Goal: Task Accomplishment & Management: Use online tool/utility

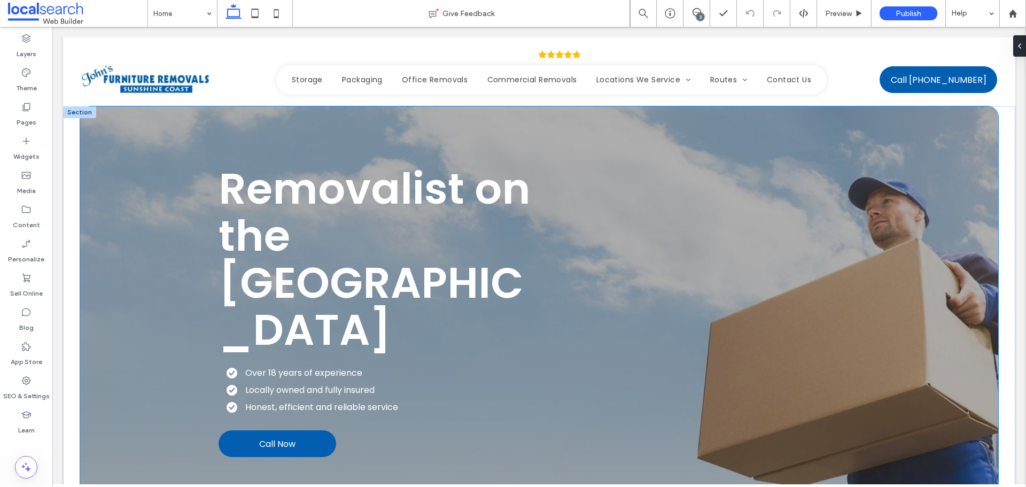
drag, startPoint x: 52, startPoint y: 27, endPoint x: 109, endPoint y: 112, distance: 102.1
click at [109, 112] on div "Removalist on the [GEOGRAPHIC_DATA] Over 18 years of experience Locally owned a…" at bounding box center [539, 310] width 918 height 409
drag, startPoint x: 250, startPoint y: 87, endPoint x: 302, endPoint y: 89, distance: 51.9
click at [250, 87] on button "Design" at bounding box center [246, 88] width 38 height 13
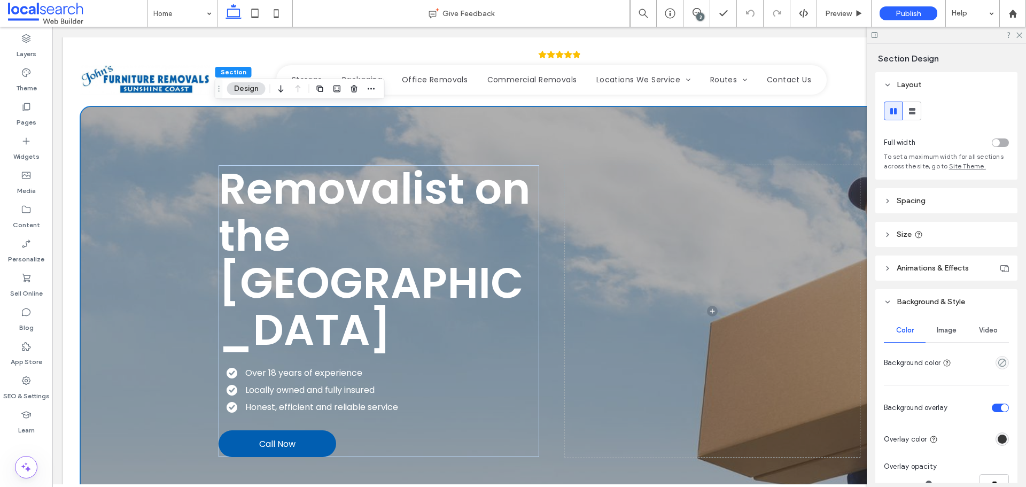
click at [980, 328] on span "Video" at bounding box center [988, 330] width 19 height 9
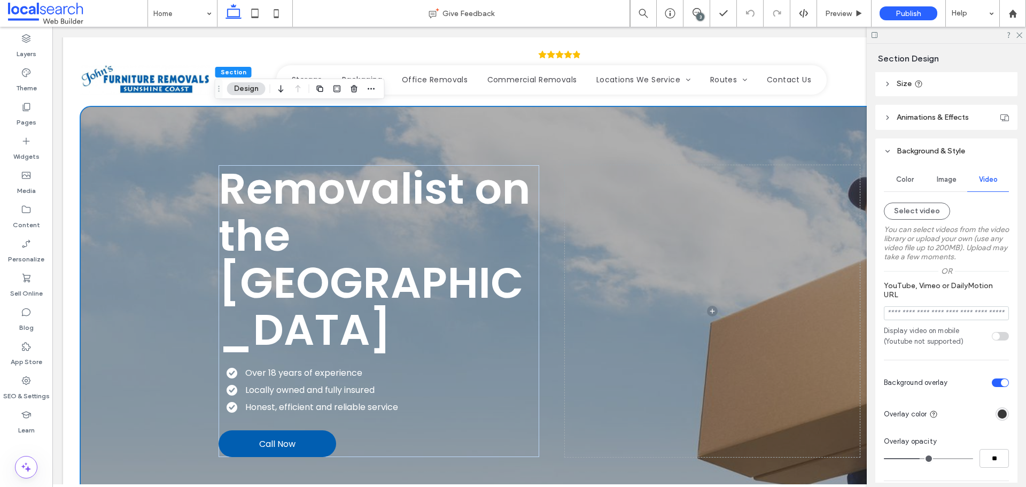
scroll to position [160, 0]
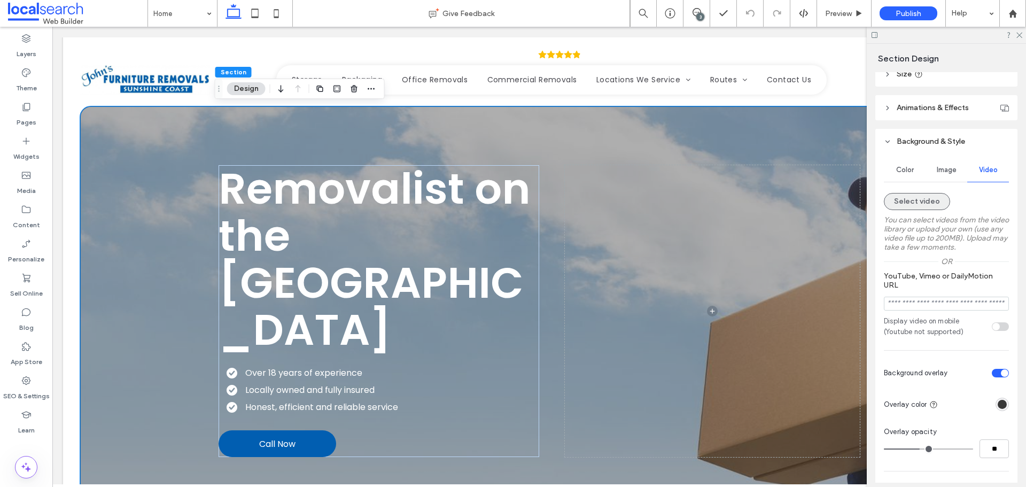
click at [932, 203] on button "Select video" at bounding box center [917, 201] width 66 height 17
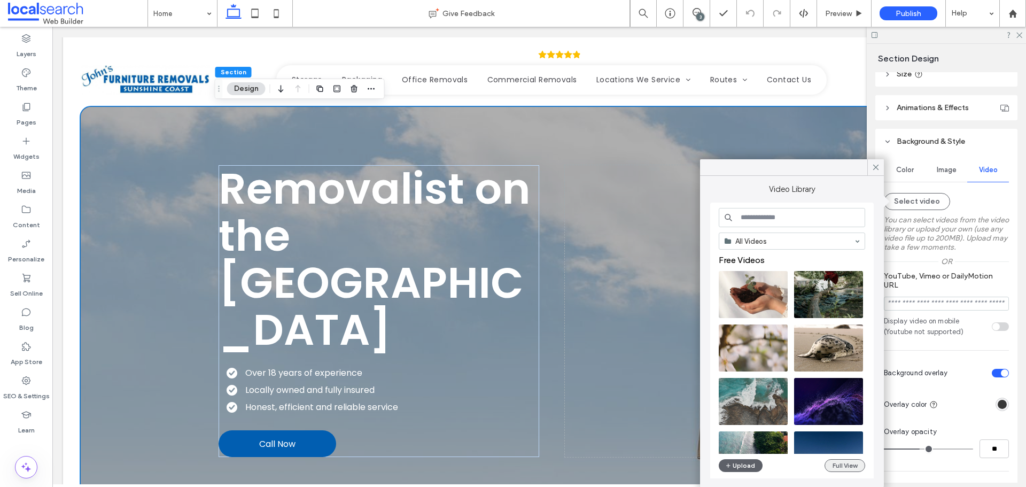
click at [831, 461] on button "Full View" at bounding box center [845, 465] width 41 height 13
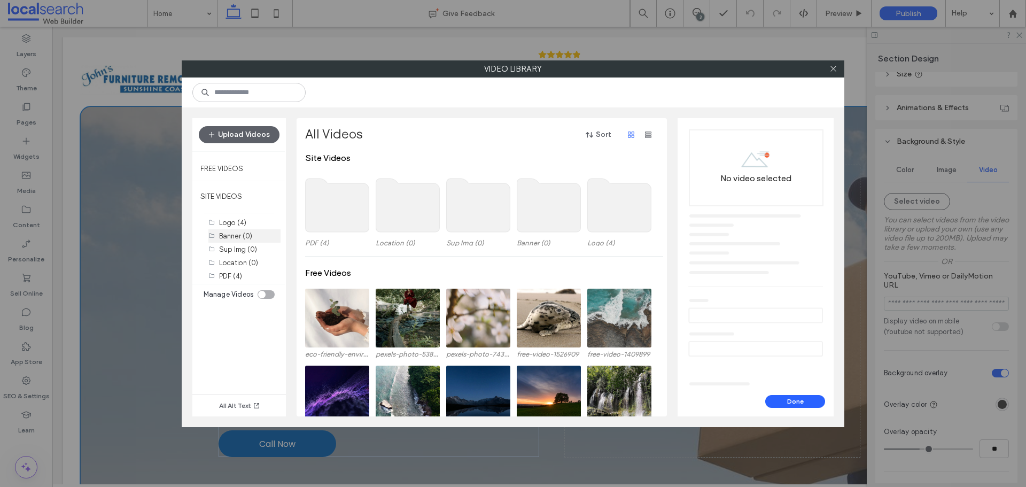
click at [232, 232] on label "Banner (0)" at bounding box center [235, 236] width 33 height 8
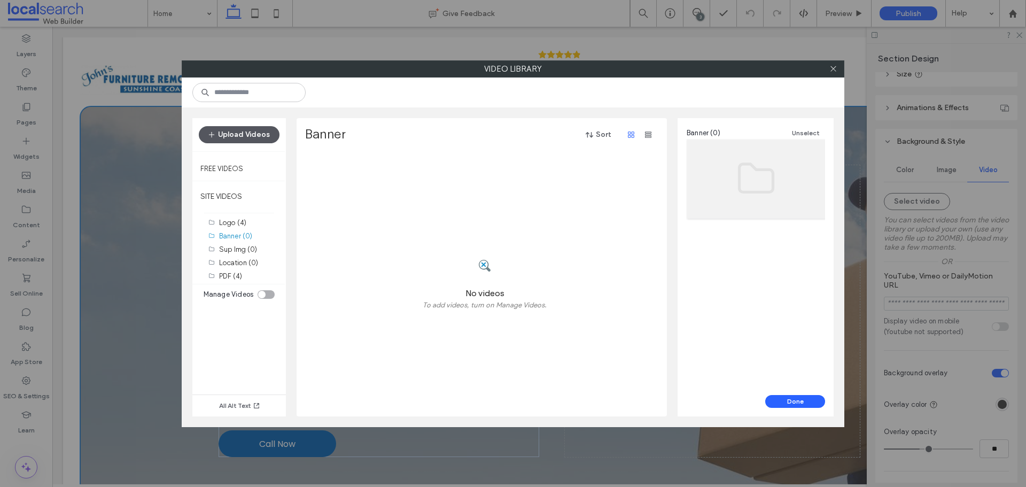
drag, startPoint x: 241, startPoint y: 132, endPoint x: 214, endPoint y: 141, distance: 28.2
click at [241, 132] on button "Upload Videos" at bounding box center [239, 134] width 81 height 17
click at [253, 138] on button "Upload Videos" at bounding box center [239, 134] width 81 height 17
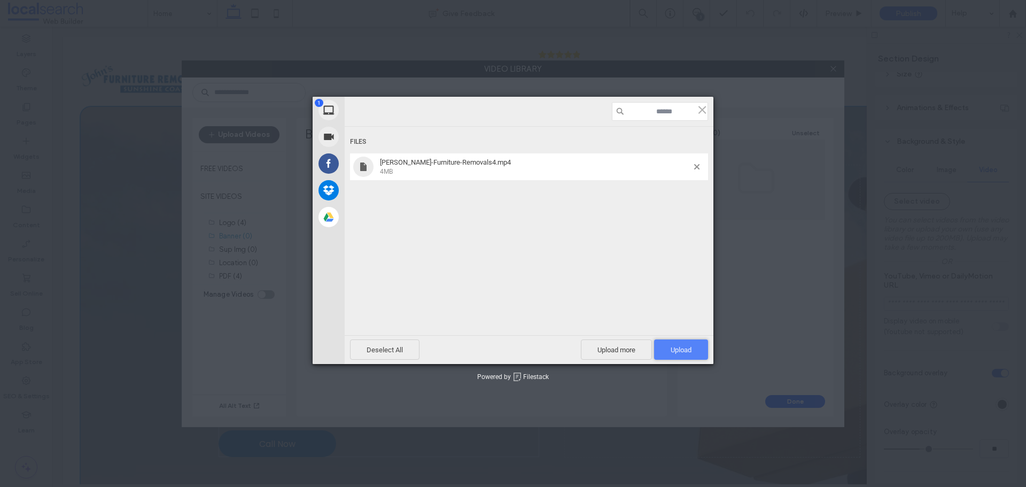
click at [683, 349] on span "Upload 1" at bounding box center [681, 350] width 21 height 8
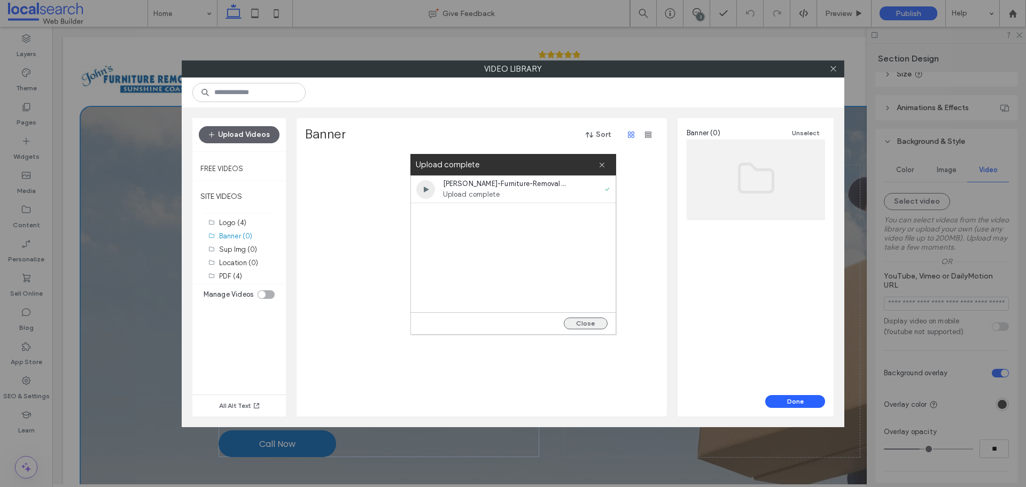
click at [584, 318] on button "Close" at bounding box center [586, 323] width 44 height 12
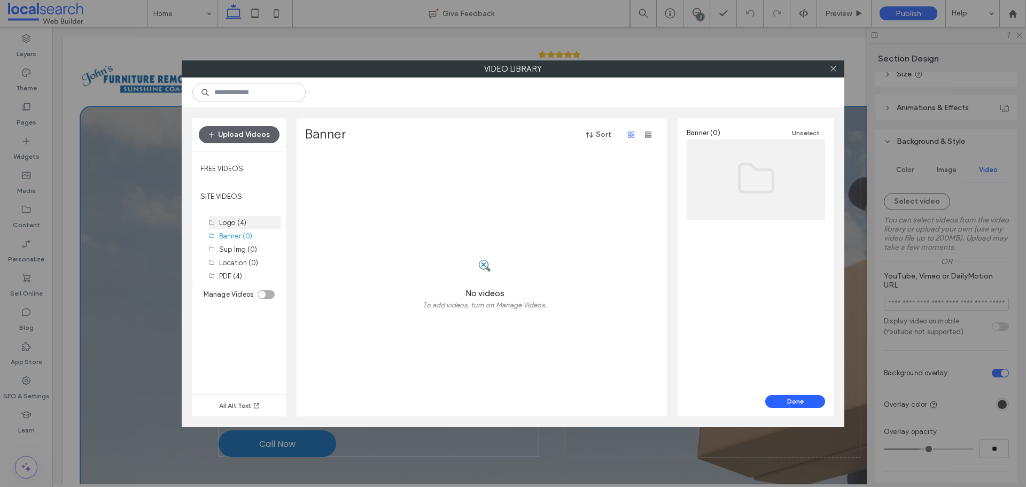
click at [238, 228] on div "Logo (4)" at bounding box center [249, 222] width 61 height 13
click at [236, 239] on label "Banner (0)" at bounding box center [235, 236] width 33 height 8
click at [798, 402] on button "Done" at bounding box center [795, 401] width 60 height 13
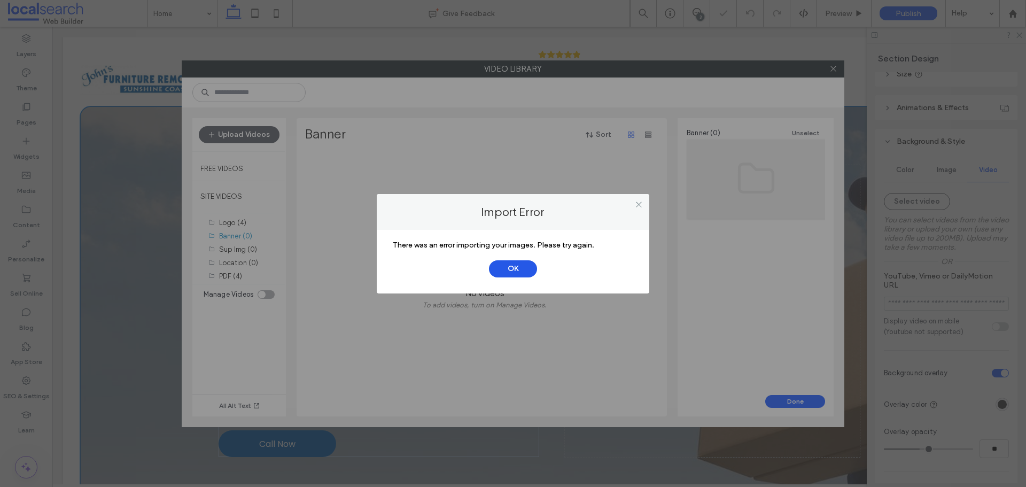
click at [511, 268] on button "OK" at bounding box center [513, 268] width 48 height 17
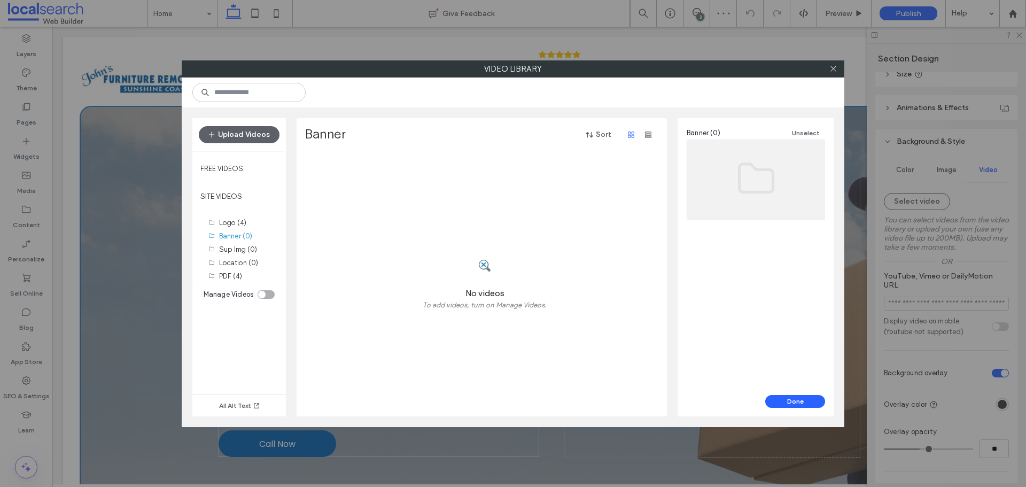
click at [828, 64] on div at bounding box center [833, 69] width 16 height 16
click at [830, 62] on span at bounding box center [833, 69] width 8 height 16
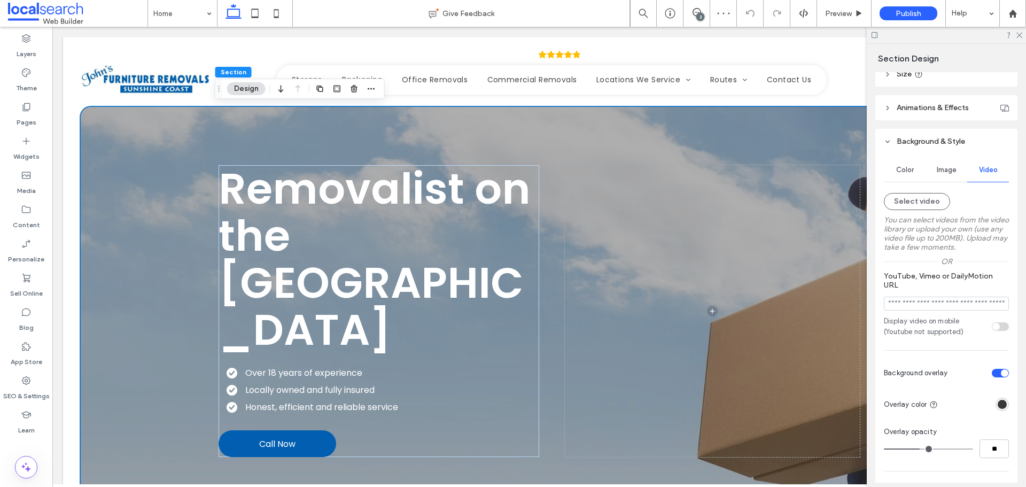
click at [908, 214] on label "You can select videos from the video library or upload your own (use any video …" at bounding box center [946, 233] width 125 height 47
click at [911, 205] on button "Select video" at bounding box center [917, 201] width 66 height 17
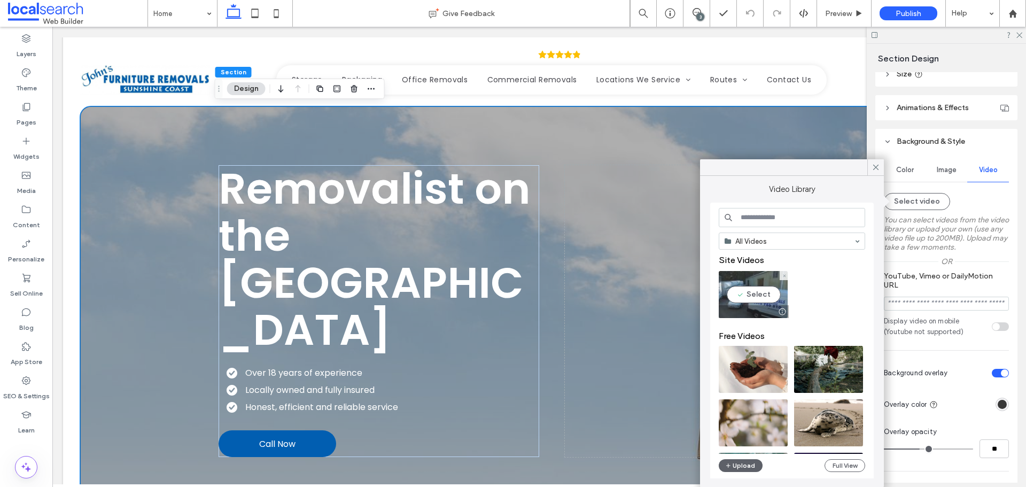
click at [749, 302] on video at bounding box center [753, 294] width 69 height 47
type input "**********"
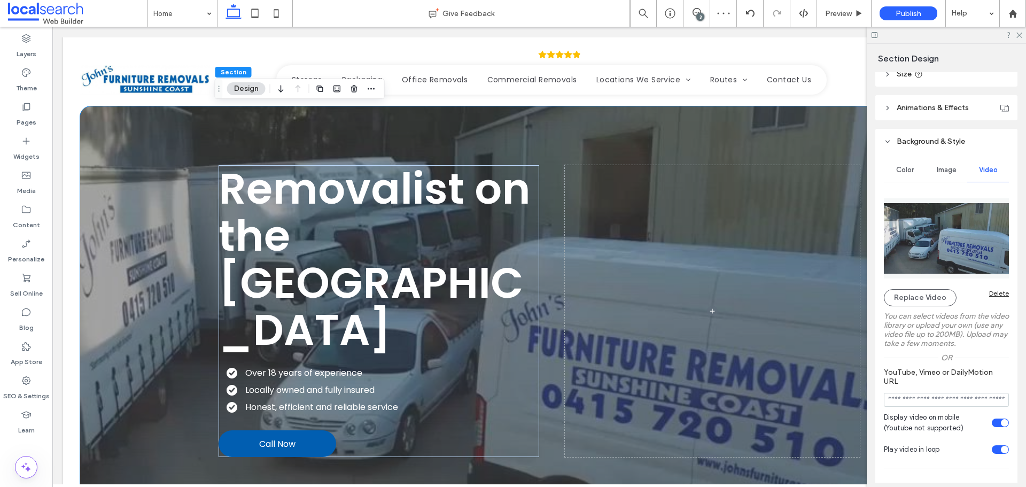
click at [938, 168] on span "Image" at bounding box center [947, 170] width 20 height 9
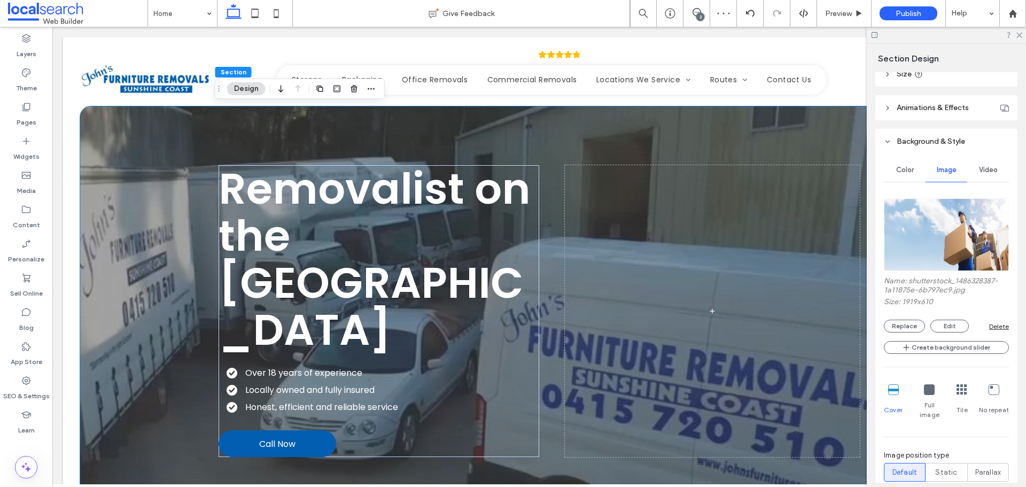
click at [989, 324] on div "Delete" at bounding box center [999, 326] width 20 height 8
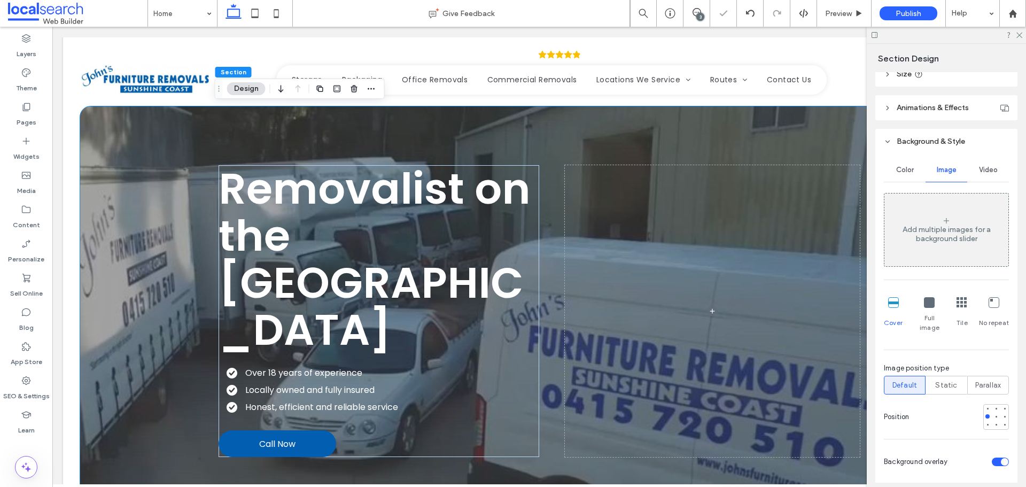
click at [984, 173] on span "Video" at bounding box center [988, 170] width 19 height 9
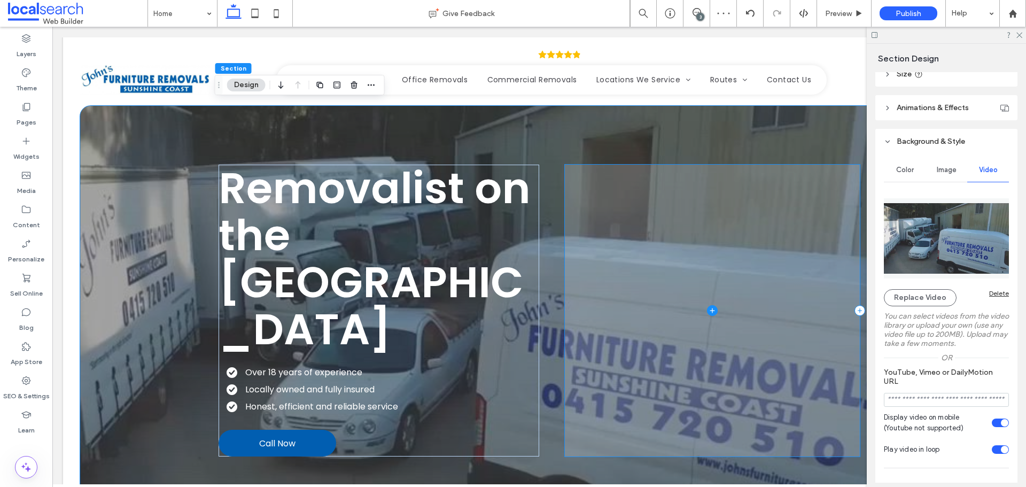
scroll to position [0, 0]
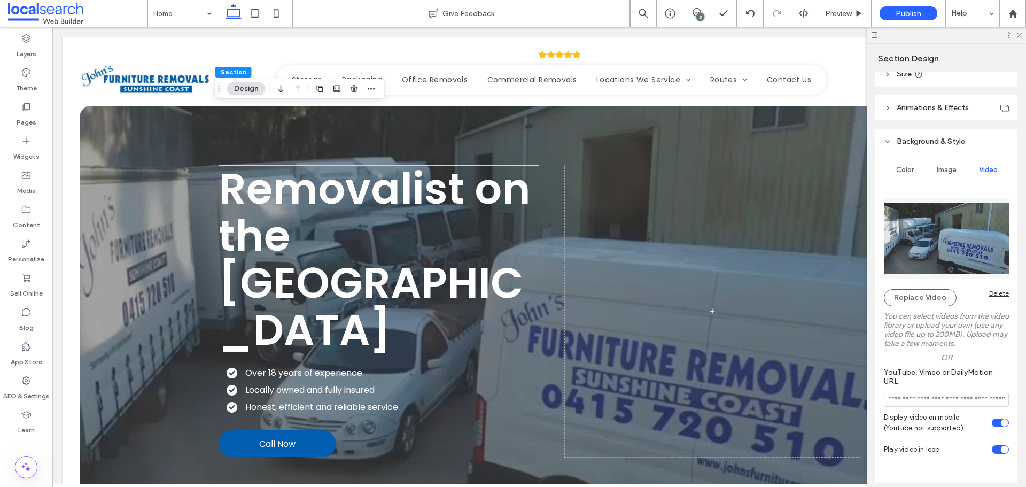
click at [876, 33] on icon at bounding box center [875, 35] width 8 height 8
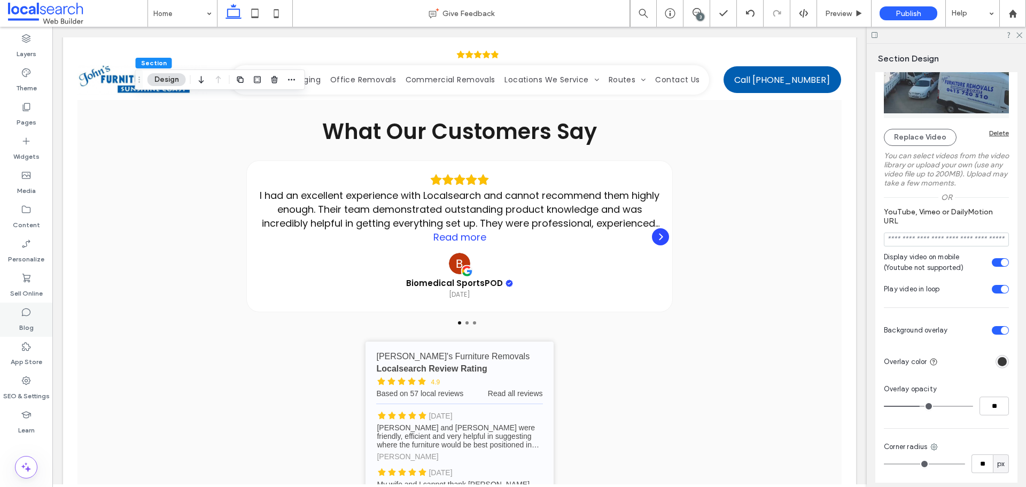
scroll to position [1995, 0]
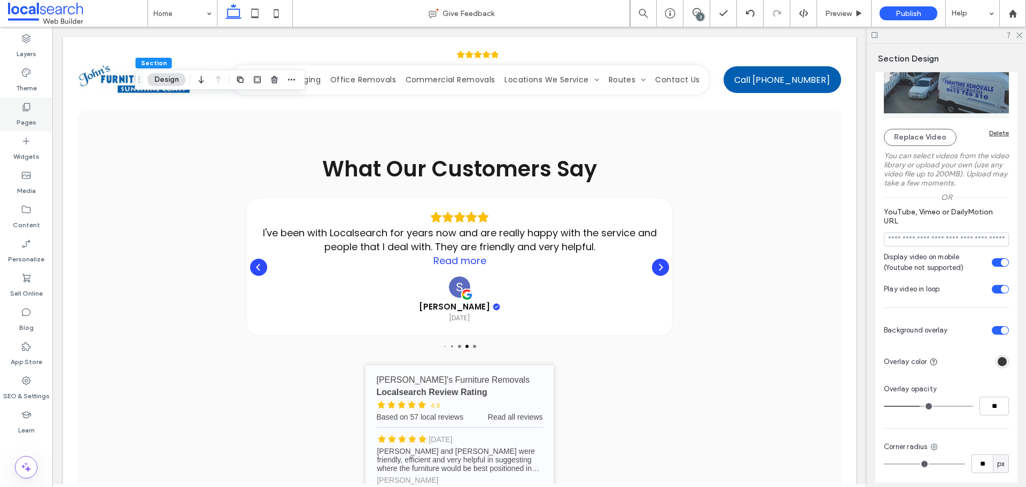
click at [33, 115] on label "Pages" at bounding box center [27, 119] width 20 height 15
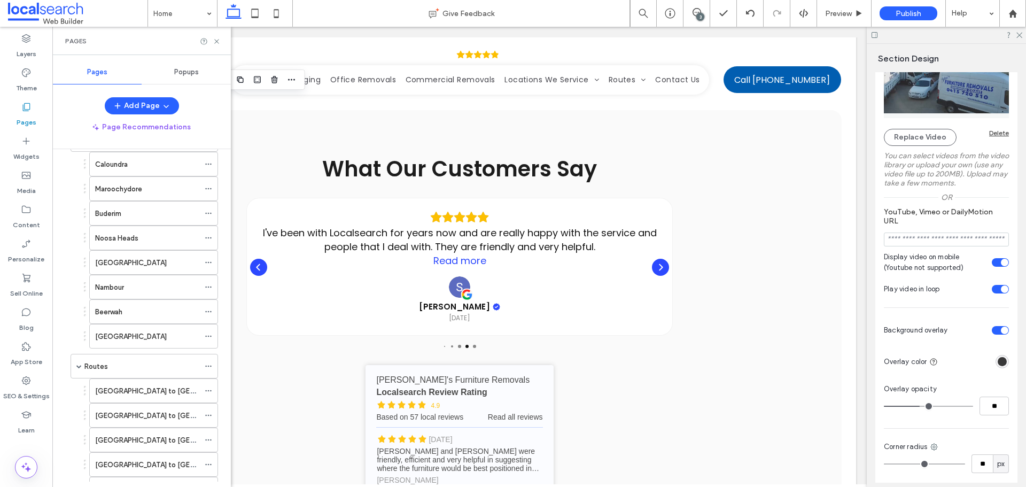
scroll to position [214, 0]
click at [215, 40] on use at bounding box center [216, 41] width 4 height 4
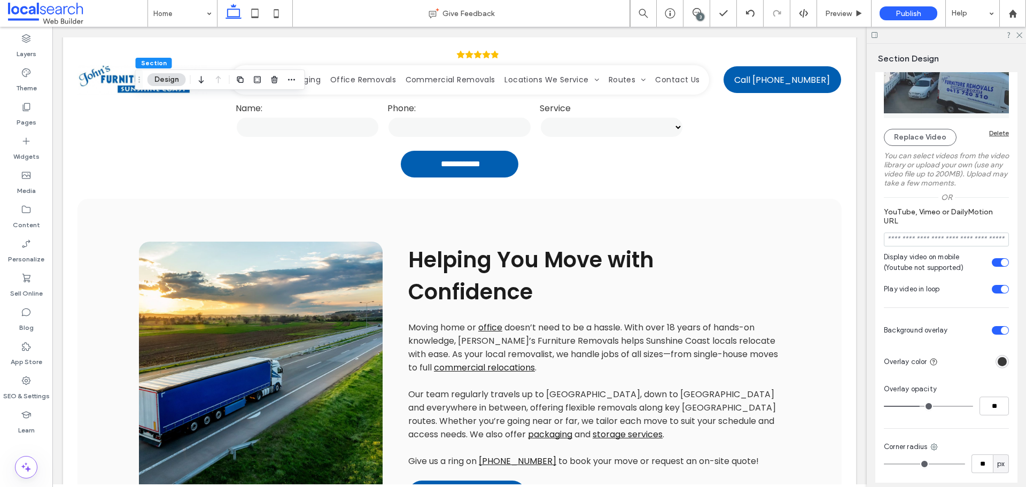
scroll to position [552, 0]
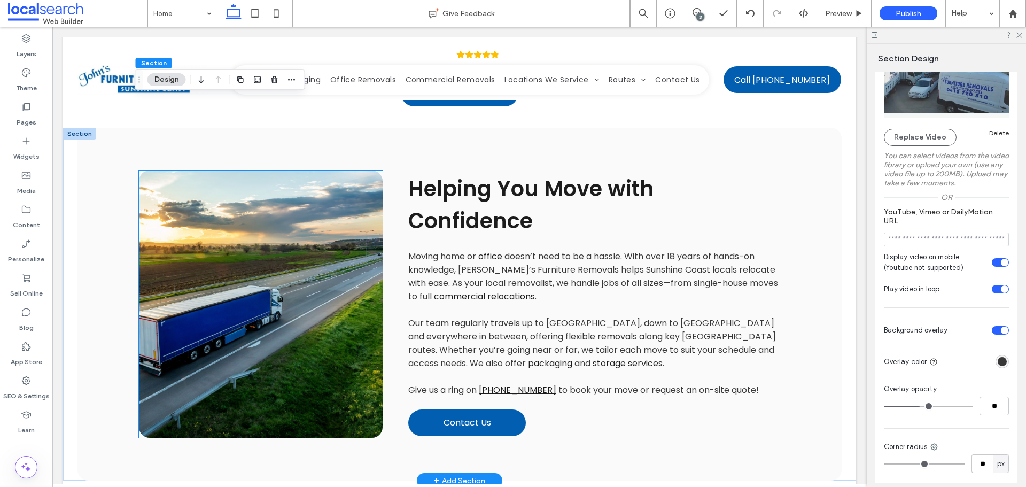
click at [229, 283] on link at bounding box center [261, 303] width 244 height 267
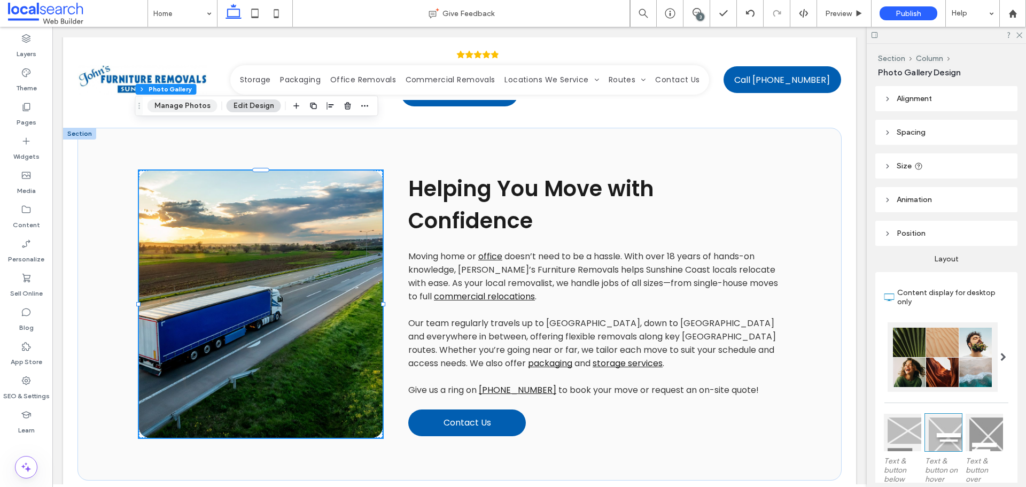
click at [176, 107] on button "Manage Photos" at bounding box center [182, 105] width 70 height 13
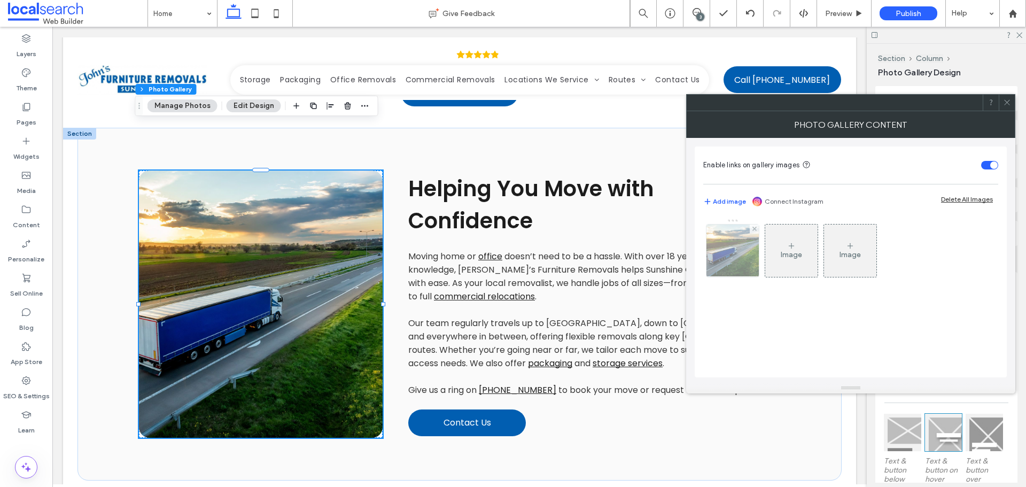
click at [717, 248] on img at bounding box center [733, 250] width 79 height 52
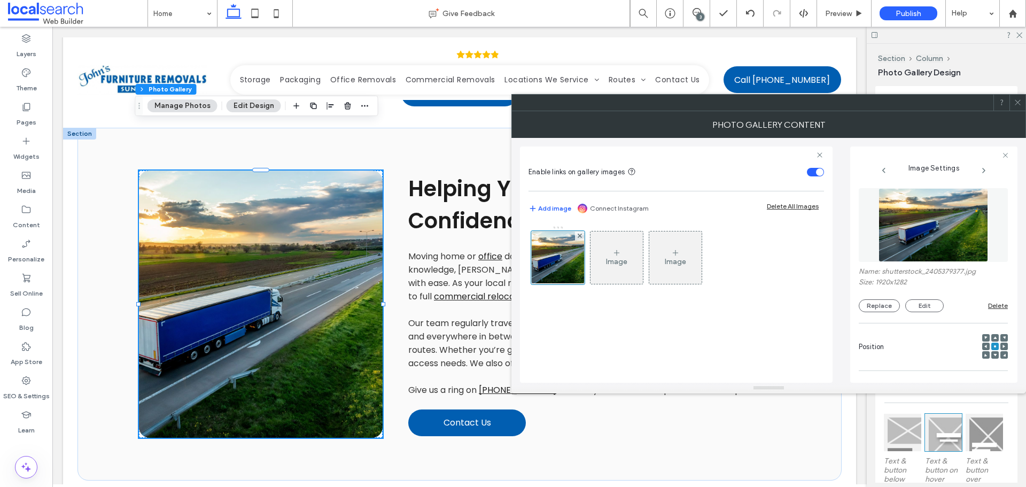
click at [879, 229] on img at bounding box center [934, 225] width 110 height 74
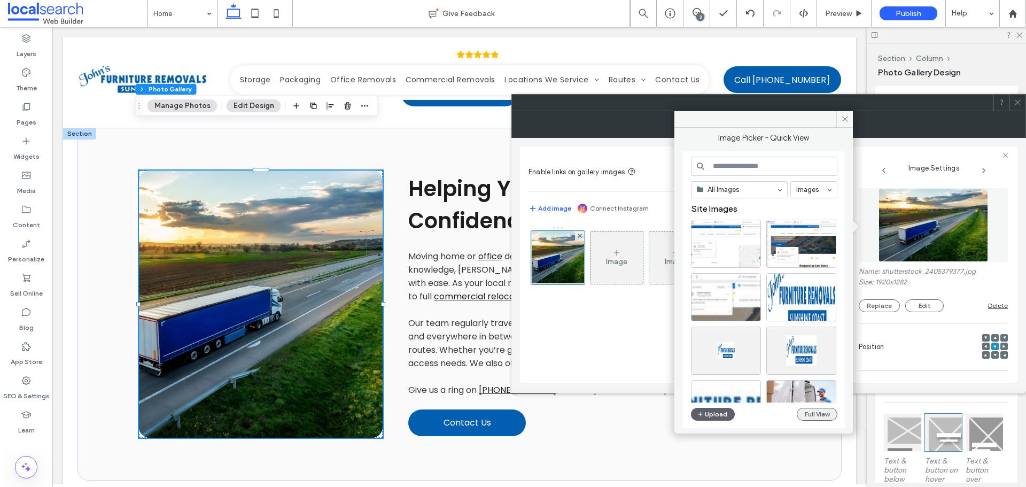
click at [817, 412] on button "Full View" at bounding box center [817, 414] width 41 height 13
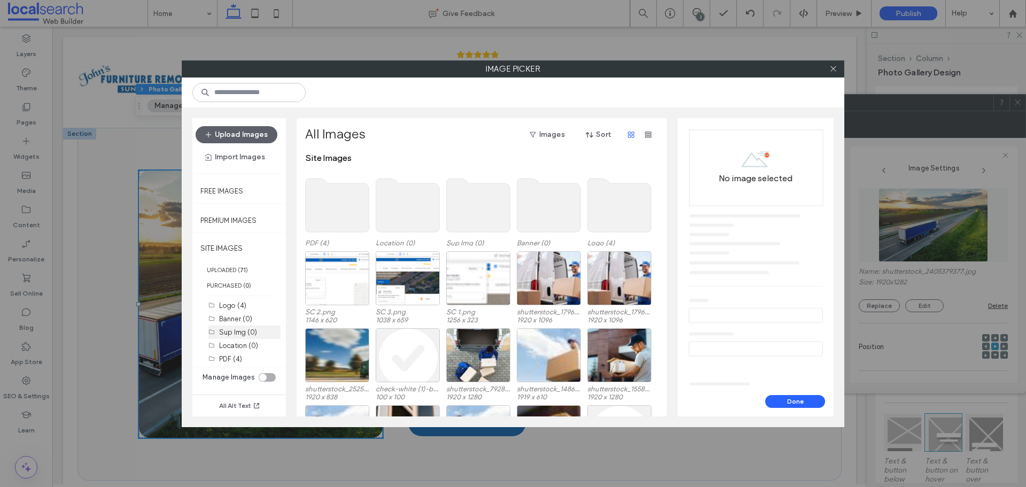
click at [248, 336] on div "Sup Img (0)" at bounding box center [249, 332] width 61 height 11
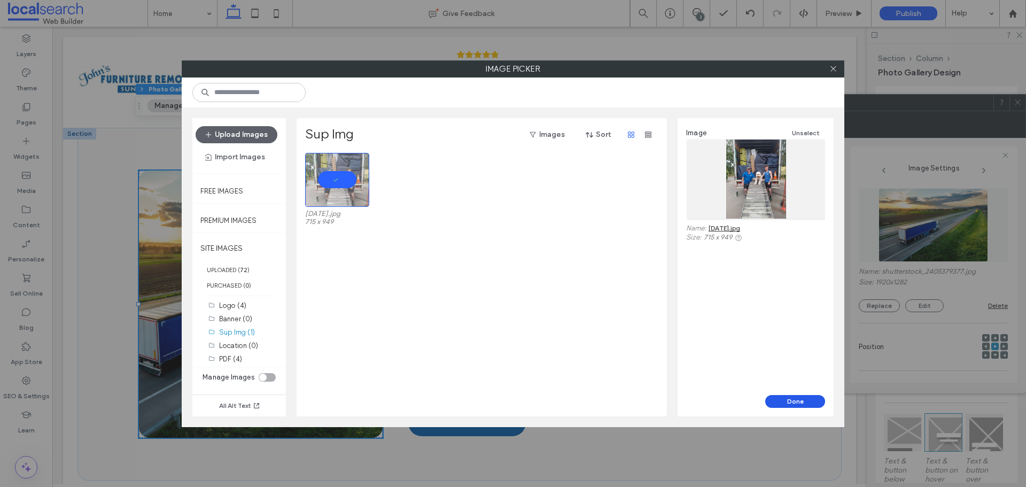
click at [777, 397] on button "Done" at bounding box center [795, 401] width 60 height 13
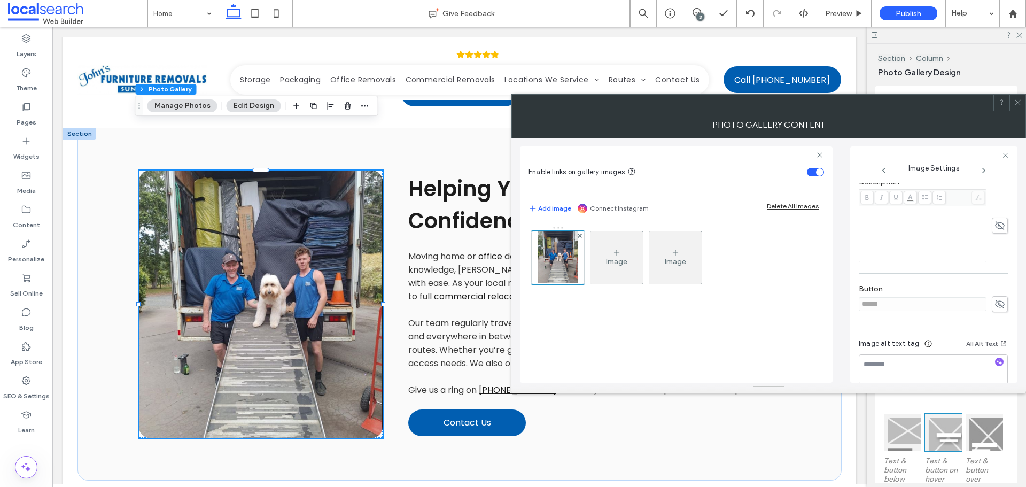
scroll to position [294, 0]
drag, startPoint x: 997, startPoint y: 293, endPoint x: 991, endPoint y: 293, distance: 5.9
click at [997, 293] on icon at bounding box center [999, 289] width 11 height 12
drag, startPoint x: 911, startPoint y: 294, endPoint x: 944, endPoint y: 292, distance: 32.6
click at [871, 296] on div "******" at bounding box center [933, 289] width 149 height 16
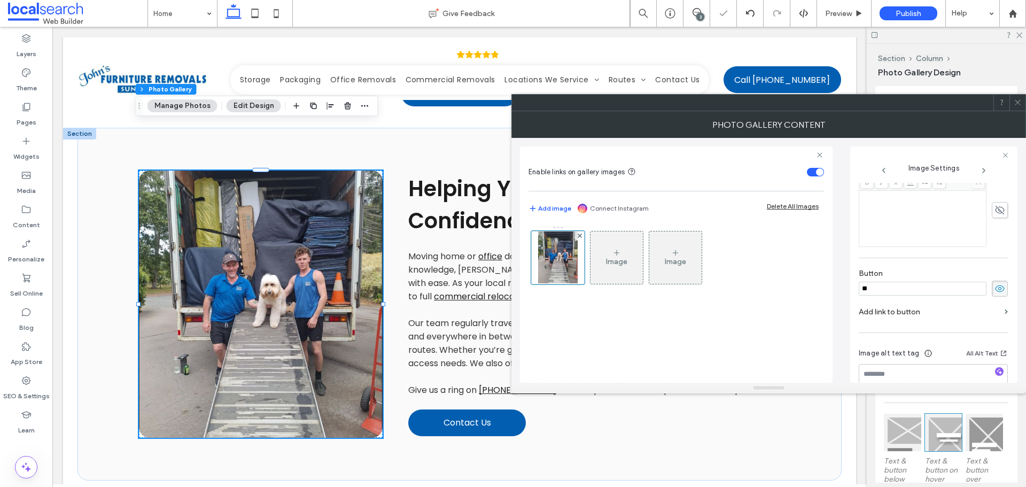
type input "*"
click at [994, 289] on icon at bounding box center [999, 289] width 11 height 12
click at [1011, 103] on div at bounding box center [1017, 103] width 16 height 16
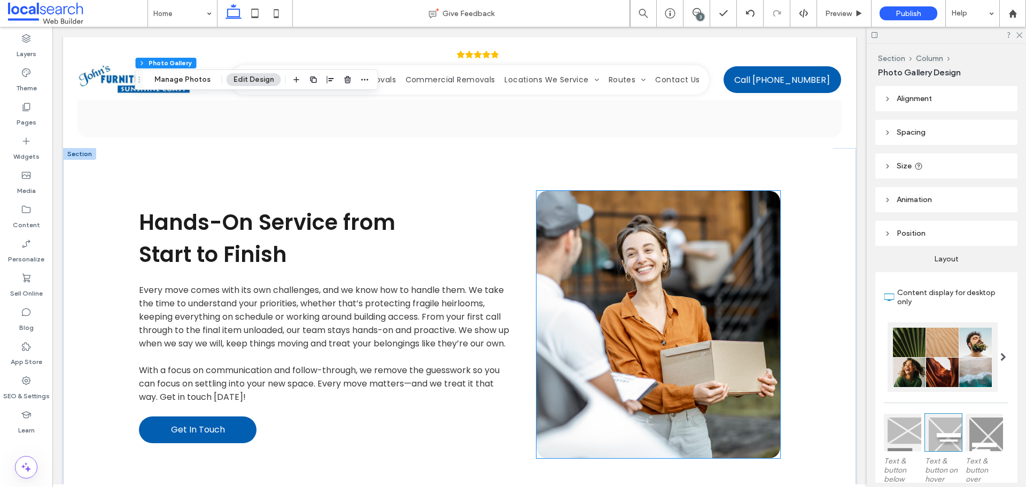
scroll to position [1603, 0]
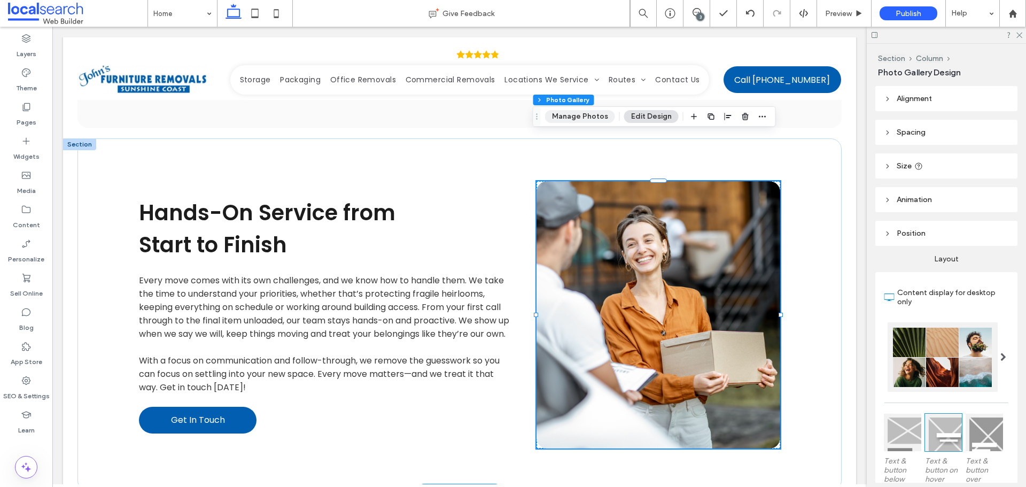
click at [558, 113] on button "Manage Photos" at bounding box center [580, 116] width 70 height 13
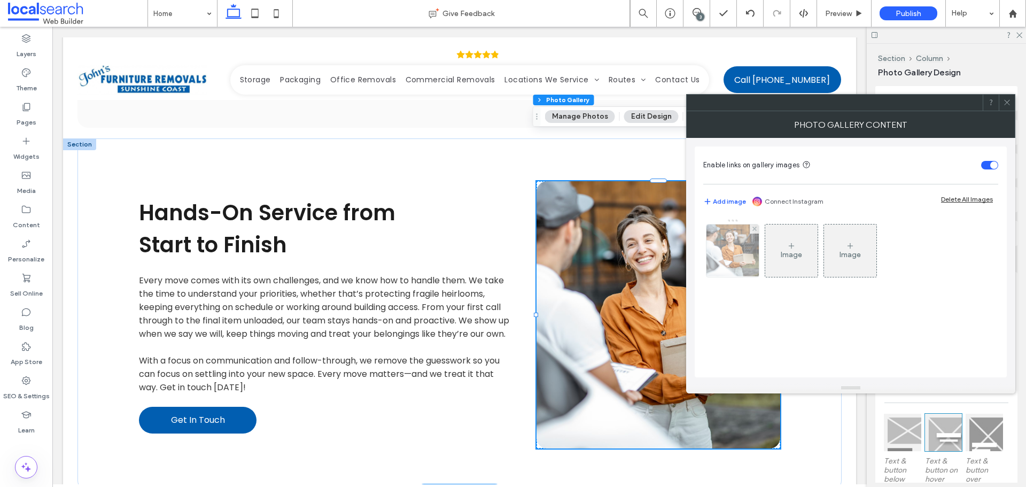
click at [741, 254] on img at bounding box center [733, 250] width 79 height 52
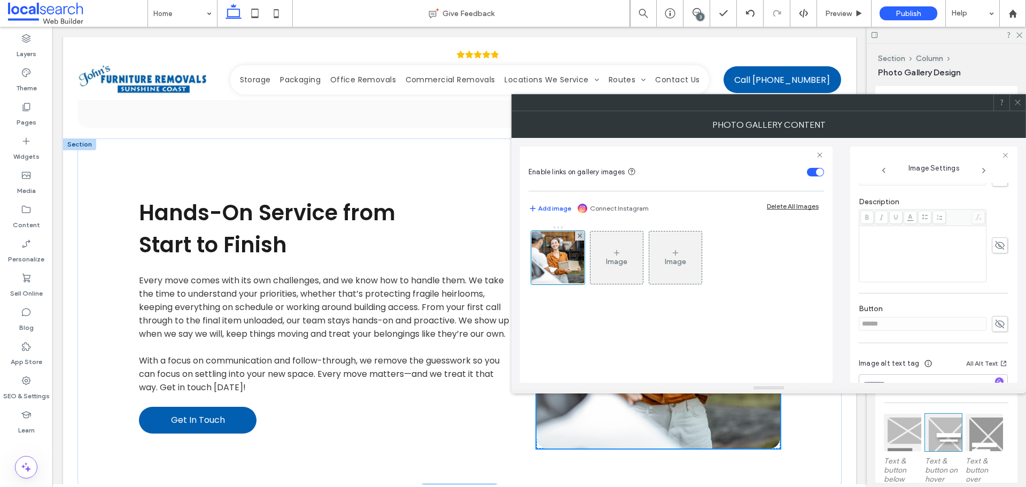
scroll to position [294, 0]
click at [996, 294] on icon at bounding box center [999, 289] width 11 height 12
drag, startPoint x: 858, startPoint y: 288, endPoint x: 845, endPoint y: 290, distance: 13.1
click at [839, 290] on div "Enable links on gallery images Add image Connect Instagram Delete All Images Im…" at bounding box center [769, 260] width 498 height 245
click at [995, 293] on icon at bounding box center [999, 289] width 11 height 12
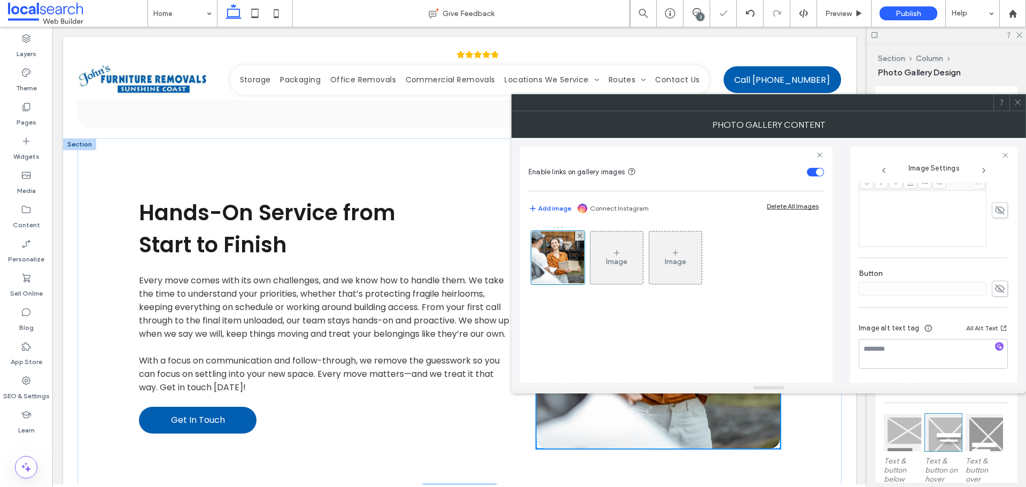
click at [1016, 104] on use at bounding box center [1017, 102] width 5 height 5
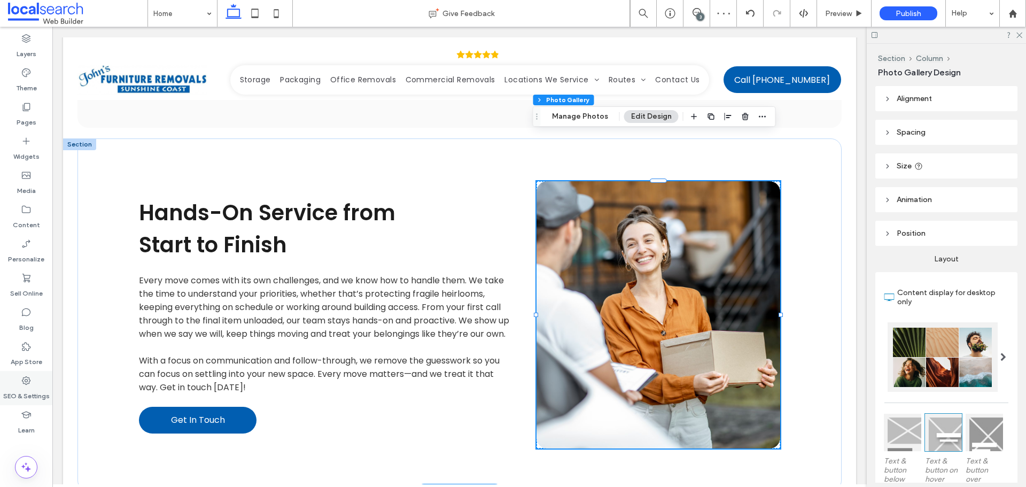
click at [32, 384] on div "SEO & Settings" at bounding box center [26, 388] width 52 height 34
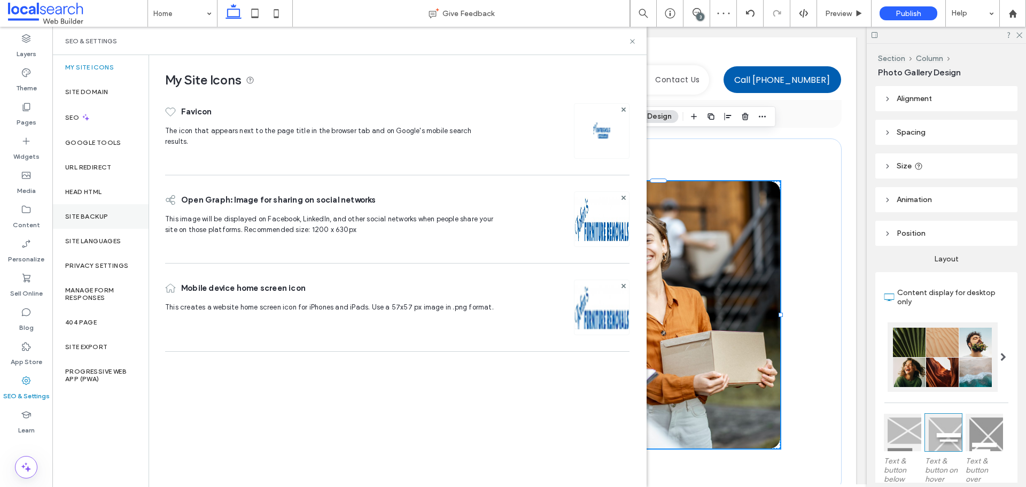
click at [97, 222] on div "Site Backup" at bounding box center [100, 216] width 96 height 25
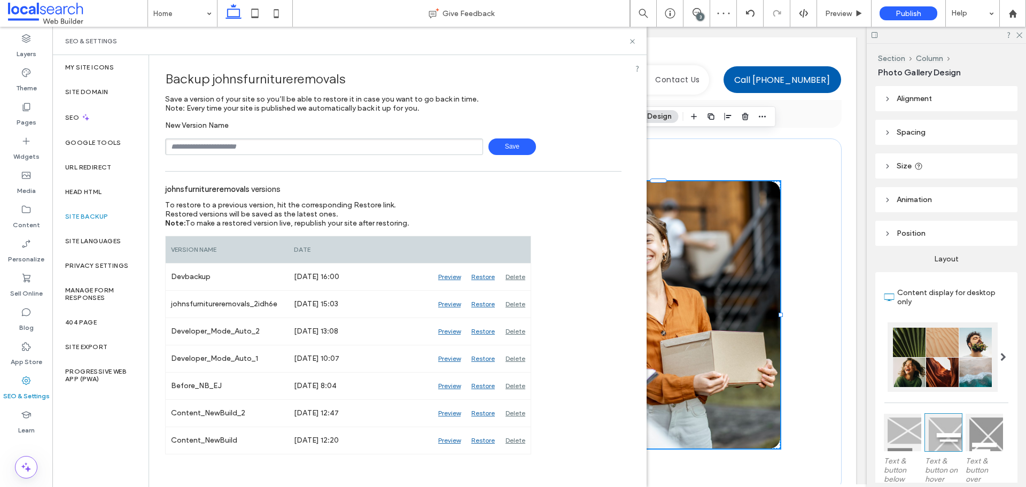
click at [253, 146] on input "text" at bounding box center [324, 146] width 318 height 17
type input "**********"
click at [504, 146] on span "Save" at bounding box center [512, 146] width 48 height 17
click at [81, 195] on label "Head HTML" at bounding box center [83, 191] width 37 height 7
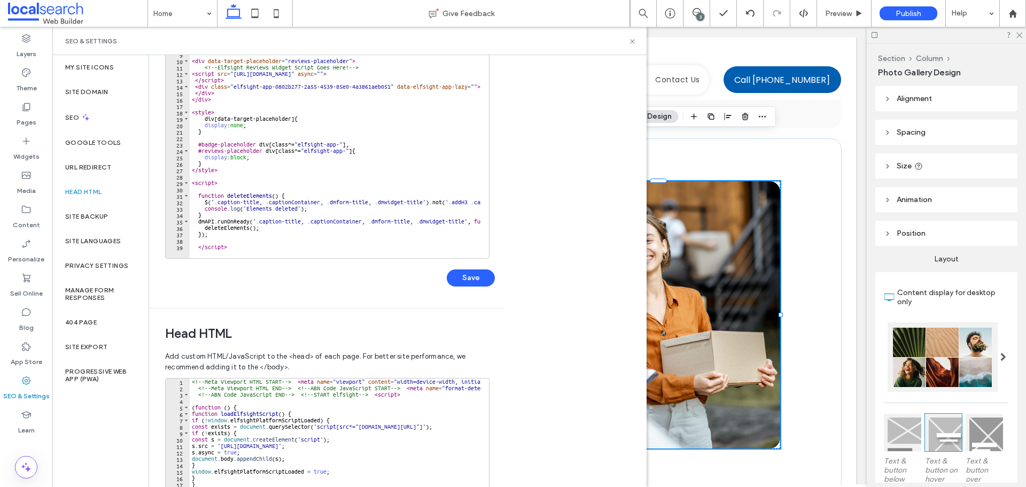
scroll to position [0, 0]
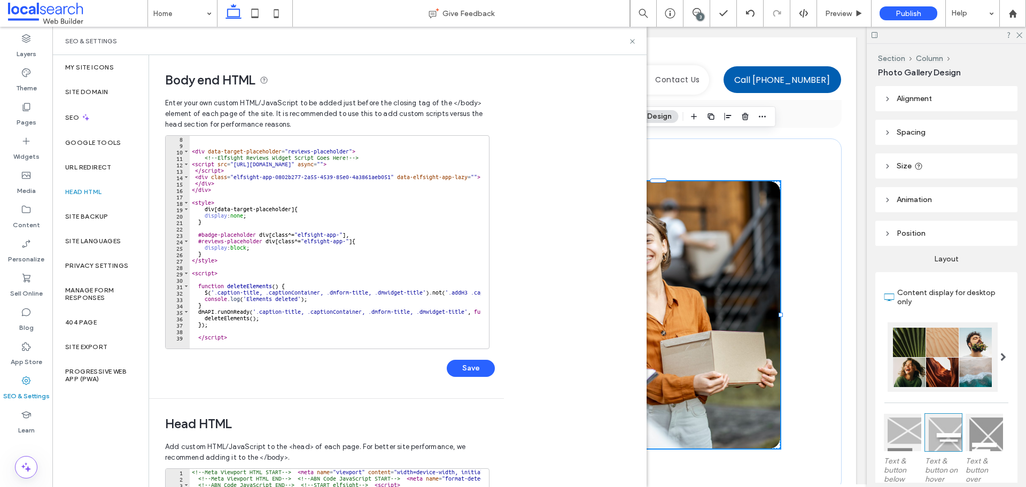
type textarea "*********"
click at [232, 334] on div "< div data-target-placeholder = "reviews-placeholder" > <!-- Elfsight Reviews W…" at bounding box center [450, 243] width 520 height 217
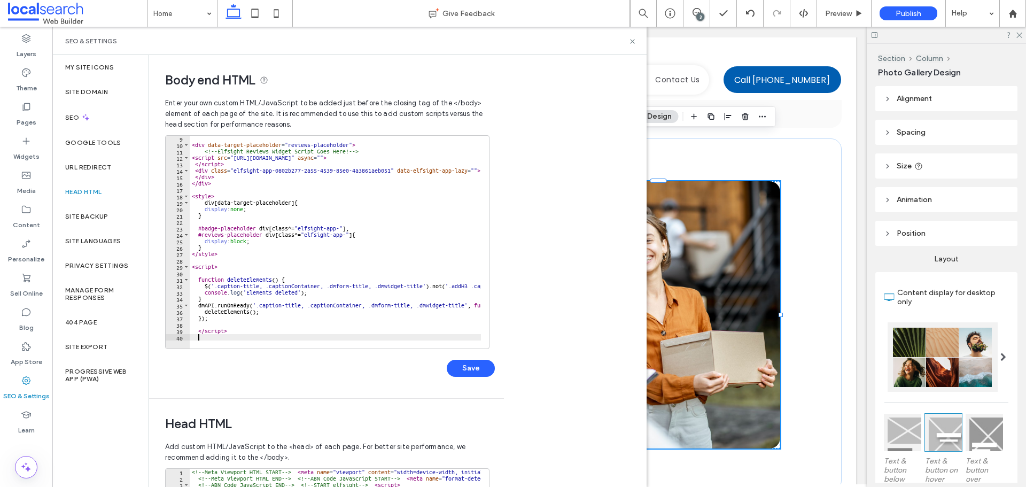
paste textarea "*********"
type textarea "*********"
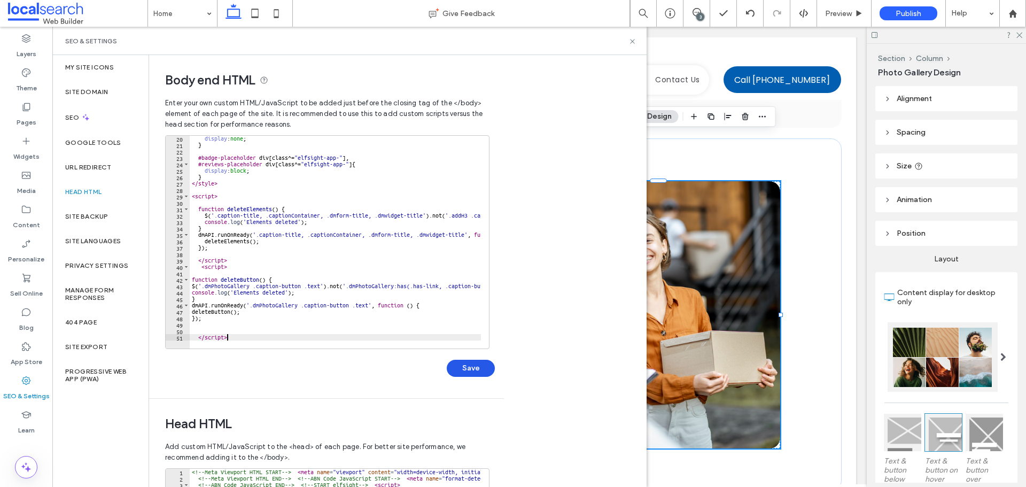
click at [475, 367] on button "Save" at bounding box center [471, 368] width 48 height 17
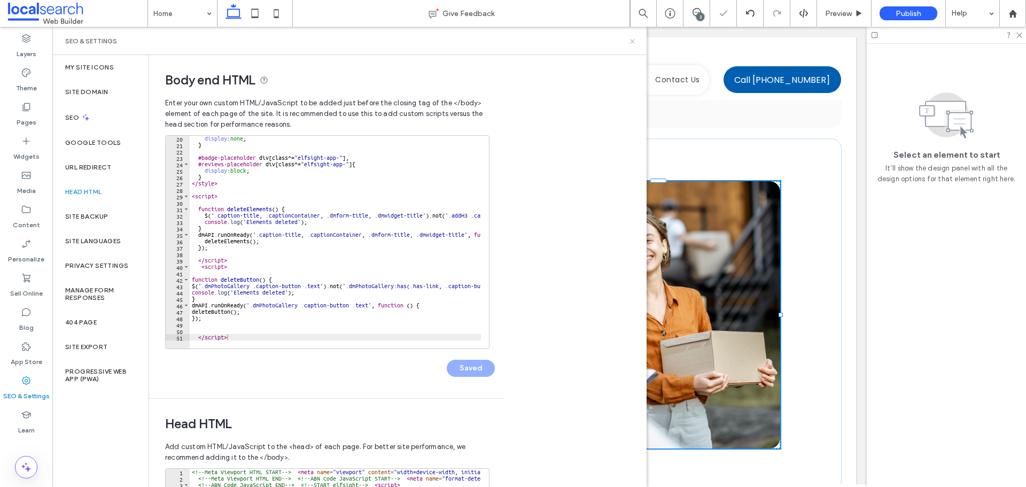
click at [631, 40] on icon at bounding box center [632, 41] width 8 height 8
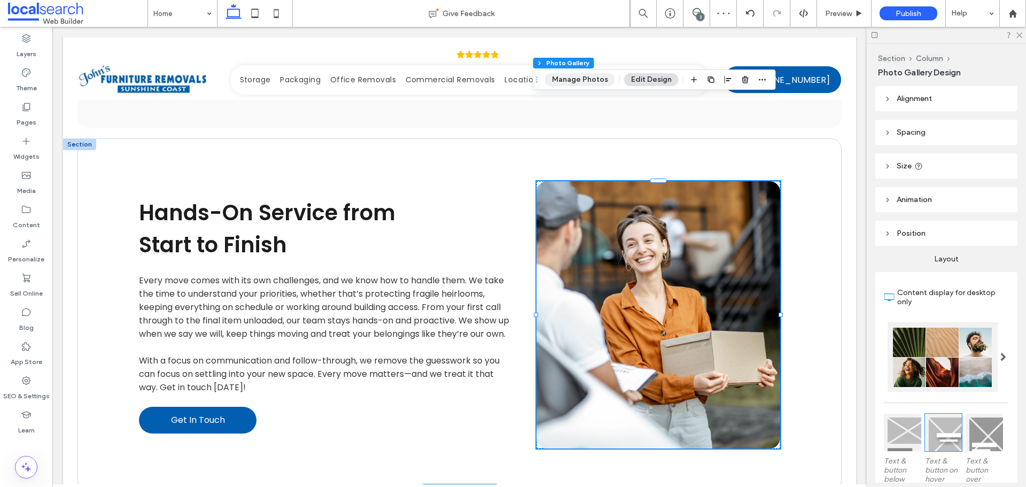
click at [592, 75] on button "Manage Photos" at bounding box center [580, 79] width 70 height 13
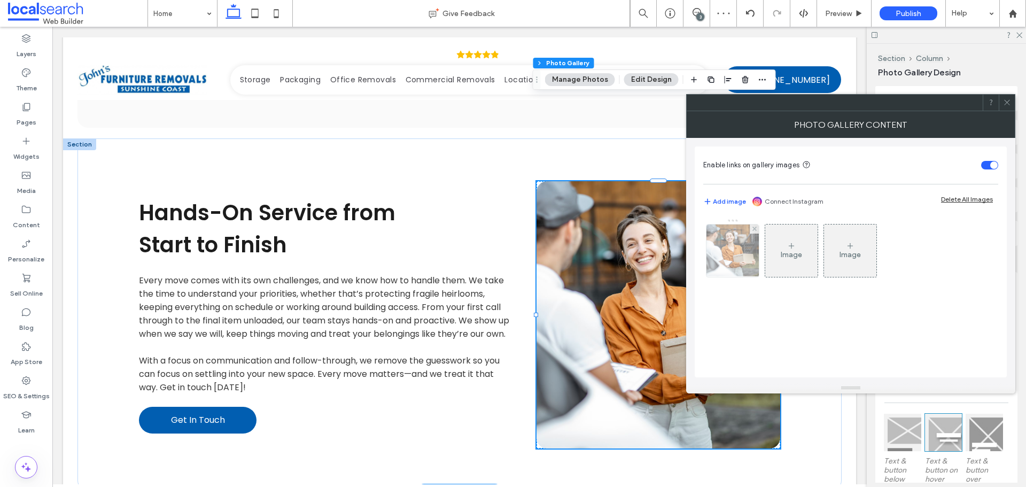
click at [725, 248] on img at bounding box center [733, 250] width 79 height 52
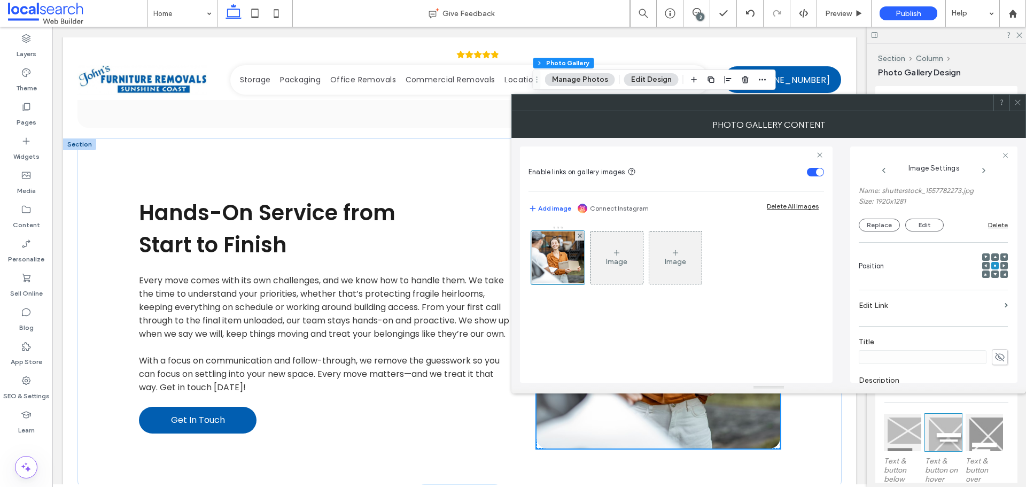
scroll to position [0, 0]
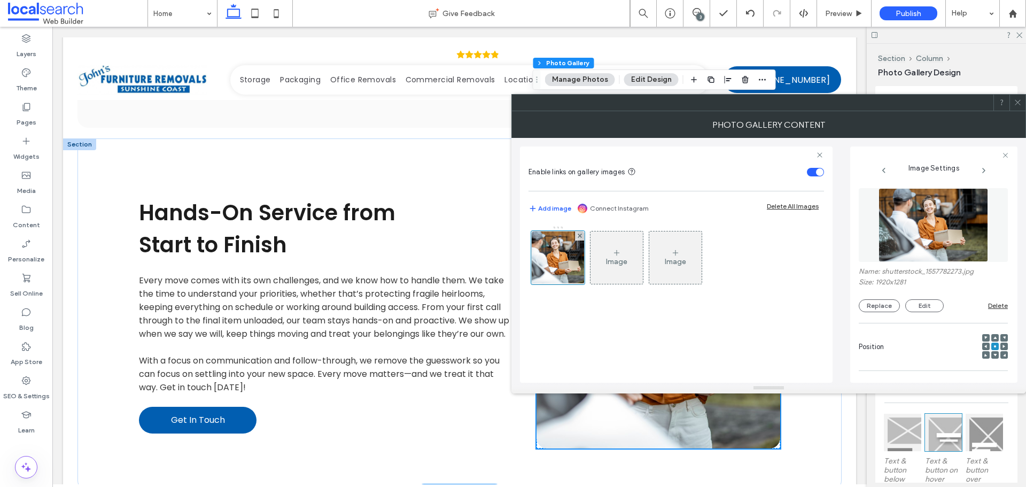
click at [919, 247] on img at bounding box center [934, 225] width 110 height 74
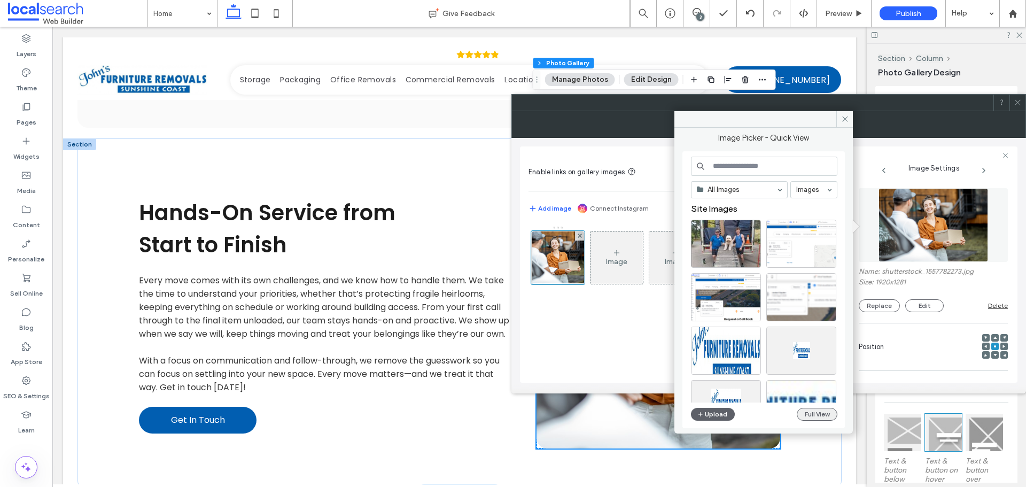
click at [822, 419] on button "Full View" at bounding box center [817, 414] width 41 height 13
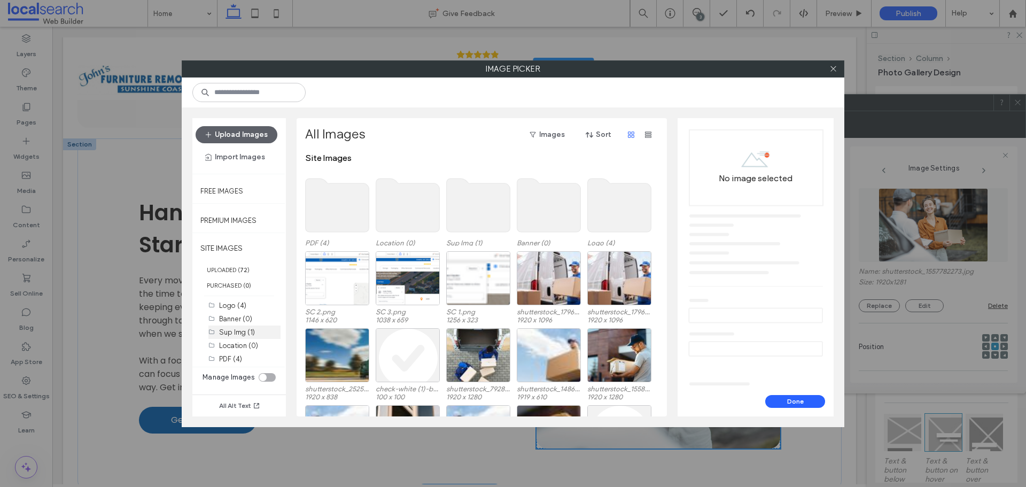
click at [240, 330] on label "Sup Img (1)" at bounding box center [237, 332] width 36 height 8
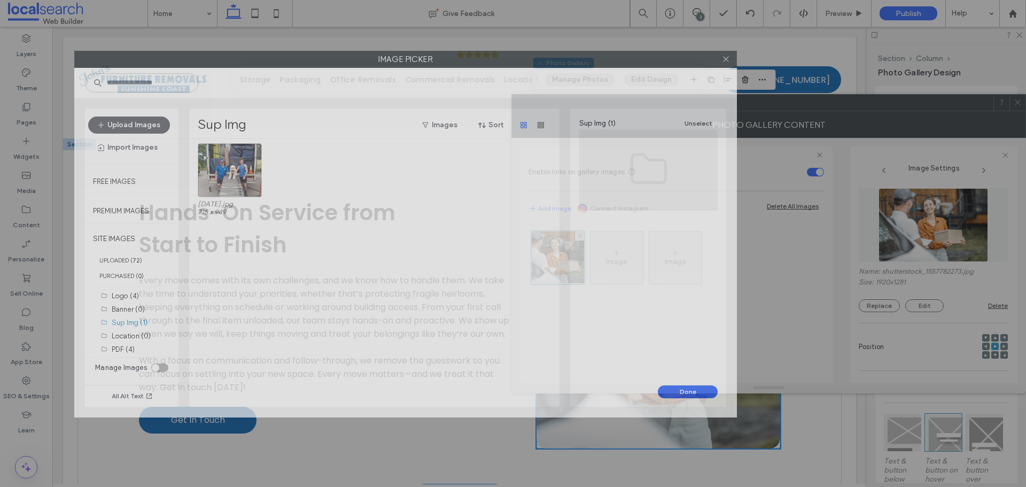
drag, startPoint x: 566, startPoint y: 89, endPoint x: 557, endPoint y: 61, distance: 29.2
click at [557, 61] on label "Image Picker" at bounding box center [406, 59] width 662 height 16
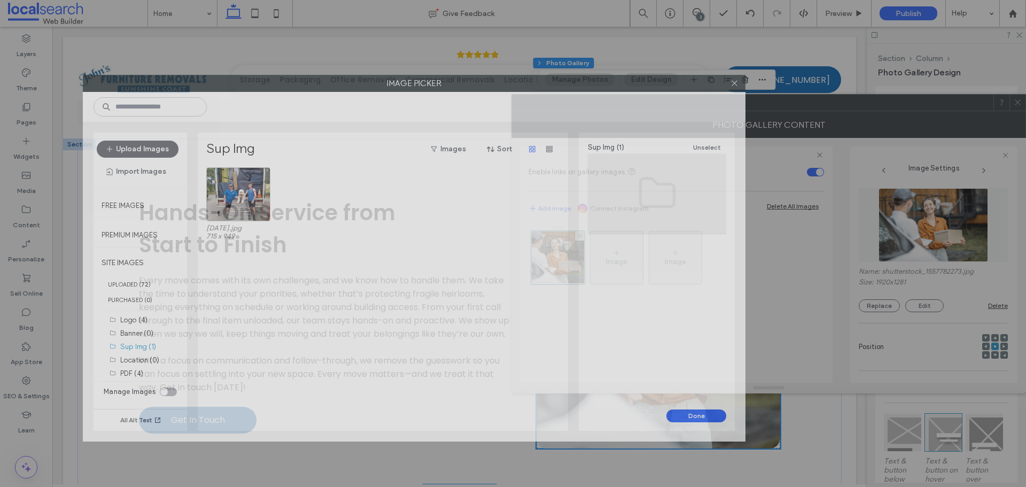
drag, startPoint x: 497, startPoint y: 62, endPoint x: 499, endPoint y: 75, distance: 12.9
click at [498, 75] on label "Image Picker" at bounding box center [414, 83] width 662 height 16
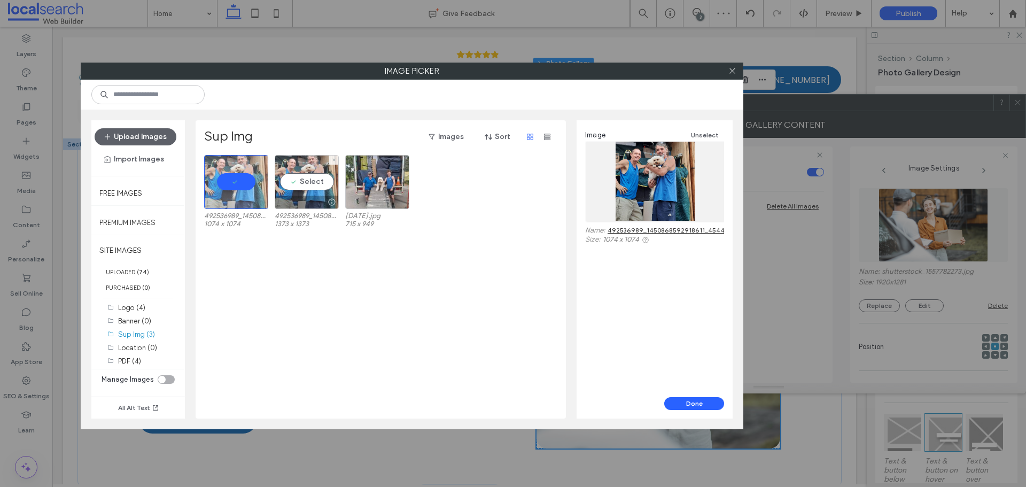
click at [330, 160] on div at bounding box center [333, 160] width 9 height 9
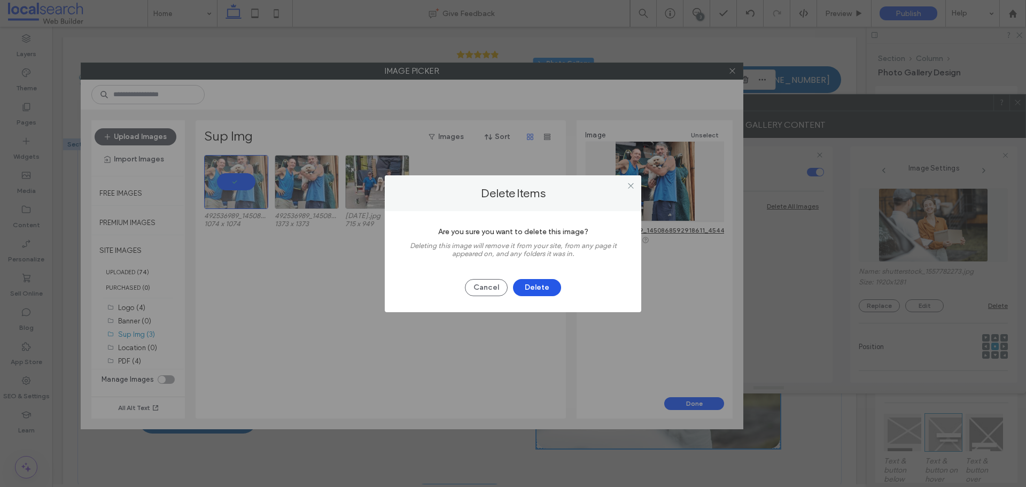
click at [539, 290] on button "Delete" at bounding box center [537, 287] width 48 height 17
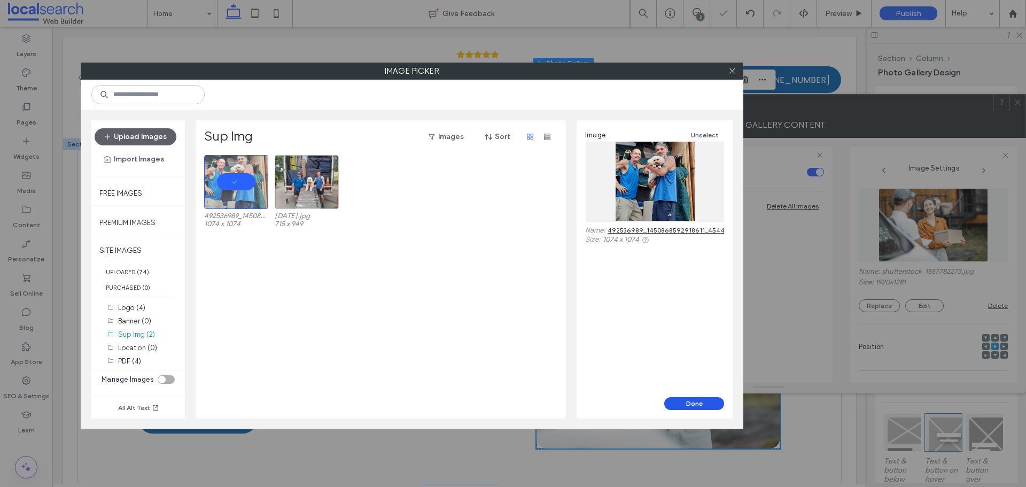
click at [695, 401] on button "Done" at bounding box center [694, 403] width 60 height 13
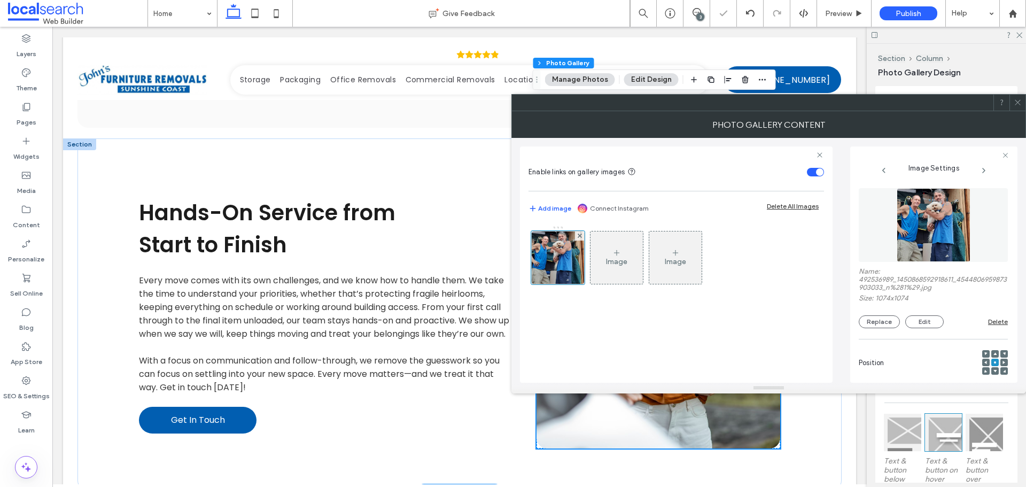
click at [1015, 103] on icon at bounding box center [1018, 102] width 8 height 8
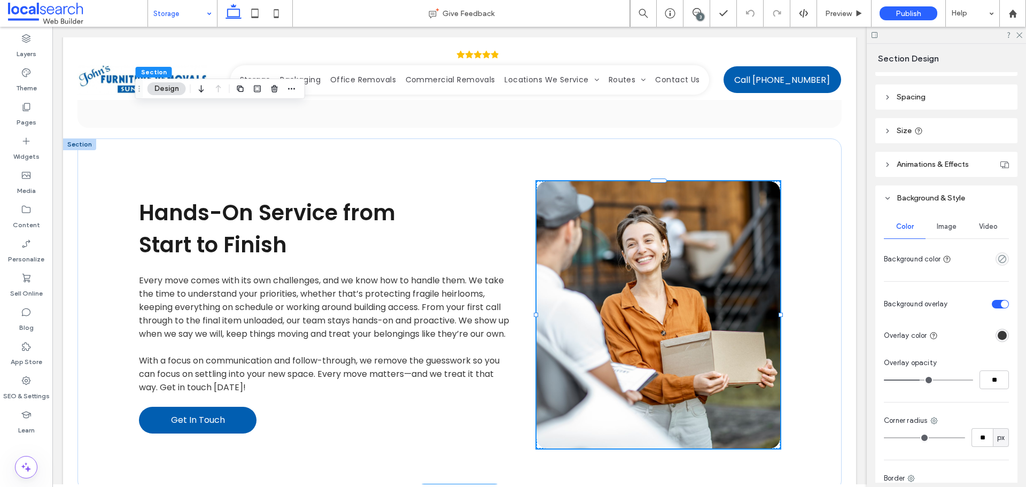
scroll to position [107, 0]
click at [949, 216] on div "Image" at bounding box center [947, 224] width 42 height 24
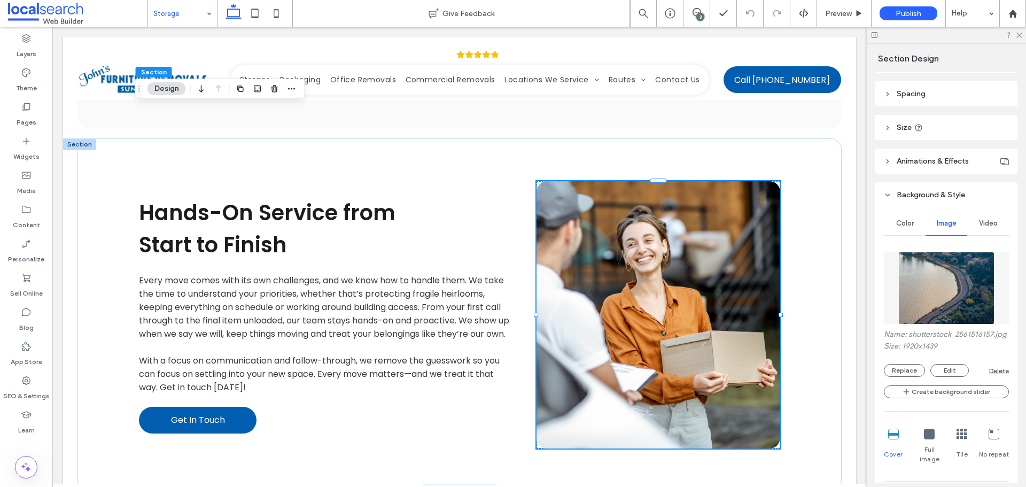
click at [918, 288] on img at bounding box center [946, 288] width 97 height 73
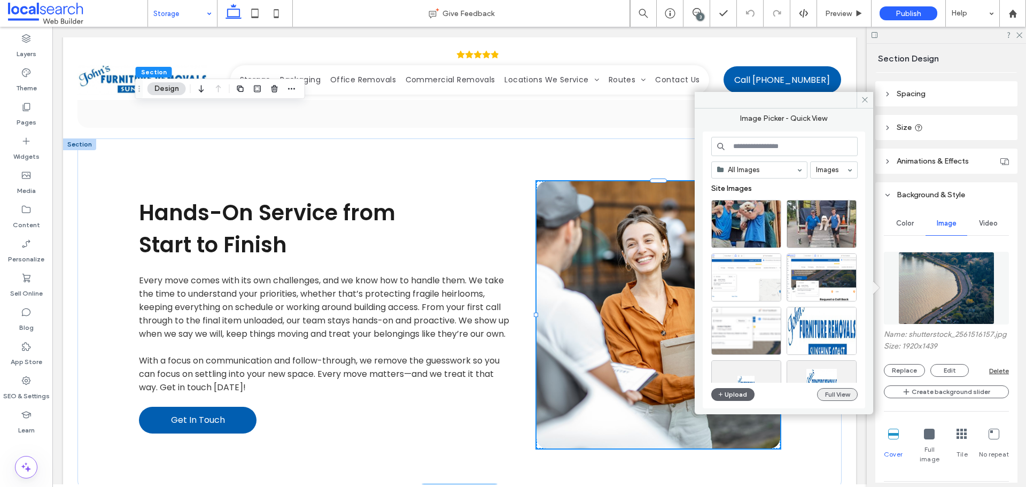
click at [834, 388] on button "Full View" at bounding box center [837, 394] width 41 height 13
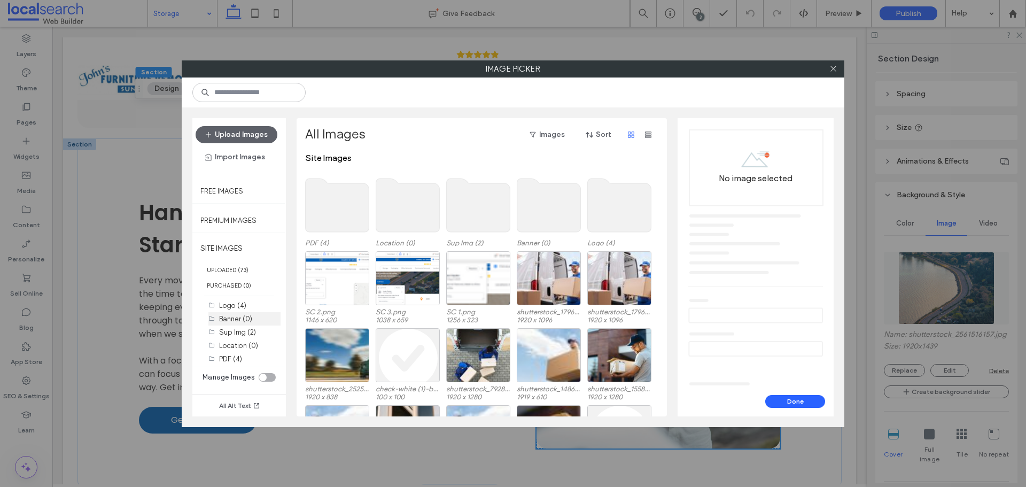
click at [239, 324] on div "Banner (0)" at bounding box center [249, 318] width 61 height 11
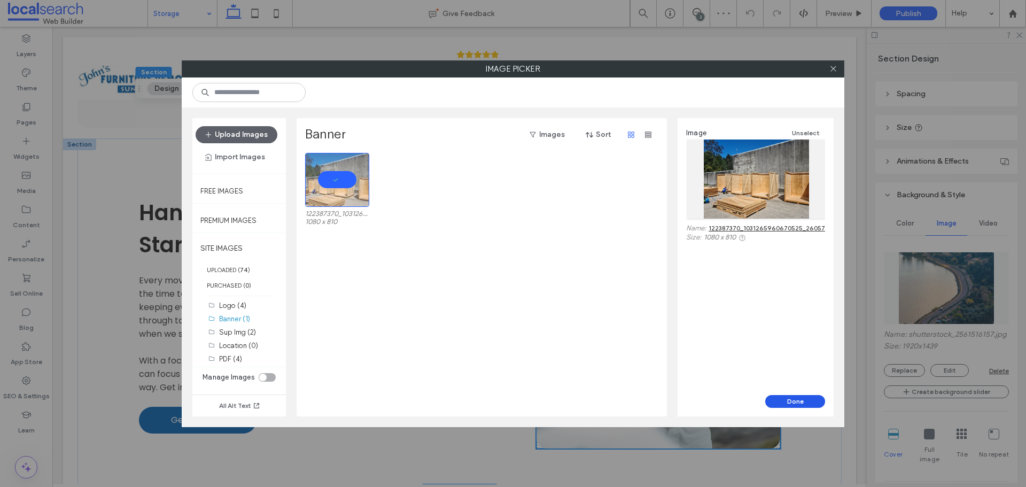
click at [786, 398] on button "Done" at bounding box center [795, 401] width 60 height 13
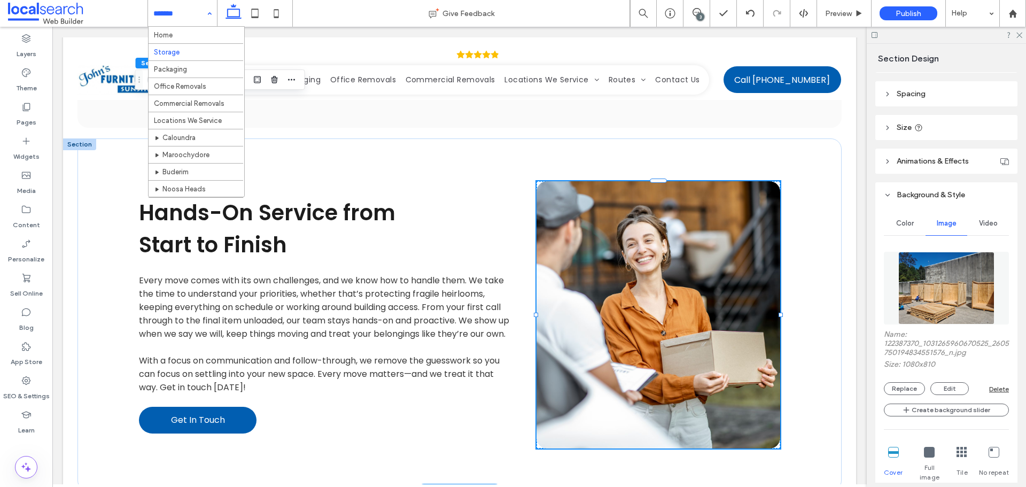
click at [206, 13] on div "Home Storage Packaging Office Removals Commercial Removals Locations We Service…" at bounding box center [182, 13] width 69 height 27
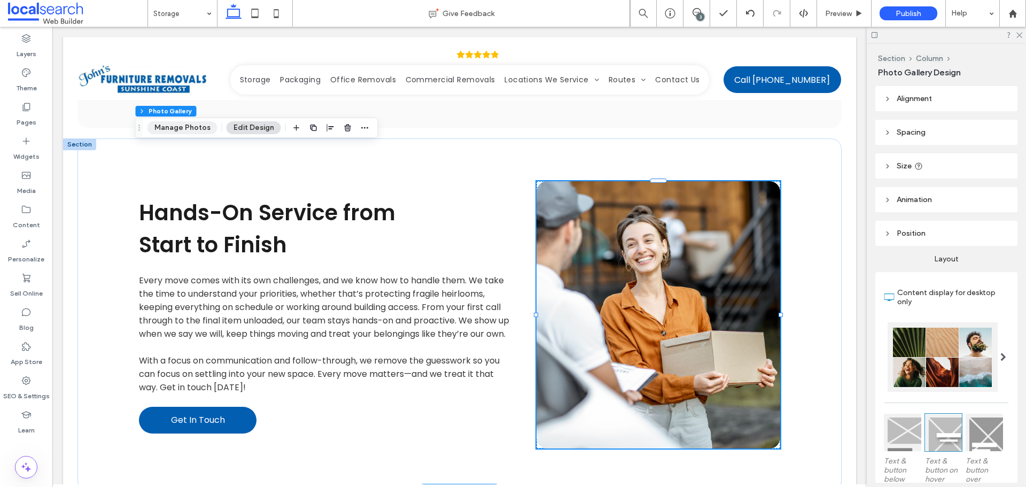
click at [176, 129] on button "Manage Photos" at bounding box center [182, 127] width 70 height 13
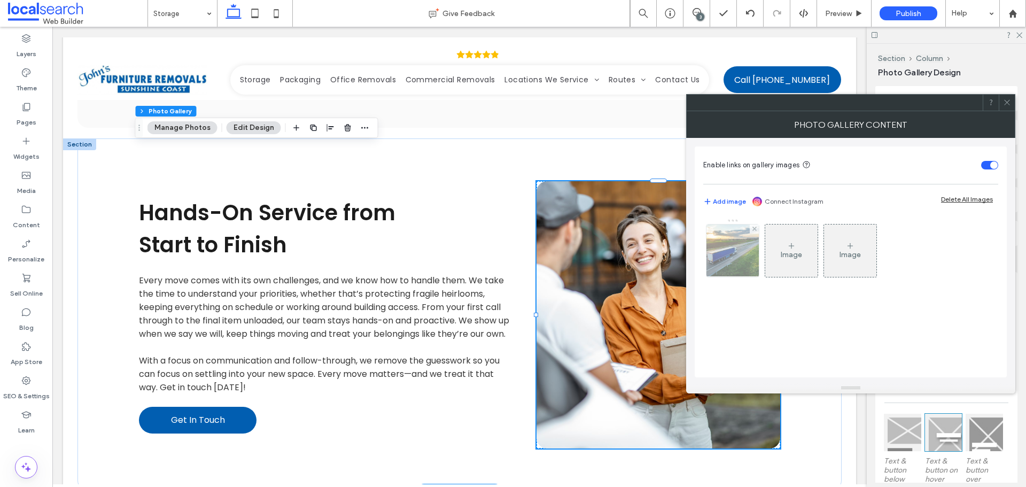
click at [728, 269] on img at bounding box center [733, 250] width 79 height 52
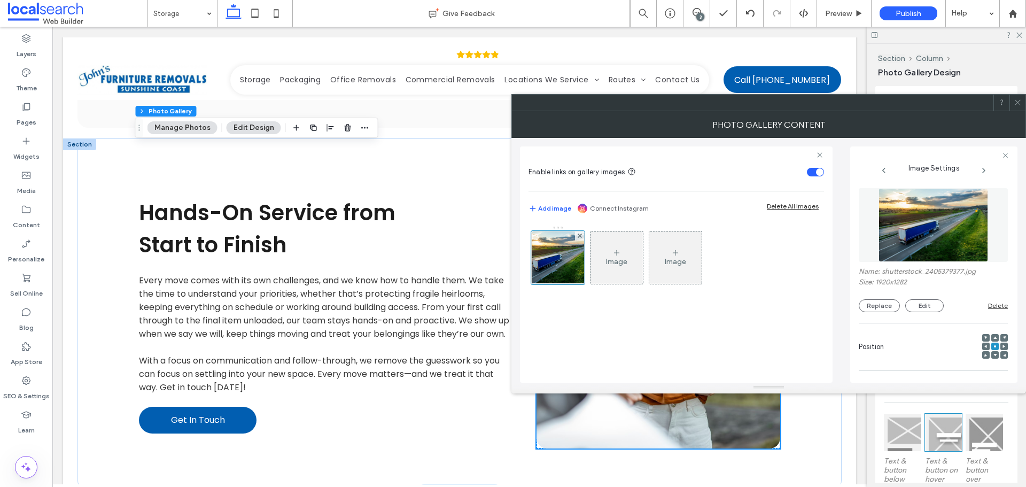
click at [906, 231] on img at bounding box center [934, 225] width 110 height 74
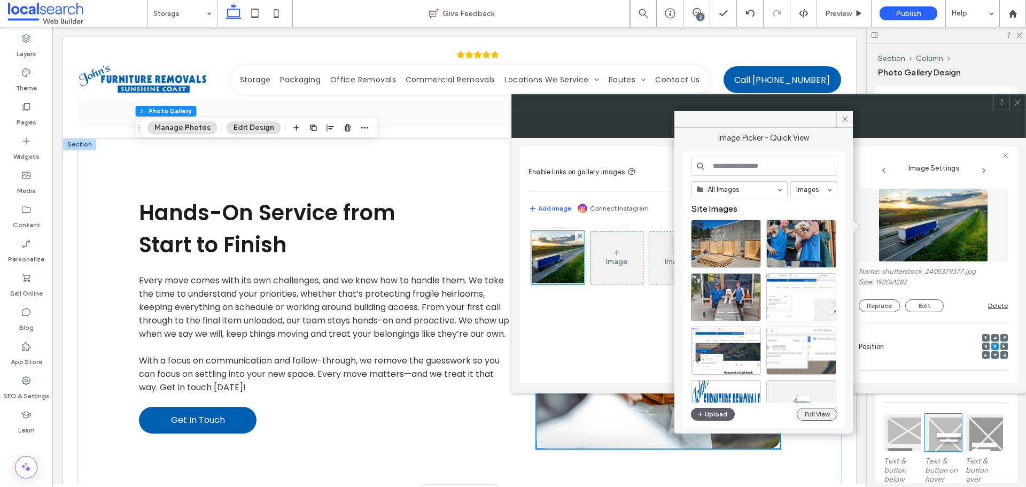
click at [808, 421] on div "All Images Images Site Images Upload Full View" at bounding box center [764, 290] width 146 height 267
click at [806, 411] on button "Full View" at bounding box center [817, 414] width 41 height 13
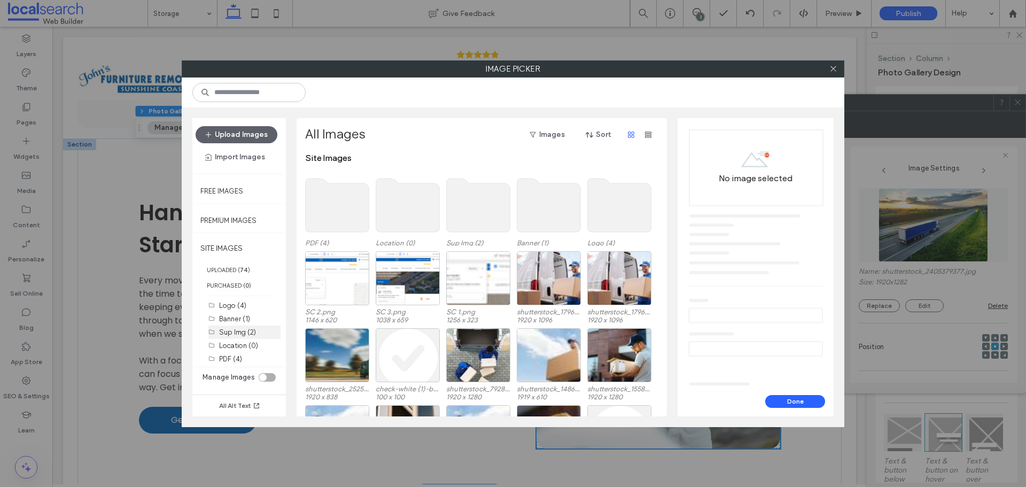
click at [250, 329] on label "Sup Img (2)" at bounding box center [237, 332] width 37 height 8
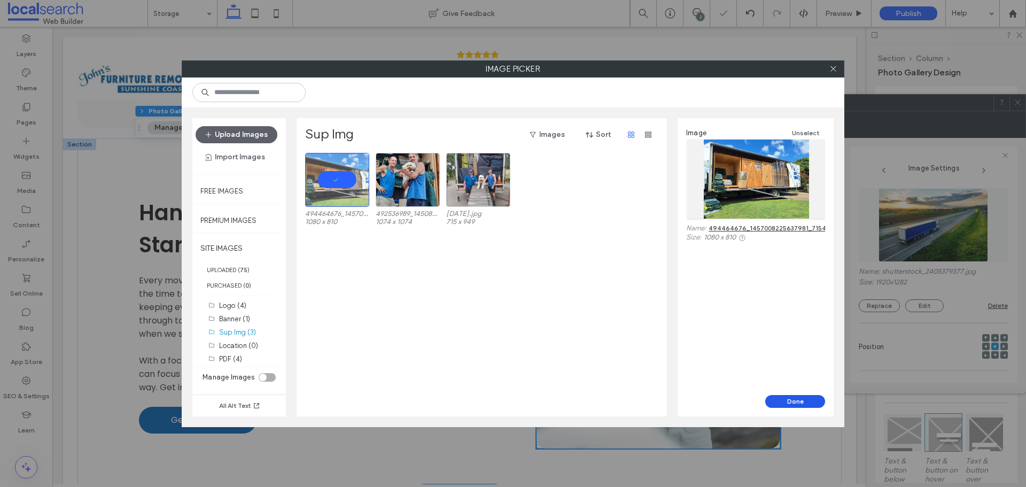
click at [780, 399] on button "Done" at bounding box center [795, 401] width 60 height 13
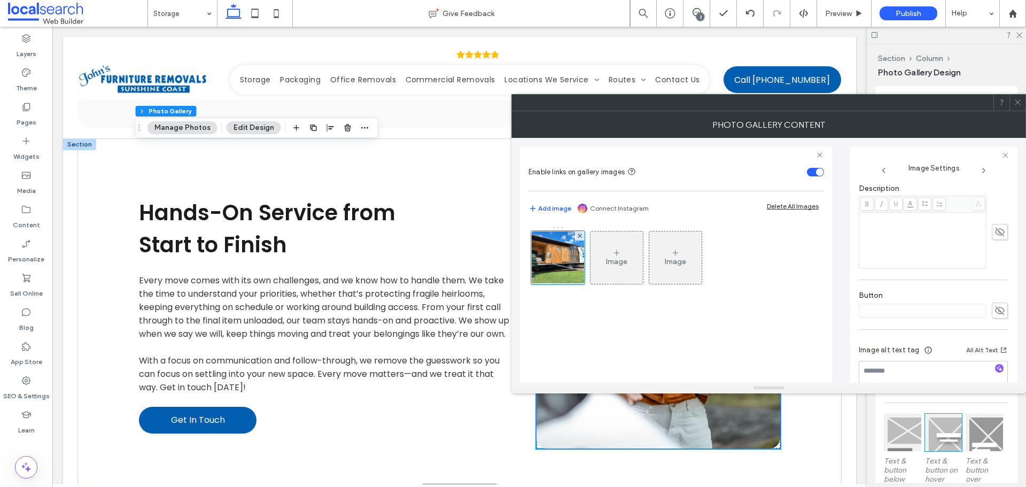
scroll to position [310, 0]
click at [1016, 102] on icon at bounding box center [1018, 102] width 8 height 8
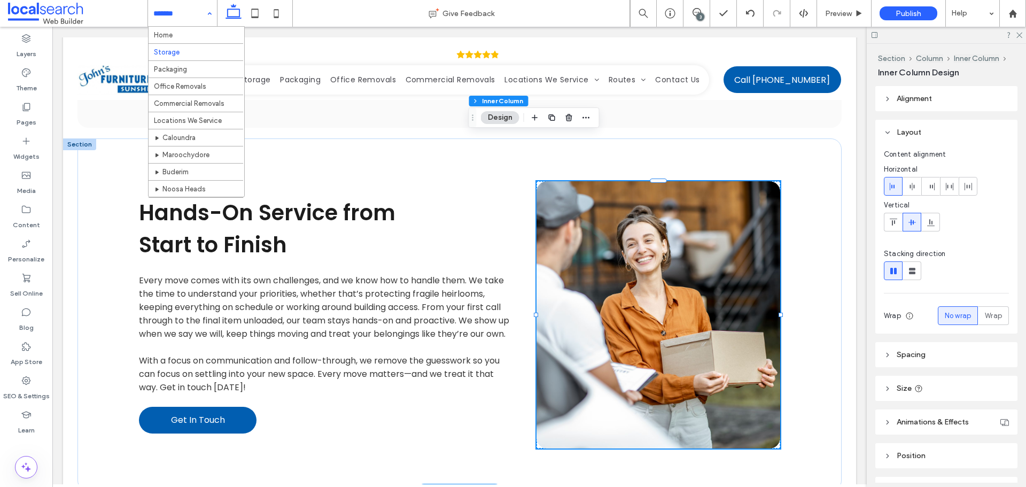
click at [213, 18] on div "Home Storage Packaging Office Removals Commercial Removals Locations We Service…" at bounding box center [182, 13] width 69 height 27
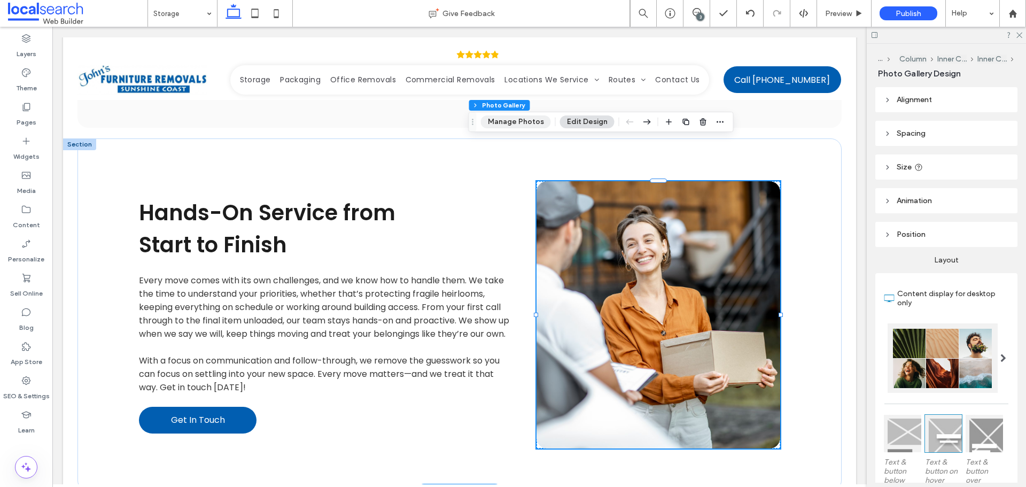
click at [518, 125] on button "Manage Photos" at bounding box center [516, 121] width 70 height 13
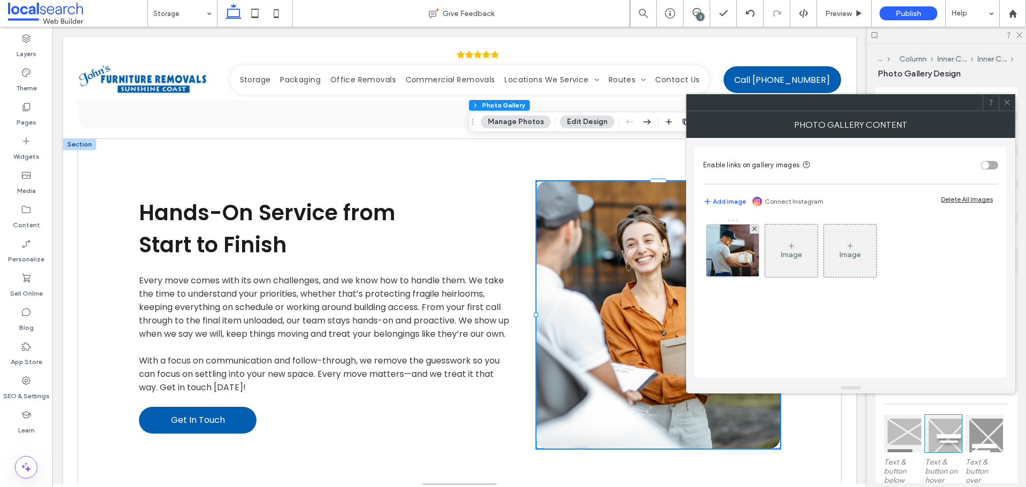
click at [990, 165] on div "toggle" at bounding box center [989, 165] width 17 height 9
click at [745, 253] on img at bounding box center [732, 250] width 57 height 52
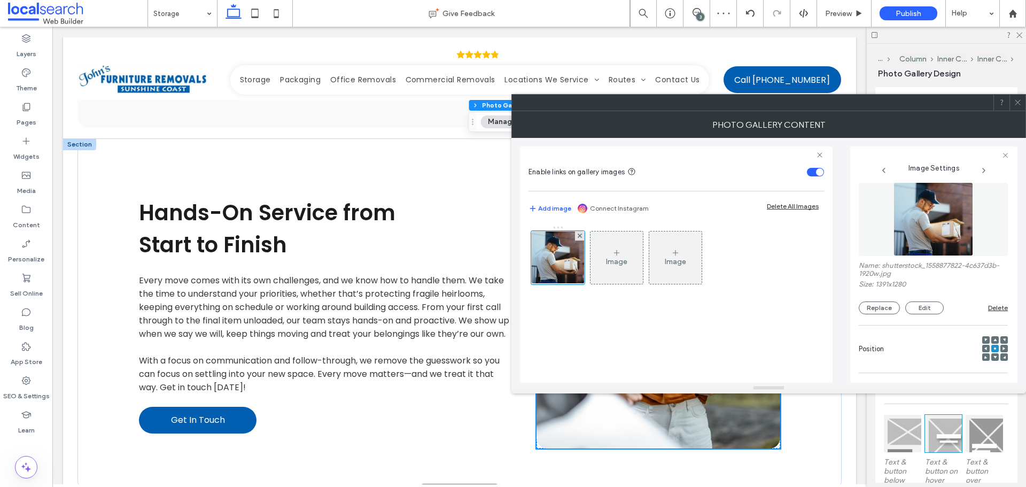
scroll to position [0, 0]
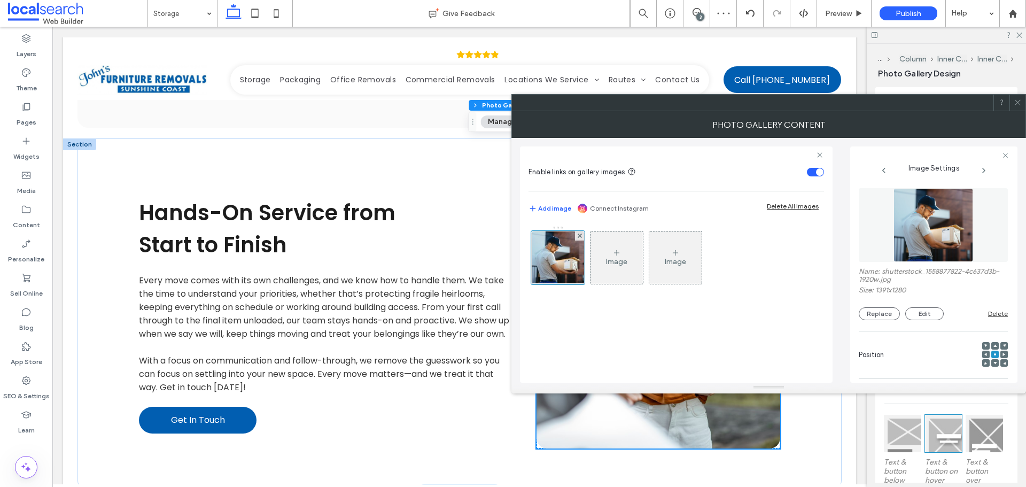
click at [911, 237] on figure at bounding box center [933, 225] width 149 height 74
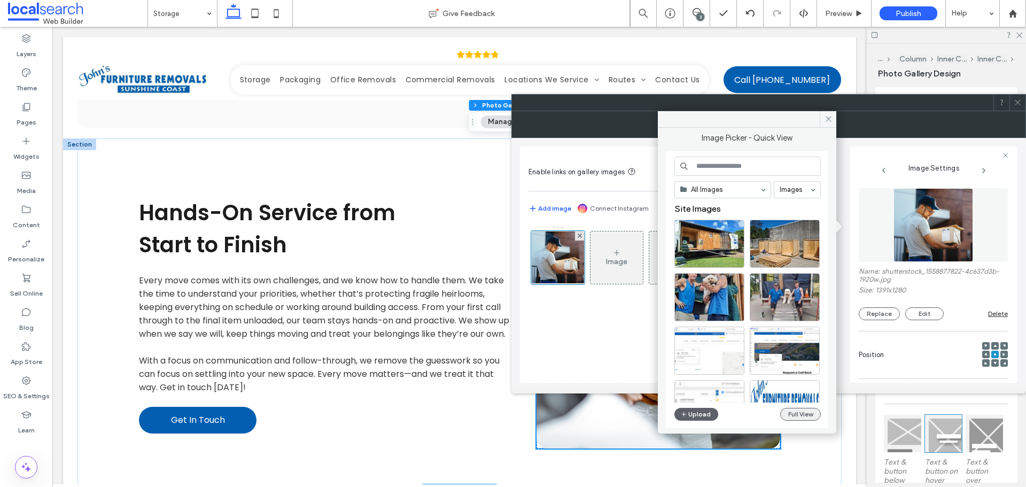
click at [783, 409] on button "Full View" at bounding box center [800, 414] width 41 height 13
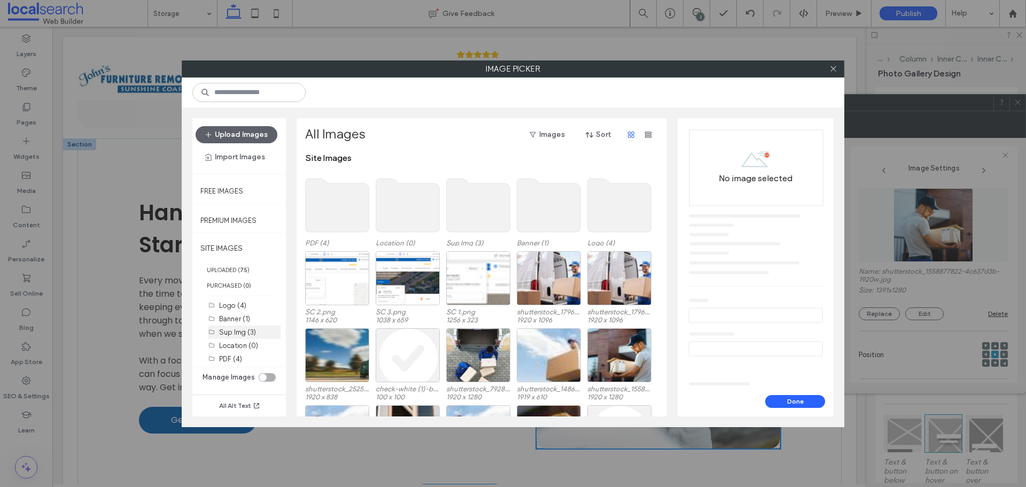
click at [253, 329] on label "Sup Img (3)" at bounding box center [237, 332] width 37 height 8
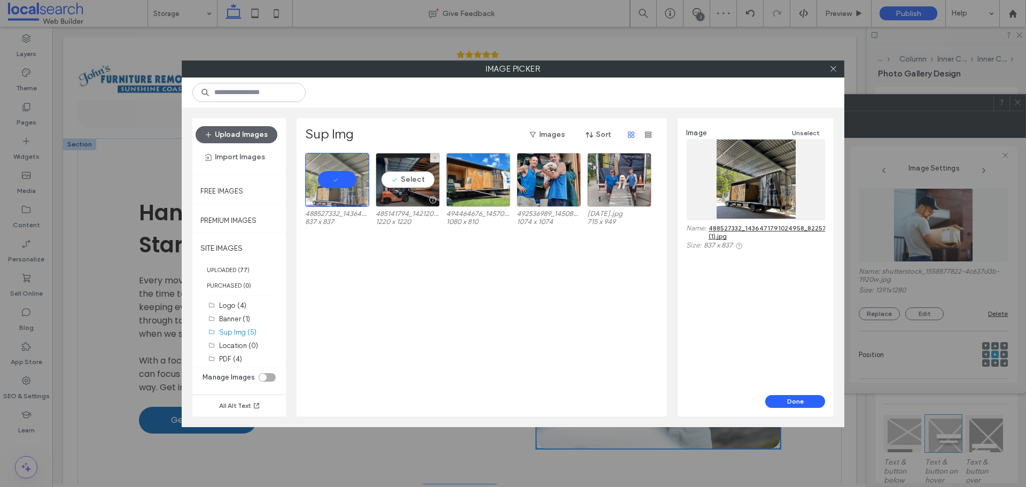
click at [405, 208] on div "Select 485141794_1421206365884834_263226846875429939_n (1).jpg 1220 x 1220" at bounding box center [408, 189] width 64 height 72
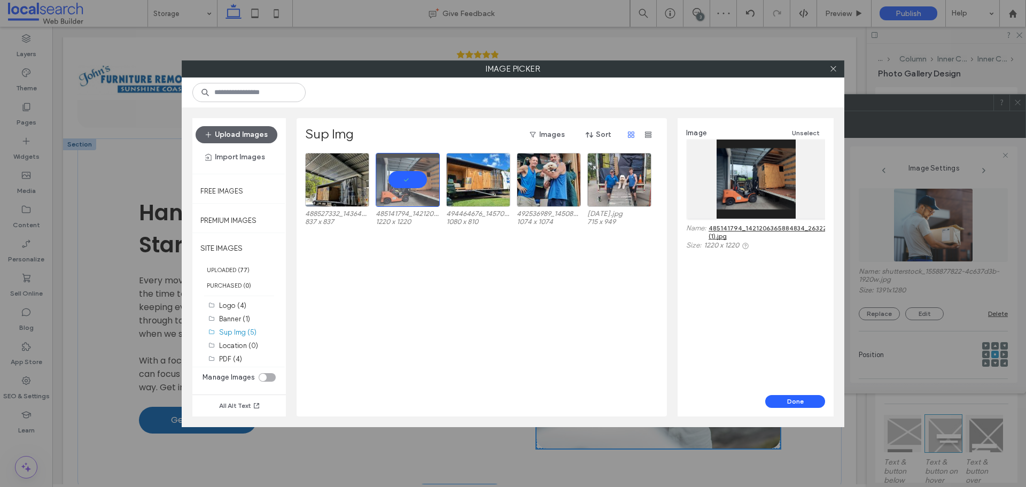
click at [780, 408] on div "Done" at bounding box center [756, 405] width 156 height 21
click at [780, 404] on button "Done" at bounding box center [795, 401] width 60 height 13
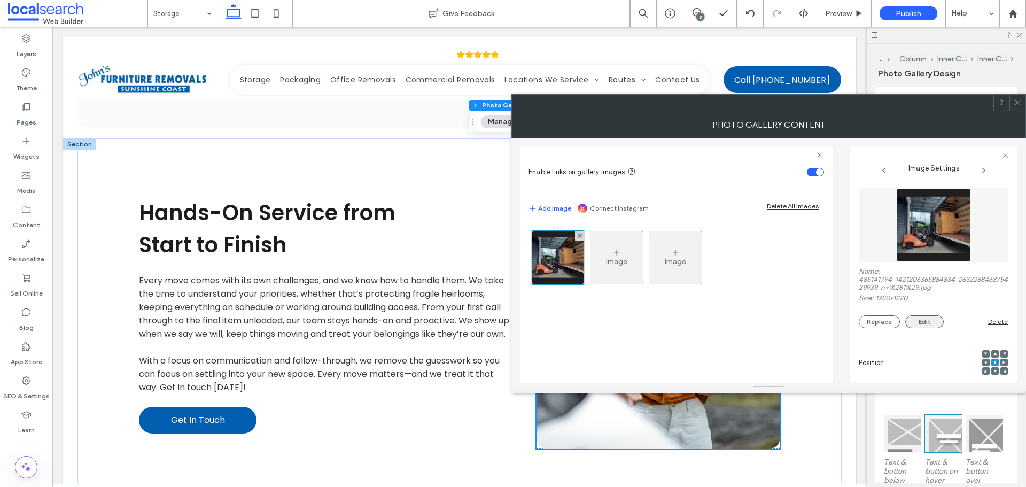
click at [912, 317] on button "Edit" at bounding box center [924, 321] width 38 height 13
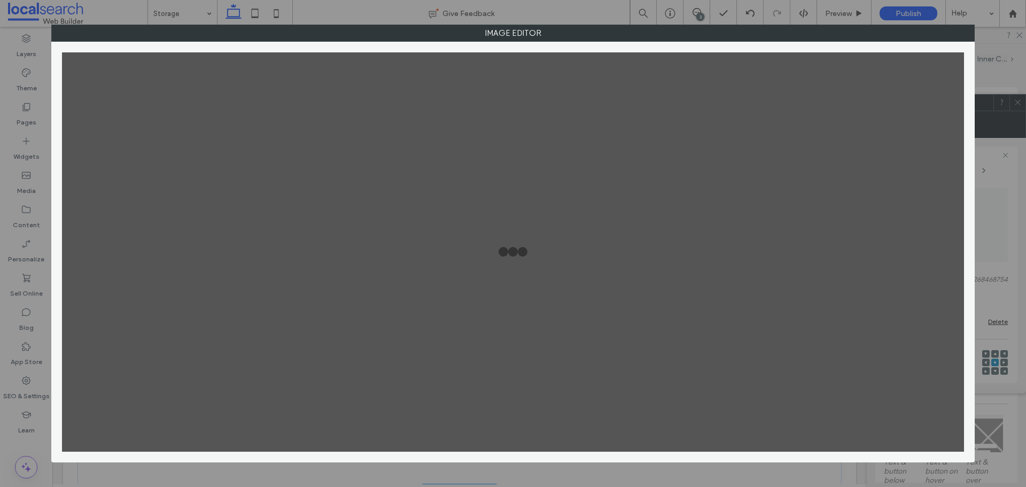
click at [912, 317] on div at bounding box center [513, 252] width 902 height 400
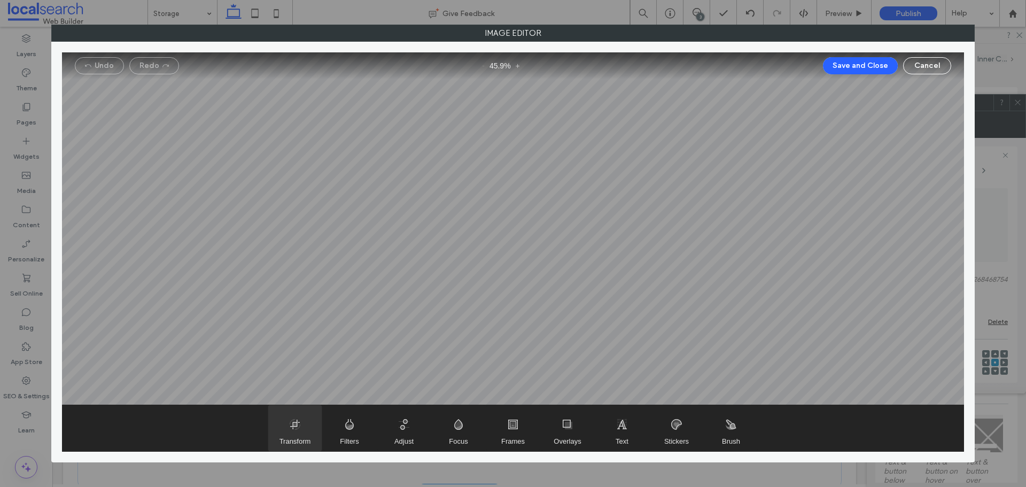
click at [306, 439] on span "Transform" at bounding box center [295, 441] width 32 height 8
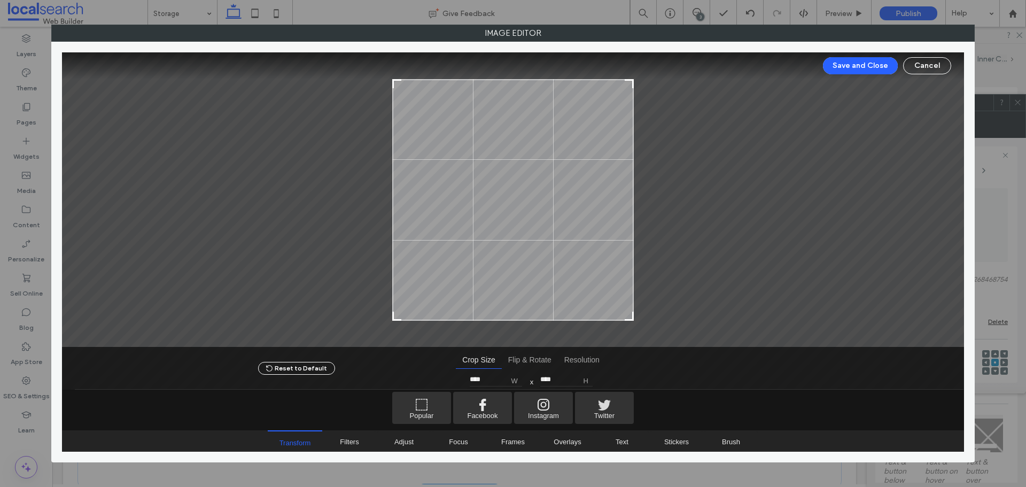
drag, startPoint x: 632, startPoint y: 321, endPoint x: 638, endPoint y: 307, distance: 15.1
click at [639, 307] on div at bounding box center [513, 199] width 902 height 295
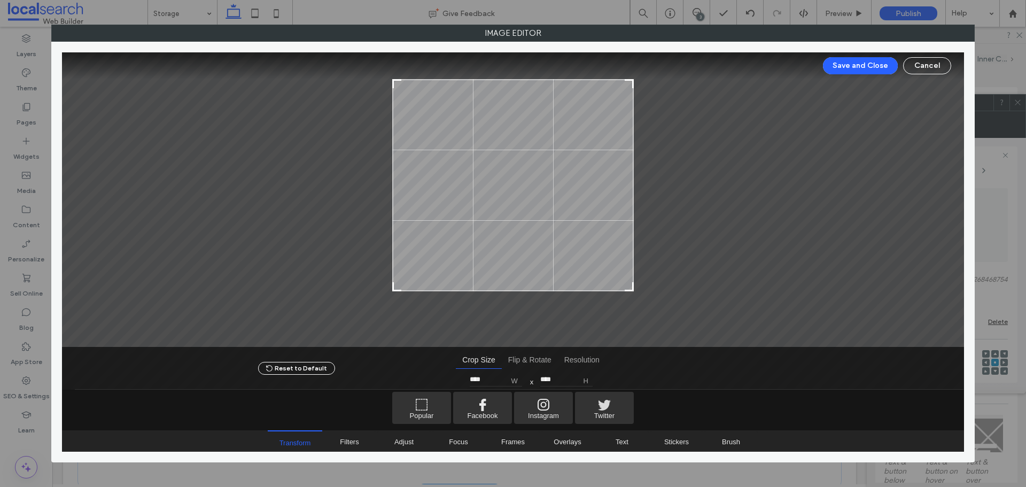
drag, startPoint x: 627, startPoint y: 317, endPoint x: 647, endPoint y: 288, distance: 35.7
click at [647, 288] on div at bounding box center [513, 199] width 902 height 295
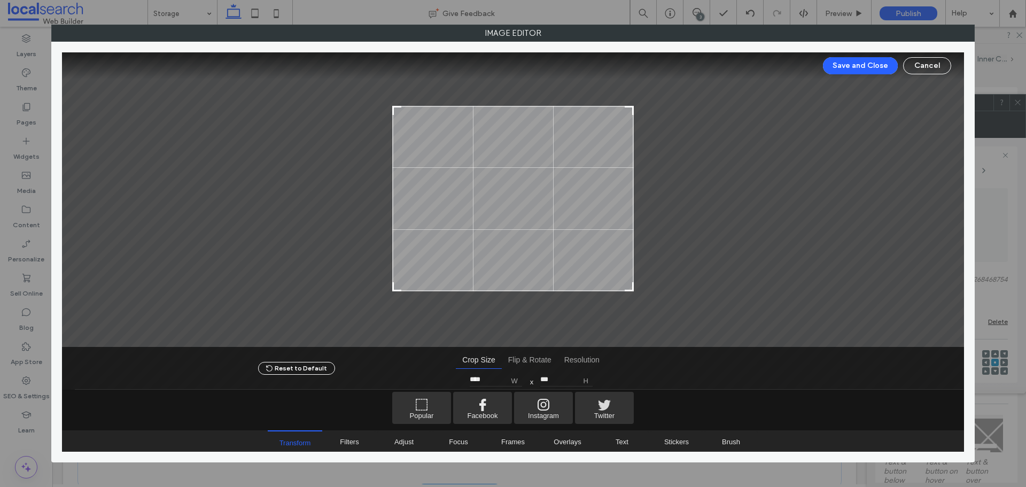
type input "***"
drag, startPoint x: 630, startPoint y: 83, endPoint x: 635, endPoint y: 110, distance: 27.8
click at [635, 110] on div at bounding box center [513, 199] width 902 height 295
click at [848, 59] on button "Save and Close" at bounding box center [860, 65] width 75 height 17
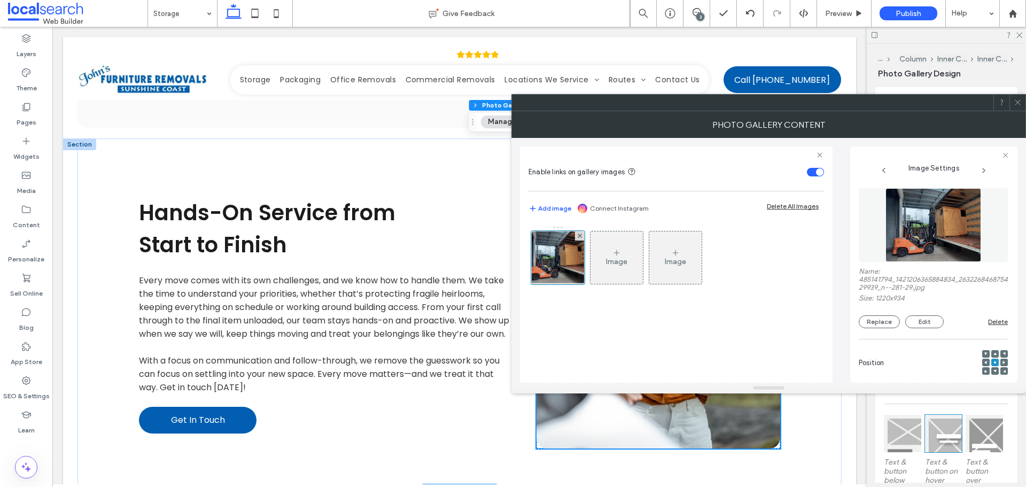
click at [1019, 107] on span at bounding box center [1018, 103] width 8 height 16
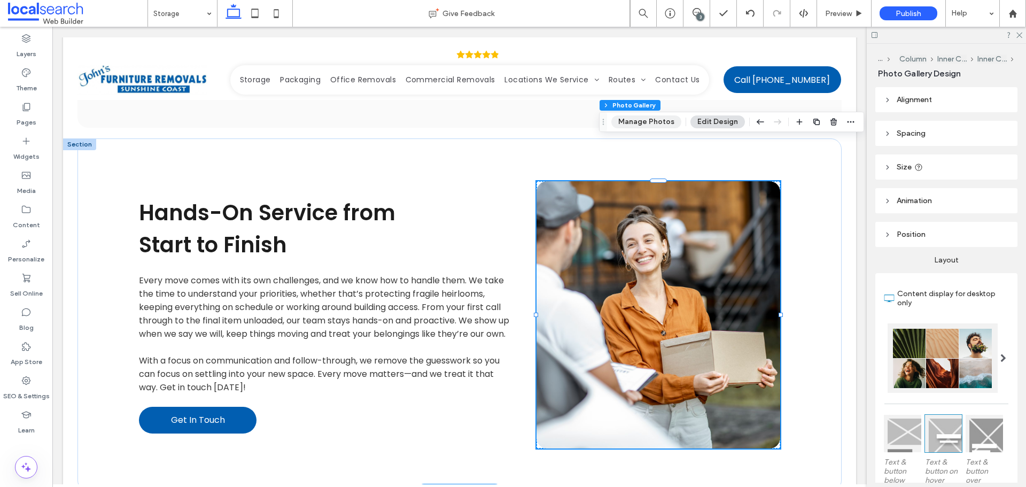
click at [658, 125] on button "Manage Photos" at bounding box center [646, 121] width 70 height 13
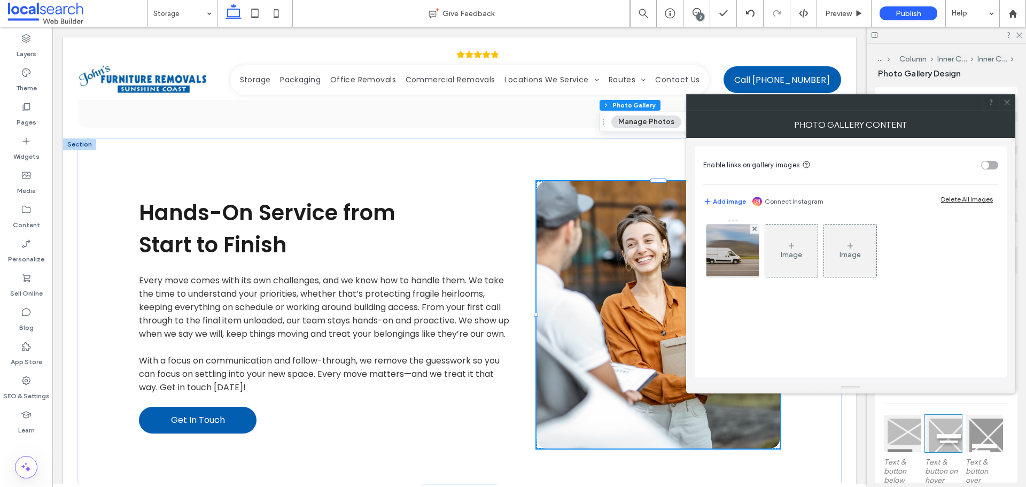
click at [986, 163] on div "toggle" at bounding box center [985, 164] width 7 height 7
click at [723, 247] on div at bounding box center [732, 250] width 52 height 52
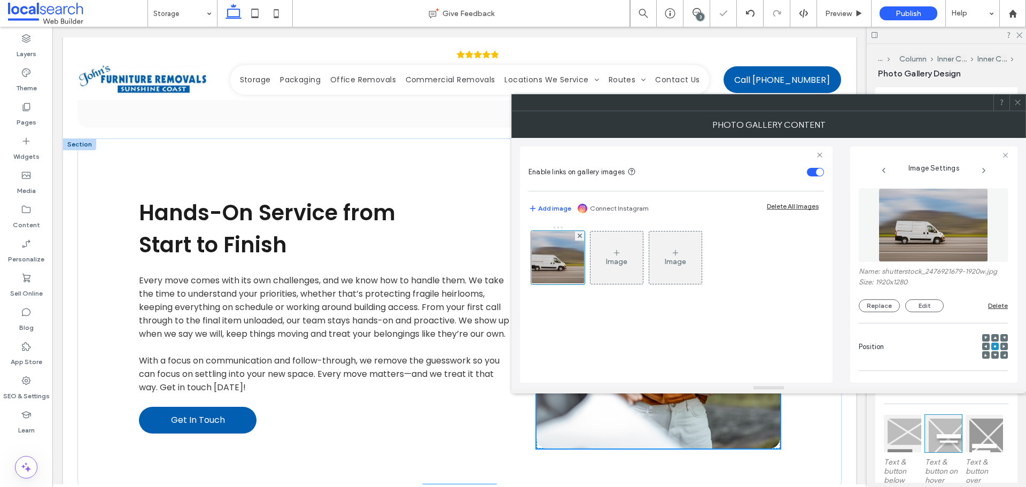
click at [926, 242] on figure at bounding box center [933, 225] width 149 height 74
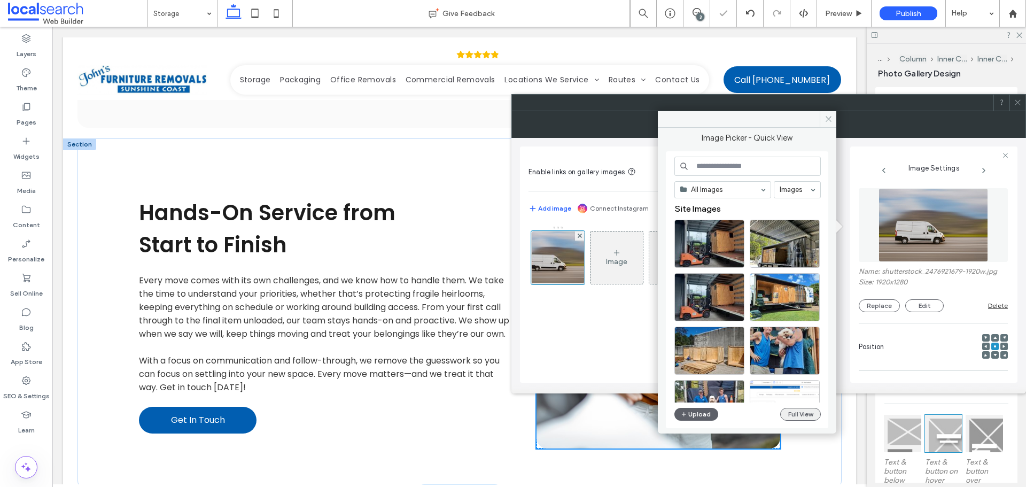
click at [804, 414] on button "Full View" at bounding box center [800, 414] width 41 height 13
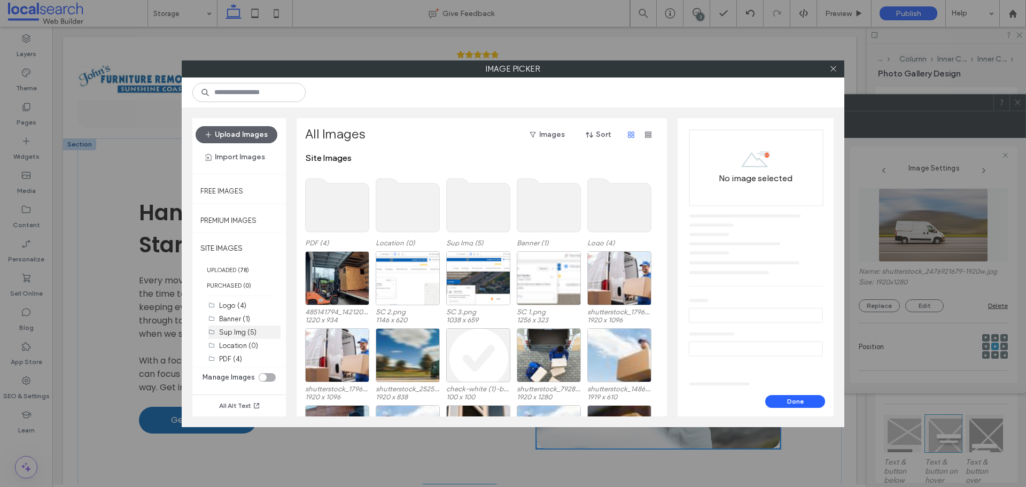
click at [247, 325] on div "Sup Img (5)" at bounding box center [249, 331] width 61 height 13
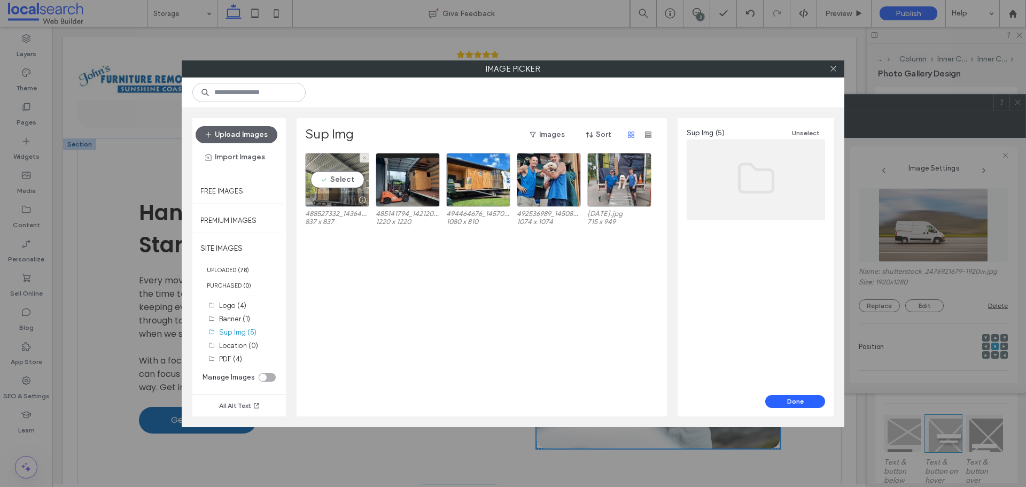
drag, startPoint x: 367, startPoint y: 204, endPoint x: 352, endPoint y: 201, distance: 15.1
click at [355, 201] on div at bounding box center [361, 200] width 13 height 9
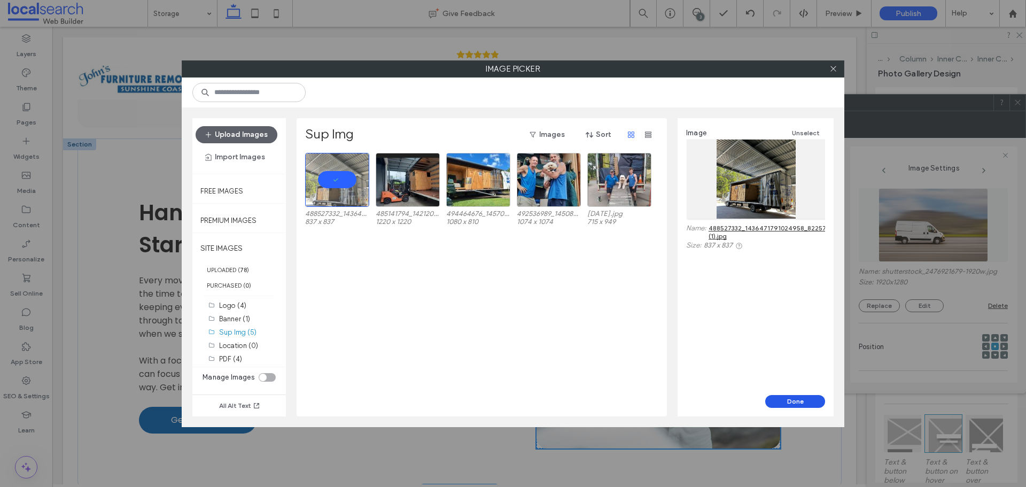
click at [778, 400] on button "Done" at bounding box center [795, 401] width 60 height 13
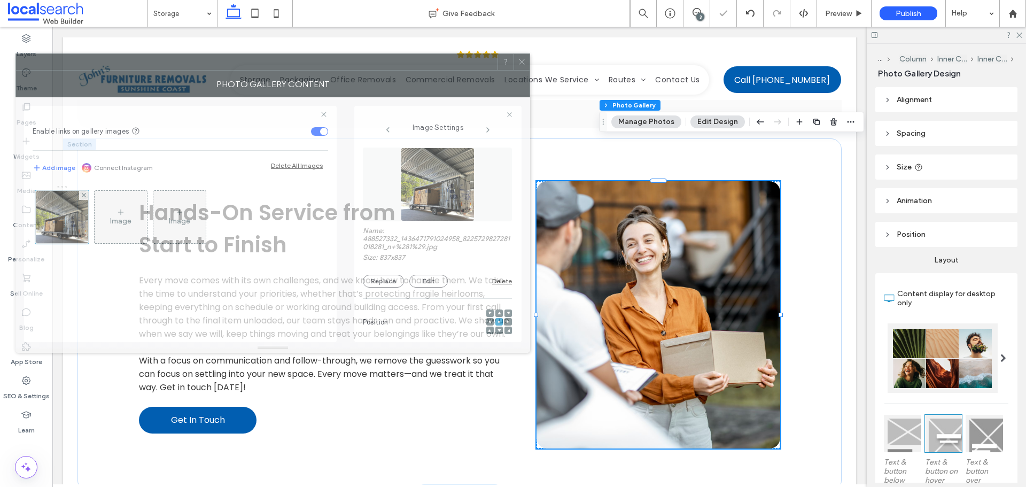
drag, startPoint x: 880, startPoint y: 108, endPoint x: 384, endPoint y: 68, distance: 497.0
click at [384, 68] on div at bounding box center [256, 62] width 481 height 16
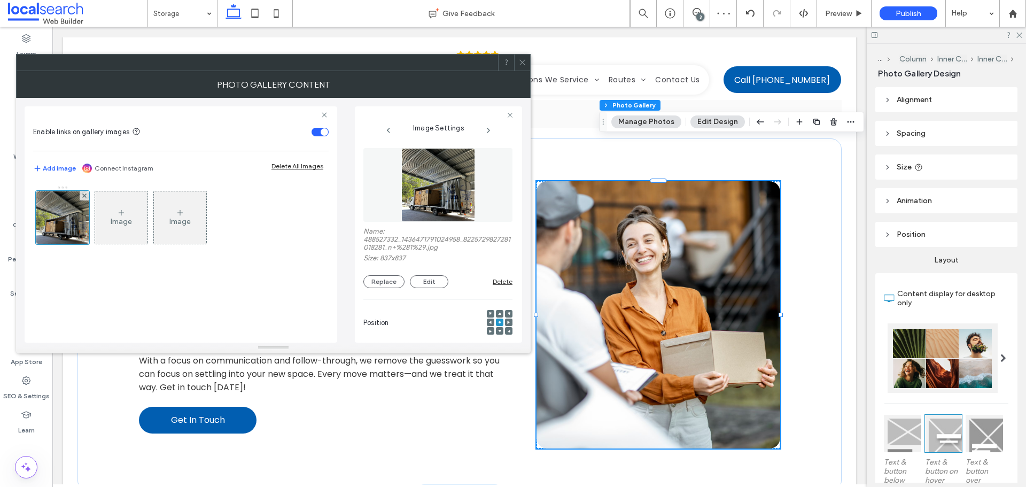
click at [516, 67] on div at bounding box center [522, 63] width 16 height 16
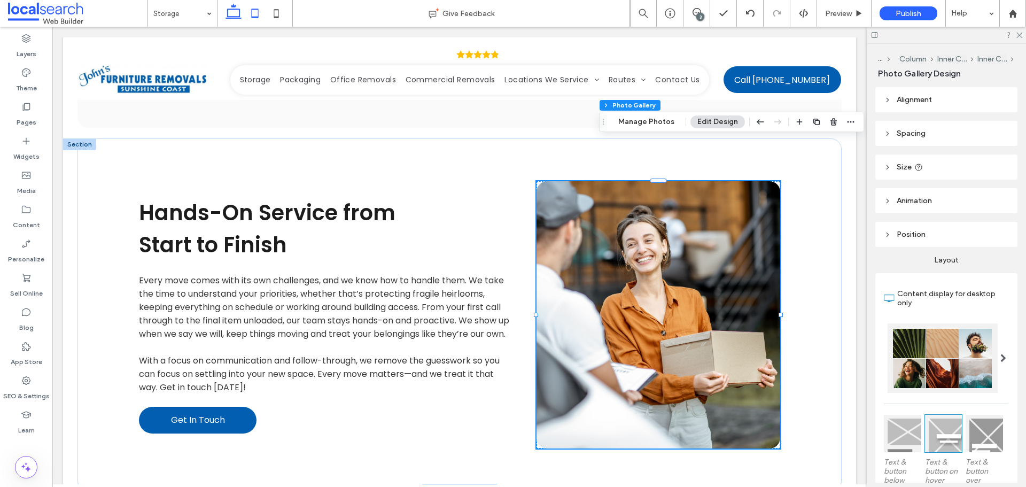
click at [253, 17] on use at bounding box center [255, 13] width 7 height 9
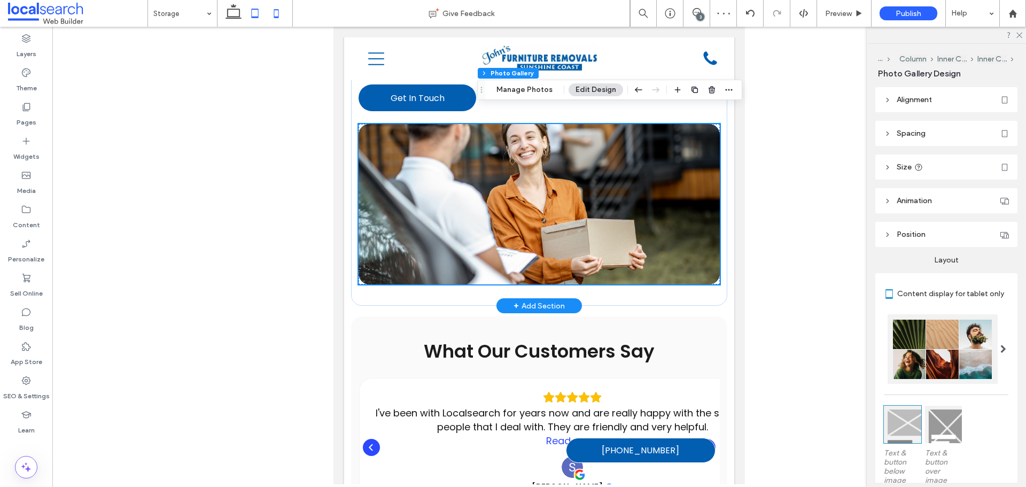
click at [280, 17] on icon at bounding box center [276, 13] width 21 height 21
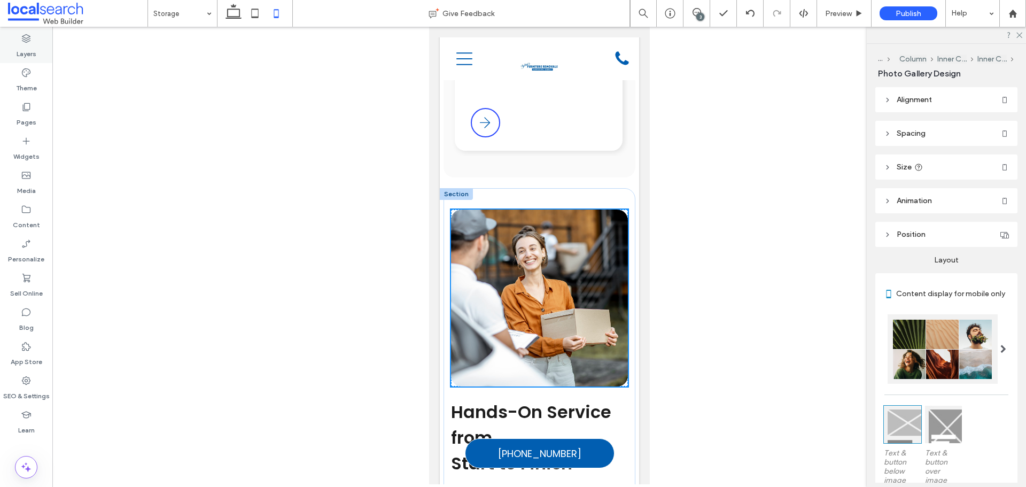
click at [30, 50] on label "Layers" at bounding box center [27, 51] width 20 height 15
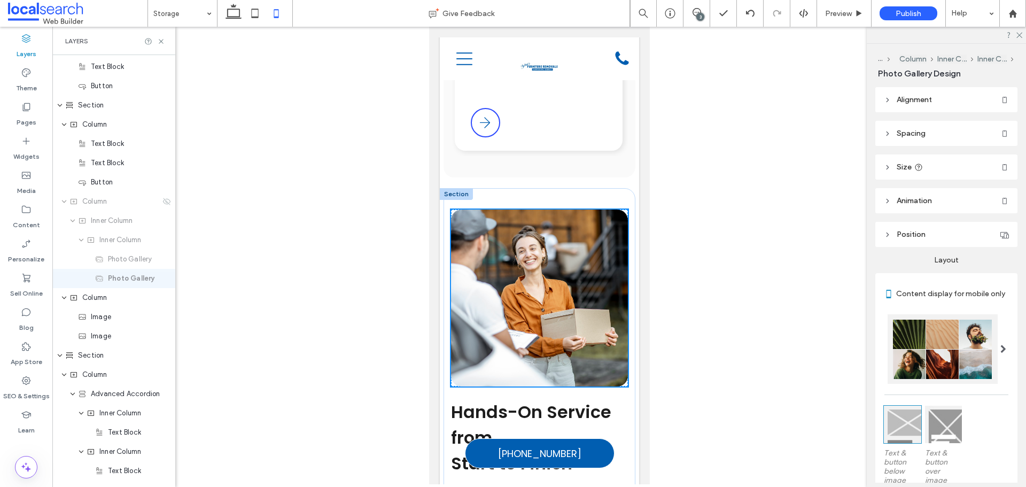
scroll to position [582, 0]
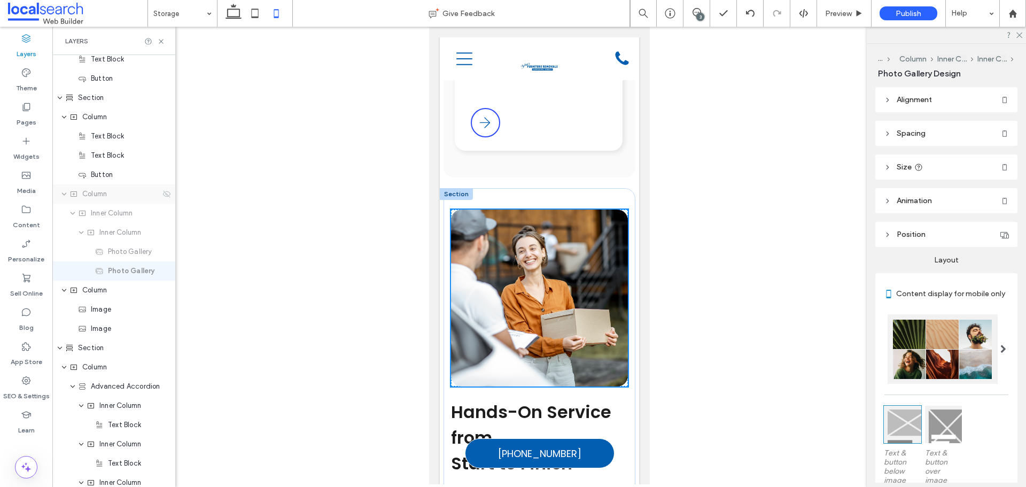
click at [142, 200] on div "Column" at bounding box center [113, 193] width 123 height 19
click at [162, 198] on div "Column" at bounding box center [113, 193] width 123 height 19
click at [162, 193] on icon at bounding box center [166, 194] width 9 height 9
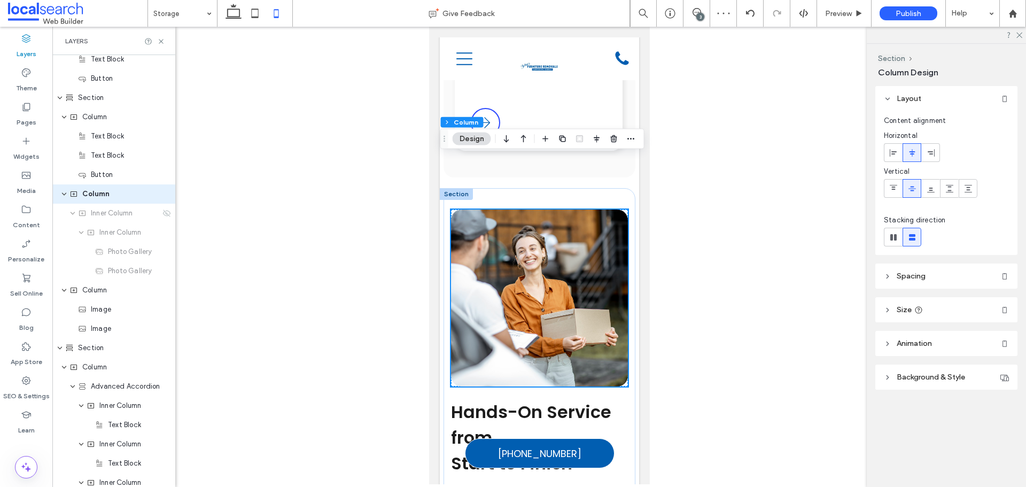
scroll to position [506, 0]
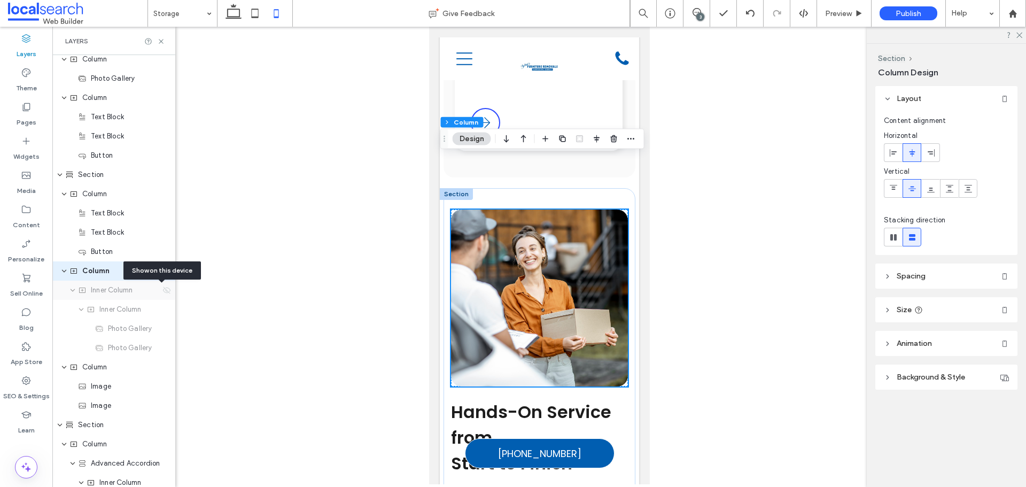
click at [162, 289] on icon at bounding box center [166, 290] width 9 height 9
type input "***"
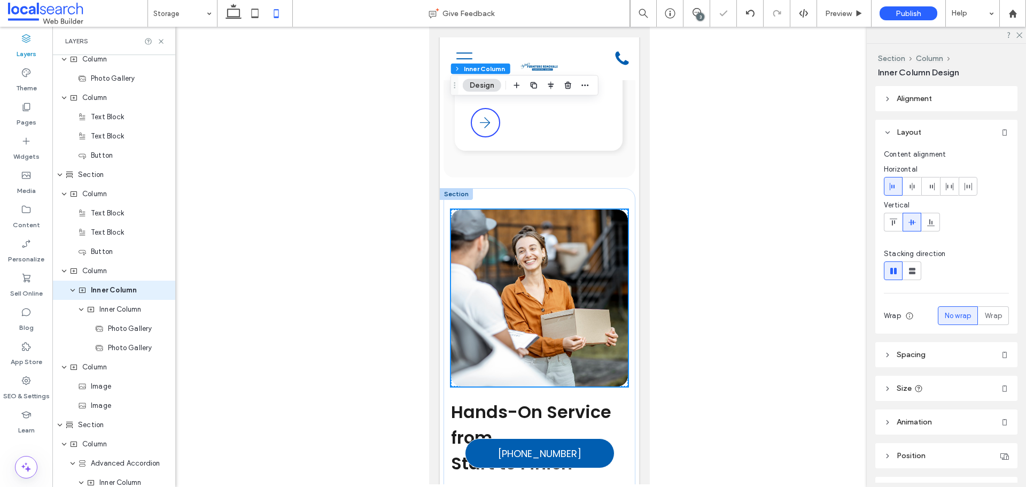
scroll to position [525, 0]
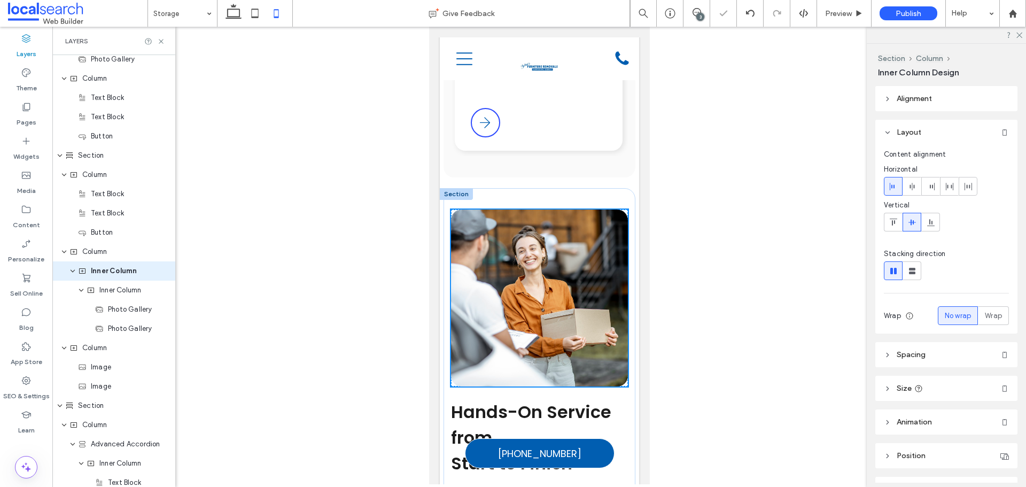
type input "***"
click at [141, 294] on span "Inner Column" at bounding box center [120, 290] width 42 height 11
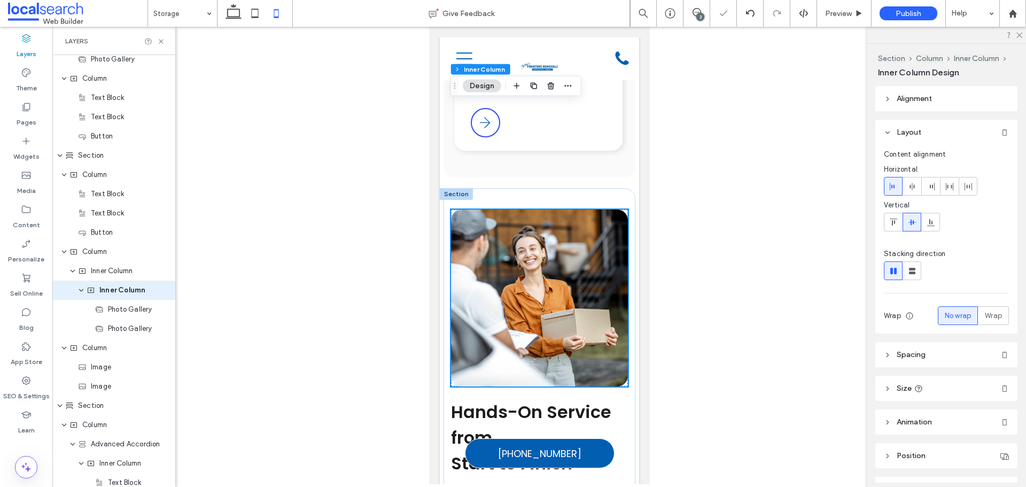
scroll to position [544, 0]
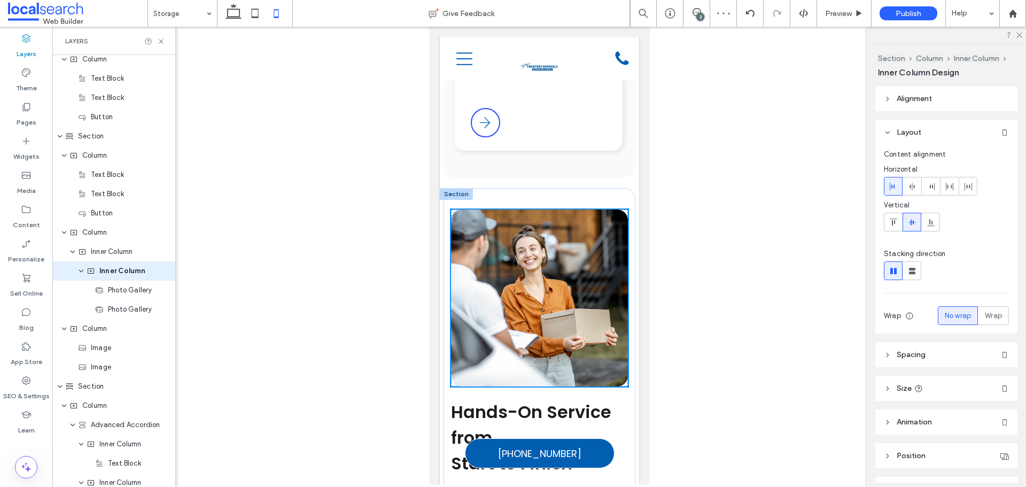
type input "***"
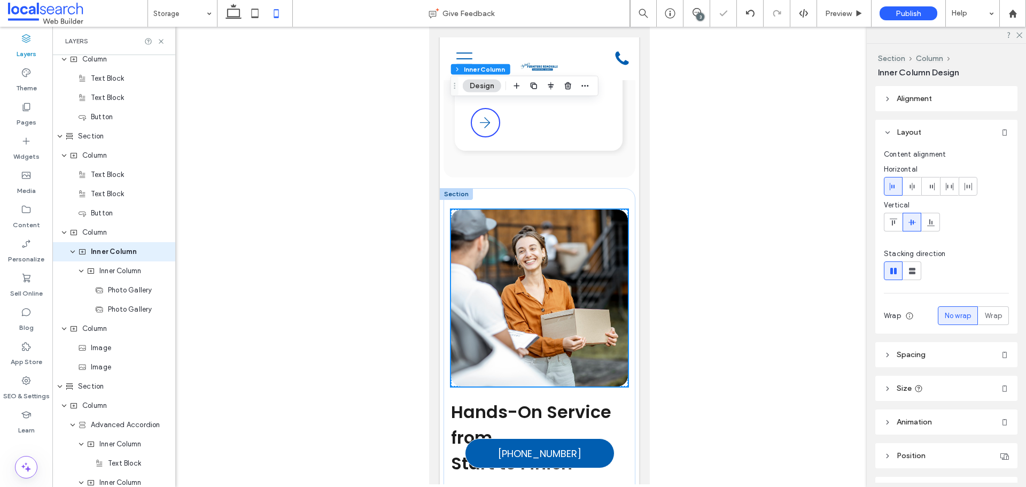
scroll to position [525, 0]
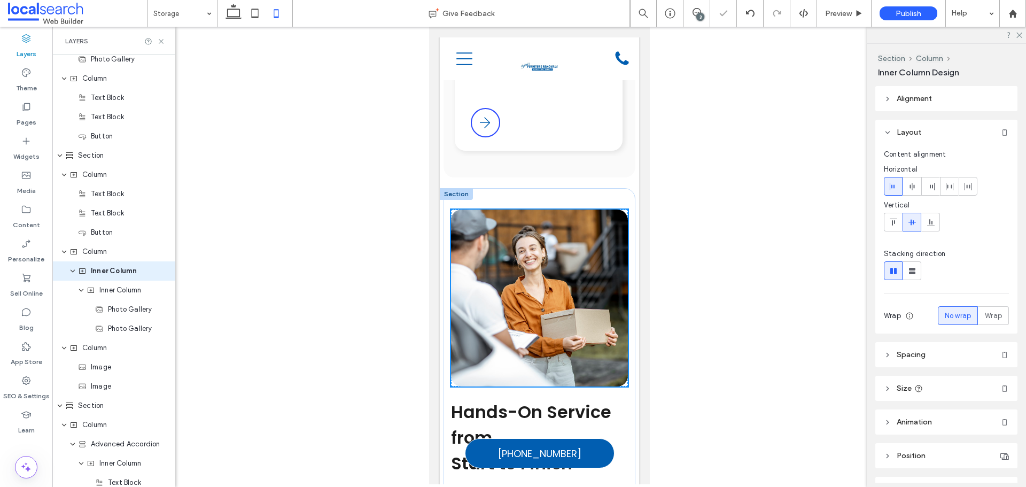
type input "***"
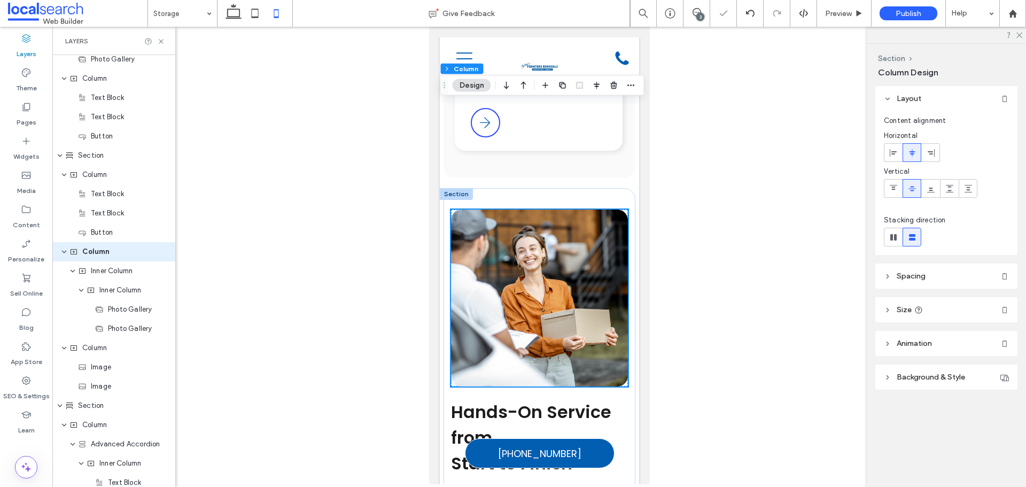
scroll to position [506, 0]
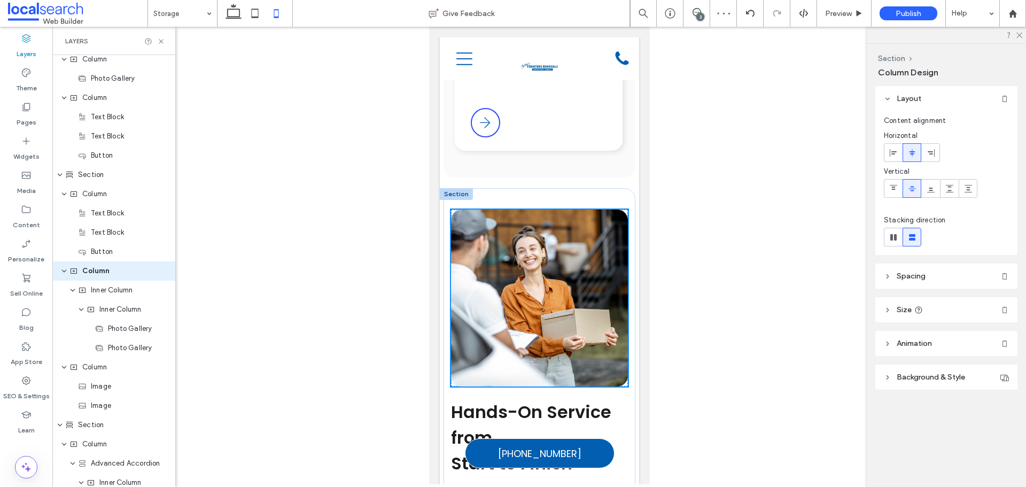
type input "***"
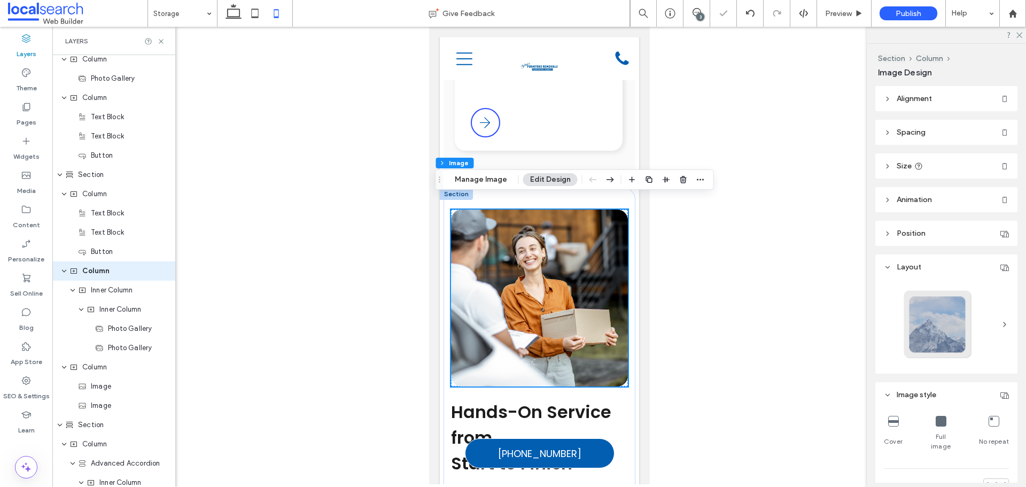
type input "**"
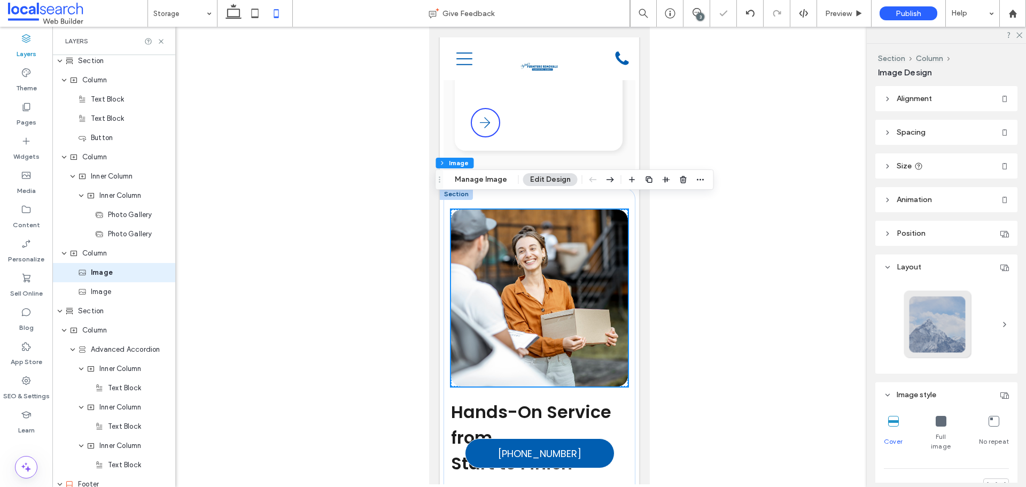
scroll to position [621, 0]
click at [476, 175] on button "Manage Image" at bounding box center [481, 179] width 66 height 13
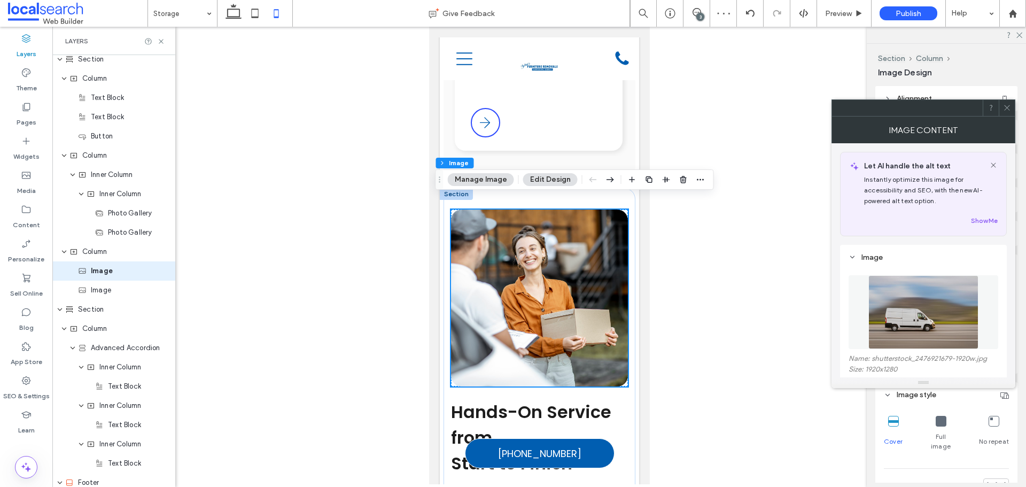
click at [1007, 110] on icon at bounding box center [1007, 108] width 8 height 8
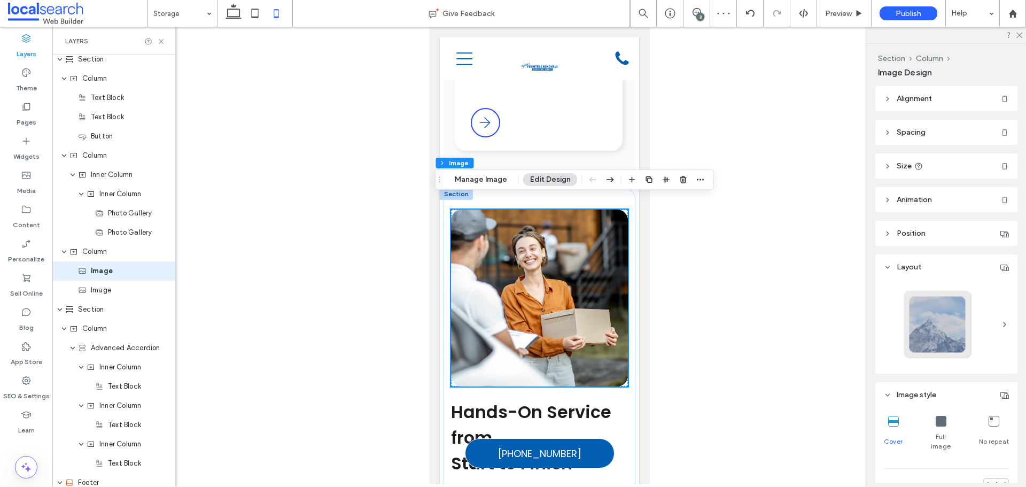
click at [926, 172] on header "Size" at bounding box center [946, 165] width 142 height 25
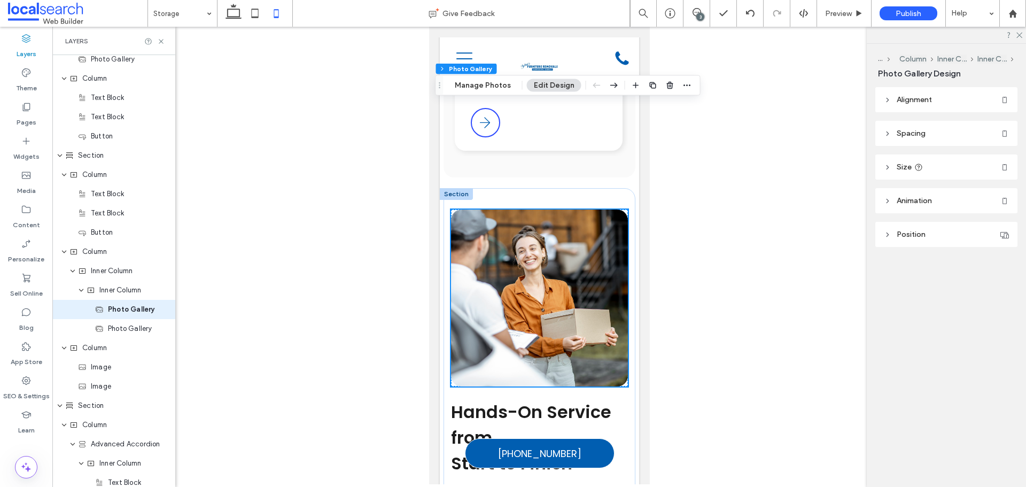
scroll to position [563, 0]
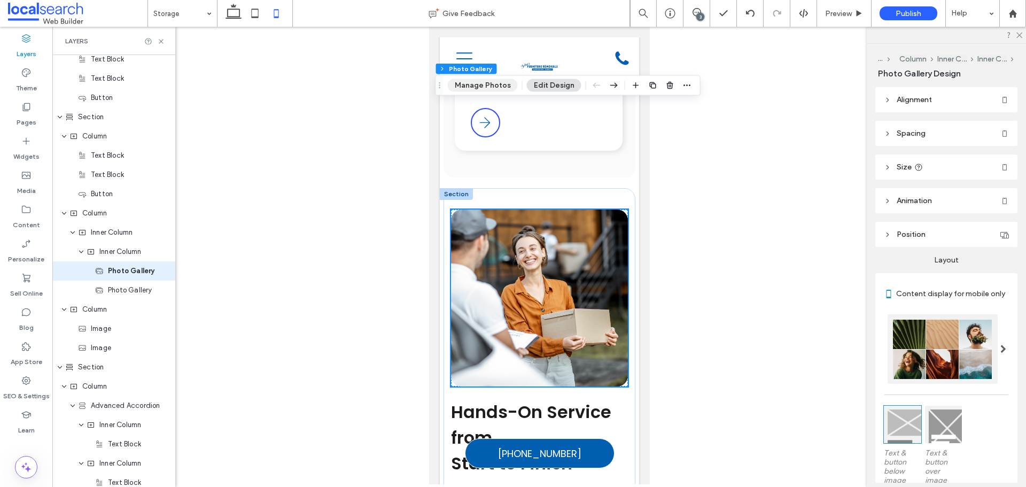
click at [483, 86] on button "Manage Photos" at bounding box center [483, 85] width 70 height 13
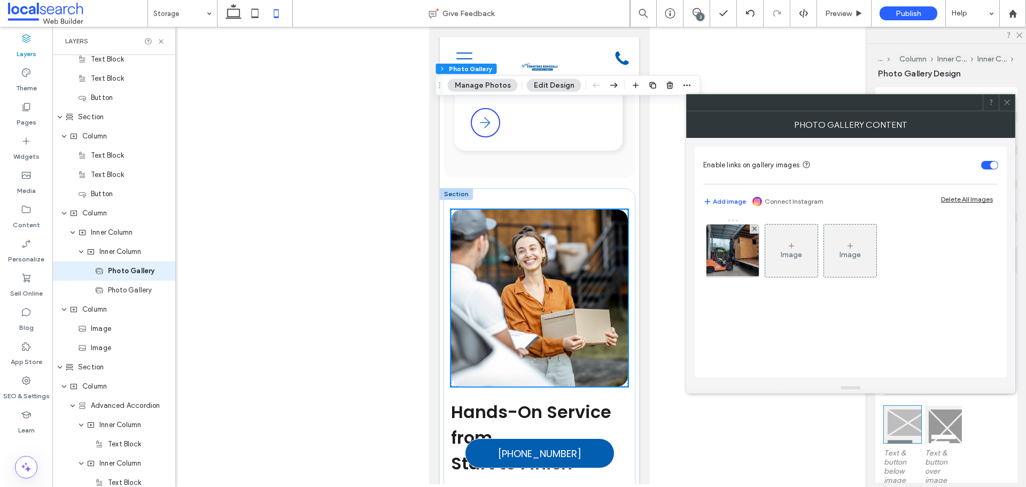
click at [1005, 103] on icon at bounding box center [1007, 102] width 8 height 8
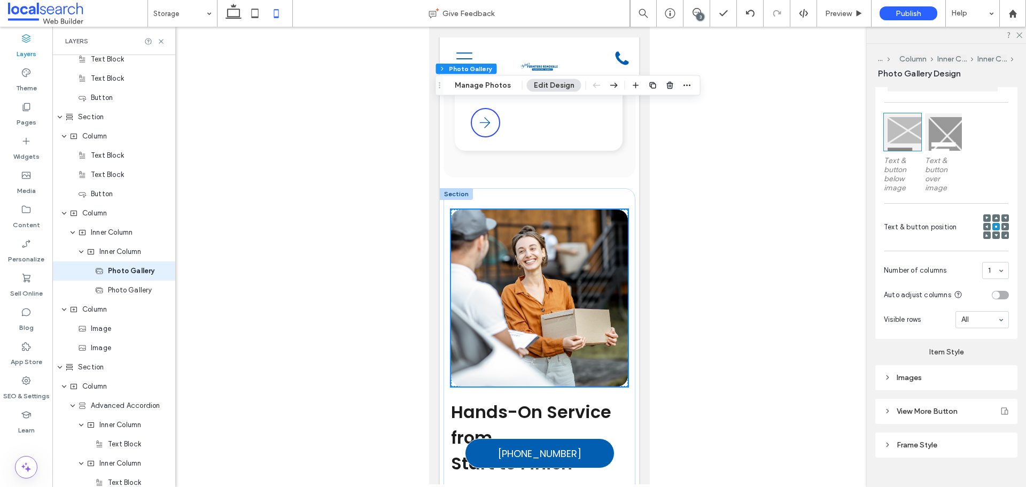
scroll to position [317, 0]
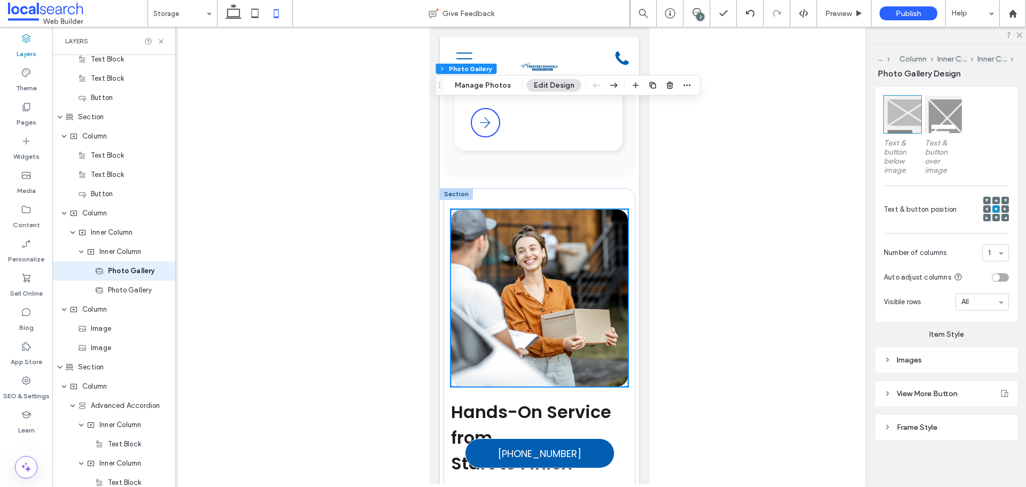
click at [918, 366] on div "Images" at bounding box center [946, 360] width 125 height 14
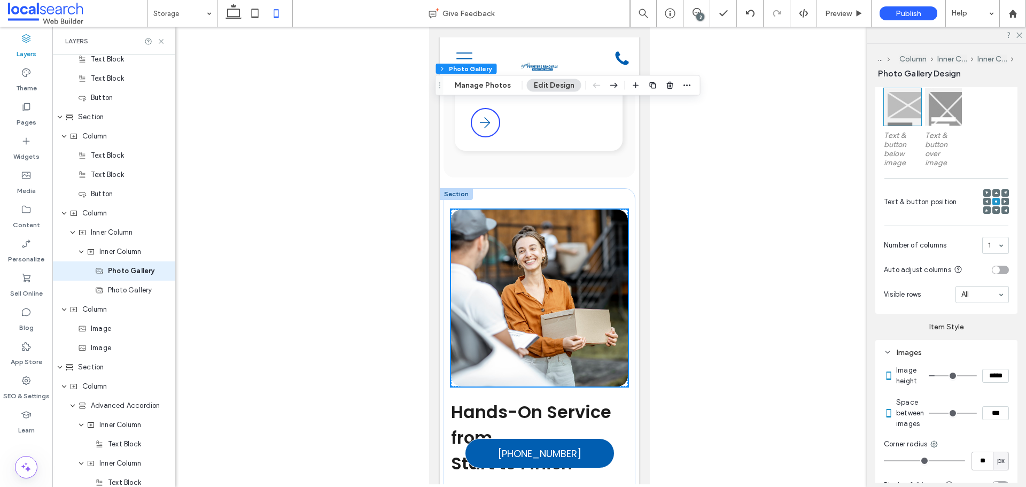
click at [985, 383] on input "*****" at bounding box center [995, 376] width 27 height 14
type input "*****"
type input "***"
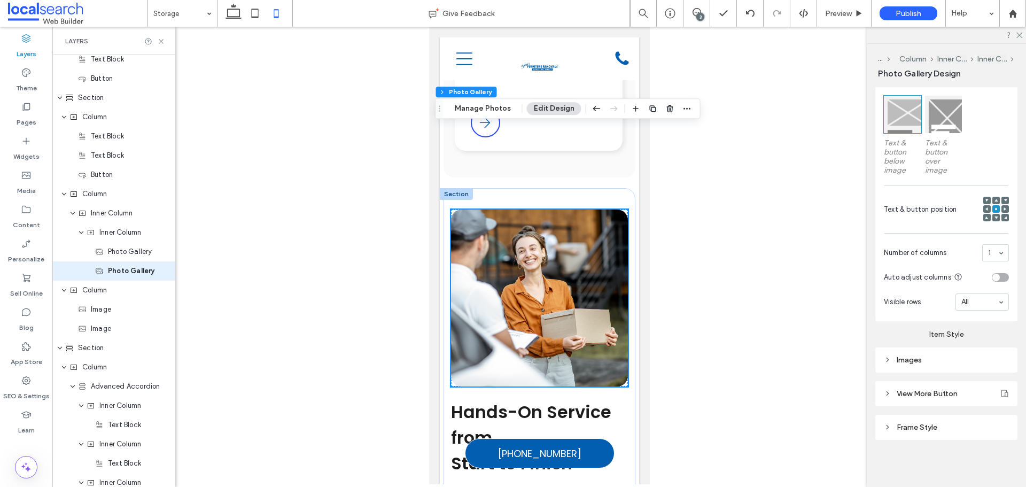
click at [939, 361] on div "Images" at bounding box center [946, 359] width 125 height 9
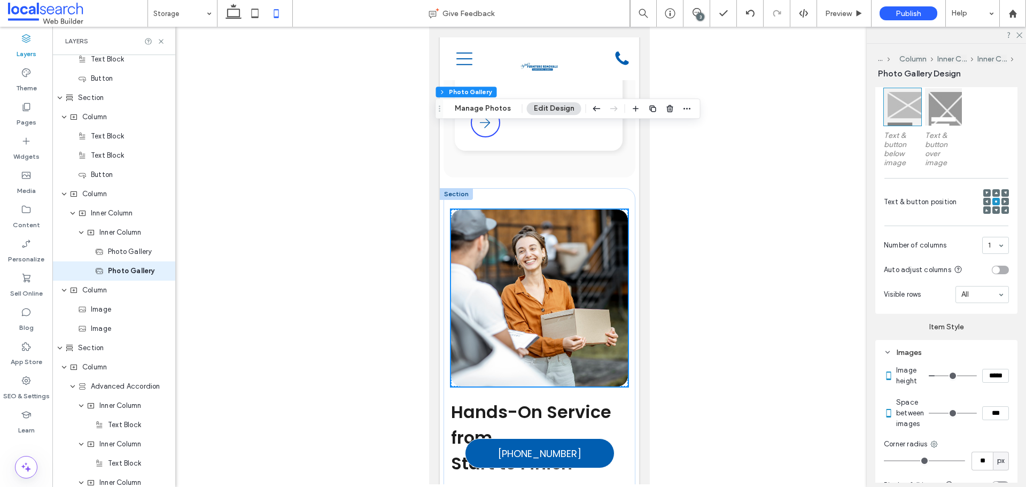
click at [983, 383] on input "*****" at bounding box center [995, 376] width 27 height 14
type input "*****"
type input "***"
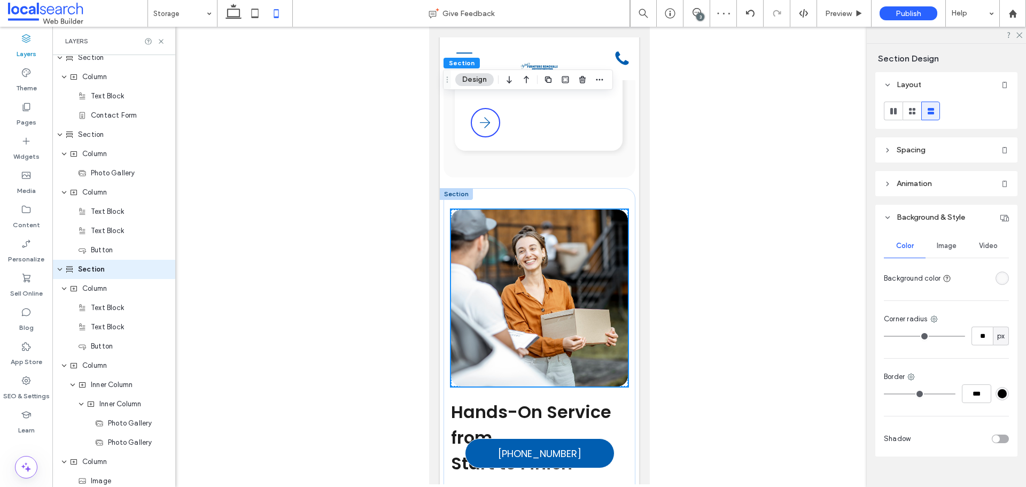
scroll to position [409, 0]
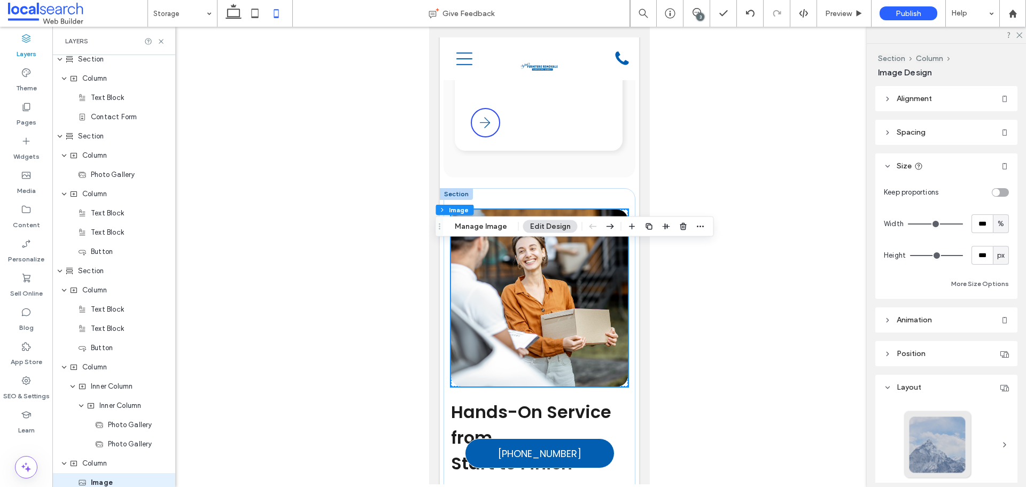
type input "**"
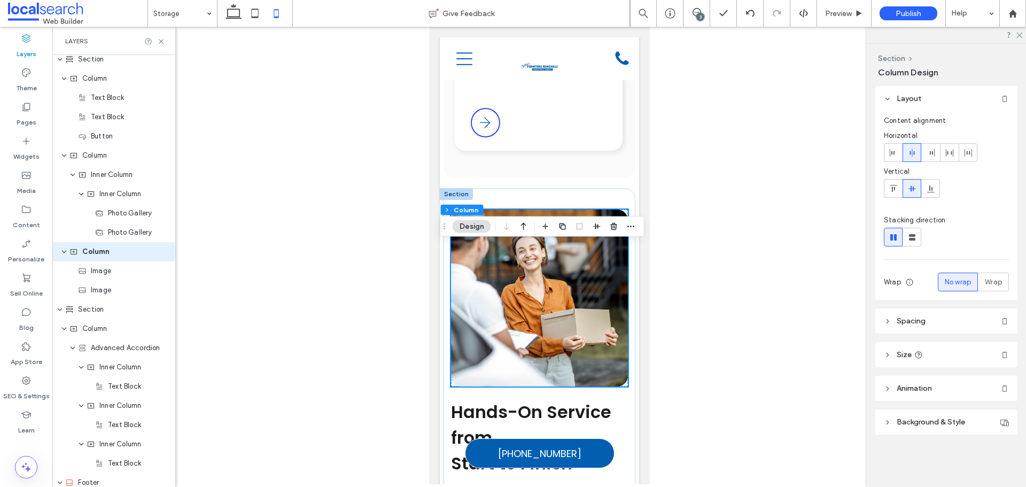
scroll to position [602, 0]
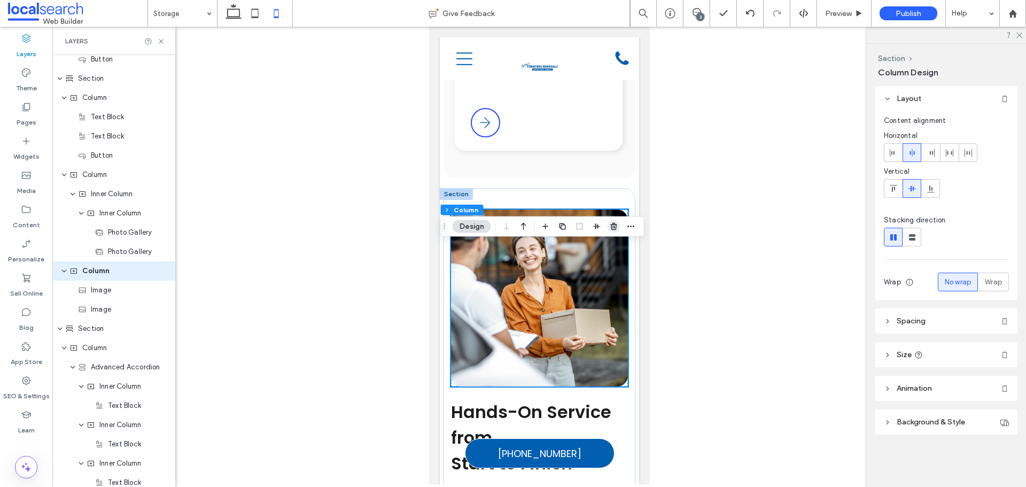
click at [615, 228] on icon "button" at bounding box center [614, 226] width 9 height 9
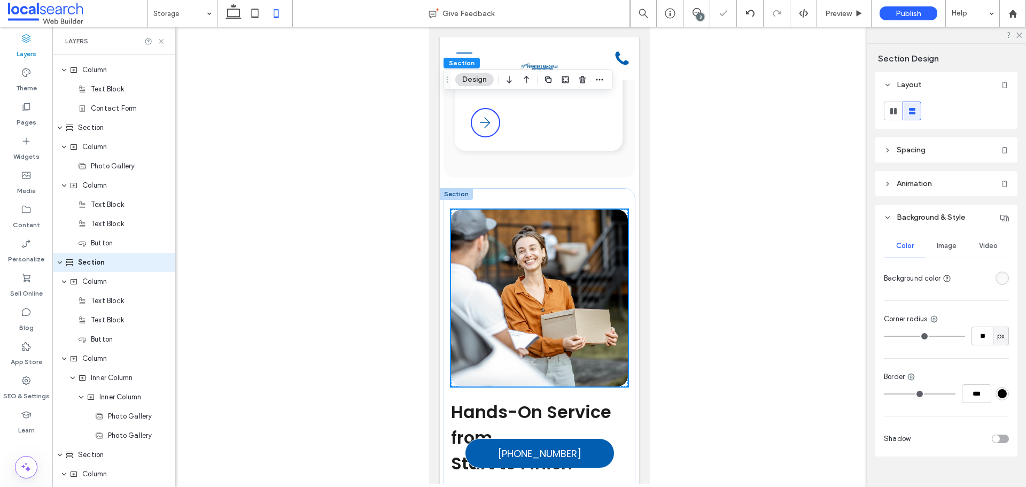
scroll to position [409, 0]
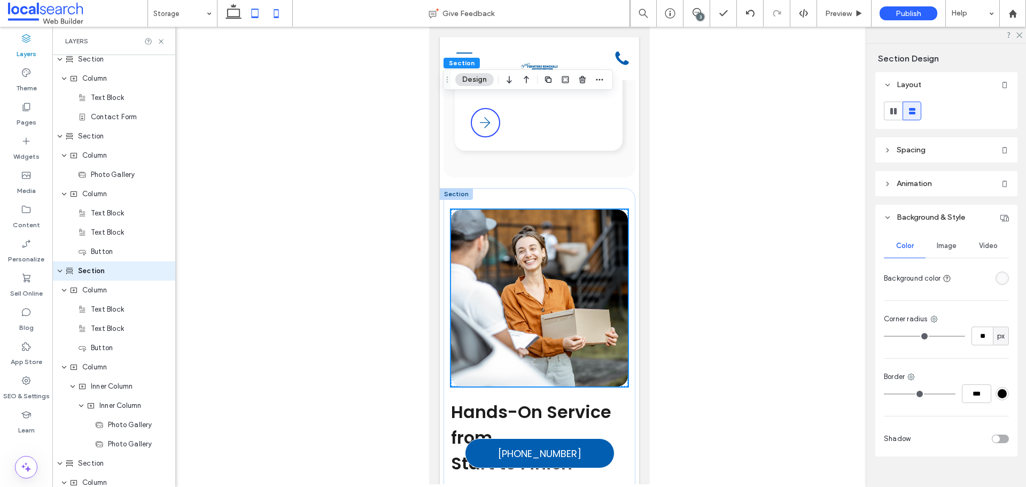
click at [258, 17] on use at bounding box center [255, 13] width 7 height 9
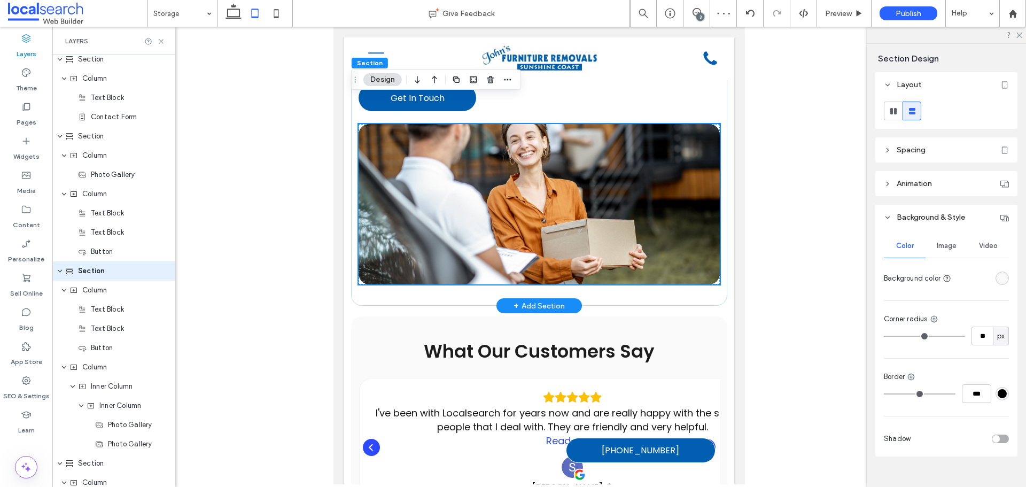
drag, startPoint x: 239, startPoint y: 11, endPoint x: 244, endPoint y: 18, distance: 8.4
click at [239, 11] on icon at bounding box center [233, 13] width 21 height 21
type input "**"
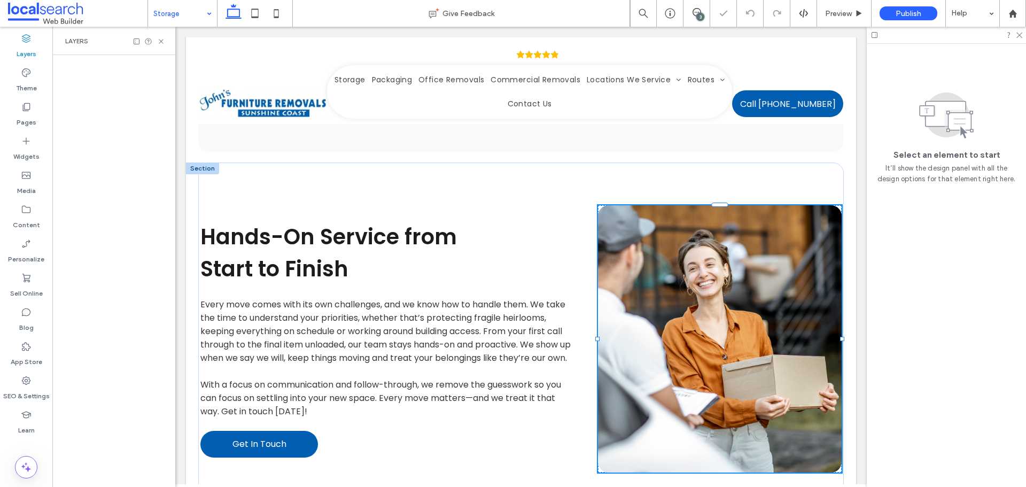
click at [160, 38] on icon at bounding box center [161, 41] width 8 height 8
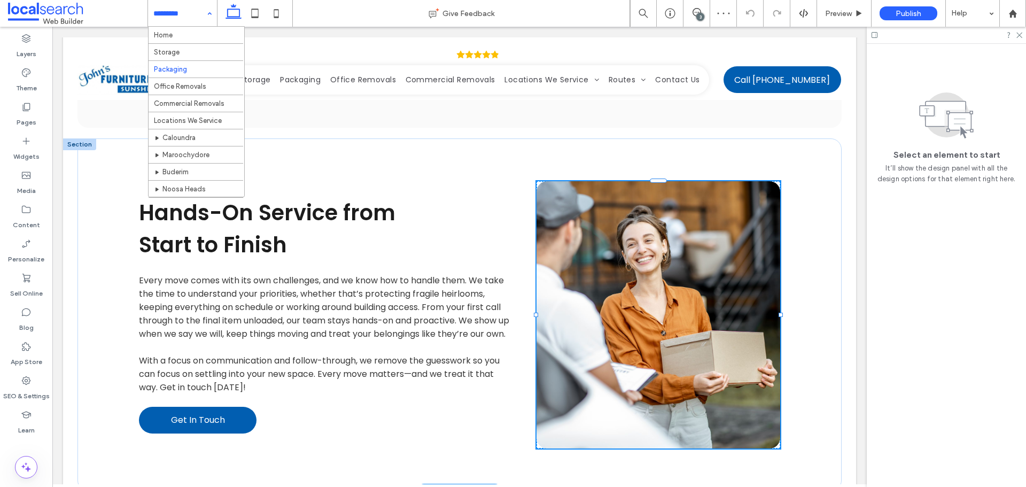
click at [188, 7] on input at bounding box center [179, 13] width 53 height 27
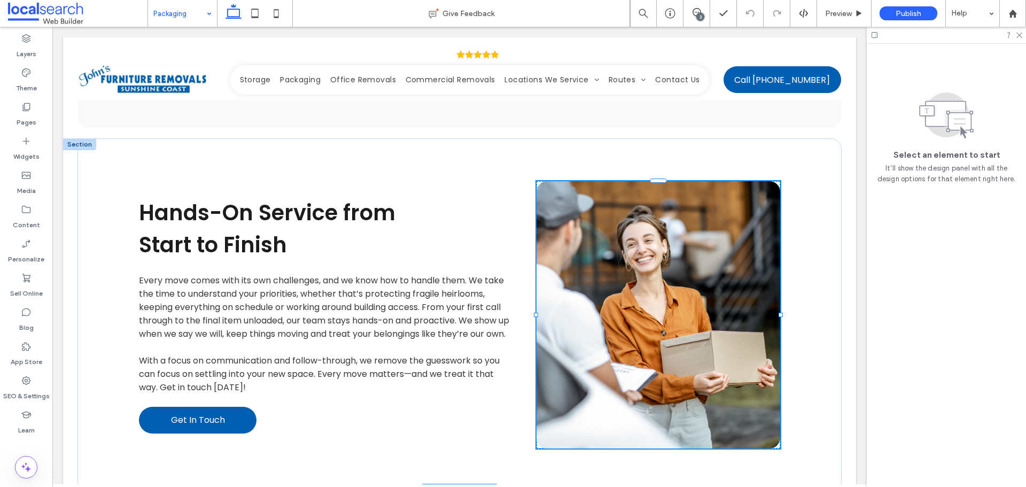
click at [209, 12] on div "Packaging" at bounding box center [182, 13] width 69 height 27
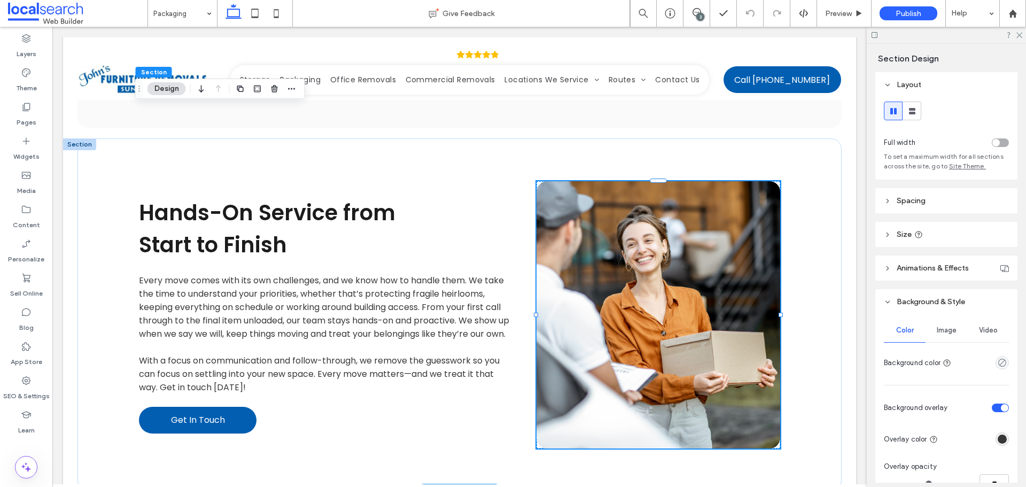
scroll to position [107, 0]
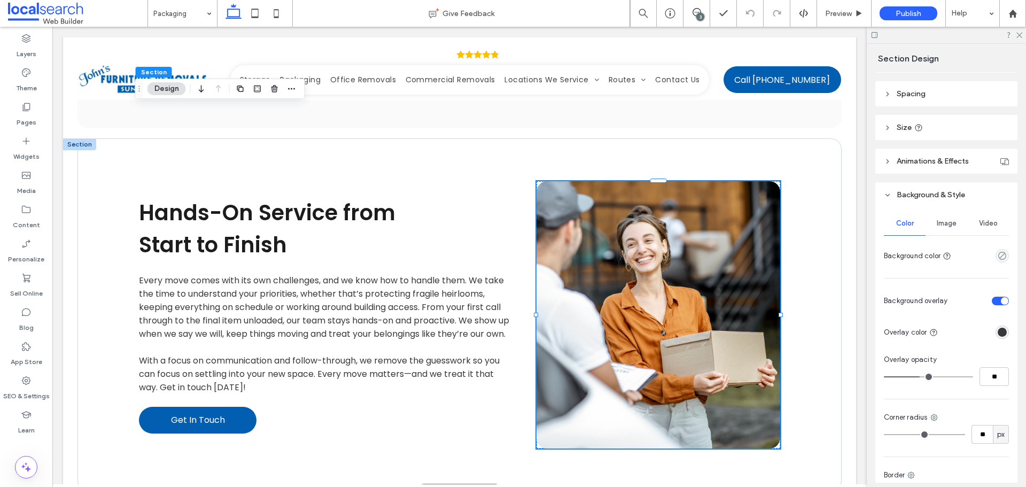
click at [948, 228] on div "Image" at bounding box center [947, 224] width 42 height 24
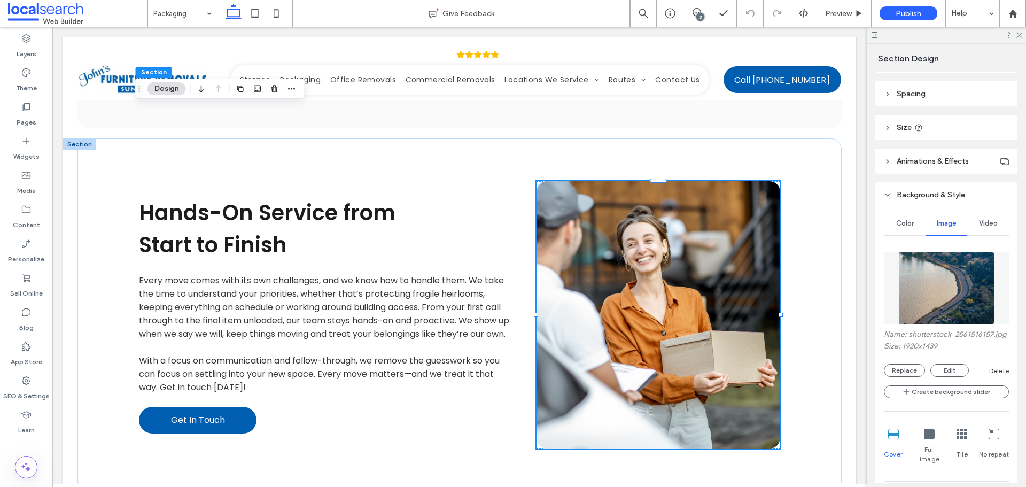
click at [938, 294] on img at bounding box center [946, 288] width 97 height 73
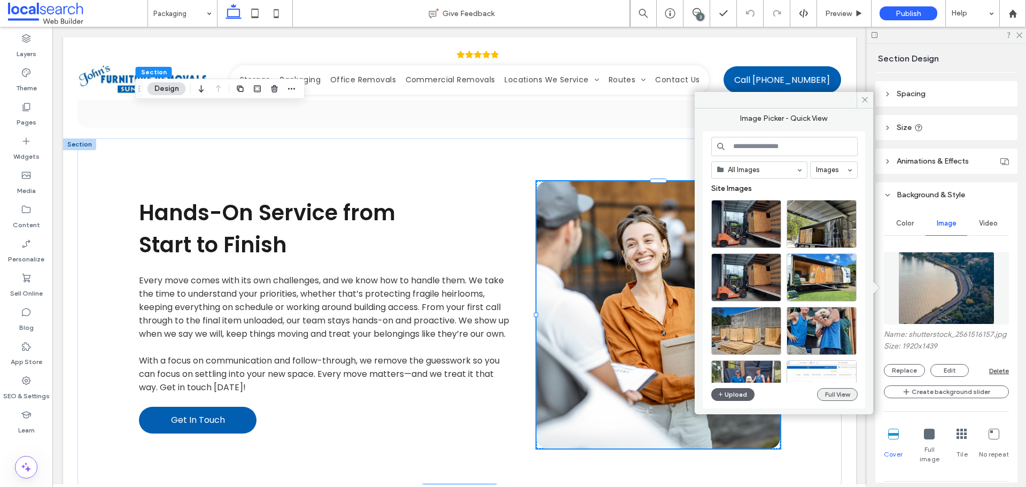
click at [825, 394] on button "Full View" at bounding box center [837, 394] width 41 height 13
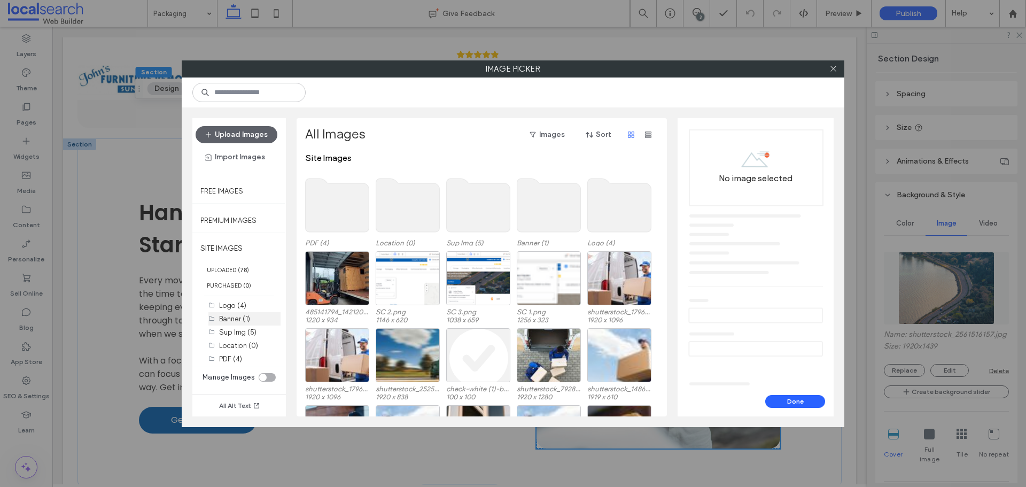
click at [250, 318] on label "Banner (1)" at bounding box center [234, 319] width 31 height 8
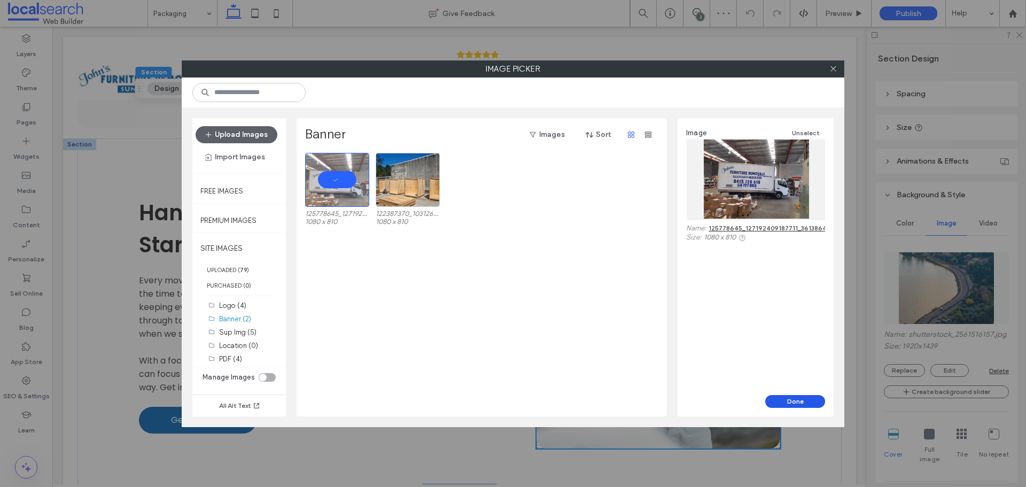
click at [792, 397] on button "Done" at bounding box center [795, 401] width 60 height 13
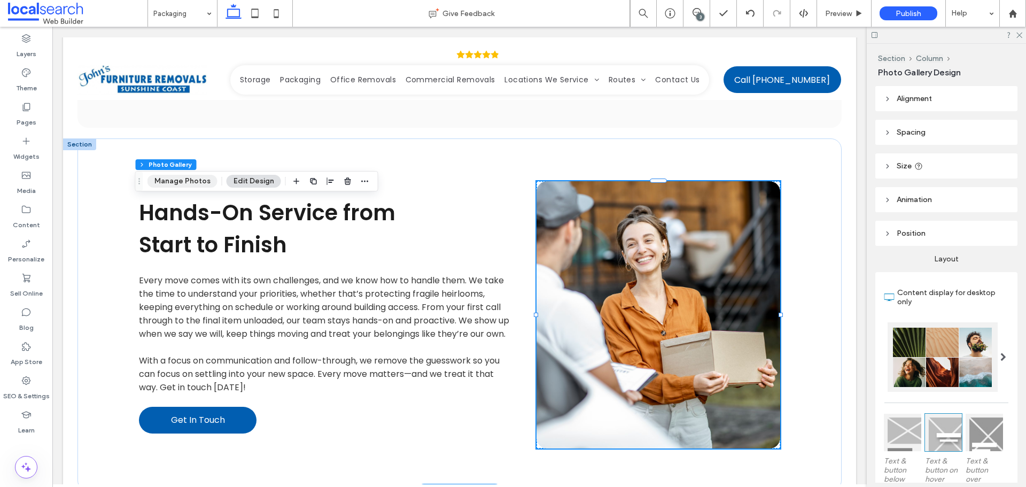
click at [192, 178] on button "Manage Photos" at bounding box center [182, 181] width 70 height 13
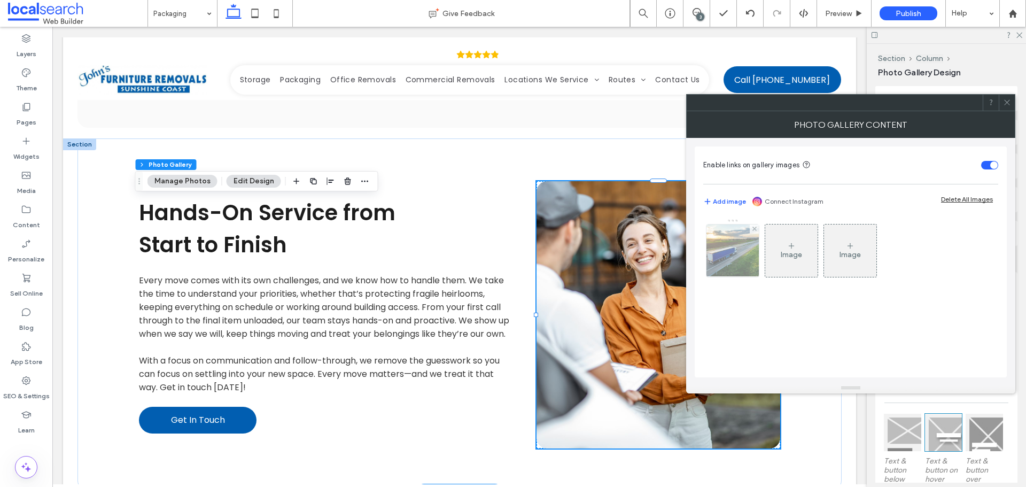
click at [717, 257] on img at bounding box center [733, 250] width 79 height 52
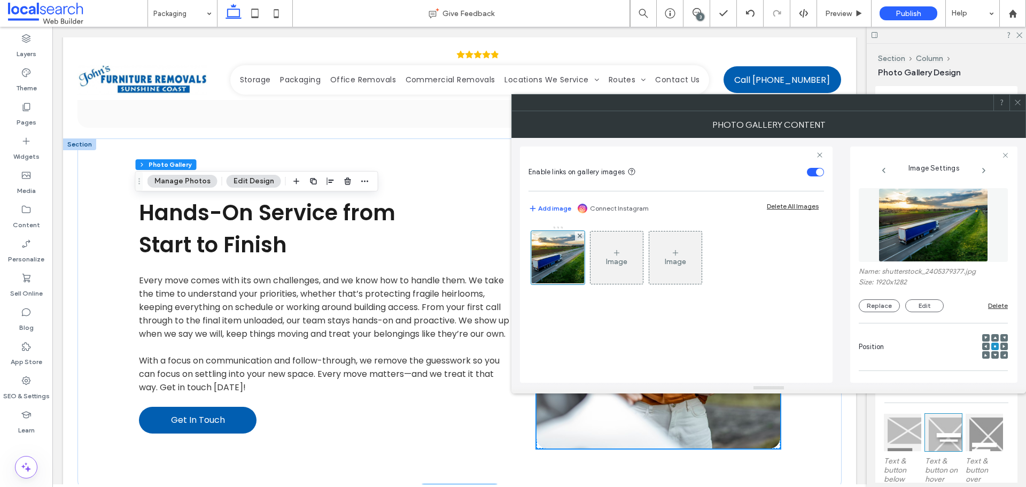
click at [917, 240] on img at bounding box center [934, 225] width 110 height 74
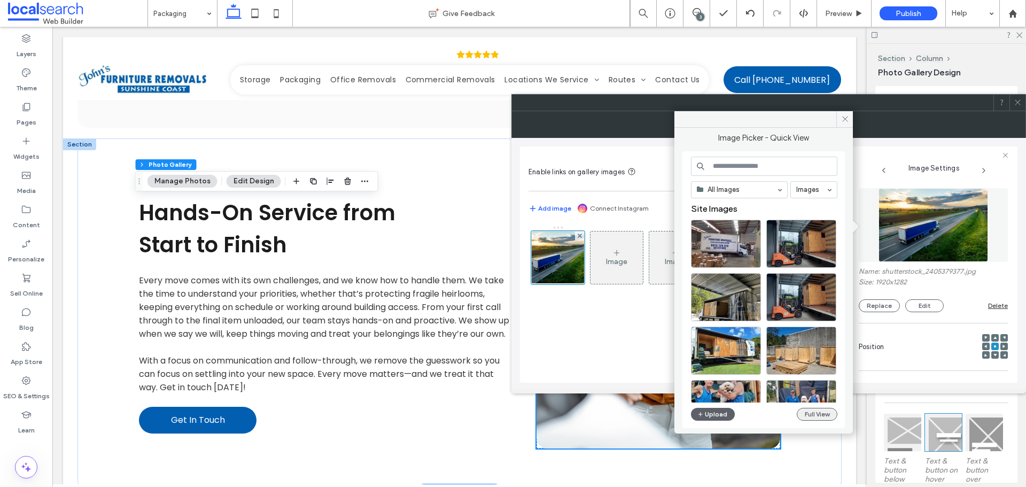
click at [810, 412] on button "Full View" at bounding box center [817, 414] width 41 height 13
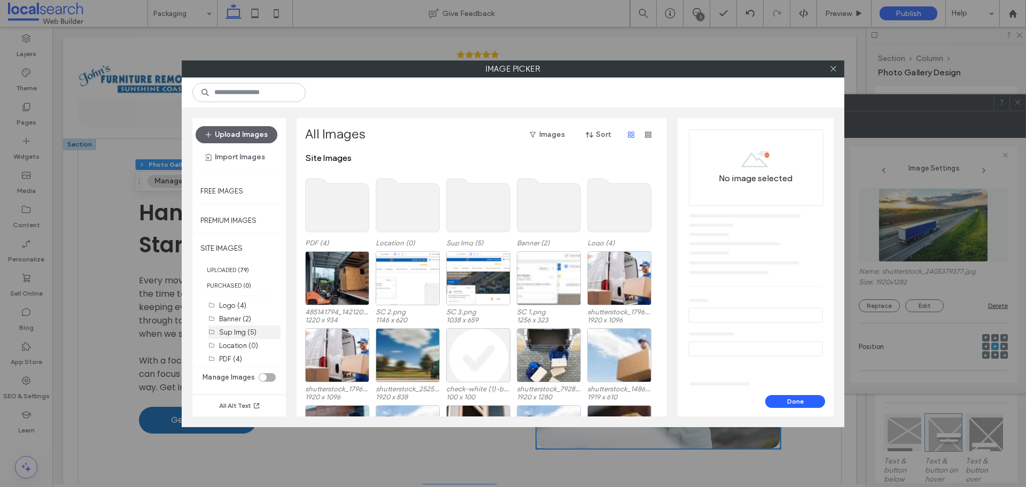
click at [242, 330] on label "Sup Img (5)" at bounding box center [237, 332] width 37 height 8
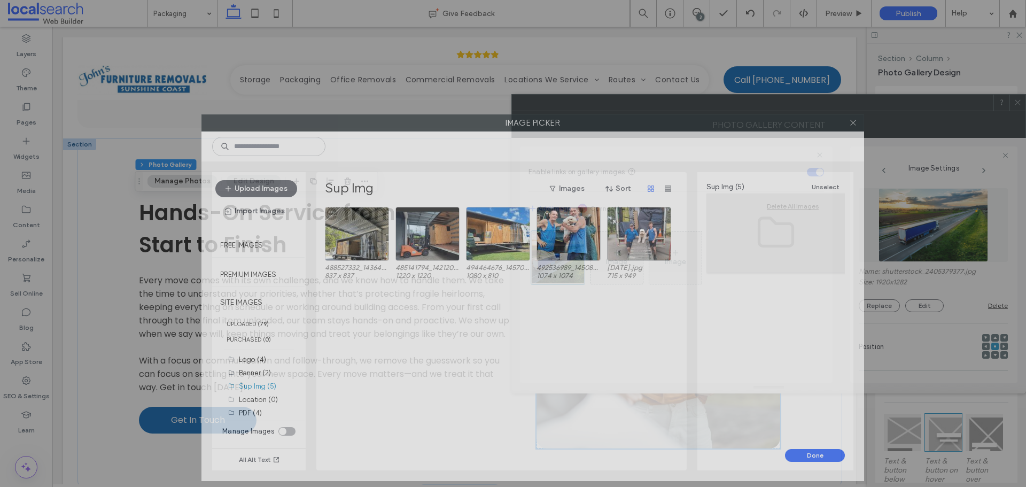
drag, startPoint x: 394, startPoint y: 69, endPoint x: 414, endPoint y: 123, distance: 57.5
click at [414, 123] on label "Image Picker" at bounding box center [533, 123] width 662 height 16
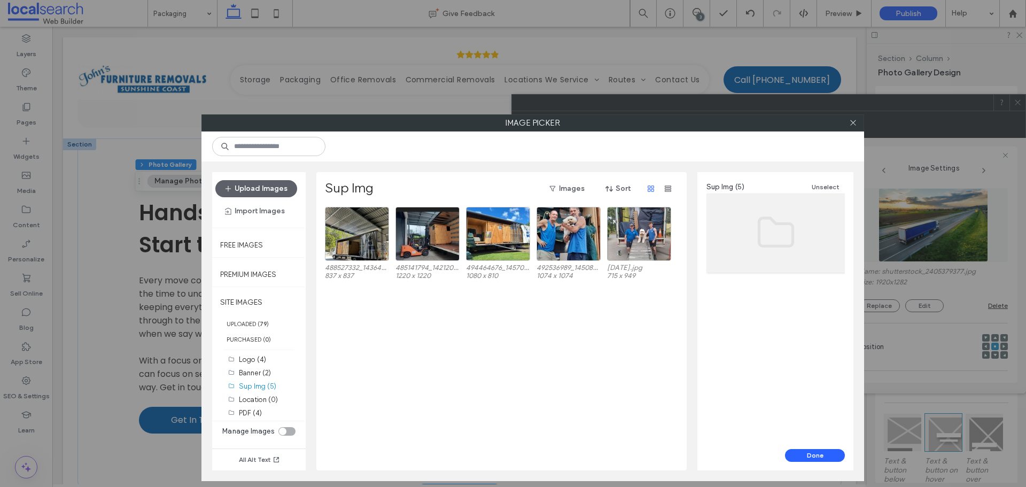
click at [848, 121] on div at bounding box center [853, 123] width 16 height 16
click at [848, 119] on div at bounding box center [853, 123] width 16 height 16
click at [852, 120] on icon at bounding box center [853, 123] width 8 height 8
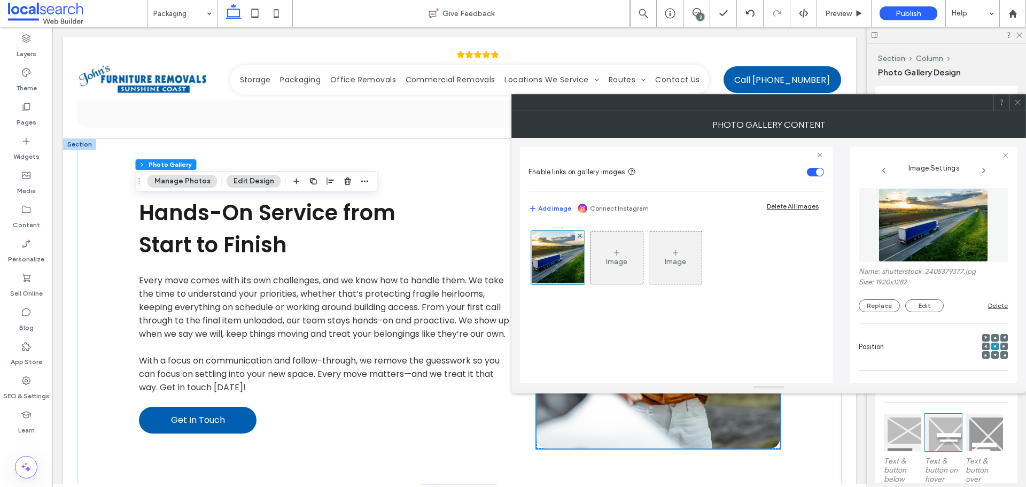
click at [1019, 105] on icon at bounding box center [1018, 102] width 8 height 8
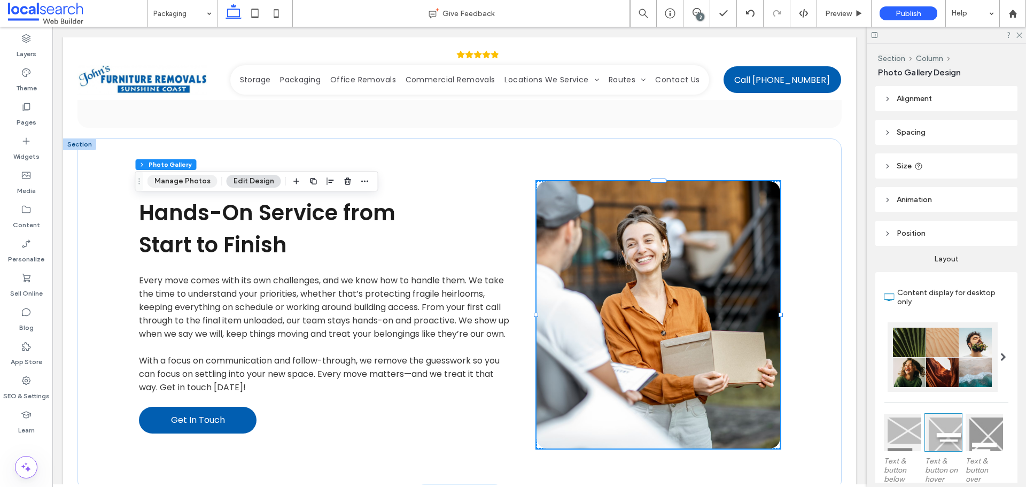
click at [190, 180] on button "Manage Photos" at bounding box center [182, 181] width 70 height 13
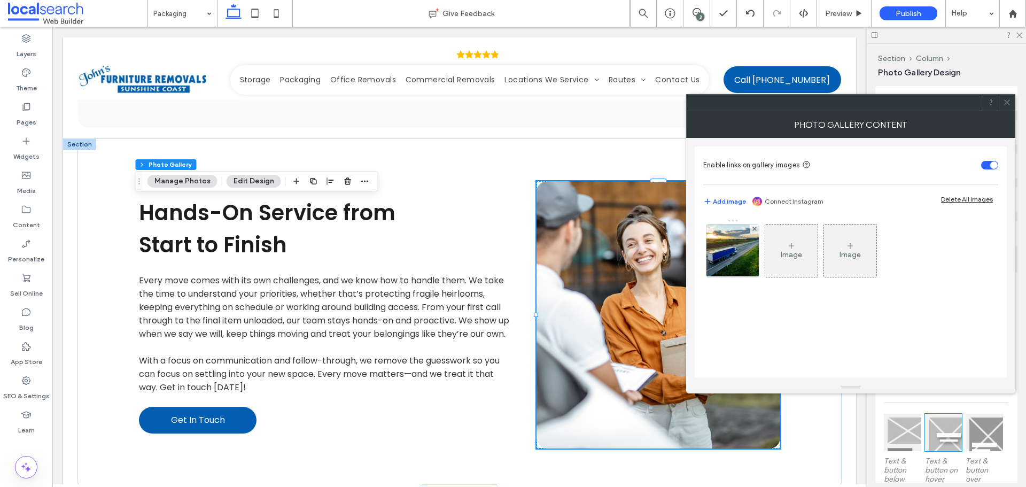
drag, startPoint x: 733, startPoint y: 252, endPoint x: 810, endPoint y: 267, distance: 77.9
click at [733, 252] on img at bounding box center [733, 250] width 79 height 52
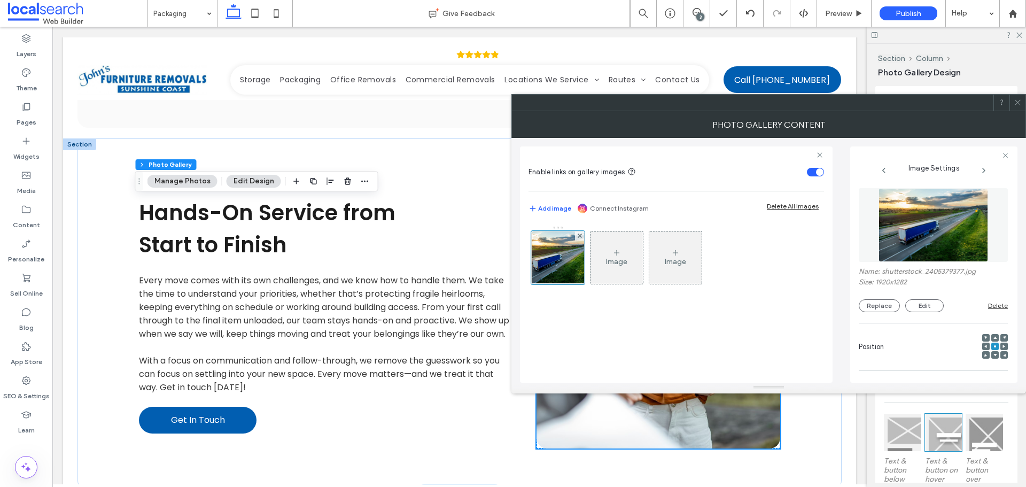
click at [965, 222] on img at bounding box center [934, 225] width 110 height 74
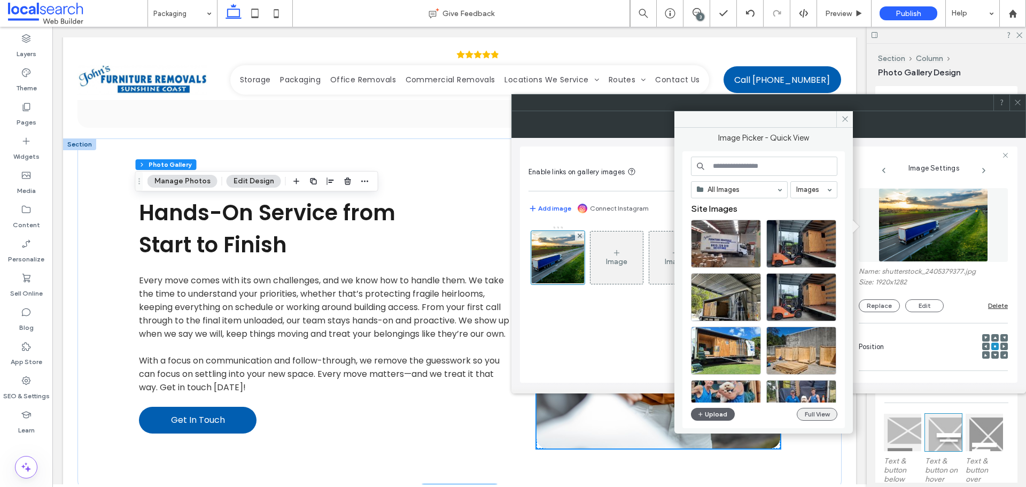
click at [817, 410] on button "Full View" at bounding box center [817, 414] width 41 height 13
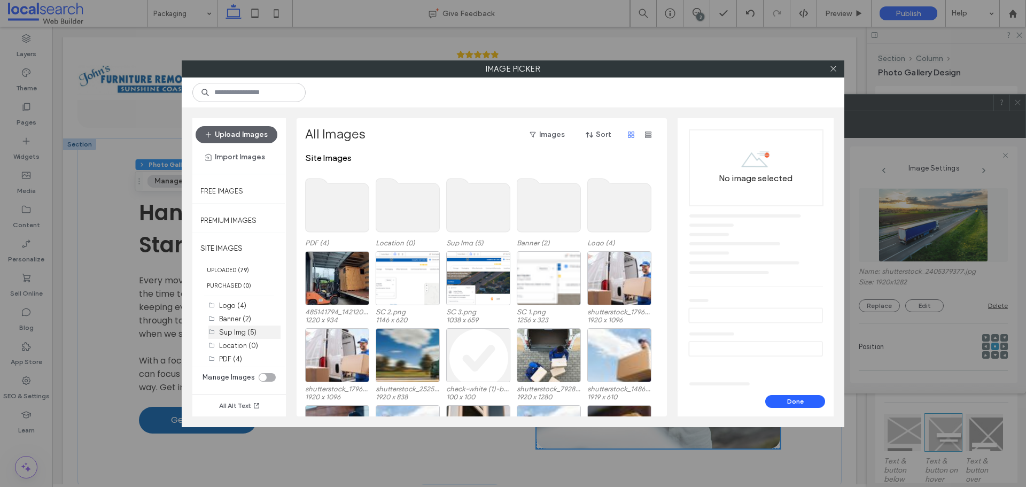
click at [244, 336] on div "Sup Img (5)" at bounding box center [249, 332] width 61 height 11
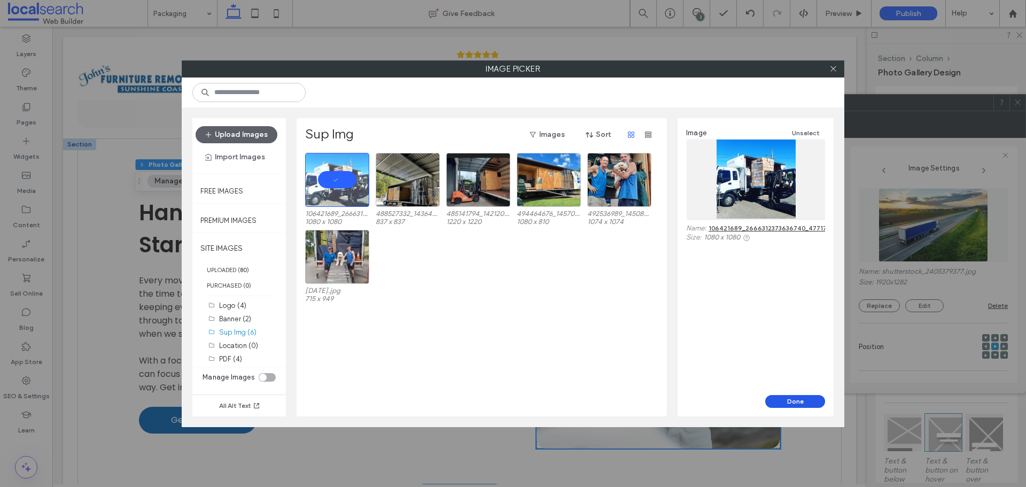
click at [798, 400] on button "Done" at bounding box center [795, 401] width 60 height 13
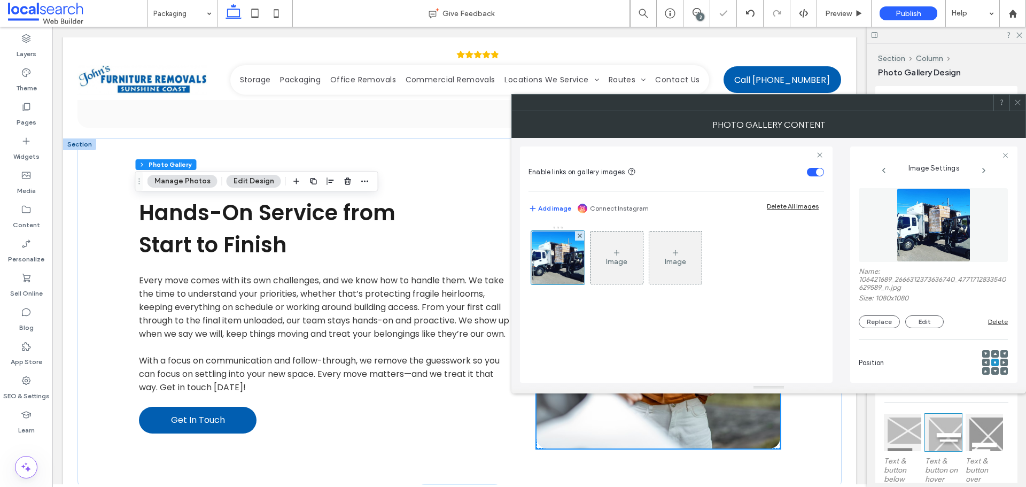
drag, startPoint x: 1017, startPoint y: 99, endPoint x: 1000, endPoint y: 102, distance: 17.3
click at [1017, 100] on icon at bounding box center [1018, 102] width 8 height 8
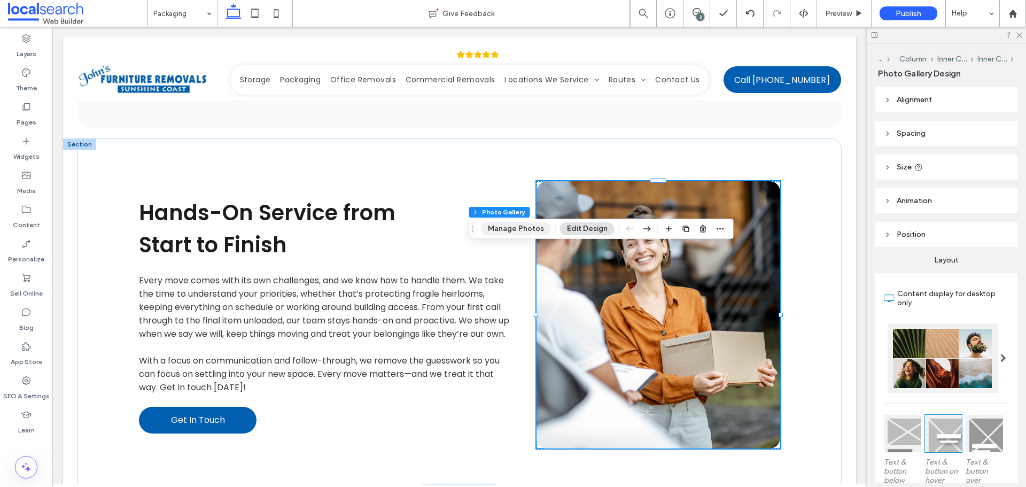
click at [517, 224] on button "Manage Photos" at bounding box center [516, 228] width 70 height 13
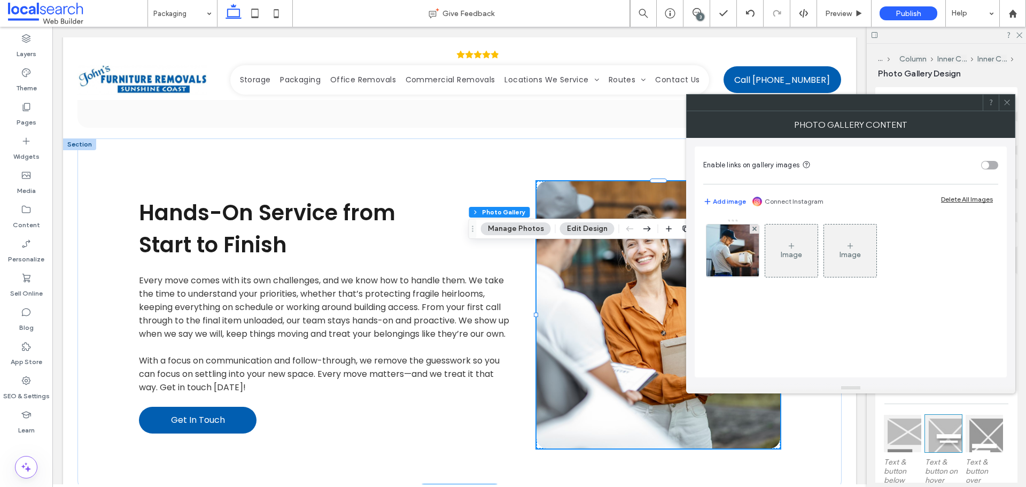
click at [993, 164] on div "toggle" at bounding box center [989, 165] width 17 height 9
click at [736, 259] on img at bounding box center [732, 250] width 57 height 52
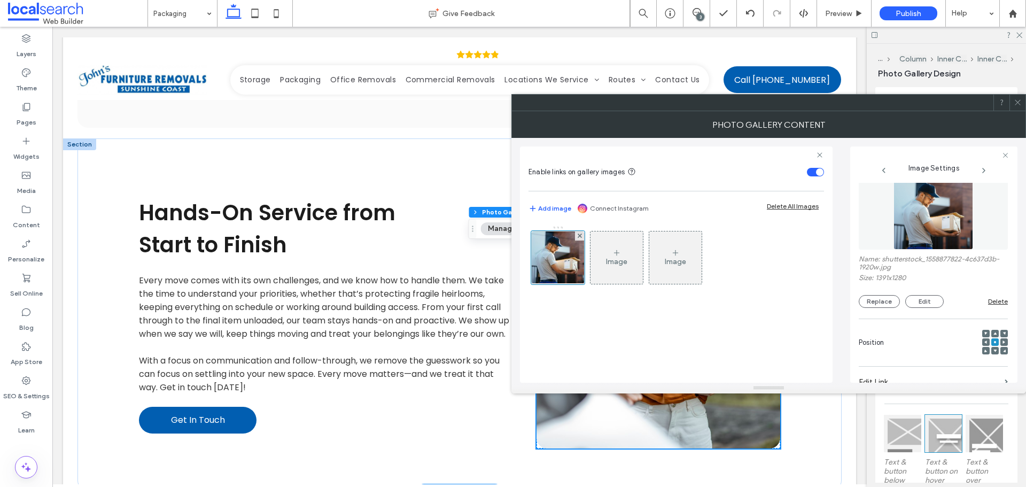
scroll to position [0, 0]
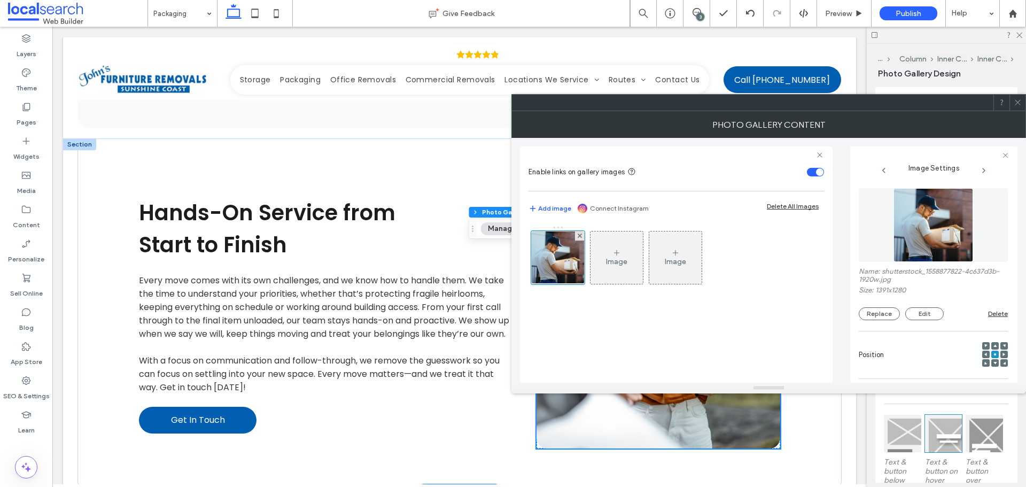
click at [935, 239] on img at bounding box center [933, 225] width 80 height 74
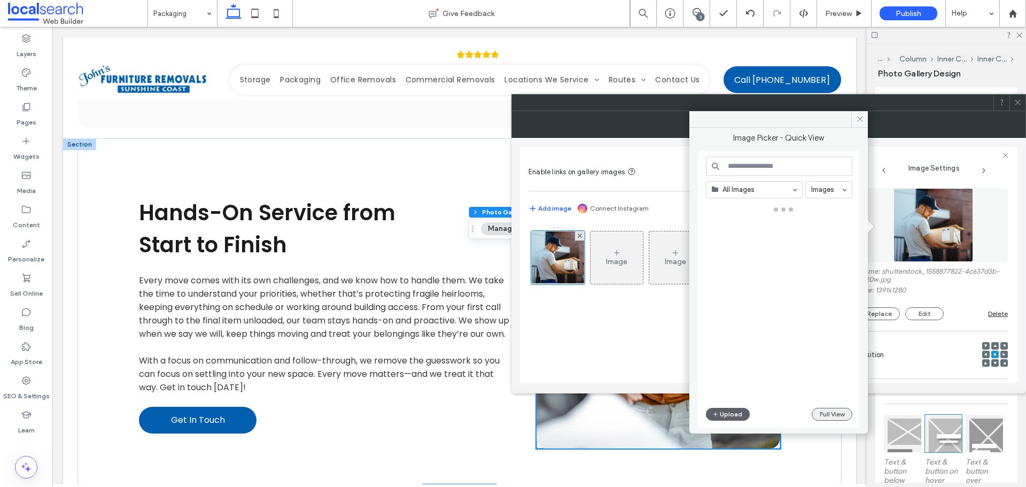
click at [828, 415] on button "Full View" at bounding box center [832, 414] width 41 height 13
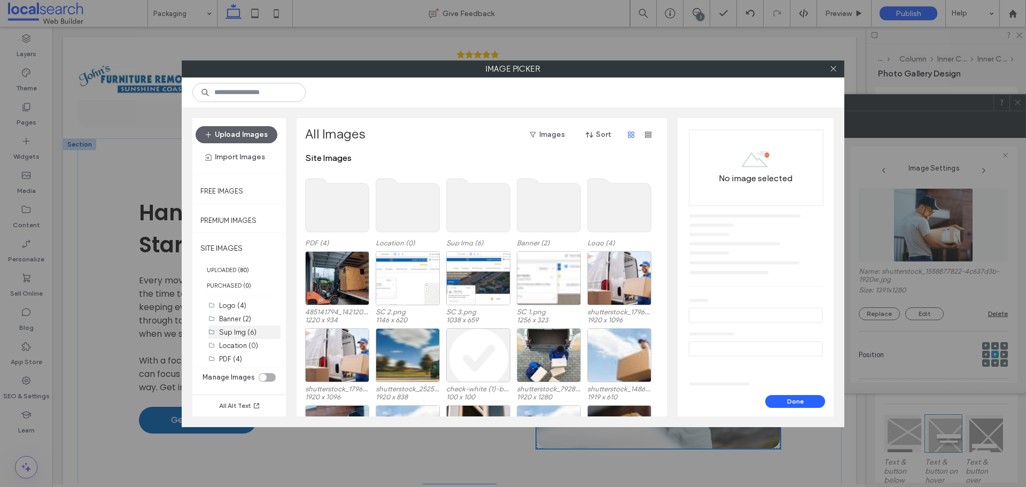
click at [239, 329] on label "Sup Img (6)" at bounding box center [237, 332] width 37 height 8
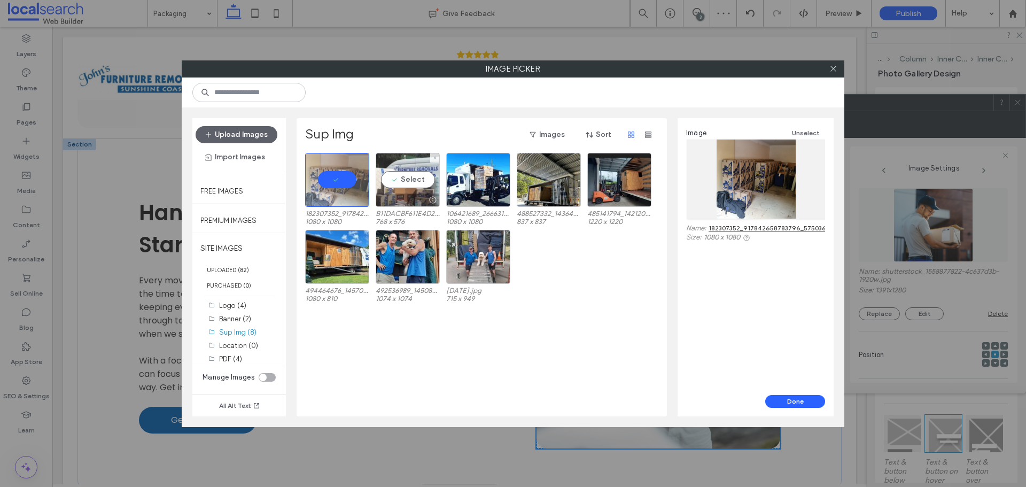
click at [417, 162] on div "Select" at bounding box center [408, 180] width 64 height 54
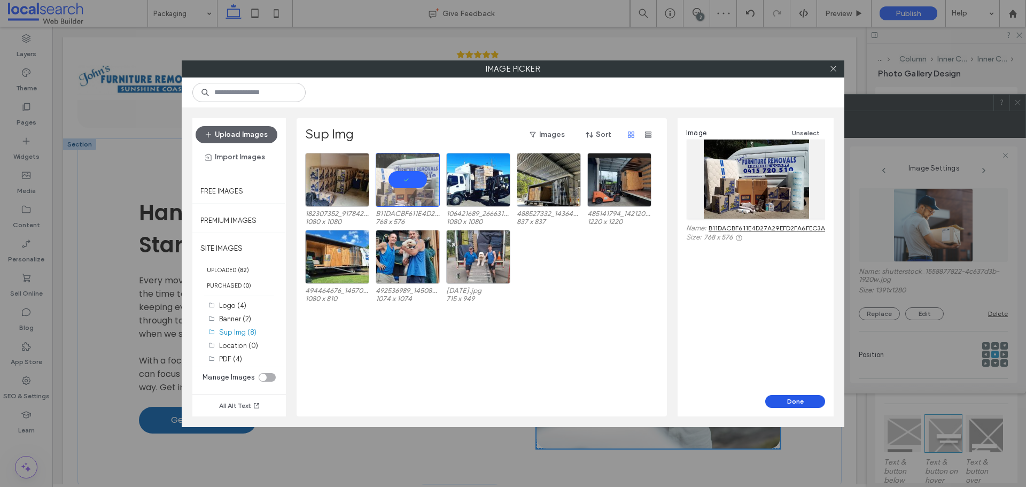
click at [812, 399] on button "Done" at bounding box center [795, 401] width 60 height 13
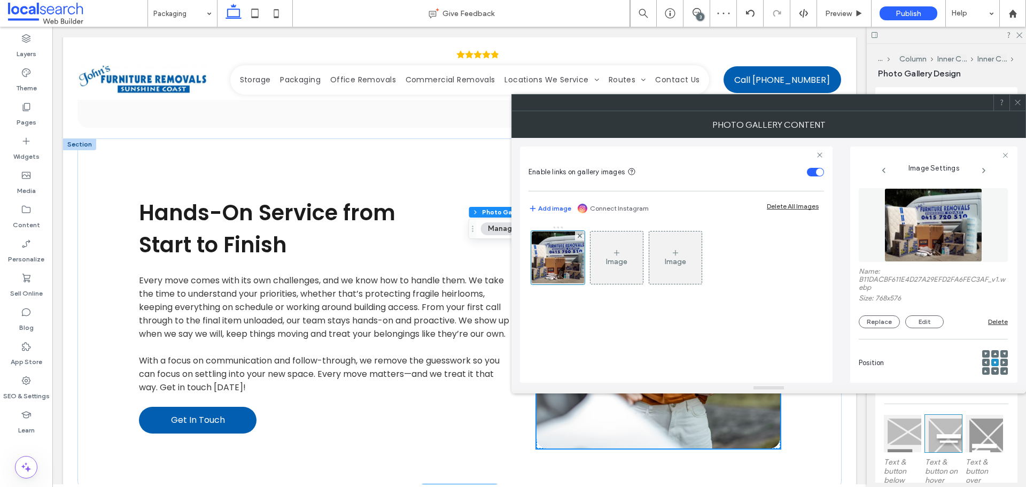
click at [1023, 98] on div at bounding box center [1017, 103] width 16 height 16
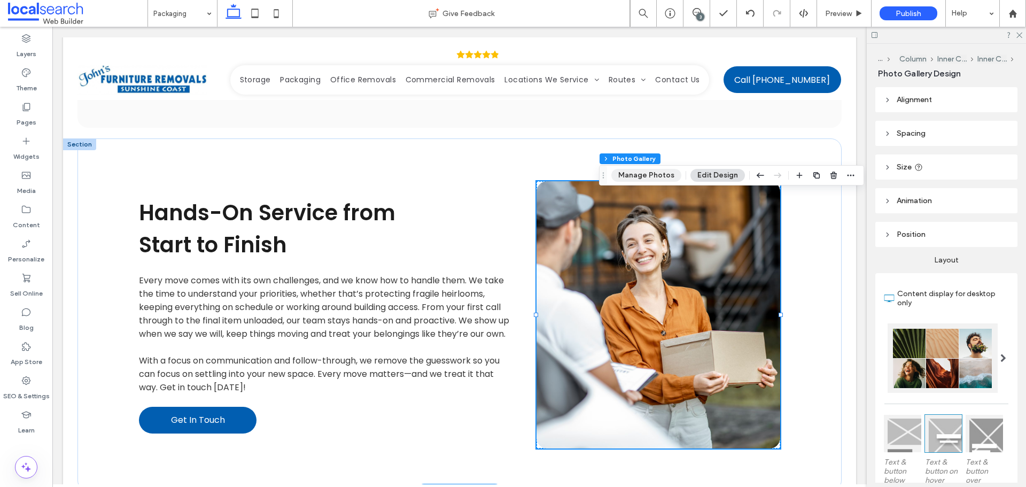
click at [650, 180] on button "Manage Photos" at bounding box center [646, 175] width 70 height 13
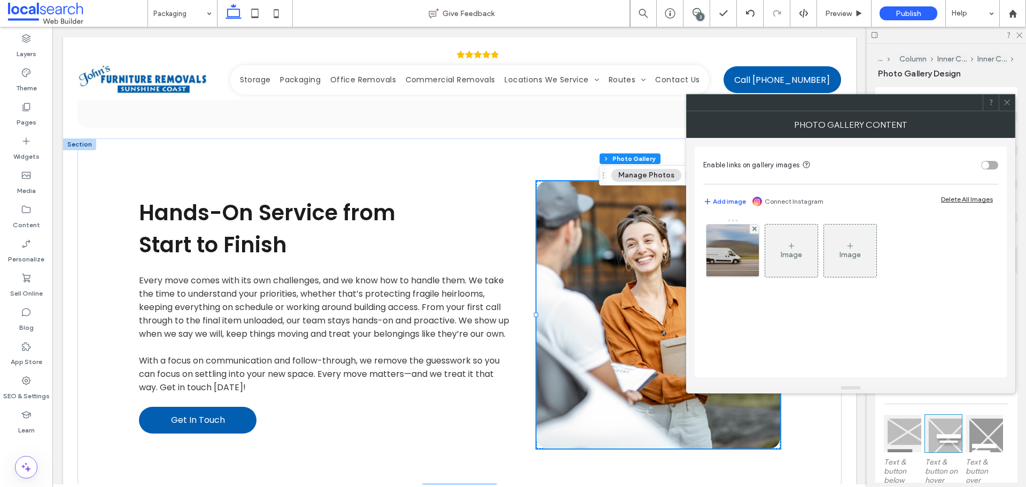
click at [984, 164] on div "toggle" at bounding box center [985, 164] width 7 height 7
click at [745, 256] on img at bounding box center [733, 250] width 79 height 52
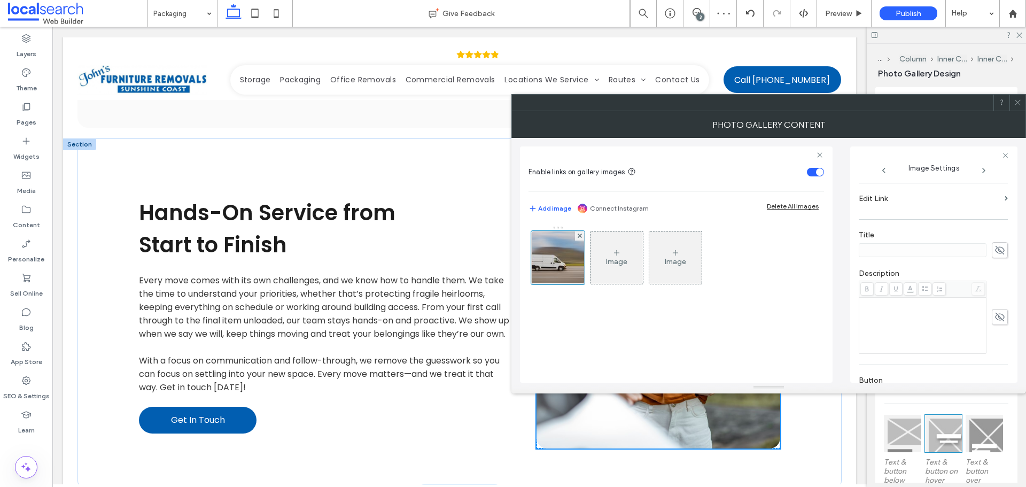
scroll to position [81, 0]
click at [887, 305] on label "Edit Link" at bounding box center [930, 306] width 142 height 20
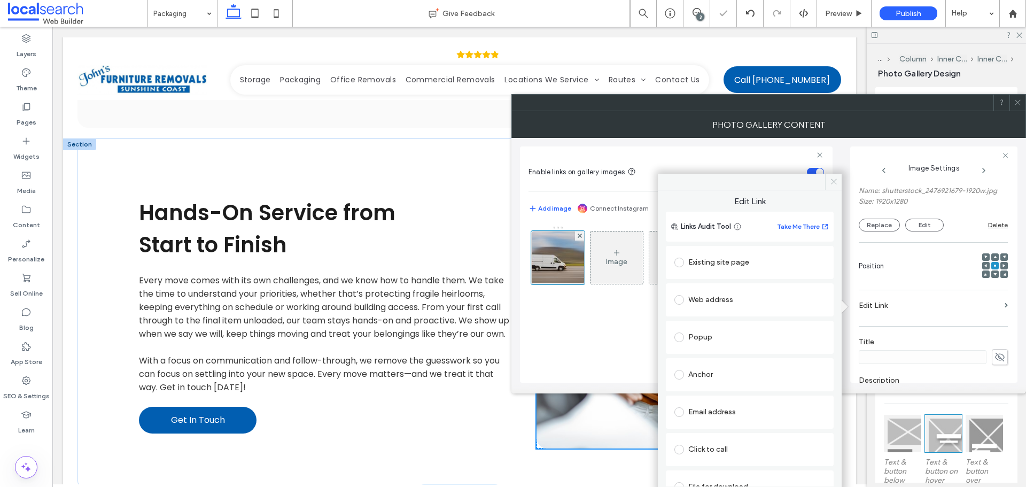
click at [832, 181] on icon at bounding box center [834, 181] width 8 height 8
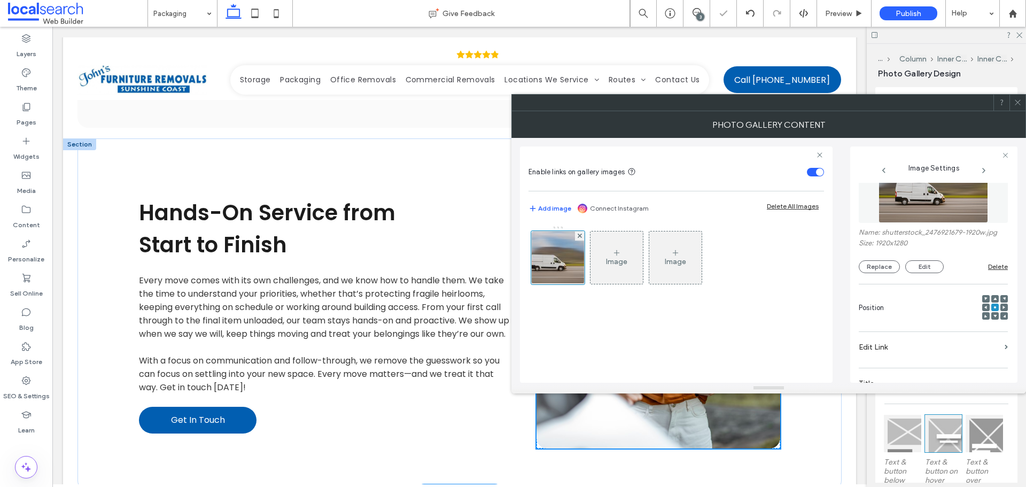
scroll to position [0, 0]
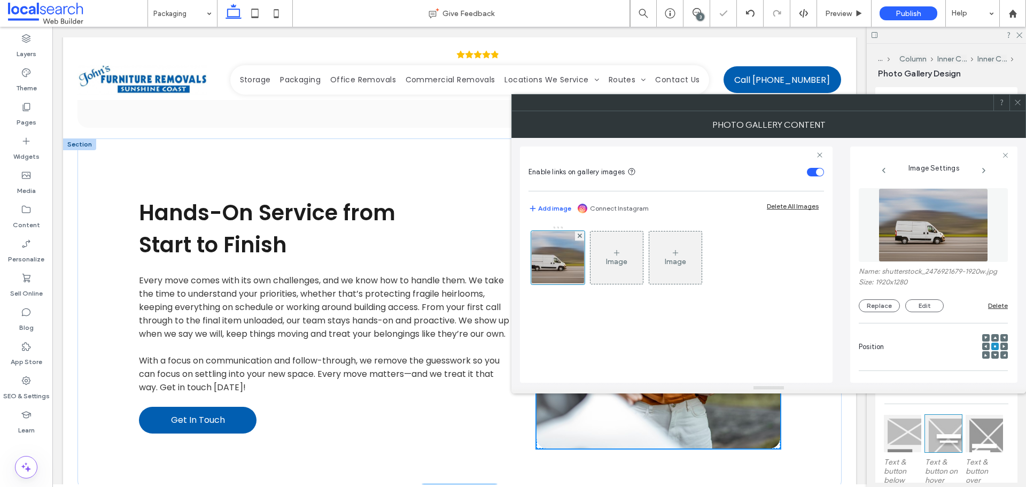
click at [939, 257] on img at bounding box center [934, 225] width 110 height 74
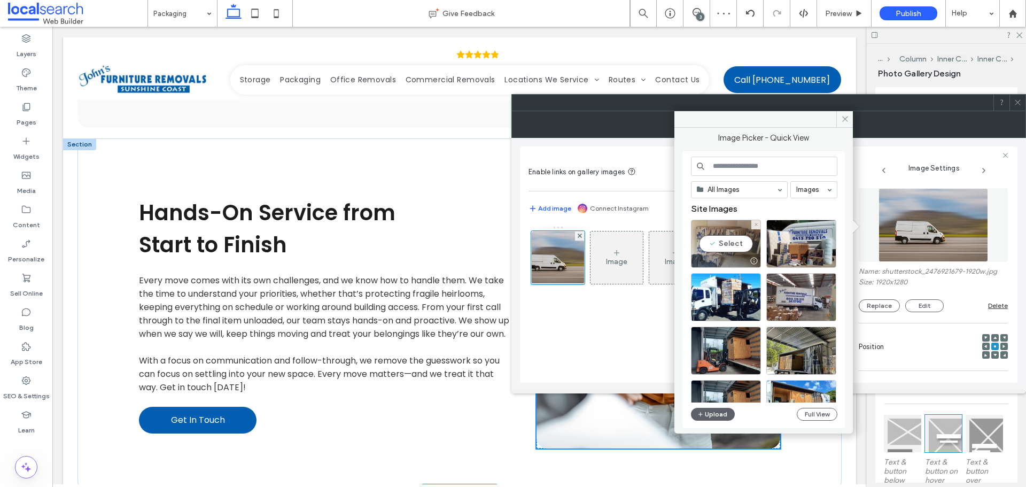
click at [746, 242] on div "Select" at bounding box center [726, 244] width 70 height 48
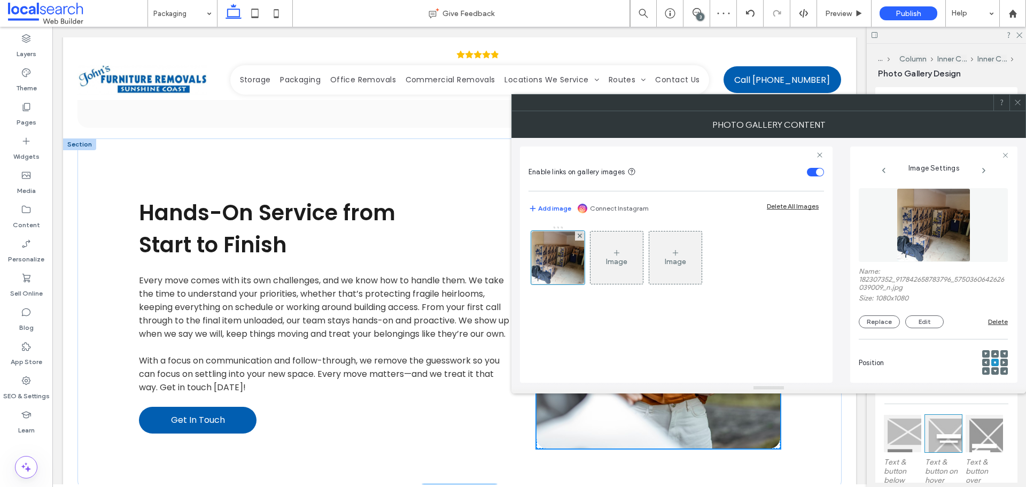
click at [1022, 104] on div at bounding box center [1017, 103] width 16 height 16
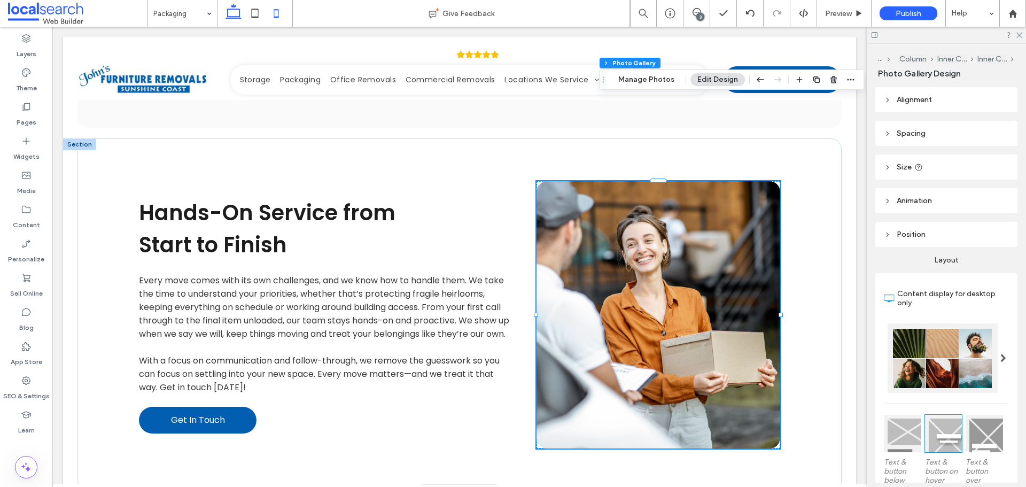
click at [278, 21] on icon at bounding box center [276, 13] width 21 height 21
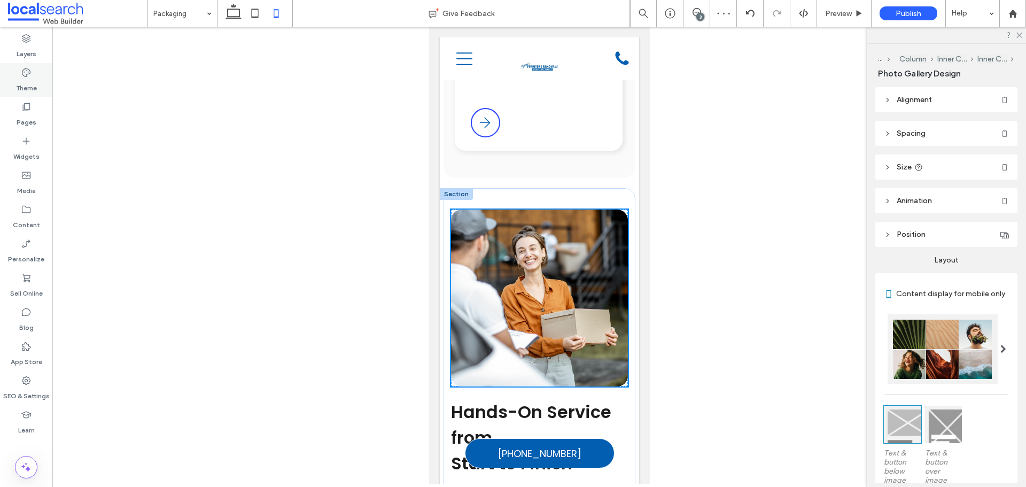
click at [28, 73] on icon at bounding box center [26, 72] width 11 height 11
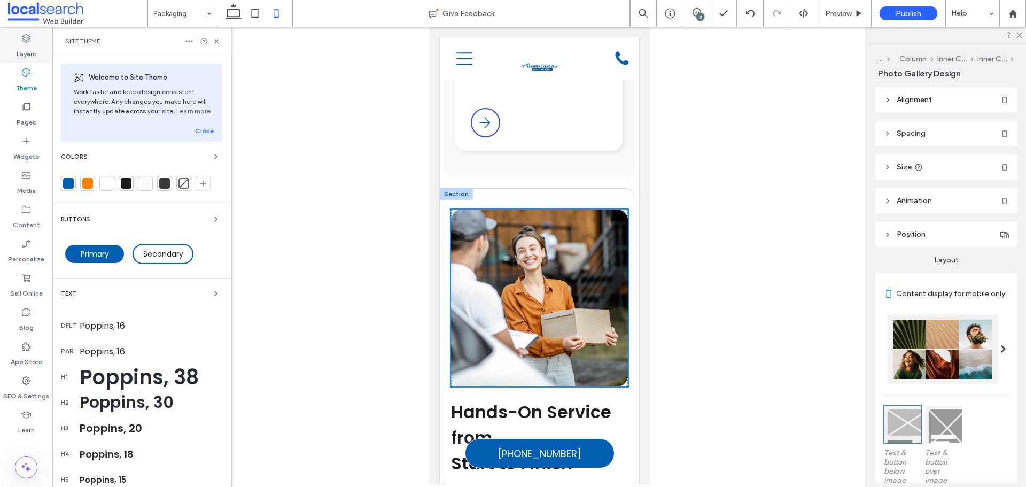
click at [30, 41] on icon at bounding box center [26, 38] width 11 height 11
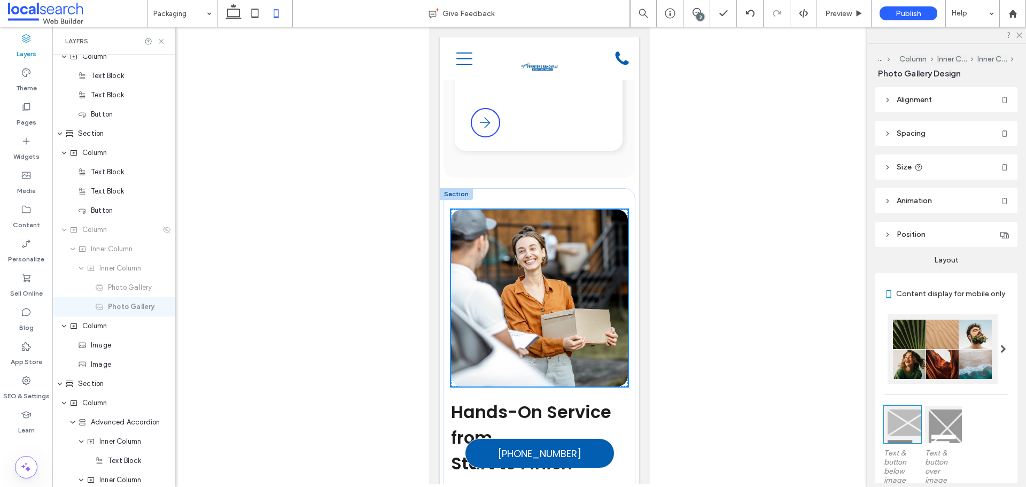
scroll to position [582, 0]
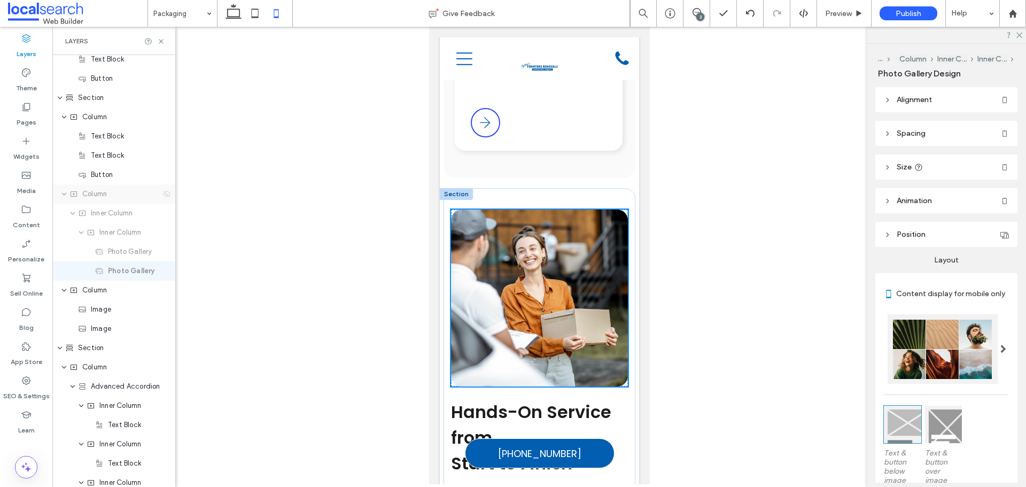
click at [162, 196] on icon at bounding box center [166, 194] width 9 height 9
click at [163, 194] on use at bounding box center [166, 193] width 7 height 7
click at [163, 195] on use at bounding box center [166, 193] width 7 height 7
click at [162, 214] on icon at bounding box center [166, 213] width 9 height 9
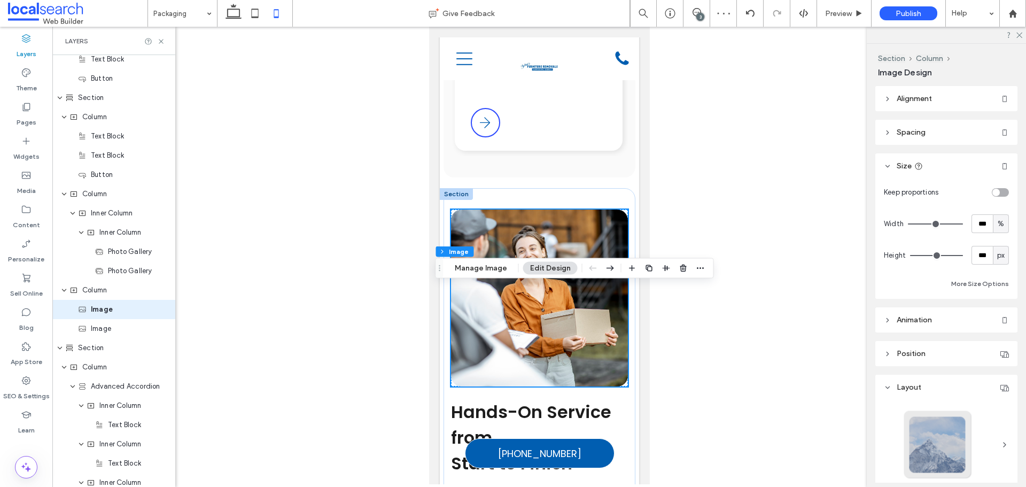
type input "**"
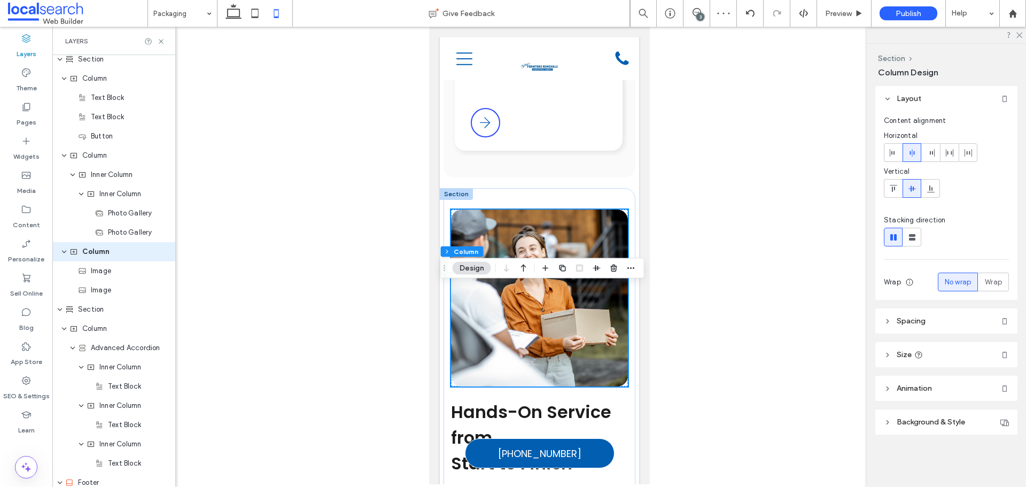
scroll to position [602, 0]
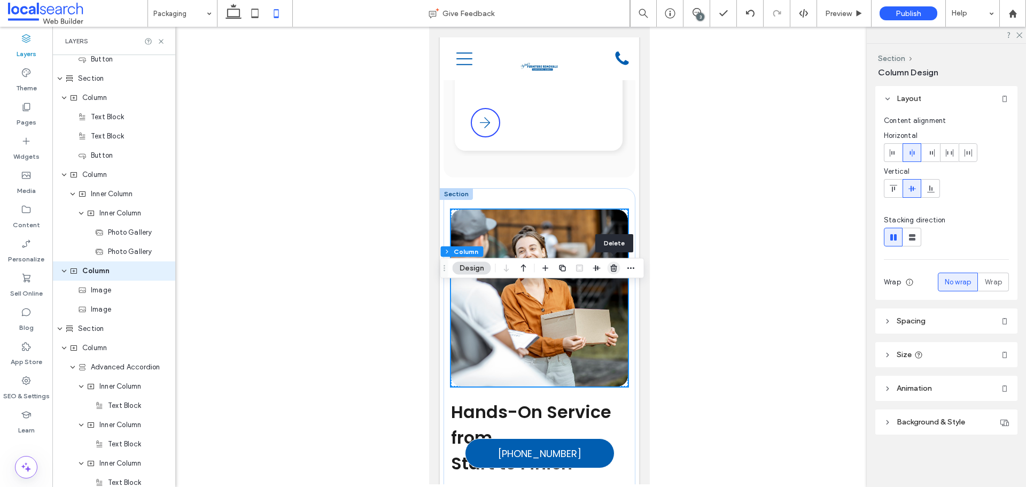
click at [615, 265] on use "button" at bounding box center [613, 268] width 6 height 7
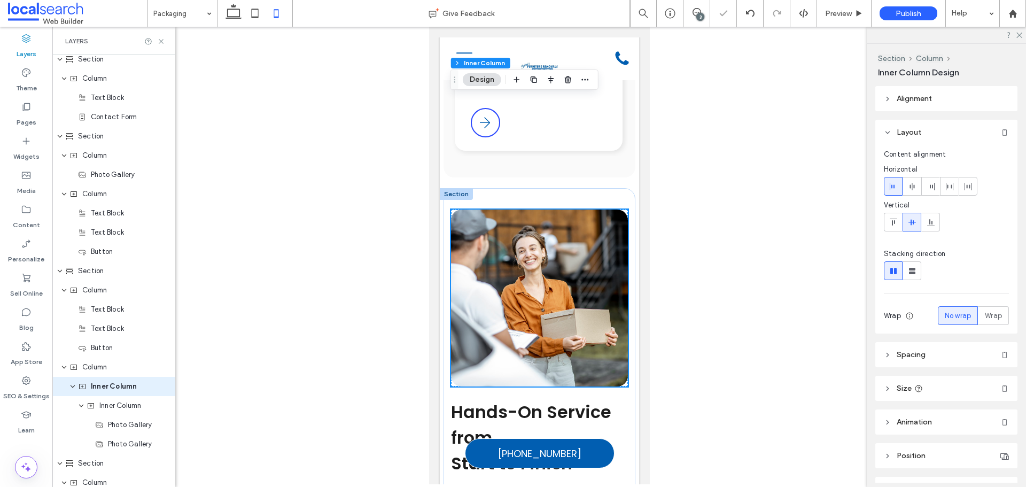
scroll to position [525, 0]
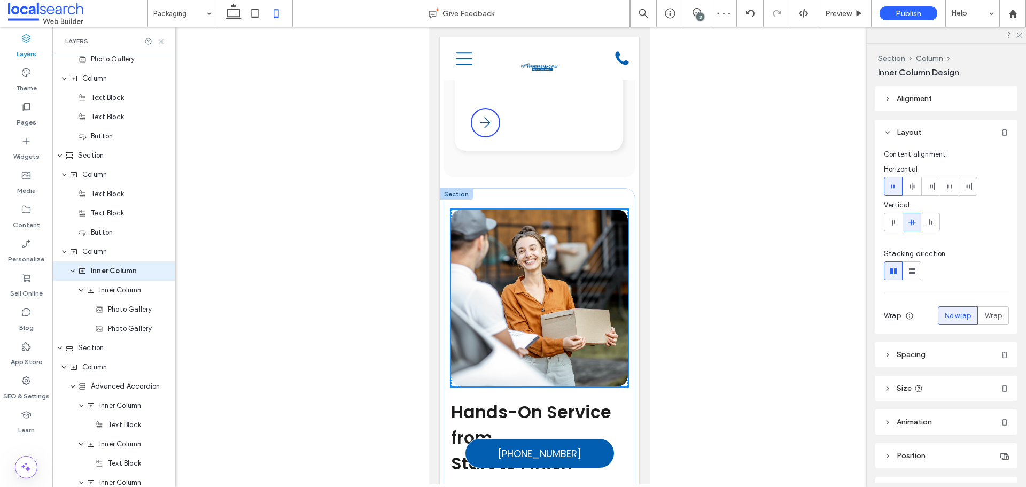
type input "***"
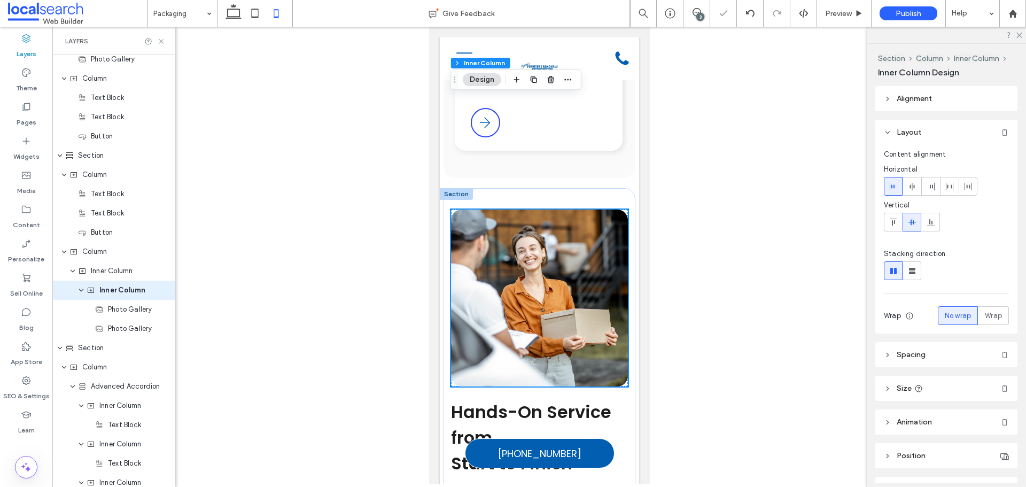
scroll to position [544, 0]
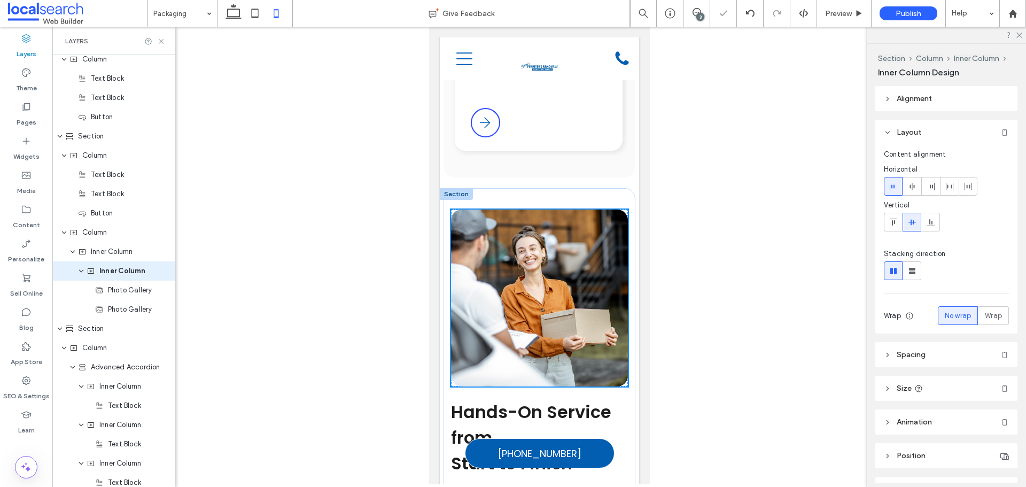
type input "***"
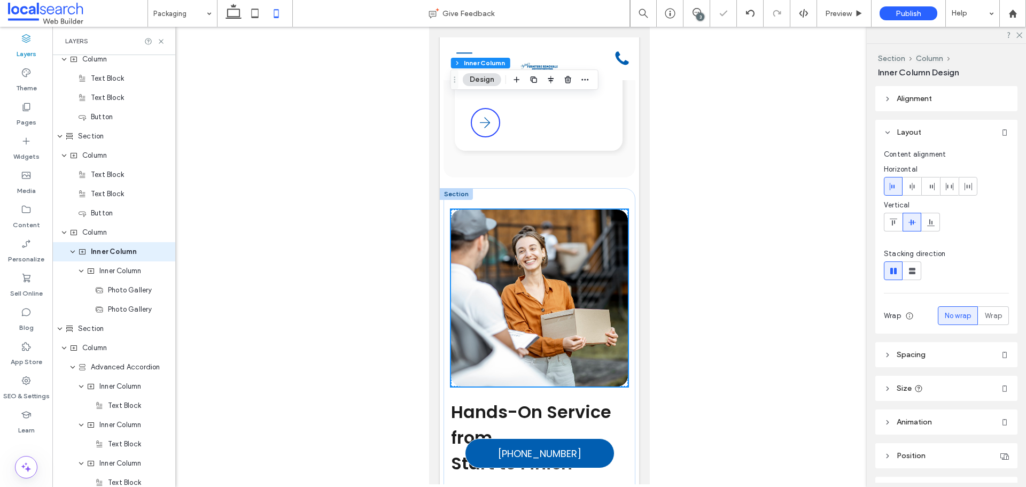
scroll to position [525, 0]
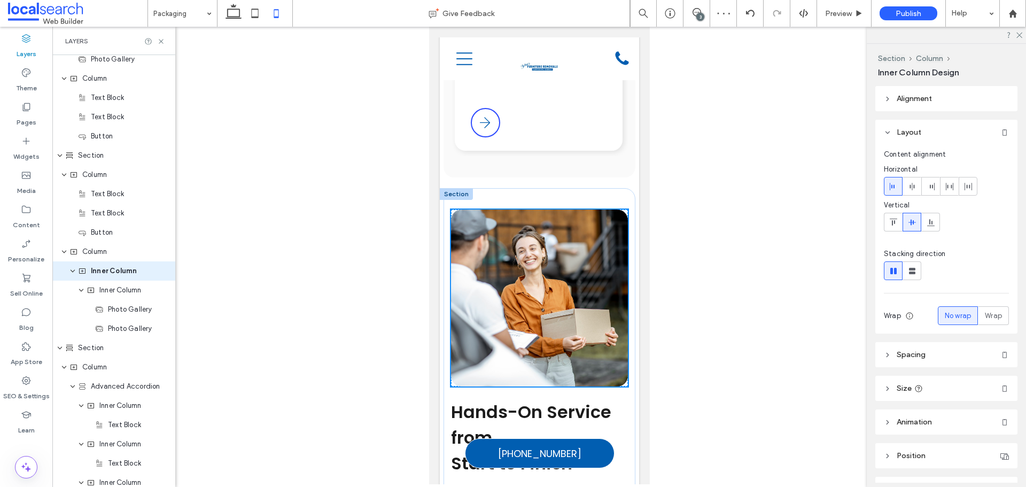
type input "***"
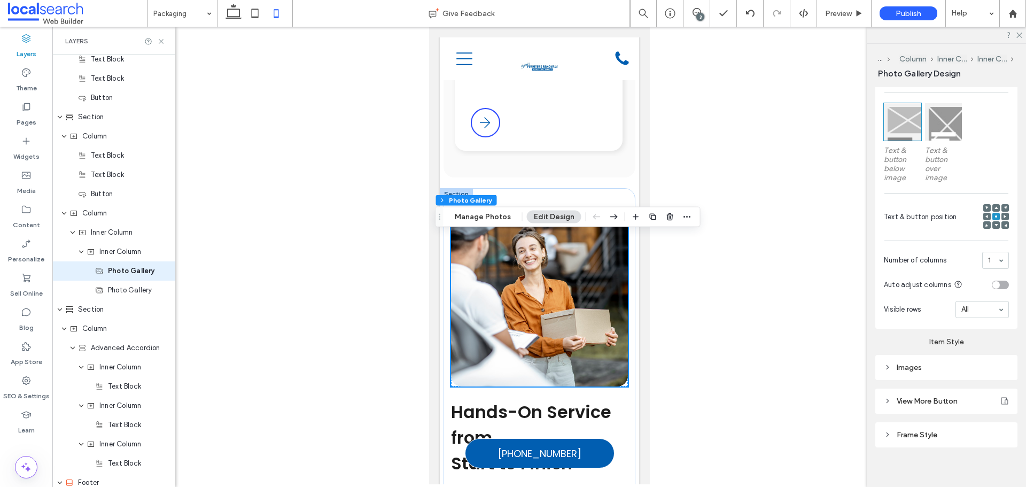
scroll to position [317, 0]
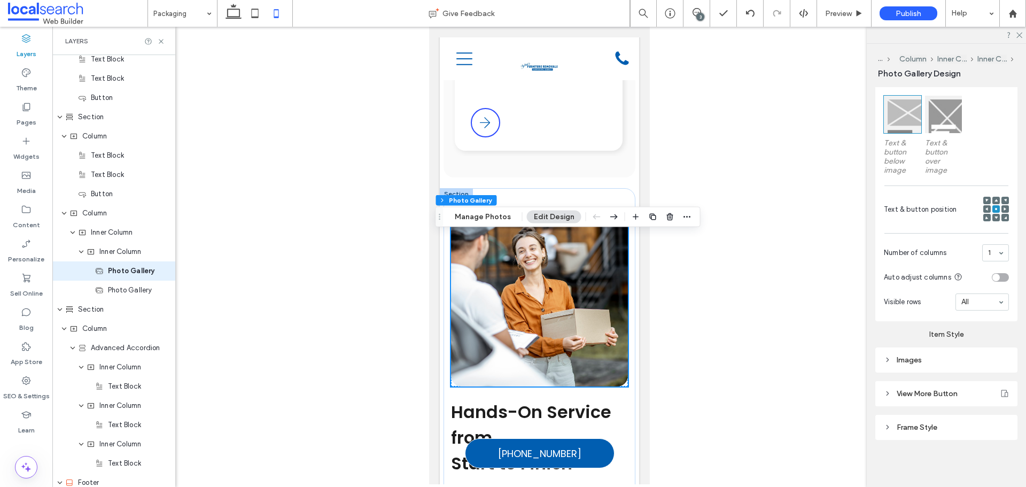
click at [911, 355] on div "Images" at bounding box center [946, 359] width 125 height 9
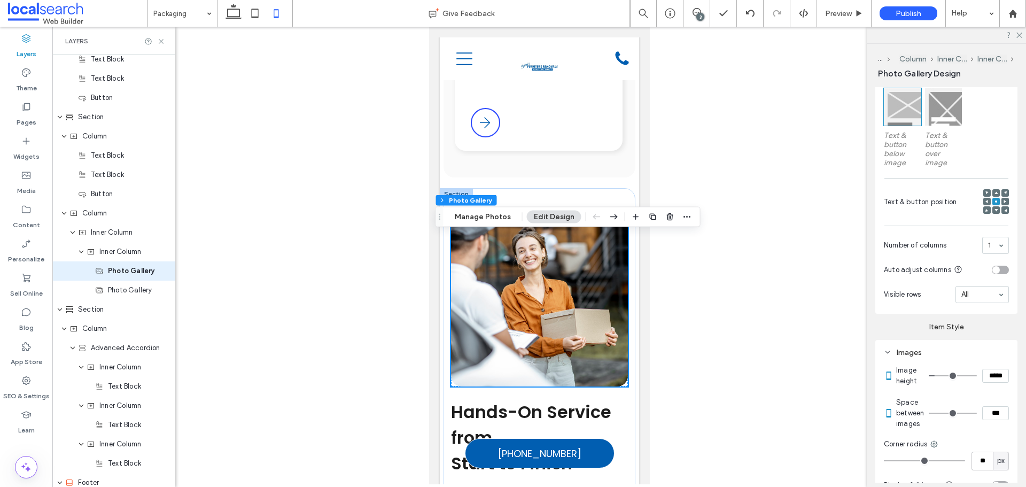
click at [982, 380] on input "*****" at bounding box center [995, 376] width 27 height 14
type input "*****"
type input "***"
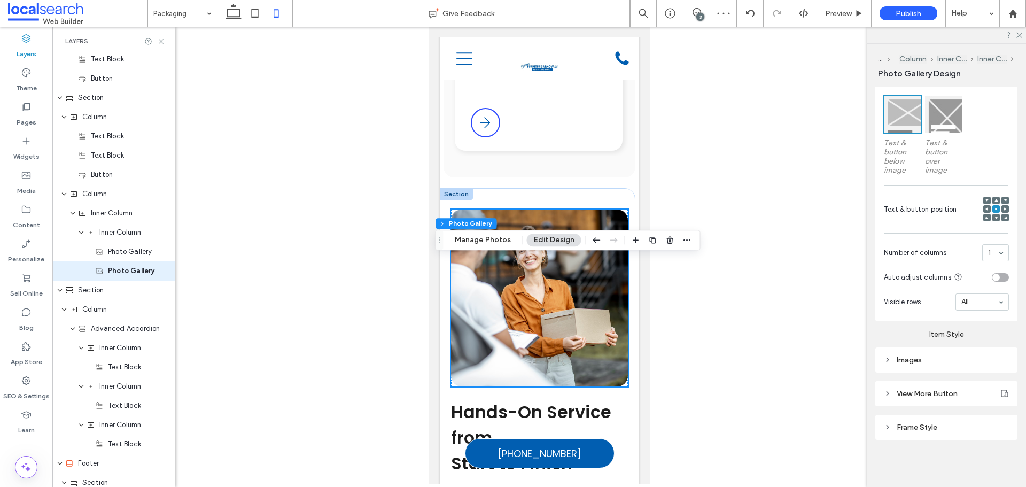
click at [943, 359] on div "Images" at bounding box center [946, 359] width 125 height 9
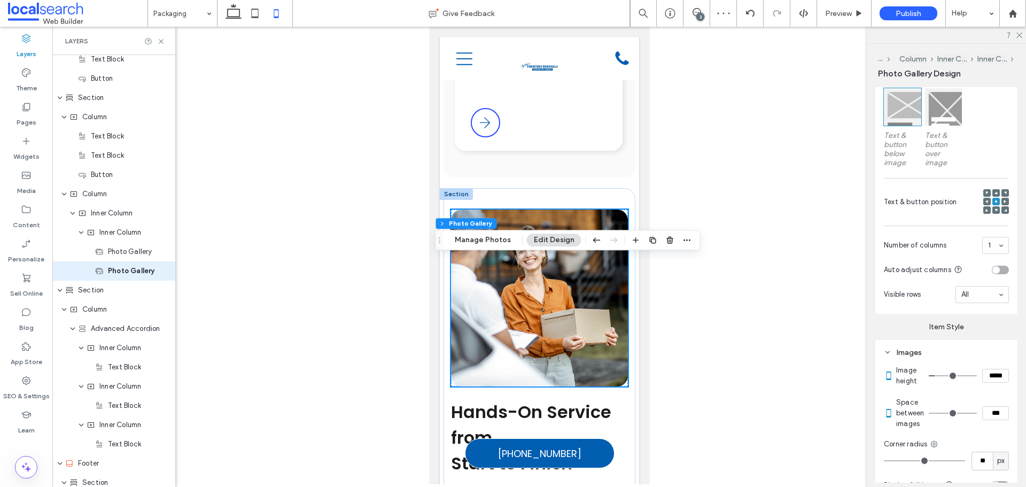
click at [987, 383] on input "*****" at bounding box center [995, 376] width 27 height 14
type input "*****"
type input "***"
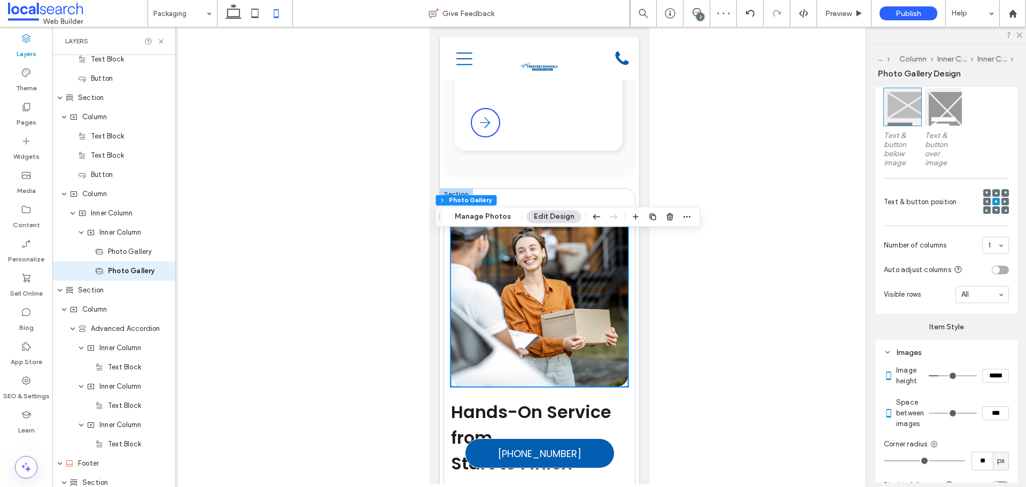
click at [866, 363] on div at bounding box center [539, 255] width 974 height 457
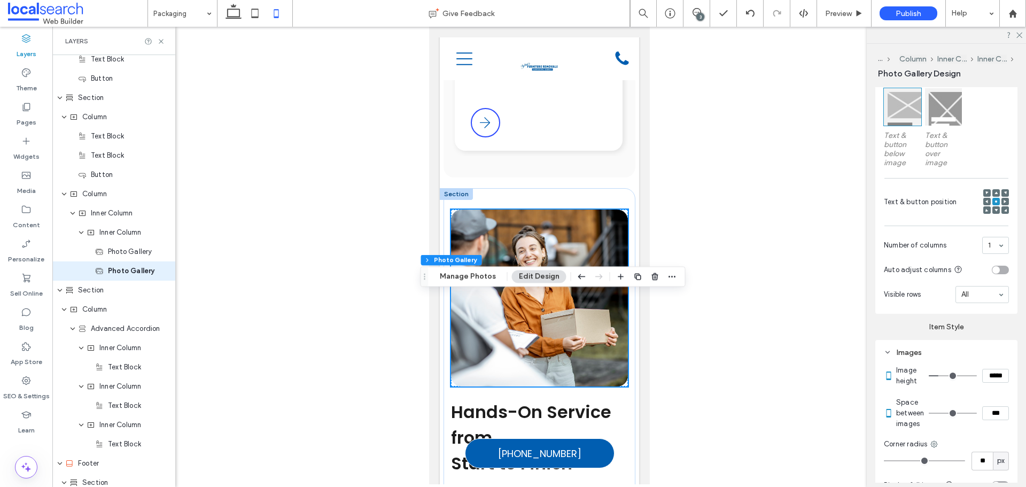
drag, startPoint x: 441, startPoint y: 271, endPoint x: 426, endPoint y: 277, distance: 16.3
click at [426, 277] on icon "Drag" at bounding box center [425, 276] width 9 height 7
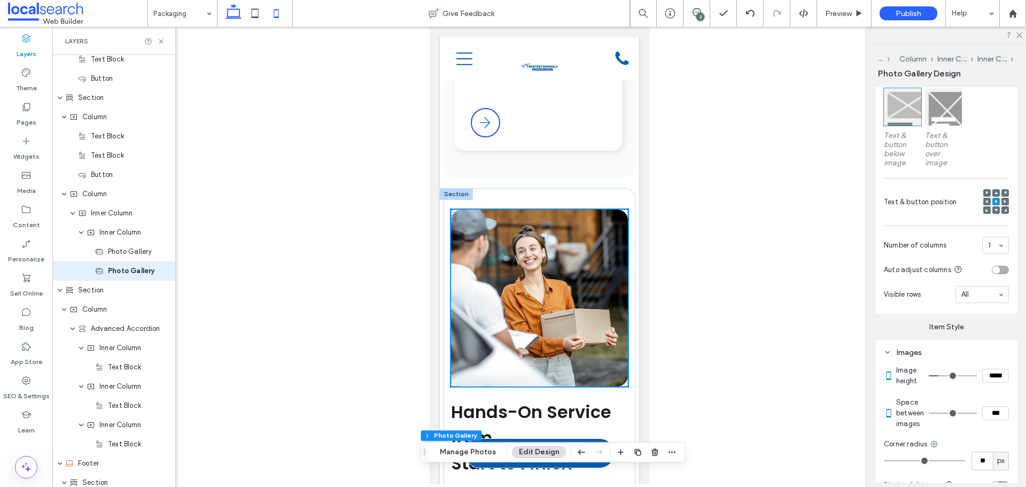
click at [229, 19] on icon at bounding box center [233, 13] width 21 height 21
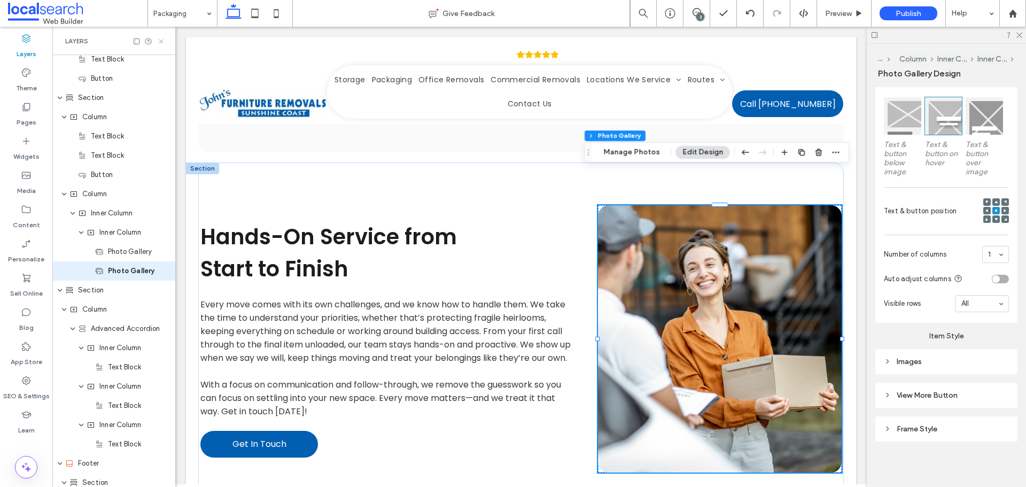
click at [161, 42] on use at bounding box center [161, 41] width 4 height 4
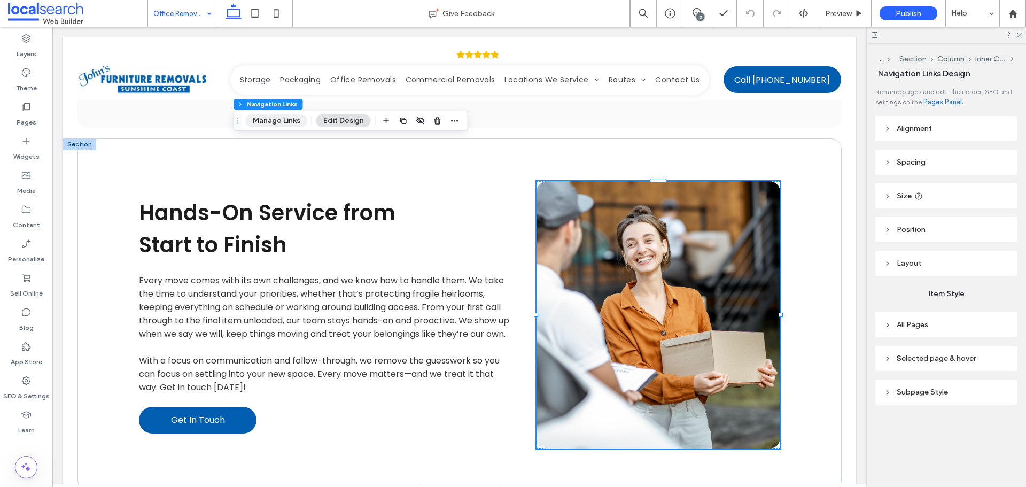
click at [275, 125] on button "Manage Links" at bounding box center [276, 120] width 61 height 13
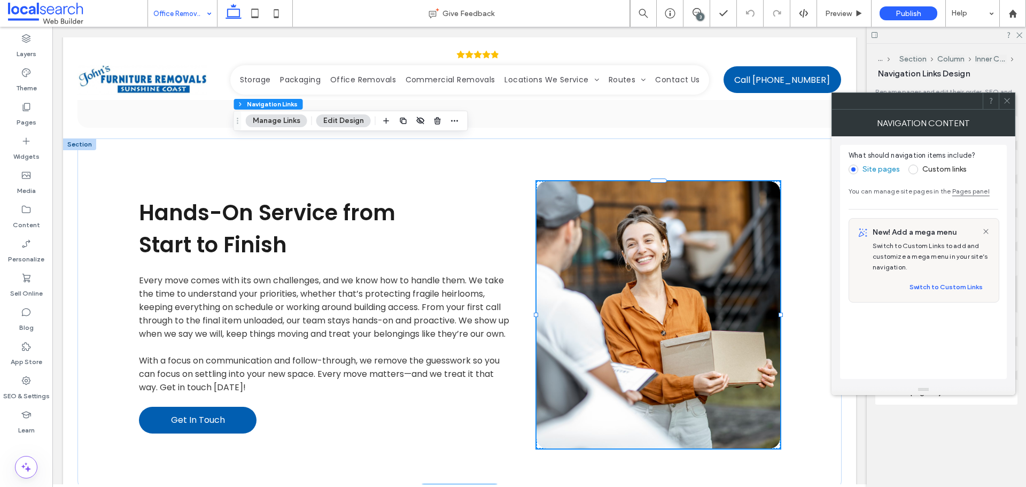
click at [1008, 101] on icon at bounding box center [1007, 101] width 8 height 8
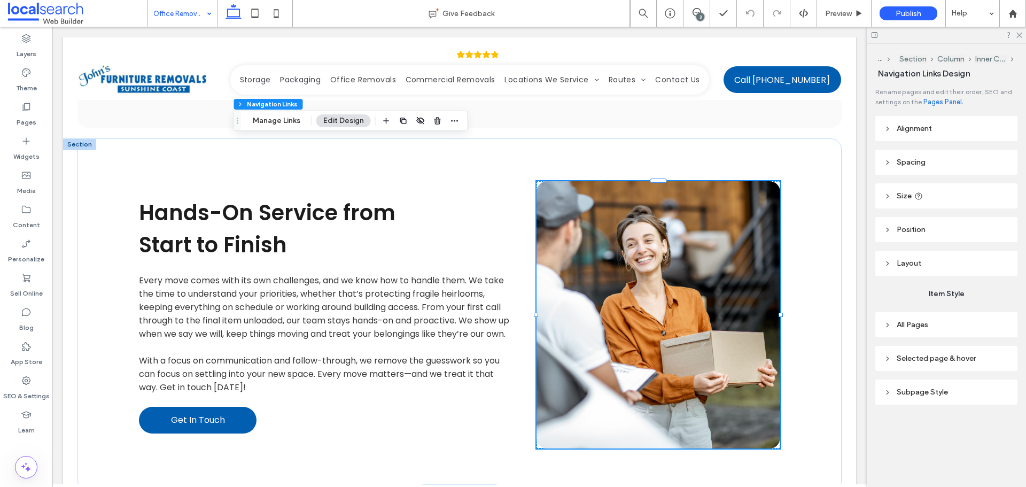
click at [934, 324] on header "All Pages" at bounding box center [946, 324] width 142 height 25
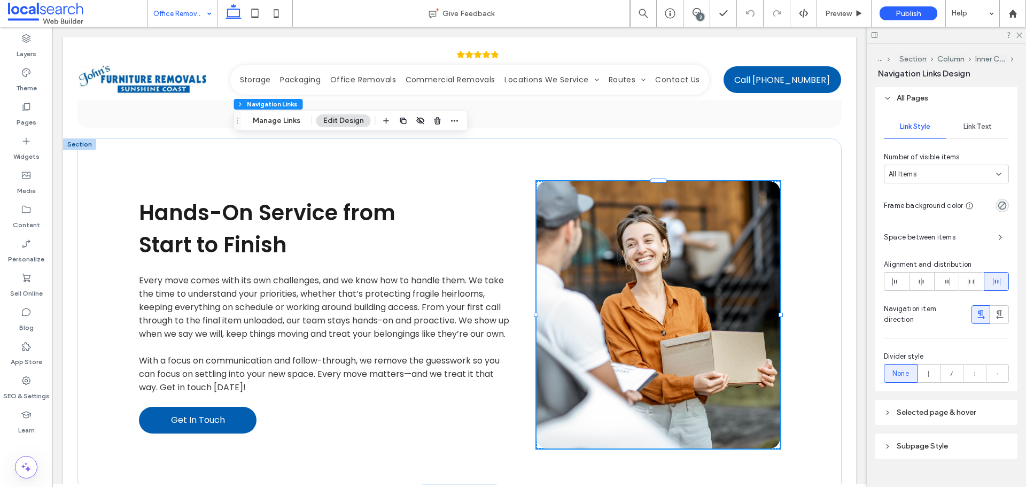
scroll to position [245, 0]
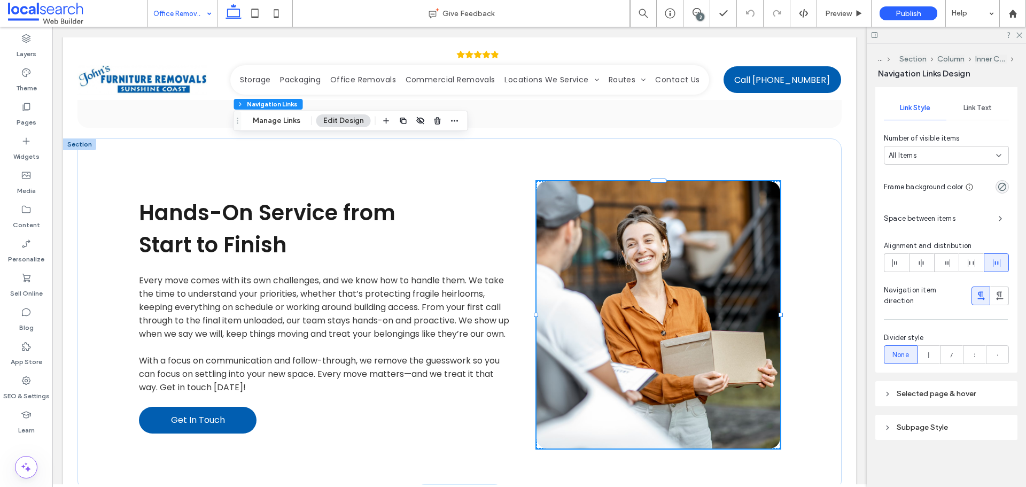
click at [950, 394] on span "Selected page & hover" at bounding box center [936, 393] width 79 height 9
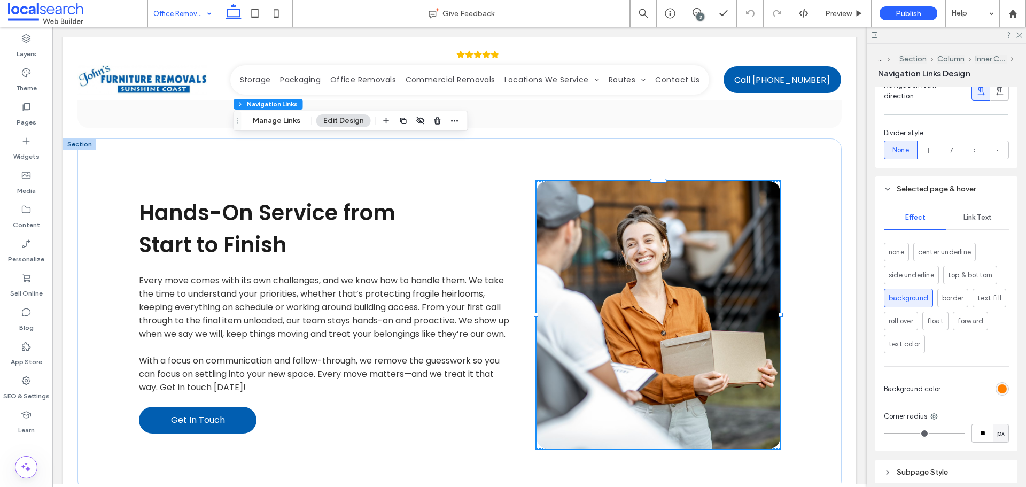
scroll to position [495, 0]
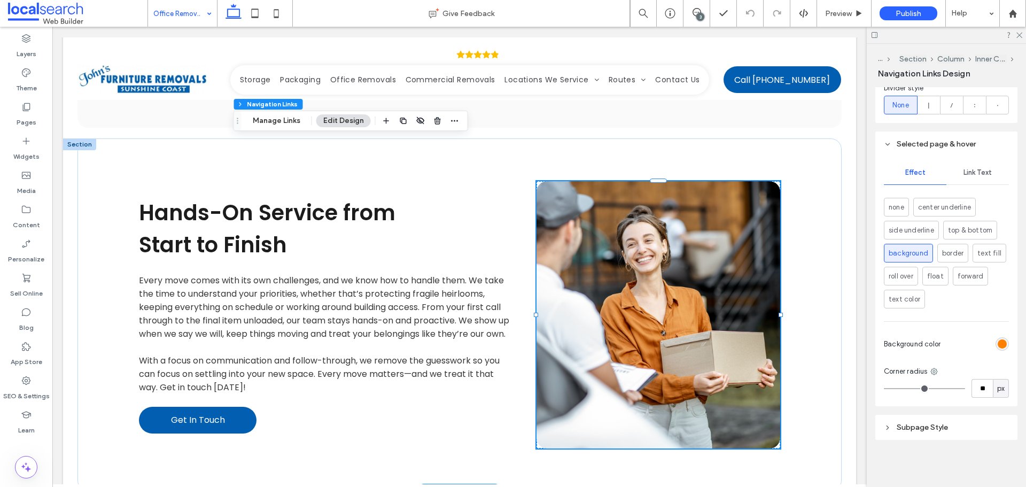
click at [979, 167] on div "Link Text" at bounding box center [977, 173] width 63 height 24
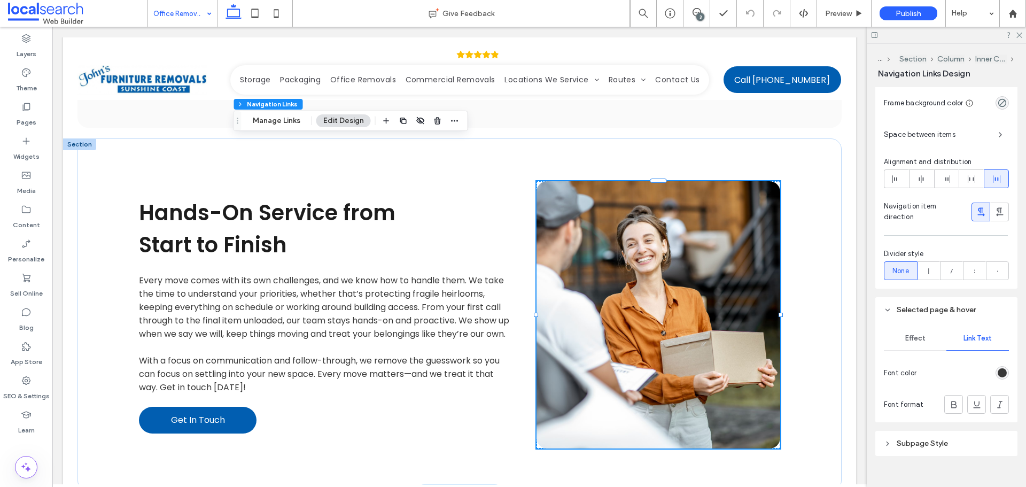
scroll to position [345, 0]
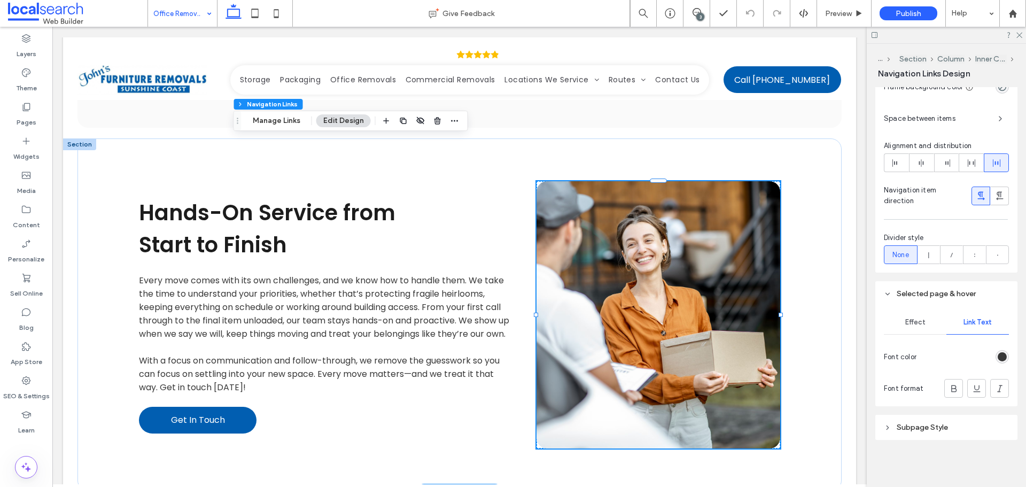
click at [918, 319] on span "Effect" at bounding box center [915, 322] width 20 height 9
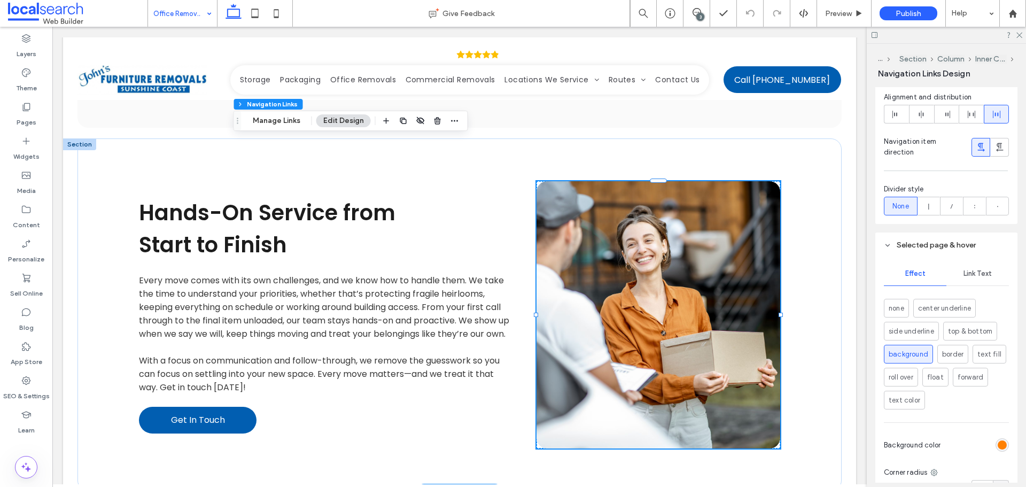
scroll to position [495, 0]
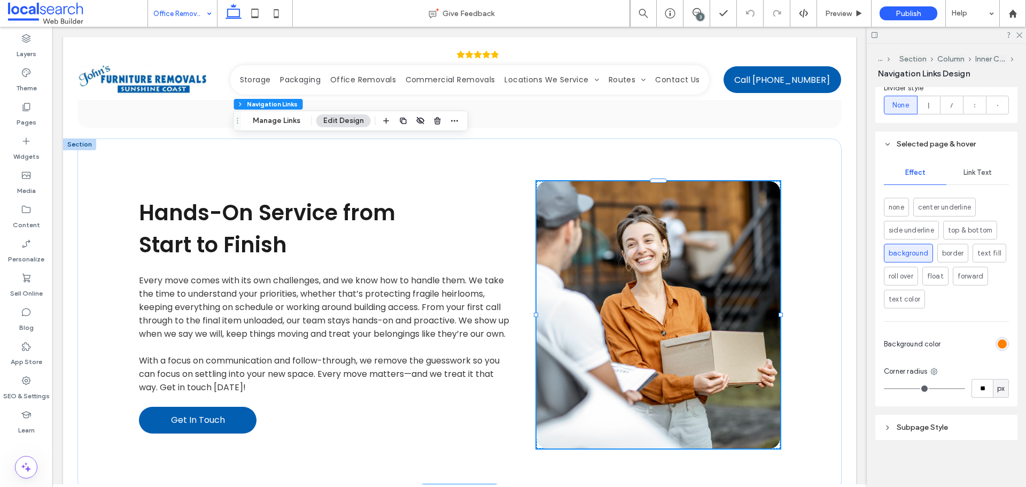
click at [981, 175] on span "Link Text" at bounding box center [978, 172] width 28 height 9
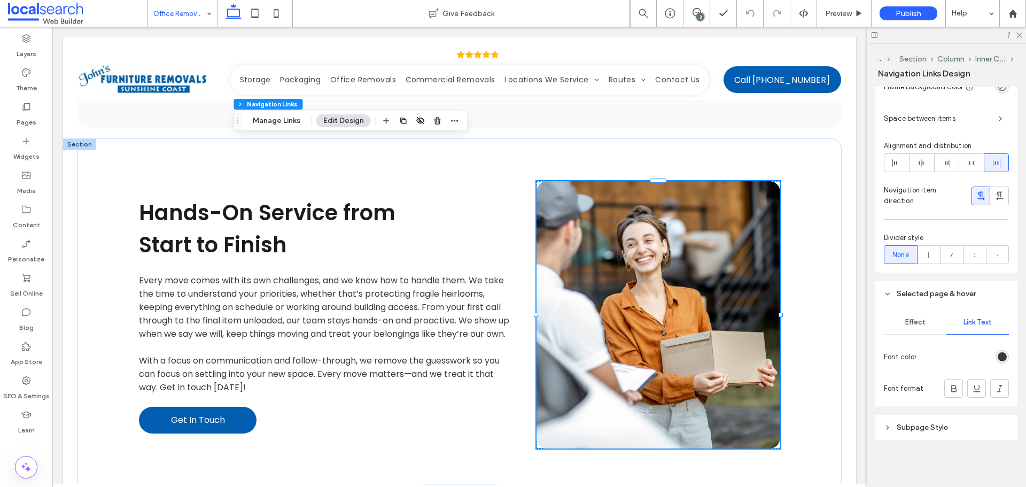
click at [999, 355] on div "rgb(56, 56, 56)" at bounding box center [1002, 356] width 9 height 9
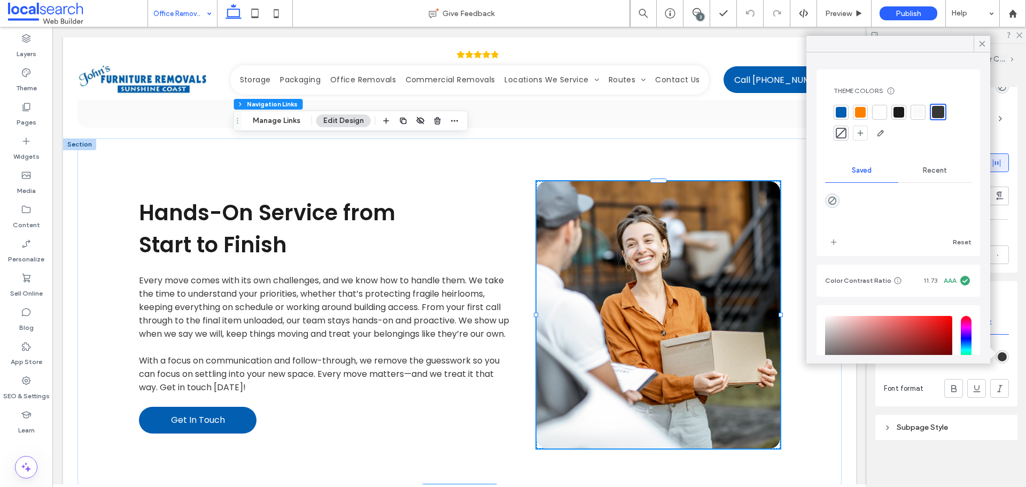
click at [883, 114] on div at bounding box center [879, 112] width 11 height 11
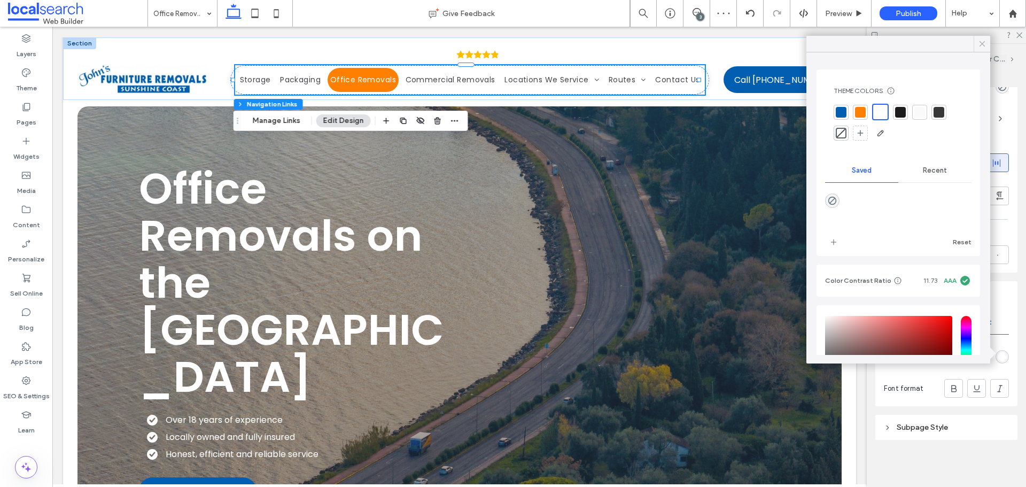
click at [982, 44] on icon at bounding box center [982, 44] width 10 height 10
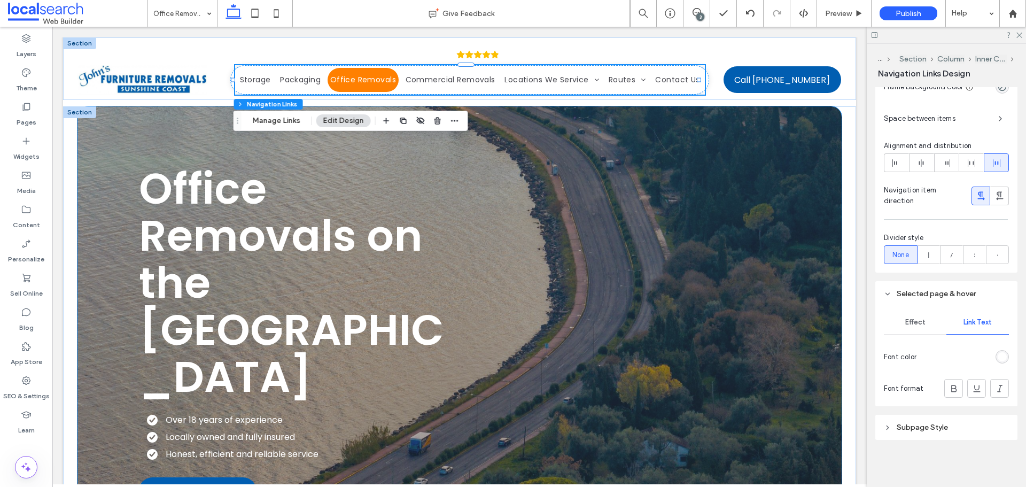
click at [802, 133] on div "Office Removals on the Sunshine Coast Over 18 years of experience Locally owned…" at bounding box center [459, 334] width 765 height 456
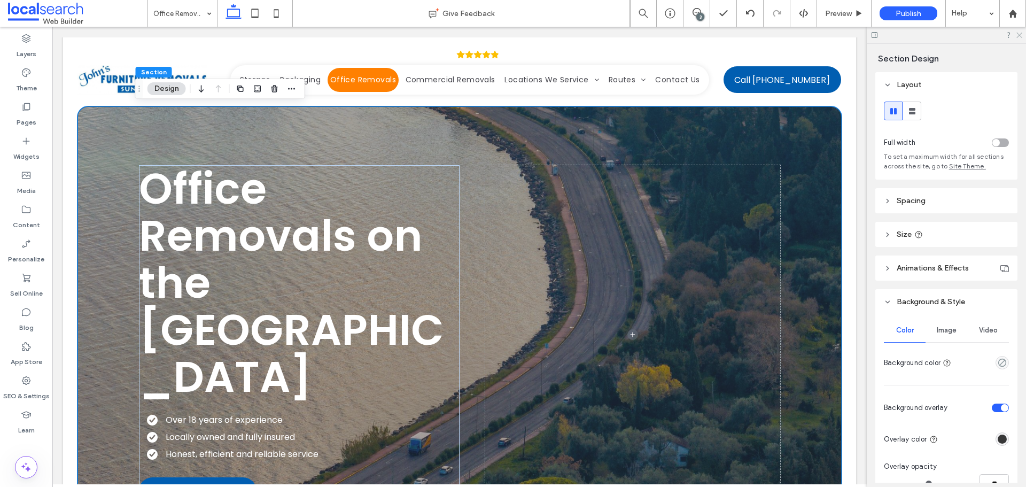
drag, startPoint x: 1018, startPoint y: 35, endPoint x: 953, endPoint y: 11, distance: 69.3
click at [1018, 35] on icon at bounding box center [1018, 34] width 7 height 7
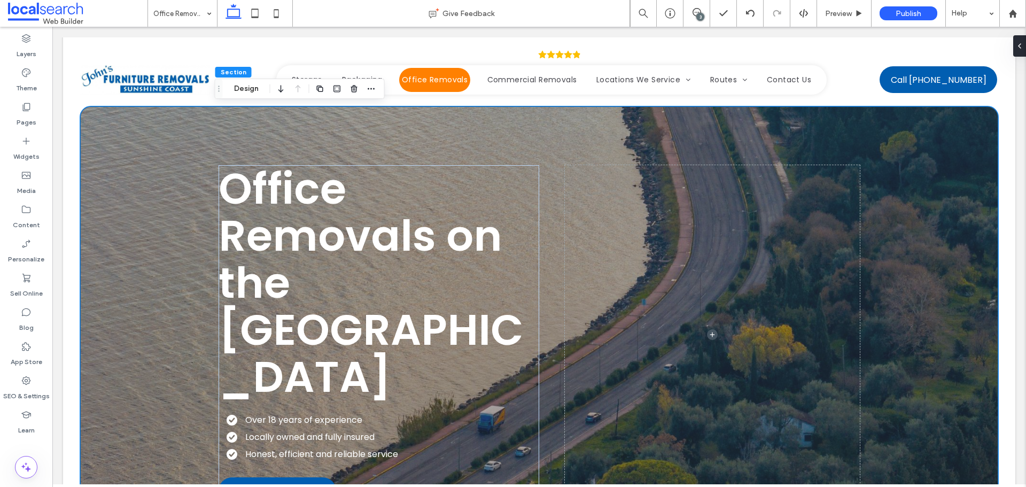
click at [116, 137] on div "Office Removals on the Sunshine Coast Over 18 years of experience Locally owned…" at bounding box center [539, 334] width 918 height 456
drag, startPoint x: 254, startPoint y: 92, endPoint x: 217, endPoint y: 72, distance: 42.6
click at [254, 92] on button "Design" at bounding box center [246, 88] width 38 height 13
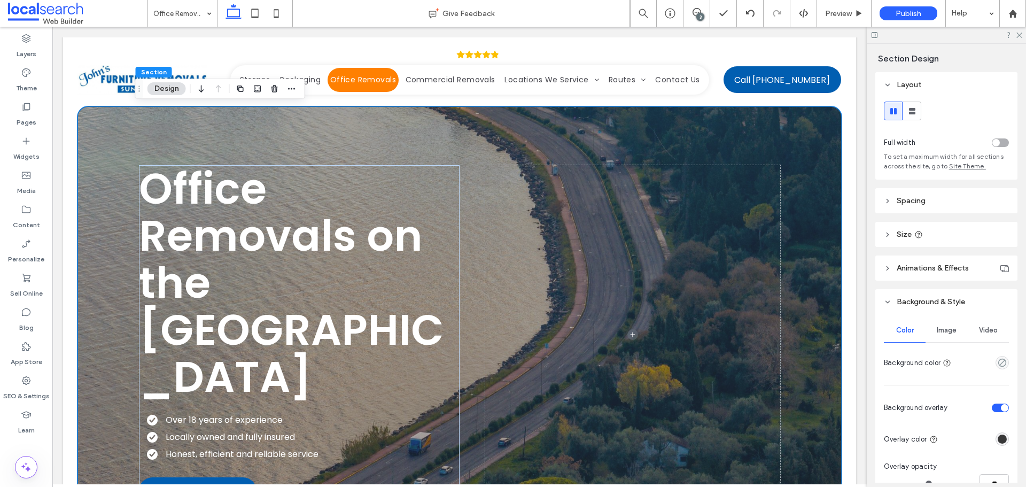
scroll to position [160, 0]
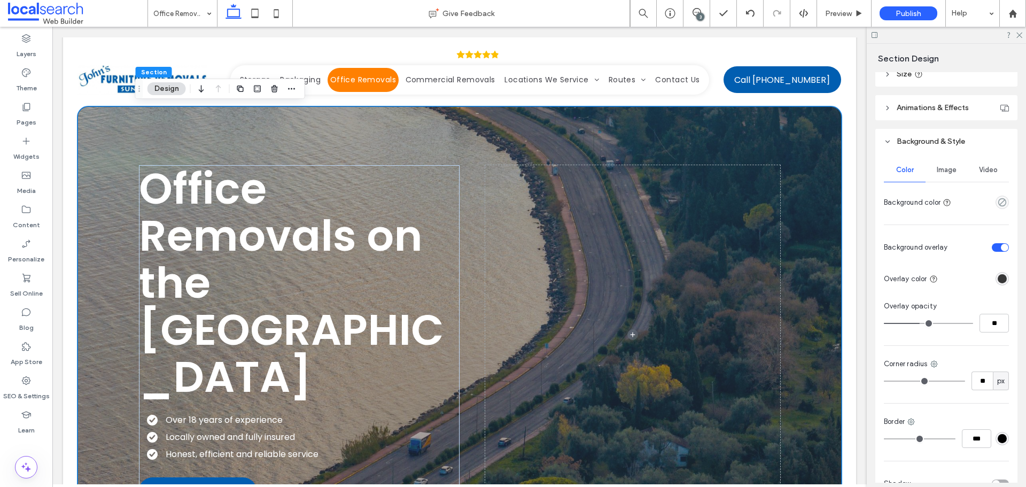
click at [949, 175] on div "Image" at bounding box center [947, 170] width 42 height 24
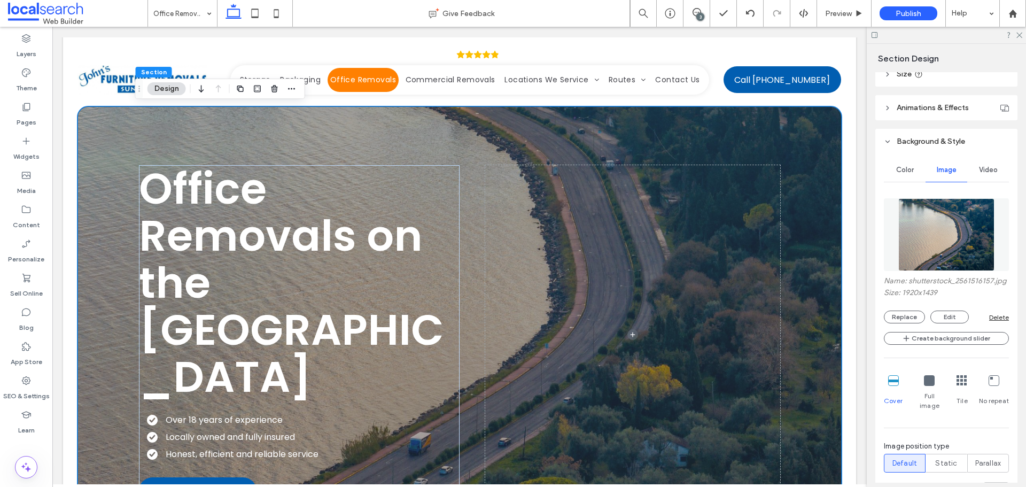
click at [944, 207] on img at bounding box center [946, 234] width 97 height 73
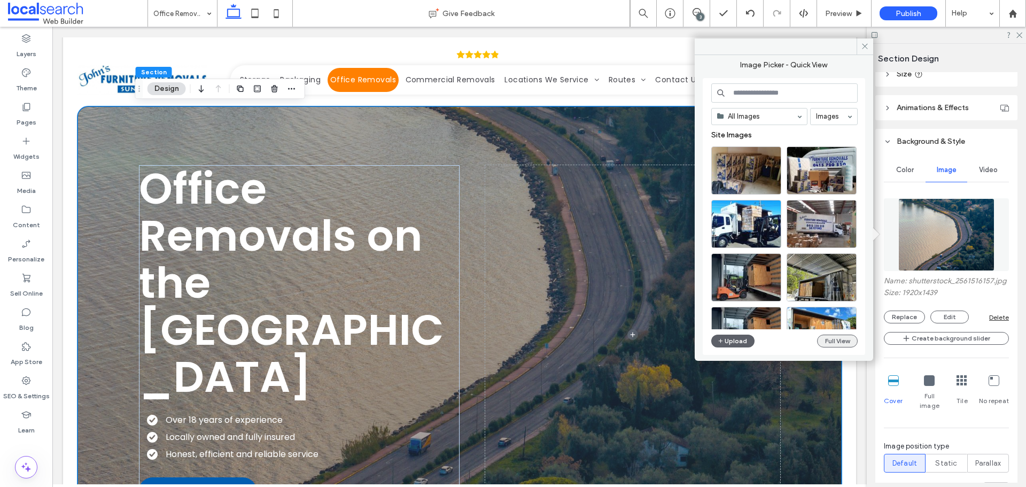
click at [836, 339] on button "Full View" at bounding box center [837, 341] width 41 height 13
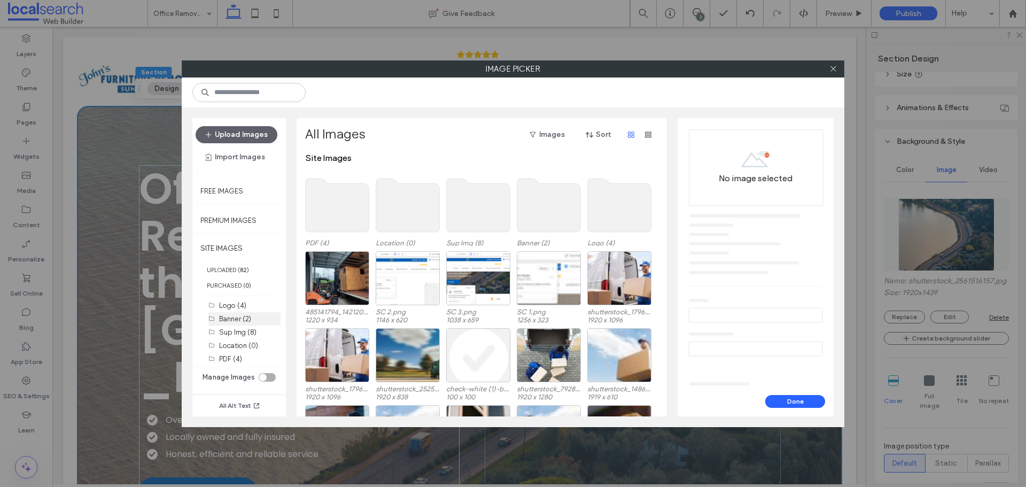
click at [246, 316] on label "Banner (2)" at bounding box center [235, 319] width 32 height 8
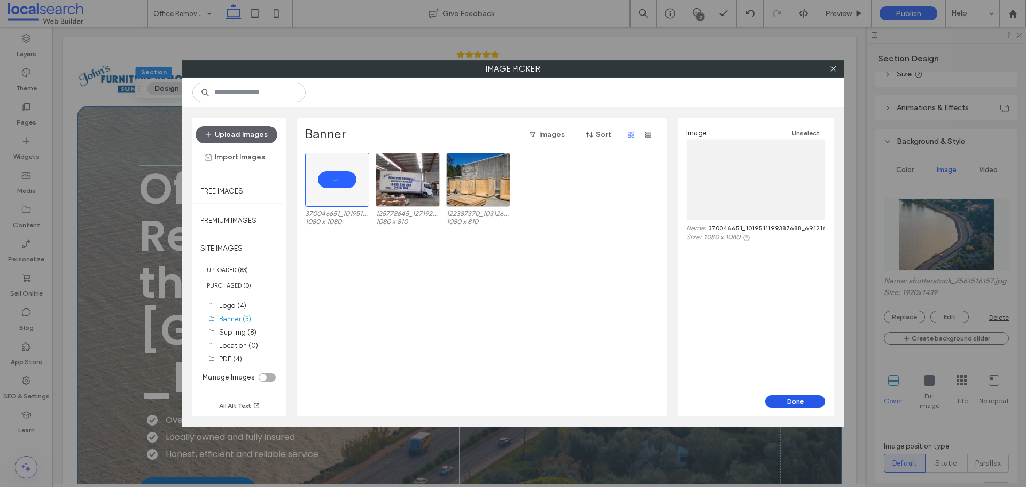
click at [800, 395] on button "Done" at bounding box center [795, 401] width 60 height 13
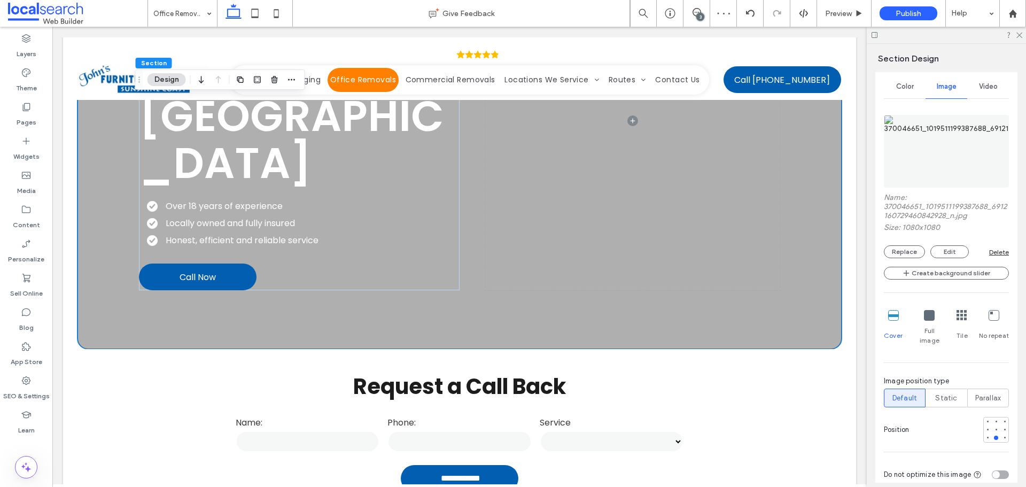
scroll to position [374, 0]
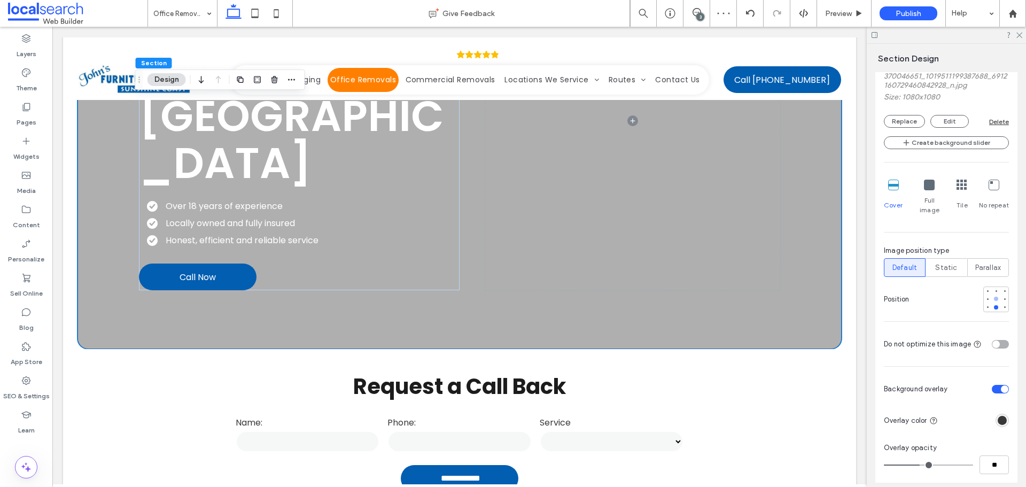
click at [992, 295] on div at bounding box center [995, 298] width 7 height 7
click at [994, 305] on div at bounding box center [996, 307] width 4 height 4
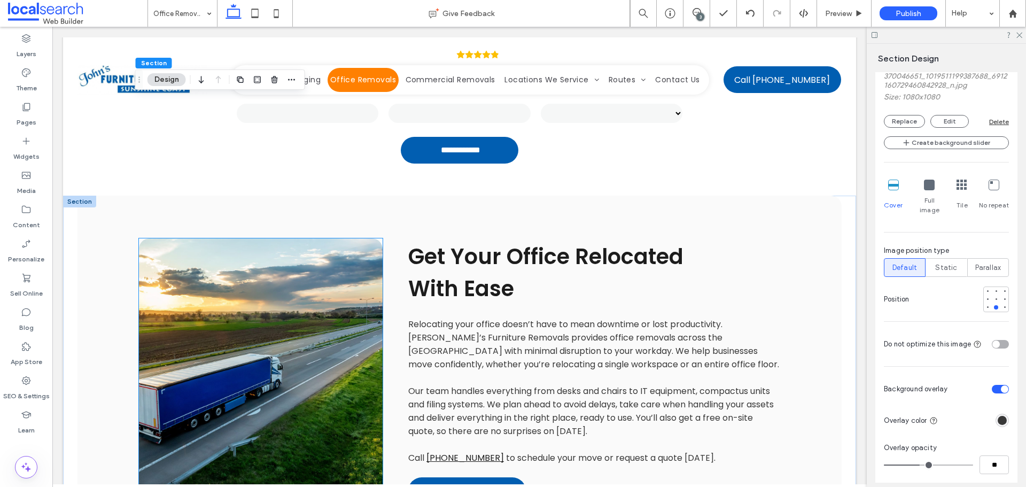
scroll to position [481, 0]
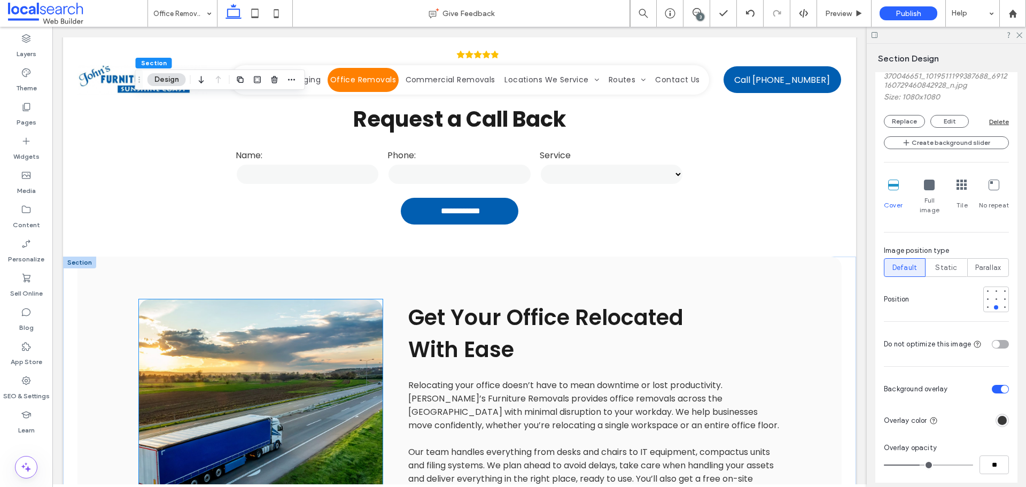
click at [220, 299] on link at bounding box center [261, 432] width 244 height 267
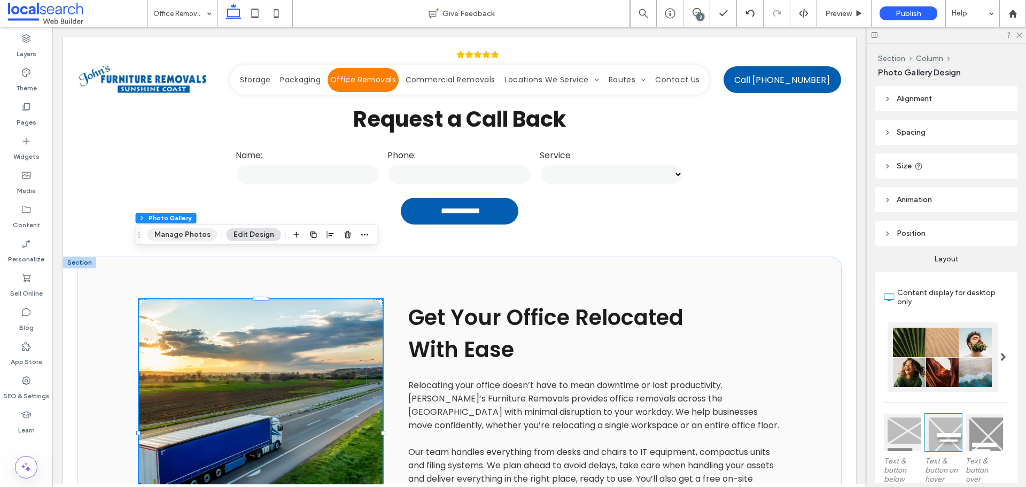
click at [188, 235] on button "Manage Photos" at bounding box center [182, 234] width 70 height 13
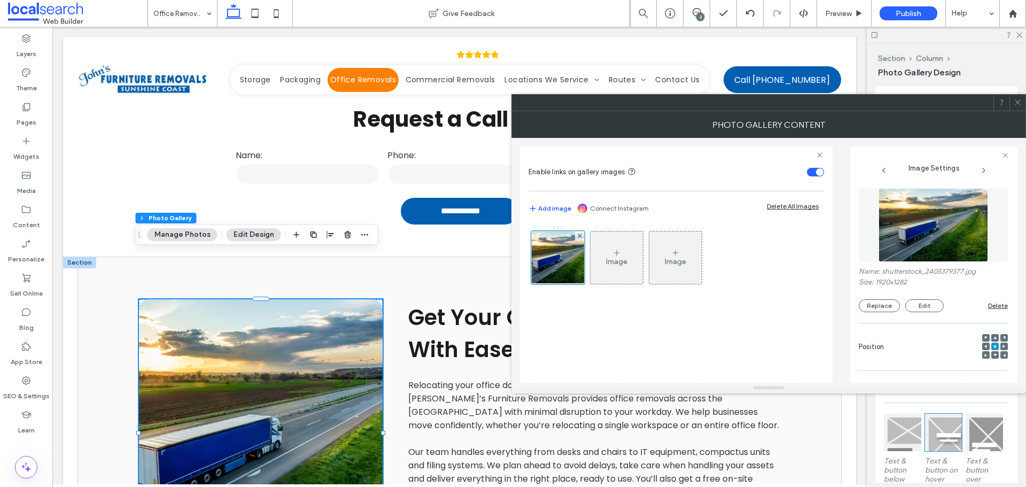
click at [930, 222] on img at bounding box center [934, 225] width 110 height 74
click at [915, 234] on img at bounding box center [934, 225] width 110 height 74
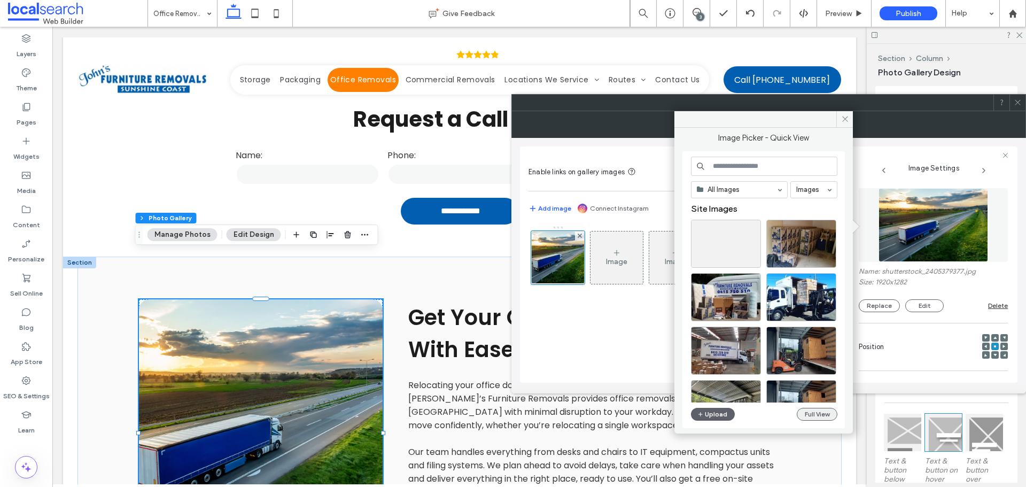
click at [806, 417] on button "Full View" at bounding box center [817, 414] width 41 height 13
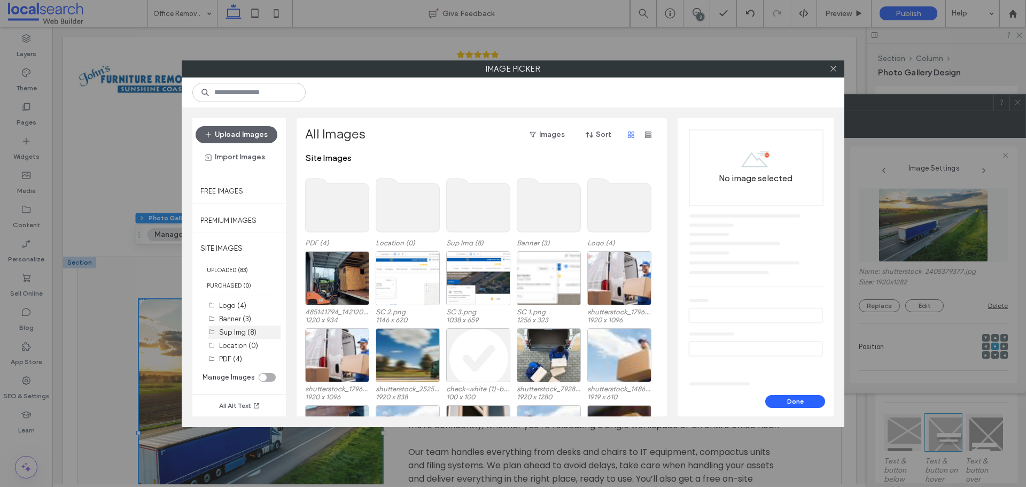
click at [246, 333] on label "Sup Img (8)" at bounding box center [237, 332] width 37 height 8
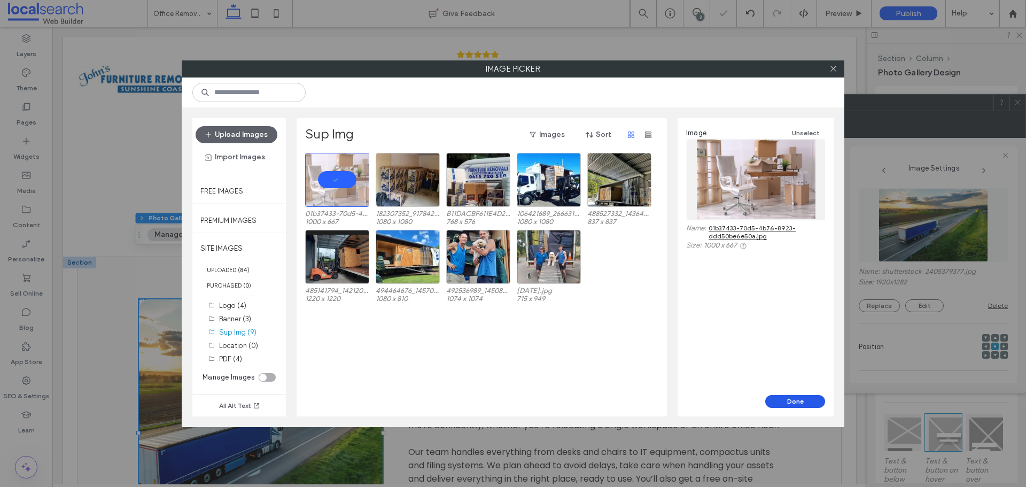
click at [808, 399] on button "Done" at bounding box center [795, 401] width 60 height 13
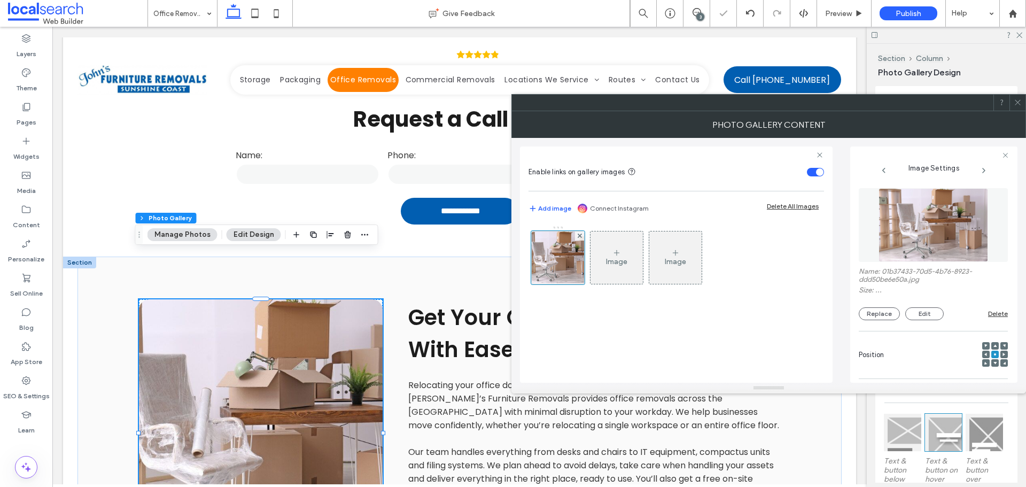
click at [1014, 106] on icon at bounding box center [1018, 102] width 8 height 8
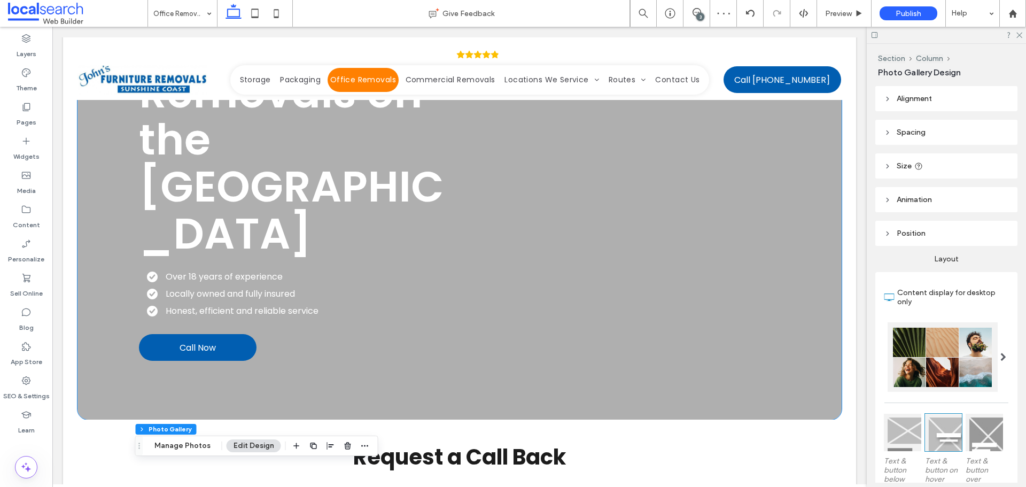
scroll to position [53, 0]
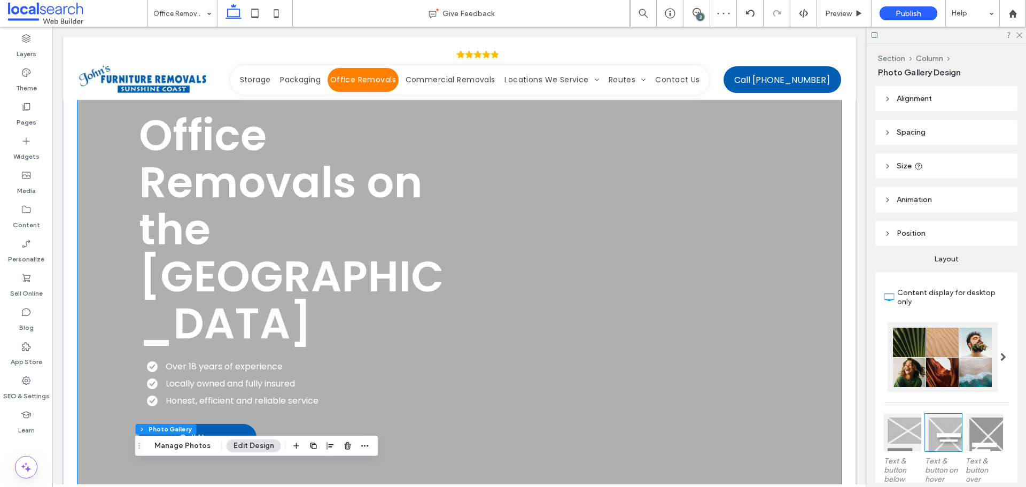
click at [100, 144] on div "Office Removals on the Sunshine Coast Over 18 years of experience Locally owned…" at bounding box center [459, 281] width 765 height 456
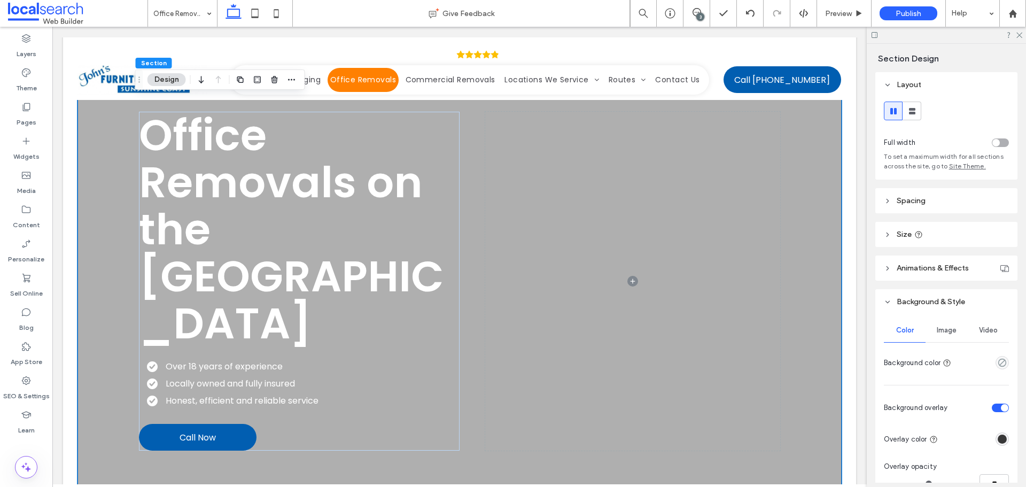
click at [938, 331] on span "Image" at bounding box center [947, 330] width 20 height 9
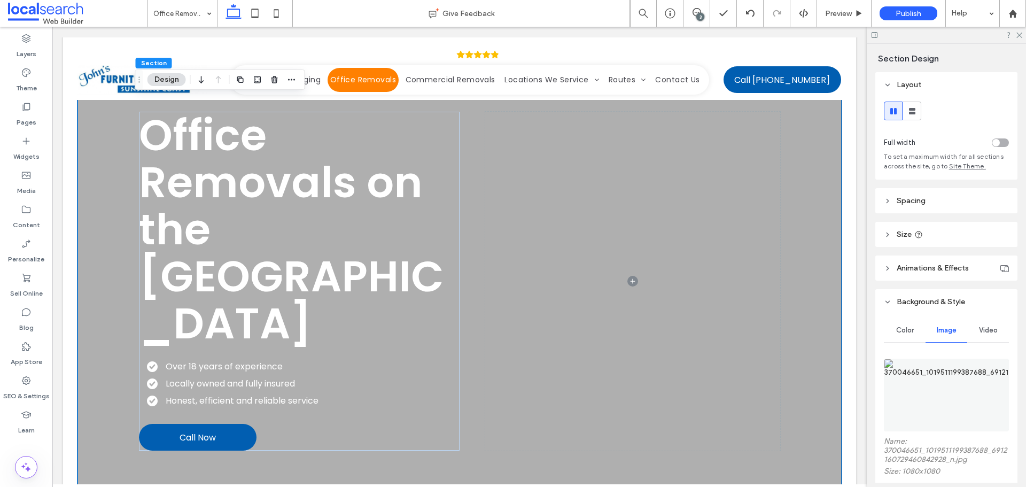
click at [932, 377] on img at bounding box center [946, 395] width 125 height 73
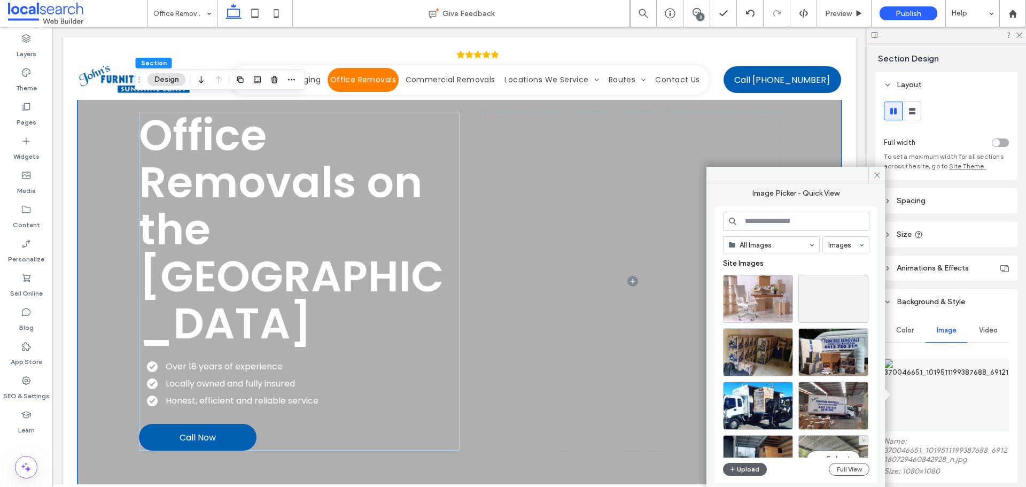
drag, startPoint x: 834, startPoint y: 455, endPoint x: 776, endPoint y: 425, distance: 65.3
click at [834, 455] on div "Select" at bounding box center [833, 459] width 70 height 48
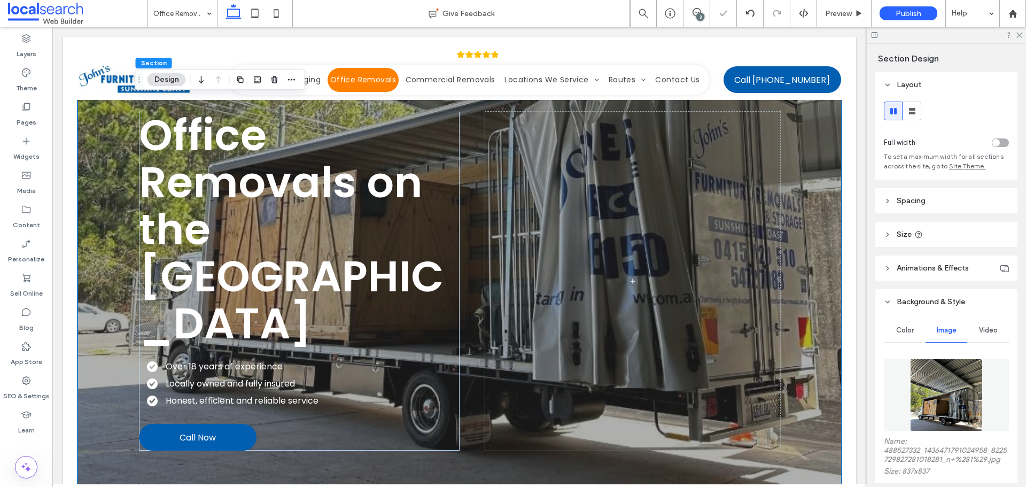
click at [903, 397] on figure at bounding box center [946, 395] width 125 height 73
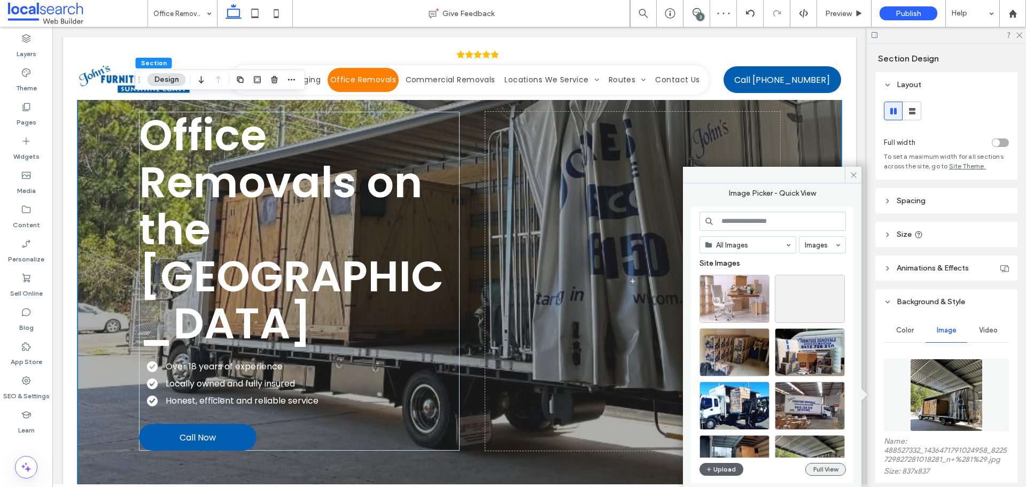
click at [813, 470] on button "Full View" at bounding box center [825, 469] width 41 height 13
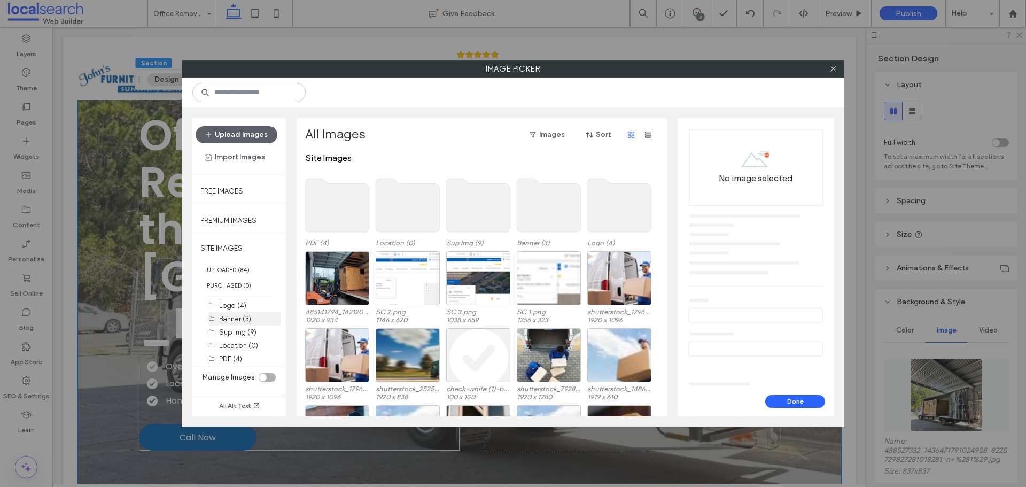
click at [235, 324] on div "Banner (3)" at bounding box center [249, 318] width 61 height 13
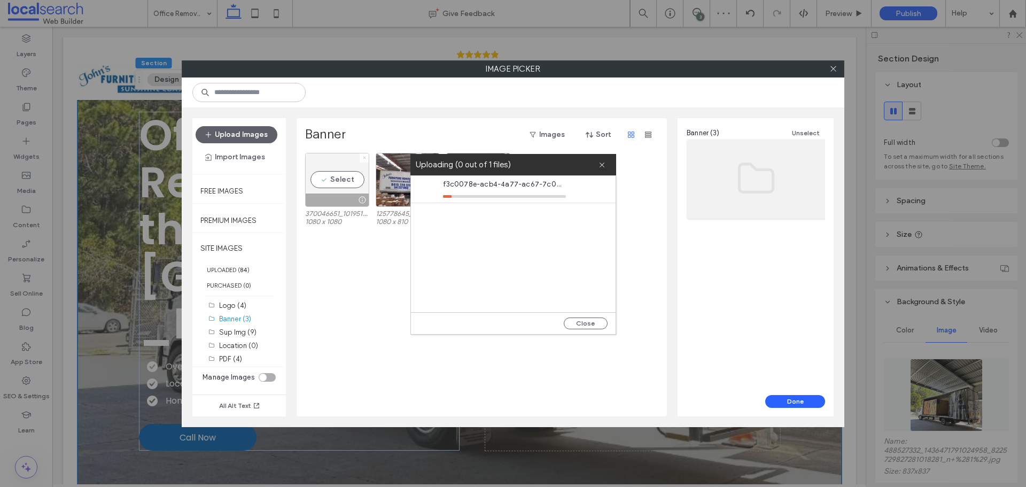
click at [365, 156] on icon at bounding box center [364, 158] width 4 height 4
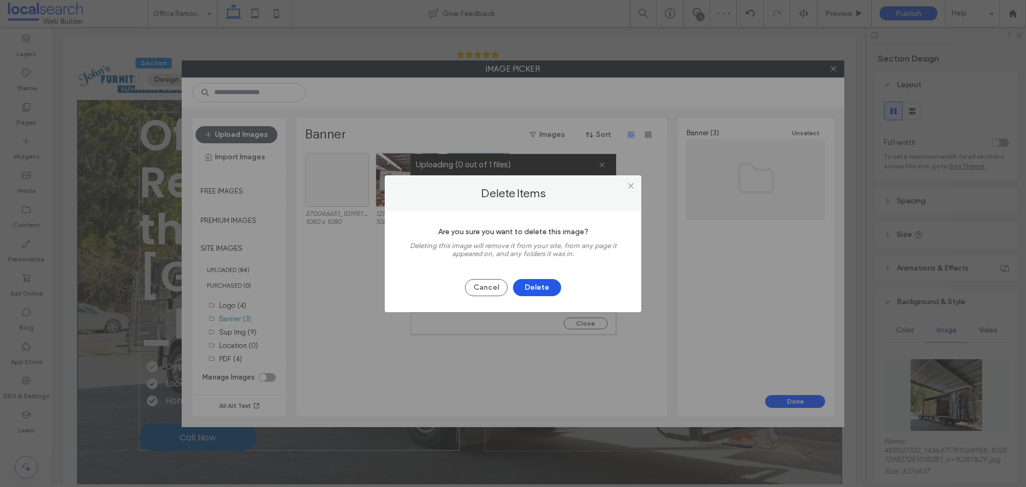
click at [529, 279] on button "Delete" at bounding box center [537, 287] width 48 height 17
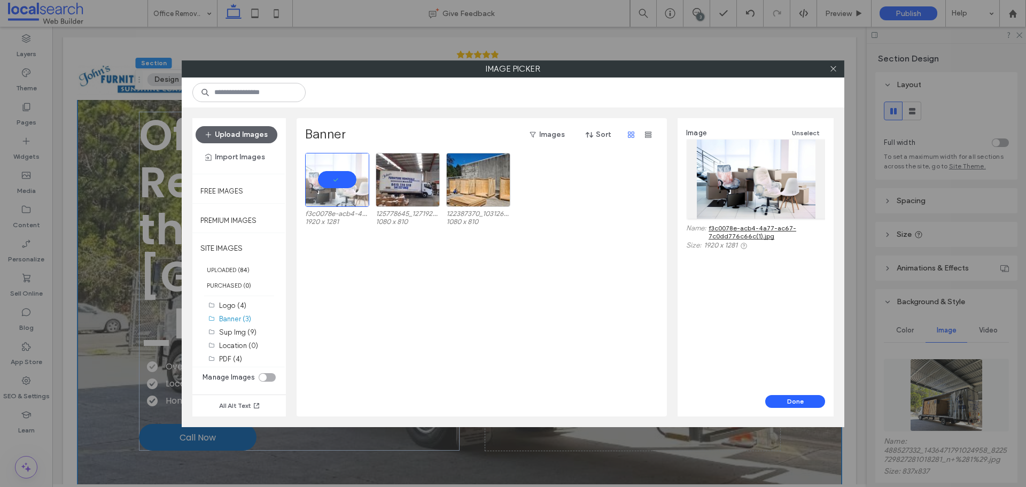
drag, startPoint x: 734, startPoint y: 363, endPoint x: 789, endPoint y: 393, distance: 62.4
click at [788, 399] on button "Done" at bounding box center [795, 401] width 60 height 13
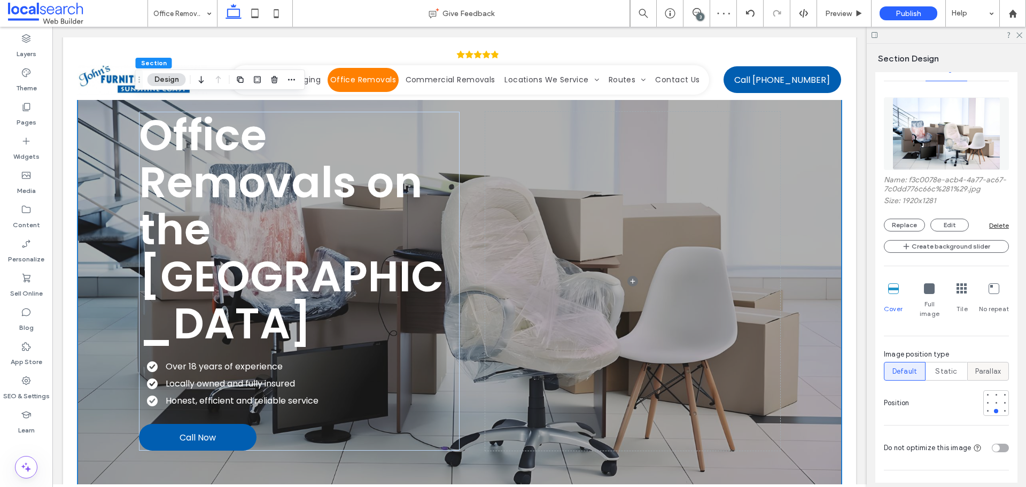
scroll to position [267, 0]
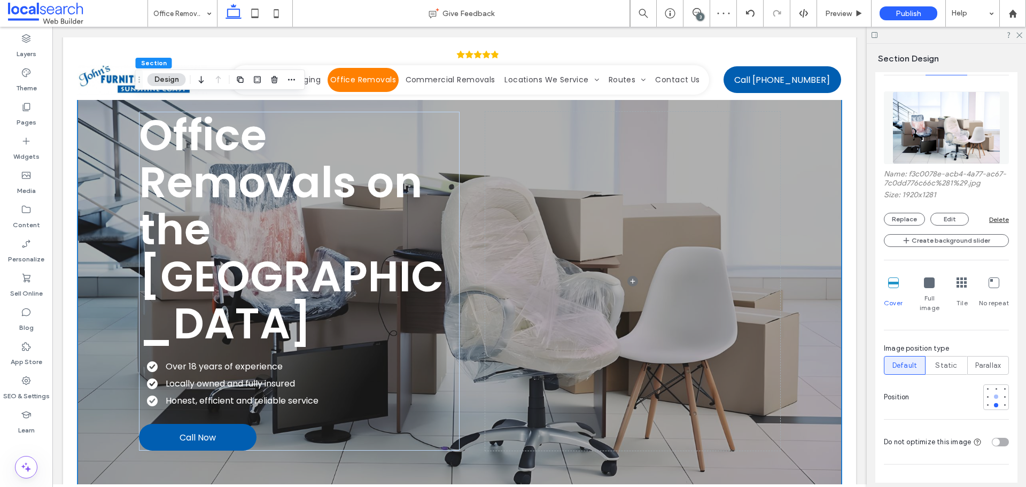
click at [992, 393] on div at bounding box center [995, 396] width 7 height 7
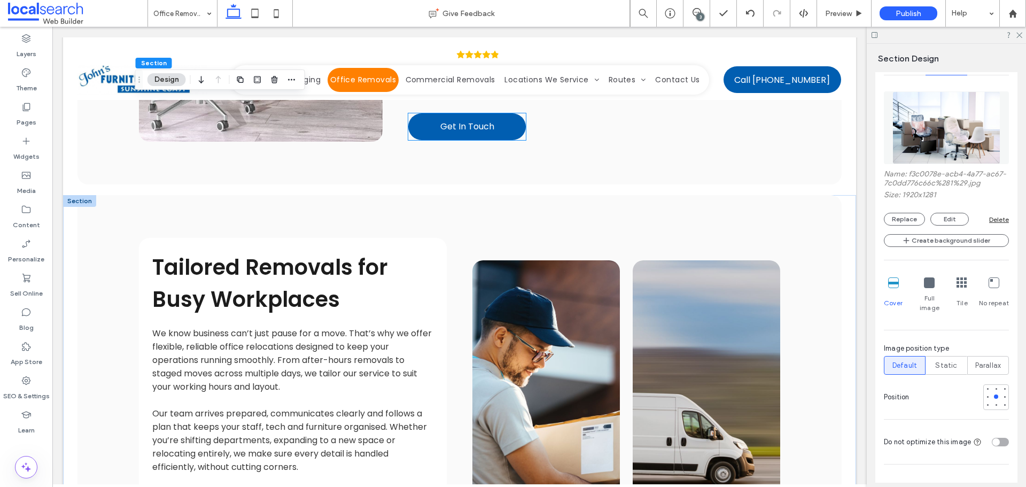
scroll to position [1015, 0]
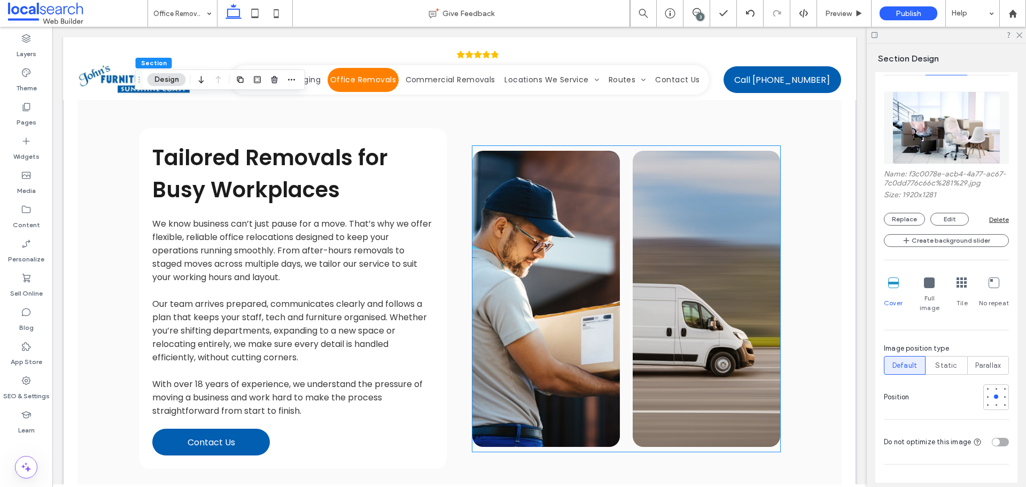
click at [540, 203] on link at bounding box center [545, 299] width 147 height 296
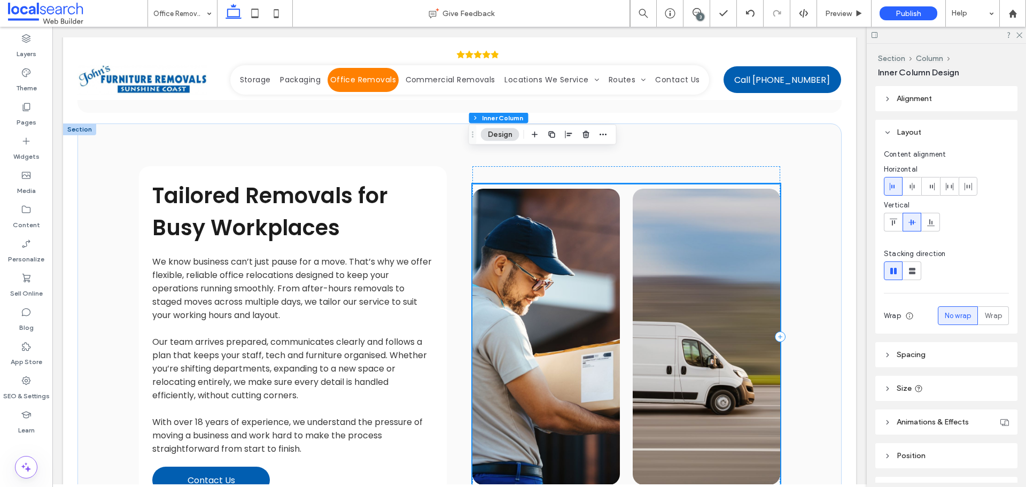
scroll to position [962, 0]
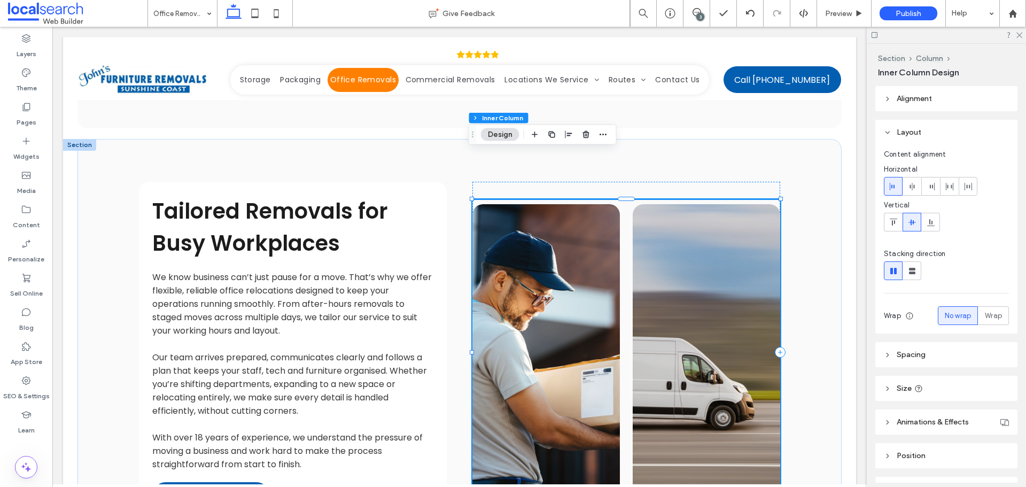
click at [559, 204] on link at bounding box center [545, 352] width 147 height 296
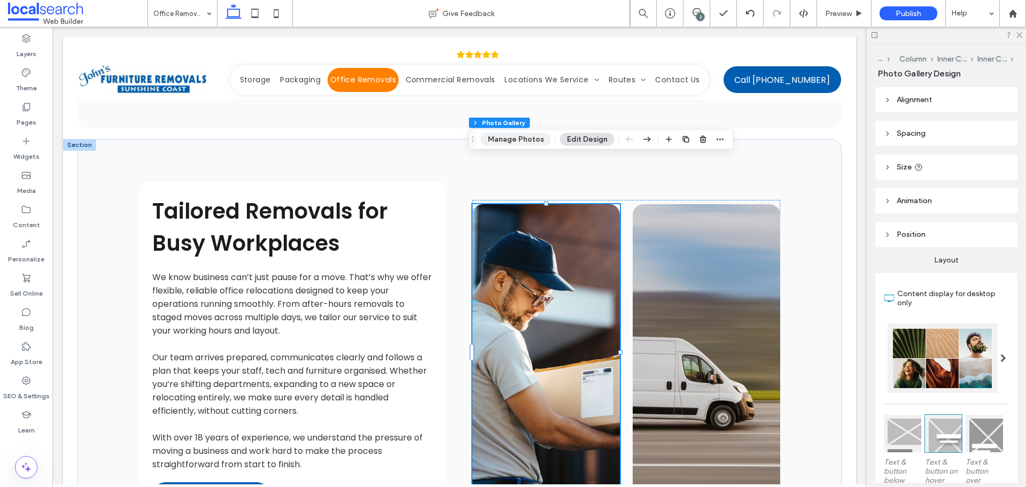
drag, startPoint x: 522, startPoint y: 136, endPoint x: 590, endPoint y: 139, distance: 68.5
click at [522, 136] on button "Manage Photos" at bounding box center [516, 139] width 70 height 13
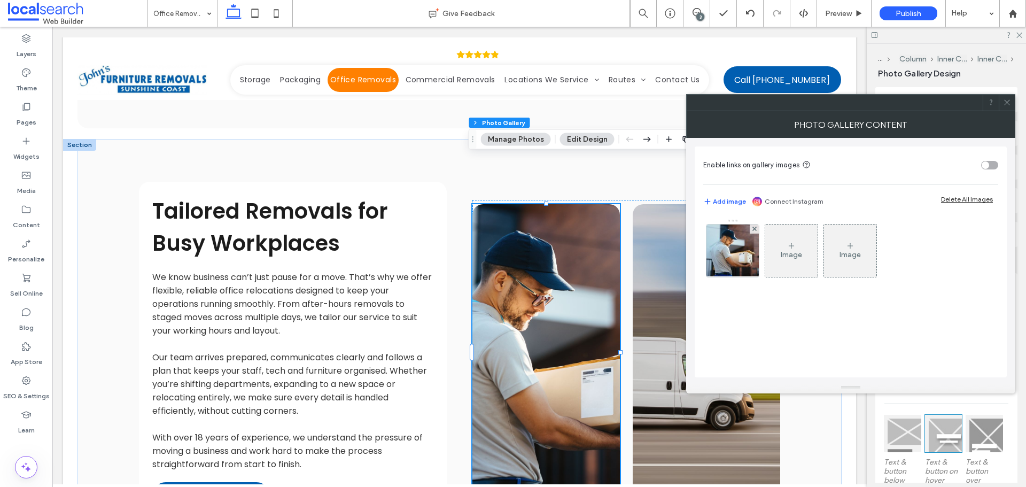
click at [984, 155] on section "Enable links on gallery images" at bounding box center [850, 165] width 295 height 27
click at [984, 161] on div "toggle" at bounding box center [985, 164] width 7 height 7
click at [736, 248] on img at bounding box center [732, 250] width 57 height 52
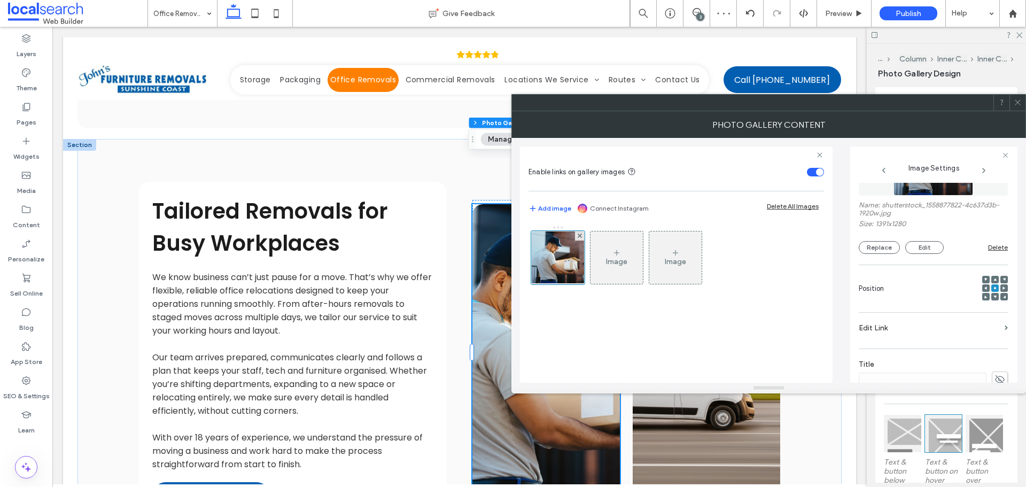
scroll to position [0, 0]
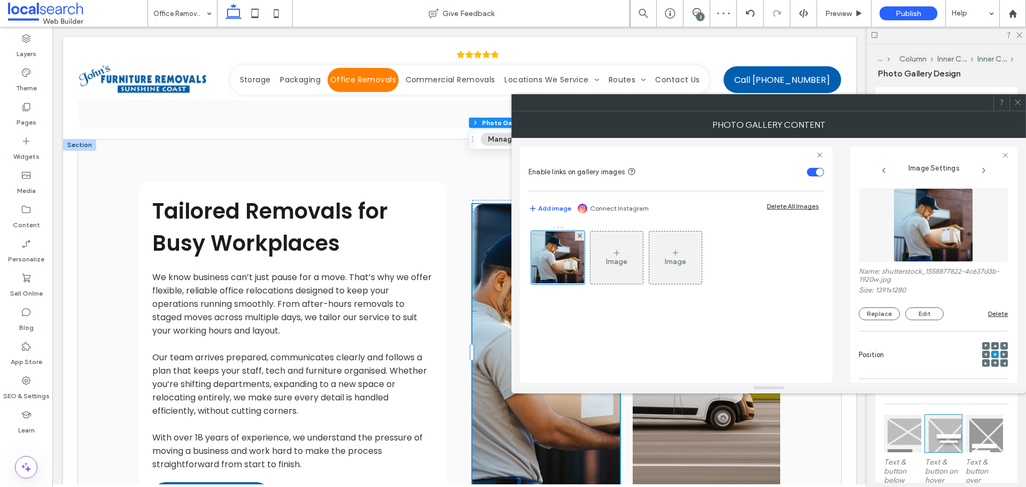
click at [907, 243] on img at bounding box center [933, 225] width 80 height 74
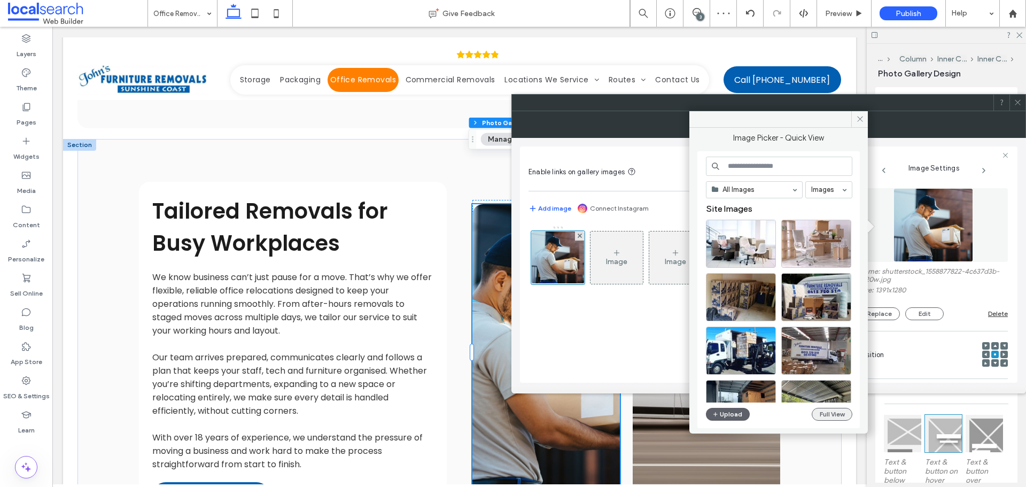
click at [836, 410] on button "Full View" at bounding box center [832, 414] width 41 height 13
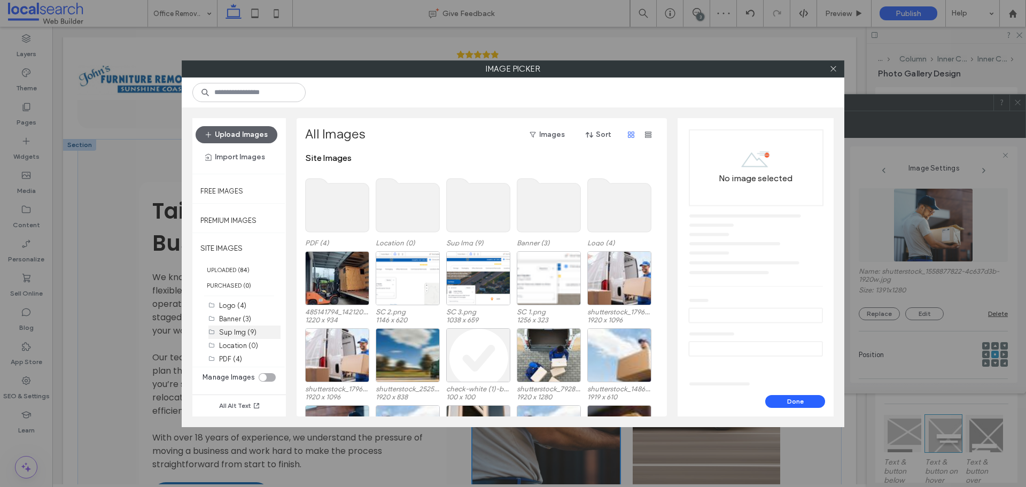
click at [243, 338] on div "Sup Img (9)" at bounding box center [249, 331] width 61 height 13
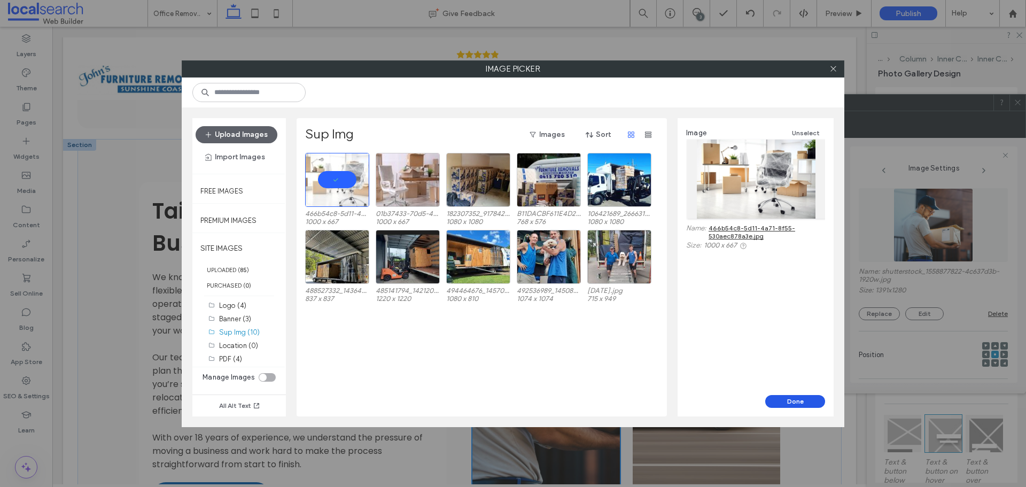
click at [776, 404] on button "Done" at bounding box center [795, 401] width 60 height 13
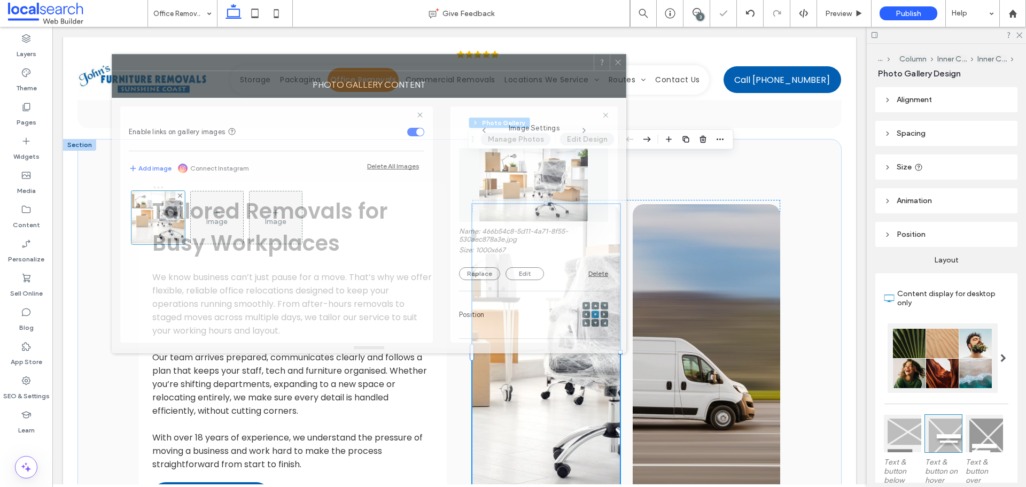
drag, startPoint x: 842, startPoint y: 122, endPoint x: 477, endPoint y: 98, distance: 365.8
click at [472, 79] on div "Photo Gallery Content" at bounding box center [369, 84] width 515 height 27
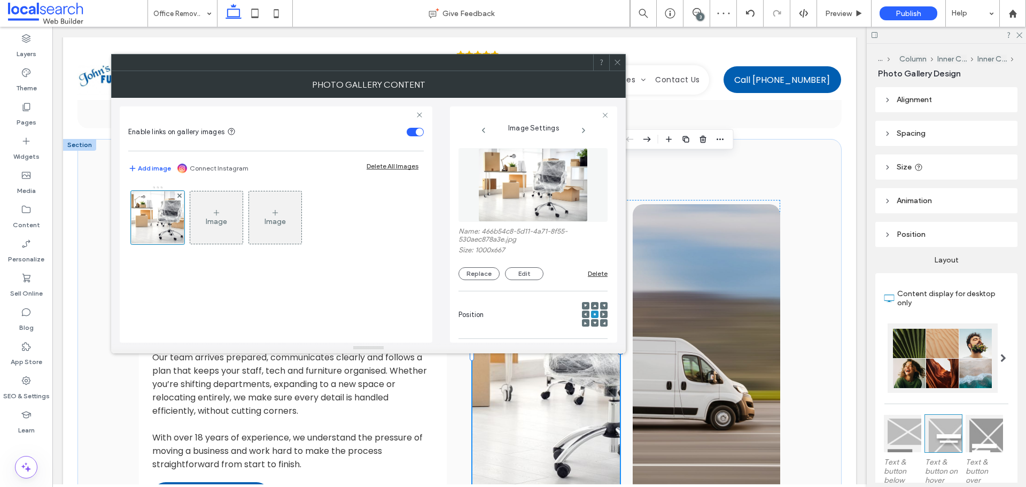
click at [600, 316] on div at bounding box center [603, 313] width 7 height 7
click at [600, 313] on div at bounding box center [603, 313] width 7 height 7
click at [602, 311] on span at bounding box center [603, 313] width 3 height 7
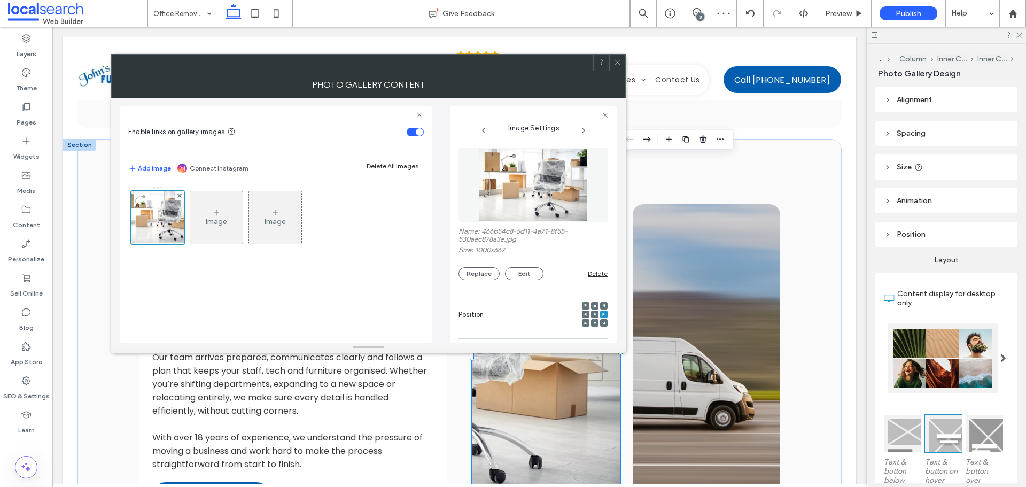
click at [594, 314] on use at bounding box center [595, 314] width 2 height 2
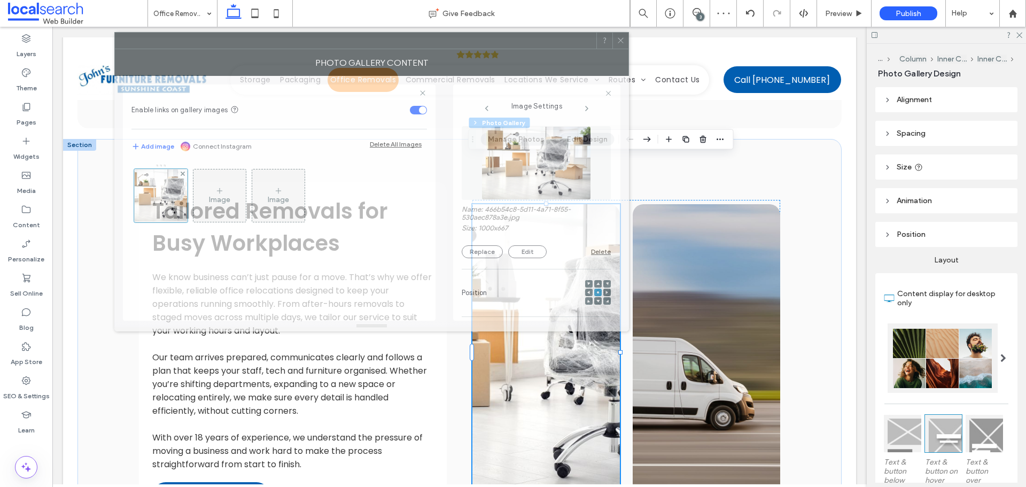
drag, startPoint x: 534, startPoint y: 71, endPoint x: 581, endPoint y: 49, distance: 51.9
click at [533, 57] on div "Photo Gallery Content" at bounding box center [371, 62] width 515 height 27
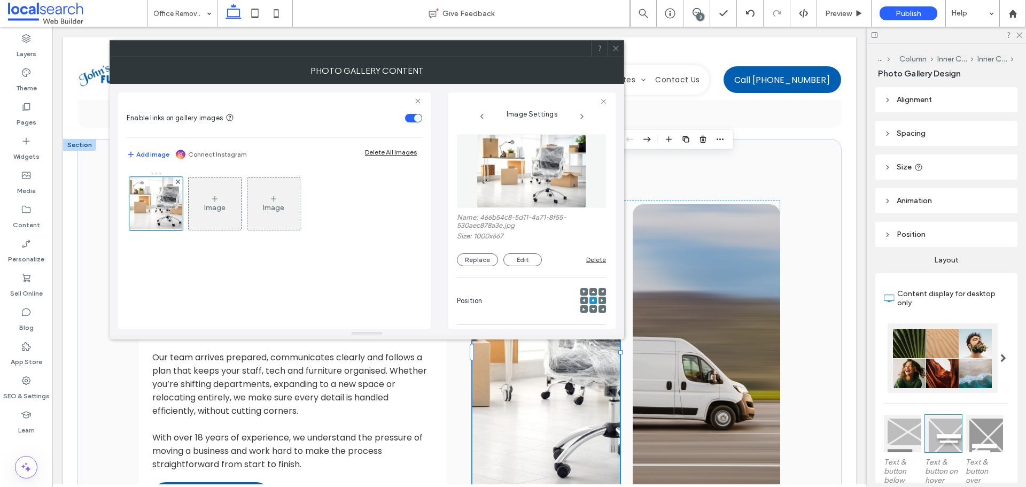
click at [610, 50] on div at bounding box center [616, 49] width 16 height 16
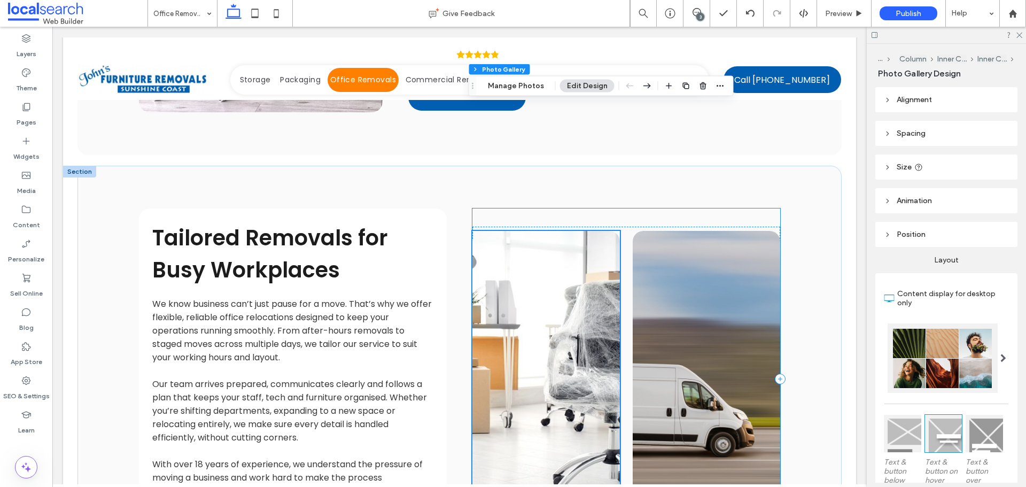
scroll to position [855, 0]
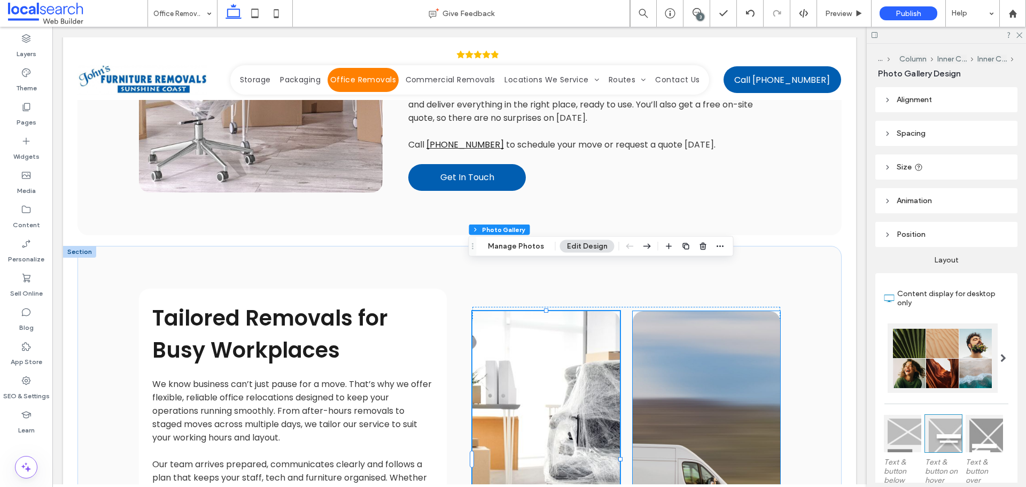
click at [713, 311] on link at bounding box center [706, 459] width 147 height 296
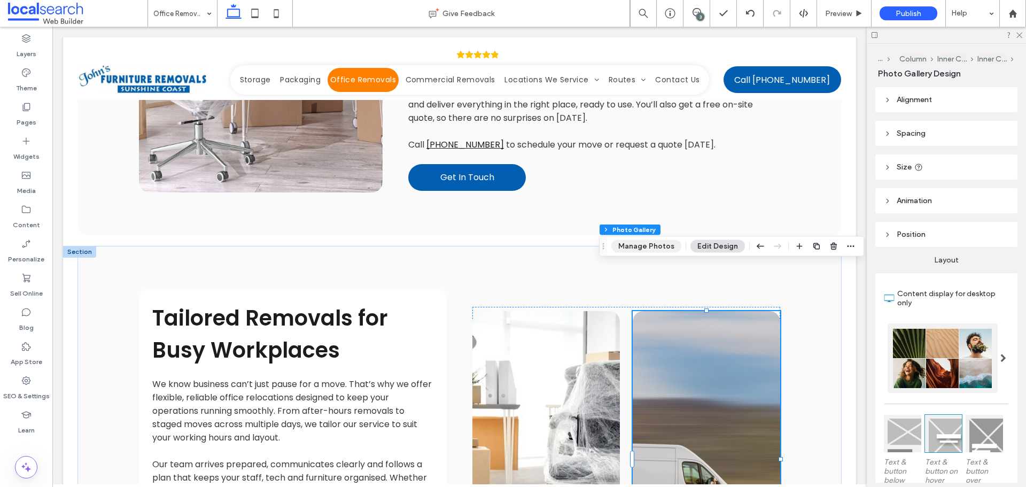
click at [650, 241] on button "Manage Photos" at bounding box center [646, 246] width 70 height 13
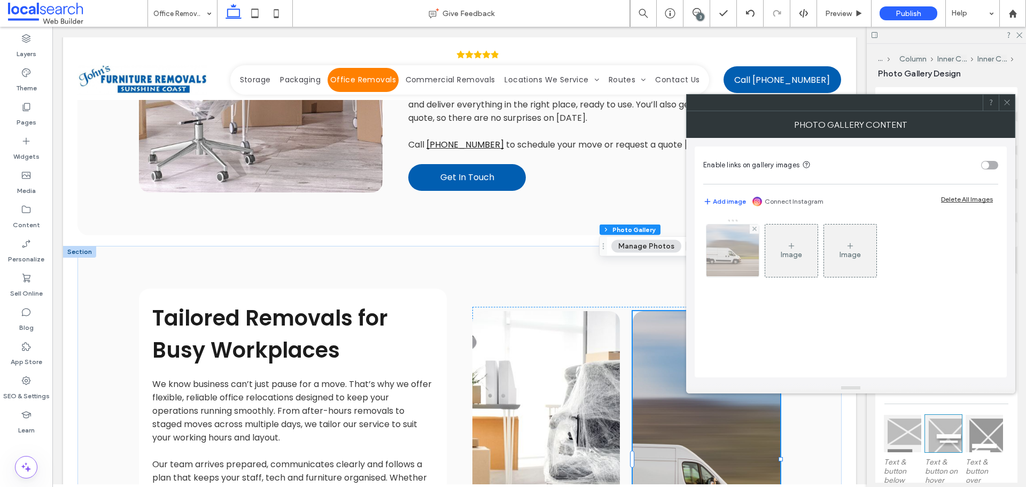
click at [752, 257] on img at bounding box center [733, 250] width 79 height 52
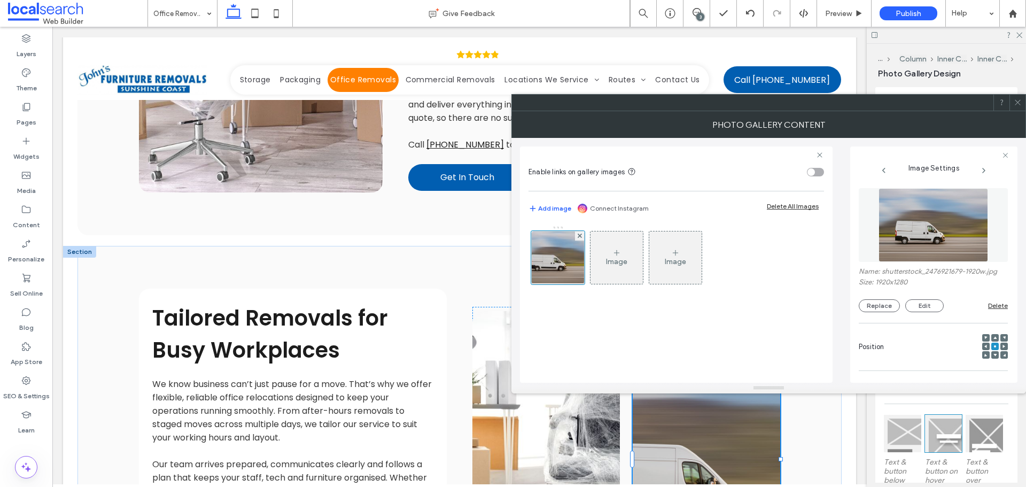
click at [817, 174] on div "toggle" at bounding box center [815, 172] width 17 height 9
click at [897, 227] on img at bounding box center [934, 225] width 110 height 74
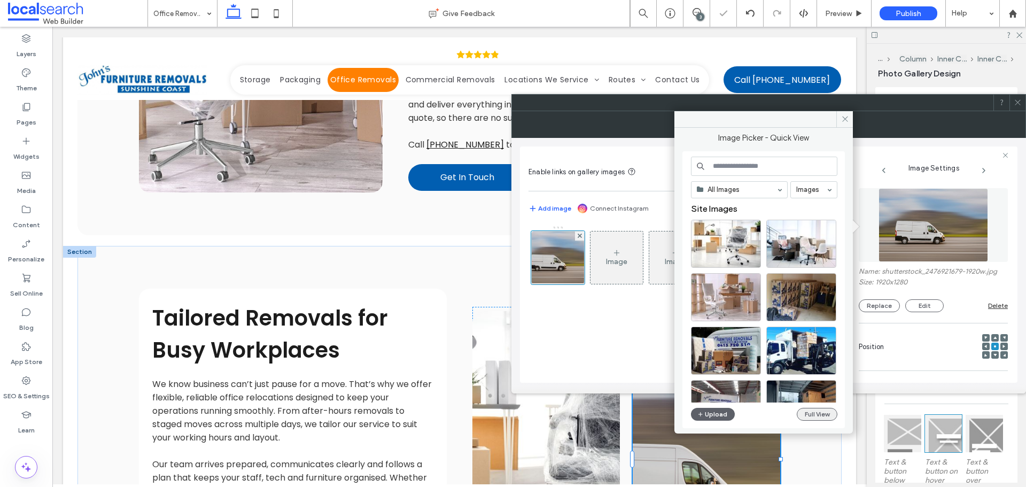
click at [805, 411] on button "Full View" at bounding box center [817, 414] width 41 height 13
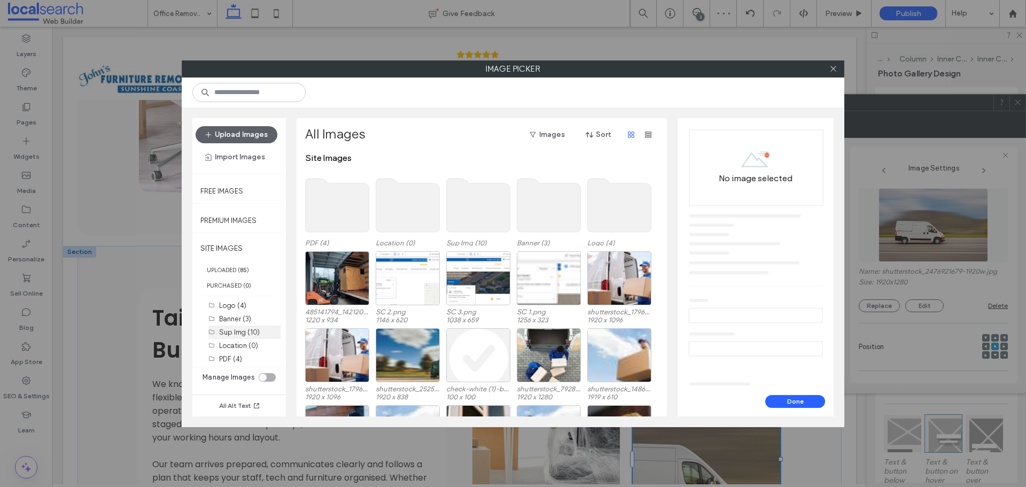
click at [235, 333] on label "Sup Img (10)" at bounding box center [239, 332] width 41 height 8
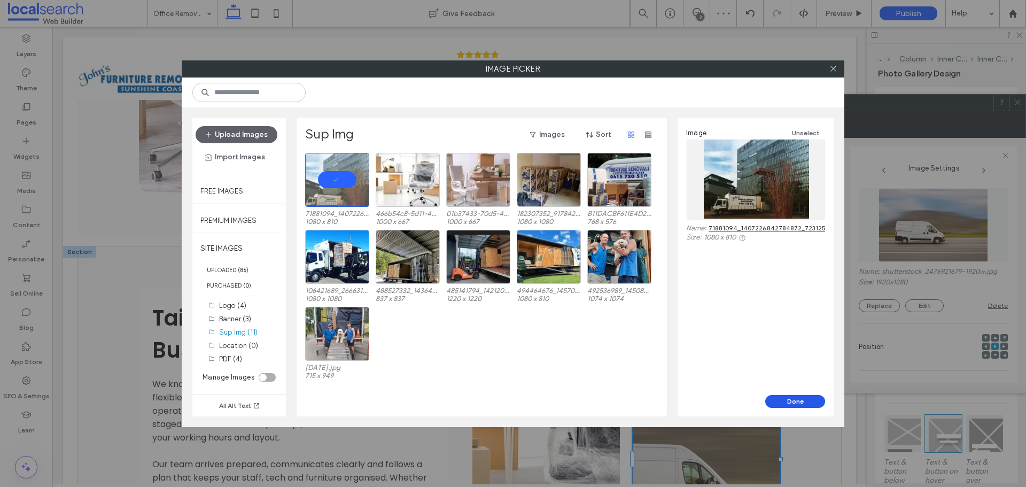
click at [801, 397] on button "Done" at bounding box center [795, 401] width 60 height 13
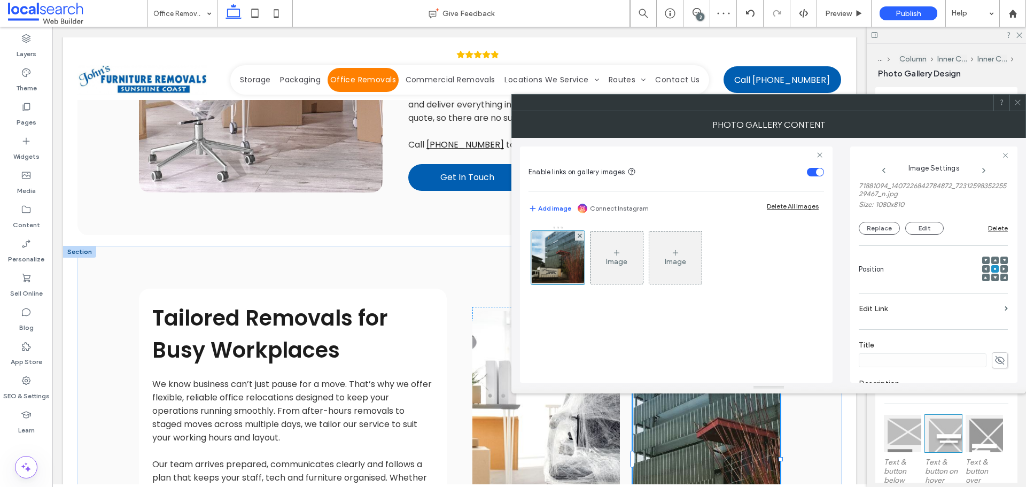
scroll to position [107, 0]
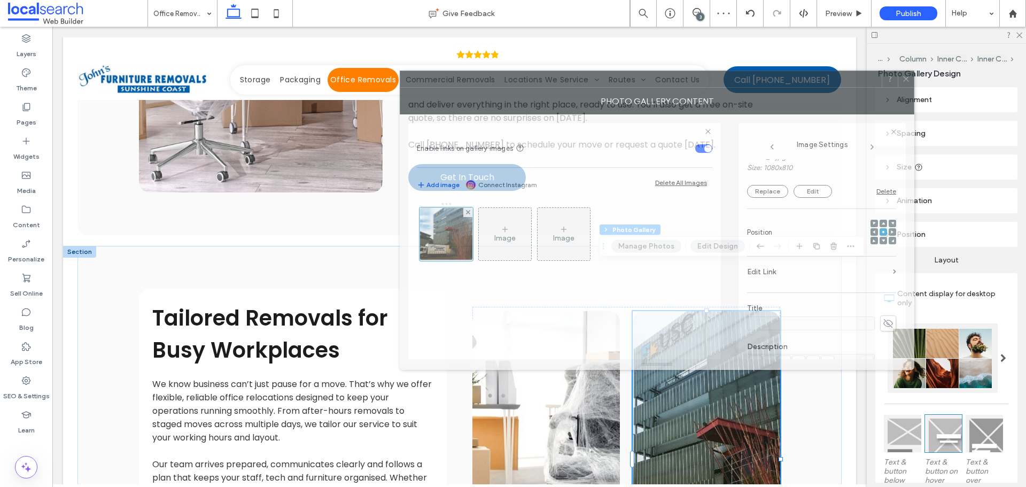
drag, startPoint x: 755, startPoint y: 120, endPoint x: 422, endPoint y: 35, distance: 343.6
click at [424, 88] on div "Photo Gallery Content" at bounding box center [657, 101] width 515 height 27
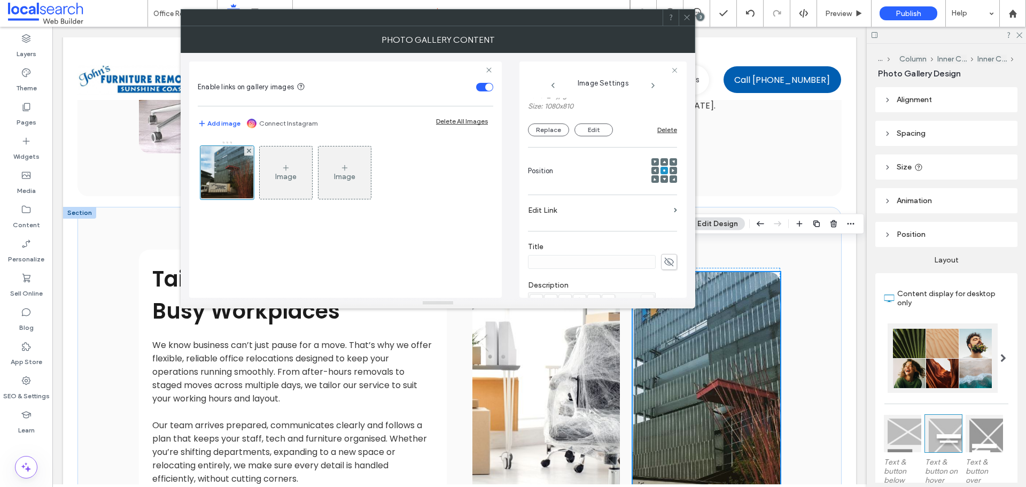
scroll to position [908, 0]
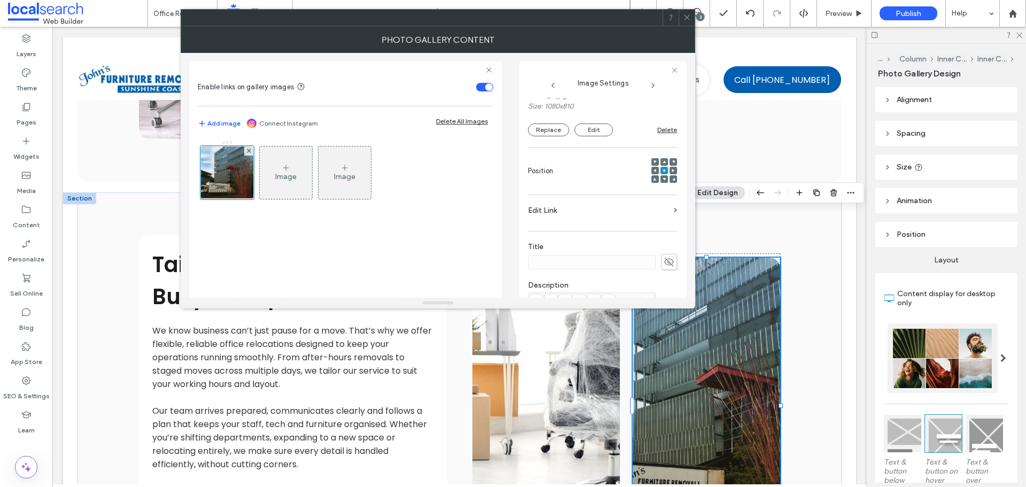
click at [686, 19] on use at bounding box center [686, 17] width 5 height 5
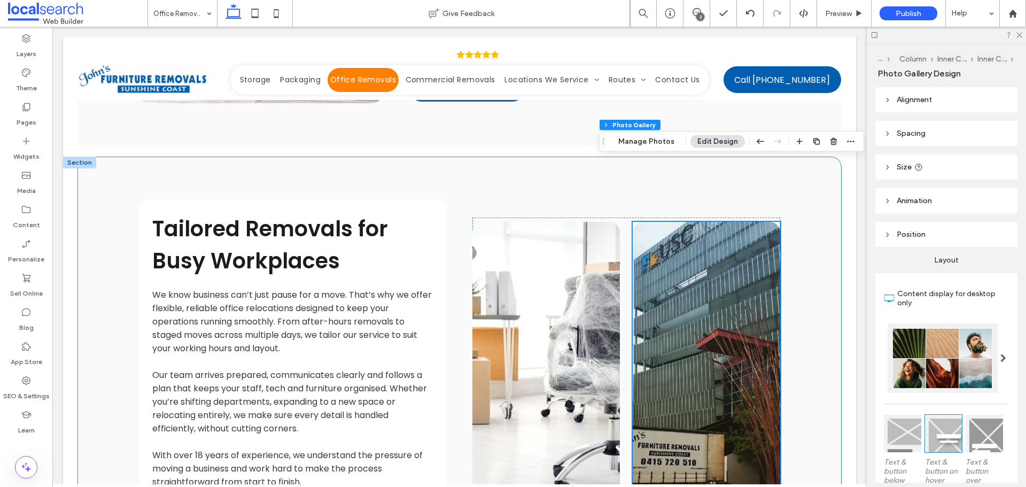
scroll to position [962, 0]
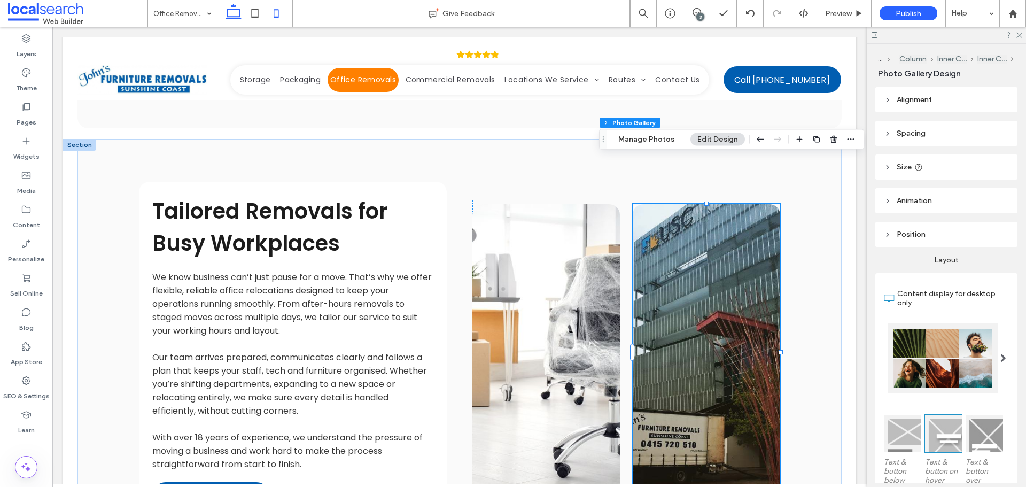
click at [278, 18] on icon at bounding box center [276, 13] width 21 height 21
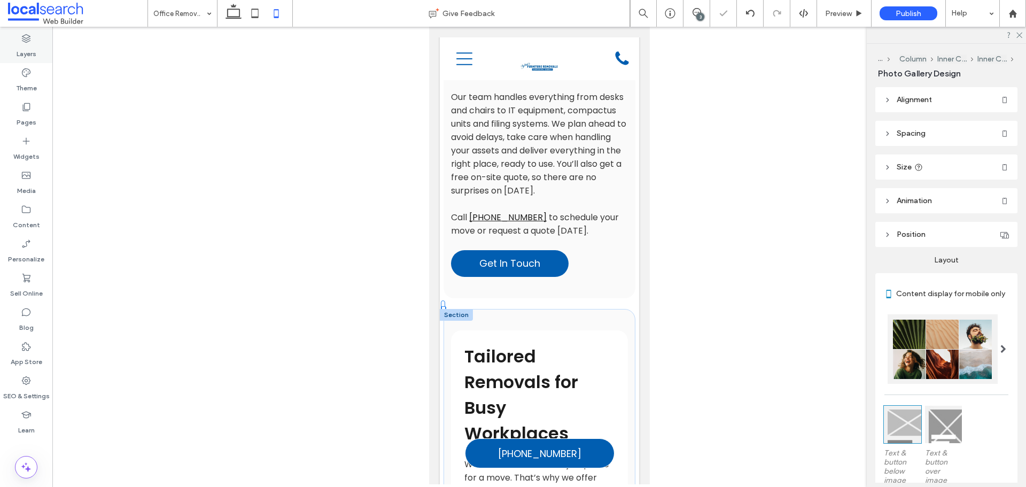
click at [31, 51] on label "Layers" at bounding box center [27, 51] width 20 height 15
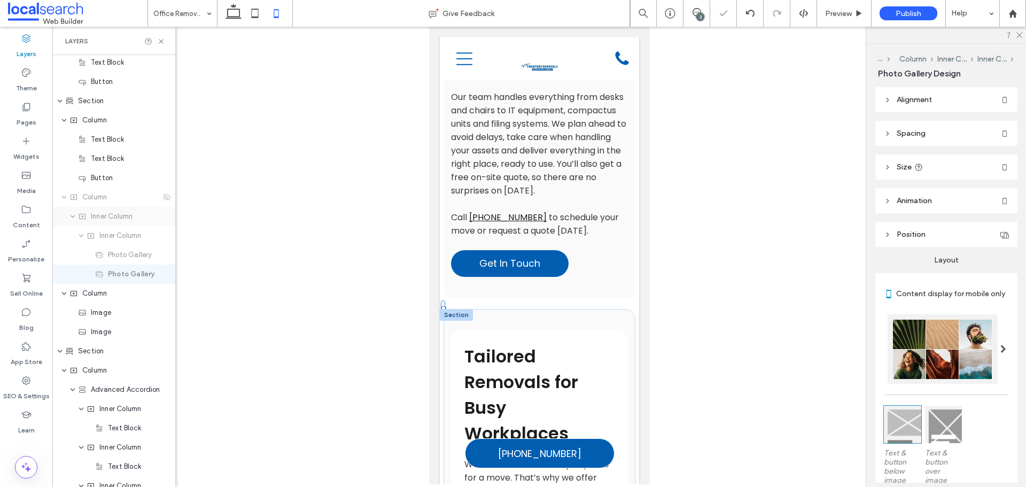
scroll to position [582, 0]
click at [162, 194] on icon at bounding box center [166, 194] width 9 height 9
click at [162, 212] on icon at bounding box center [166, 213] width 9 height 9
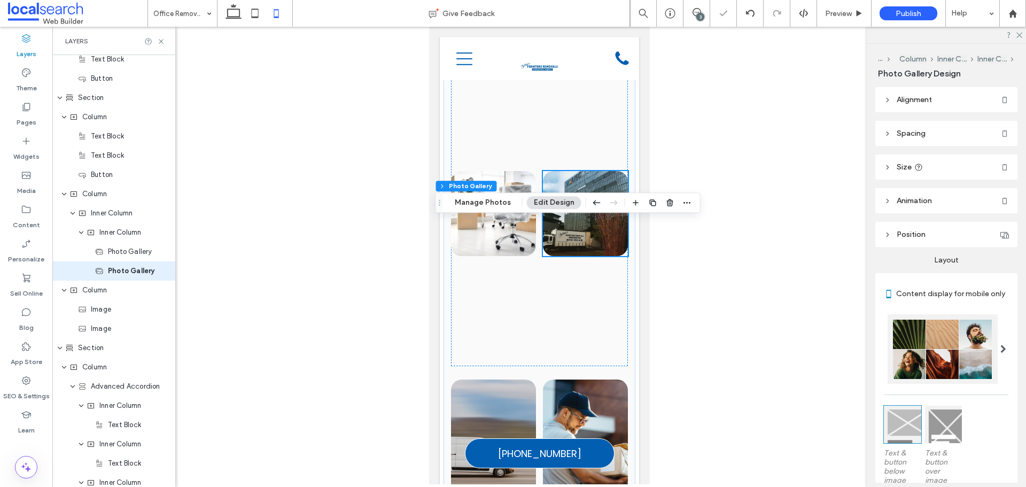
scroll to position [1870, 0]
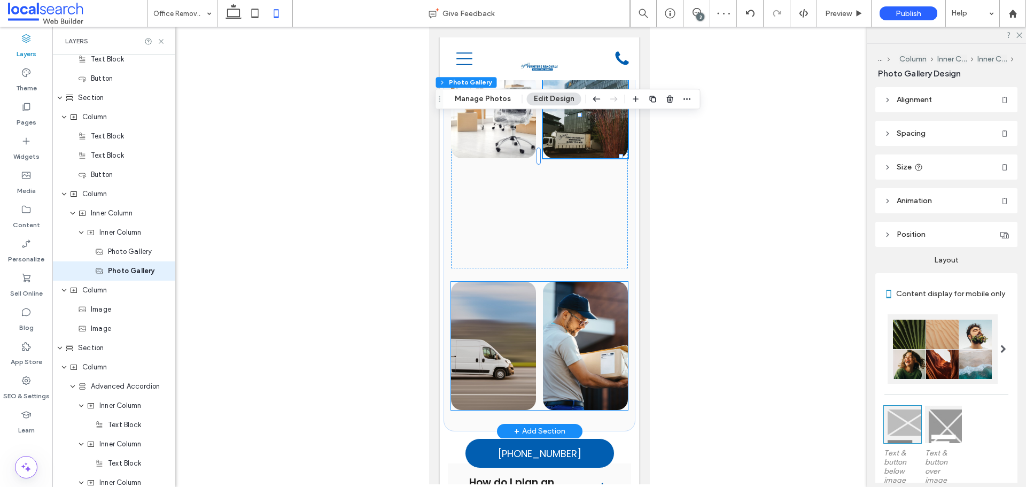
click at [535, 333] on div at bounding box center [538, 346] width 177 height 128
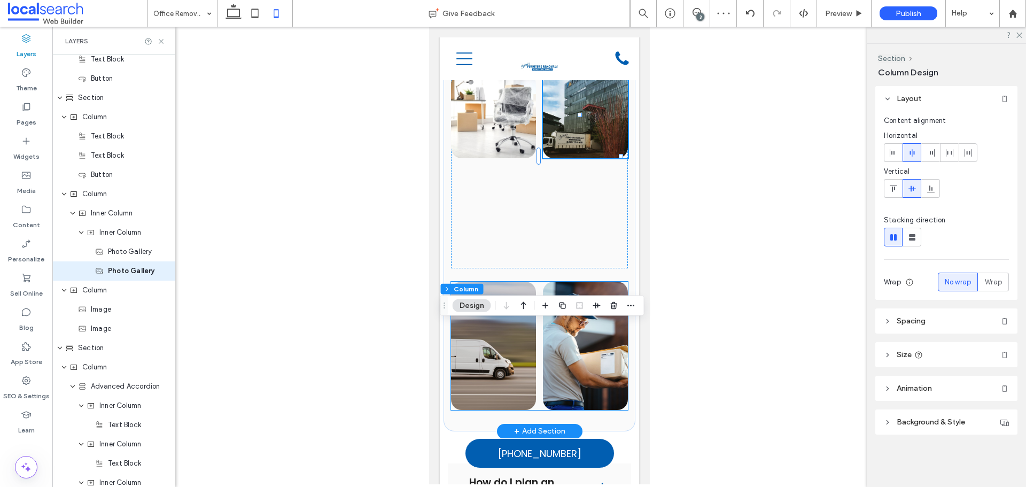
scroll to position [602, 0]
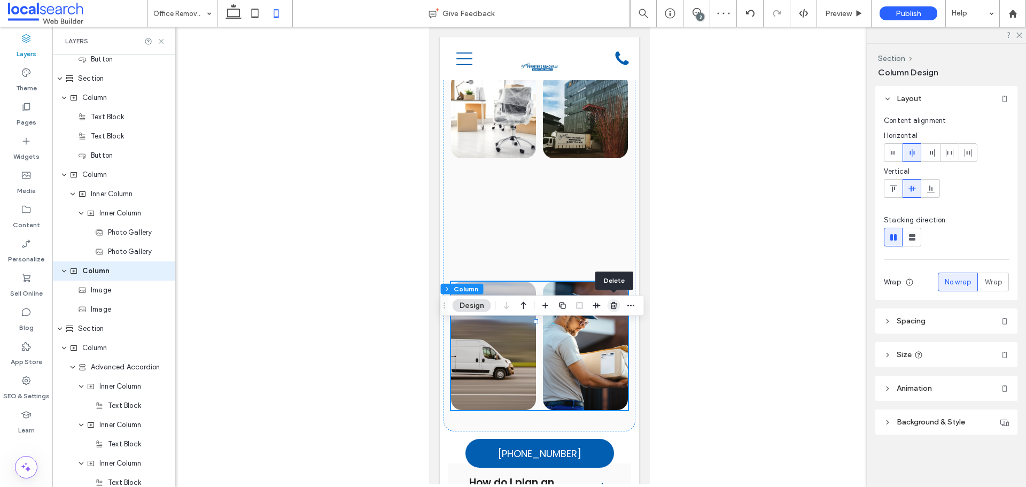
drag, startPoint x: 614, startPoint y: 304, endPoint x: 141, endPoint y: 248, distance: 476.2
click at [614, 304] on icon "button" at bounding box center [614, 305] width 9 height 9
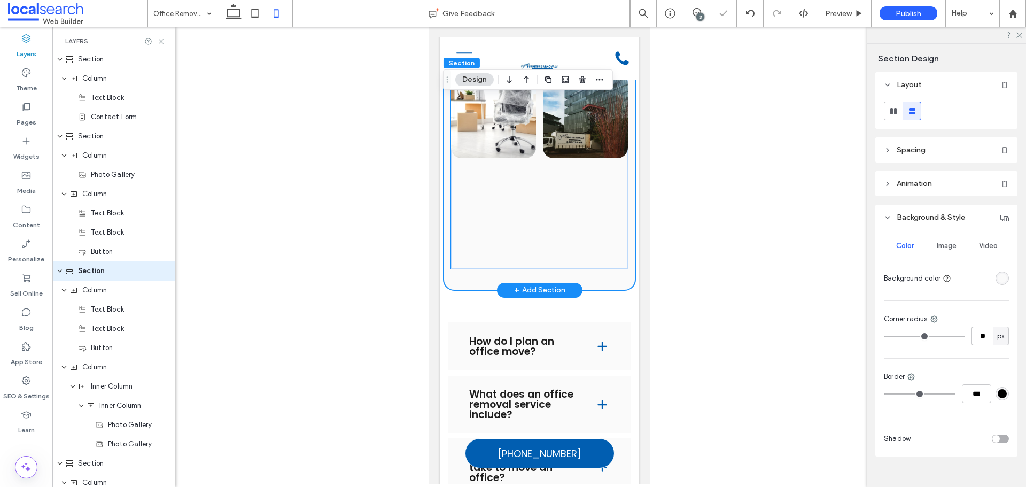
click at [542, 247] on div at bounding box center [538, 116] width 177 height 305
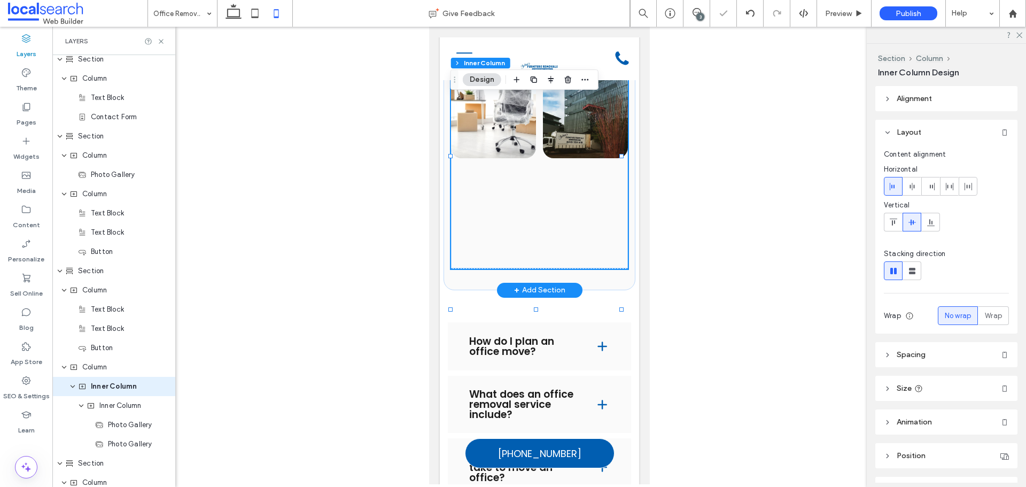
scroll to position [525, 0]
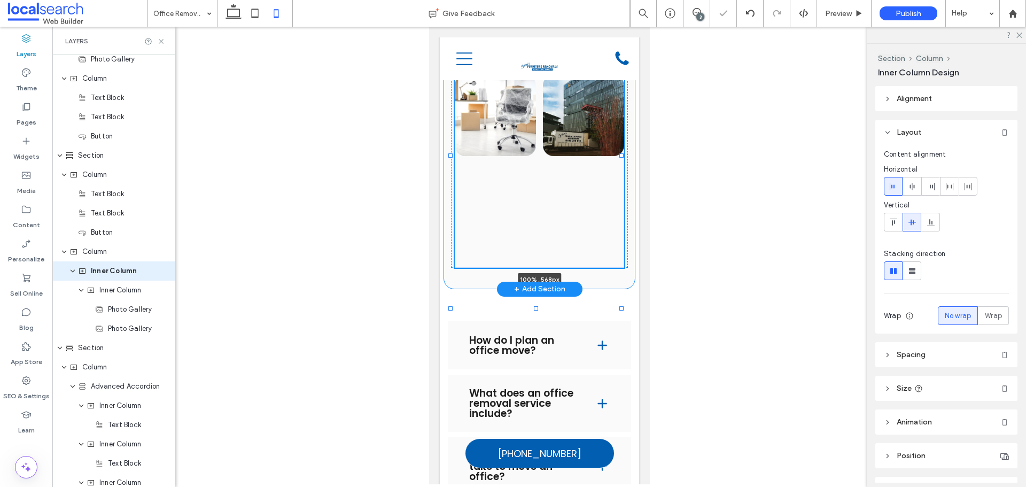
drag, startPoint x: 532, startPoint y: 310, endPoint x: 531, endPoint y: 271, distance: 39.0
type input "***"
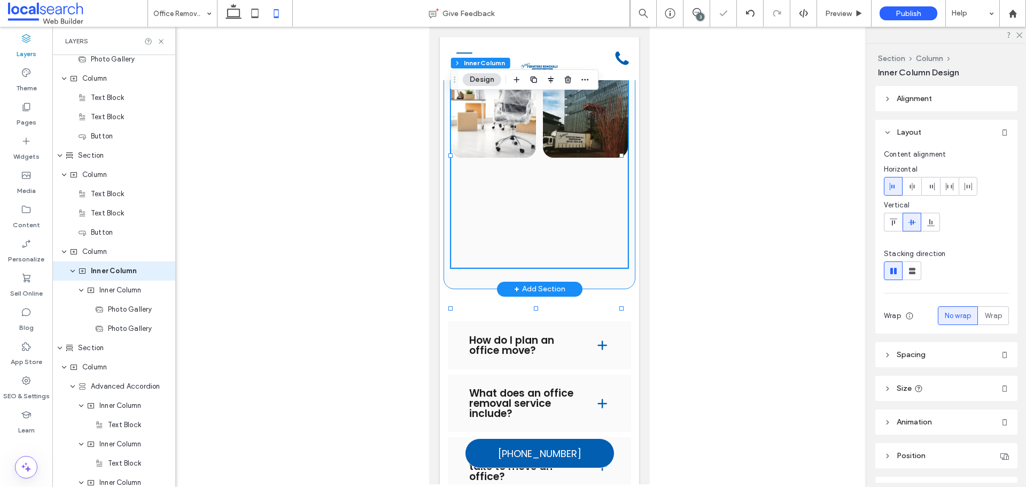
click at [538, 250] on div at bounding box center [538, 115] width 177 height 305
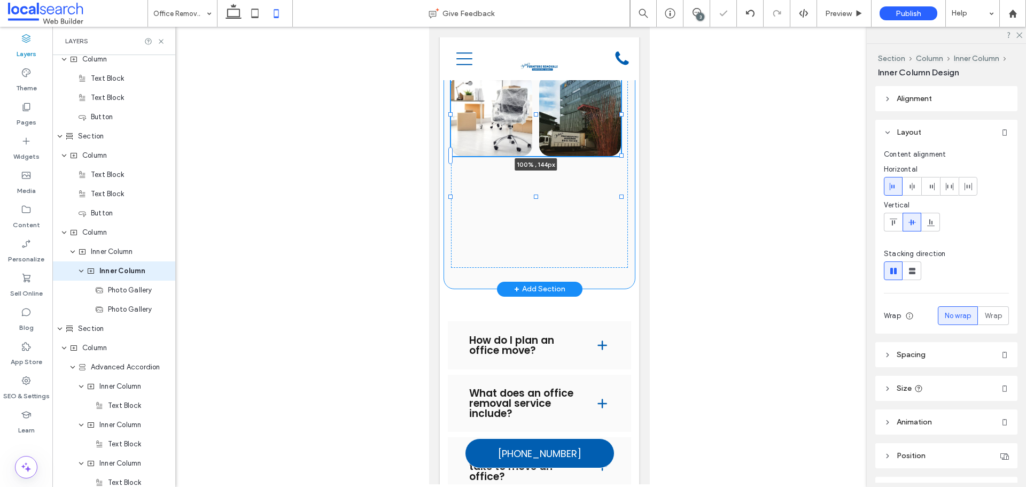
drag, startPoint x: 534, startPoint y: 308, endPoint x: 533, endPoint y: 118, distance: 189.7
type input "***"
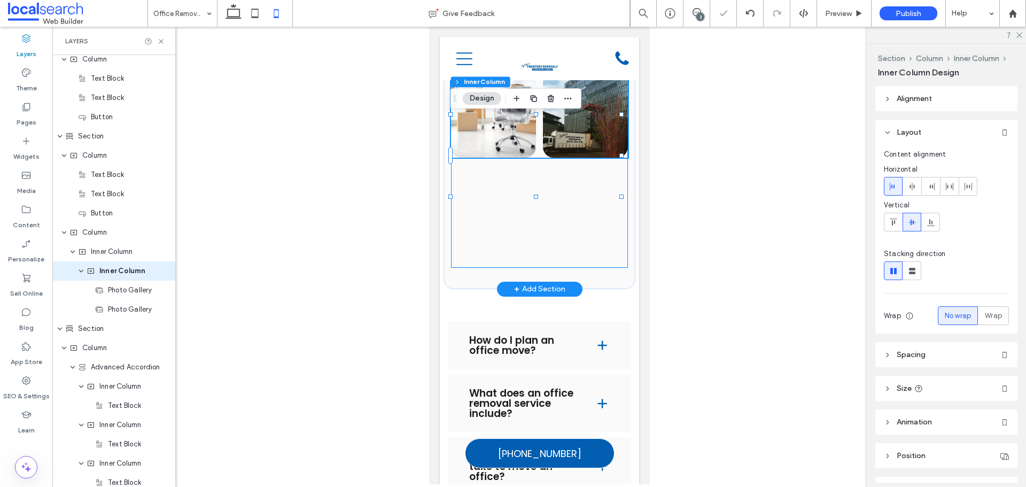
click at [534, 268] on div "100% , 144px" at bounding box center [538, 115] width 177 height 305
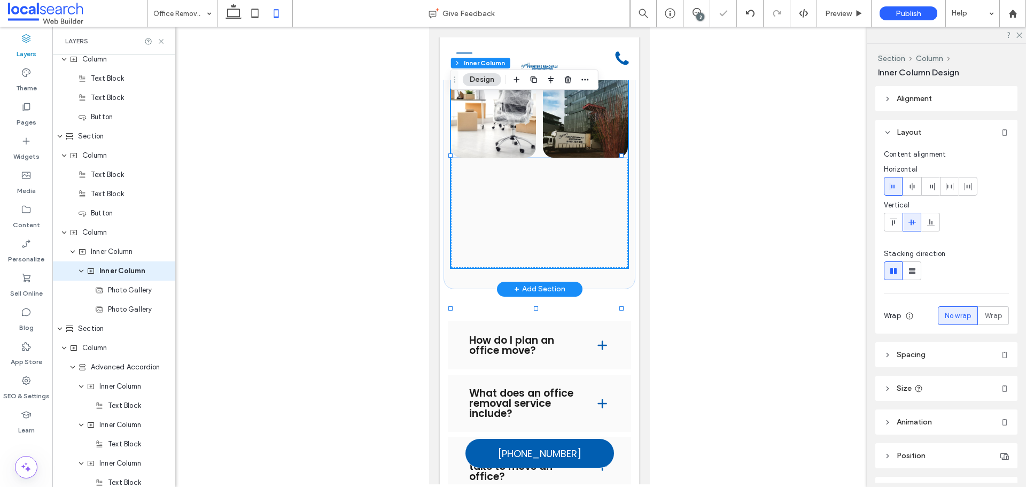
scroll to position [525, 0]
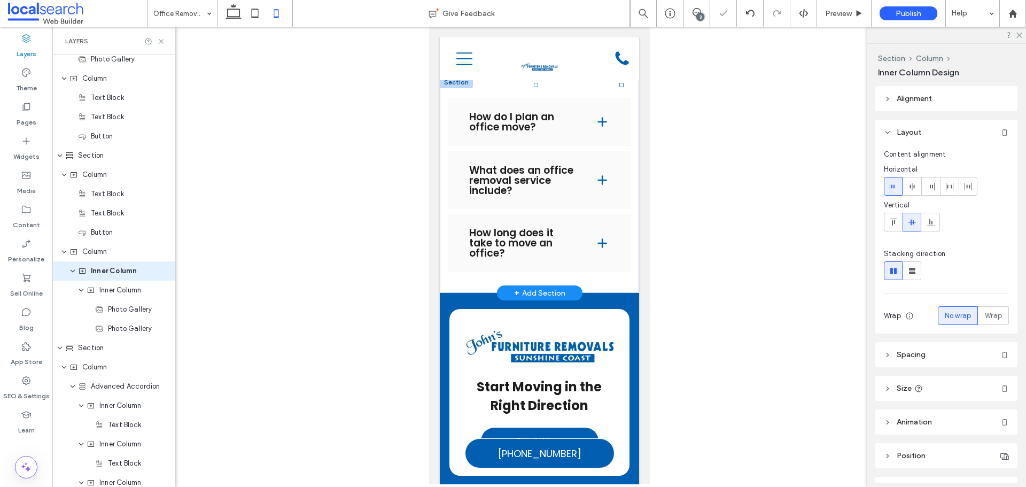
drag, startPoint x: 526, startPoint y: 186, endPoint x: 527, endPoint y: 141, distance: 44.9
type input "***"
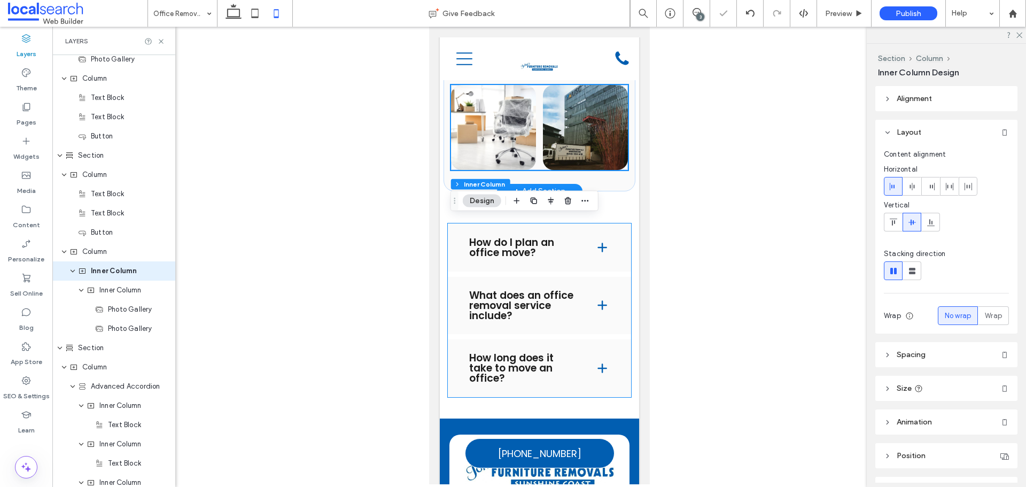
scroll to position [1657, 0]
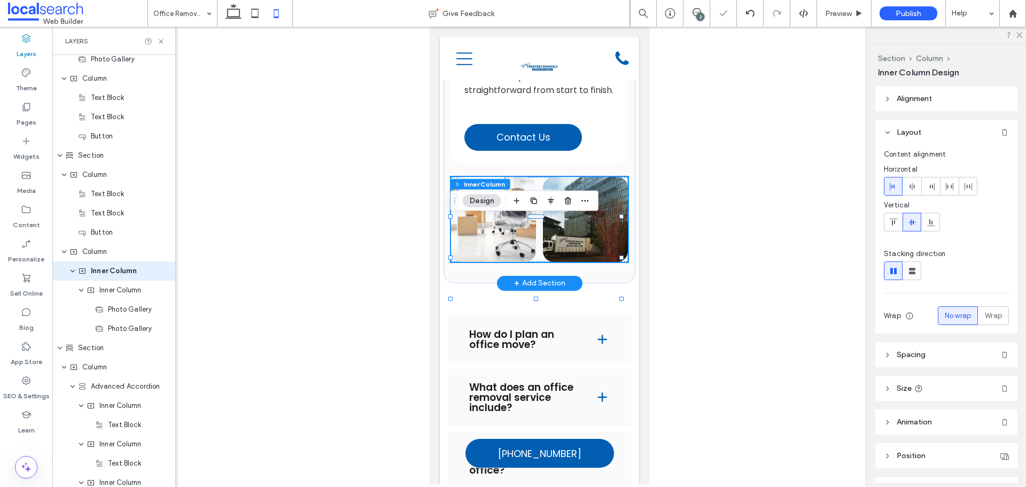
click at [504, 262] on link at bounding box center [492, 219] width 85 height 85
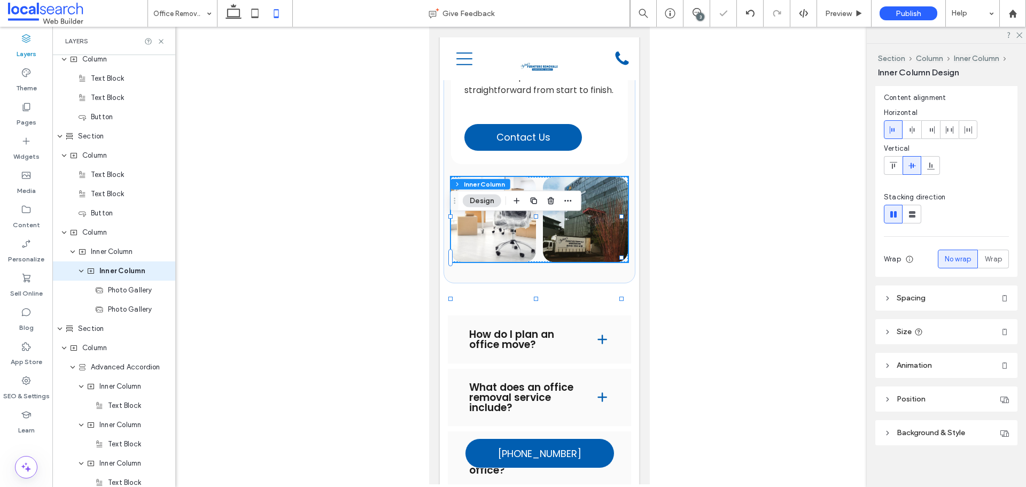
scroll to position [62, 0]
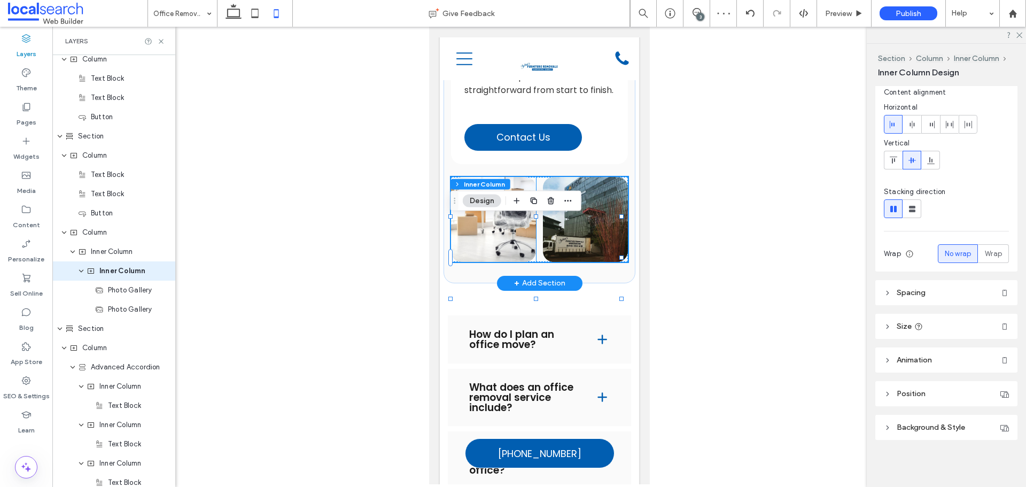
click at [487, 257] on link at bounding box center [492, 219] width 85 height 85
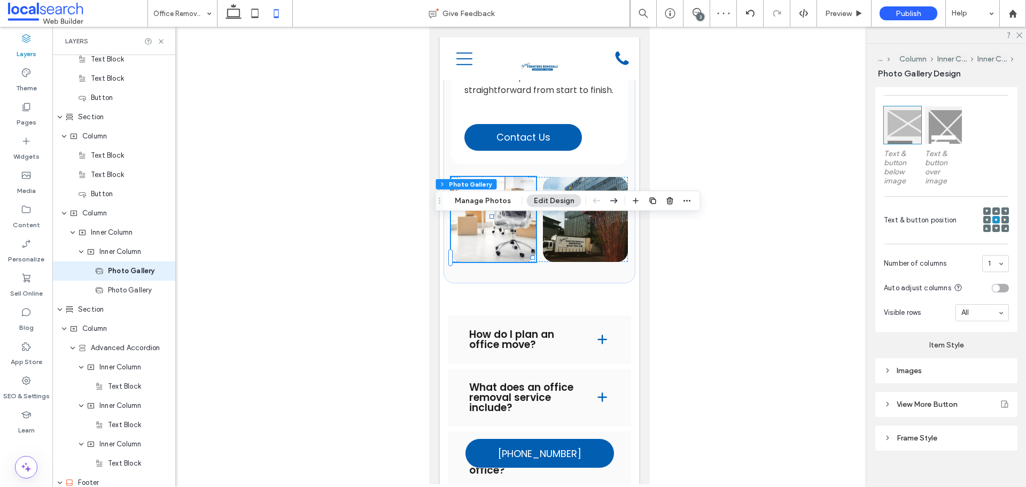
scroll to position [317, 0]
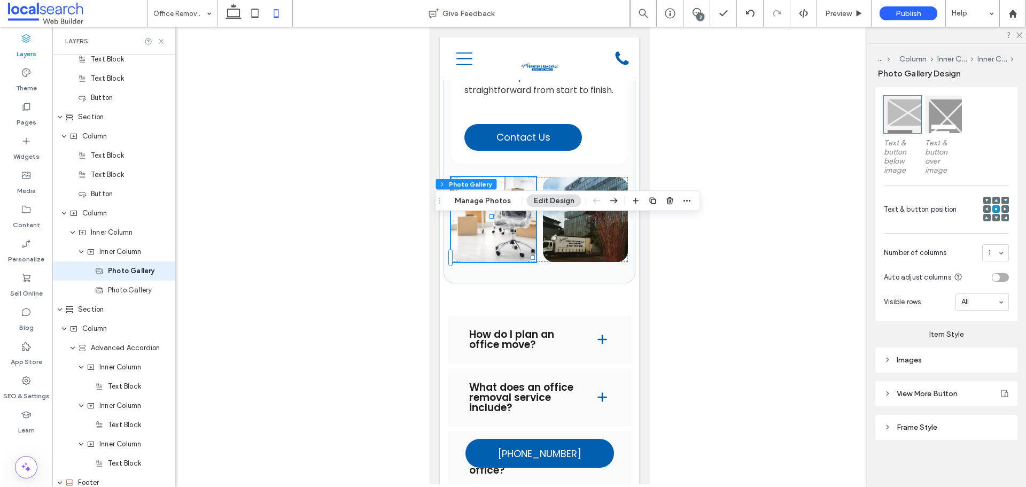
click at [906, 354] on div "Images" at bounding box center [946, 360] width 125 height 14
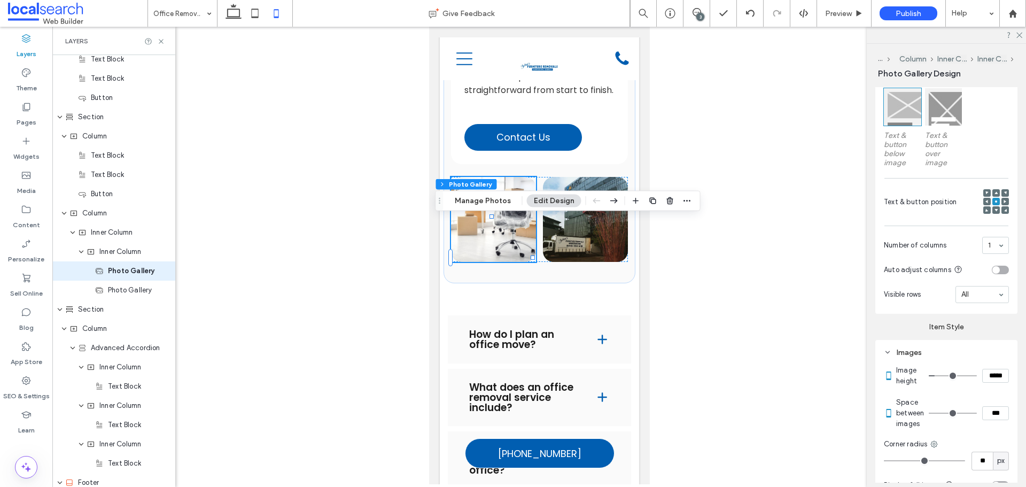
click at [992, 383] on input "*****" at bounding box center [995, 376] width 27 height 14
type input "*****"
type input "***"
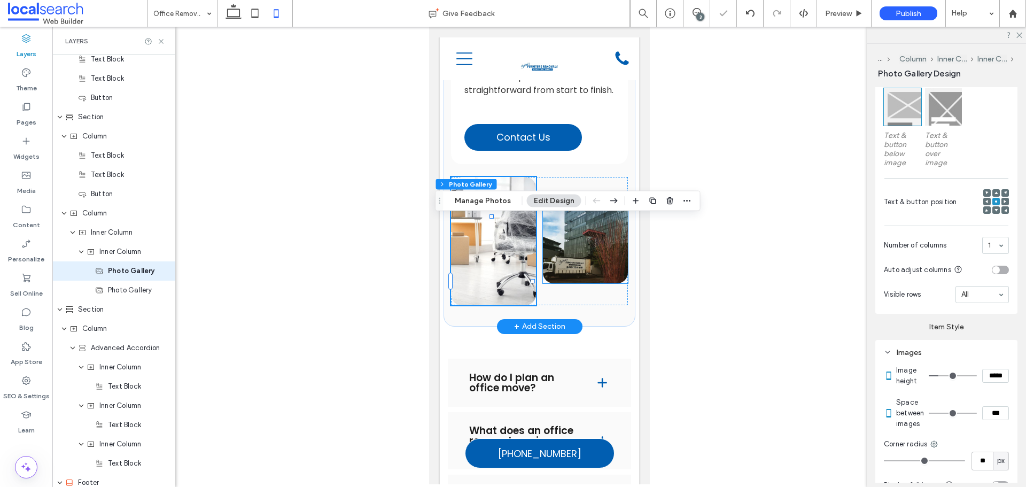
click at [584, 283] on link at bounding box center [584, 240] width 85 height 85
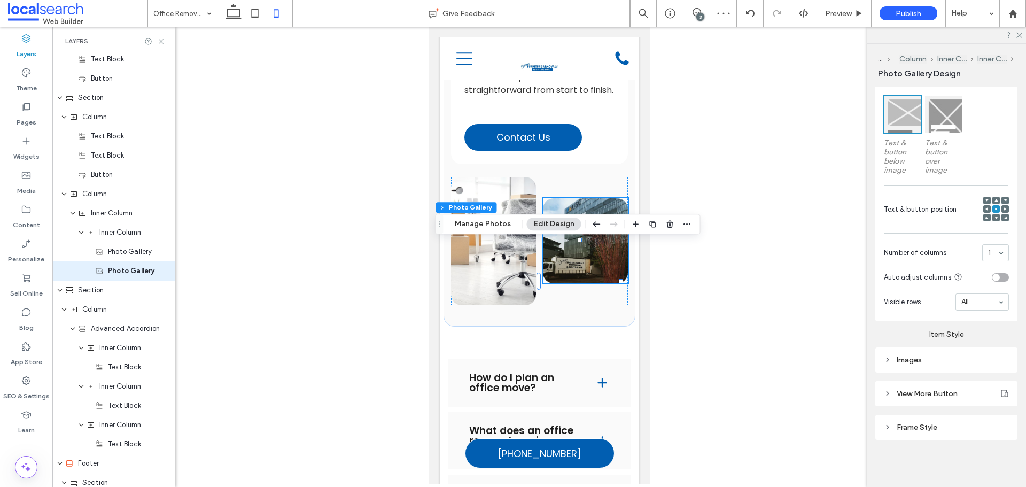
click at [953, 363] on div "Images" at bounding box center [946, 359] width 125 height 9
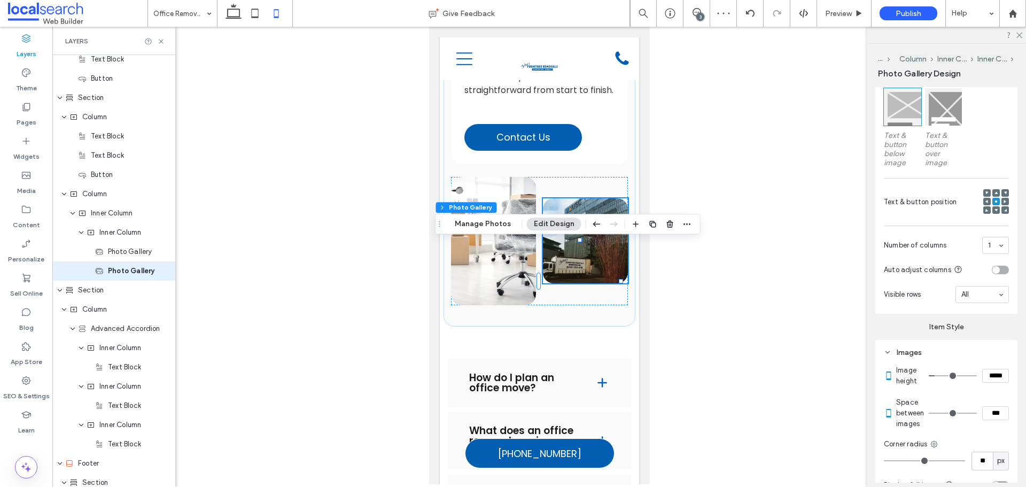
click at [990, 383] on input "*****" at bounding box center [995, 376] width 27 height 14
type input "*****"
type input "***"
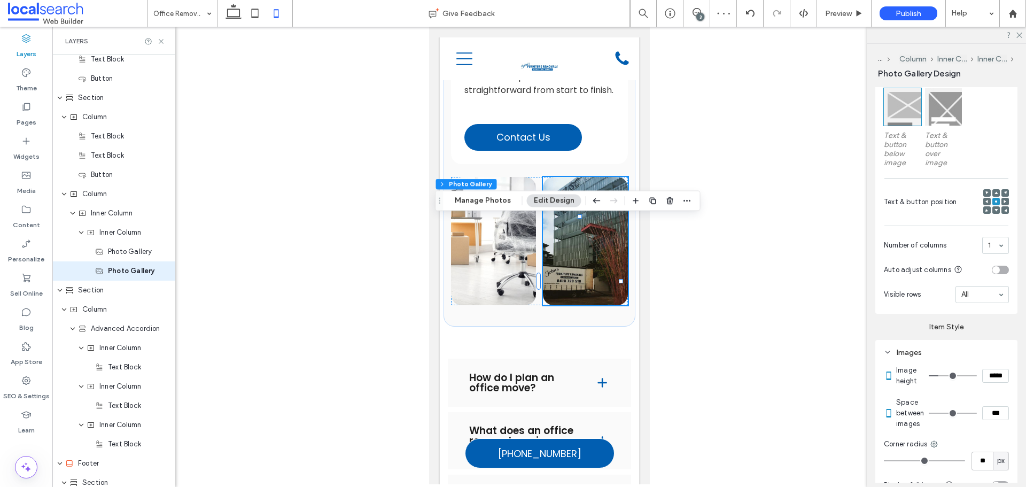
click at [160, 44] on icon at bounding box center [161, 41] width 8 height 8
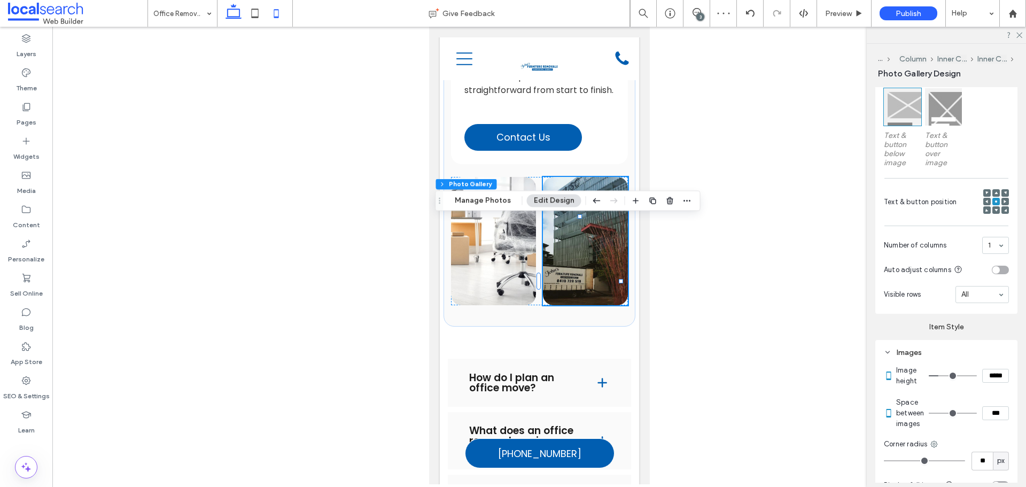
click at [227, 13] on icon at bounding box center [233, 13] width 21 height 21
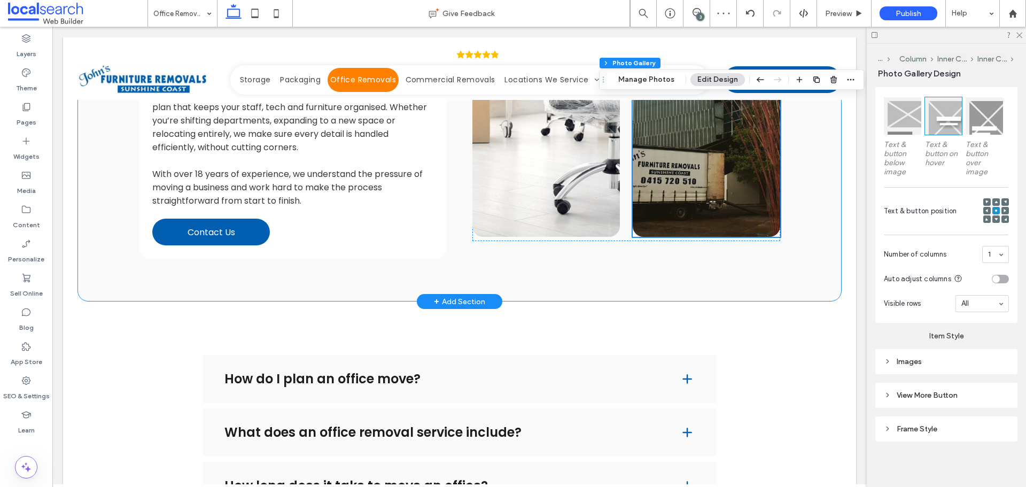
scroll to position [1386, 0]
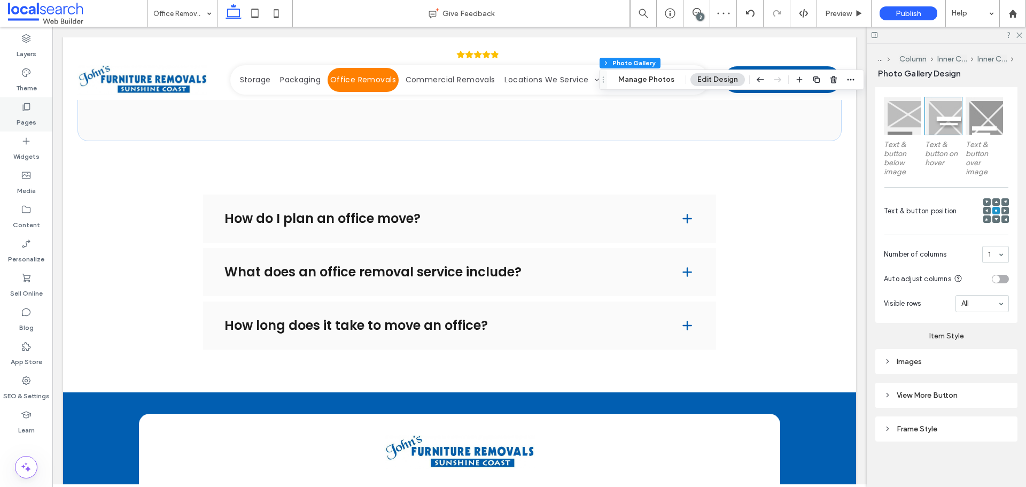
click at [44, 103] on div "Pages" at bounding box center [26, 114] width 52 height 34
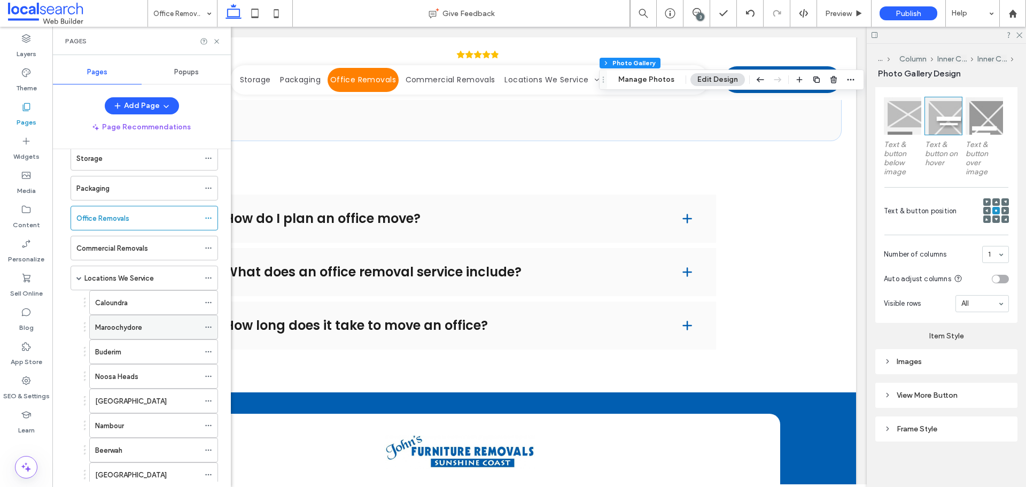
scroll to position [107, 0]
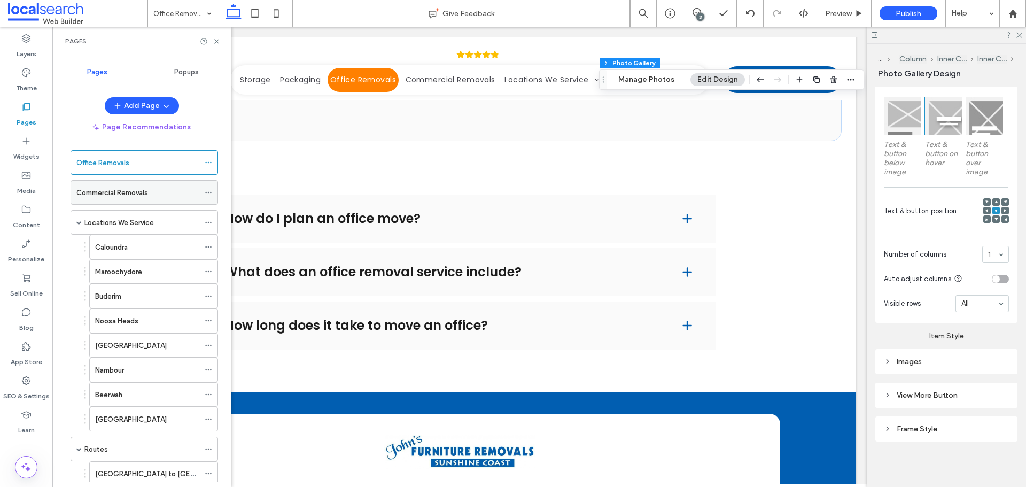
click at [132, 188] on label "Commercial Removals" at bounding box center [112, 192] width 72 height 19
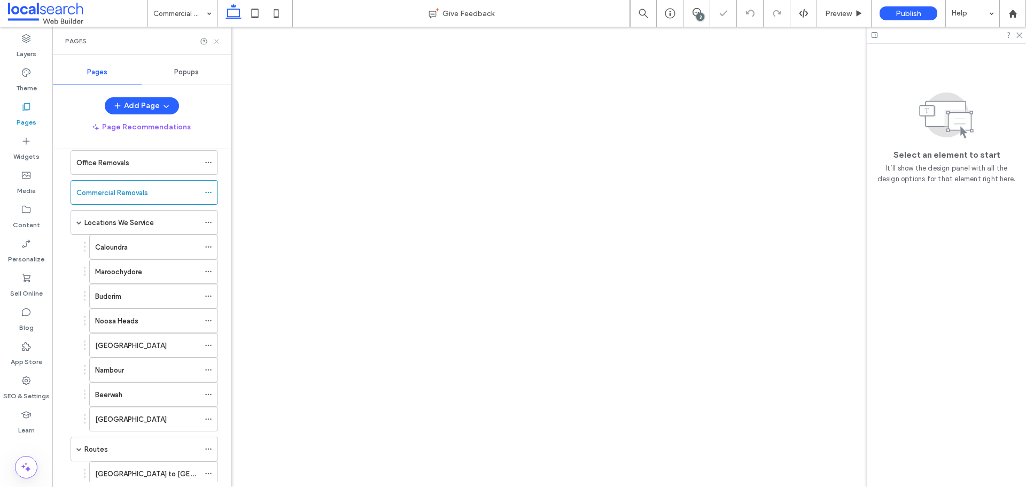
click at [217, 42] on icon at bounding box center [217, 41] width 8 height 8
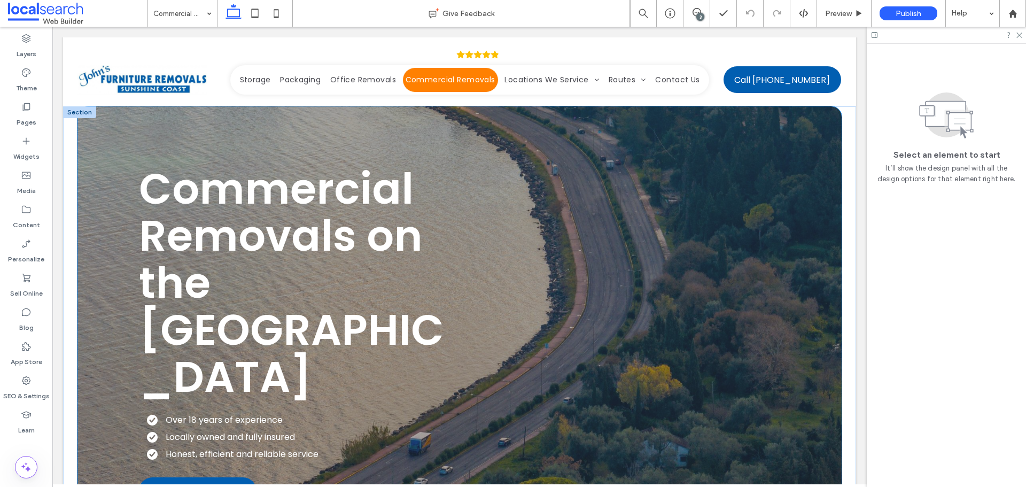
click at [128, 137] on div "Commercial Removals on the Sunshine Coast Over 18 years of experience Locally o…" at bounding box center [459, 334] width 765 height 456
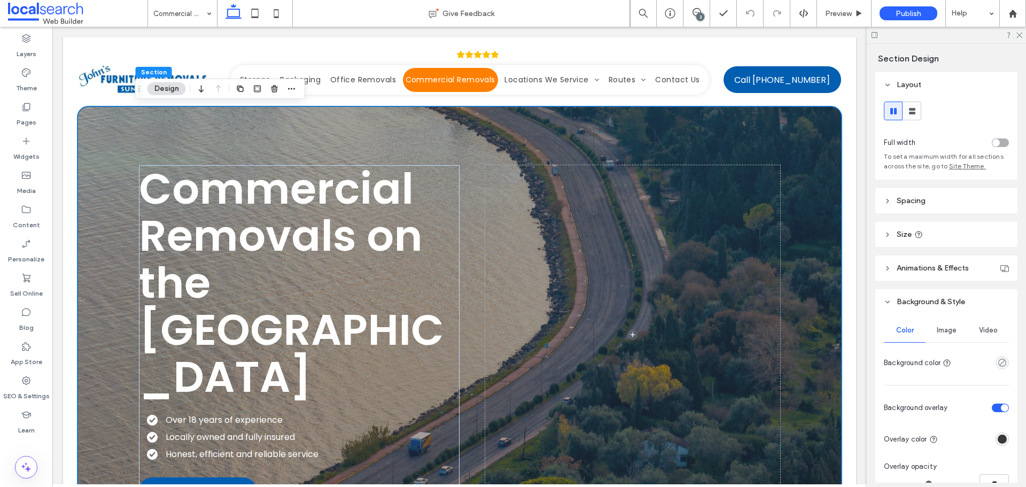
click at [134, 118] on div "Commercial Removals on the Sunshine Coast Over 18 years of experience Locally o…" at bounding box center [459, 334] width 765 height 456
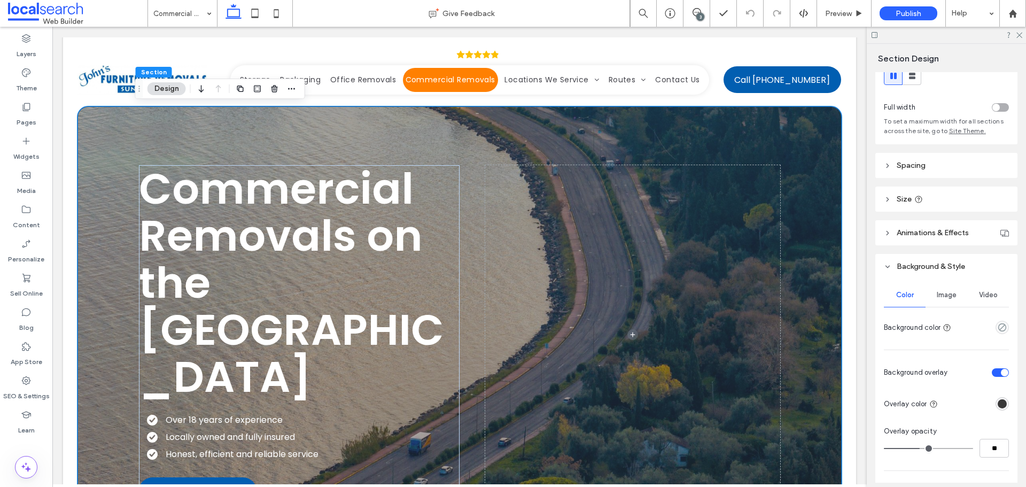
scroll to position [53, 0]
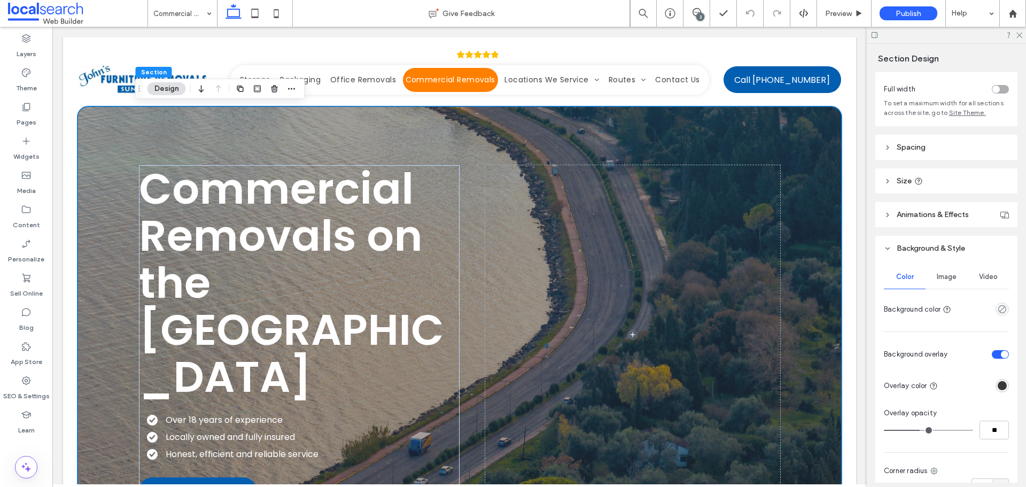
click at [944, 279] on span "Image" at bounding box center [947, 277] width 20 height 9
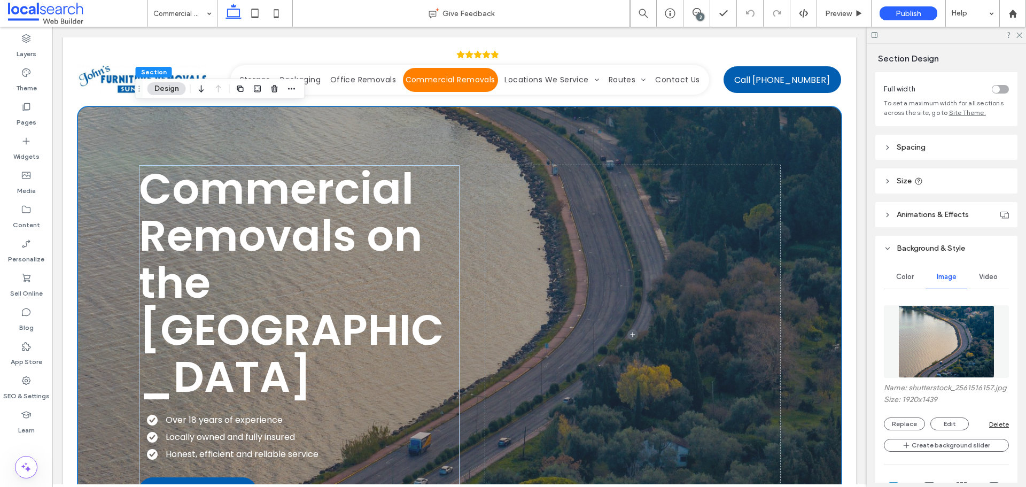
click at [934, 335] on img at bounding box center [946, 341] width 97 height 73
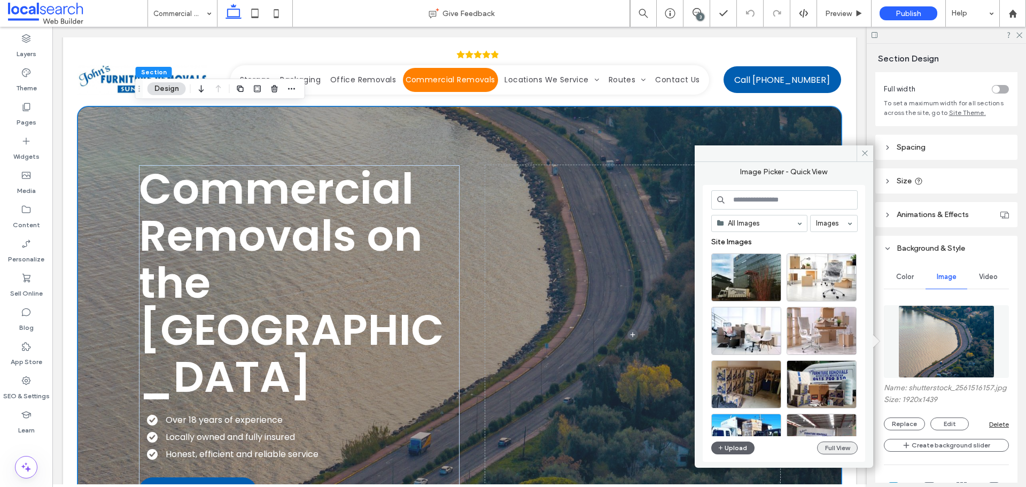
click at [842, 451] on button "Full View" at bounding box center [837, 447] width 41 height 13
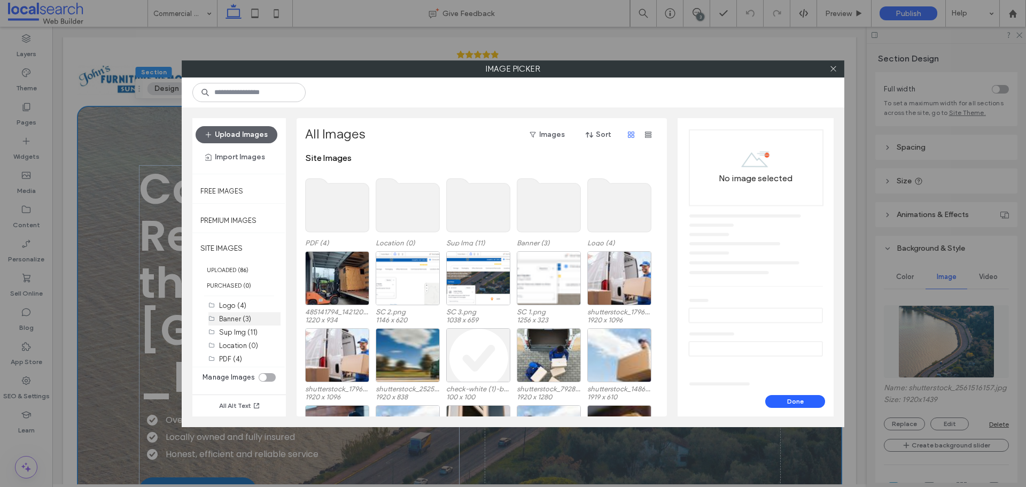
click at [242, 320] on label "Banner (3)" at bounding box center [235, 319] width 32 height 8
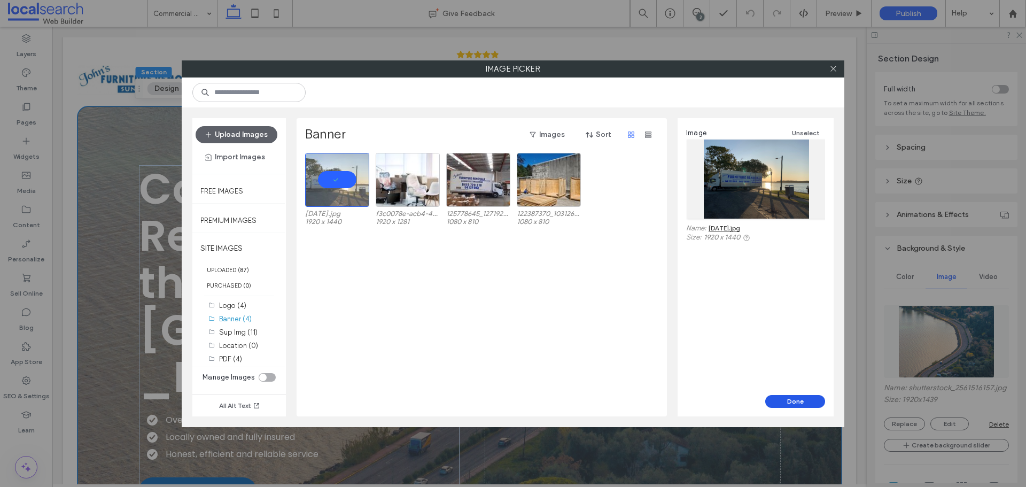
click at [786, 397] on button "Done" at bounding box center [795, 401] width 60 height 13
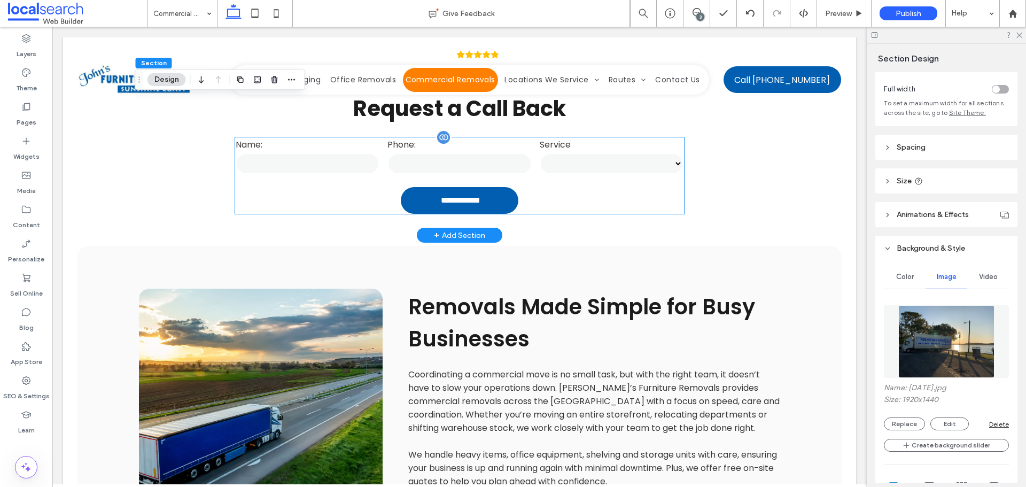
scroll to position [588, 0]
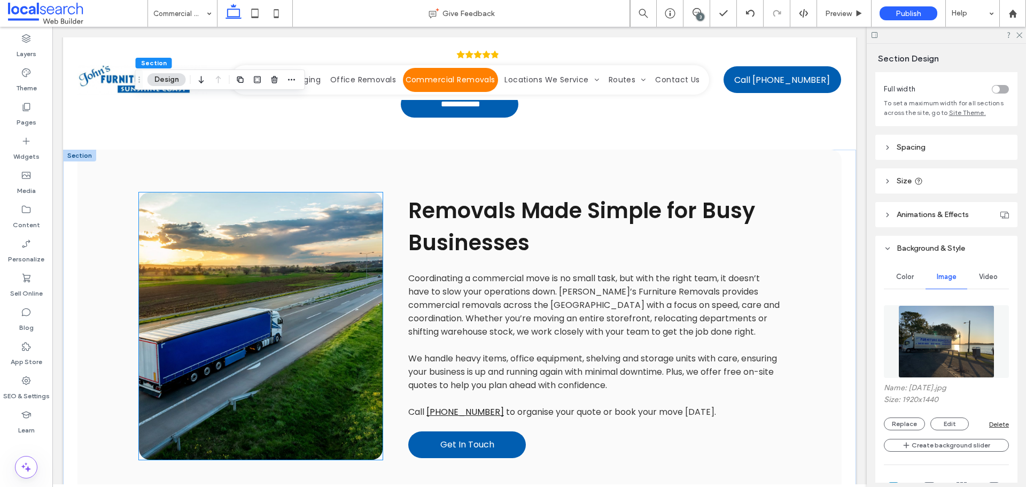
click at [317, 213] on link at bounding box center [261, 325] width 244 height 267
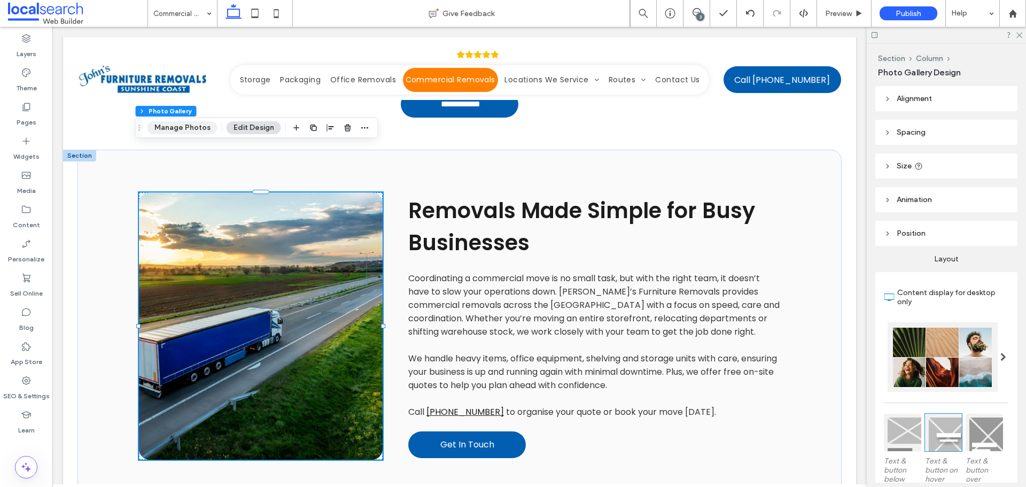
click at [207, 128] on button "Manage Photos" at bounding box center [182, 127] width 70 height 13
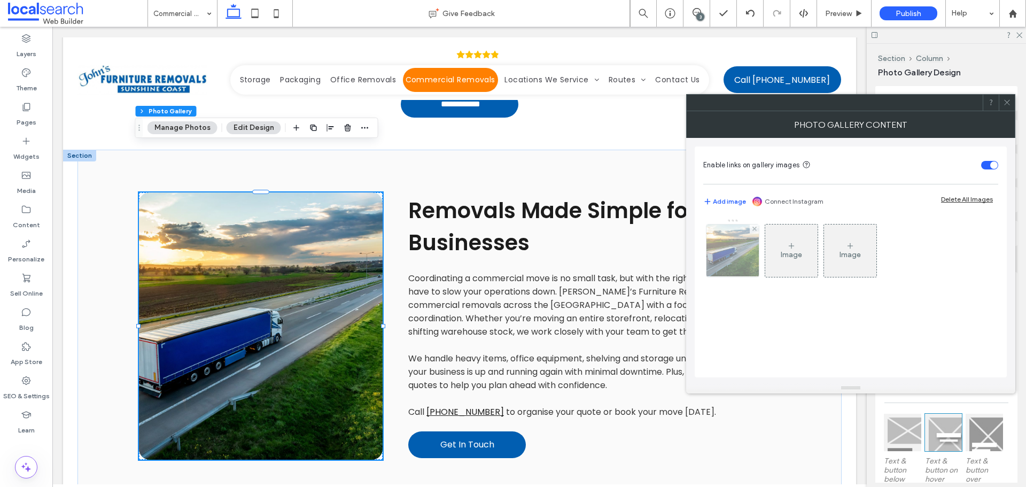
click at [718, 248] on img at bounding box center [733, 250] width 79 height 52
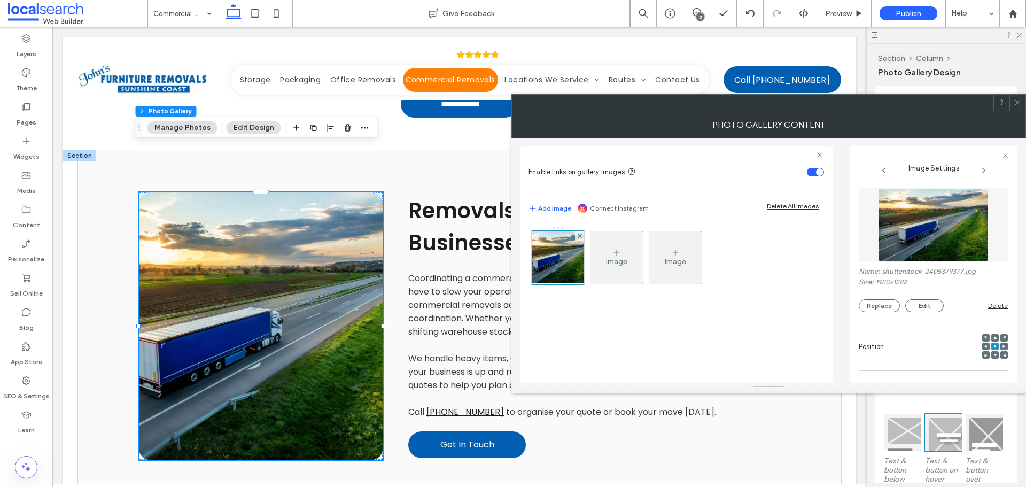
click at [960, 223] on img at bounding box center [934, 225] width 110 height 74
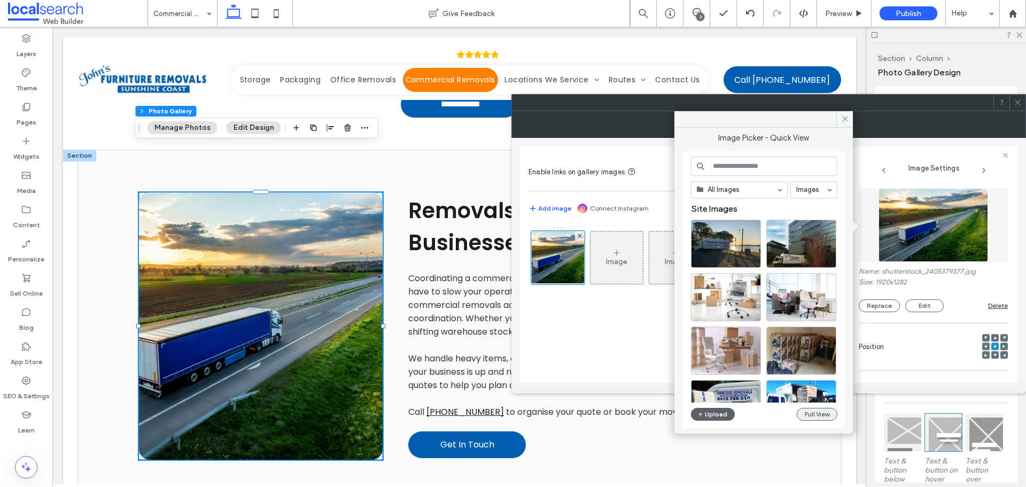
click at [801, 411] on button "Full View" at bounding box center [817, 414] width 41 height 13
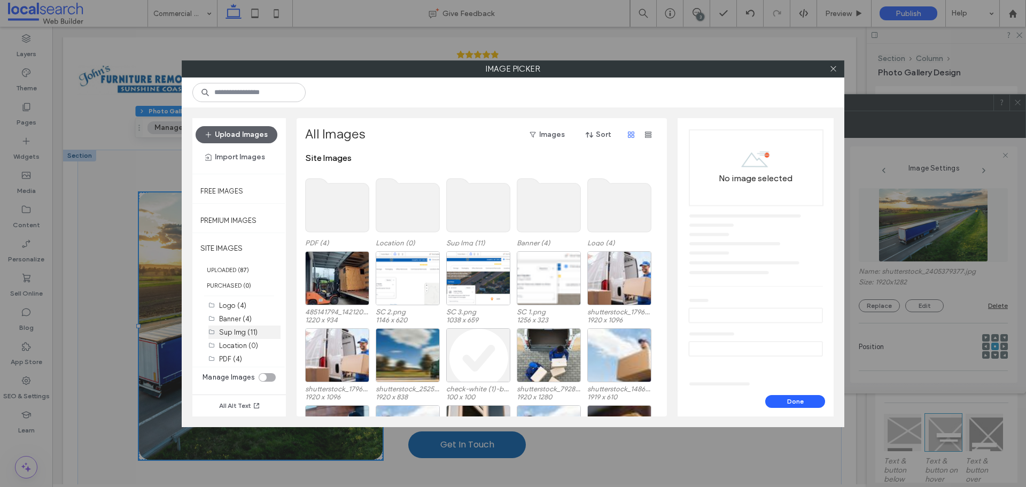
click at [248, 331] on label "Sup Img (11)" at bounding box center [238, 332] width 38 height 8
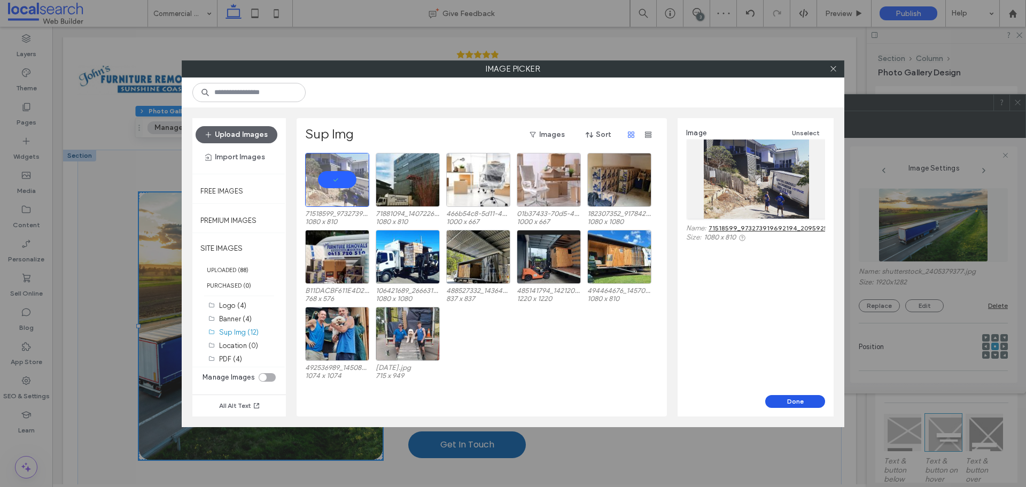
drag, startPoint x: 799, startPoint y: 398, endPoint x: 419, endPoint y: 366, distance: 381.3
click at [799, 398] on button "Done" at bounding box center [795, 401] width 60 height 13
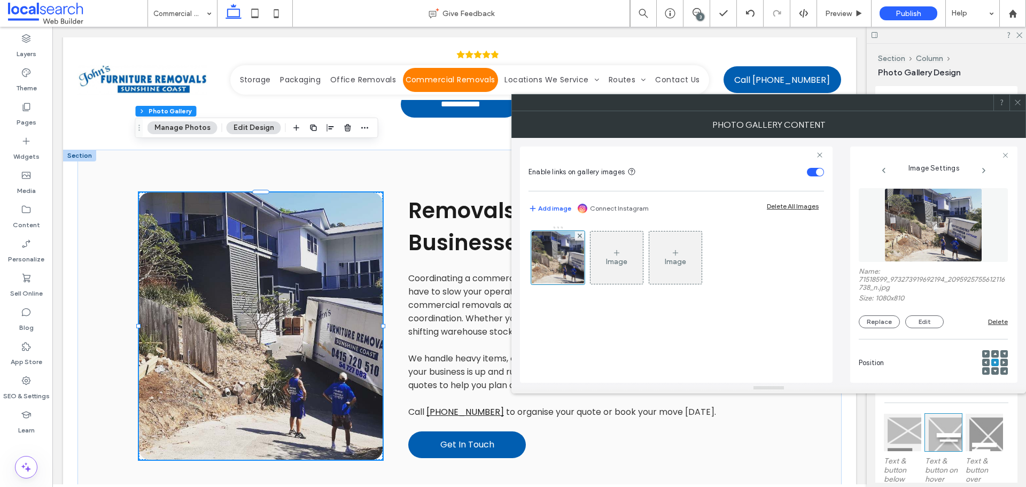
click at [1000, 361] on div at bounding box center [1003, 362] width 7 height 7
click at [1003, 361] on icon at bounding box center [1004, 362] width 3 height 3
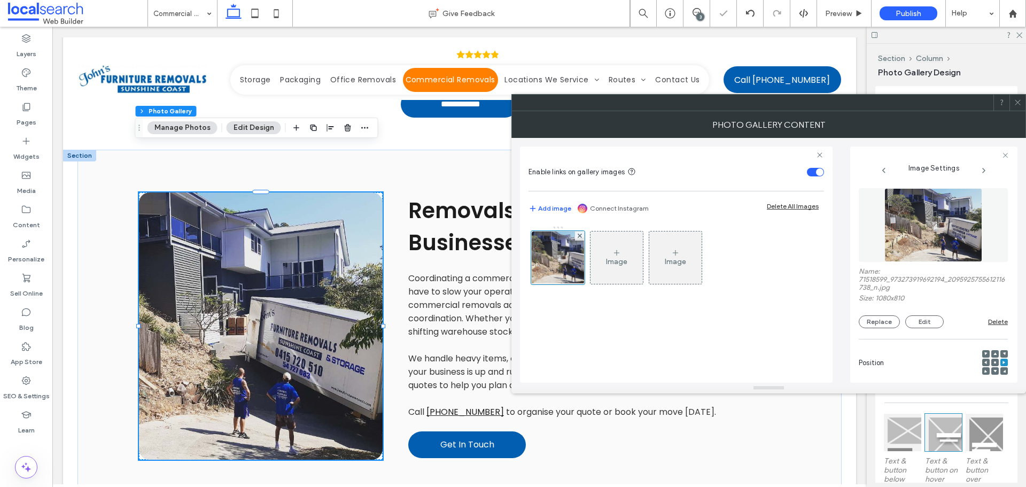
click at [1015, 100] on icon at bounding box center [1018, 102] width 8 height 8
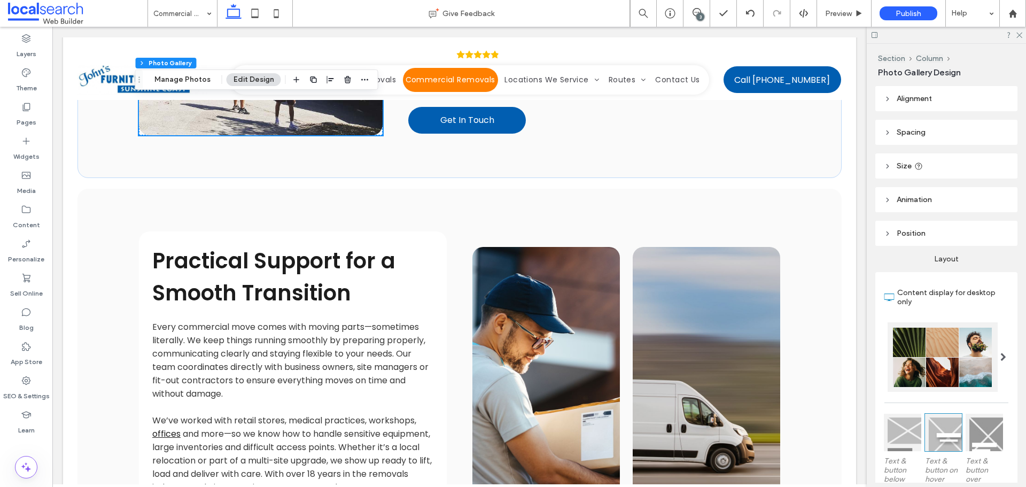
scroll to position [908, 0]
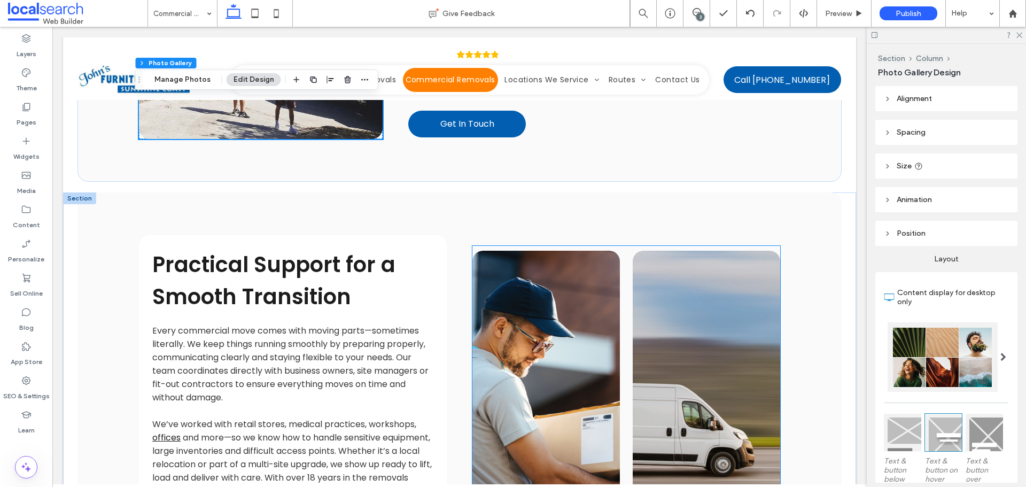
click at [510, 251] on link at bounding box center [545, 399] width 147 height 296
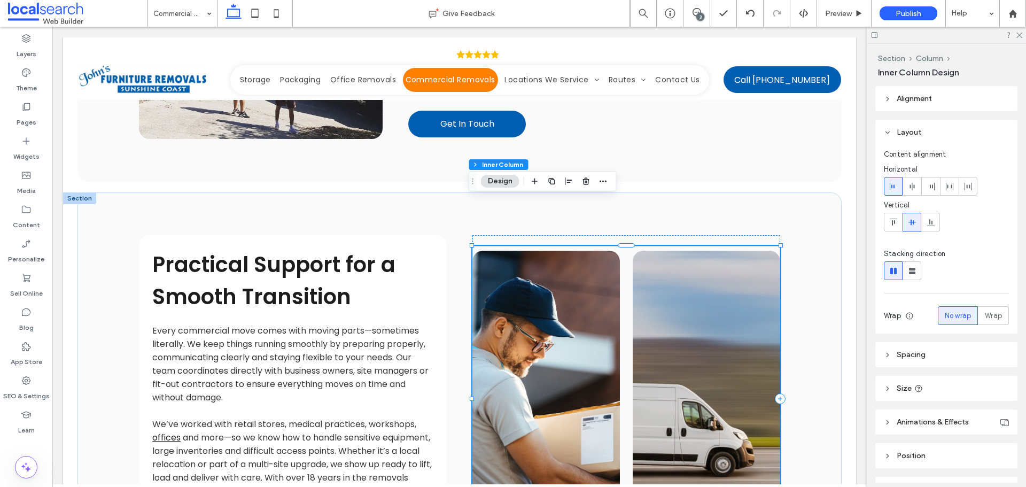
click at [510, 251] on link at bounding box center [545, 399] width 147 height 296
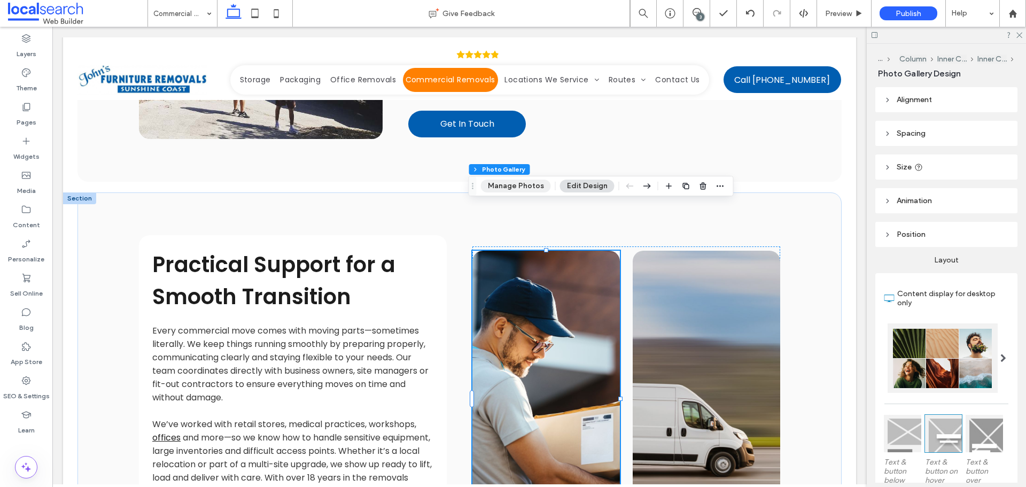
click at [516, 187] on button "Manage Photos" at bounding box center [516, 186] width 70 height 13
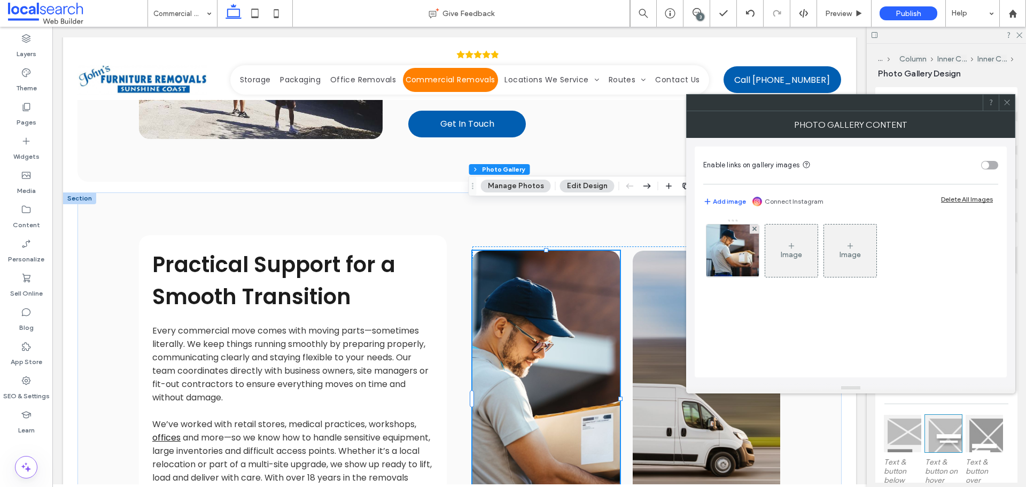
drag, startPoint x: 996, startPoint y: 164, endPoint x: 924, endPoint y: 173, distance: 71.6
click at [995, 164] on div "toggle" at bounding box center [989, 165] width 17 height 9
click at [737, 251] on img at bounding box center [732, 250] width 57 height 52
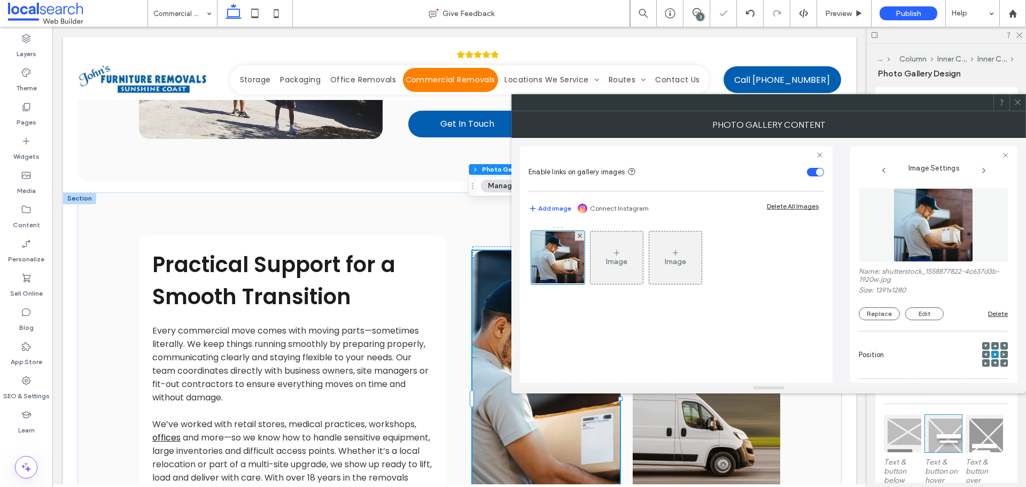
click at [900, 226] on img at bounding box center [933, 225] width 80 height 74
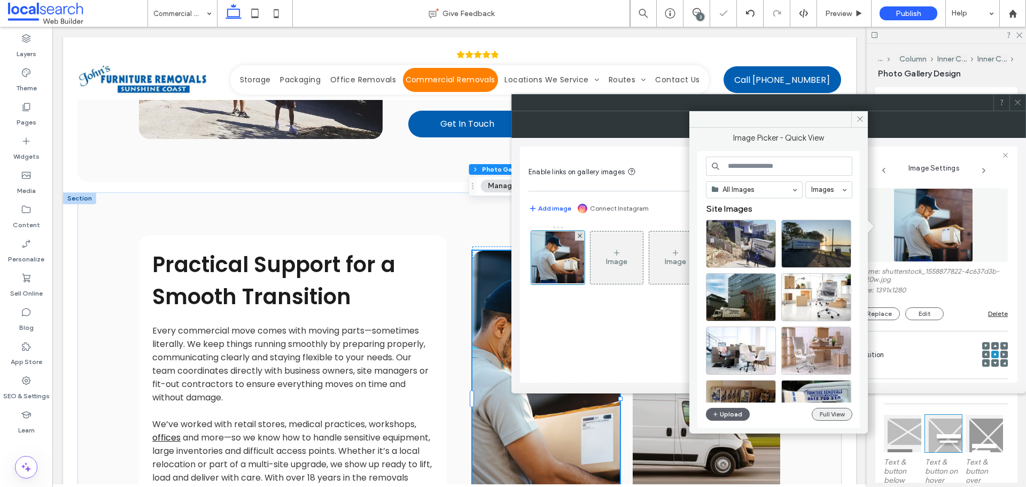
click at [845, 415] on button "Full View" at bounding box center [832, 414] width 41 height 13
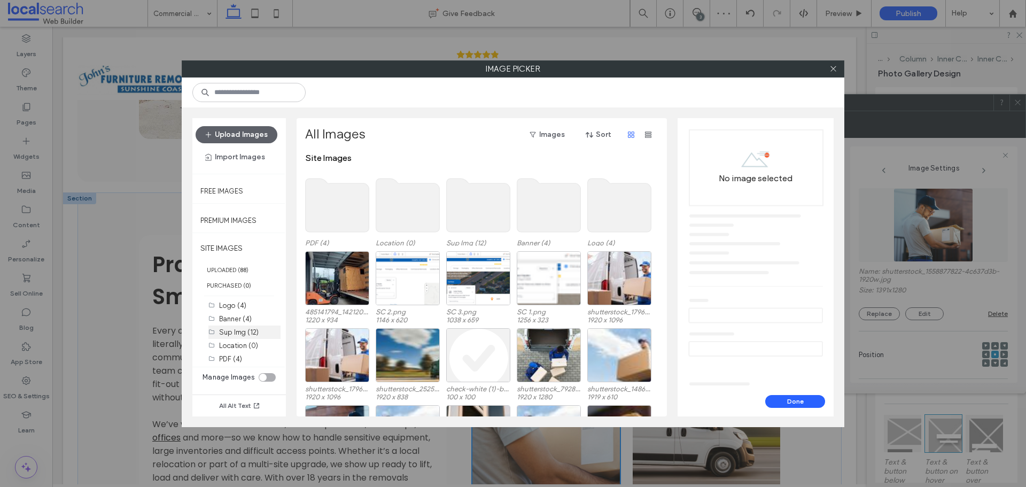
click at [255, 336] on div "Sup Img (12)" at bounding box center [249, 332] width 61 height 11
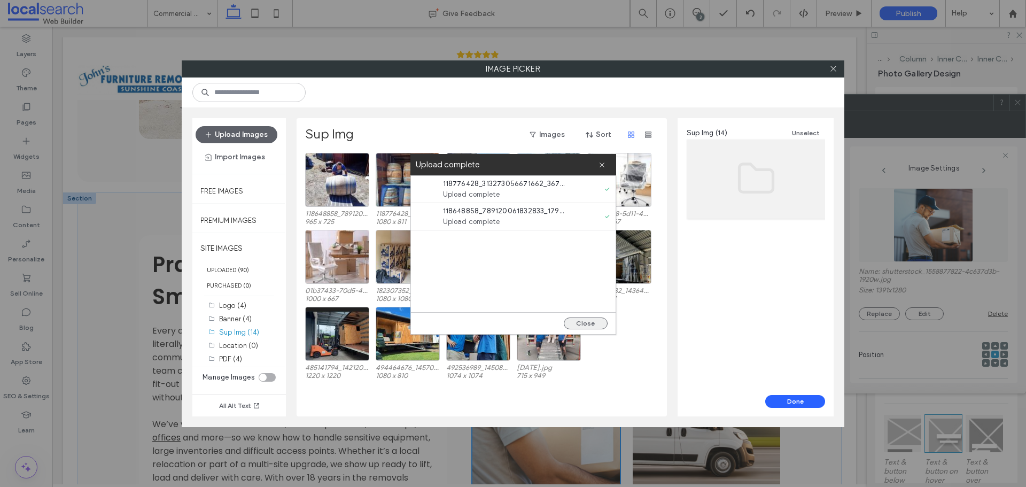
click at [576, 323] on button "Close" at bounding box center [586, 323] width 44 height 12
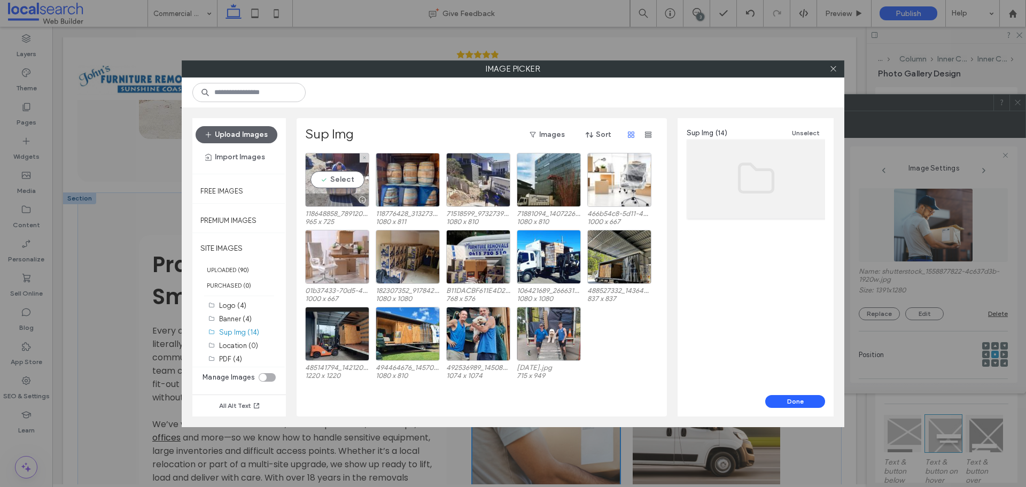
click at [320, 183] on div "Select" at bounding box center [337, 180] width 64 height 54
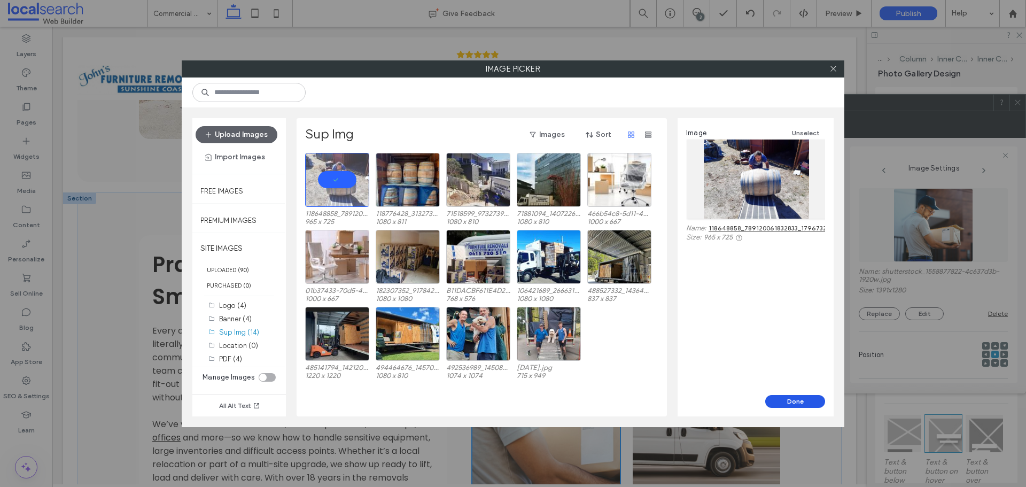
click at [804, 402] on button "Done" at bounding box center [795, 401] width 60 height 13
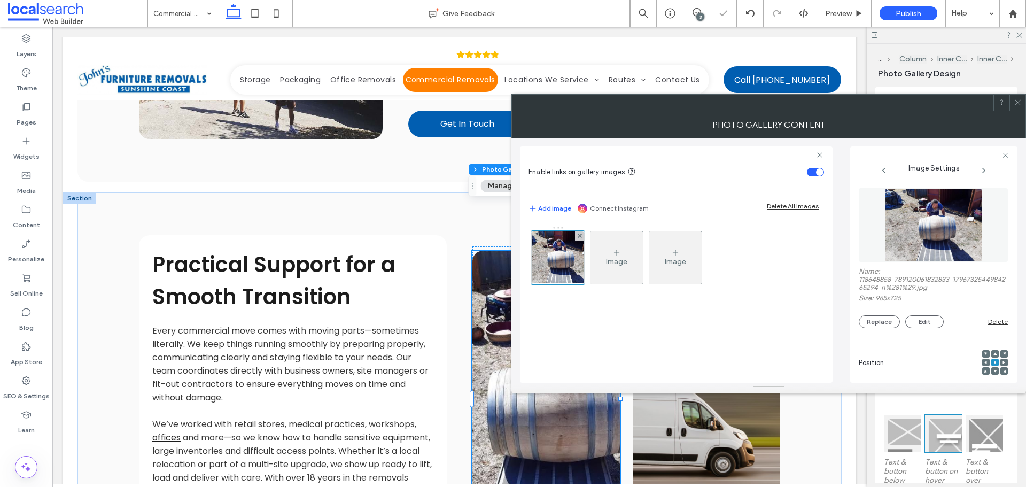
click at [1017, 108] on span at bounding box center [1018, 103] width 8 height 16
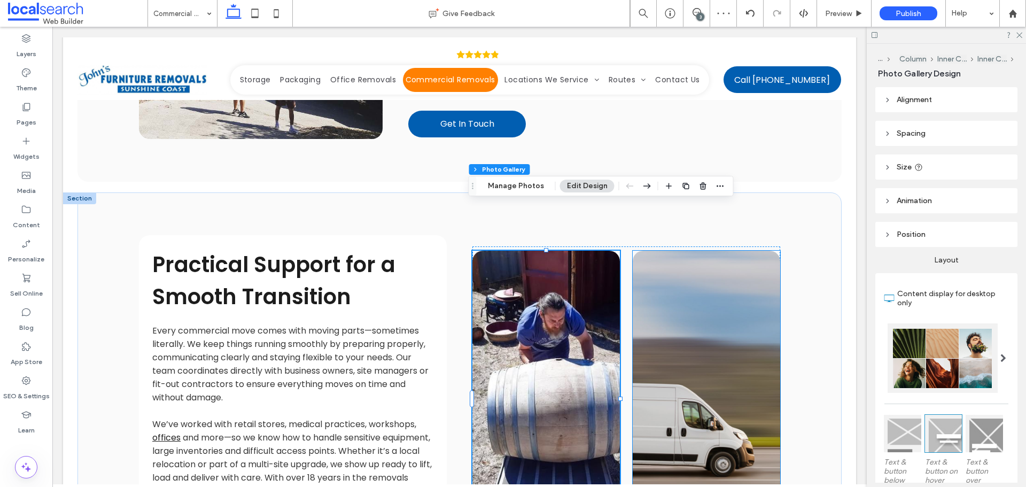
click at [718, 275] on link at bounding box center [706, 399] width 147 height 296
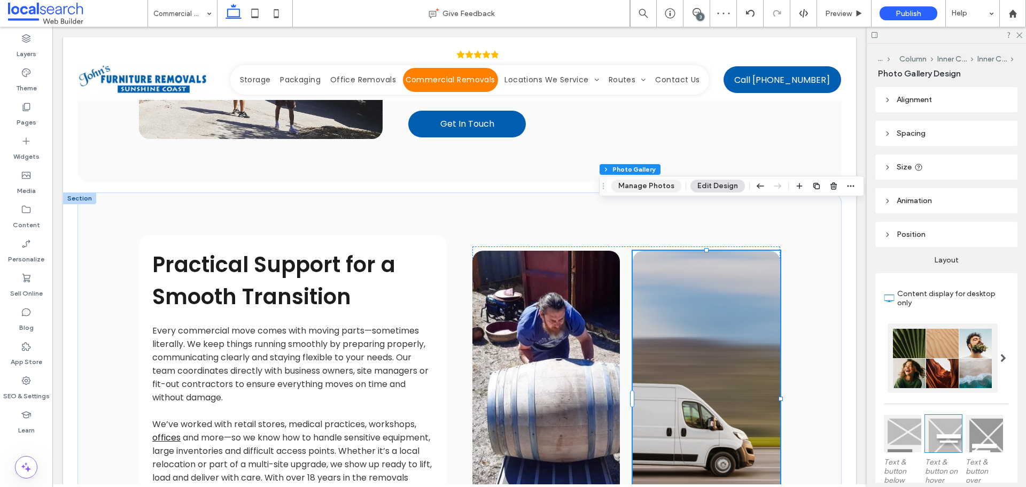
click at [647, 185] on button "Manage Photos" at bounding box center [646, 186] width 70 height 13
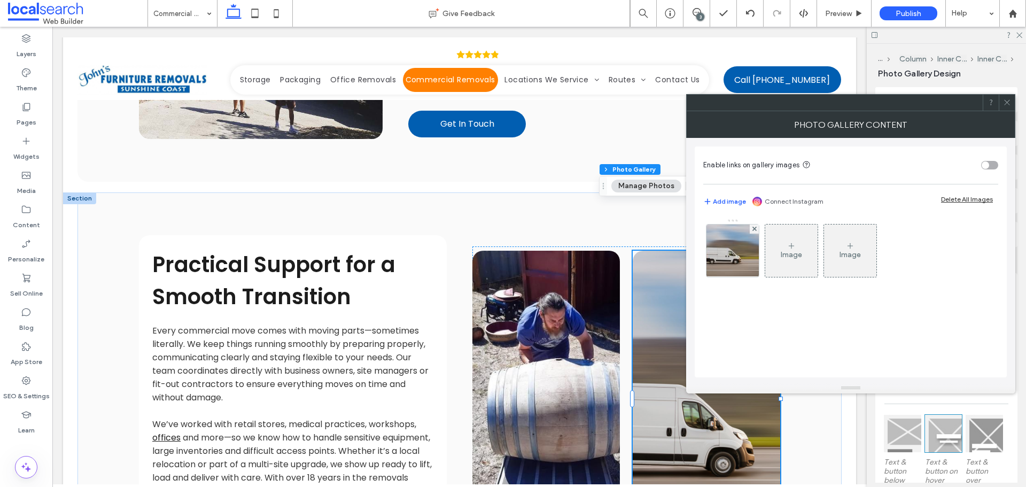
click at [985, 162] on div "toggle" at bounding box center [985, 164] width 7 height 7
click at [741, 254] on img at bounding box center [733, 250] width 79 height 52
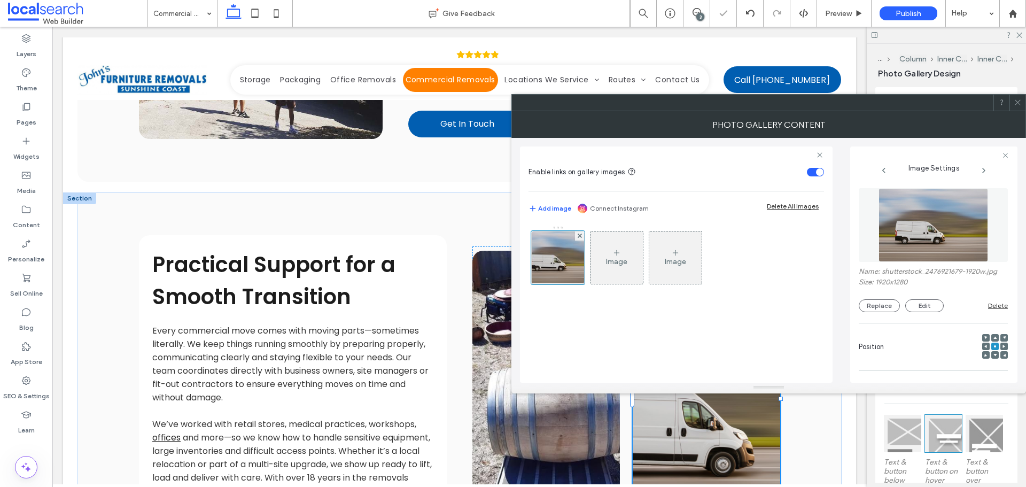
click at [948, 214] on img at bounding box center [934, 225] width 110 height 74
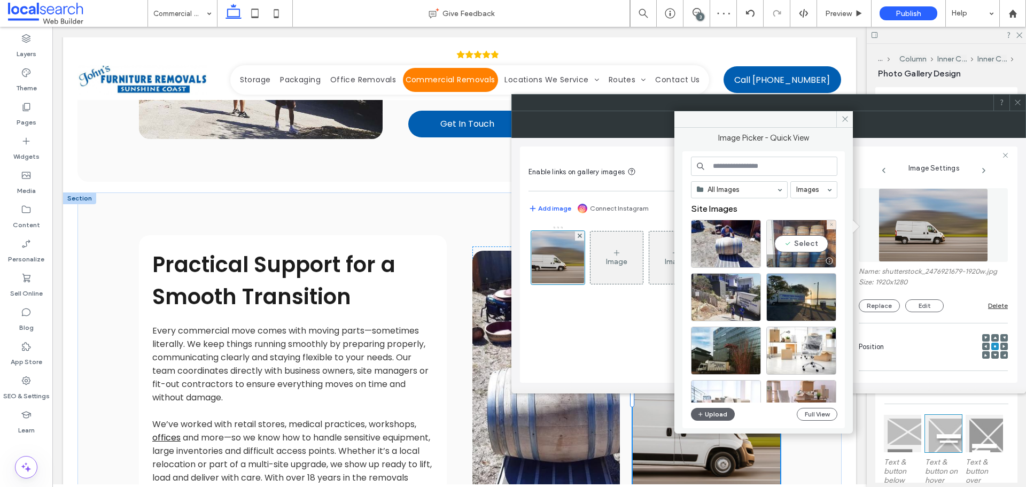
click at [795, 235] on div "Select" at bounding box center [801, 244] width 70 height 48
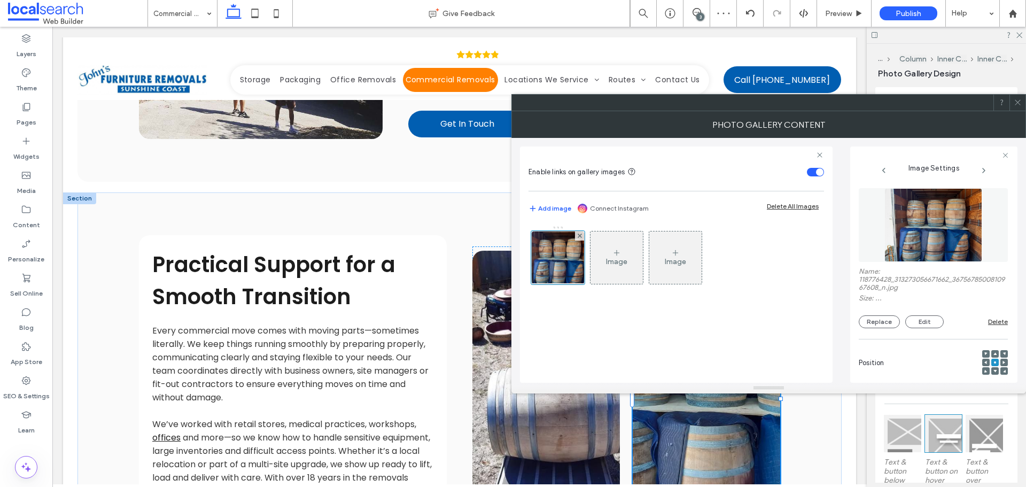
click at [1017, 100] on icon at bounding box center [1018, 102] width 8 height 8
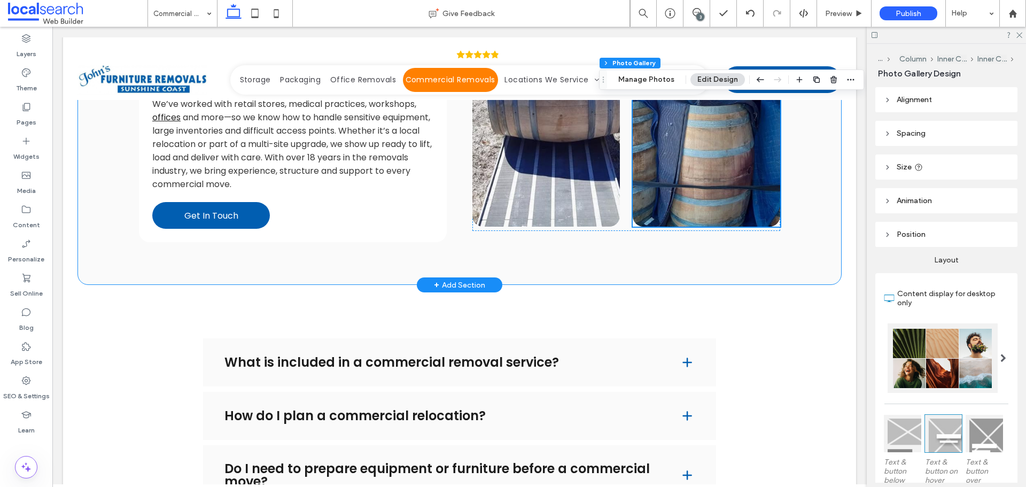
scroll to position [1229, 0]
click at [292, 12] on div at bounding box center [255, 13] width 76 height 27
click at [274, 14] on icon at bounding box center [276, 13] width 21 height 21
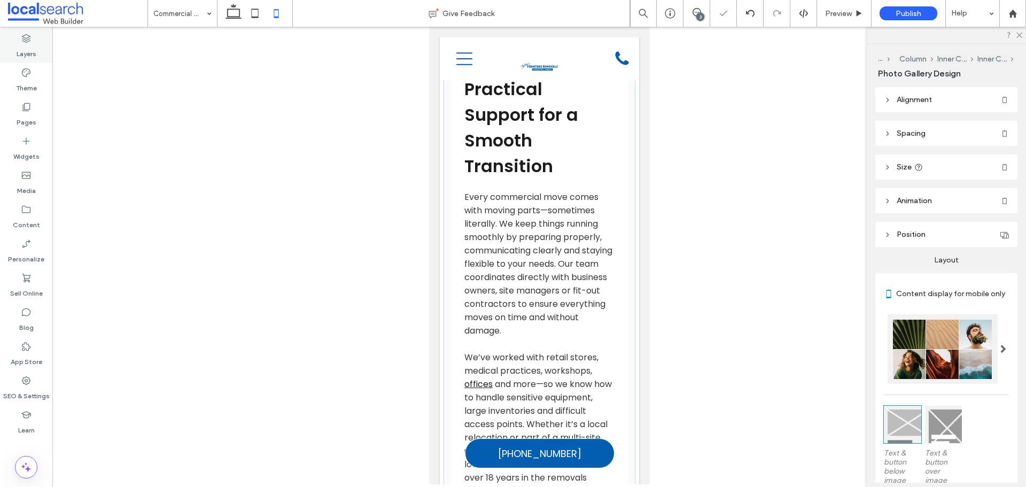
click at [26, 57] on label "Layers" at bounding box center [27, 51] width 20 height 15
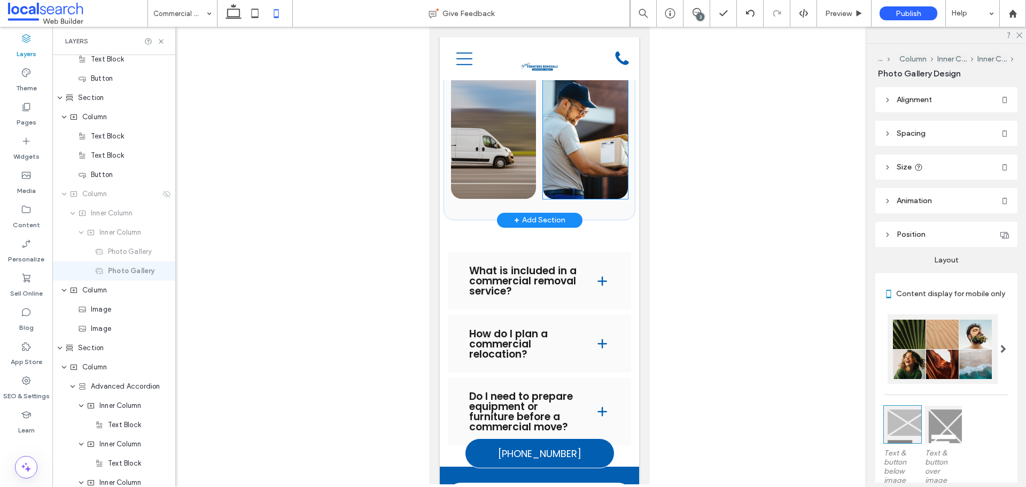
scroll to position [1763, 0]
click at [165, 198] on div "Column" at bounding box center [113, 193] width 123 height 19
click at [163, 195] on use at bounding box center [166, 193] width 7 height 7
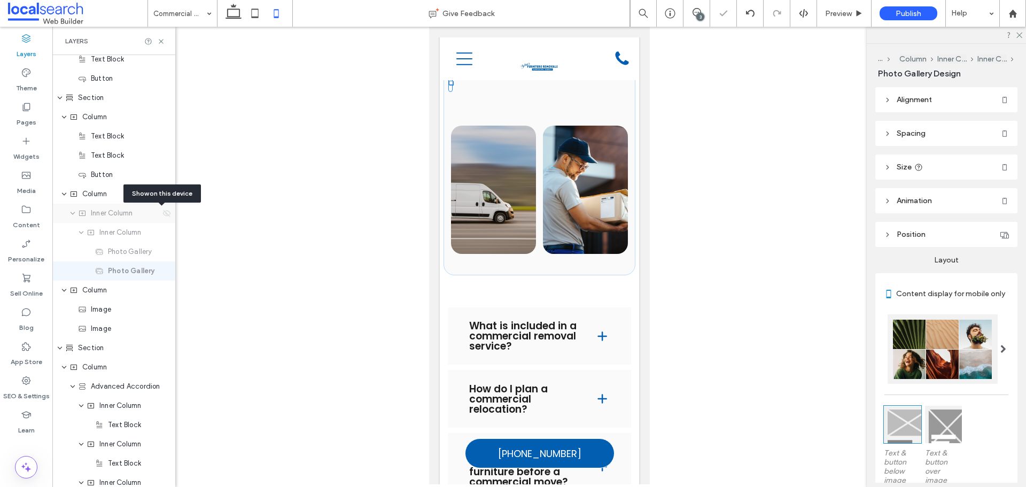
click at [163, 213] on use at bounding box center [166, 212] width 7 height 7
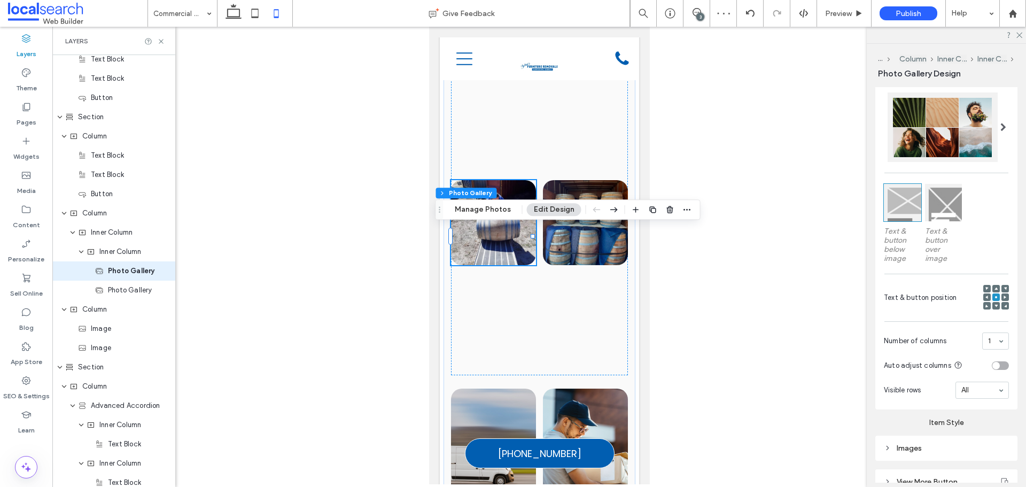
scroll to position [317, 0]
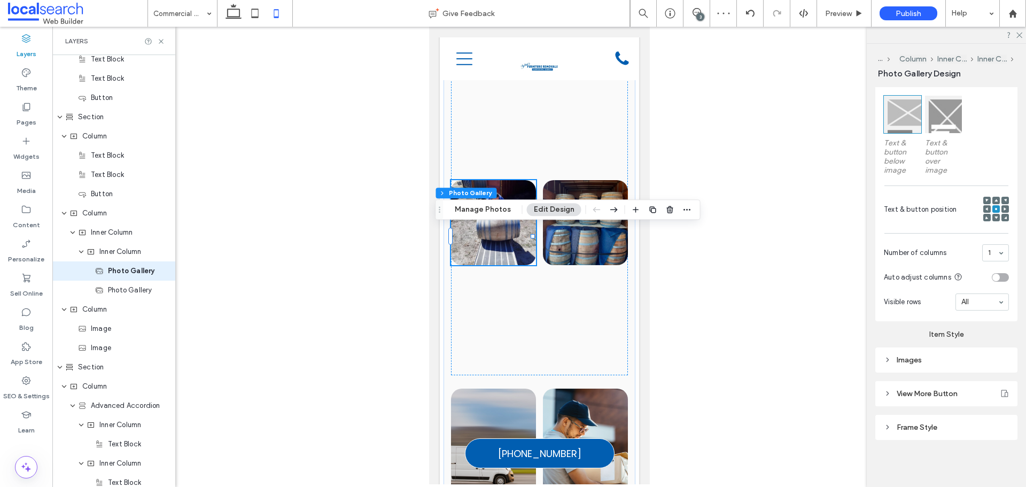
click at [929, 357] on div "Images" at bounding box center [946, 359] width 125 height 9
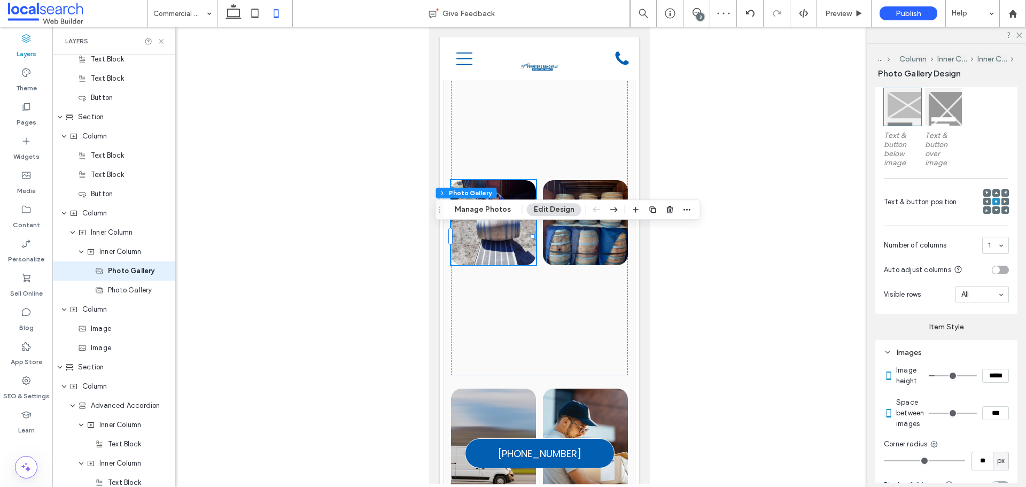
click at [982, 383] on input "*****" at bounding box center [995, 376] width 27 height 14
type input "*****"
type input "***"
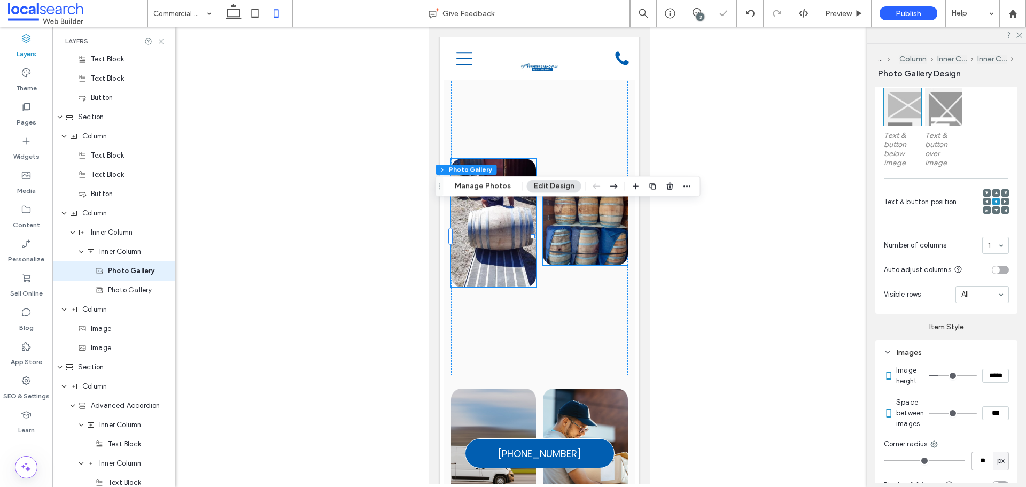
click at [597, 265] on link at bounding box center [584, 222] width 85 height 85
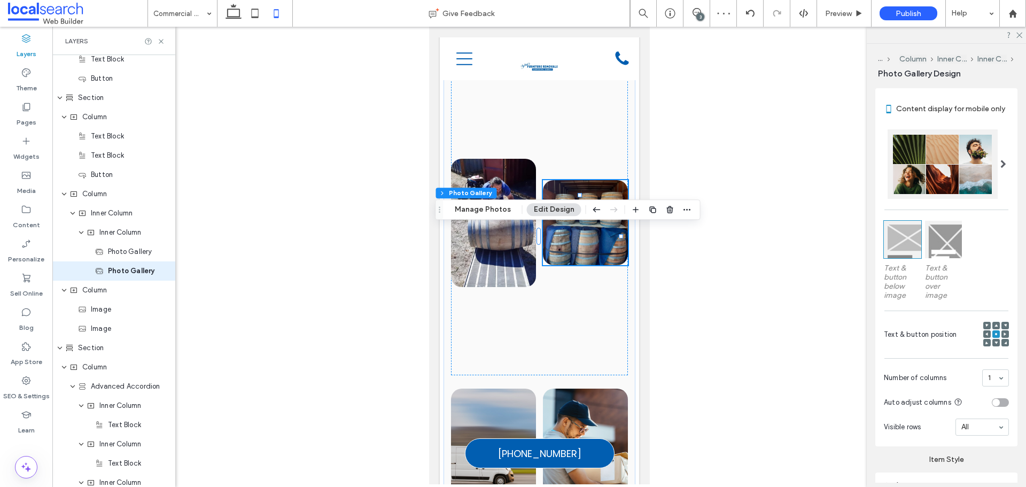
scroll to position [267, 0]
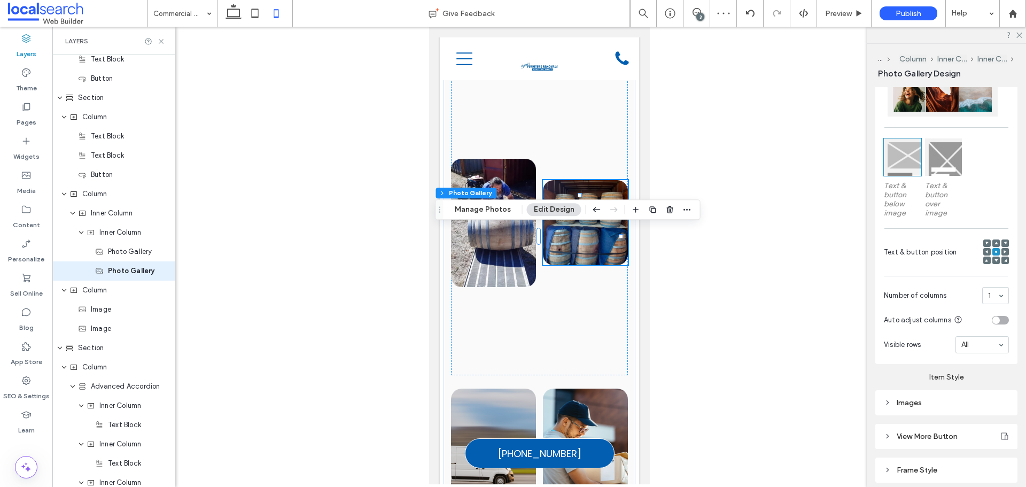
click at [941, 431] on header "View More Button" at bounding box center [946, 436] width 142 height 25
click at [945, 407] on div "Images" at bounding box center [946, 402] width 125 height 9
click at [988, 433] on input "*****" at bounding box center [995, 426] width 27 height 14
click at [988, 432] on input "*****" at bounding box center [995, 426] width 27 height 14
type input "*****"
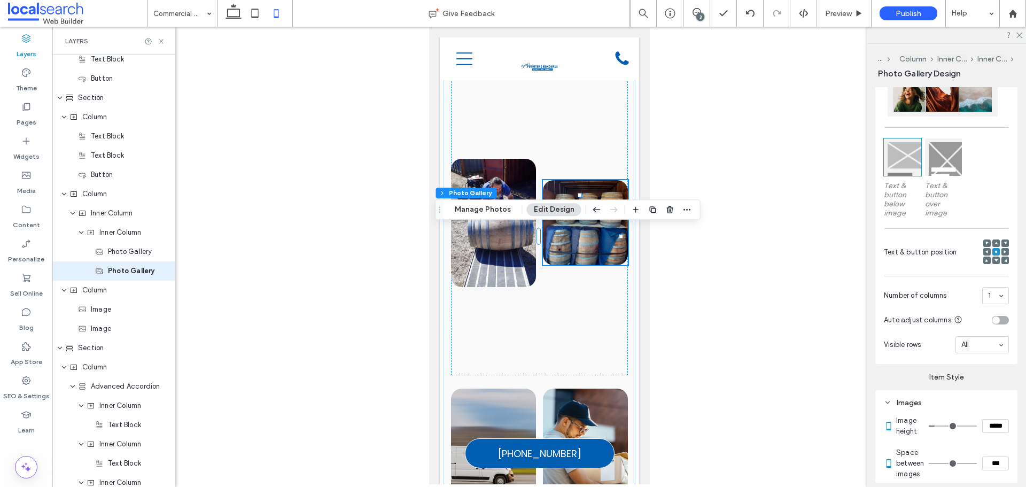
type input "***"
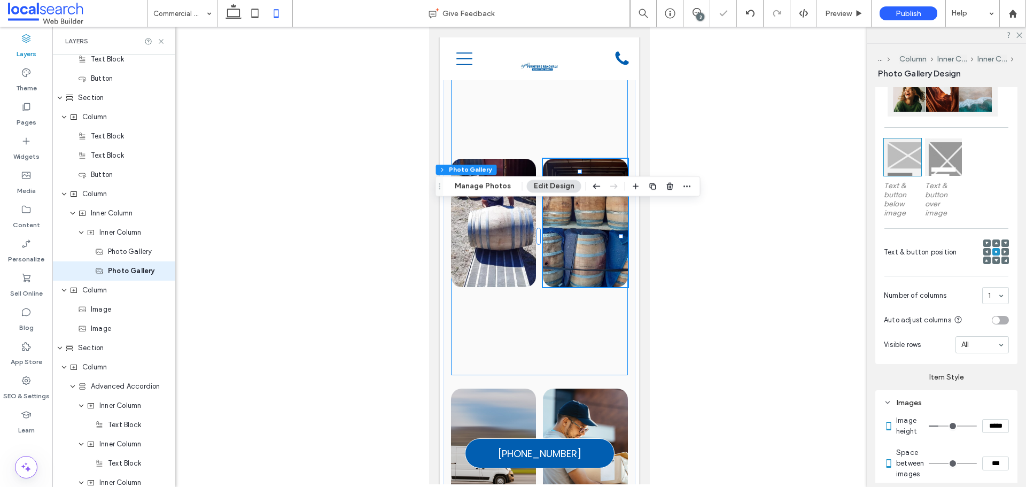
click at [537, 367] on div at bounding box center [538, 223] width 177 height 305
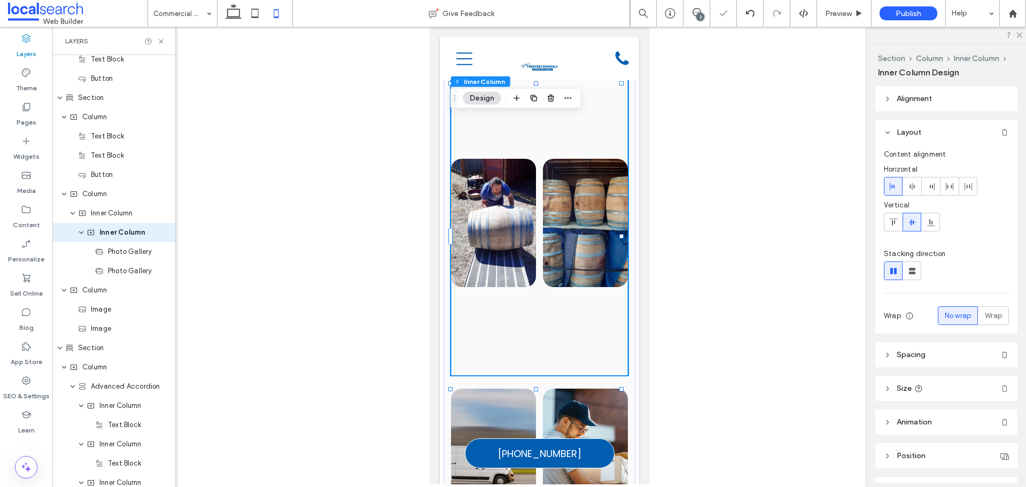
scroll to position [544, 0]
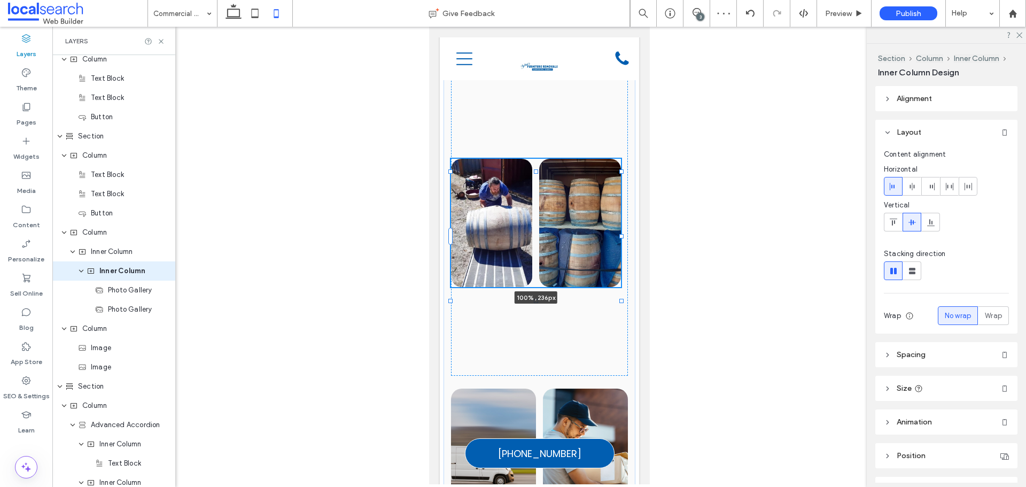
drag, startPoint x: 534, startPoint y: 422, endPoint x: 535, endPoint y: 306, distance: 115.4
click at [535, 306] on div "Practical Support for a Smooth Transition Every commercial move comes with movi…" at bounding box center [539, 22] width 192 height 1031
type input "***"
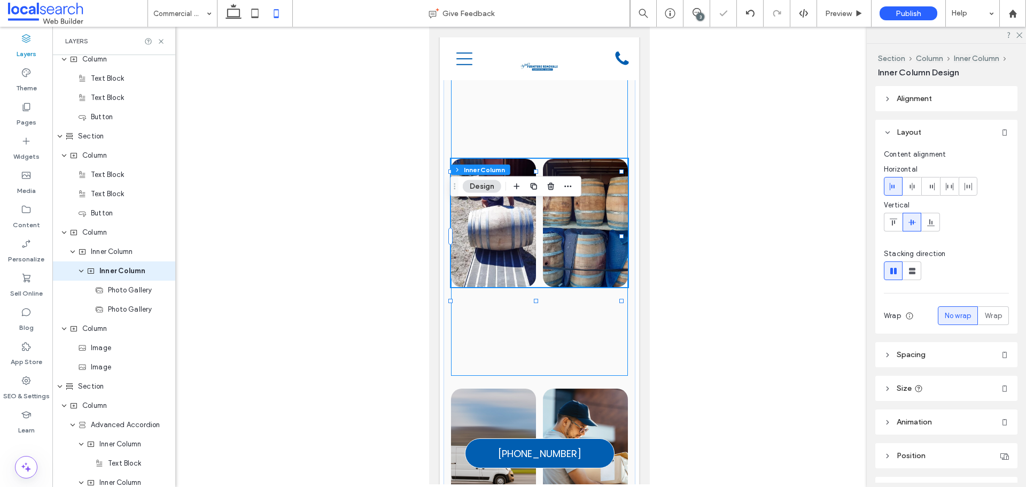
click at [533, 376] on div "100% , 236px" at bounding box center [538, 223] width 177 height 306
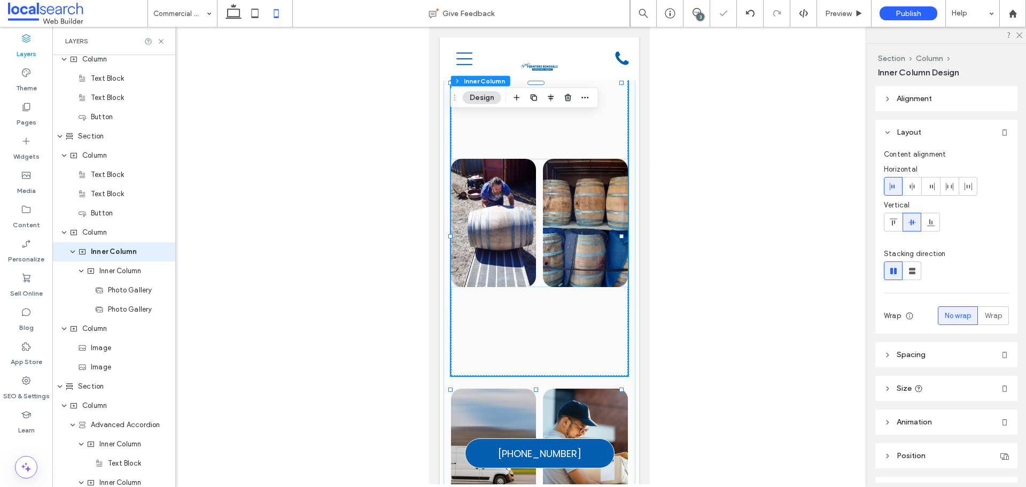
scroll to position [525, 0]
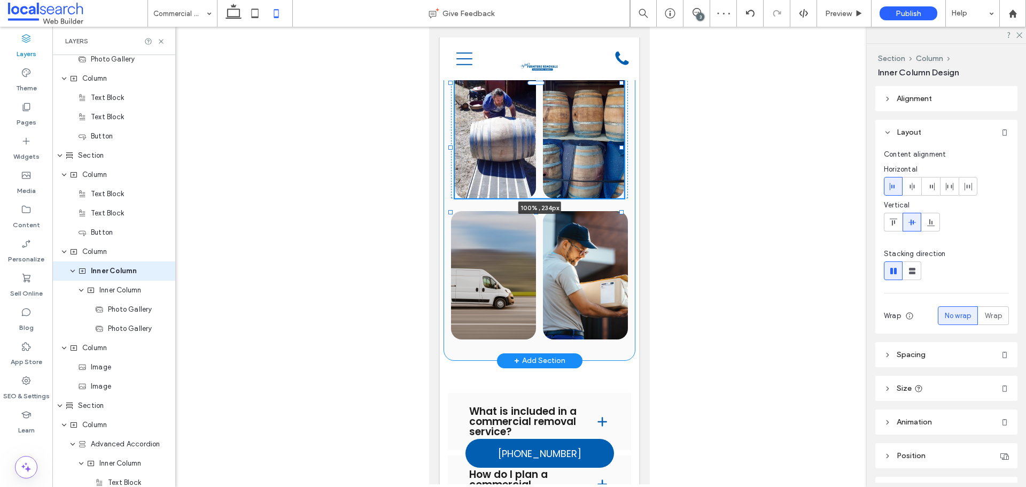
drag, startPoint x: 534, startPoint y: 422, endPoint x: 541, endPoint y: 276, distance: 146.6
type input "***"
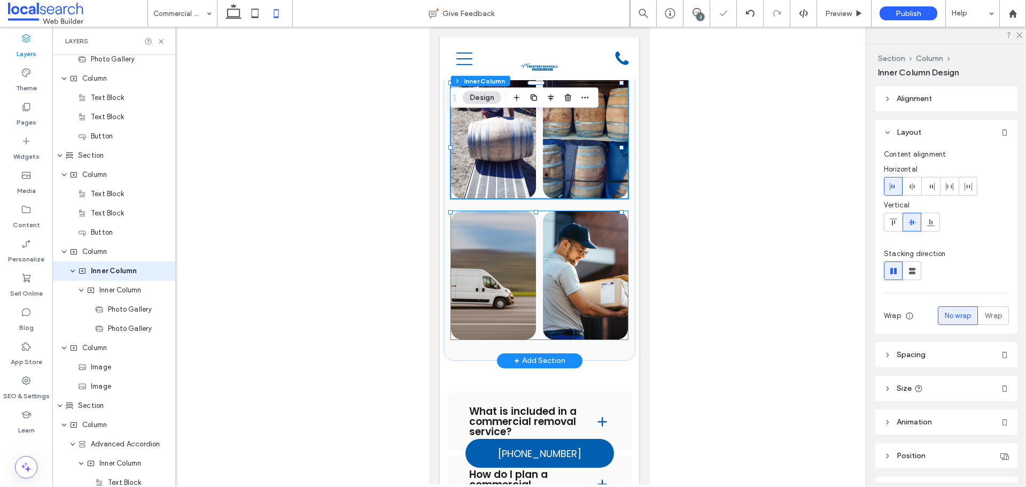
click at [536, 268] on div at bounding box center [538, 275] width 177 height 128
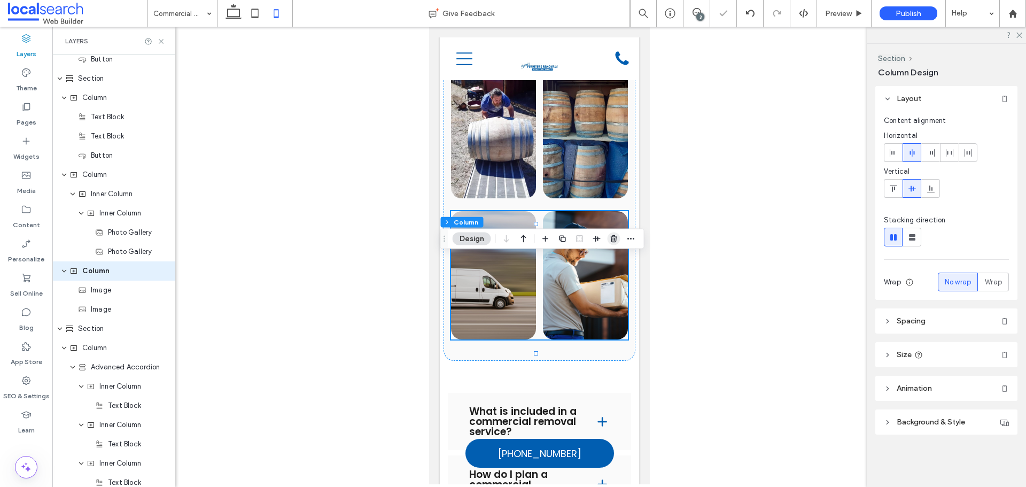
click at [613, 236] on use "button" at bounding box center [613, 238] width 6 height 7
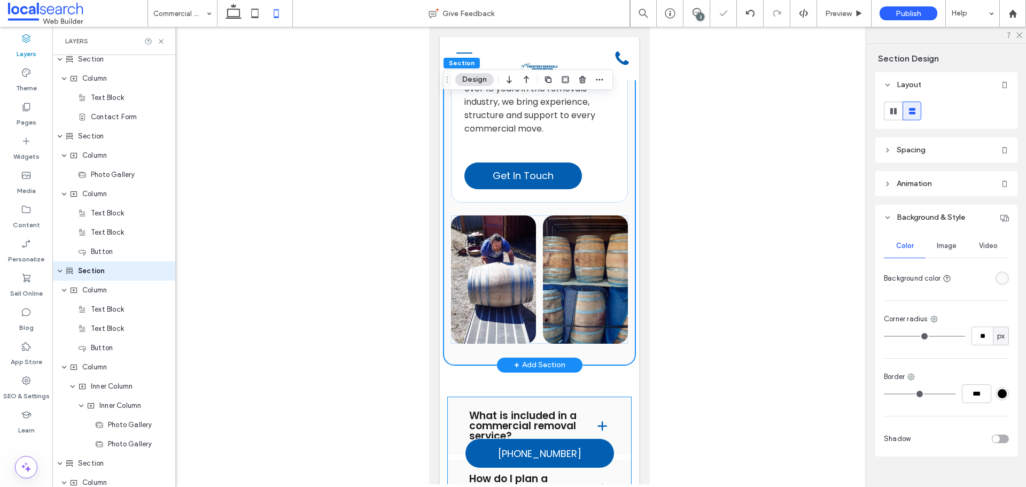
scroll to position [1603, 0]
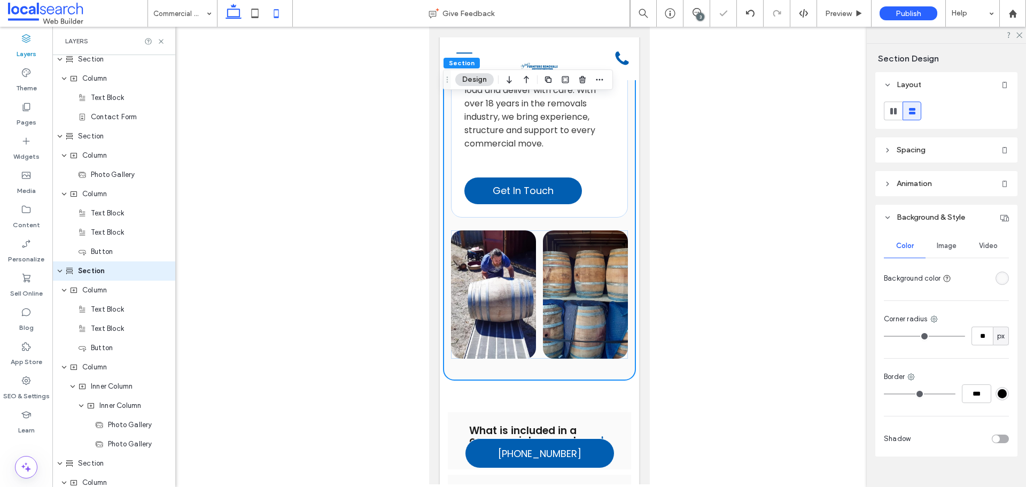
click at [229, 17] on use at bounding box center [234, 11] width 16 height 15
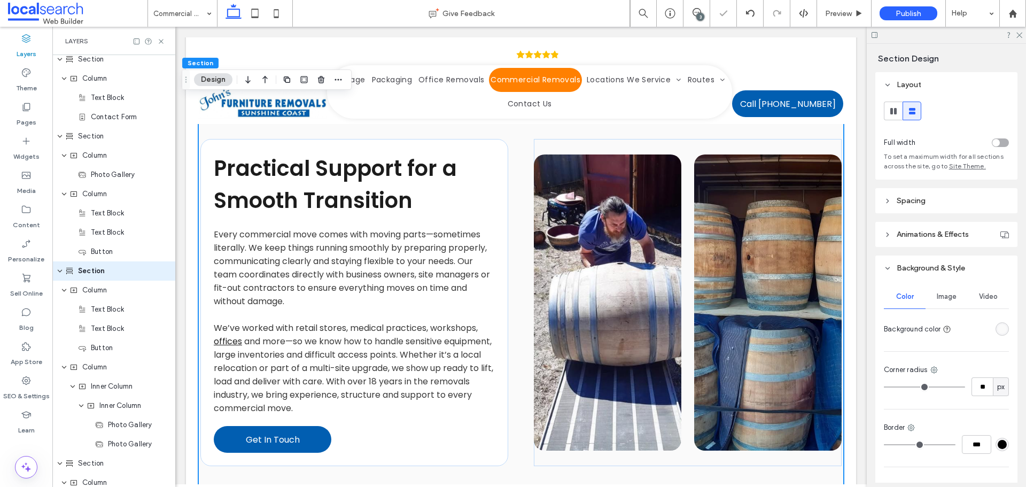
type input "**"
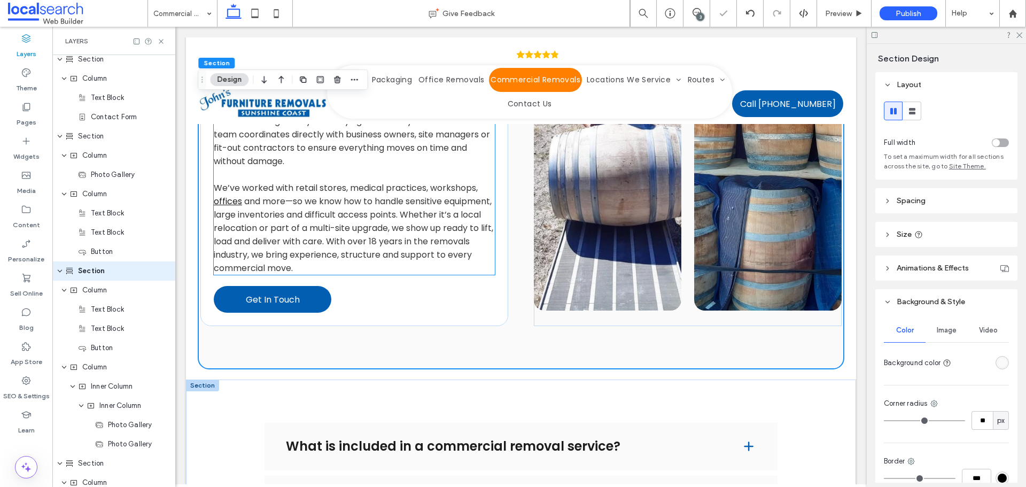
scroll to position [1242, 0]
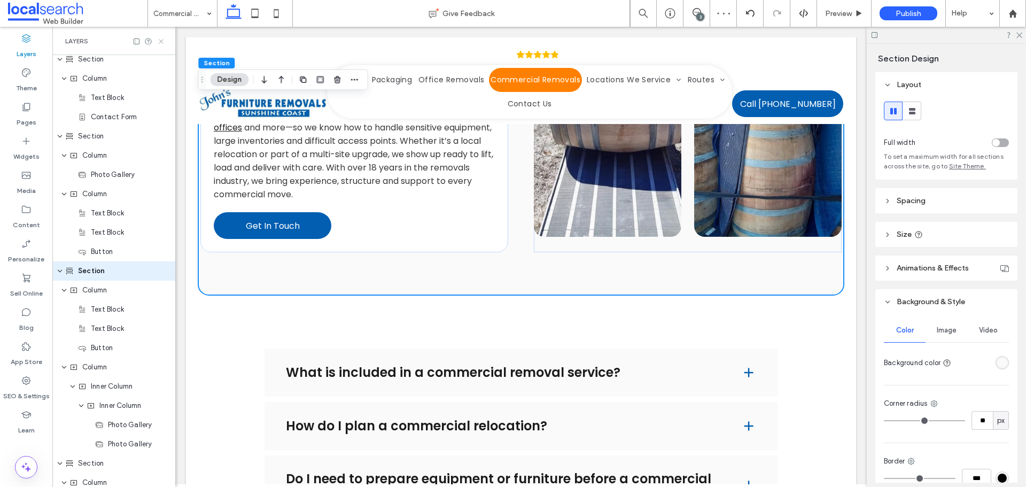
click at [160, 42] on use at bounding box center [161, 41] width 4 height 4
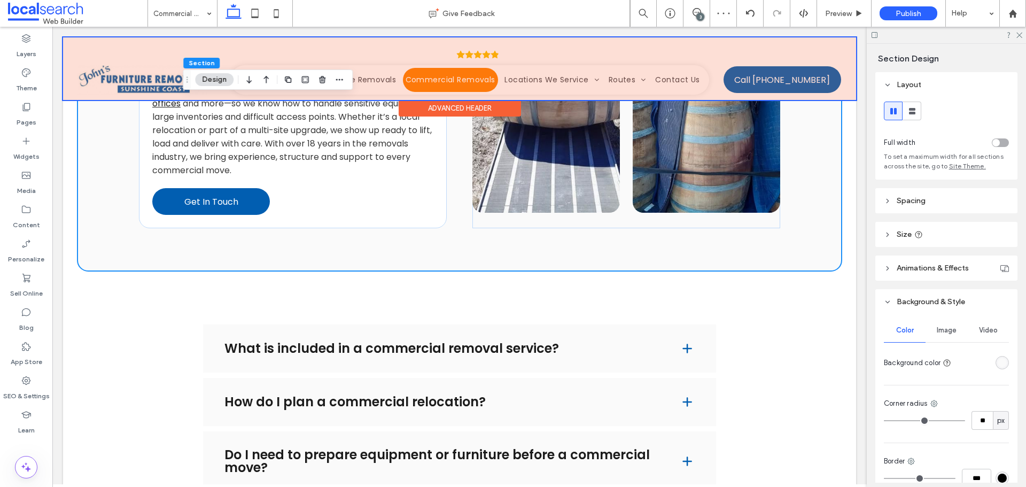
scroll to position [1218, 0]
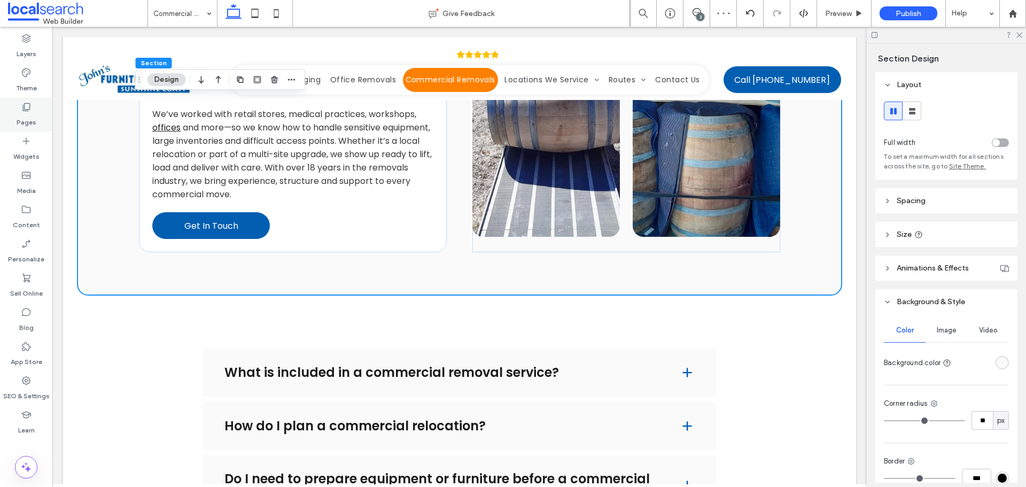
click at [29, 110] on use at bounding box center [26, 107] width 7 height 8
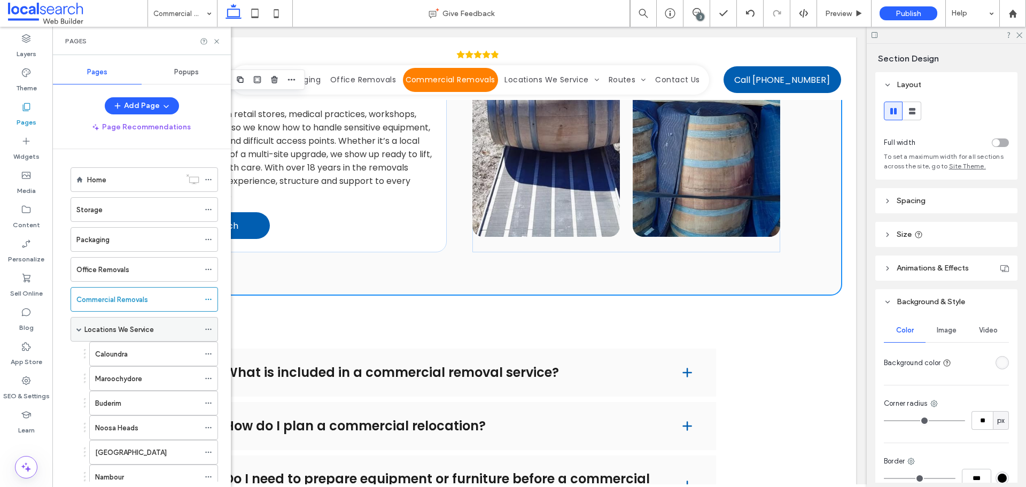
click at [130, 331] on label "Locations We Service" at bounding box center [118, 329] width 69 height 19
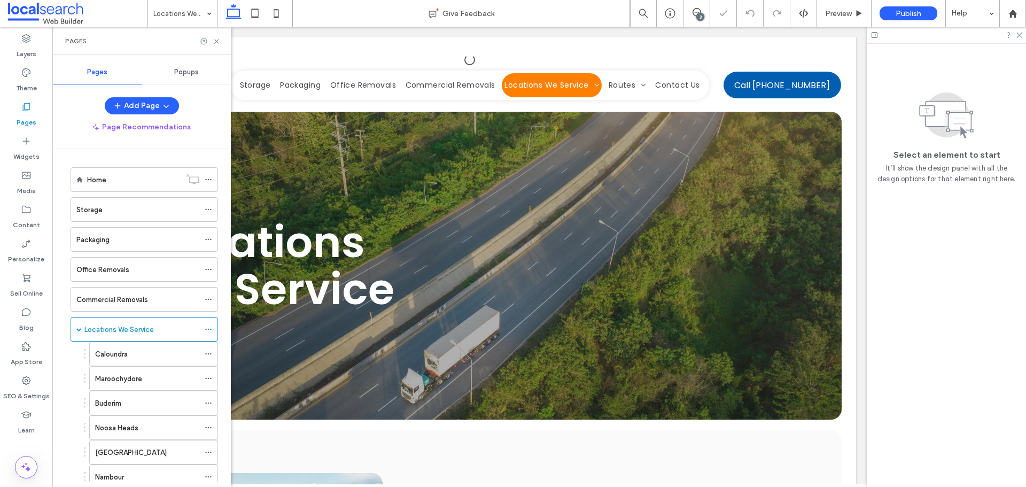
click at [216, 41] on use at bounding box center [216, 41] width 4 height 4
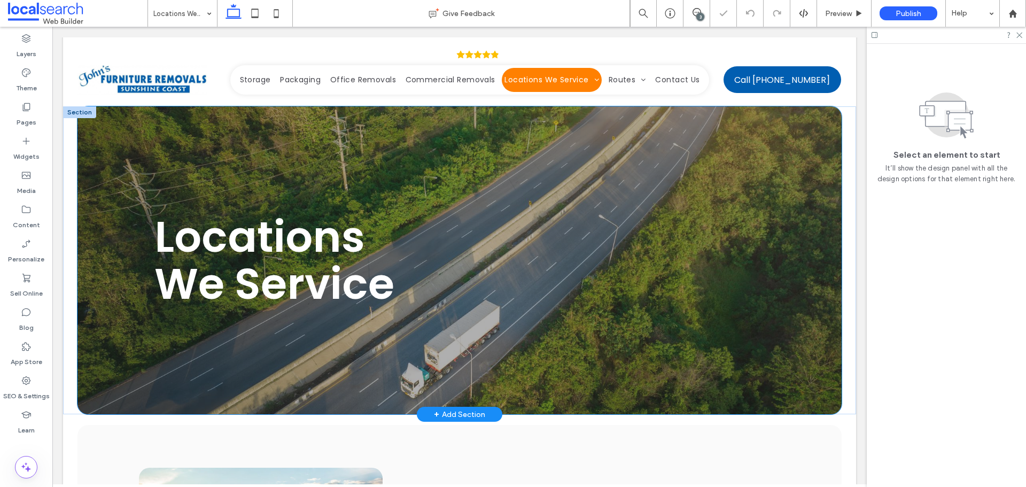
click at [113, 147] on div "Locations We Service" at bounding box center [459, 260] width 765 height 308
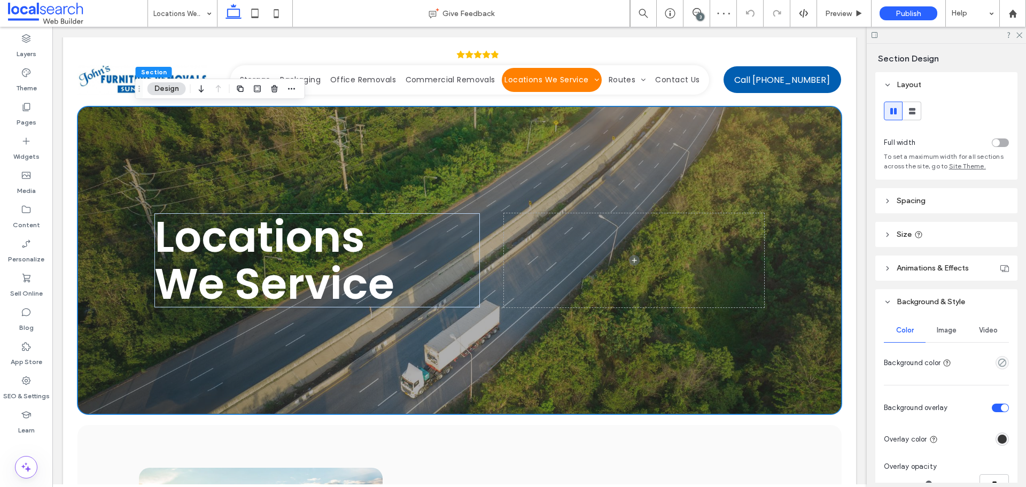
click at [960, 333] on div "Image" at bounding box center [947, 330] width 42 height 24
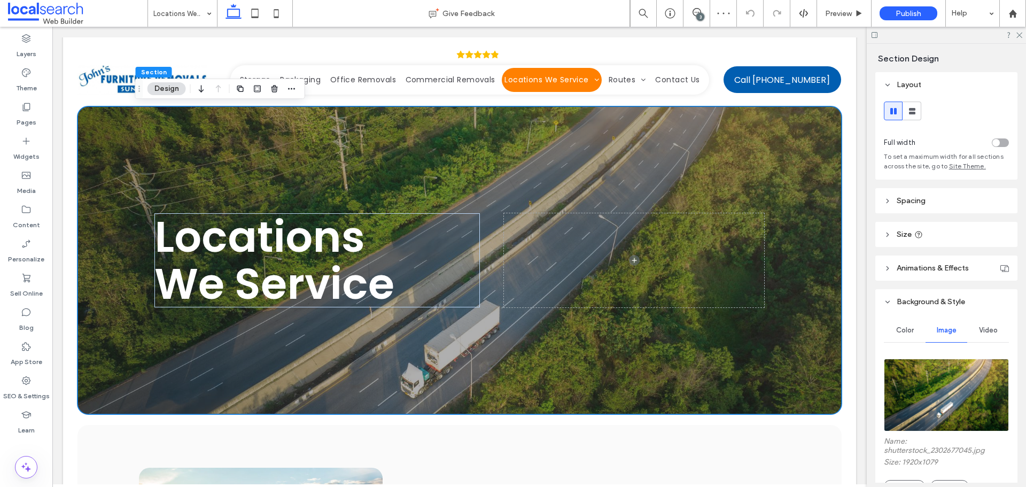
click at [937, 371] on img at bounding box center [946, 395] width 125 height 73
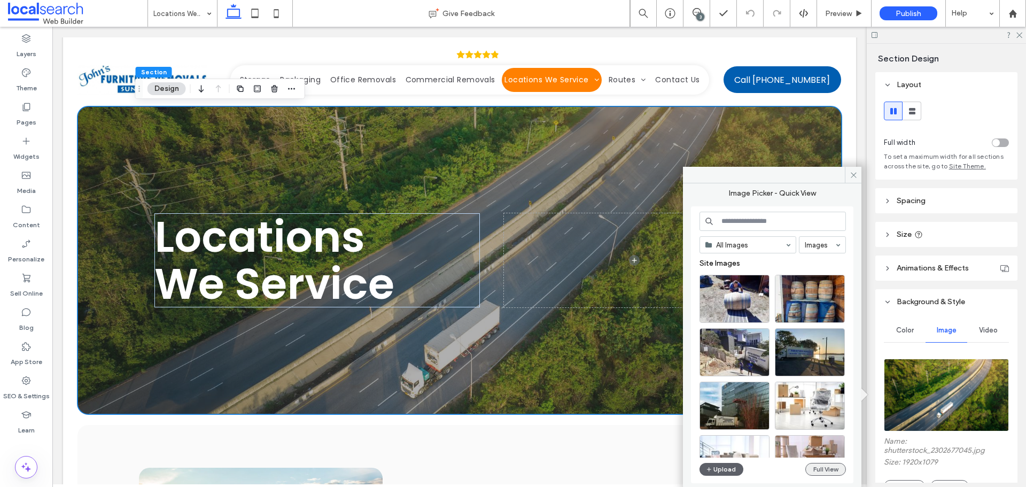
click at [815, 467] on button "Full View" at bounding box center [825, 469] width 41 height 13
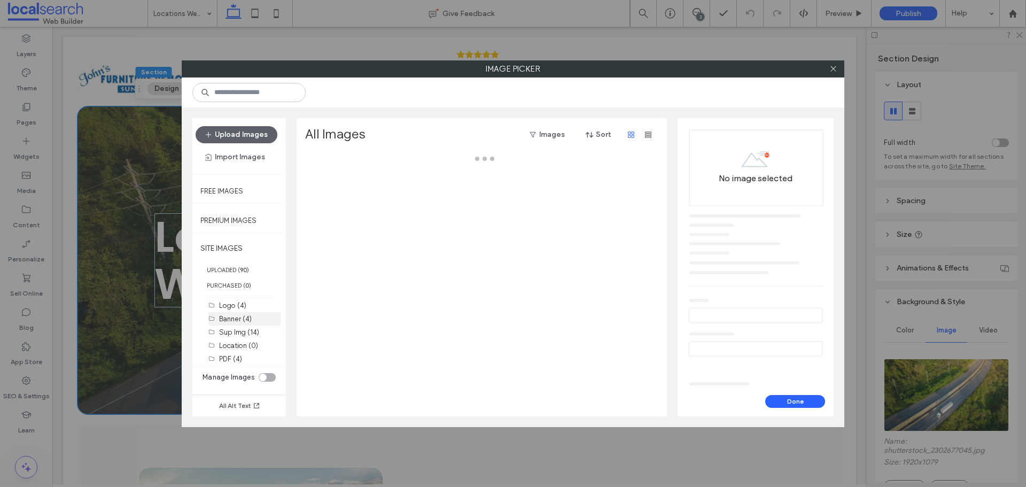
click at [223, 321] on label "Banner (4)" at bounding box center [235, 319] width 33 height 8
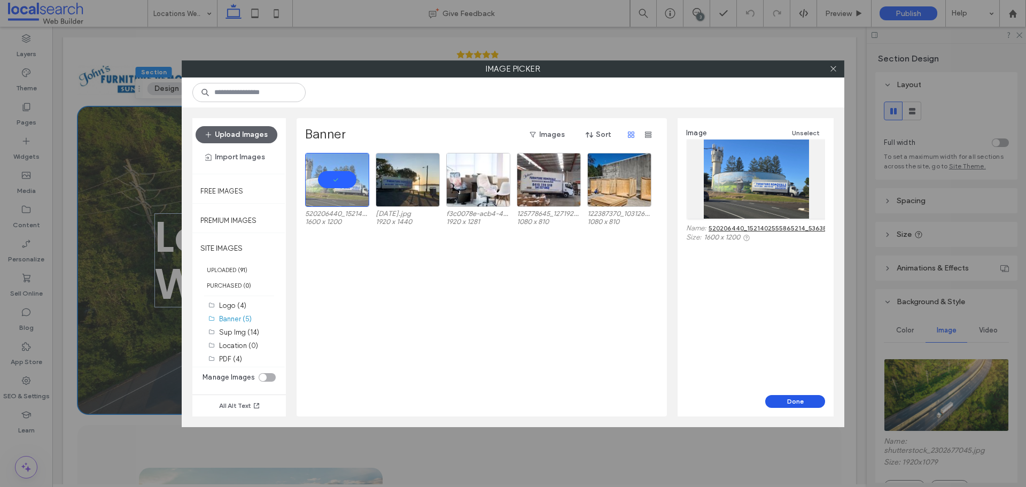
click at [806, 399] on button "Done" at bounding box center [795, 401] width 60 height 13
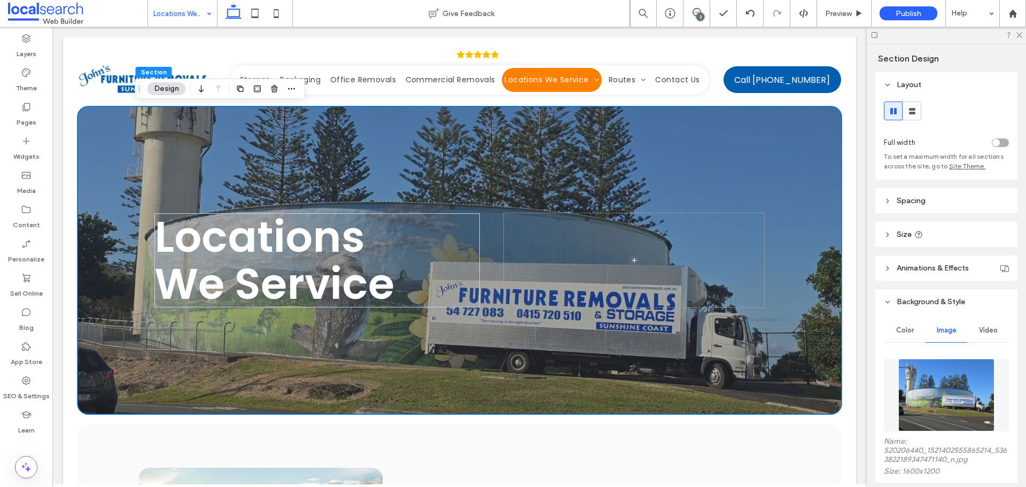
click at [211, 11] on div "Locations We Service" at bounding box center [182, 13] width 69 height 27
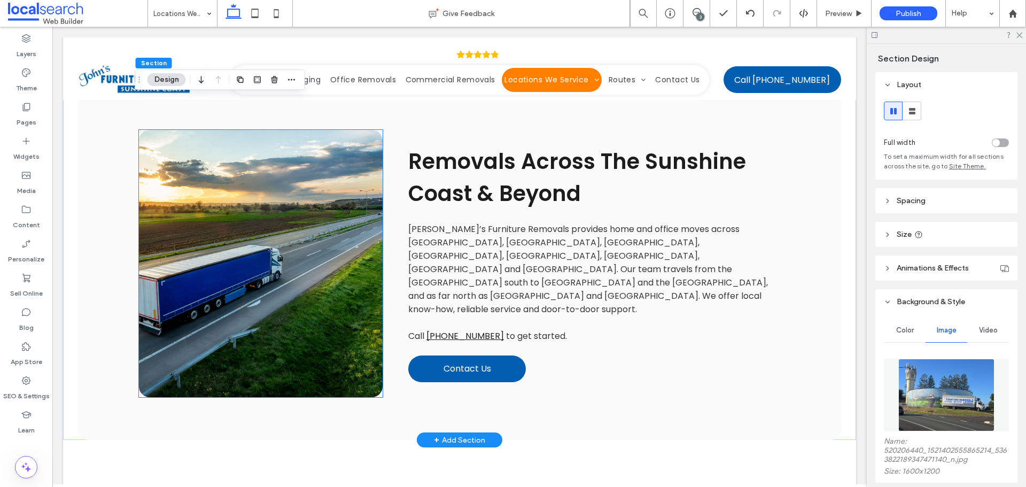
scroll to position [321, 0]
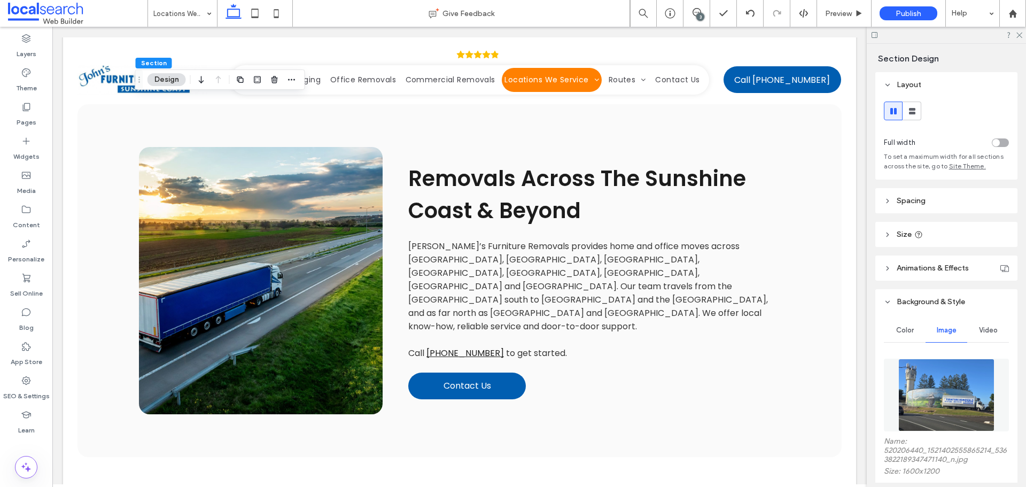
click at [939, 392] on img at bounding box center [946, 395] width 97 height 73
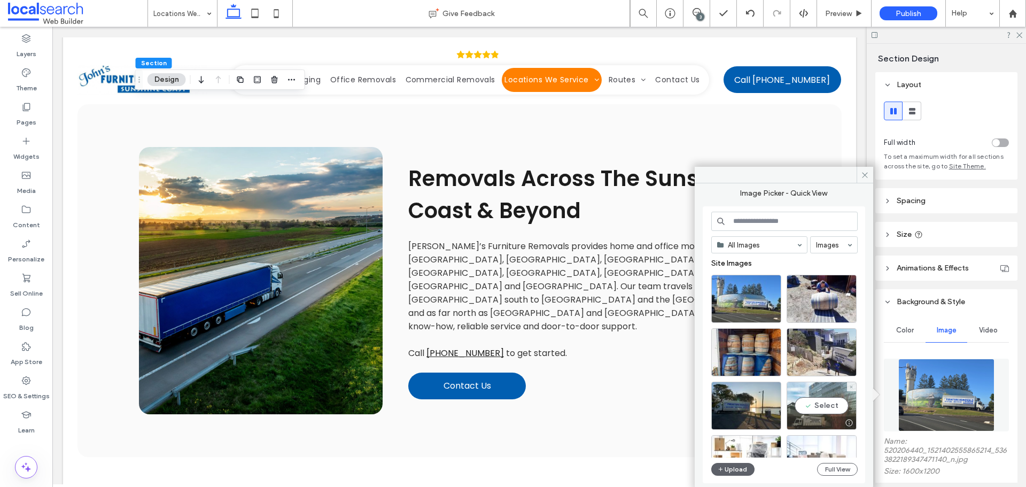
scroll to position [53, 0]
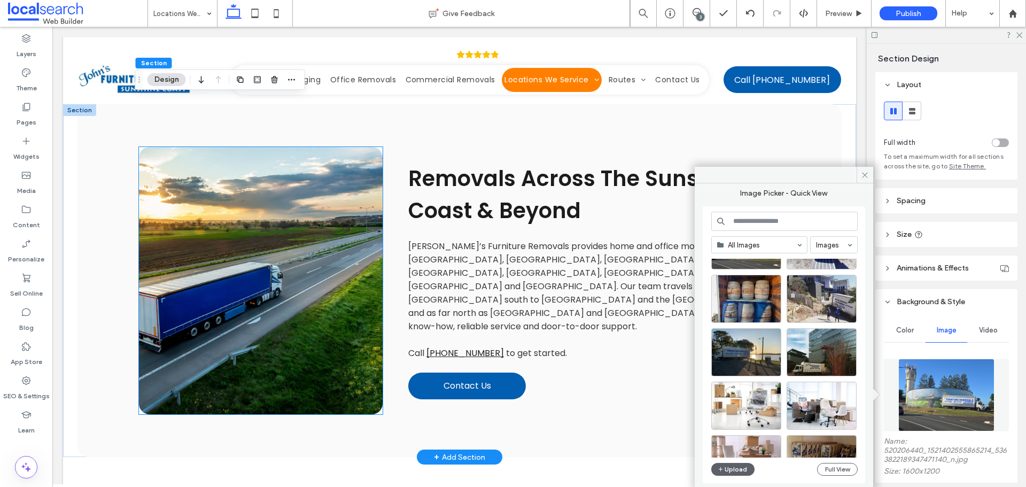
click at [310, 262] on link at bounding box center [261, 280] width 244 height 267
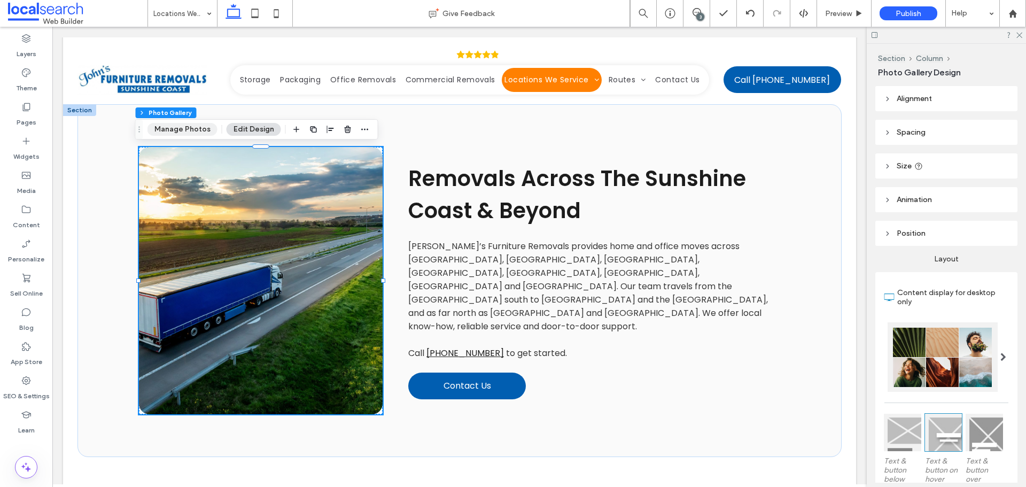
click at [194, 128] on button "Manage Photos" at bounding box center [182, 129] width 70 height 13
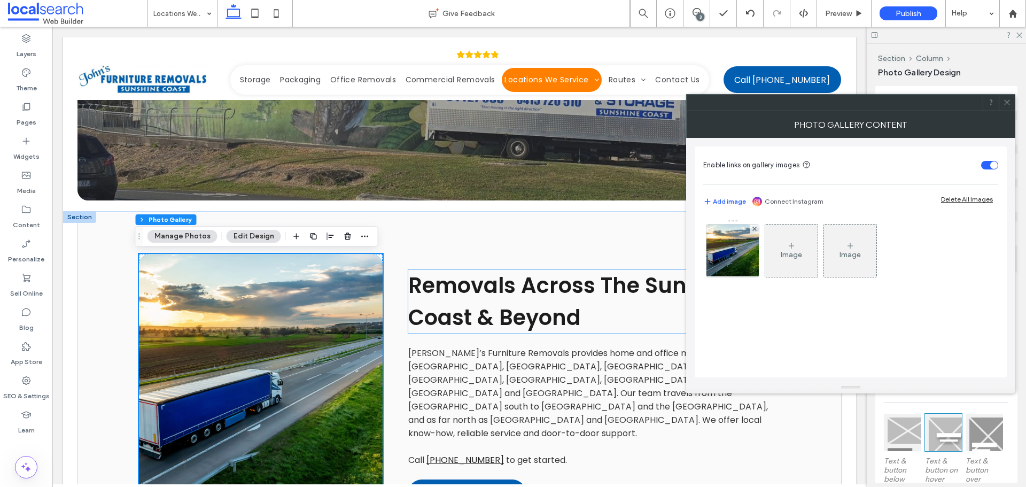
scroll to position [321, 0]
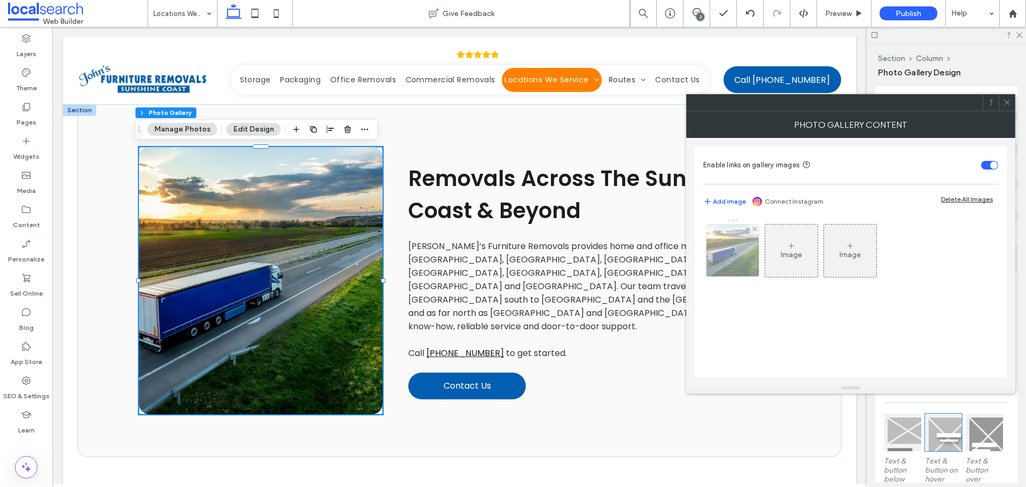
drag, startPoint x: 728, startPoint y: 266, endPoint x: 722, endPoint y: 270, distance: 7.7
click at [728, 266] on img at bounding box center [733, 250] width 79 height 52
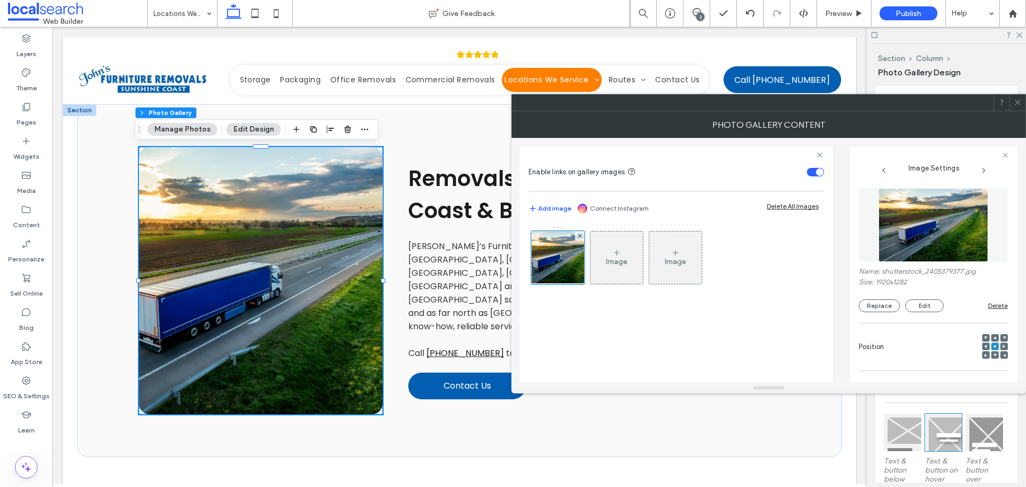
click at [904, 247] on img at bounding box center [934, 225] width 110 height 74
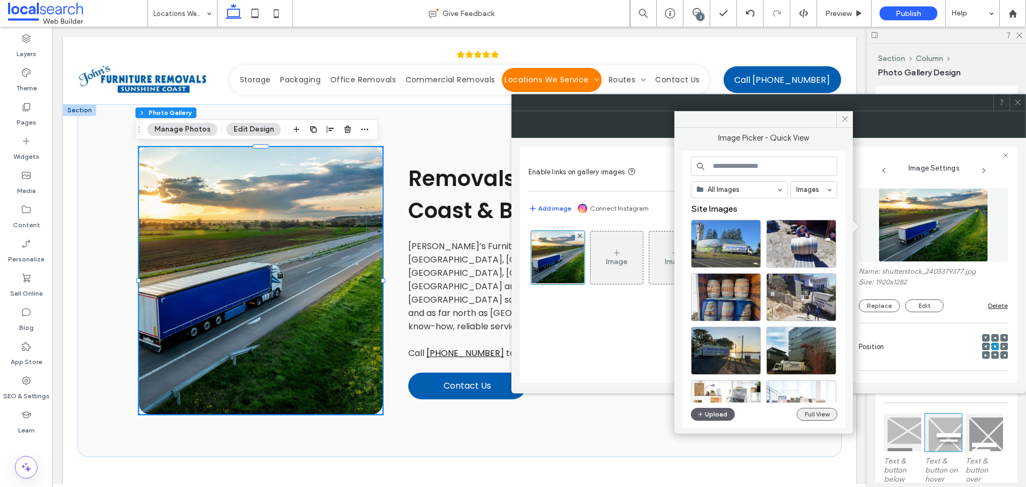
click at [825, 410] on button "Full View" at bounding box center [817, 414] width 41 height 13
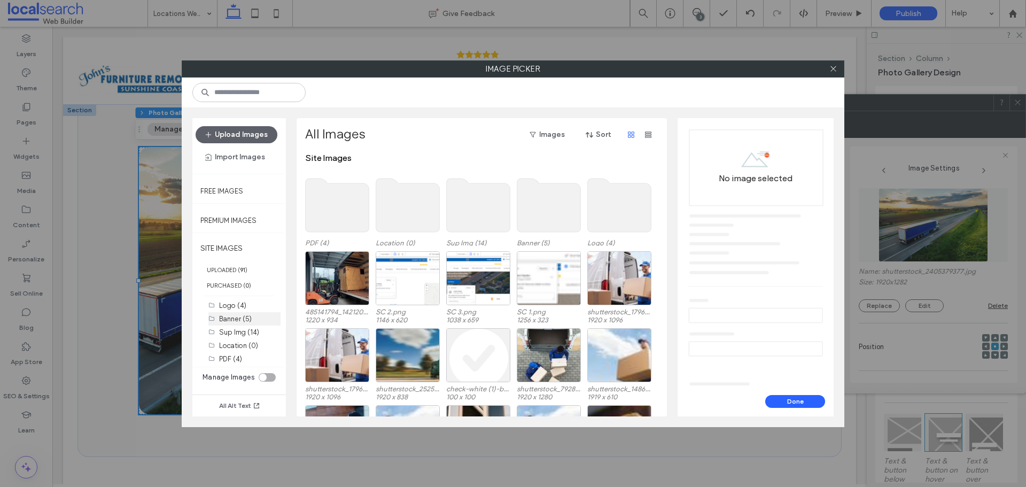
click at [246, 323] on div "Banner (5)" at bounding box center [249, 318] width 61 height 11
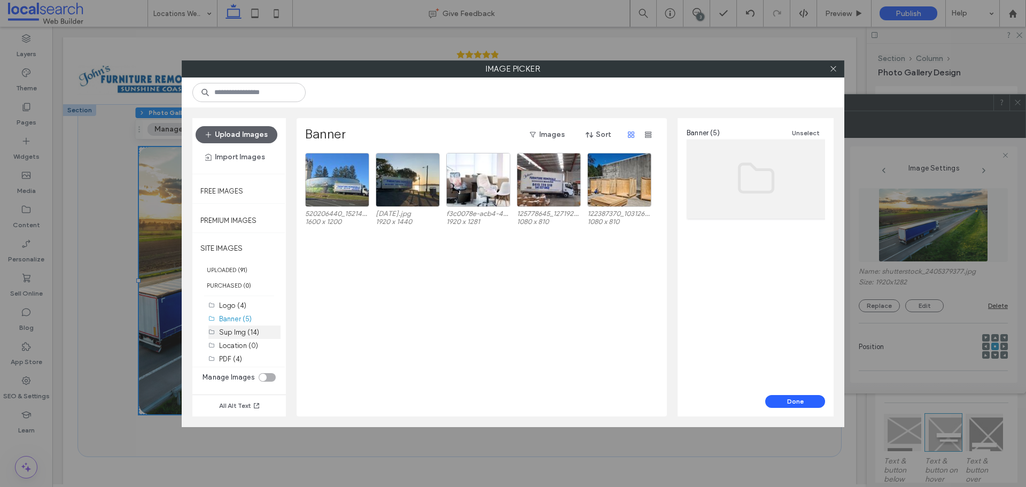
click at [243, 330] on label "Sup Img (14)" at bounding box center [239, 332] width 40 height 8
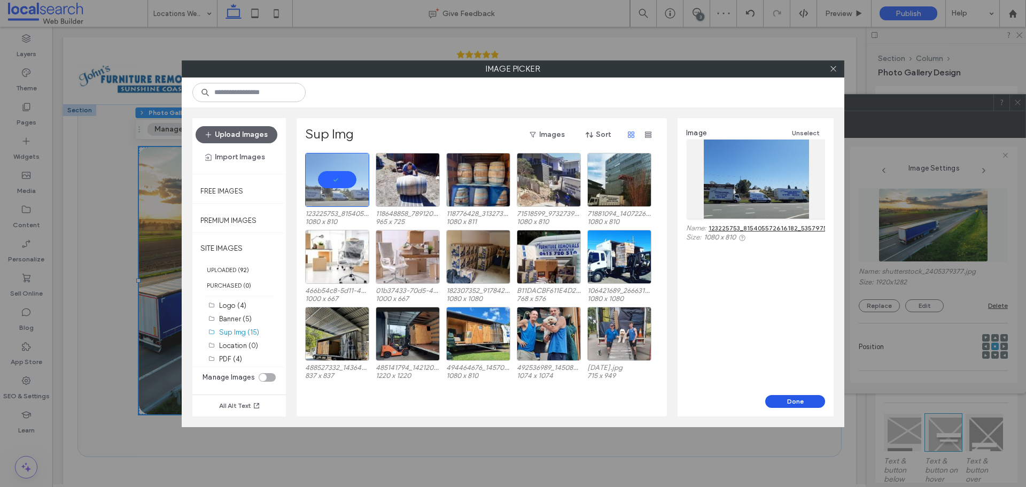
click at [784, 398] on button "Done" at bounding box center [795, 401] width 60 height 13
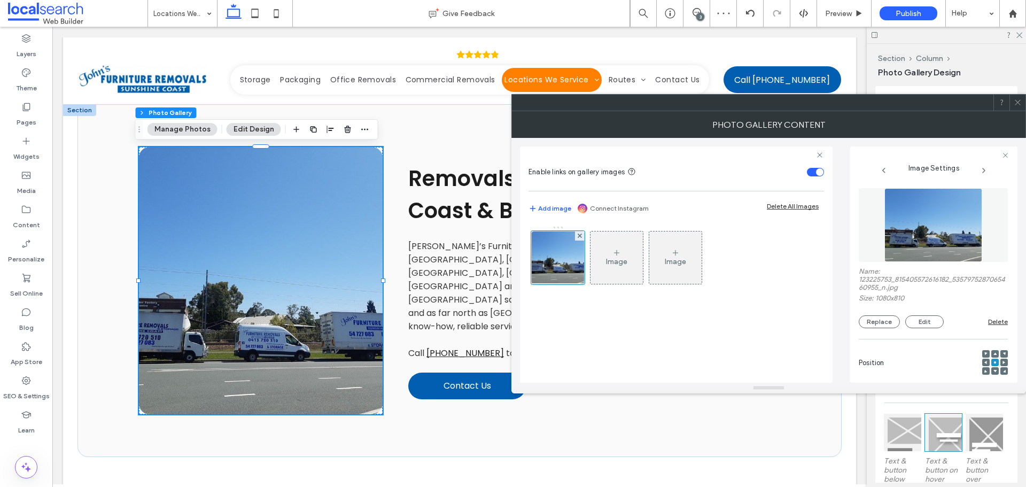
click at [1018, 100] on icon at bounding box center [1018, 102] width 8 height 8
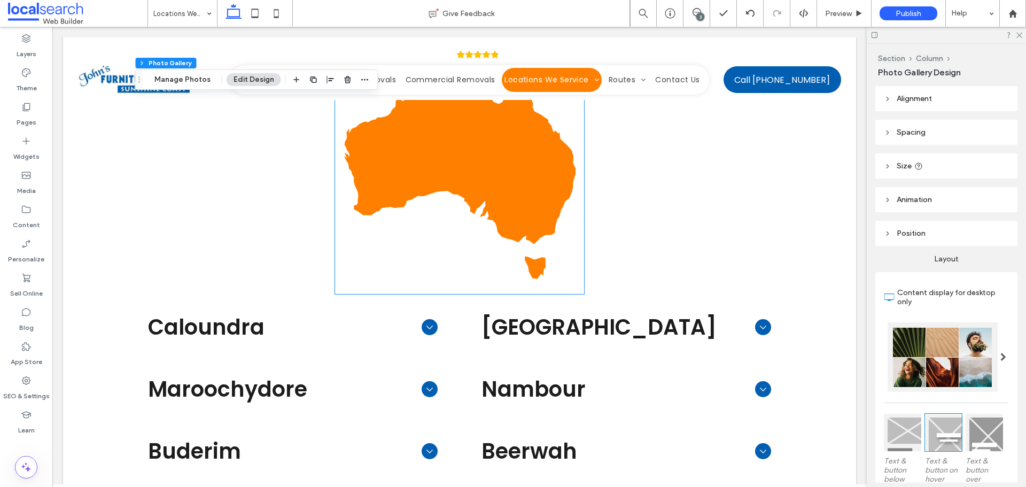
scroll to position [802, 0]
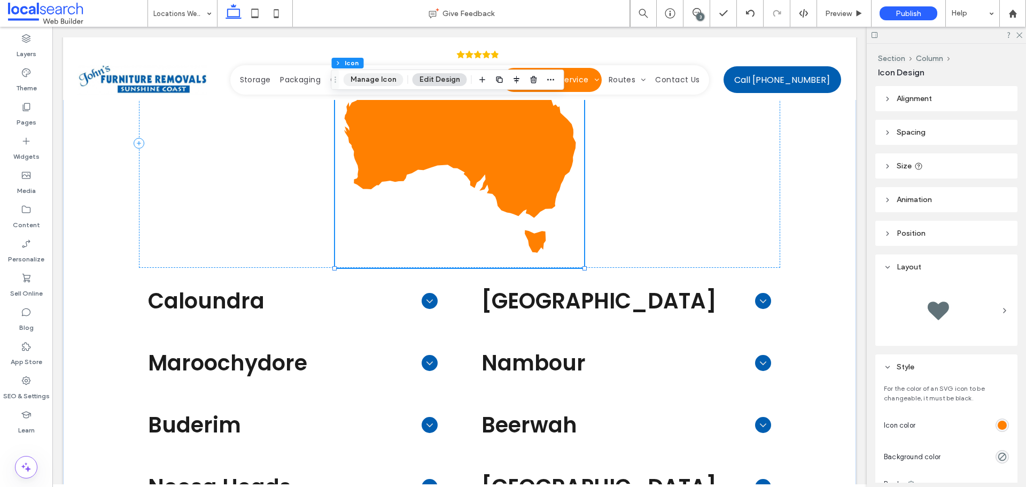
click at [347, 77] on button "Manage Icon" at bounding box center [374, 79] width 60 height 13
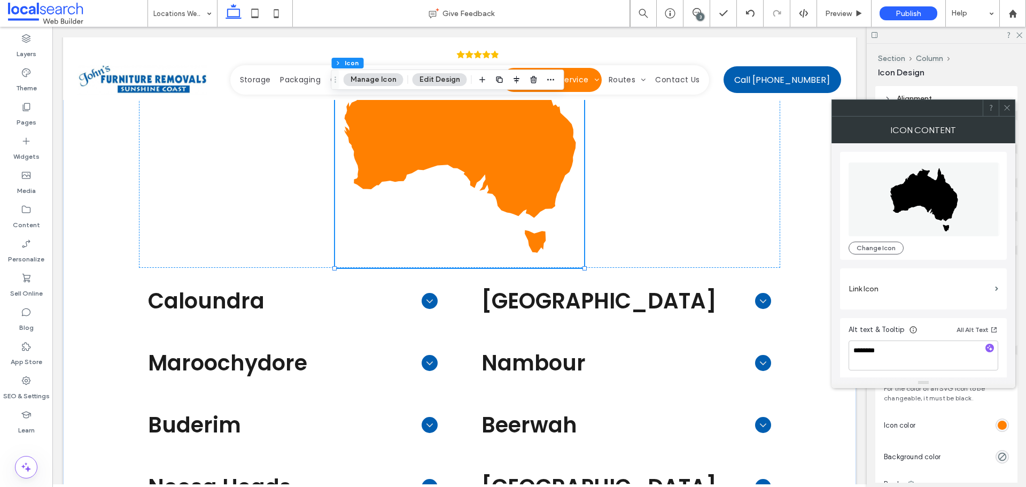
click at [1006, 110] on icon at bounding box center [1007, 108] width 8 height 8
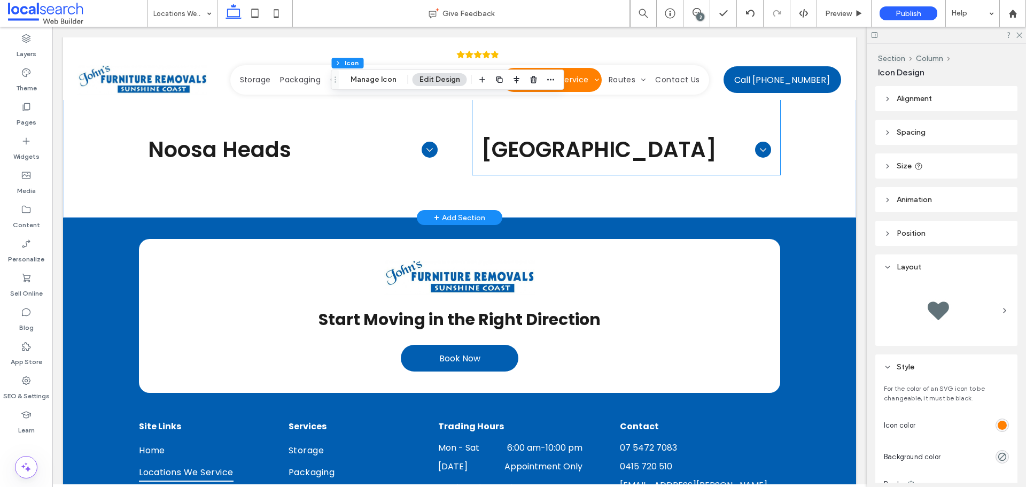
scroll to position [1176, 0]
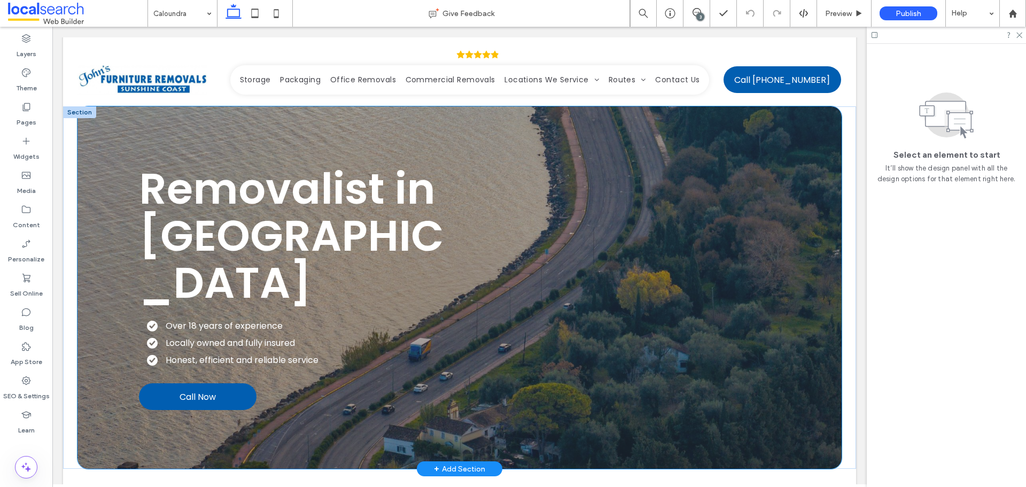
click at [757, 121] on div "Removalist in Caloundra Over 18 years of experience Locally owned and fully ins…" at bounding box center [459, 287] width 641 height 362
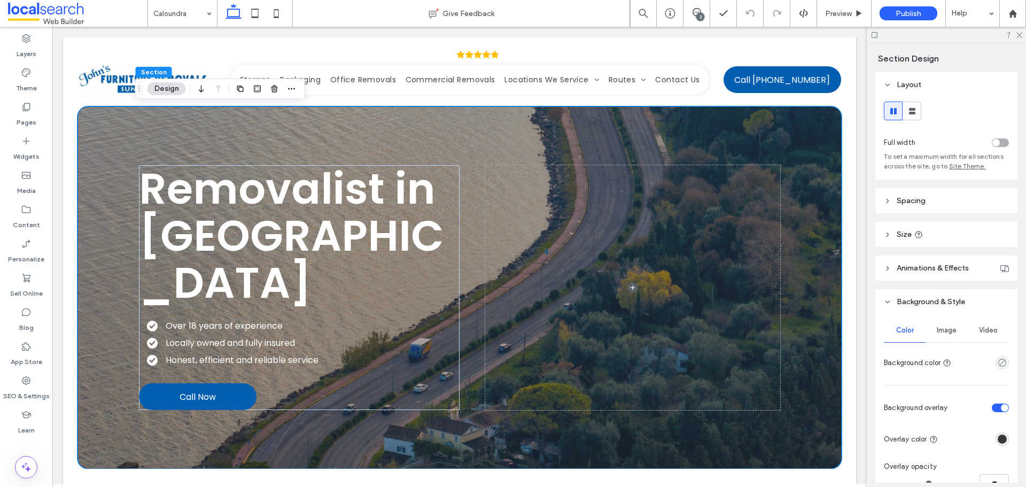
click at [947, 325] on div "Image" at bounding box center [947, 330] width 42 height 24
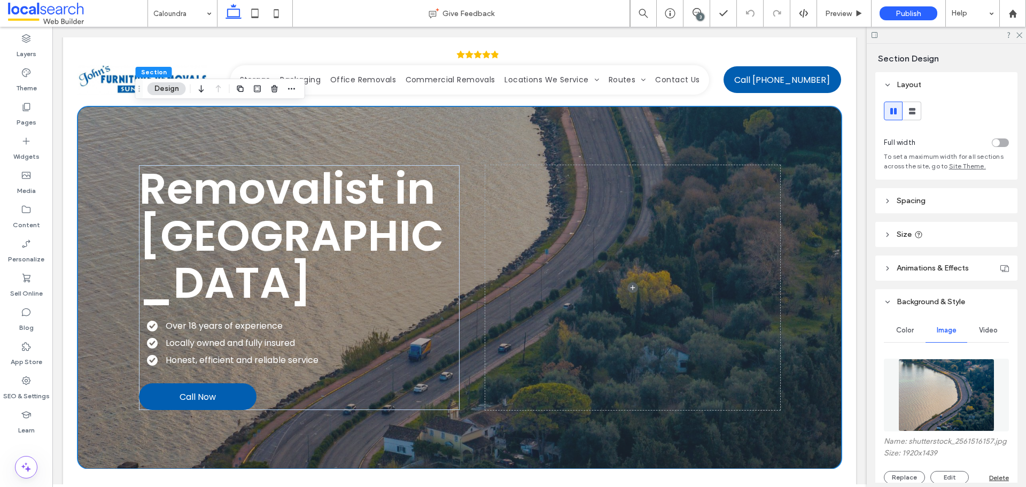
click at [910, 387] on img at bounding box center [946, 395] width 97 height 73
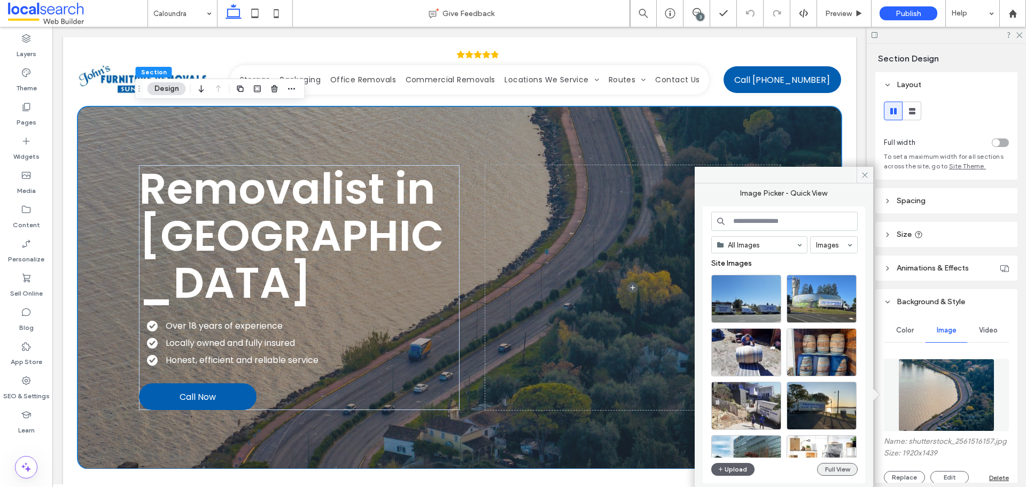
click at [825, 468] on button "Full View" at bounding box center [837, 469] width 41 height 13
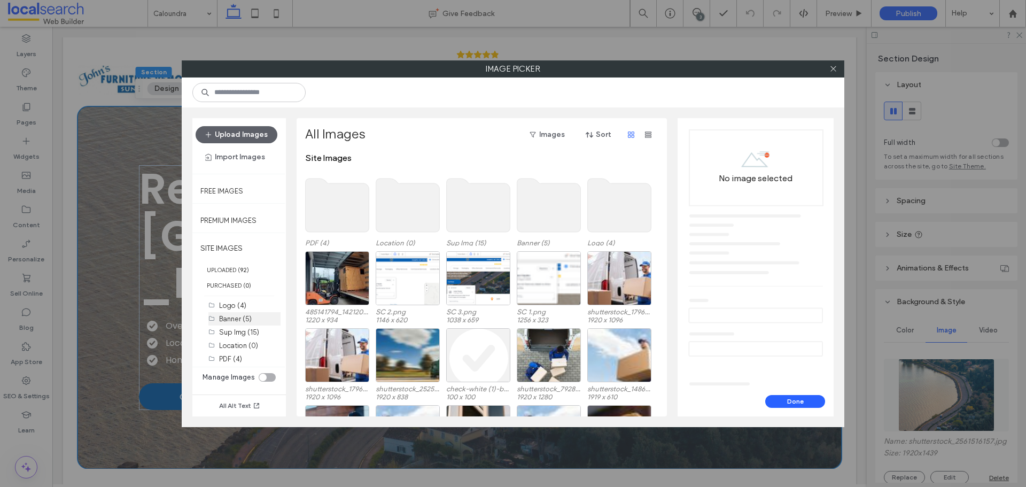
click at [252, 318] on div "Banner (5)" at bounding box center [249, 318] width 61 height 11
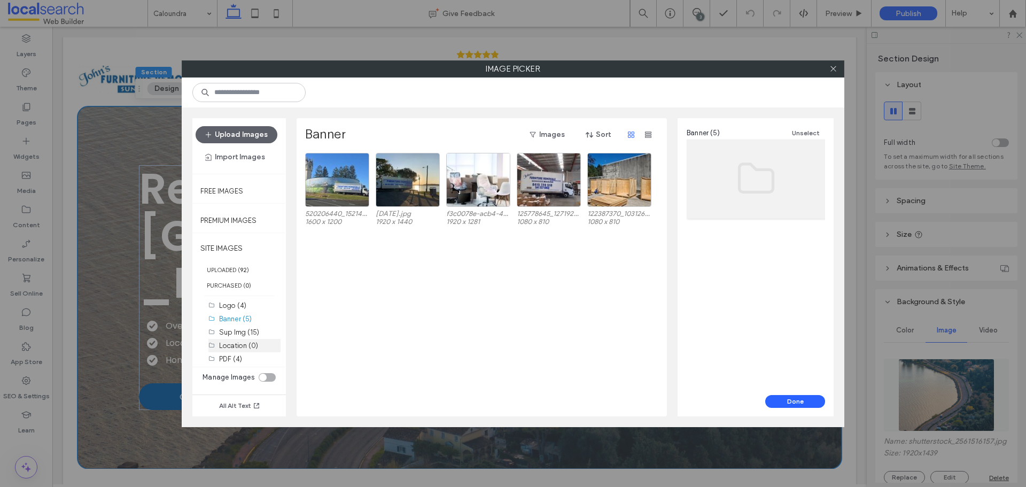
click at [241, 345] on label "Location (0)" at bounding box center [238, 345] width 39 height 8
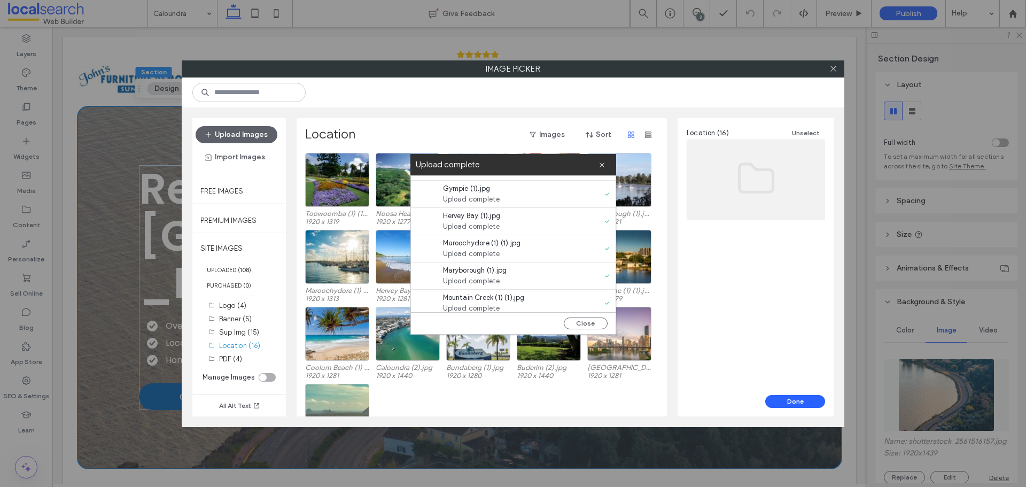
scroll to position [300, 0]
click at [596, 321] on button "Close" at bounding box center [586, 323] width 44 height 12
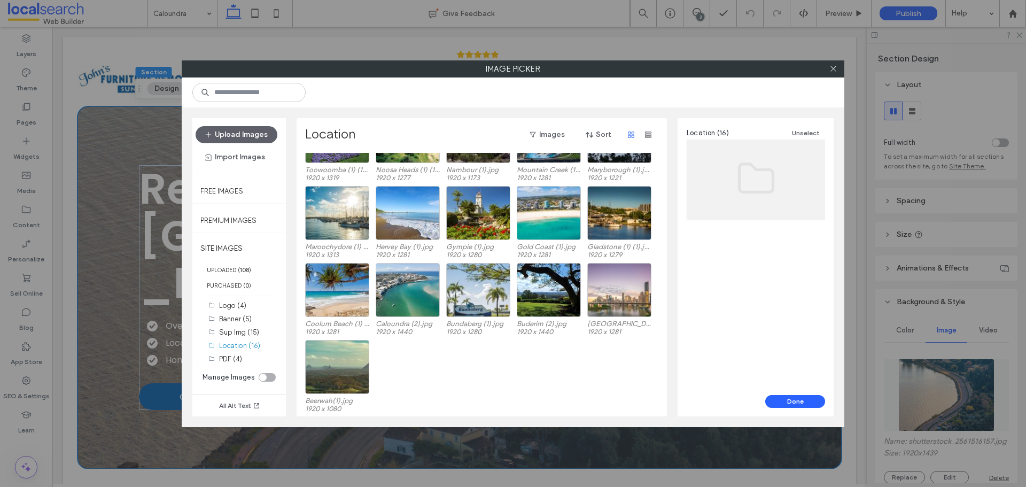
scroll to position [44, 0]
click at [400, 297] on div "Select" at bounding box center [408, 289] width 64 height 54
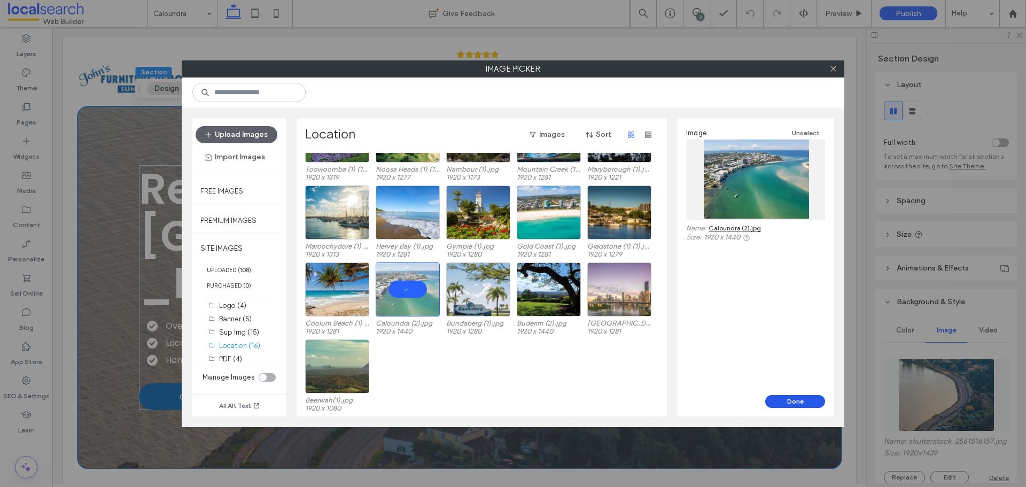
click at [784, 397] on button "Done" at bounding box center [795, 401] width 60 height 13
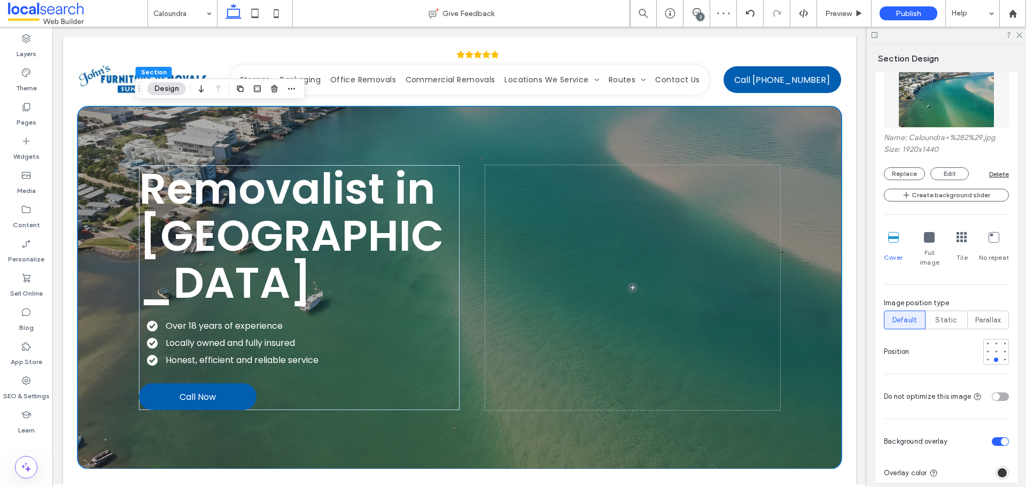
scroll to position [321, 0]
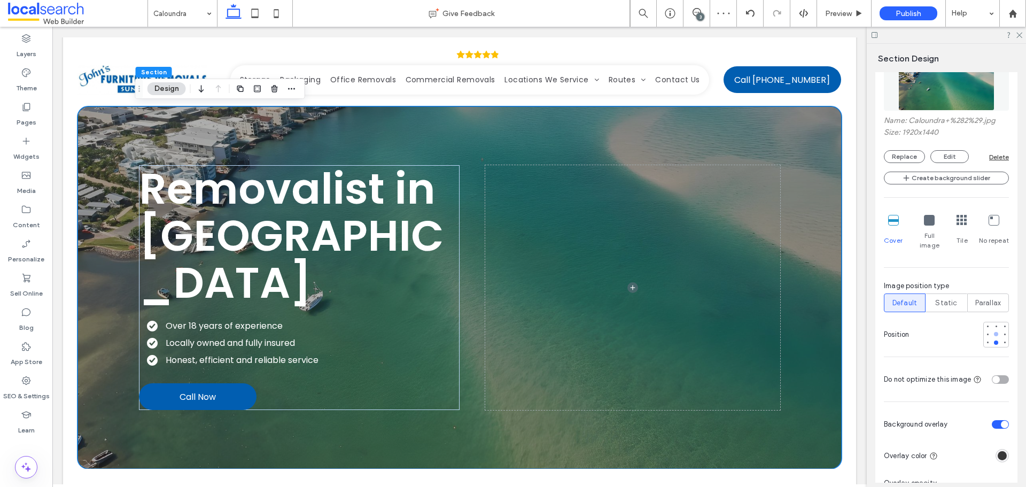
click at [994, 332] on div at bounding box center [996, 334] width 4 height 4
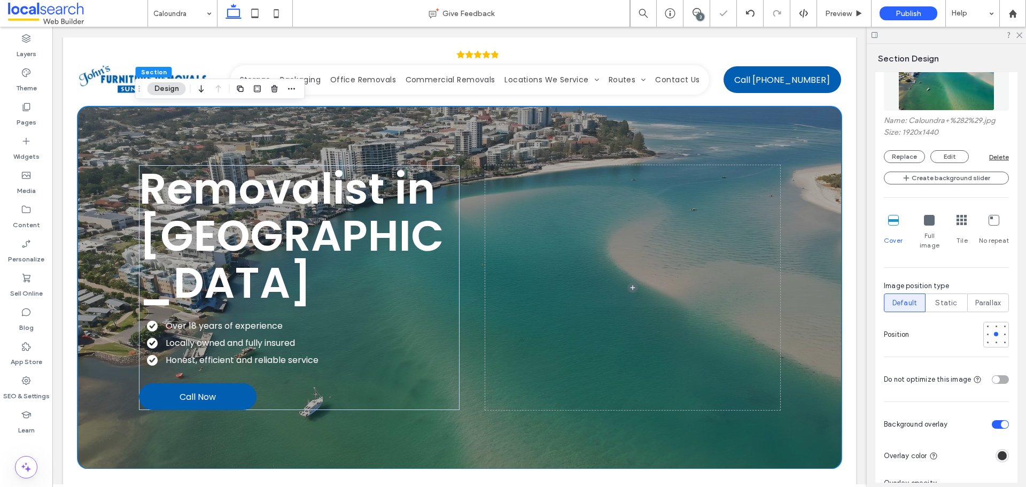
click at [990, 337] on div at bounding box center [996, 335] width 26 height 26
click at [994, 340] on div at bounding box center [996, 342] width 4 height 4
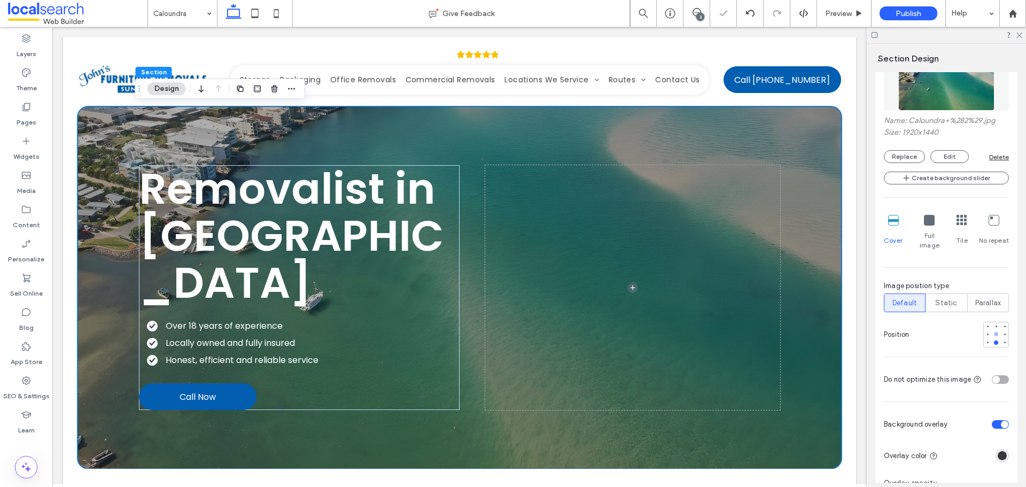
click at [994, 332] on div at bounding box center [996, 334] width 4 height 4
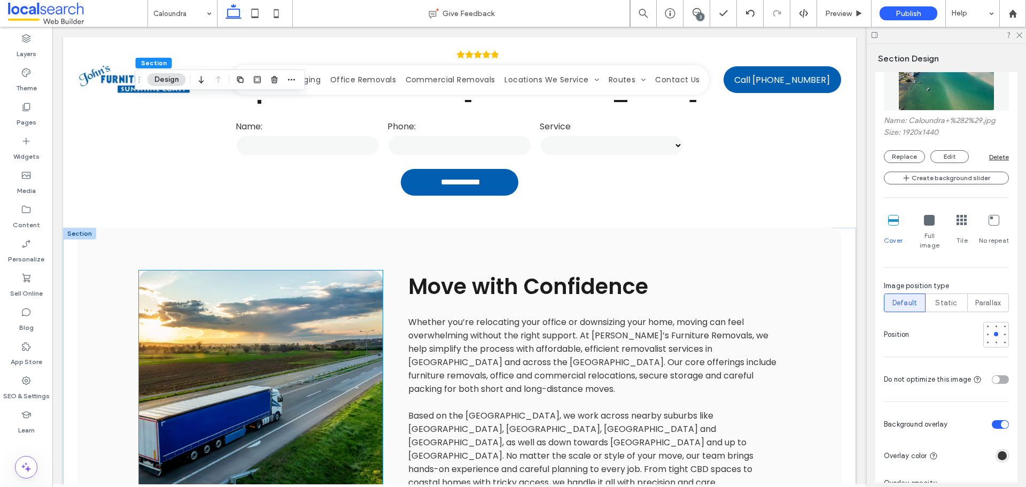
scroll to position [428, 0]
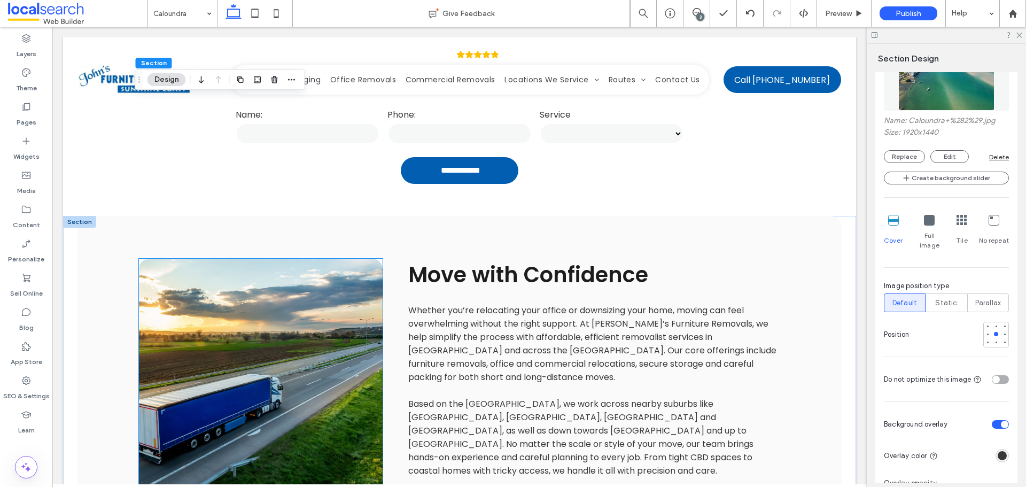
click at [224, 299] on link at bounding box center [261, 392] width 244 height 267
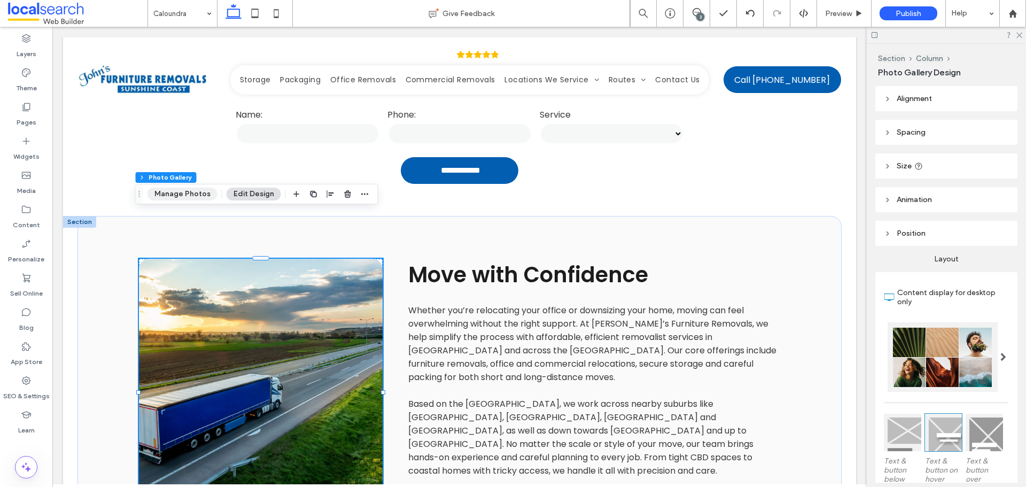
drag, startPoint x: 156, startPoint y: 198, endPoint x: 133, endPoint y: 177, distance: 31.0
click at [156, 198] on button "Manage Photos" at bounding box center [182, 194] width 70 height 13
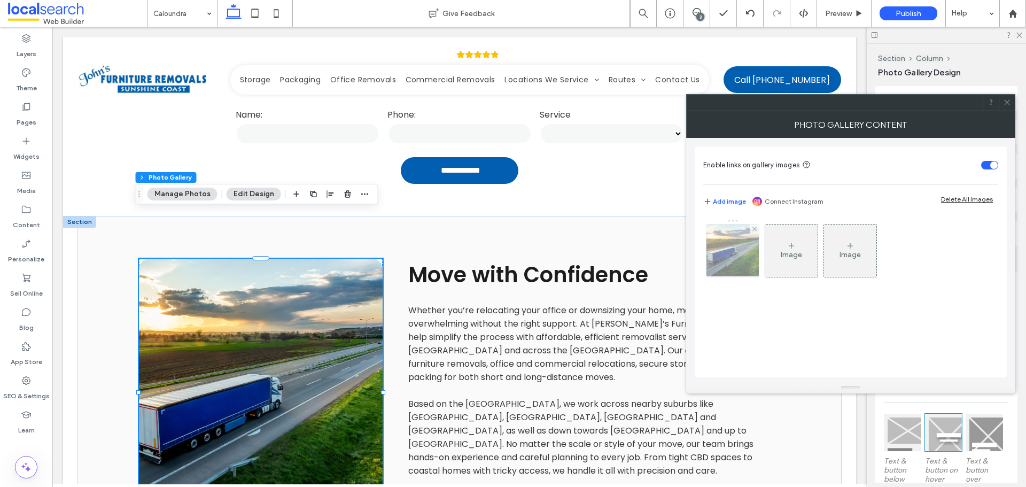
click at [734, 258] on img at bounding box center [733, 250] width 79 height 52
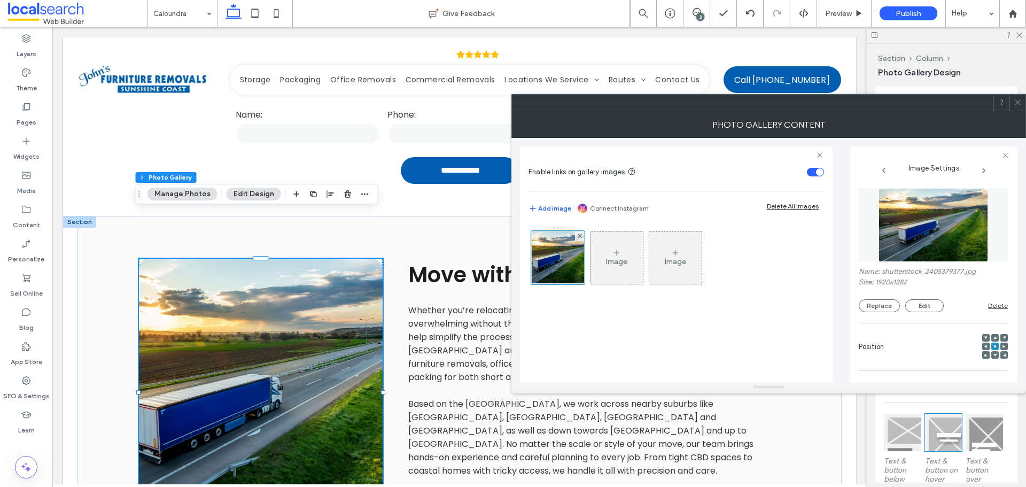
click at [930, 231] on img at bounding box center [934, 225] width 110 height 74
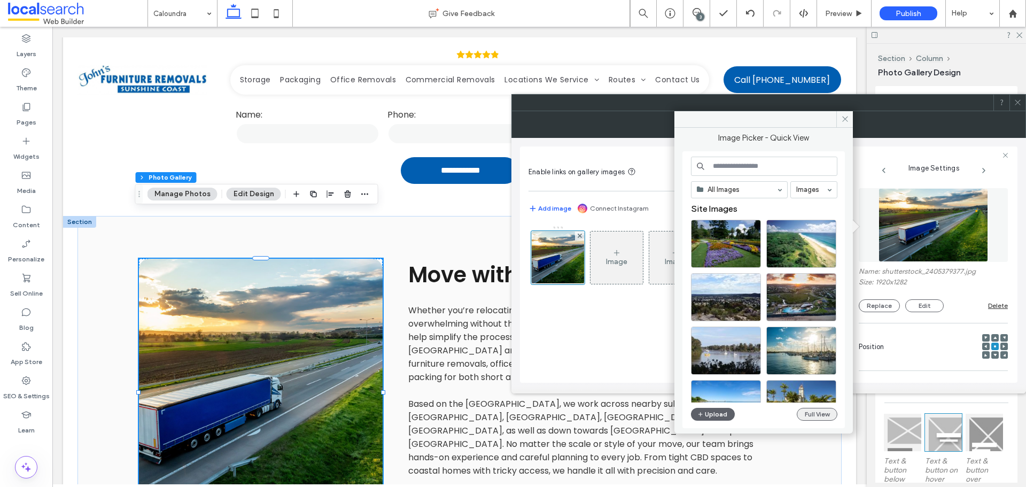
click at [823, 409] on button "Full View" at bounding box center [817, 414] width 41 height 13
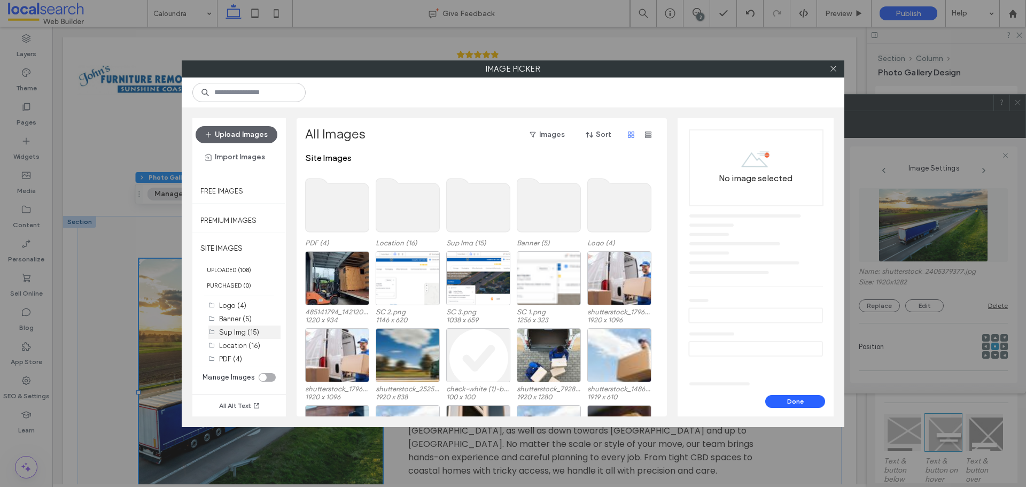
click at [250, 329] on label "Sup Img (15)" at bounding box center [239, 332] width 40 height 8
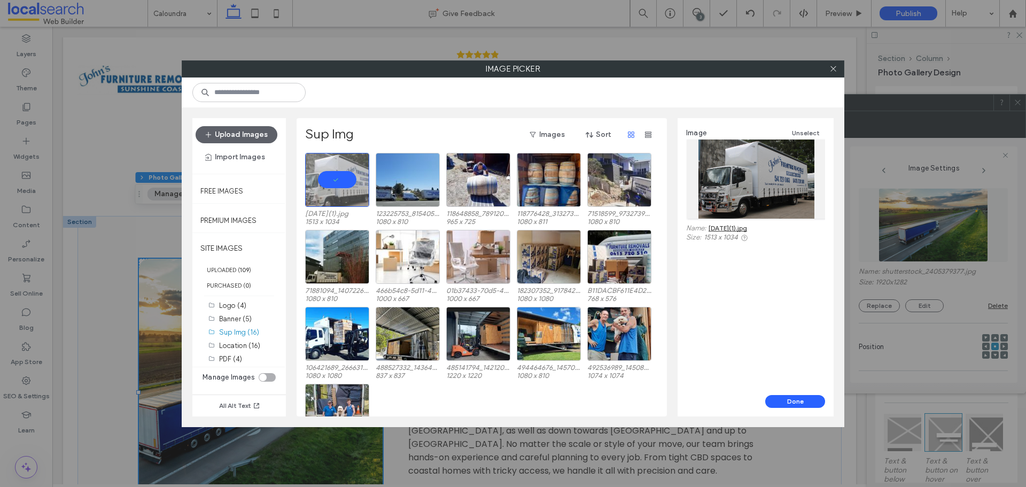
click at [781, 395] on button "Done" at bounding box center [795, 401] width 60 height 13
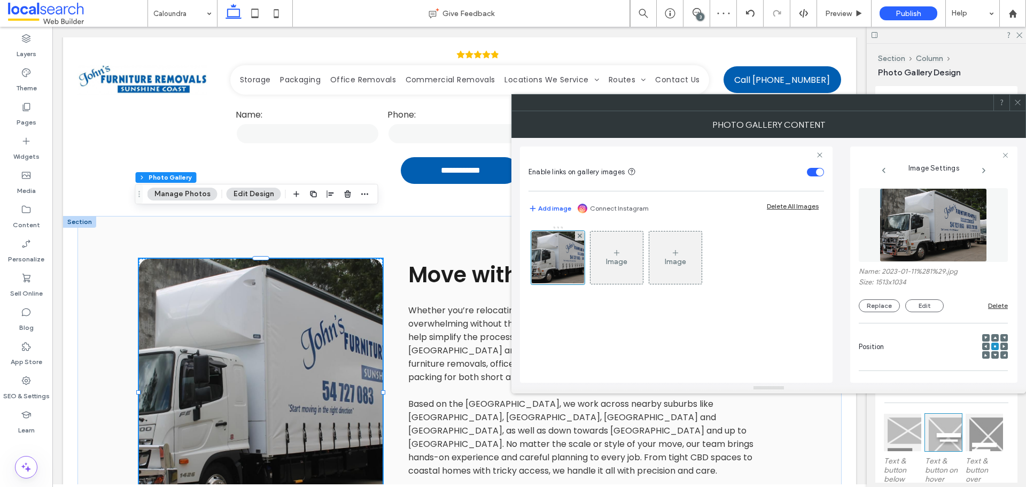
click at [1016, 100] on icon at bounding box center [1018, 102] width 8 height 8
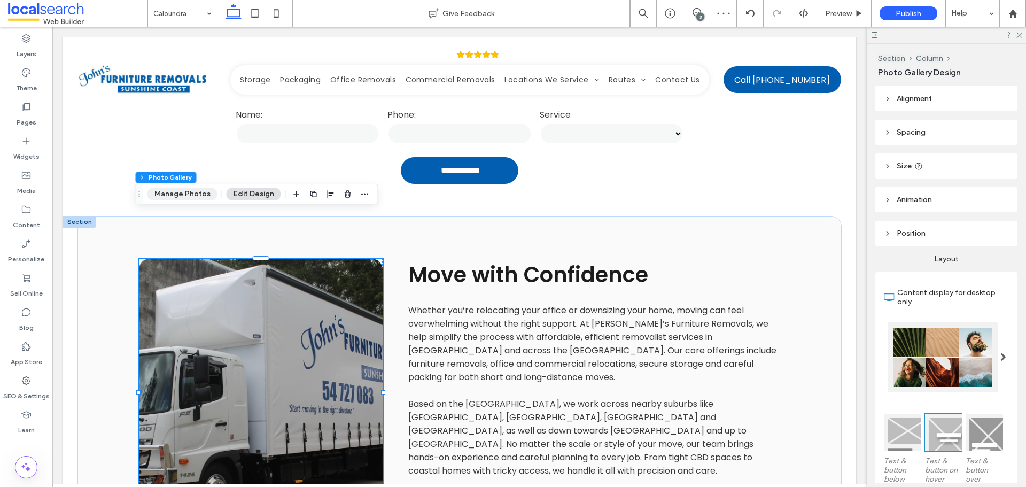
click at [189, 190] on button "Manage Photos" at bounding box center [182, 194] width 70 height 13
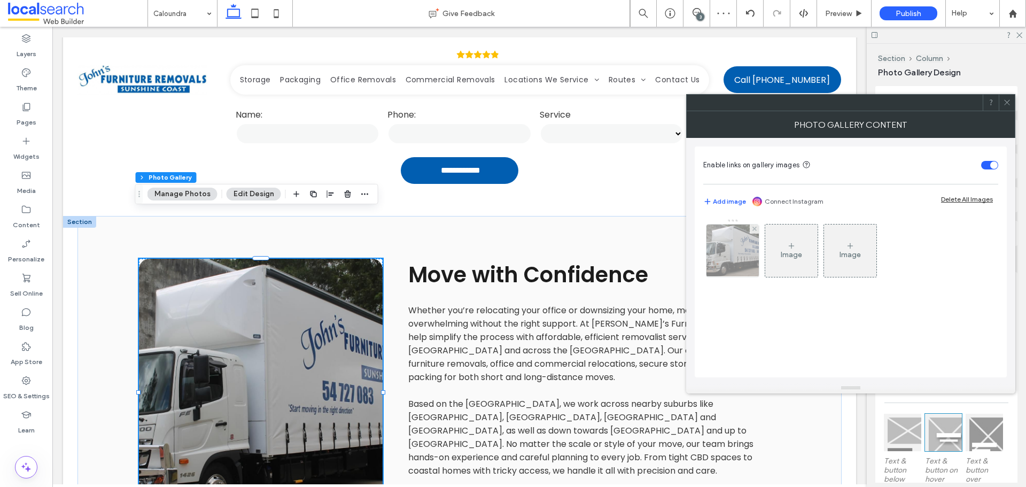
click at [712, 254] on img at bounding box center [732, 250] width 76 height 52
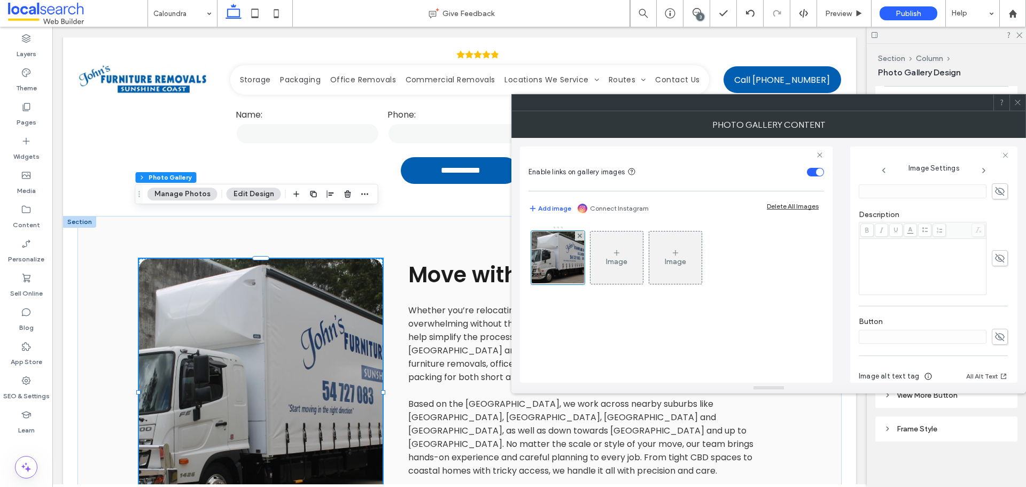
scroll to position [294, 0]
click at [1021, 107] on span at bounding box center [1018, 103] width 8 height 16
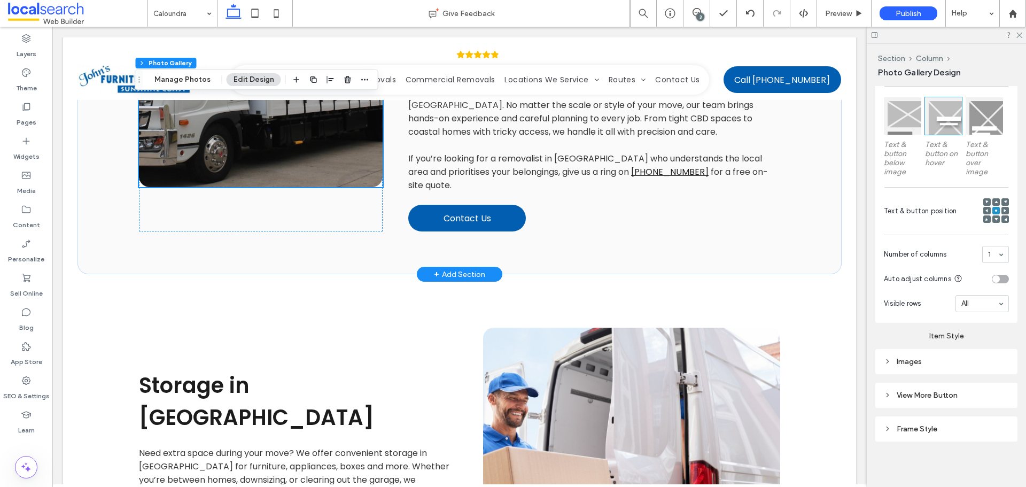
scroll to position [908, 0]
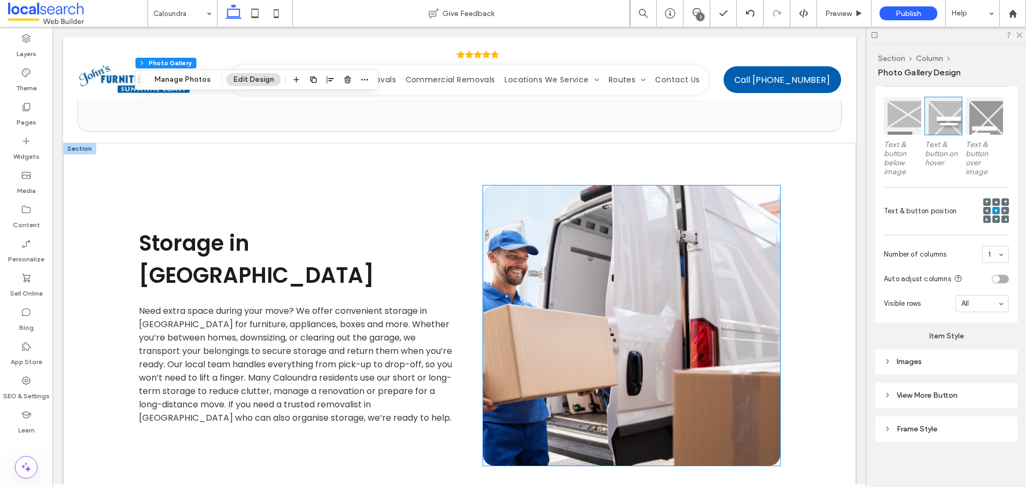
click at [541, 185] on link at bounding box center [631, 325] width 297 height 280
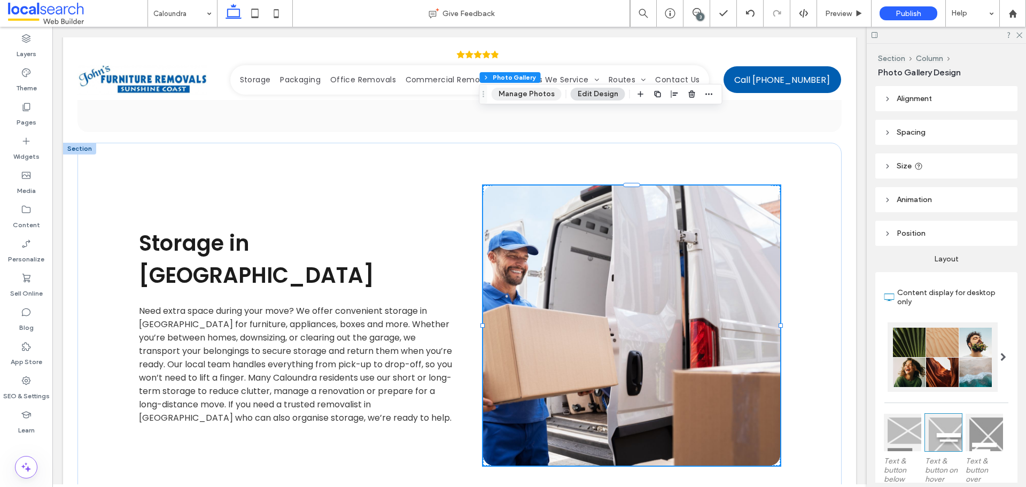
click at [530, 97] on button "Manage Photos" at bounding box center [527, 94] width 70 height 13
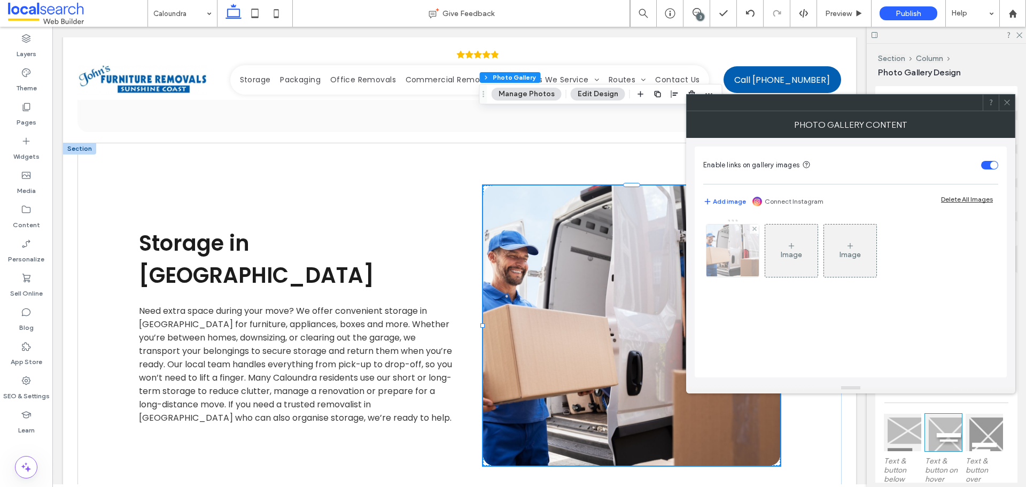
click at [733, 238] on img at bounding box center [733, 250] width 92 height 52
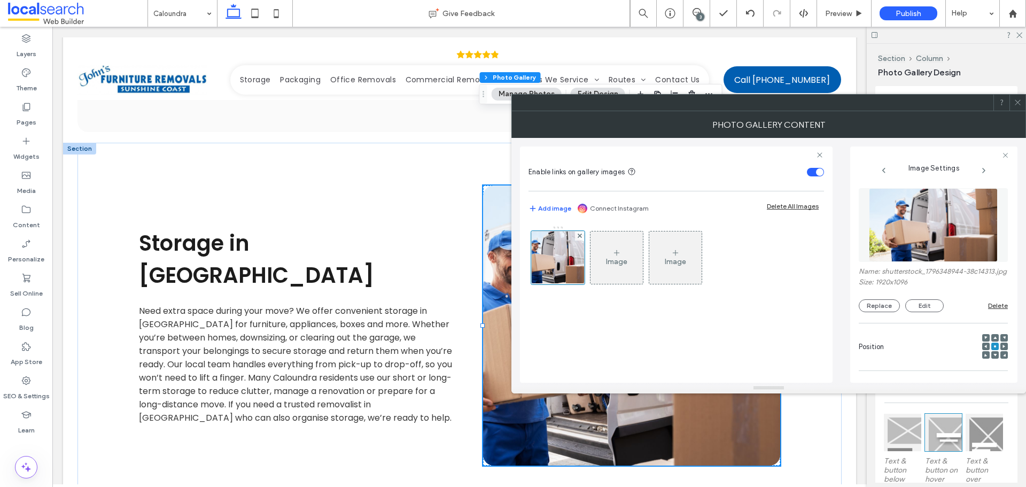
click at [949, 216] on img at bounding box center [933, 225] width 128 height 74
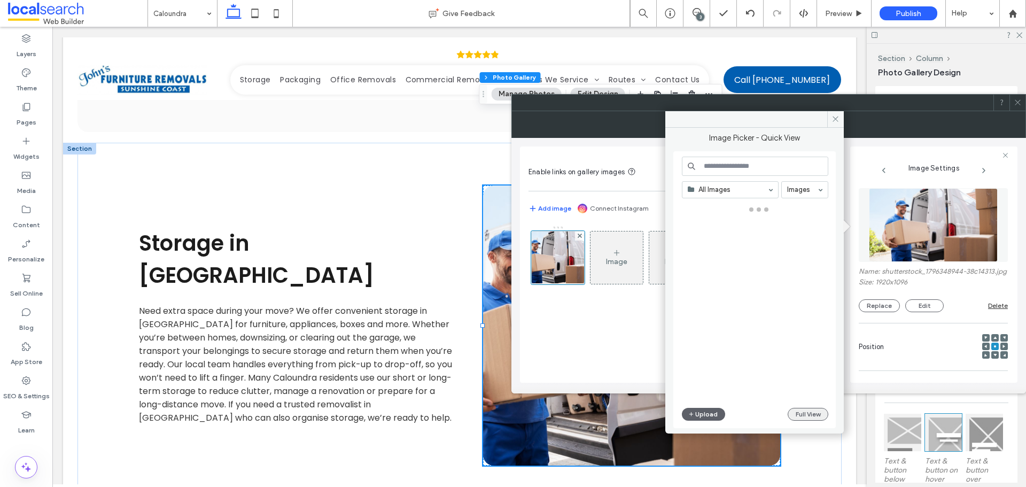
click at [819, 415] on button "Full View" at bounding box center [808, 414] width 41 height 13
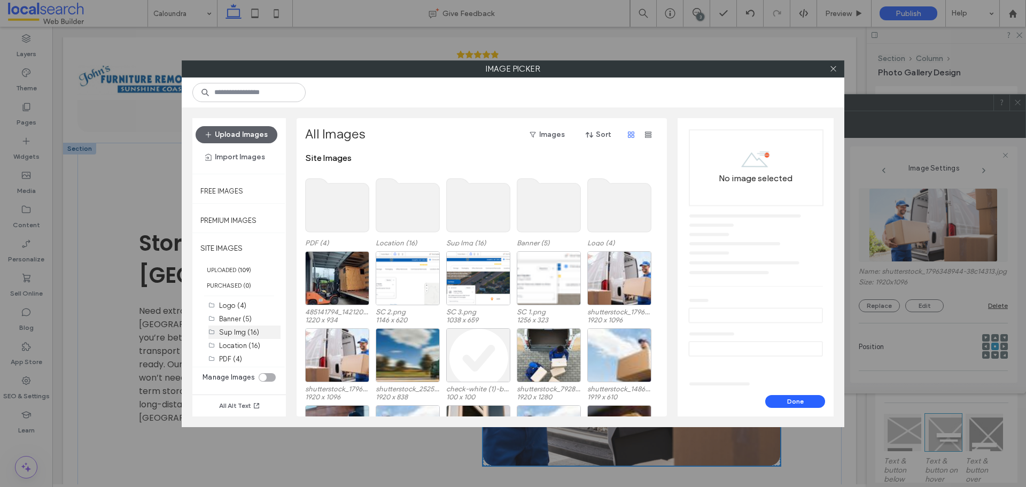
click at [235, 327] on div "Sup Img (16)" at bounding box center [249, 332] width 61 height 11
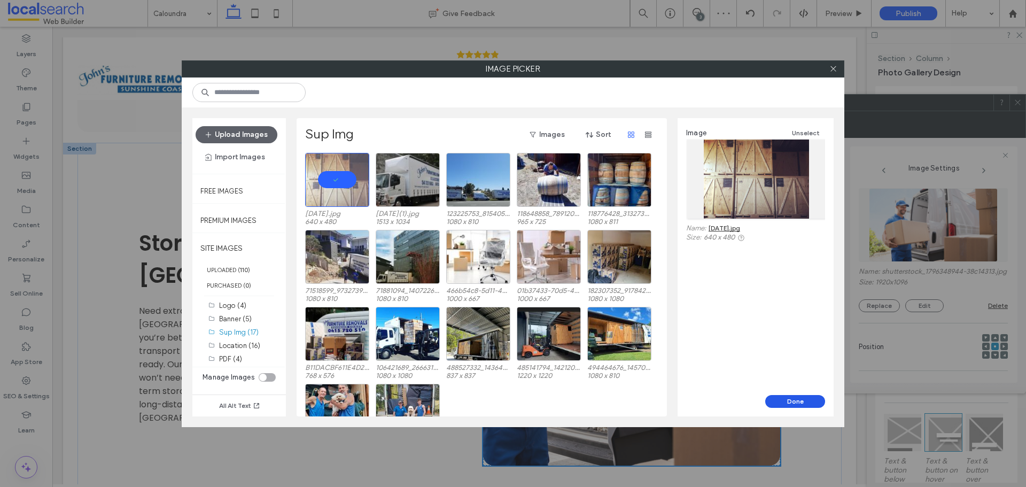
click at [788, 400] on button "Done" at bounding box center [795, 401] width 60 height 13
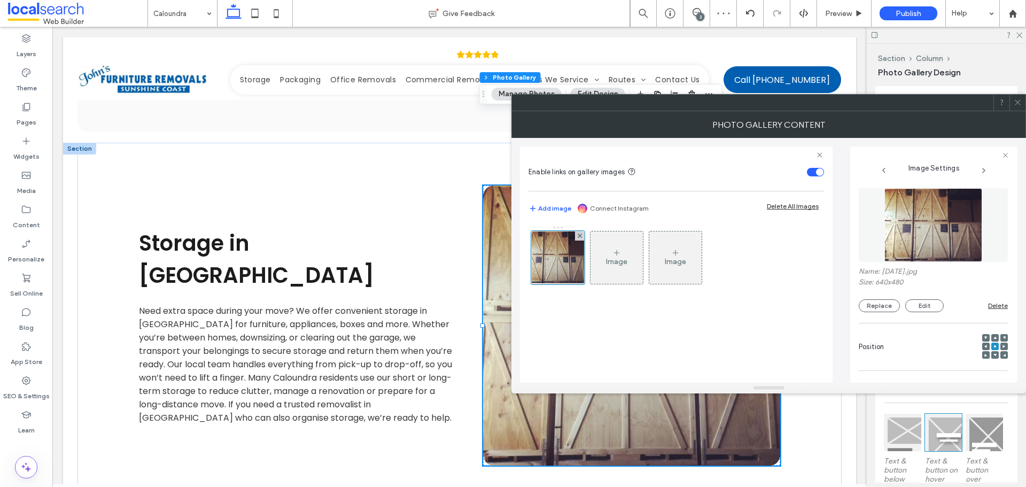
click at [1021, 105] on icon at bounding box center [1018, 102] width 8 height 8
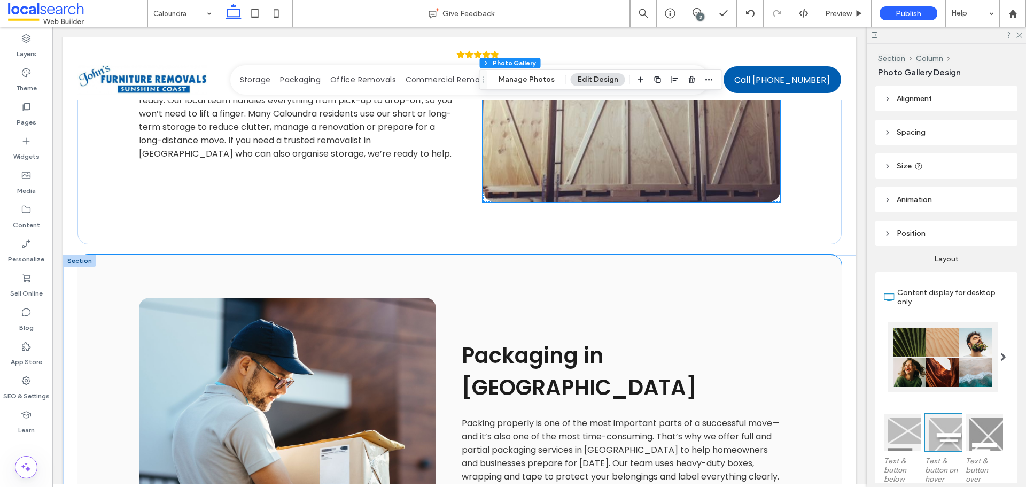
scroll to position [1176, 0]
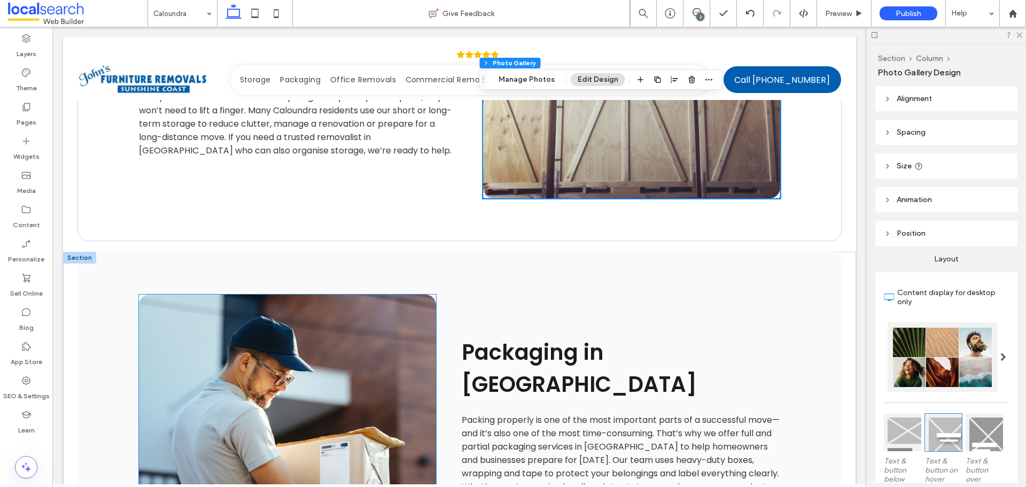
click at [320, 294] on link at bounding box center [287, 427] width 297 height 267
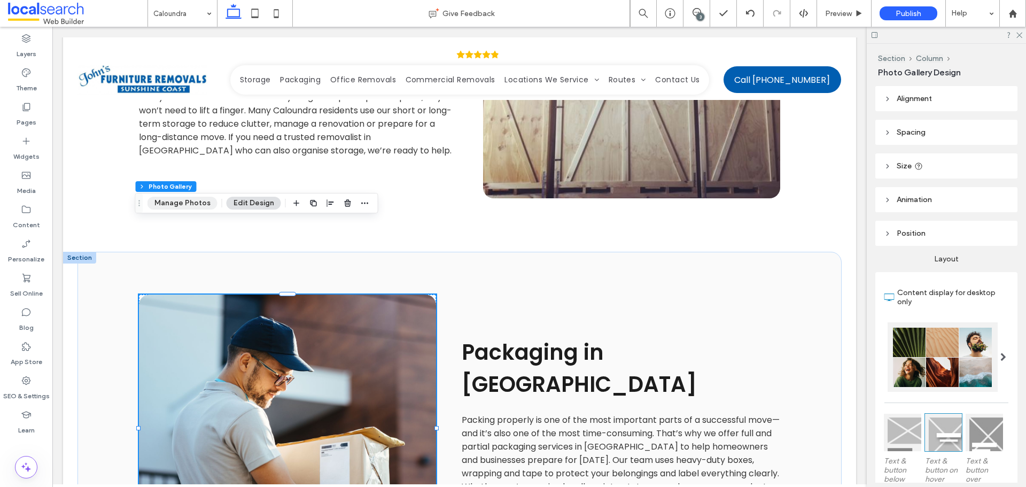
click at [201, 201] on button "Manage Photos" at bounding box center [182, 203] width 70 height 13
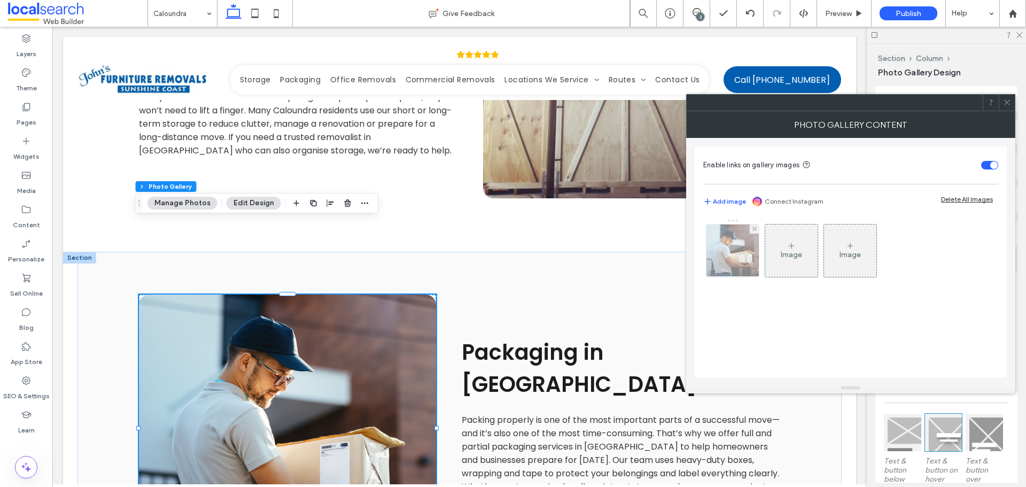
click at [726, 253] on img at bounding box center [732, 250] width 57 height 52
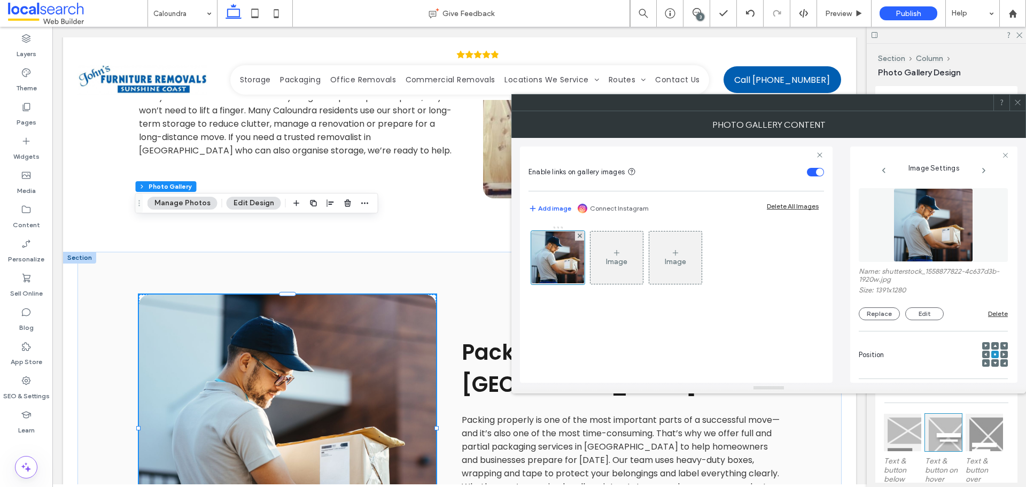
click at [928, 232] on img at bounding box center [933, 225] width 80 height 74
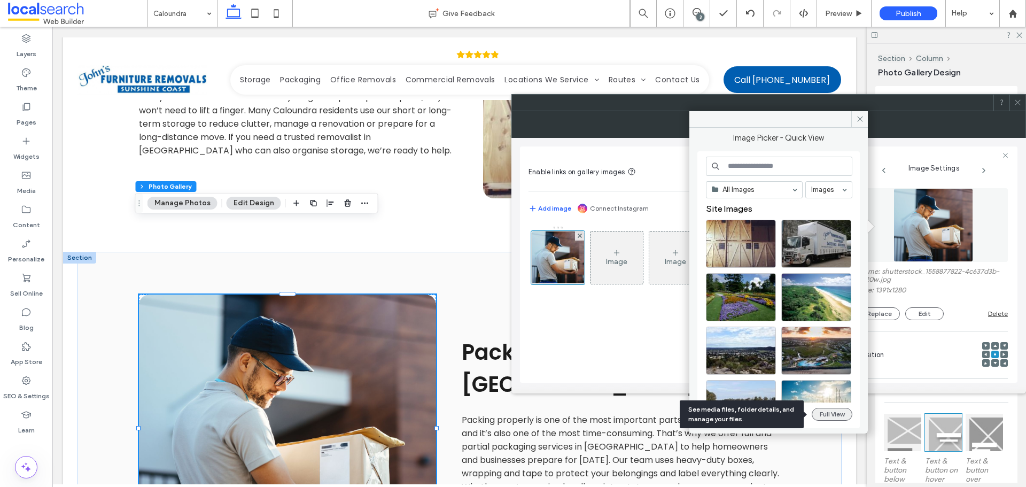
click at [830, 410] on button "Full View" at bounding box center [832, 414] width 41 height 13
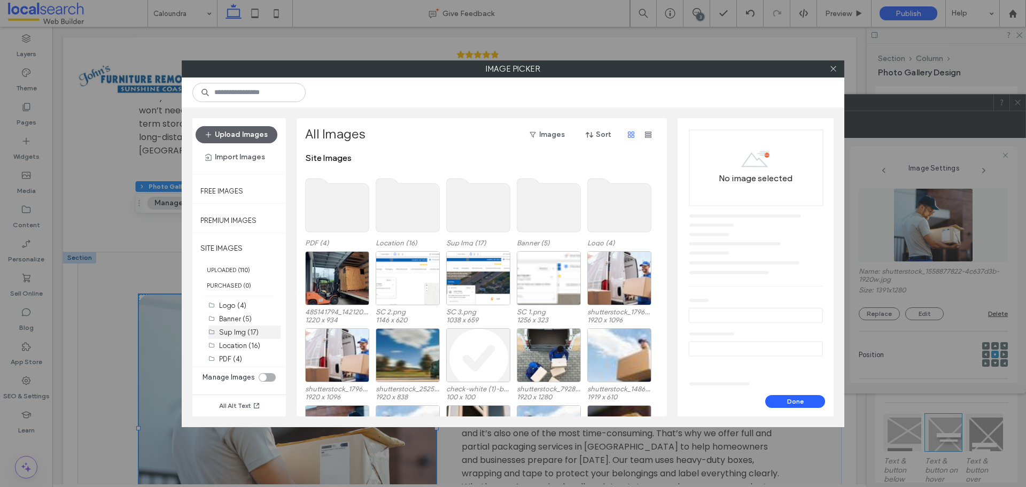
click at [240, 329] on label "Sup Img (17)" at bounding box center [239, 332] width 40 height 8
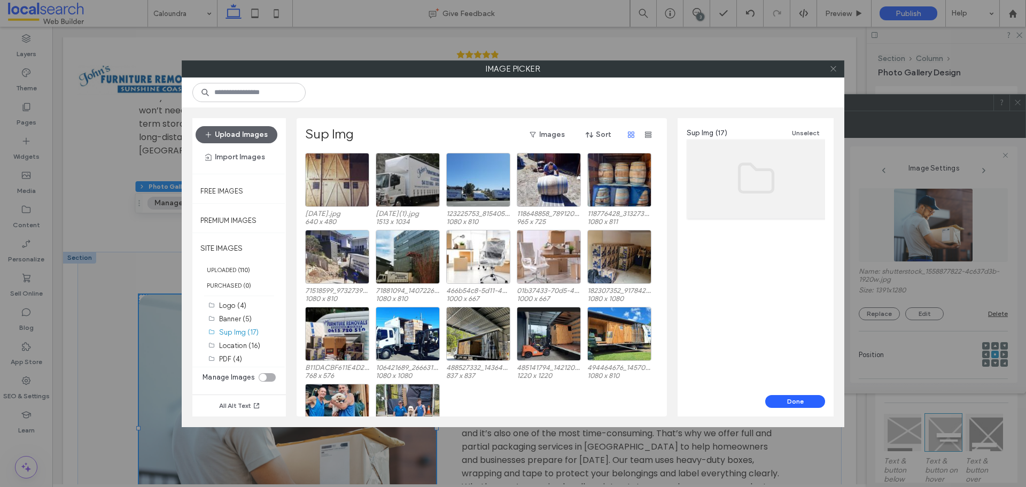
click at [831, 65] on icon at bounding box center [833, 69] width 8 height 8
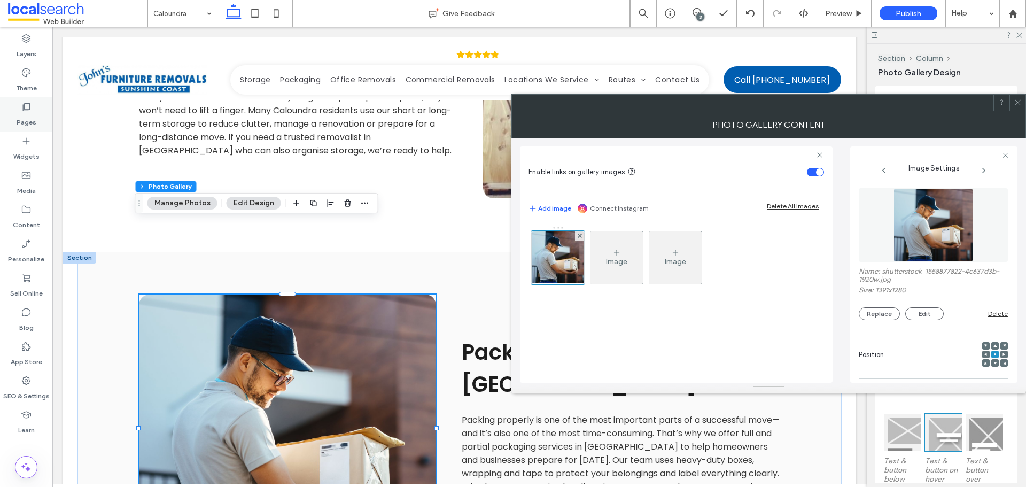
click at [38, 120] on div "Pages" at bounding box center [26, 114] width 52 height 34
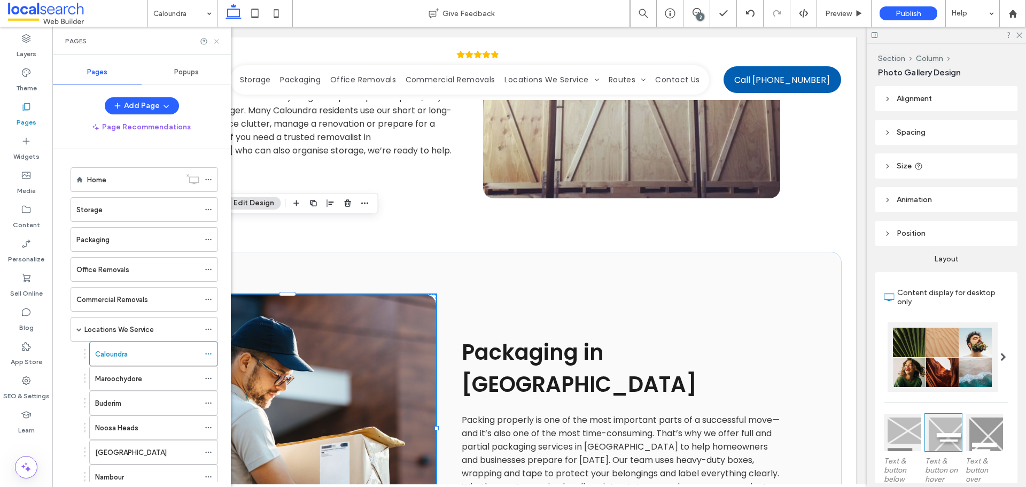
click at [214, 42] on icon at bounding box center [217, 41] width 8 height 8
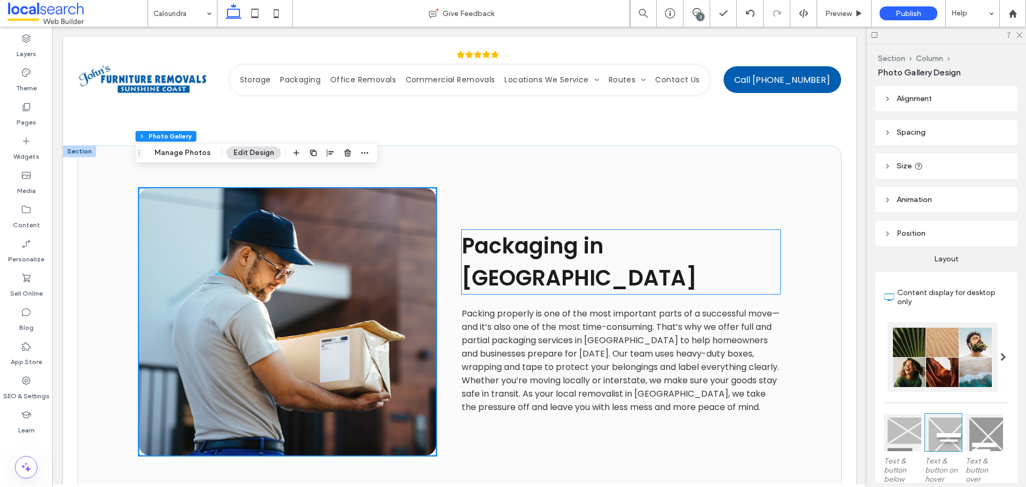
scroll to position [1283, 0]
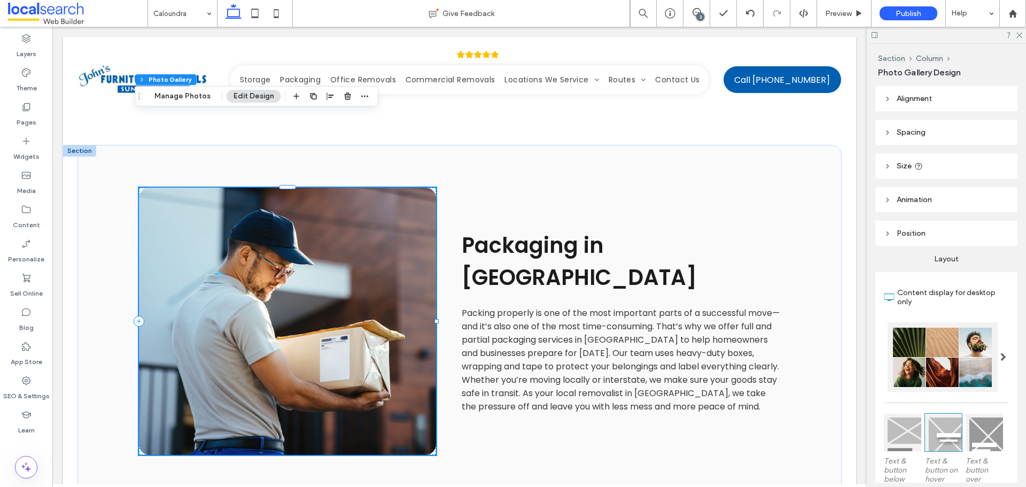
click at [312, 279] on link at bounding box center [287, 321] width 297 height 267
click at [189, 94] on button "Manage Photos" at bounding box center [182, 96] width 70 height 13
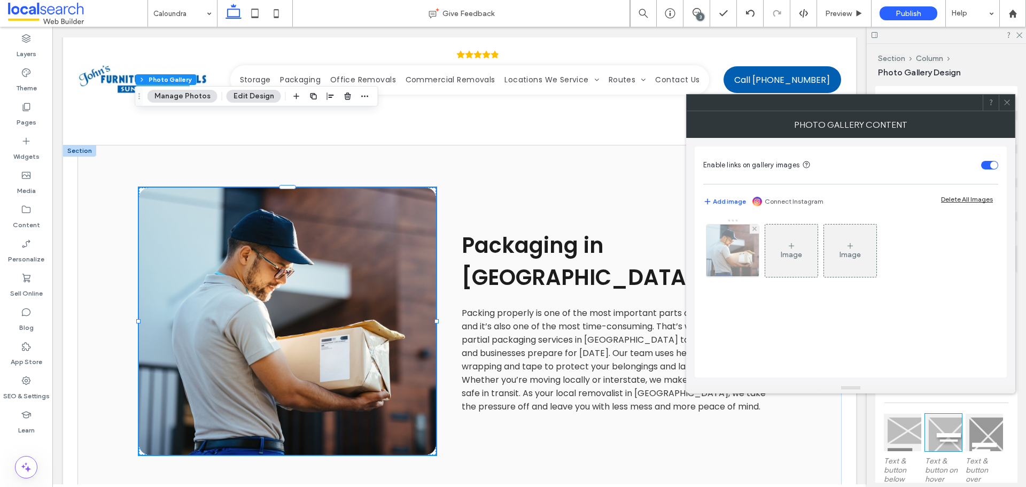
click at [728, 266] on img at bounding box center [732, 250] width 57 height 52
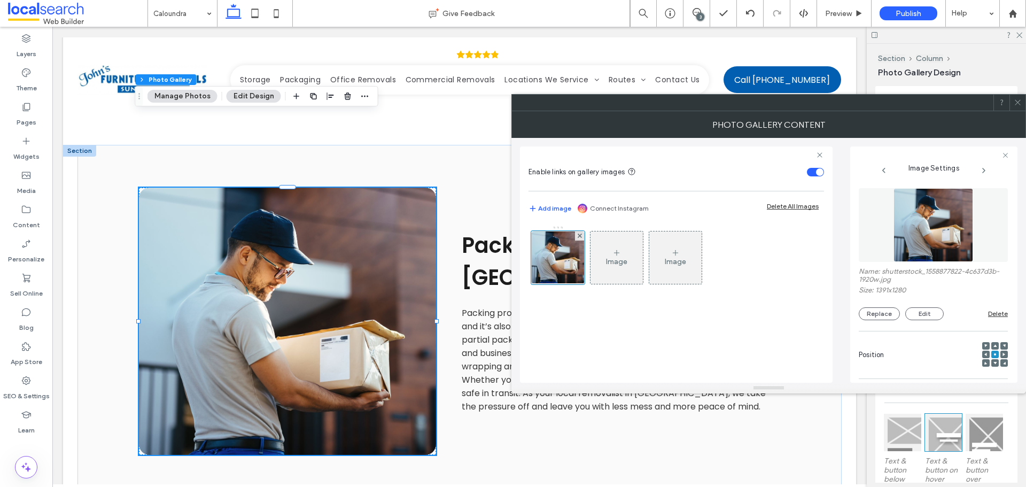
click at [858, 309] on div "Image Settings Name: shutterstock_1558877822-4c637d3b-1920w.jpg Size: 1391x1280…" at bounding box center [933, 264] width 167 height 236
click at [867, 307] on button "Replace" at bounding box center [879, 313] width 41 height 13
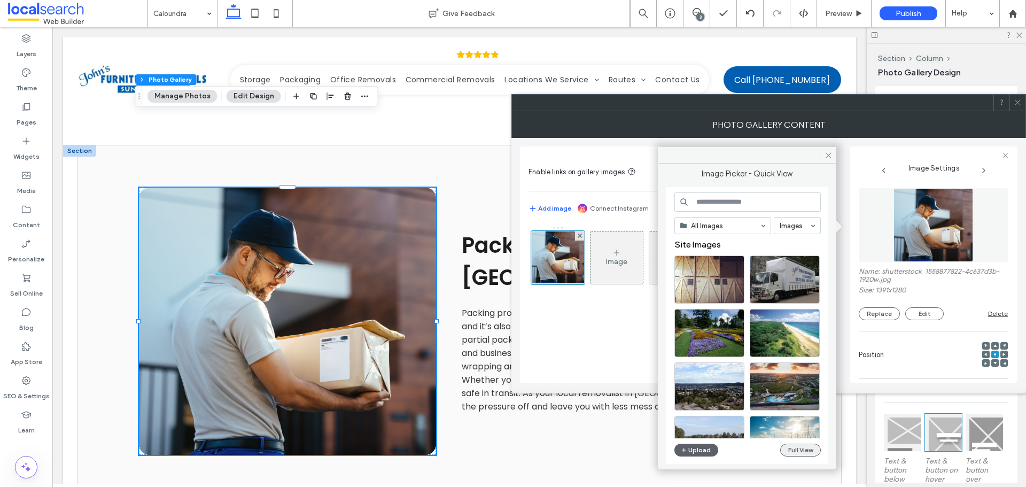
click at [788, 449] on button "Full View" at bounding box center [800, 450] width 41 height 13
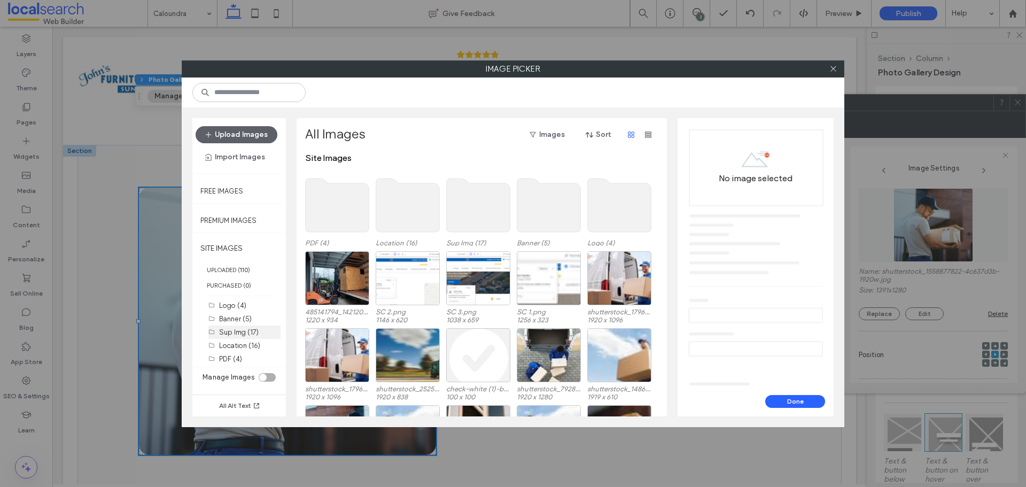
click at [266, 331] on div "Sup Img (17)" at bounding box center [249, 332] width 61 height 11
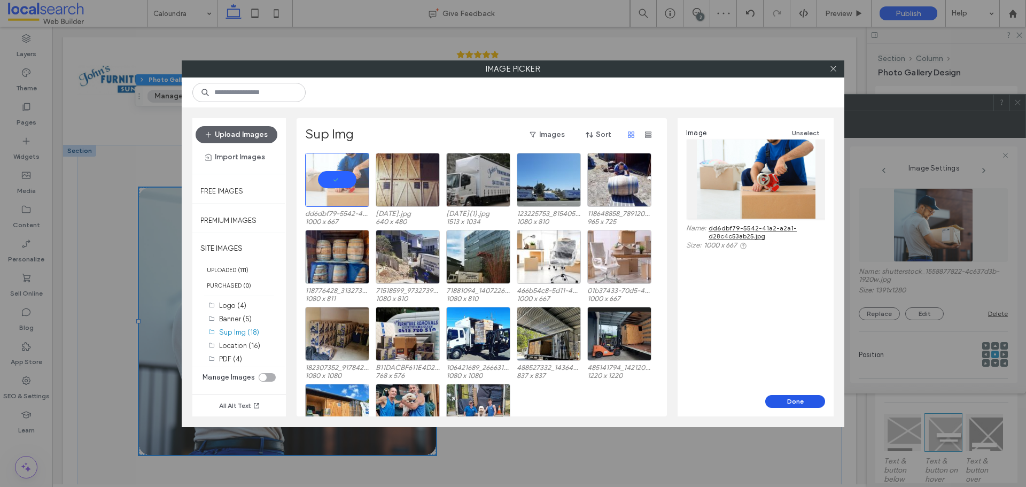
click at [791, 399] on button "Done" at bounding box center [795, 401] width 60 height 13
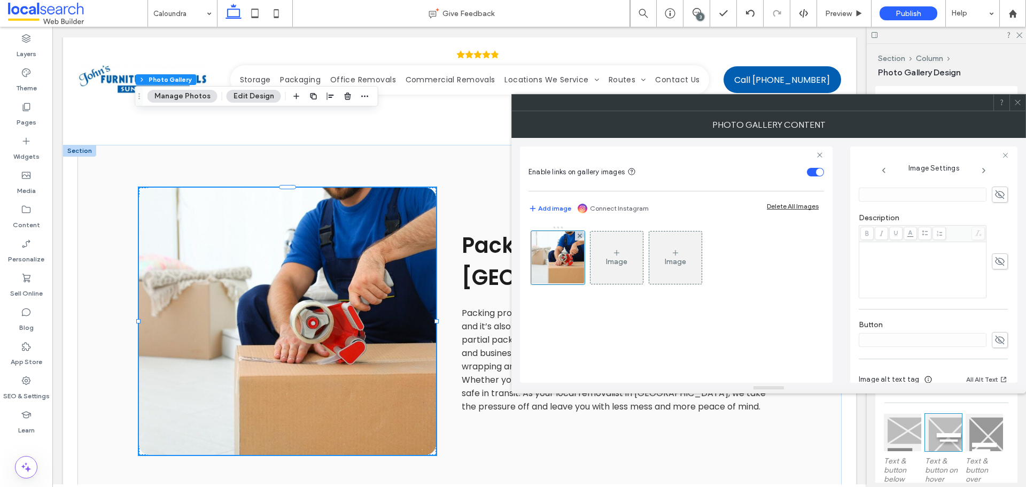
scroll to position [302, 0]
drag, startPoint x: 1024, startPoint y: 110, endPoint x: 1018, endPoint y: 110, distance: 6.4
click at [1023, 110] on div at bounding box center [1017, 103] width 16 height 16
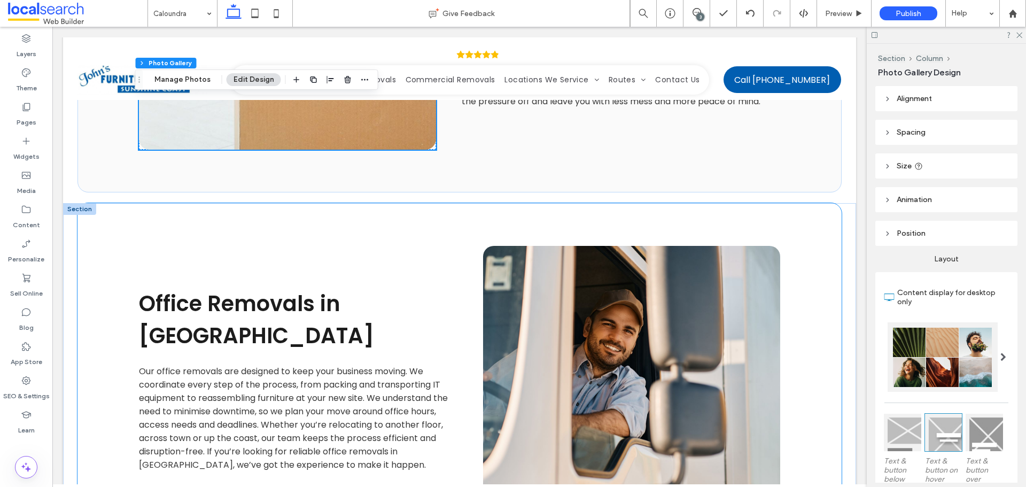
scroll to position [1603, 0]
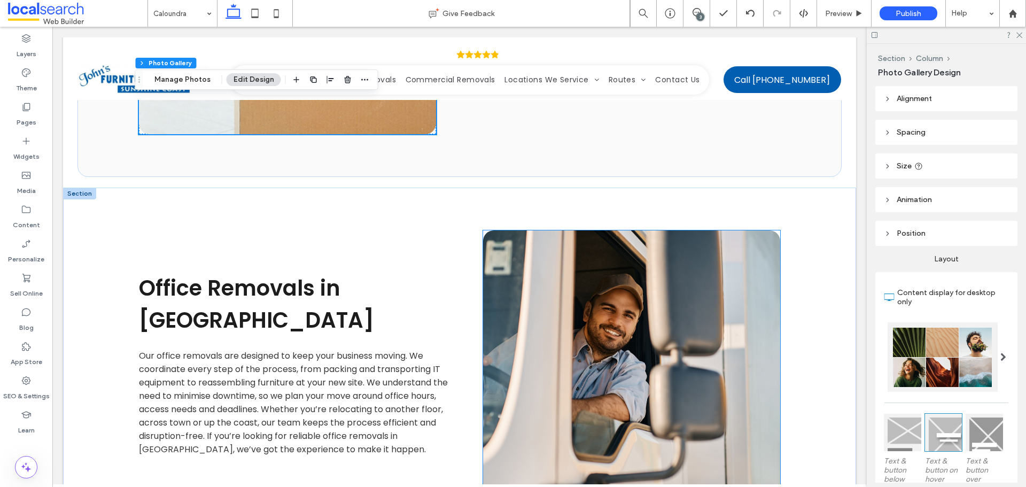
click at [544, 275] on link at bounding box center [631, 363] width 297 height 267
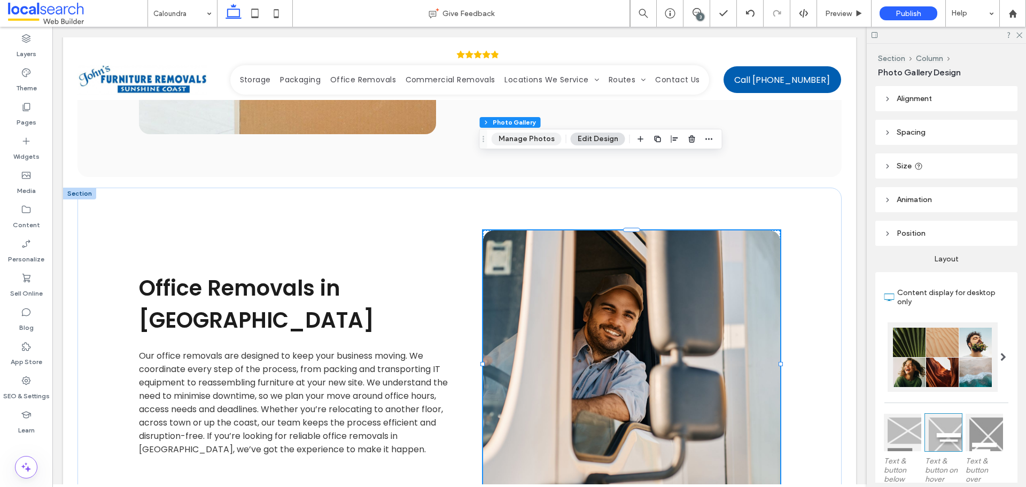
click at [530, 137] on button "Manage Photos" at bounding box center [527, 139] width 70 height 13
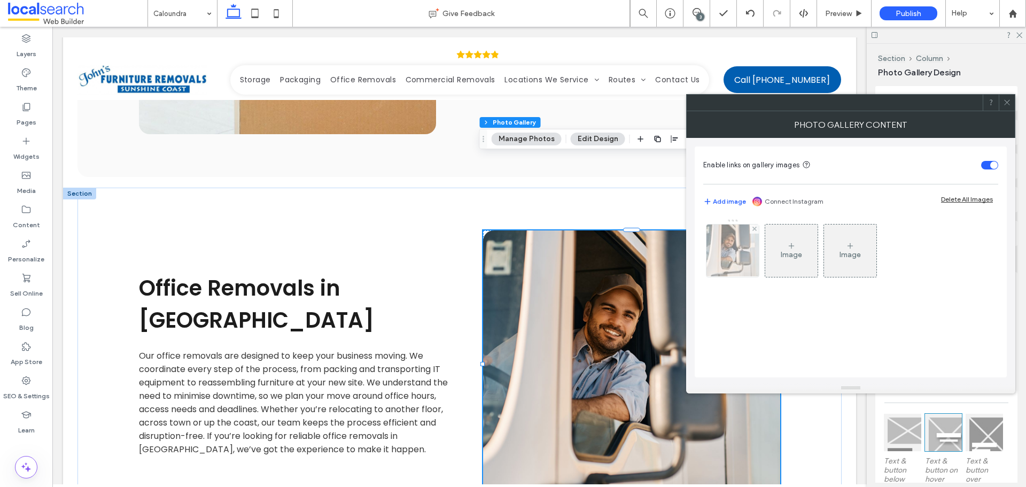
click at [732, 258] on div at bounding box center [732, 250] width 52 height 52
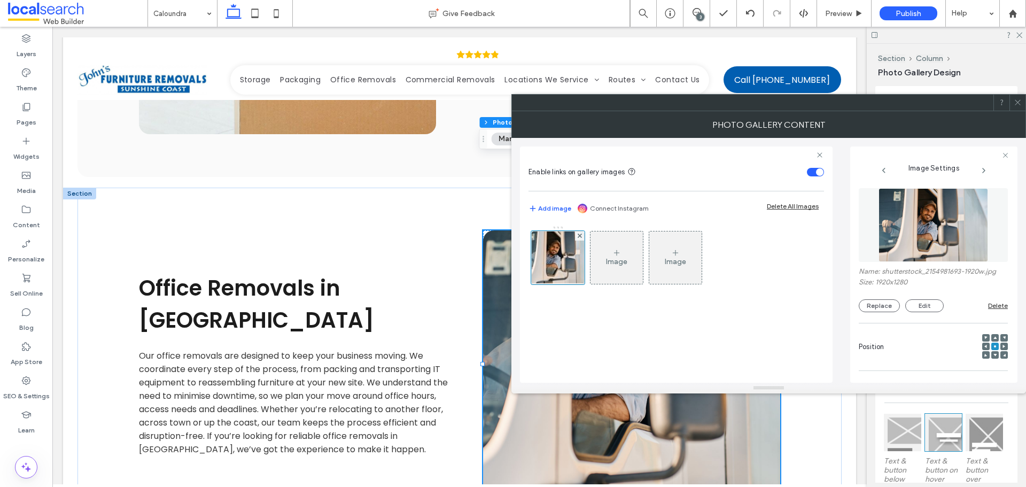
click at [922, 242] on figure at bounding box center [933, 225] width 149 height 74
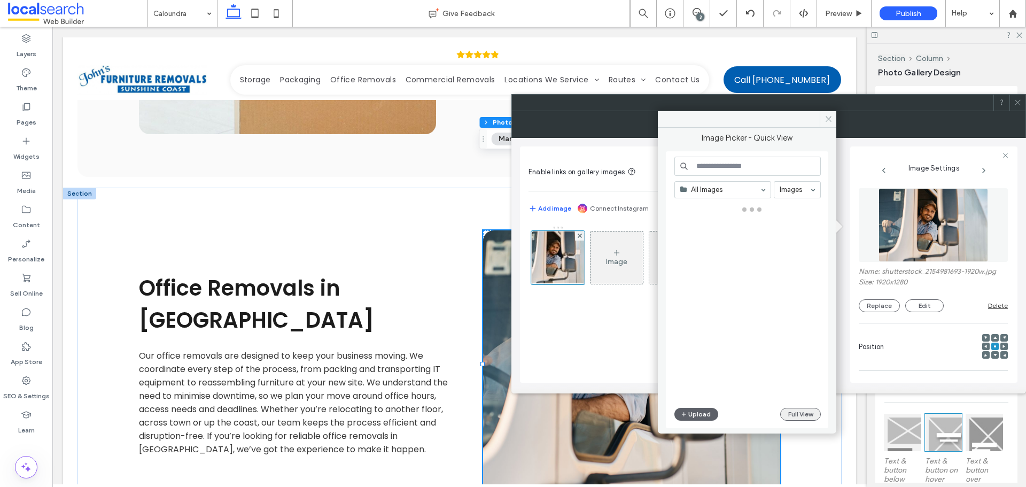
click at [810, 411] on button "Full View" at bounding box center [800, 414] width 41 height 13
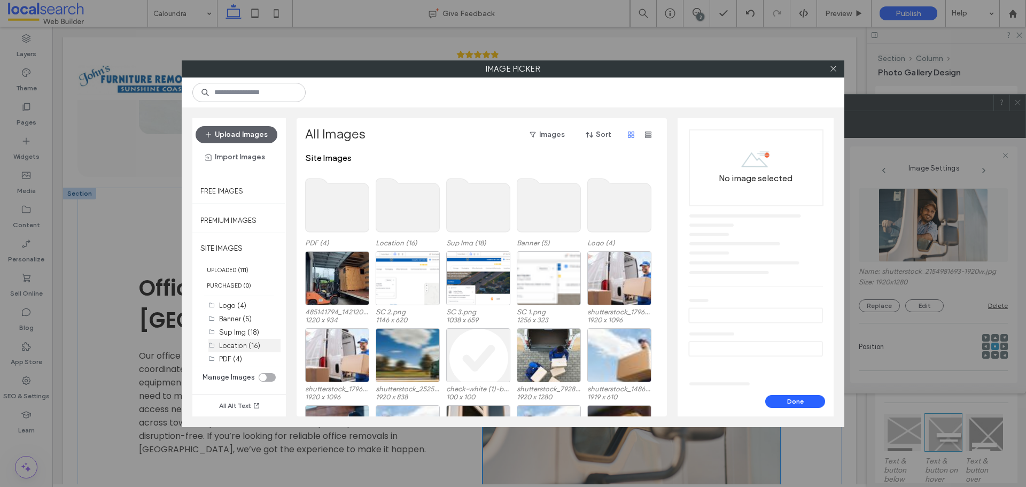
click at [247, 348] on label "Location (16)" at bounding box center [239, 345] width 41 height 8
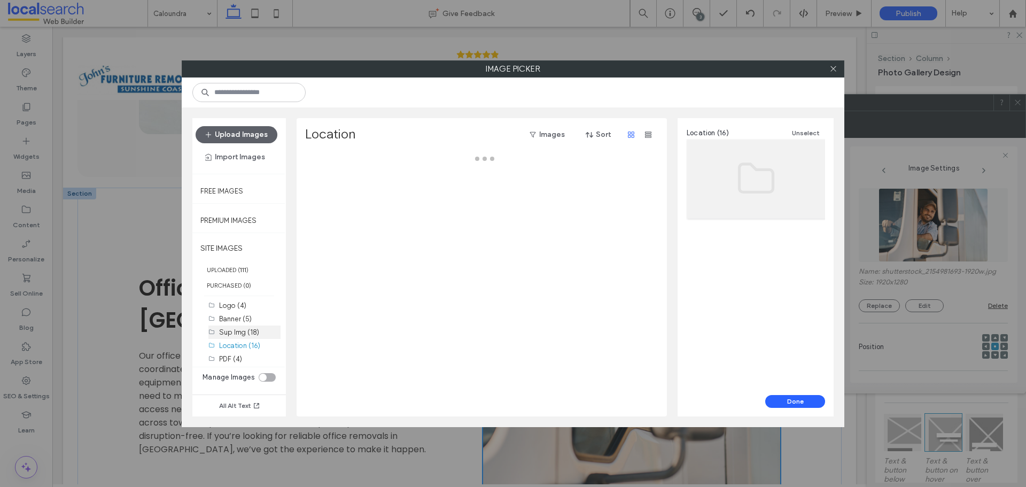
click at [245, 331] on label "Sup Img (18)" at bounding box center [239, 332] width 40 height 8
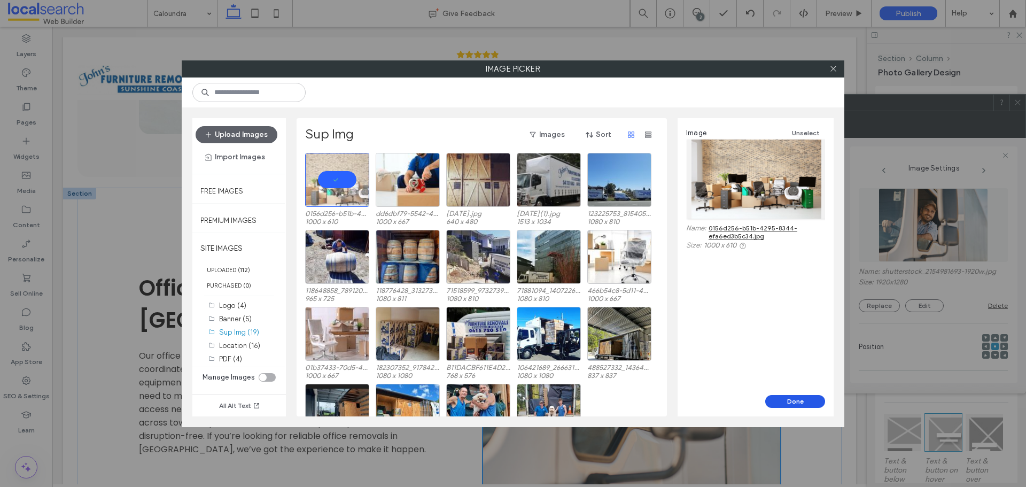
click at [804, 398] on button "Done" at bounding box center [795, 401] width 60 height 13
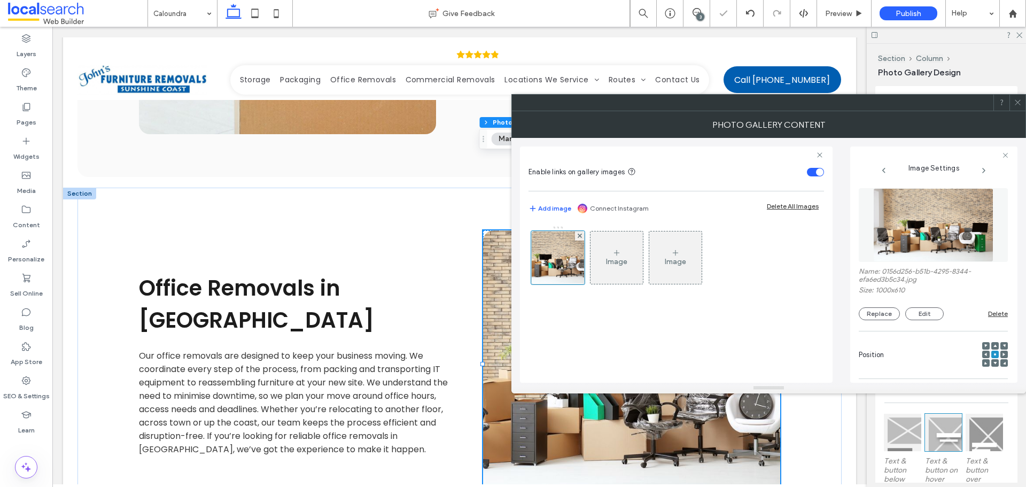
click at [1024, 104] on div at bounding box center [1017, 103] width 16 height 16
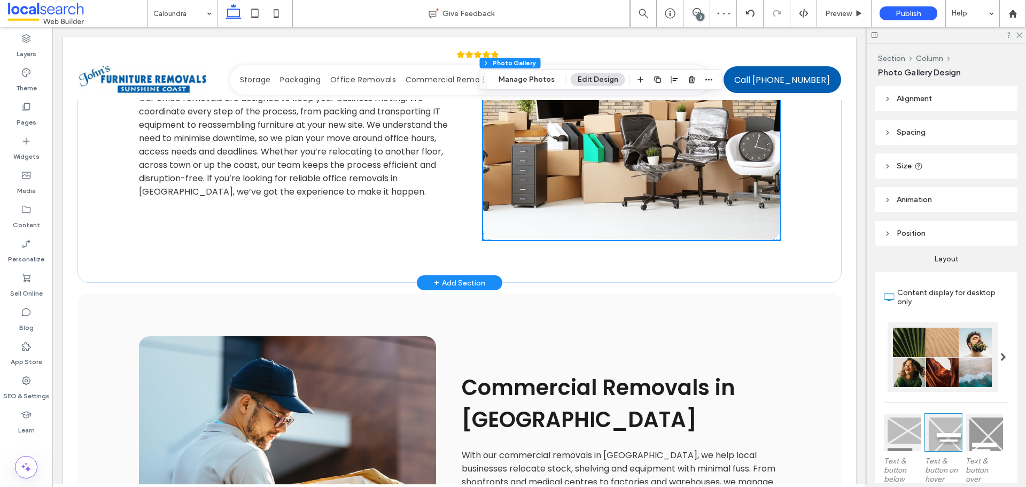
scroll to position [1977, 0]
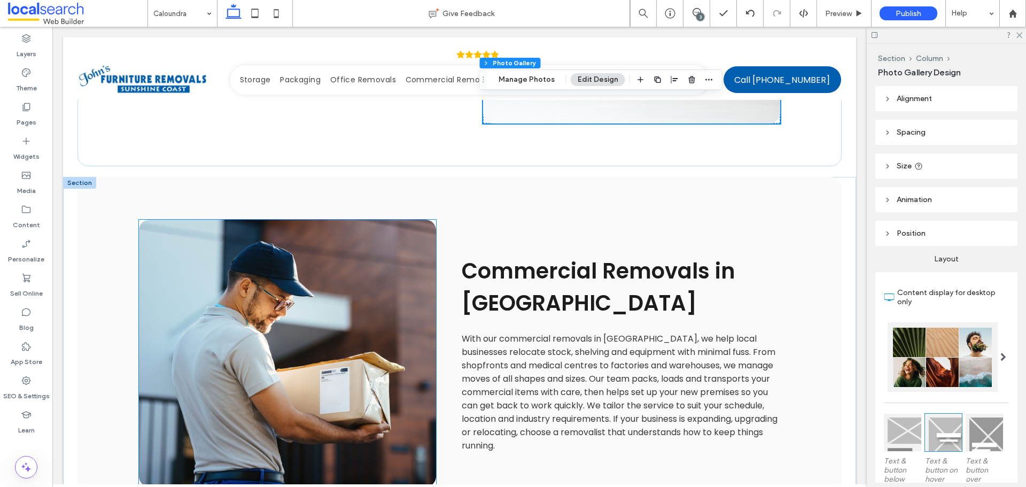
click at [289, 220] on link at bounding box center [287, 353] width 297 height 267
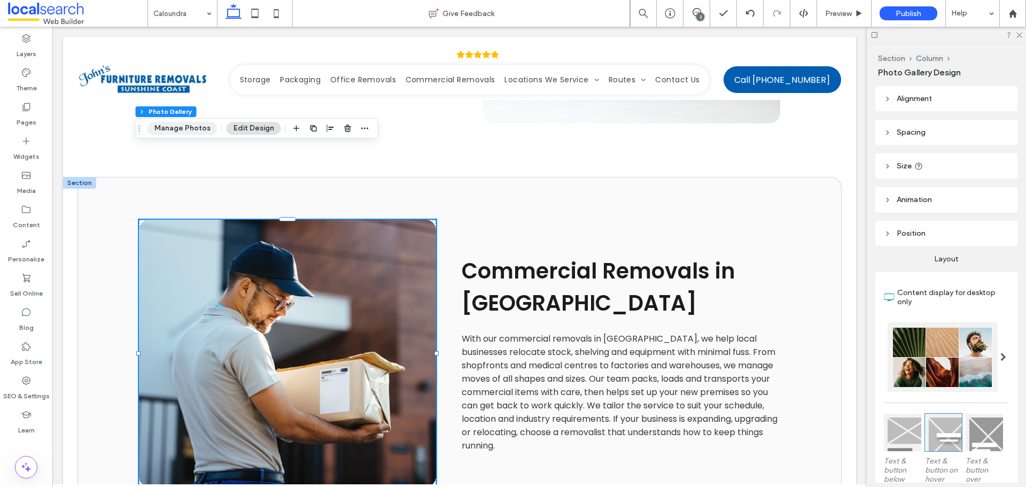
click at [173, 127] on button "Manage Photos" at bounding box center [182, 128] width 70 height 13
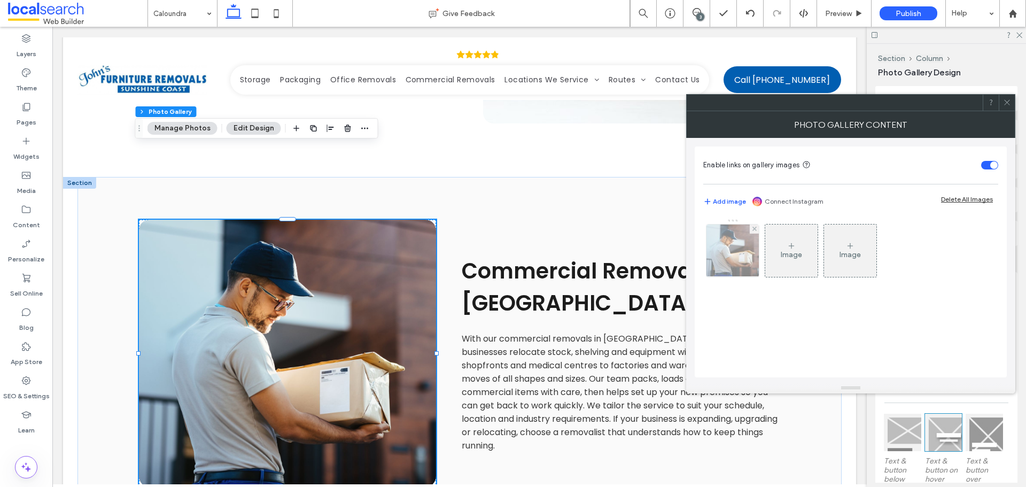
click at [714, 258] on img at bounding box center [732, 250] width 57 height 52
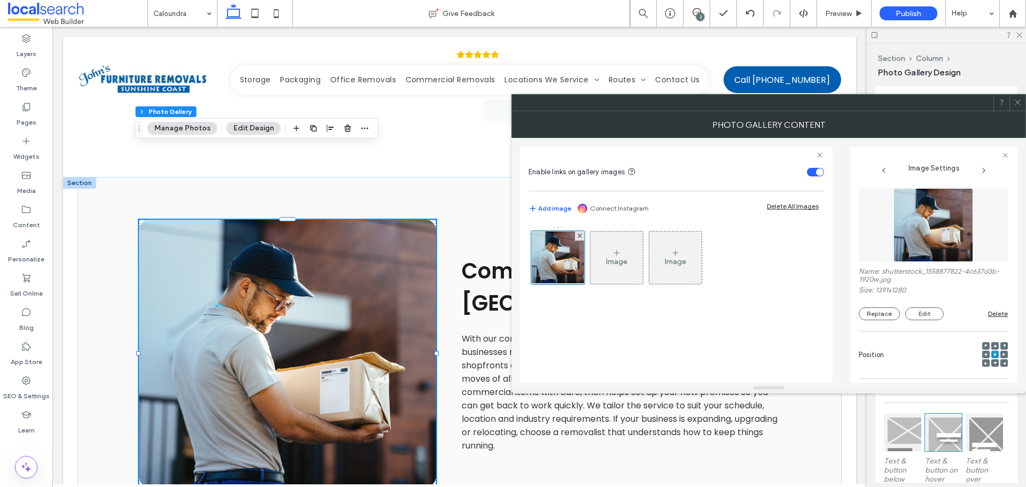
click at [915, 223] on img at bounding box center [933, 225] width 80 height 74
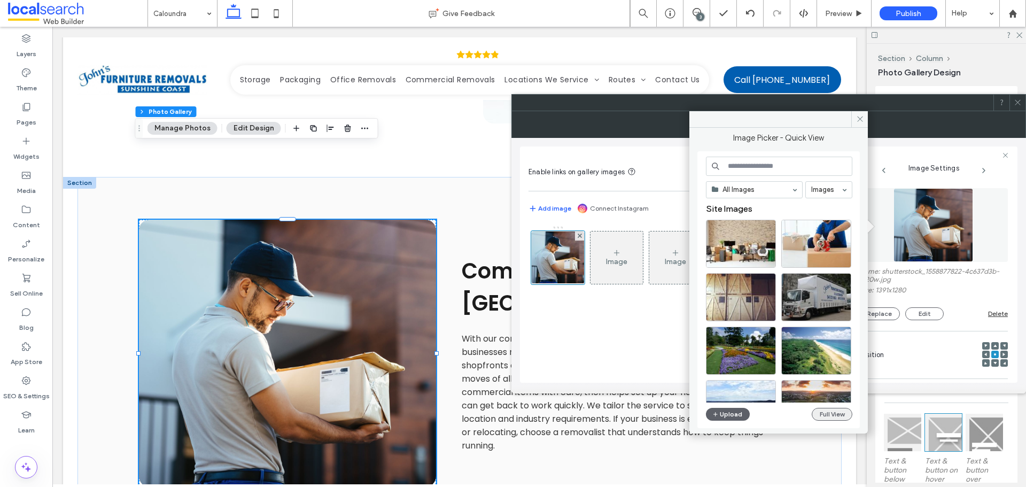
click at [827, 412] on button "Full View" at bounding box center [832, 414] width 41 height 13
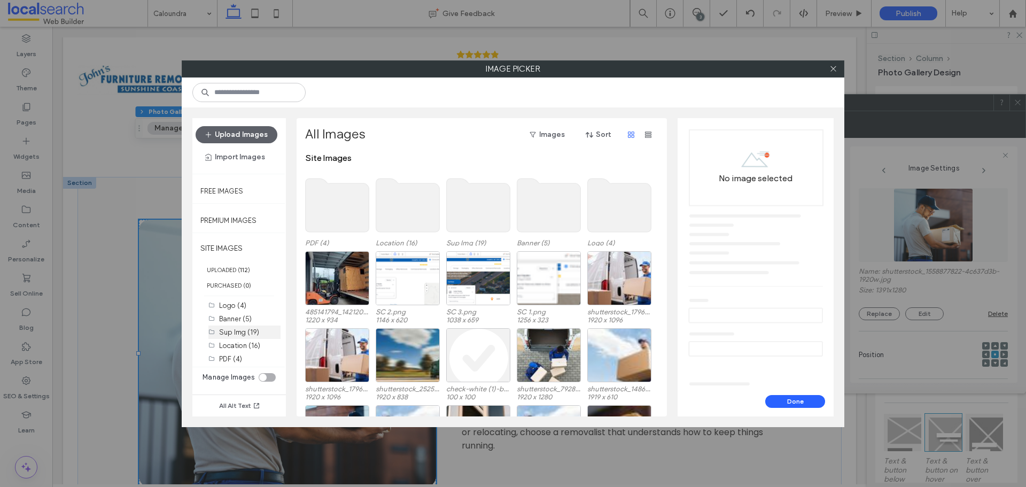
click at [228, 335] on label "Sup Img (19)" at bounding box center [239, 332] width 40 height 8
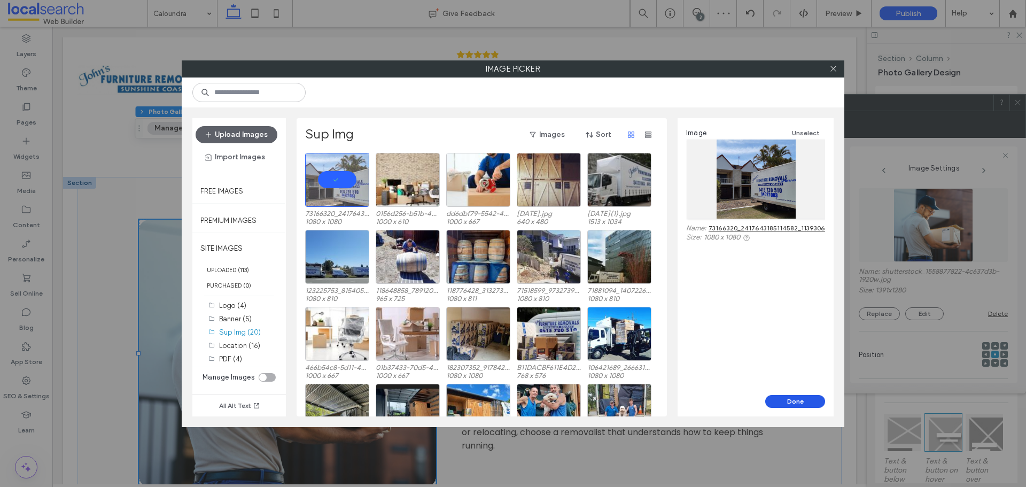
click at [780, 397] on button "Done" at bounding box center [795, 401] width 60 height 13
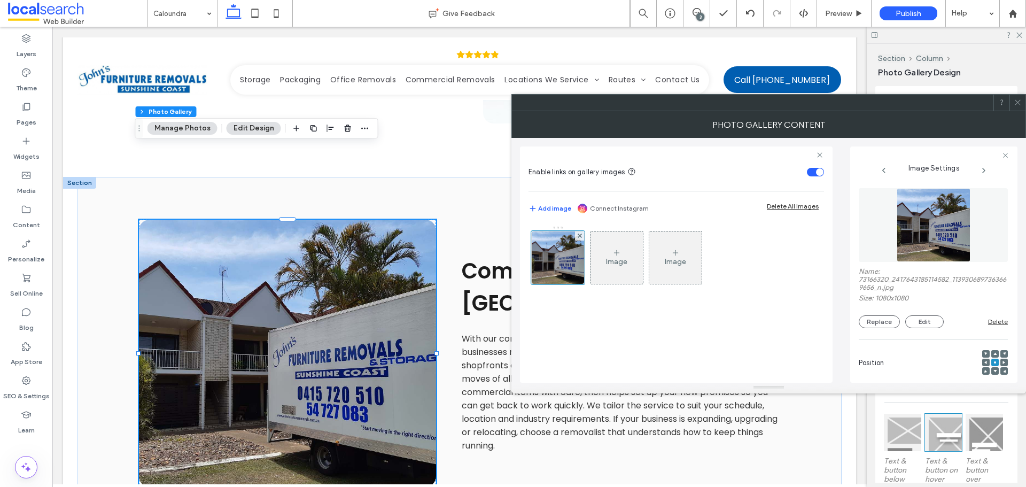
drag, startPoint x: 1020, startPoint y: 105, endPoint x: 1013, endPoint y: 106, distance: 6.5
click at [1019, 104] on icon at bounding box center [1018, 102] width 8 height 8
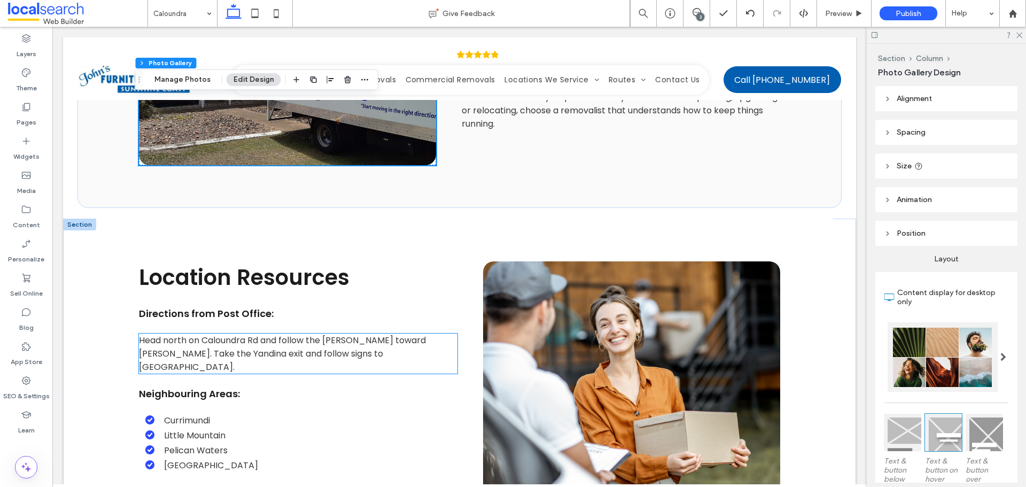
scroll to position [2298, 0]
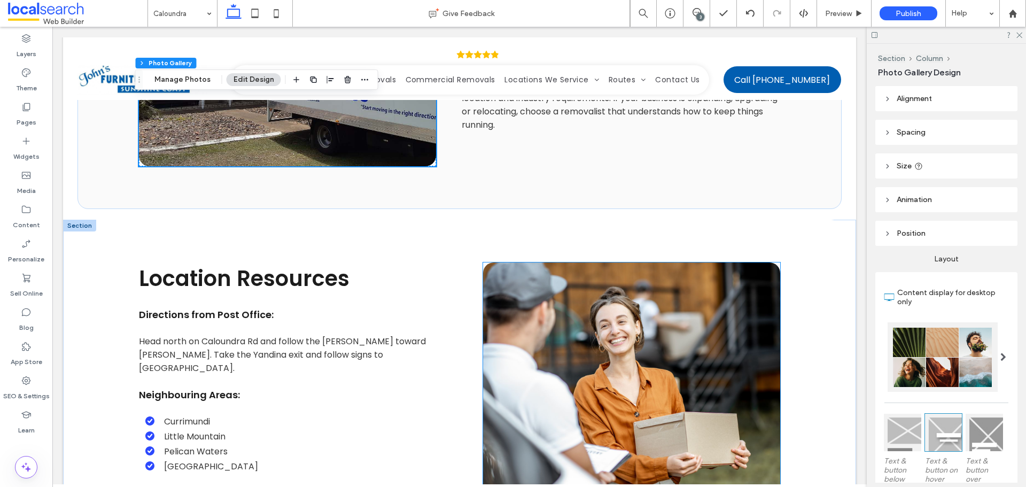
click at [568, 262] on link at bounding box center [631, 395] width 297 height 267
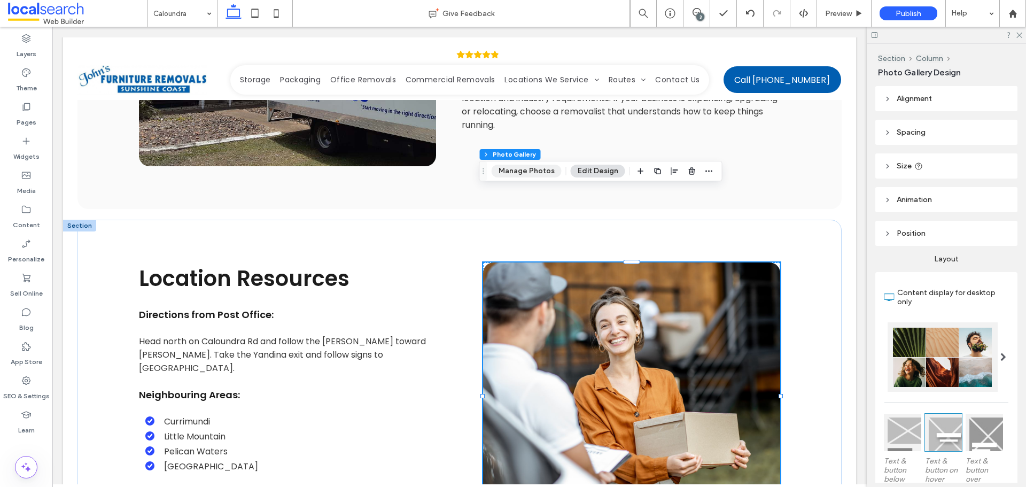
click at [503, 167] on button "Manage Photos" at bounding box center [527, 171] width 70 height 13
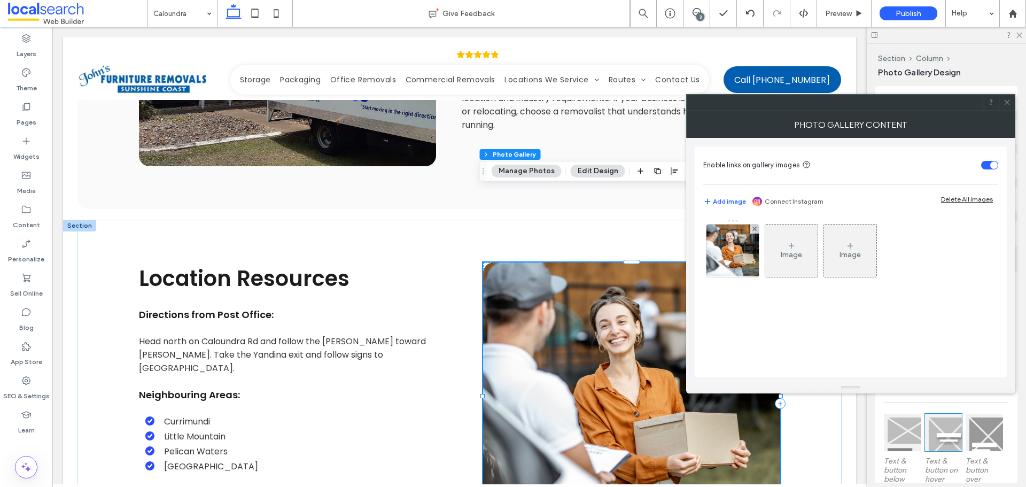
drag, startPoint x: 726, startPoint y: 259, endPoint x: 793, endPoint y: 258, distance: 66.8
click at [727, 259] on img at bounding box center [733, 250] width 79 height 52
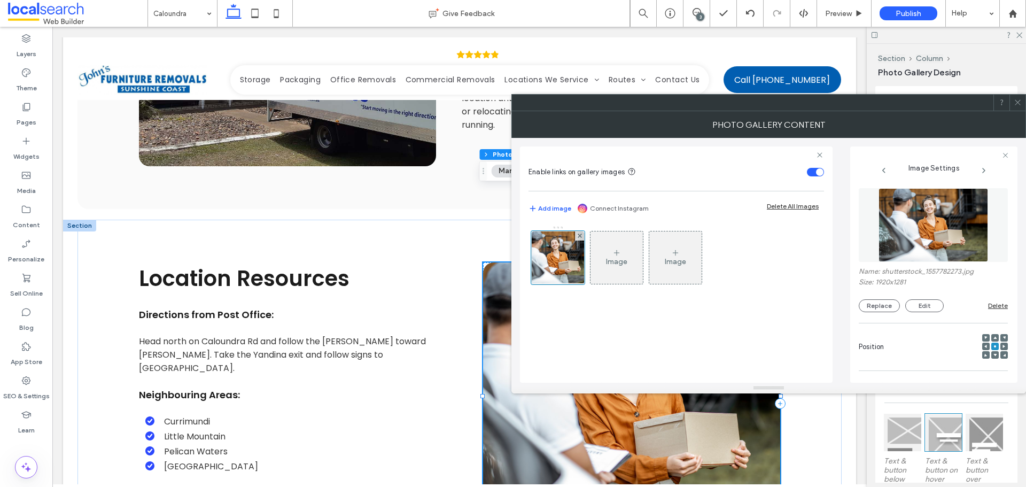
click at [940, 238] on img at bounding box center [934, 225] width 110 height 74
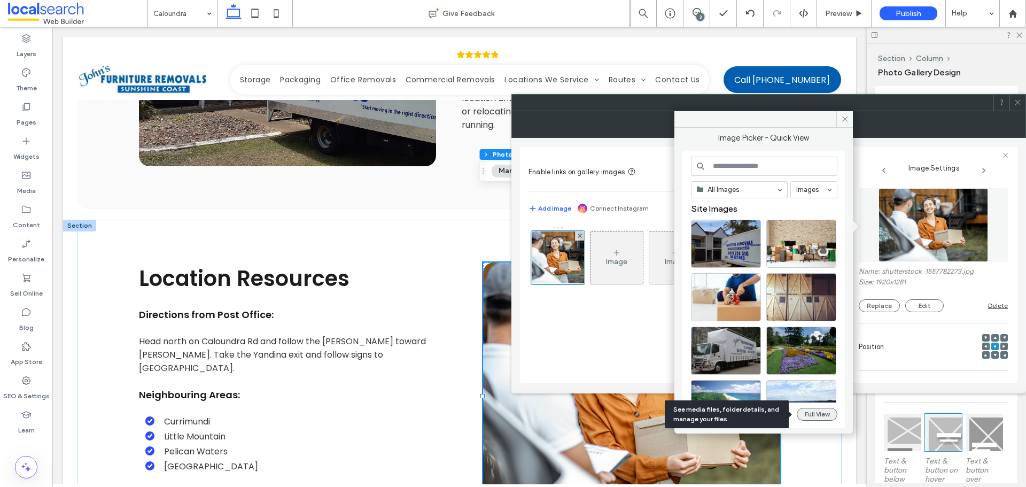
click at [813, 414] on button "Full View" at bounding box center [817, 414] width 41 height 13
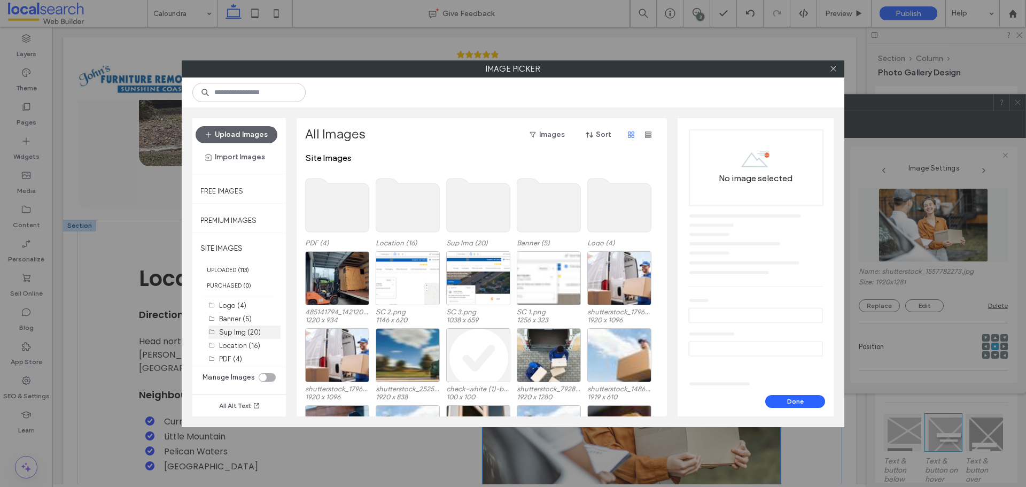
click at [261, 337] on div "Sup Img (20)" at bounding box center [249, 332] width 61 height 11
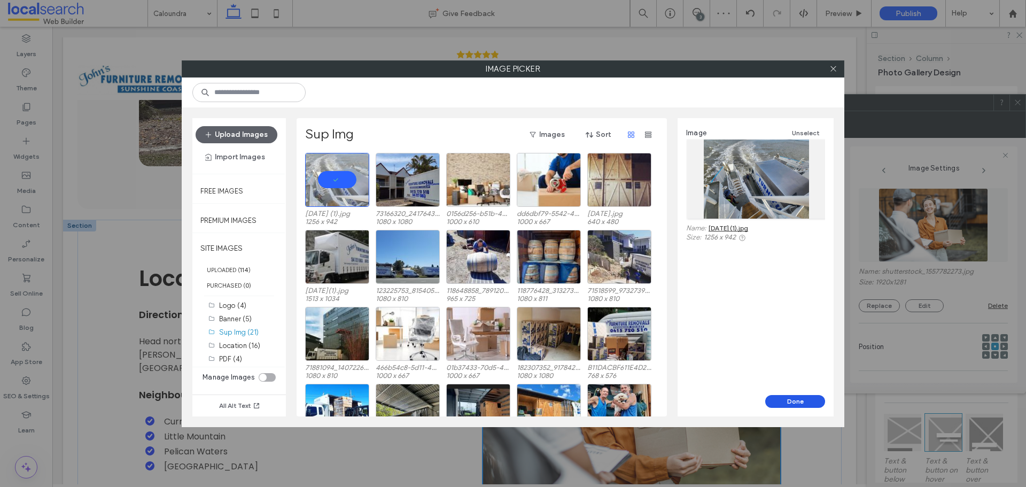
click at [786, 399] on button "Done" at bounding box center [795, 401] width 60 height 13
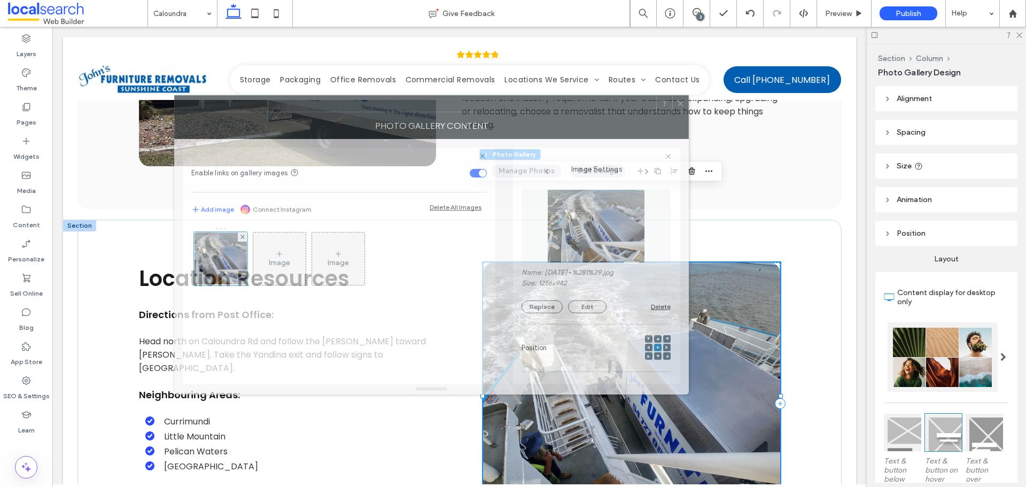
drag, startPoint x: 918, startPoint y: 115, endPoint x: 663, endPoint y: 126, distance: 255.1
click at [623, 118] on div "Photo Gallery Content" at bounding box center [431, 125] width 515 height 27
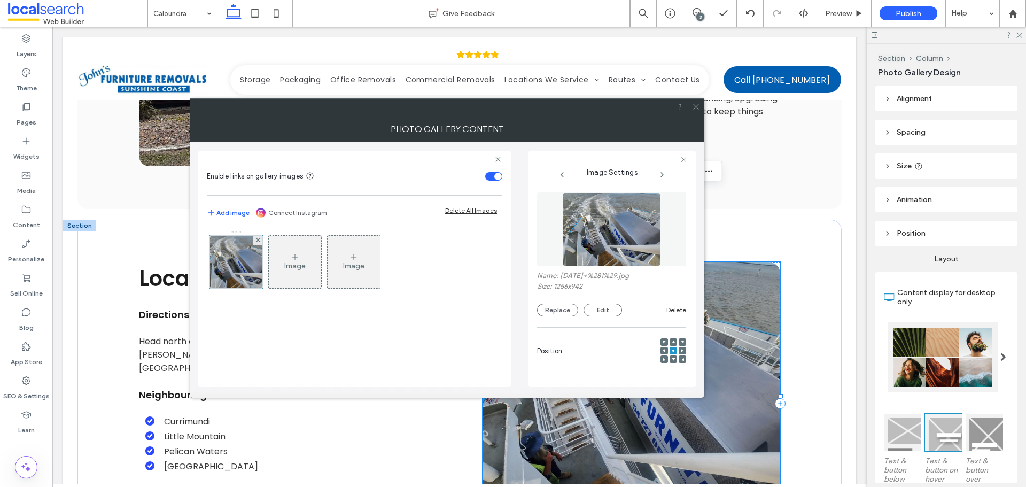
drag, startPoint x: 695, startPoint y: 105, endPoint x: 702, endPoint y: 121, distance: 17.7
click at [695, 106] on icon at bounding box center [696, 107] width 8 height 8
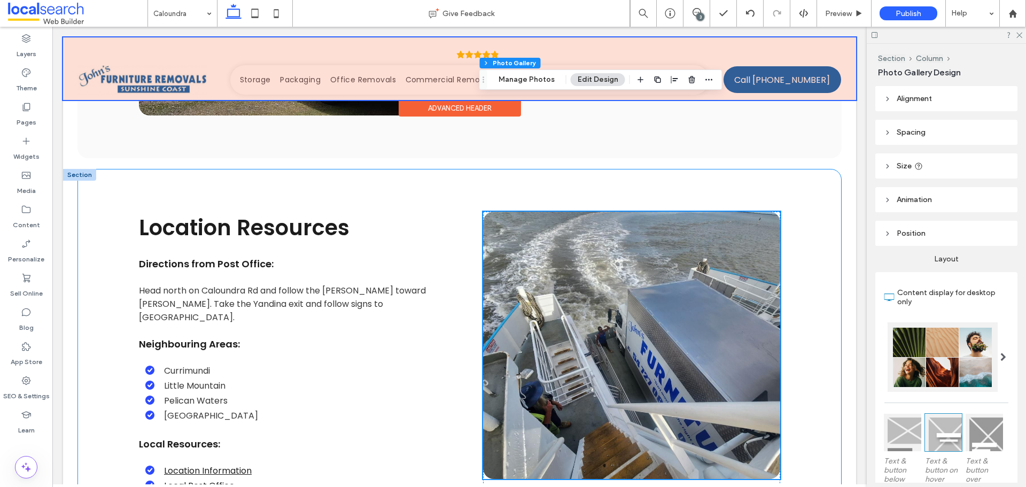
scroll to position [2512, 0]
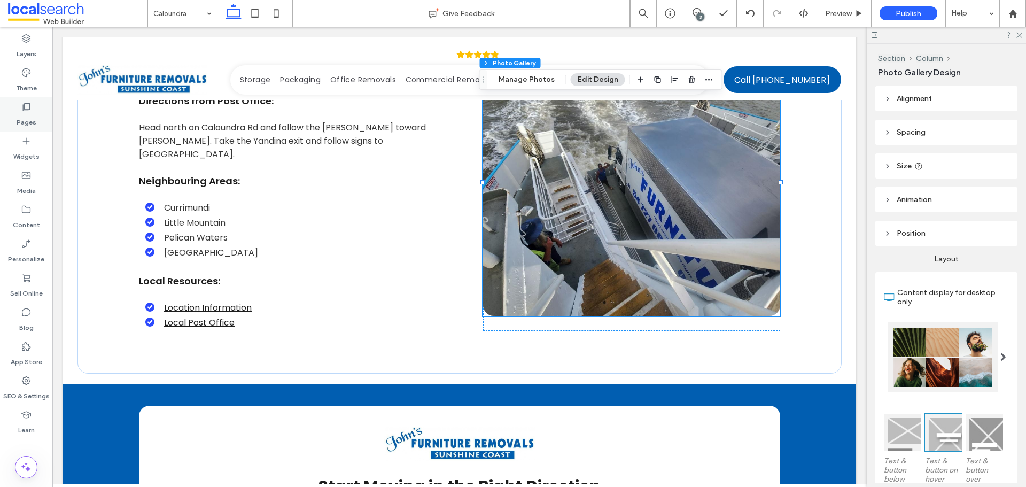
click at [32, 125] on label "Pages" at bounding box center [27, 119] width 20 height 15
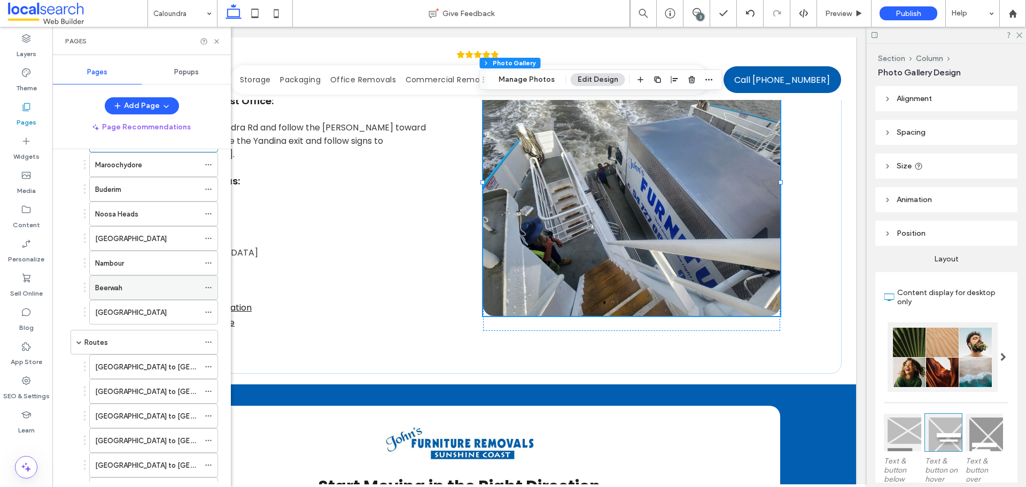
scroll to position [107, 0]
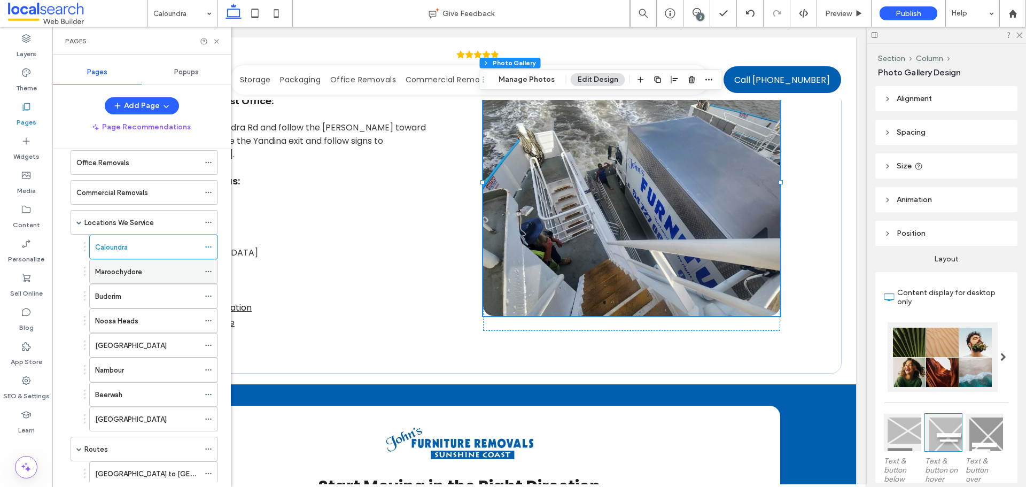
click at [129, 268] on label "Maroochydore" at bounding box center [118, 271] width 47 height 19
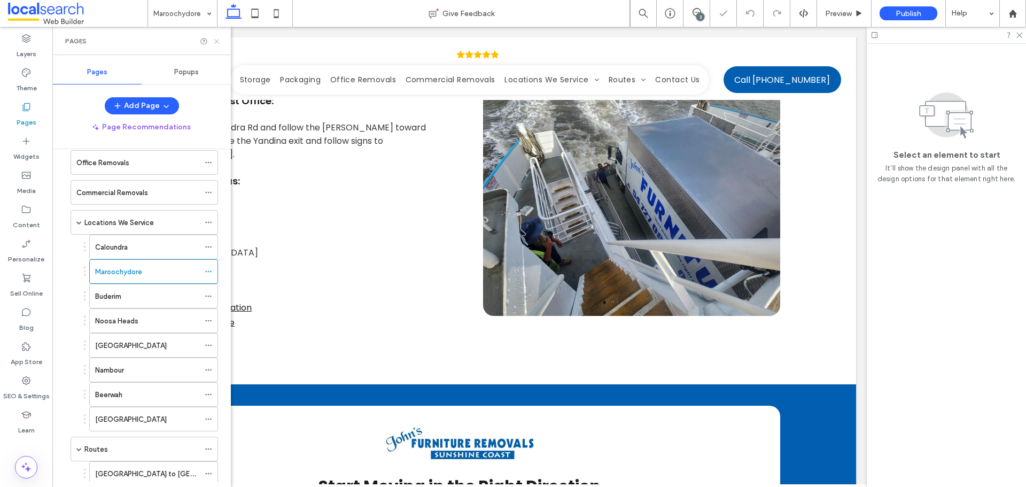
click at [217, 39] on icon at bounding box center [217, 41] width 8 height 8
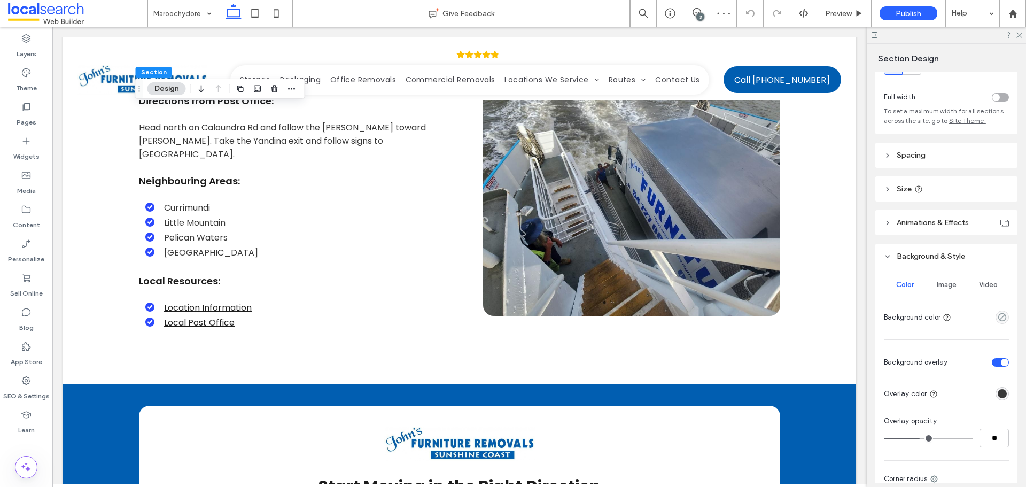
scroll to position [107, 0]
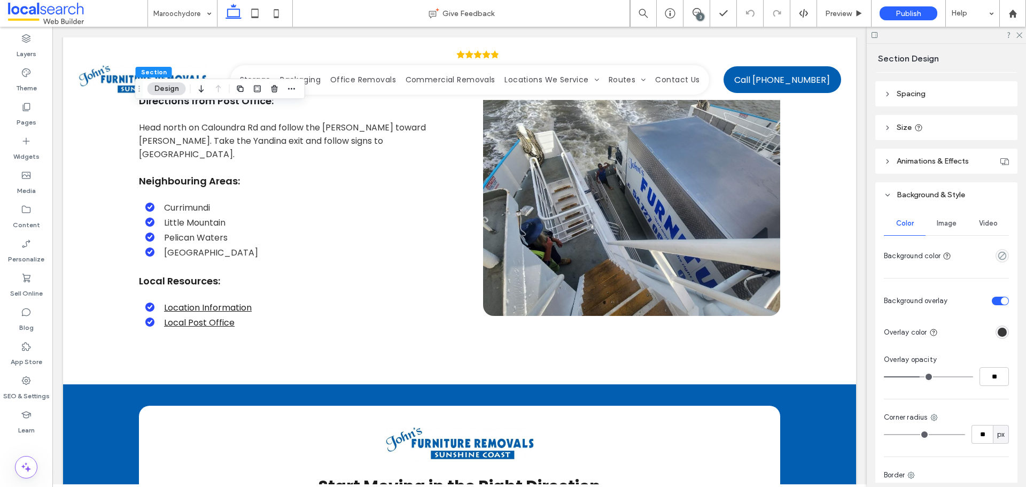
click at [943, 226] on span "Image" at bounding box center [947, 223] width 20 height 9
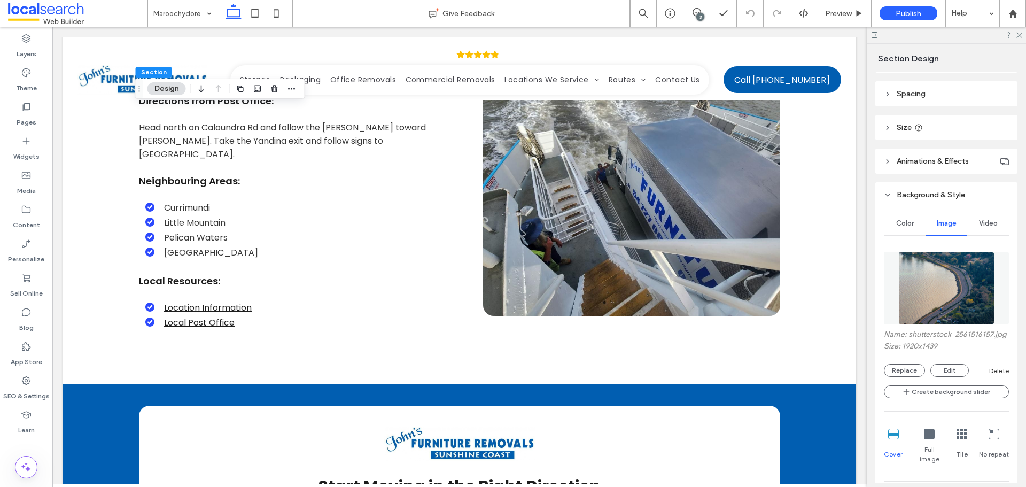
click at [933, 262] on img at bounding box center [946, 288] width 97 height 73
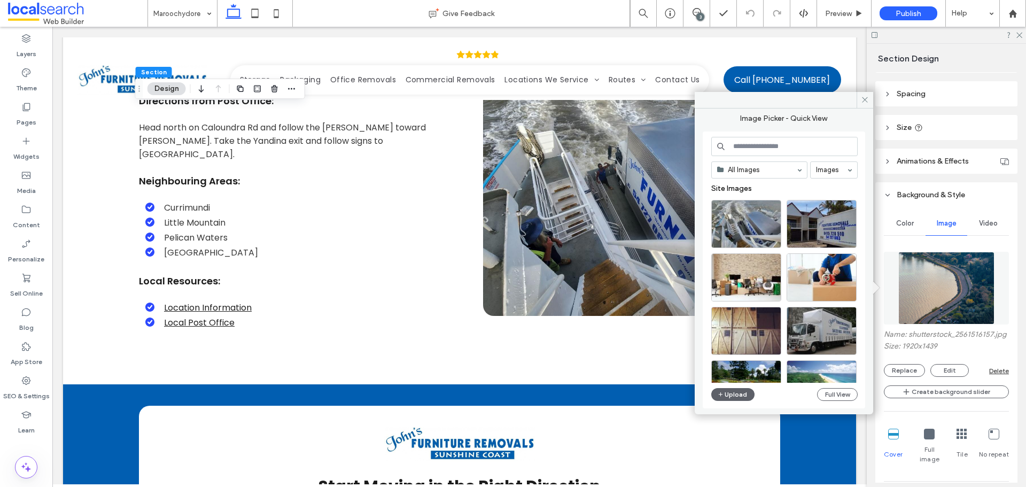
click at [781, 148] on input at bounding box center [784, 146] width 146 height 19
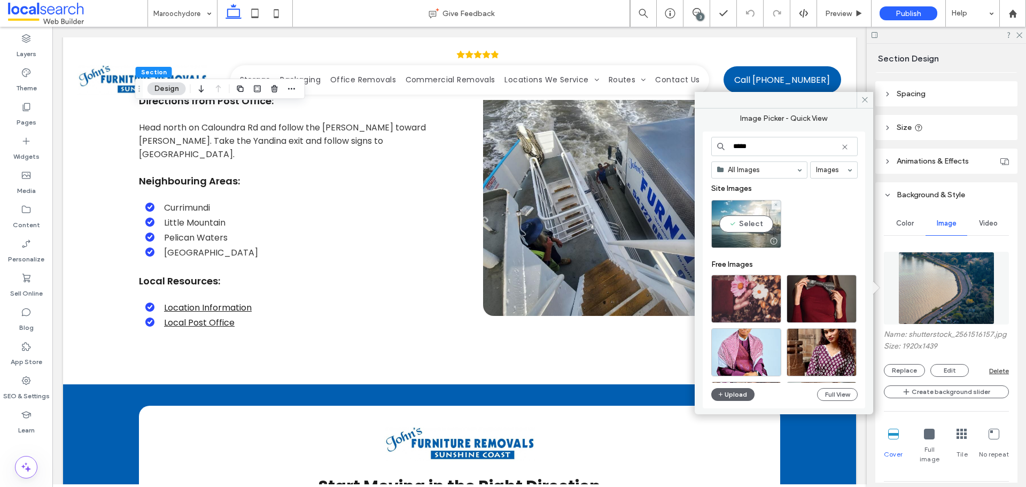
type input "*****"
click at [754, 217] on div "Select" at bounding box center [746, 224] width 70 height 48
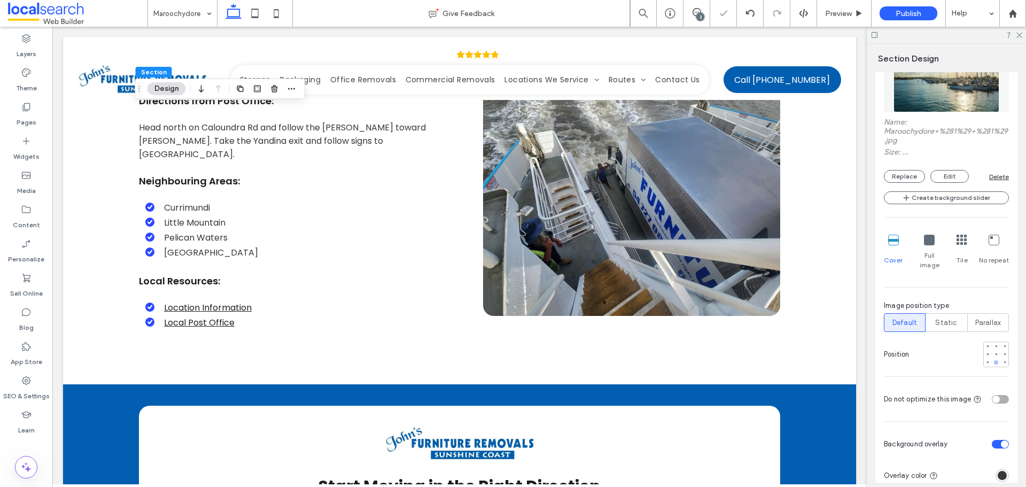
scroll to position [321, 0]
click at [992, 348] on div at bounding box center [995, 351] width 7 height 7
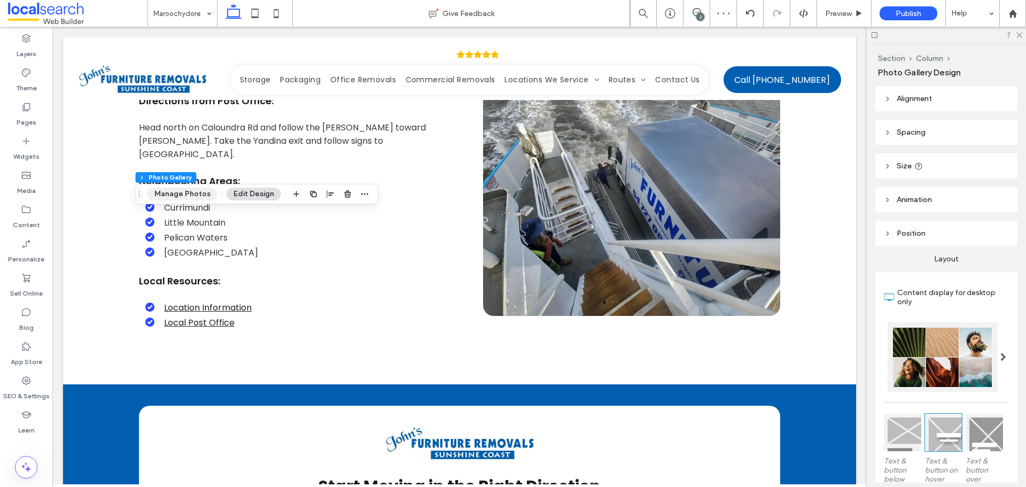
click at [211, 196] on button "Manage Photos" at bounding box center [182, 194] width 70 height 13
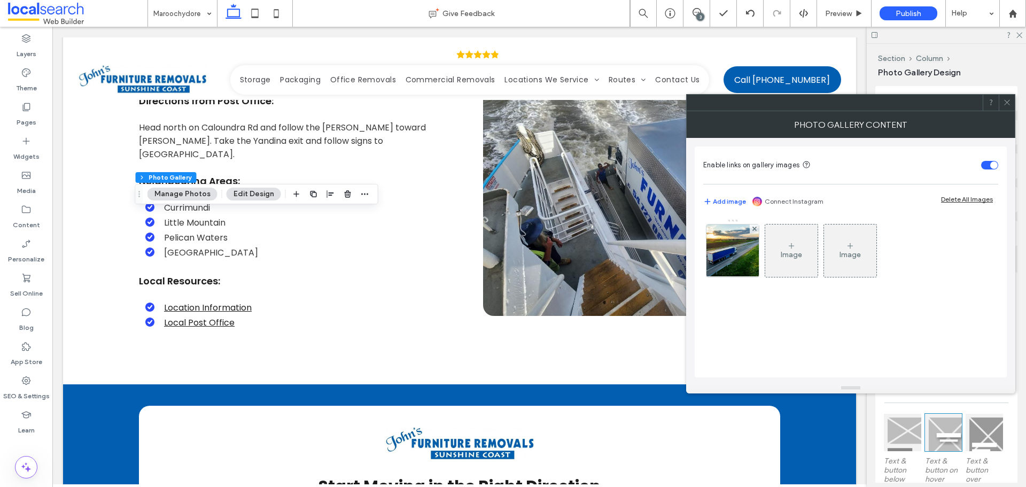
click at [1011, 100] on div at bounding box center [1007, 103] width 16 height 16
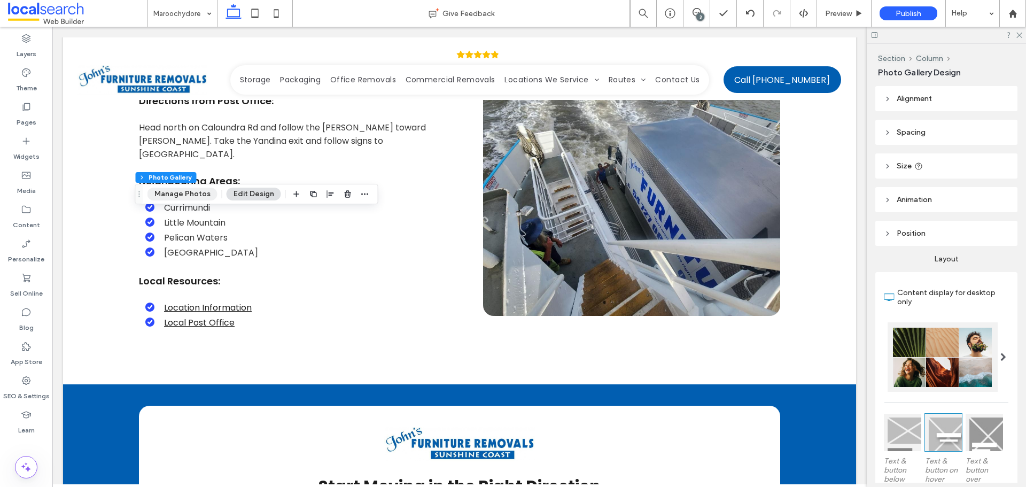
click at [193, 196] on button "Manage Photos" at bounding box center [182, 194] width 70 height 13
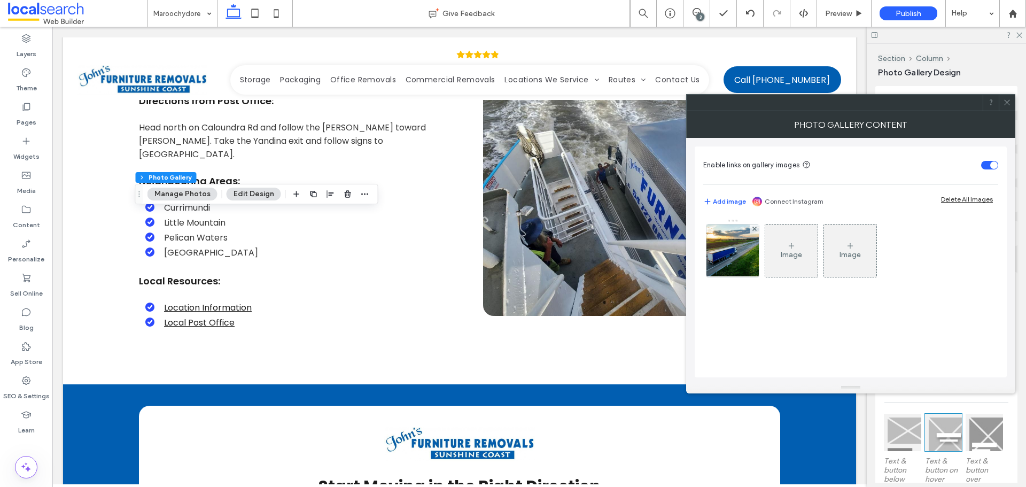
click at [732, 266] on img at bounding box center [733, 250] width 79 height 52
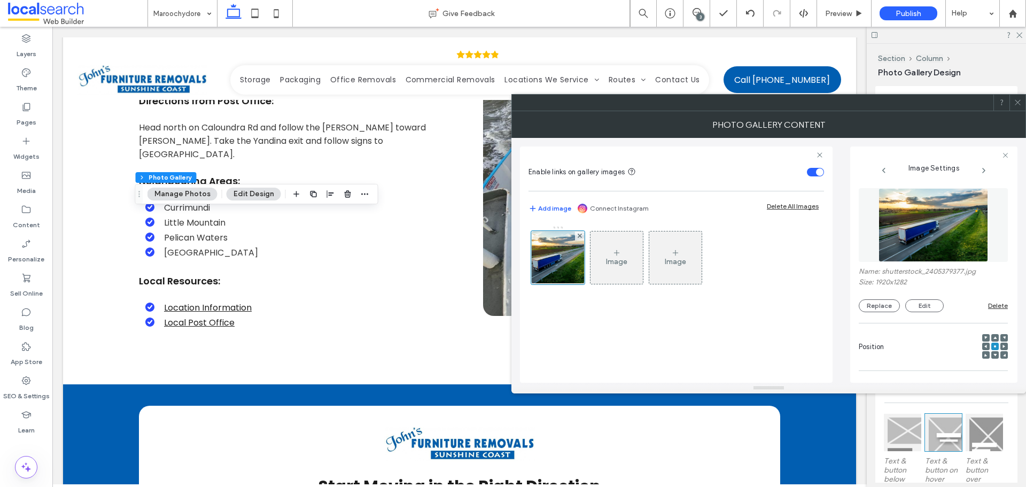
drag, startPoint x: 871, startPoint y: 305, endPoint x: 865, endPoint y: 318, distance: 14.6
click at [871, 306] on button "Replace" at bounding box center [879, 305] width 41 height 13
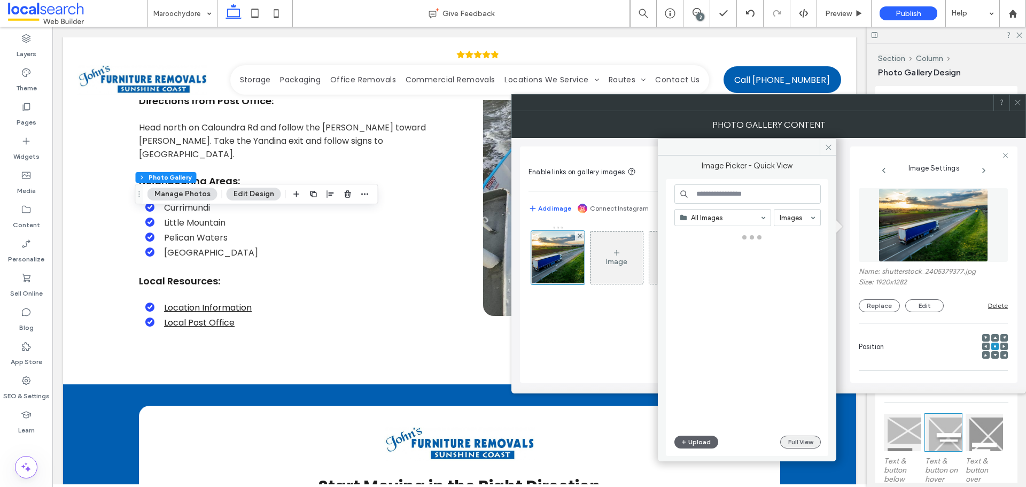
click at [803, 441] on button "Full View" at bounding box center [800, 442] width 41 height 13
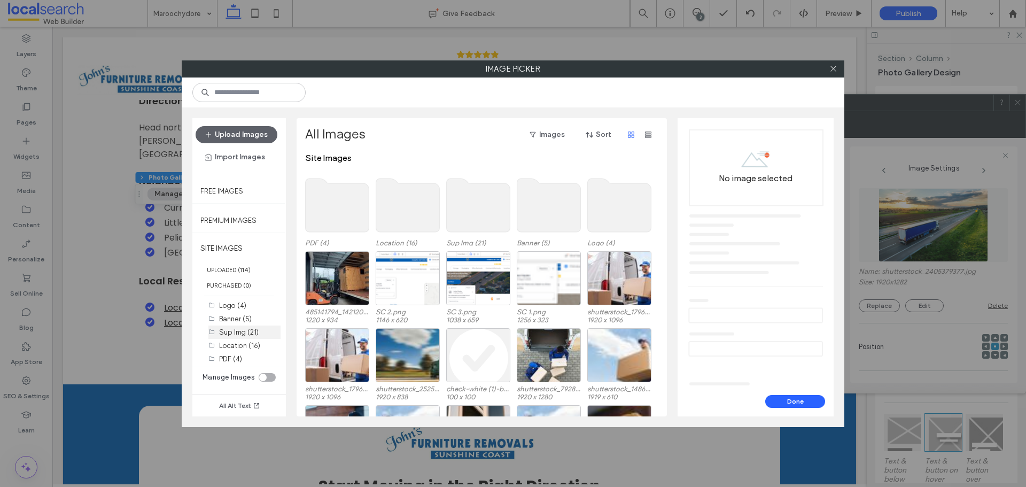
click at [224, 331] on label "Sup Img (21)" at bounding box center [239, 332] width 40 height 8
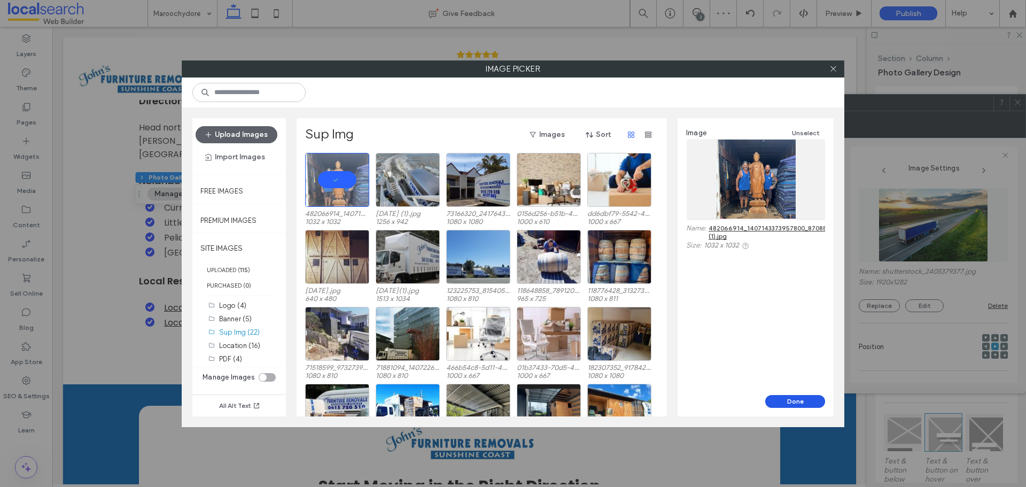
click at [794, 395] on button "Done" at bounding box center [795, 401] width 60 height 13
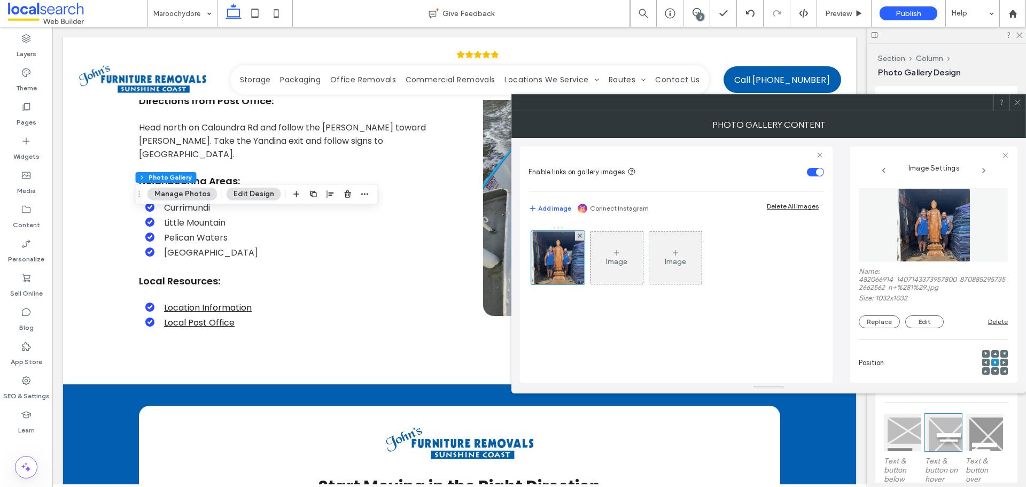
click at [1018, 102] on use at bounding box center [1017, 102] width 5 height 5
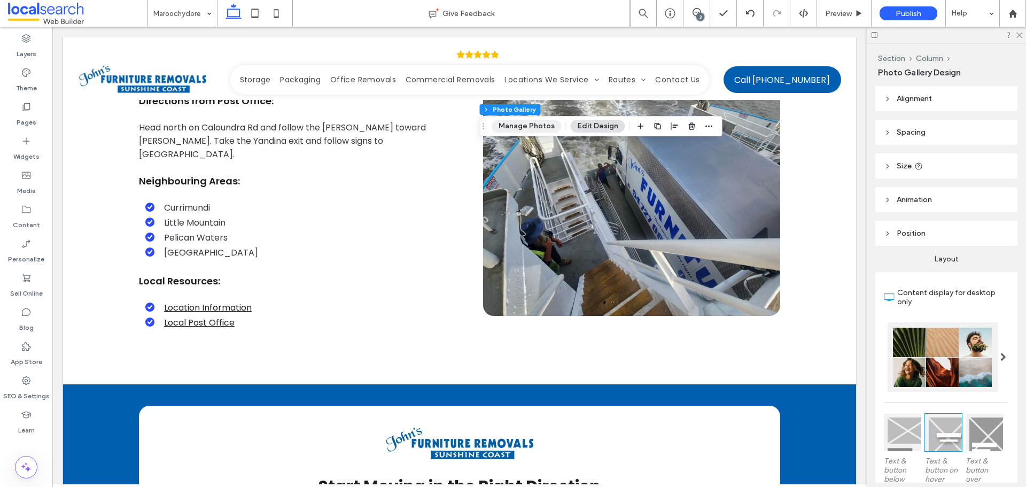
click at [515, 122] on button "Manage Photos" at bounding box center [527, 126] width 70 height 13
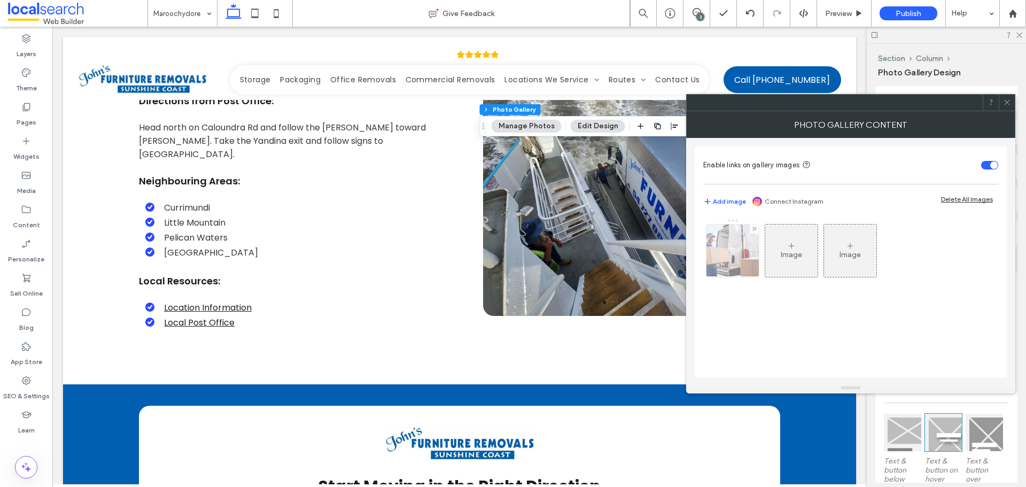
click at [739, 244] on img at bounding box center [733, 250] width 92 height 52
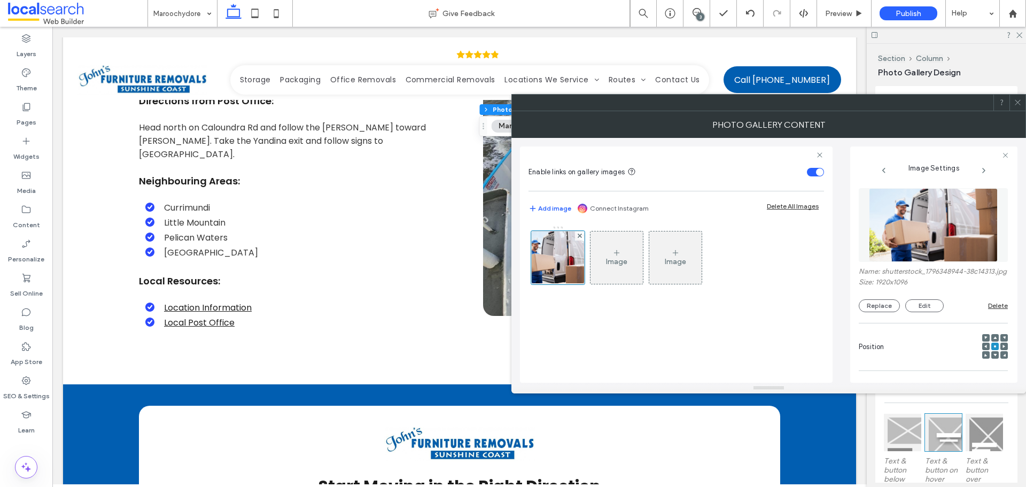
click at [894, 237] on img at bounding box center [933, 225] width 128 height 74
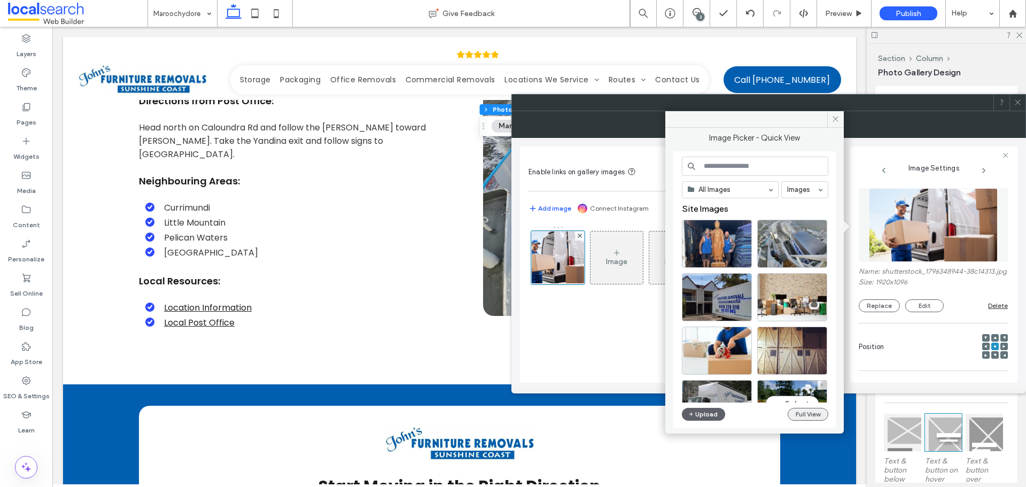
click at [805, 410] on button "Full View" at bounding box center [808, 414] width 41 height 13
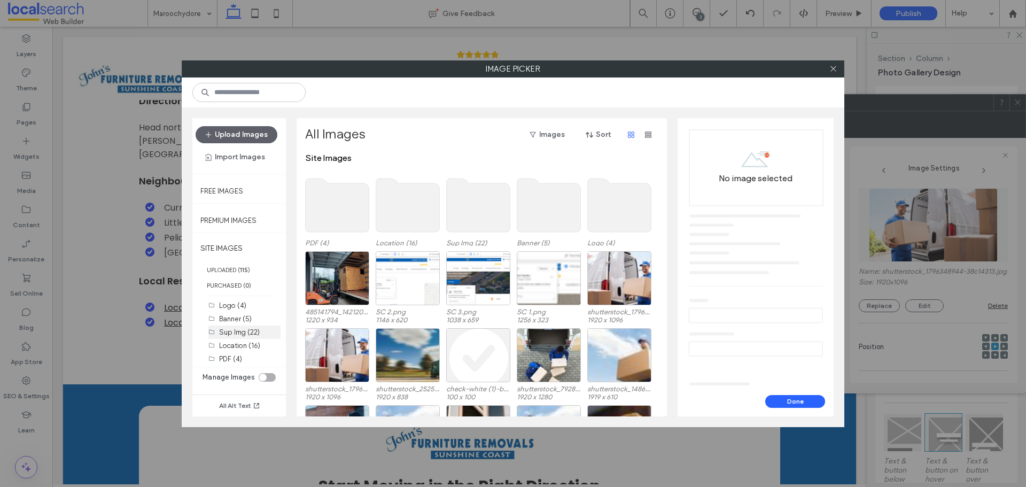
click at [255, 332] on label "Sup Img (22)" at bounding box center [239, 332] width 41 height 8
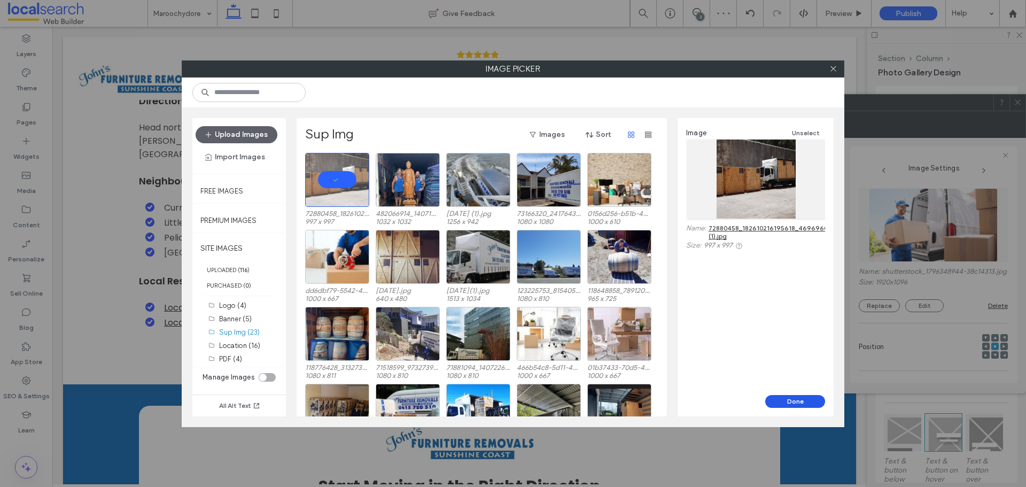
click at [779, 397] on button "Done" at bounding box center [795, 401] width 60 height 13
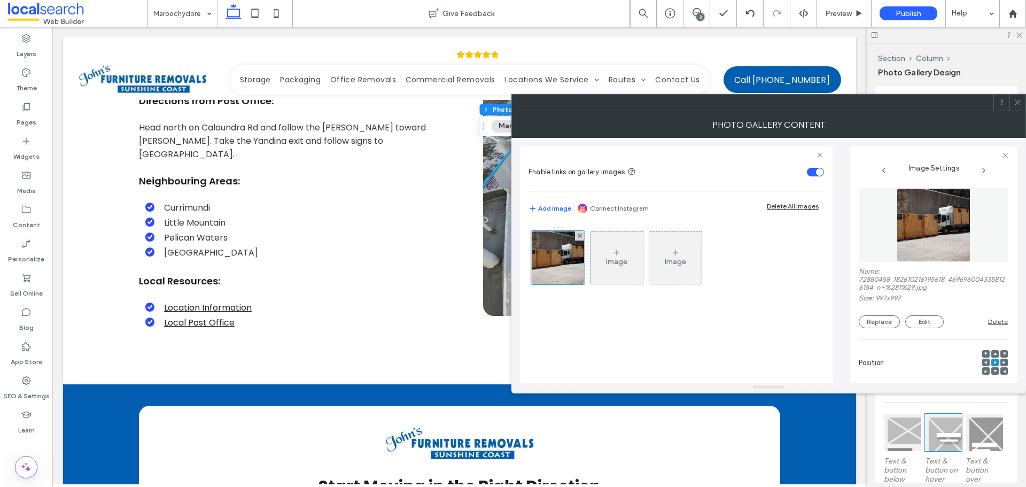
click at [1016, 101] on use at bounding box center [1017, 102] width 5 height 5
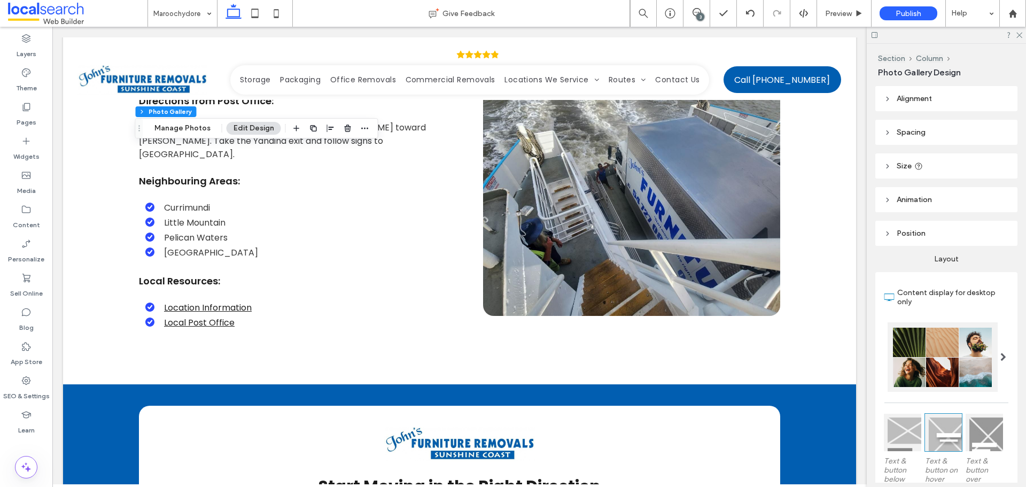
click at [199, 135] on div "Section Column Photo Gallery Manage Photos Edit Design" at bounding box center [256, 128] width 243 height 20
click at [197, 129] on button "Manage Photos" at bounding box center [182, 128] width 70 height 13
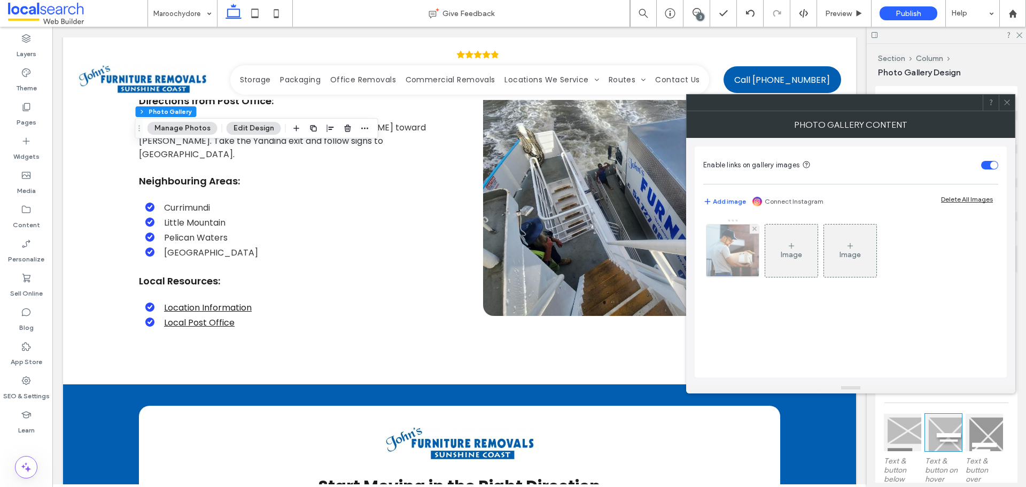
click at [714, 255] on img at bounding box center [732, 250] width 57 height 52
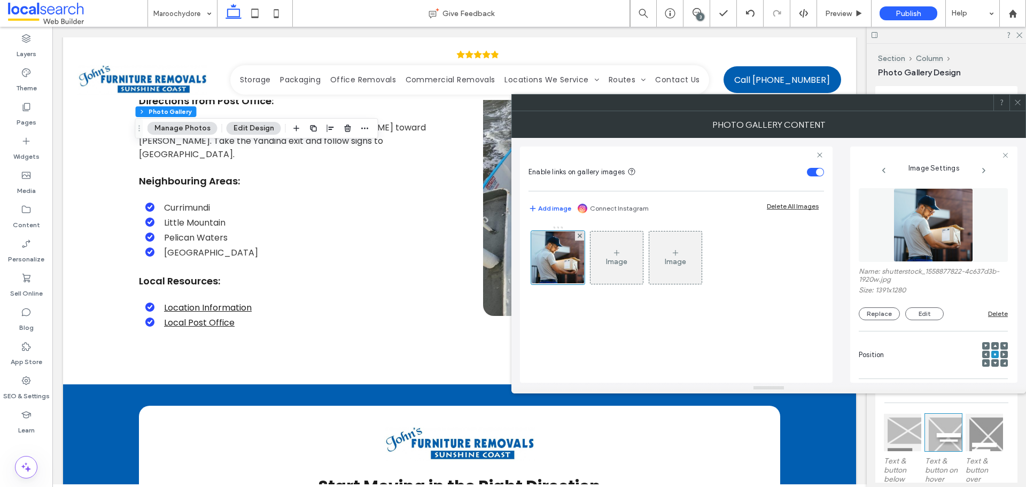
click at [916, 236] on img at bounding box center [933, 225] width 80 height 74
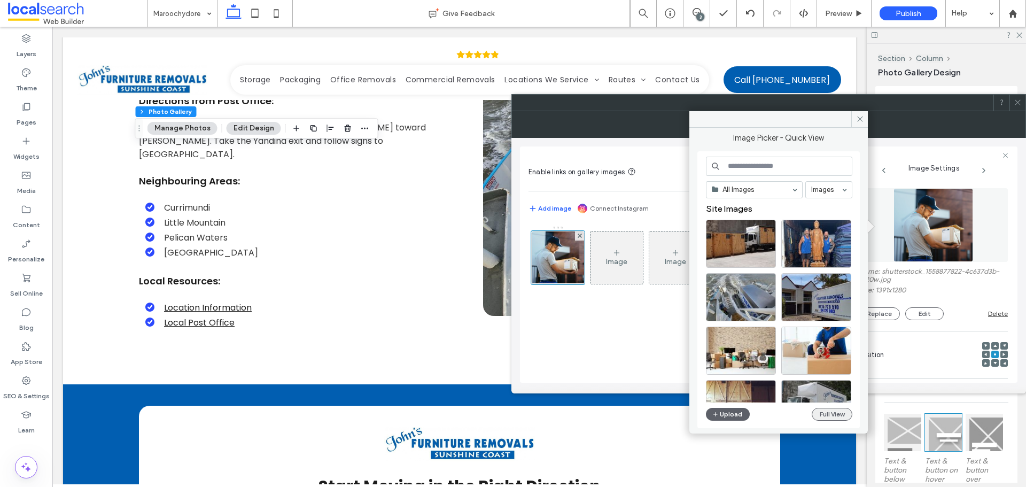
click at [835, 417] on button "Full View" at bounding box center [832, 414] width 41 height 13
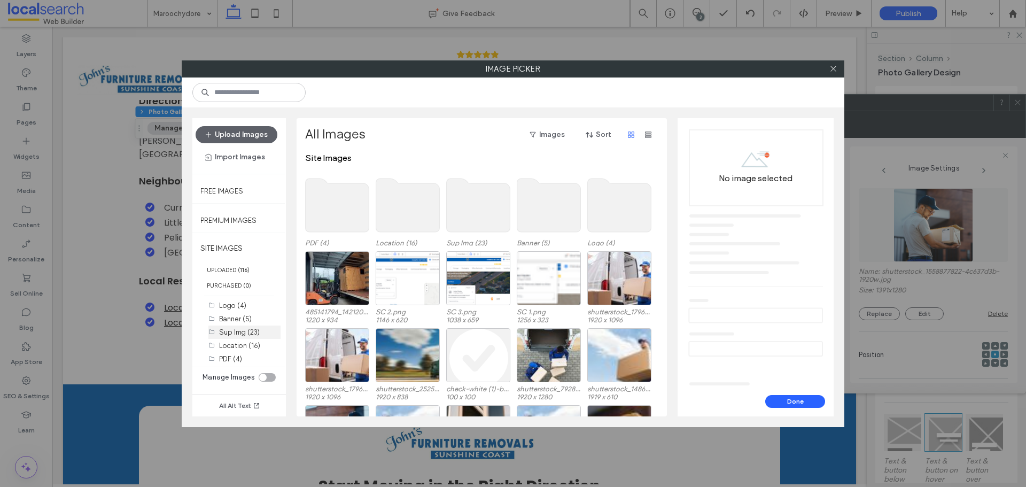
click at [248, 331] on label "Sup Img (23)" at bounding box center [239, 332] width 41 height 8
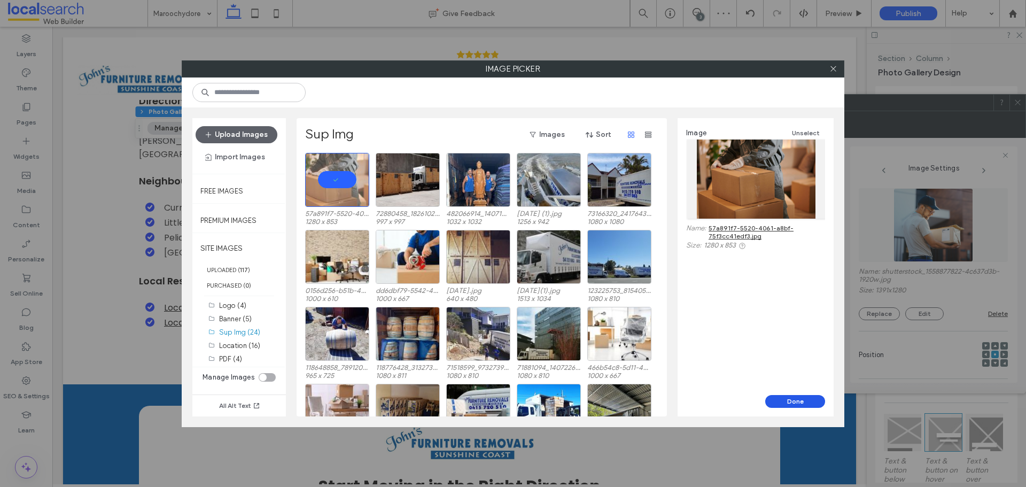
drag, startPoint x: 783, startPoint y: 400, endPoint x: 777, endPoint y: 395, distance: 7.3
click at [783, 399] on button "Done" at bounding box center [795, 401] width 60 height 13
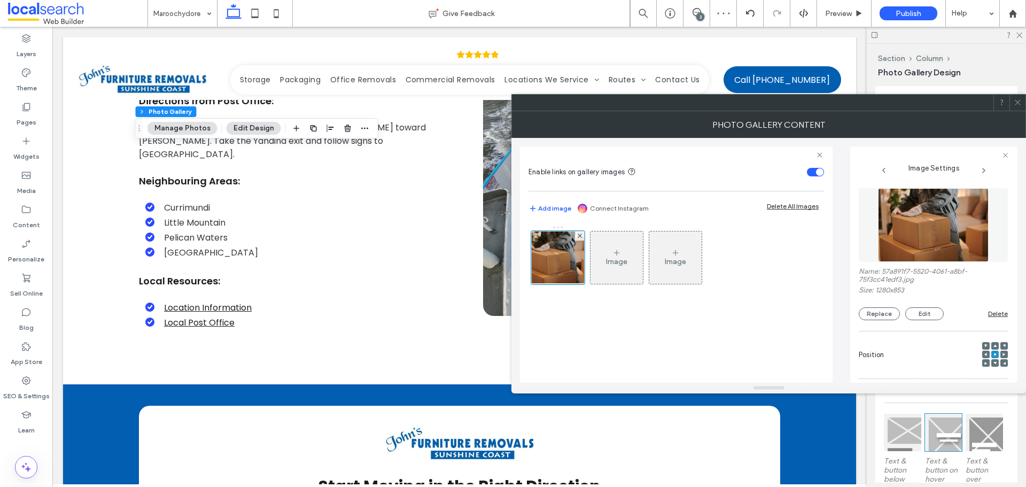
click at [1016, 106] on span at bounding box center [1018, 103] width 8 height 16
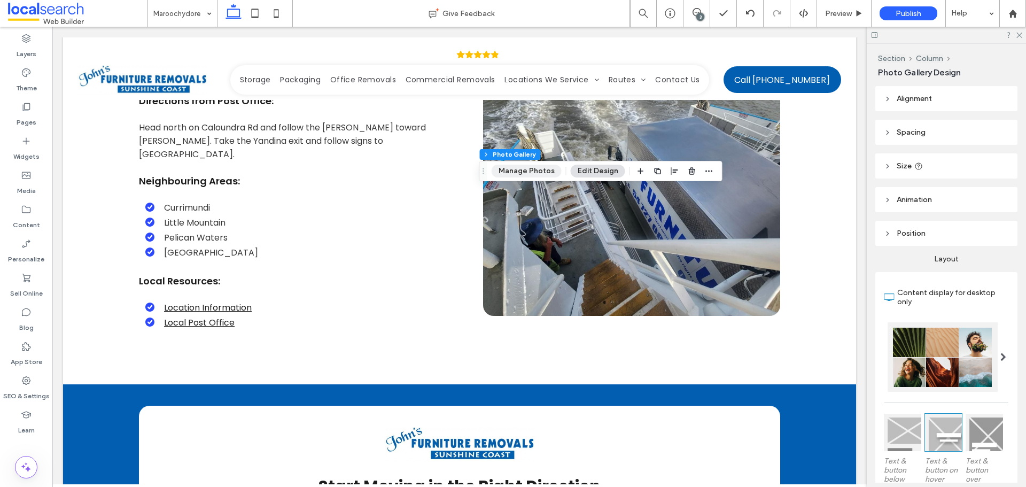
click at [530, 171] on button "Manage Photos" at bounding box center [527, 171] width 70 height 13
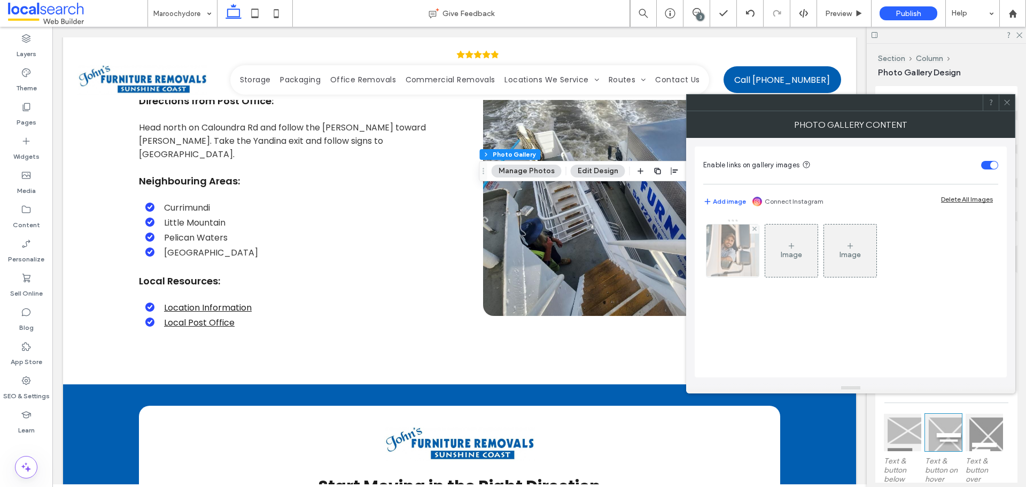
click at [737, 253] on img at bounding box center [733, 250] width 79 height 52
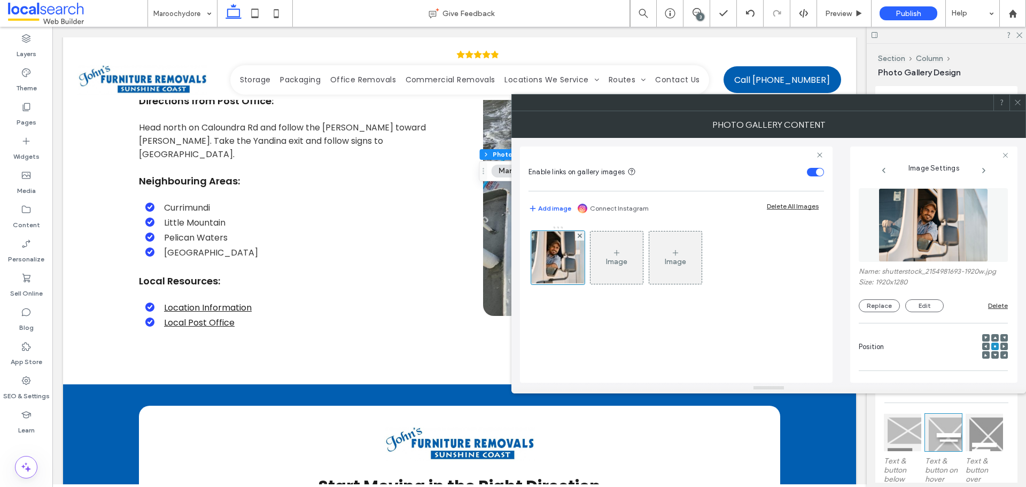
click at [975, 235] on img at bounding box center [934, 225] width 110 height 74
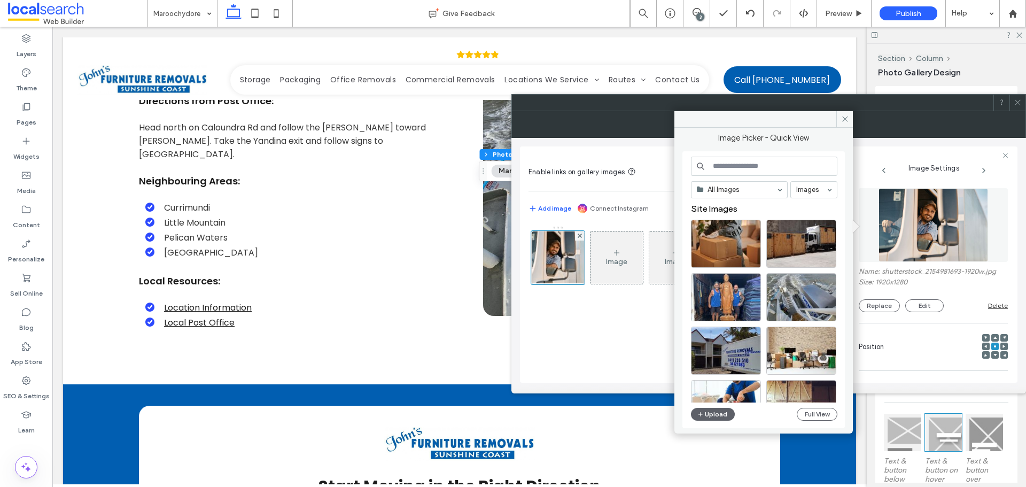
click at [823, 421] on div "All Images Images Site Images Upload Full View" at bounding box center [764, 290] width 146 height 267
click at [822, 414] on button "Full View" at bounding box center [817, 414] width 41 height 13
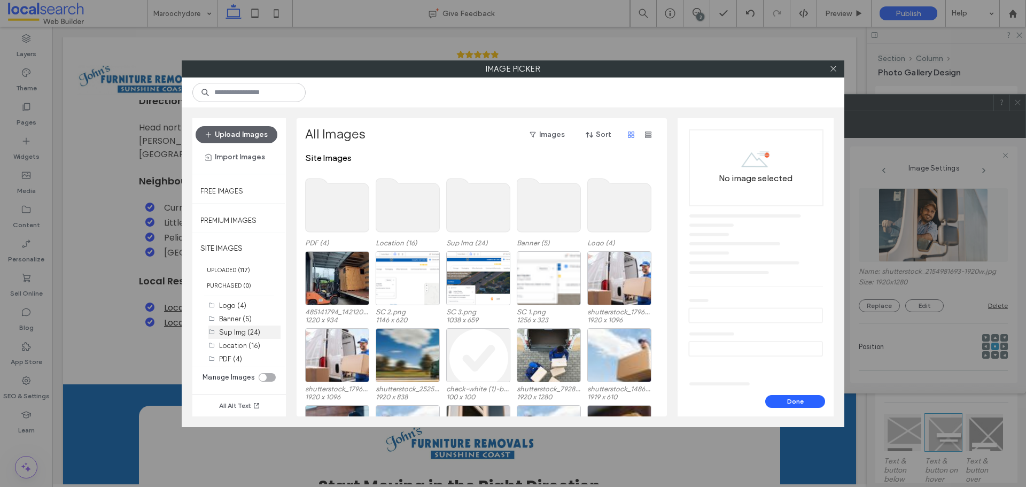
click at [248, 332] on label "Sup Img (24)" at bounding box center [239, 332] width 41 height 8
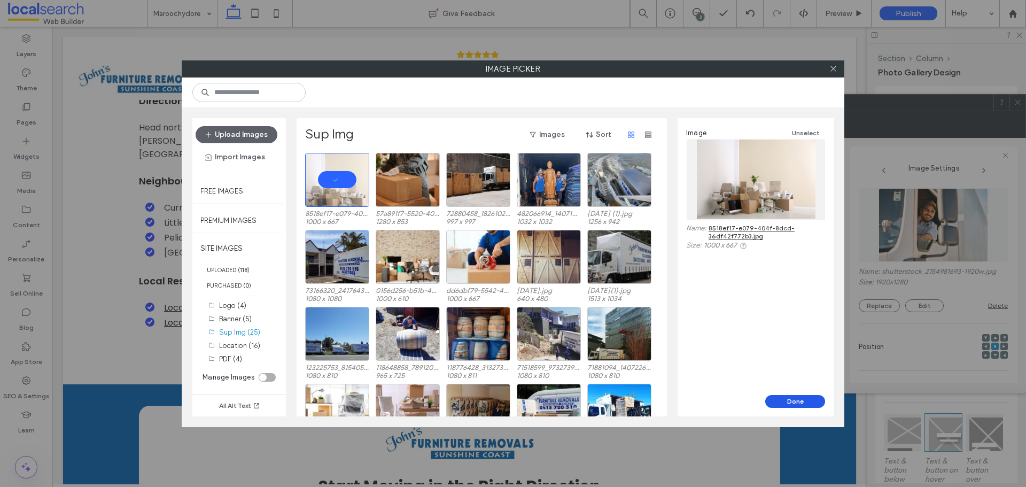
click at [797, 402] on button "Done" at bounding box center [795, 401] width 60 height 13
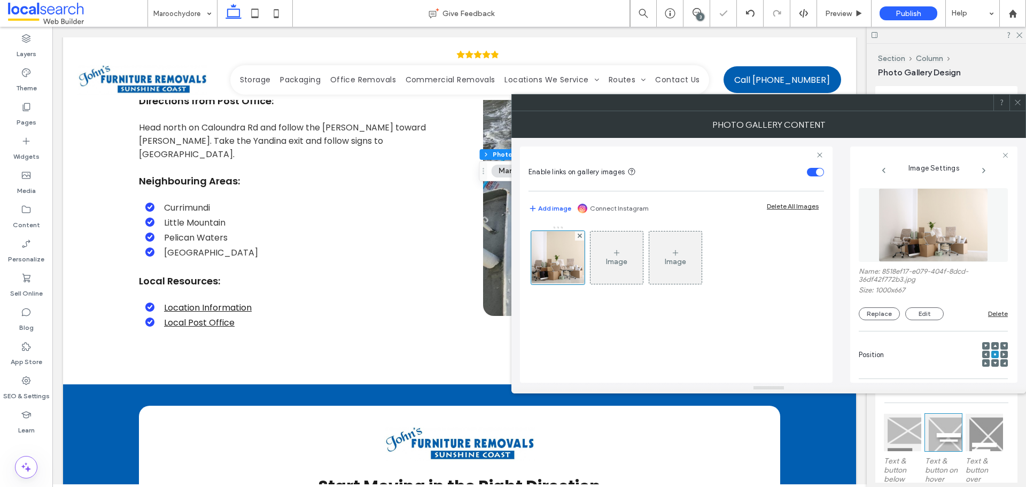
drag, startPoint x: 1016, startPoint y: 107, endPoint x: 813, endPoint y: 178, distance: 215.5
click at [1017, 107] on span at bounding box center [1018, 103] width 8 height 16
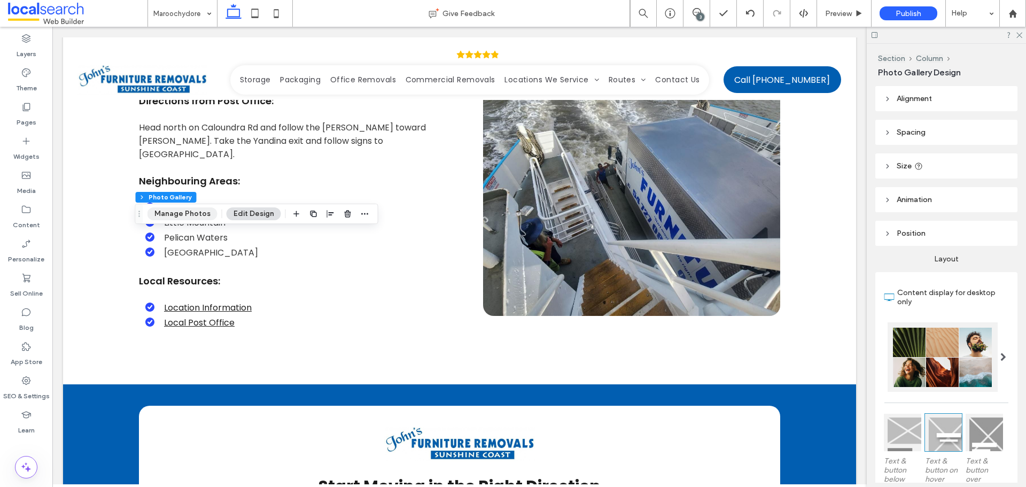
click at [178, 209] on button "Manage Photos" at bounding box center [182, 213] width 70 height 13
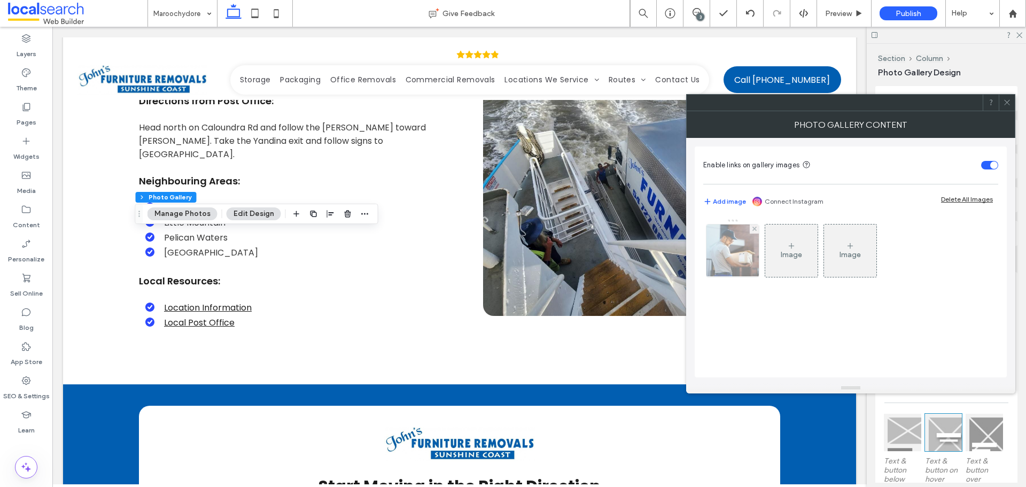
click at [727, 269] on img at bounding box center [732, 250] width 57 height 52
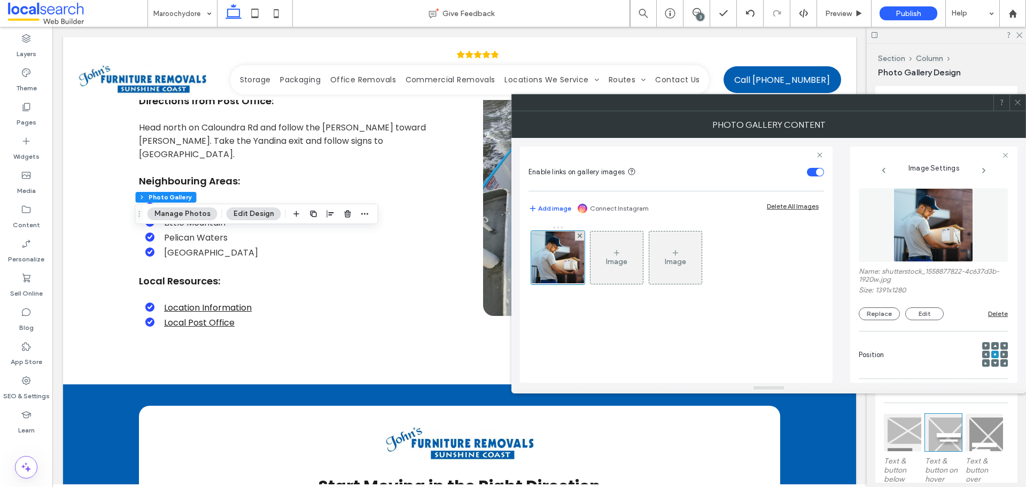
click at [968, 218] on img at bounding box center [933, 225] width 80 height 74
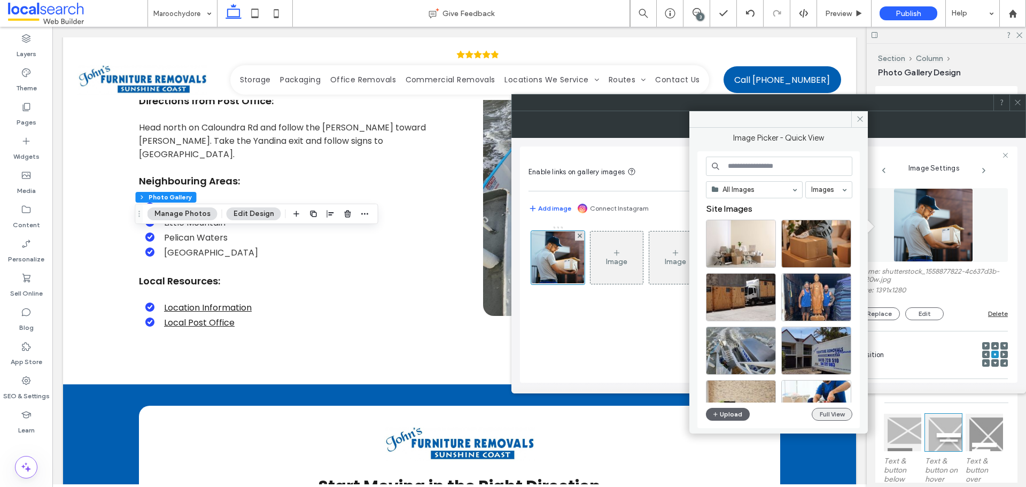
click at [819, 409] on button "Full View" at bounding box center [832, 414] width 41 height 13
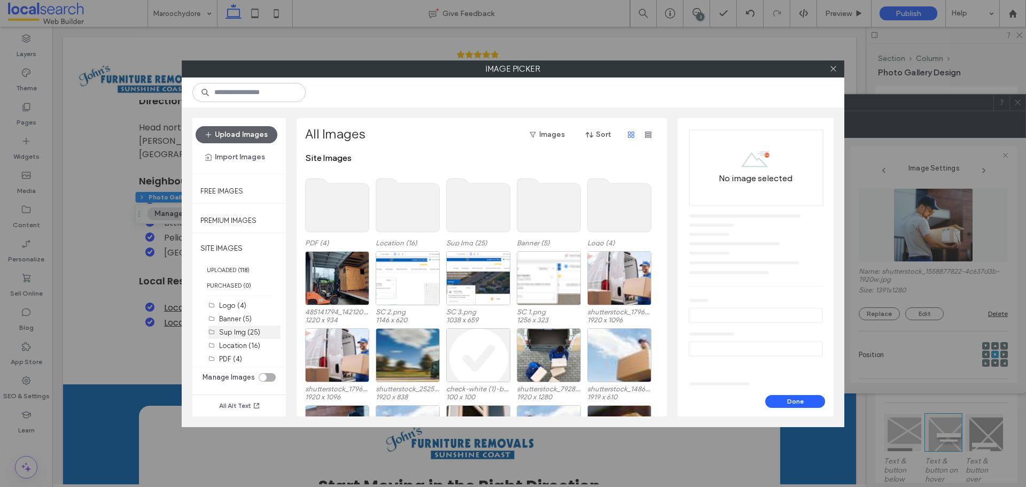
click at [227, 328] on label "Sup Img (25)" at bounding box center [239, 332] width 41 height 8
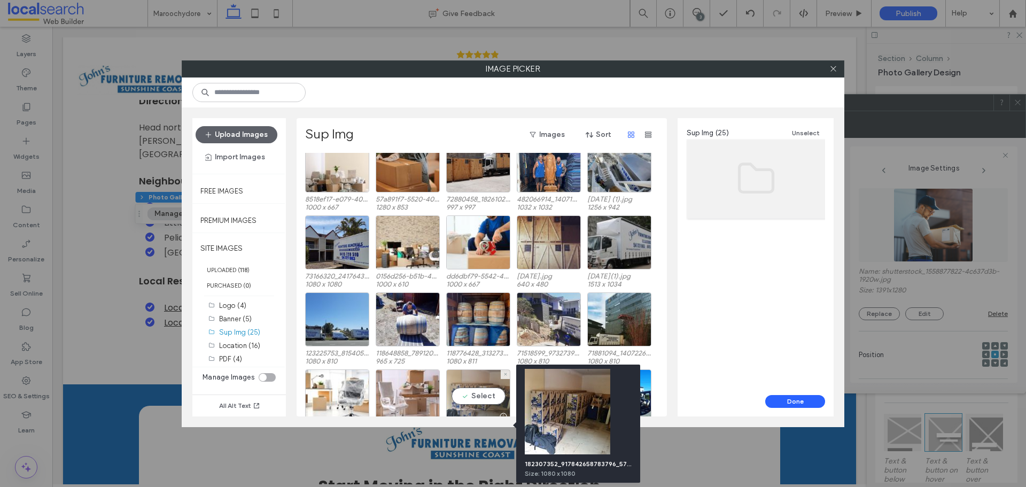
scroll to position [0, 0]
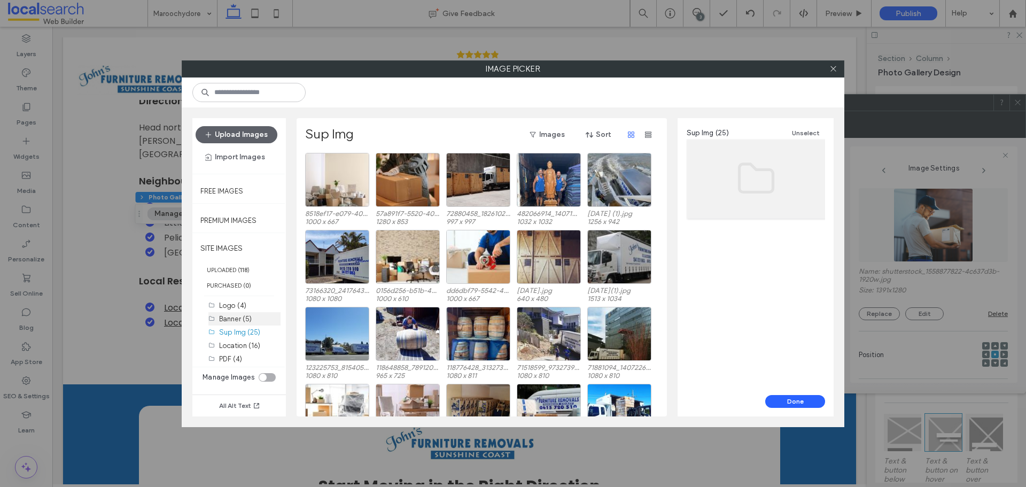
click at [244, 323] on div "Banner (5)" at bounding box center [249, 318] width 61 height 11
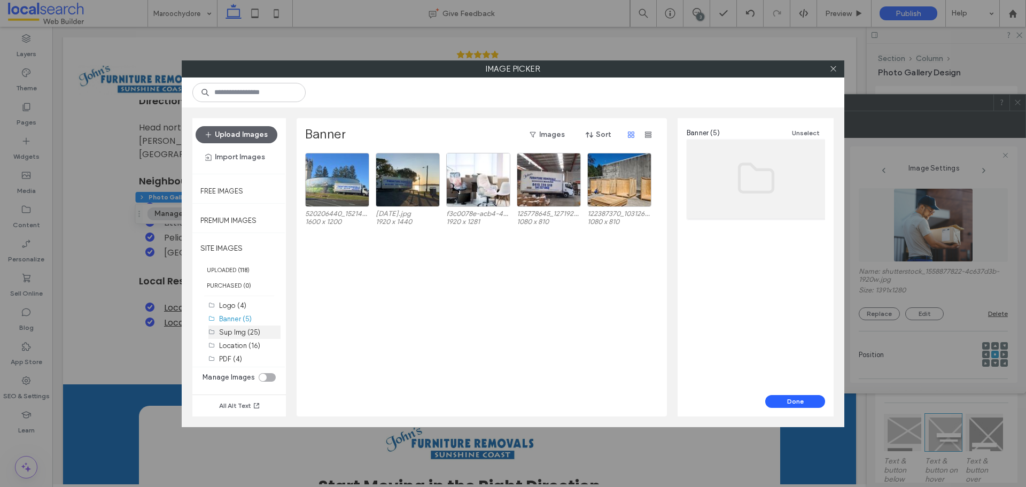
click at [226, 338] on div "Sup Img (25)" at bounding box center [249, 331] width 61 height 13
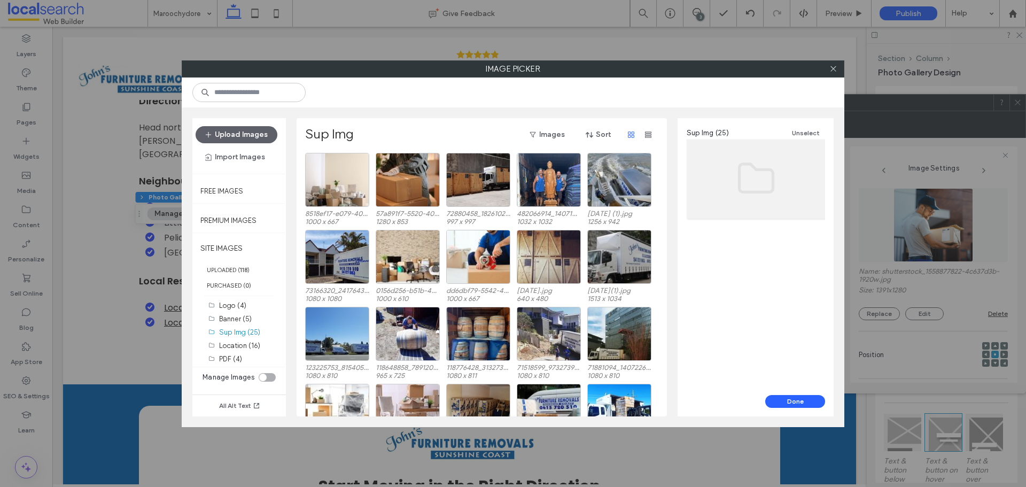
click at [842, 61] on label "Image Picker" at bounding box center [513, 69] width 662 height 16
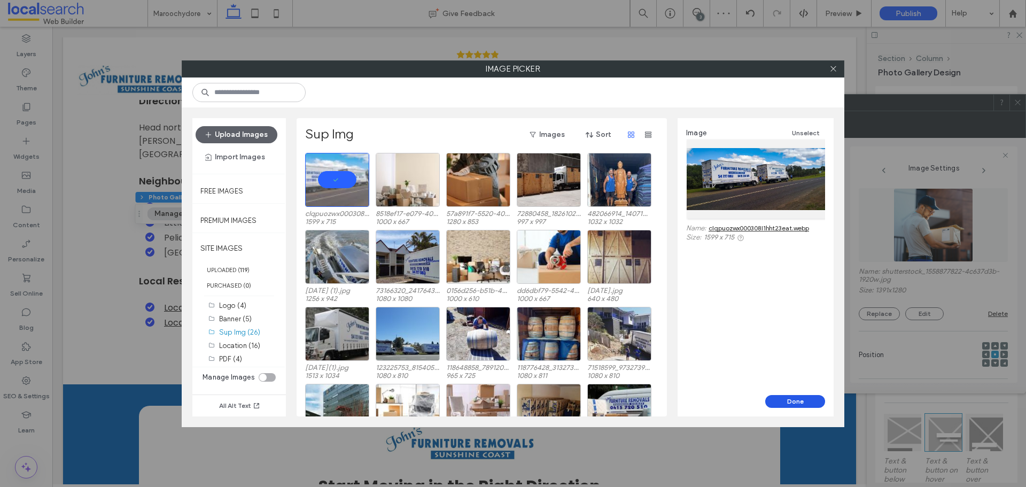
drag, startPoint x: 778, startPoint y: 399, endPoint x: 767, endPoint y: 398, distance: 10.2
click at [777, 400] on button "Done" at bounding box center [795, 401] width 60 height 13
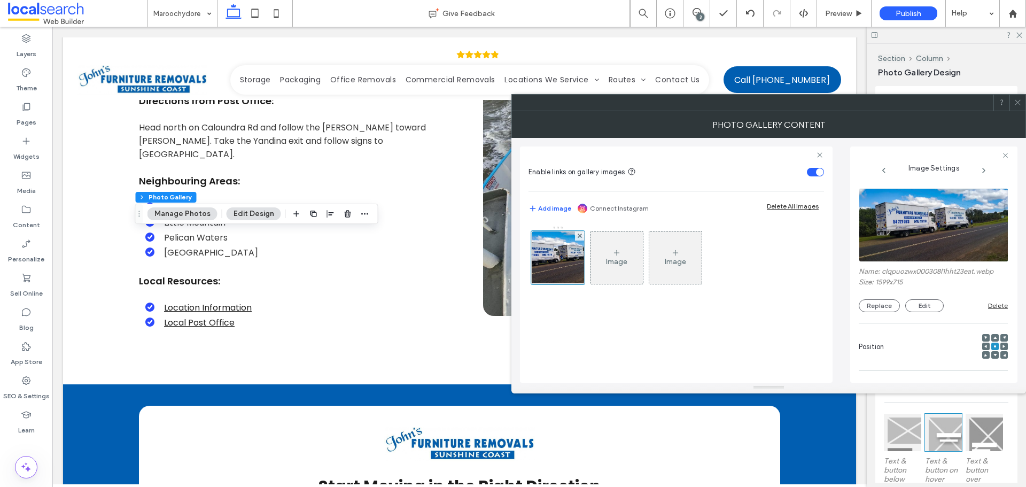
click at [1019, 101] on use at bounding box center [1017, 102] width 5 height 5
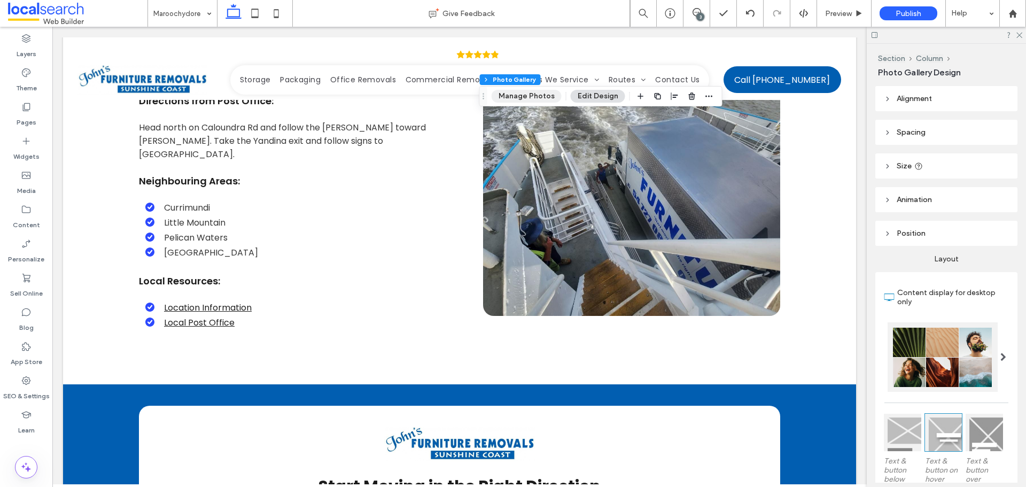
click at [534, 95] on button "Manage Photos" at bounding box center [527, 96] width 70 height 13
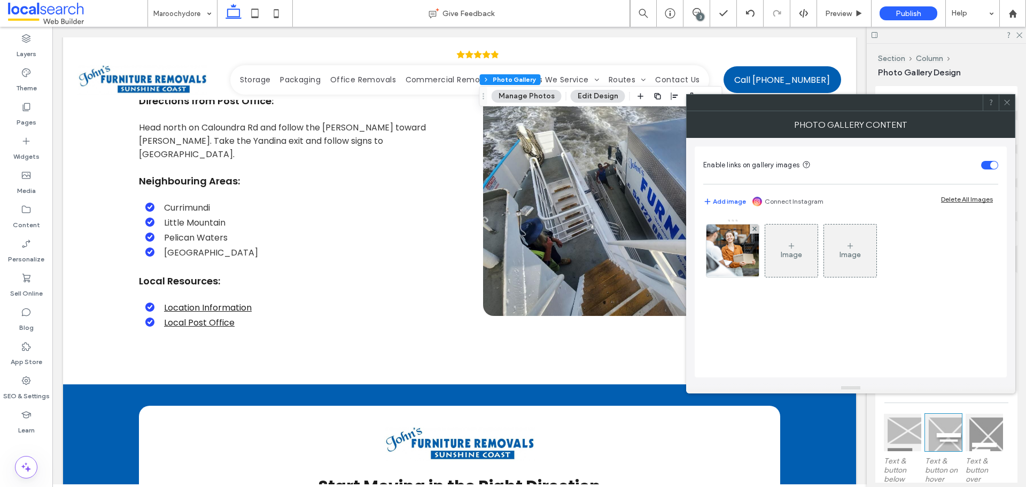
click at [686, 252] on div "Enable links on gallery images Add image Connect Instagram Delete All Images Im…" at bounding box center [850, 260] width 329 height 245
click at [711, 256] on img at bounding box center [733, 250] width 79 height 52
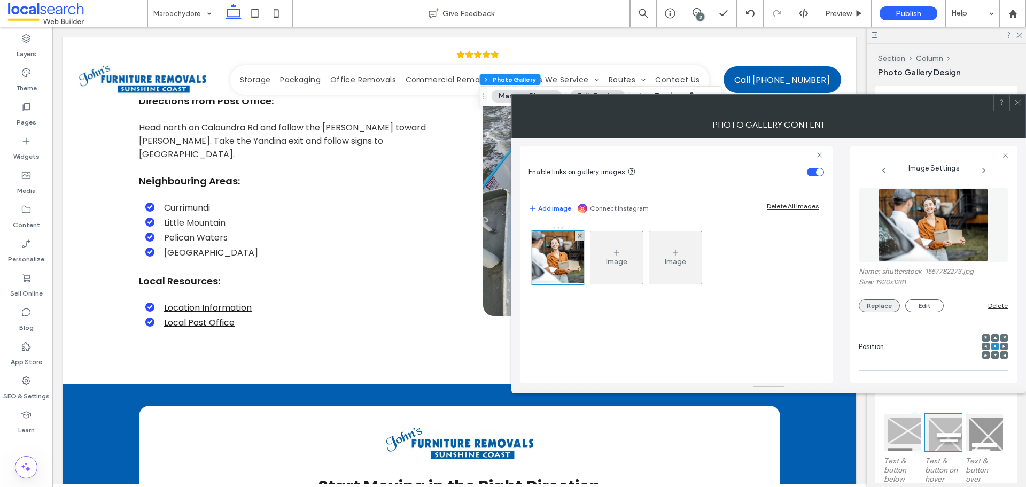
drag, startPoint x: 882, startPoint y: 314, endPoint x: 875, endPoint y: 307, distance: 9.5
click at [880, 314] on div "Name: shutterstock_1557782273.jpg Size: 1920x1281 Replace Edit Delete" at bounding box center [933, 250] width 149 height 135
click at [875, 305] on button "Replace" at bounding box center [879, 305] width 41 height 13
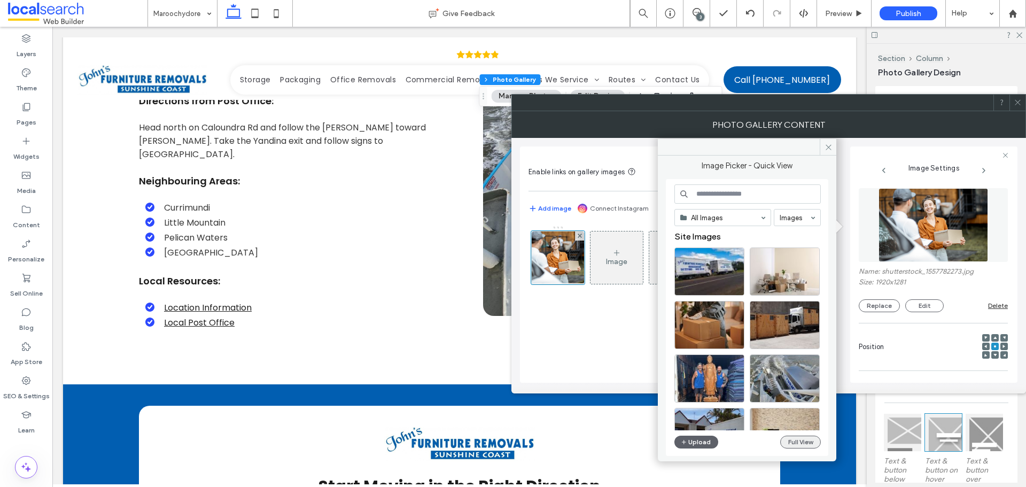
click at [805, 439] on button "Full View" at bounding box center [800, 442] width 41 height 13
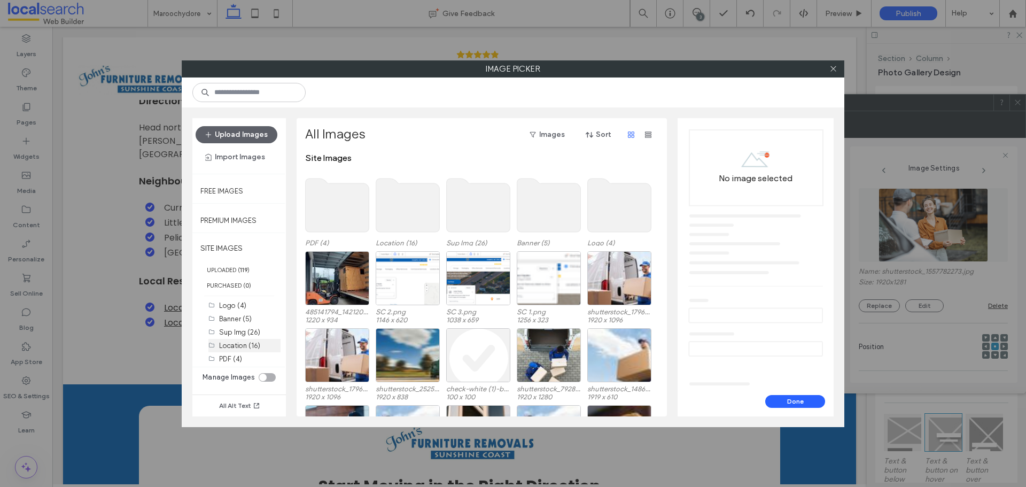
click at [224, 344] on label "Location (16)" at bounding box center [239, 345] width 41 height 8
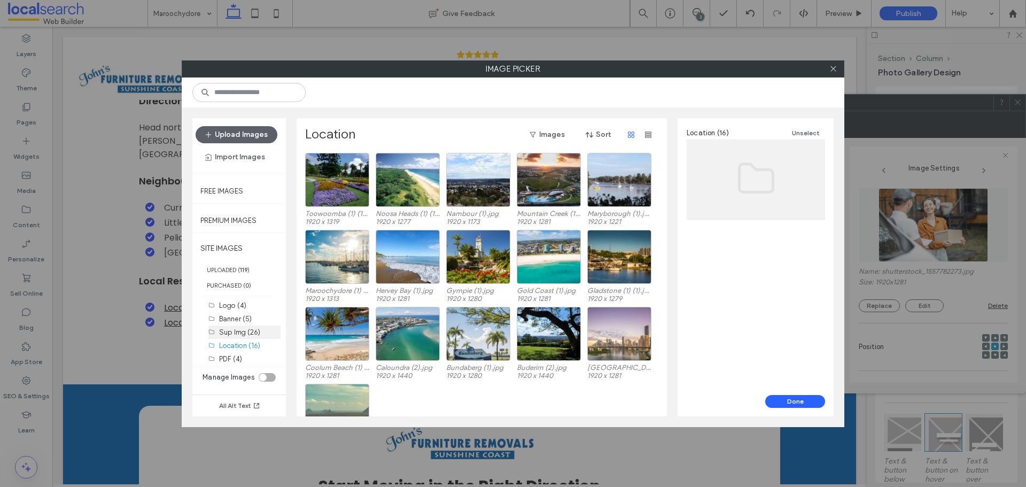
click at [232, 335] on label "Sup Img (26)" at bounding box center [239, 332] width 41 height 8
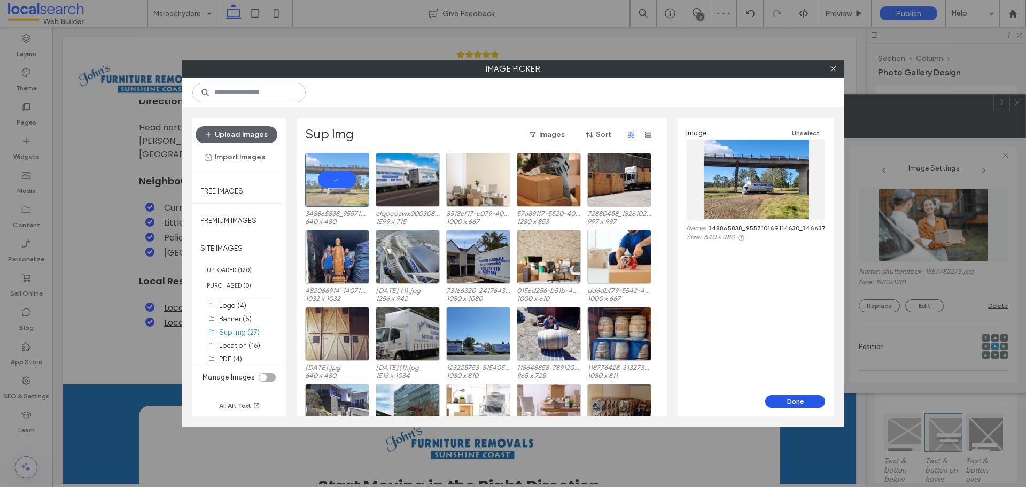
click at [792, 399] on button "Done" at bounding box center [795, 401] width 60 height 13
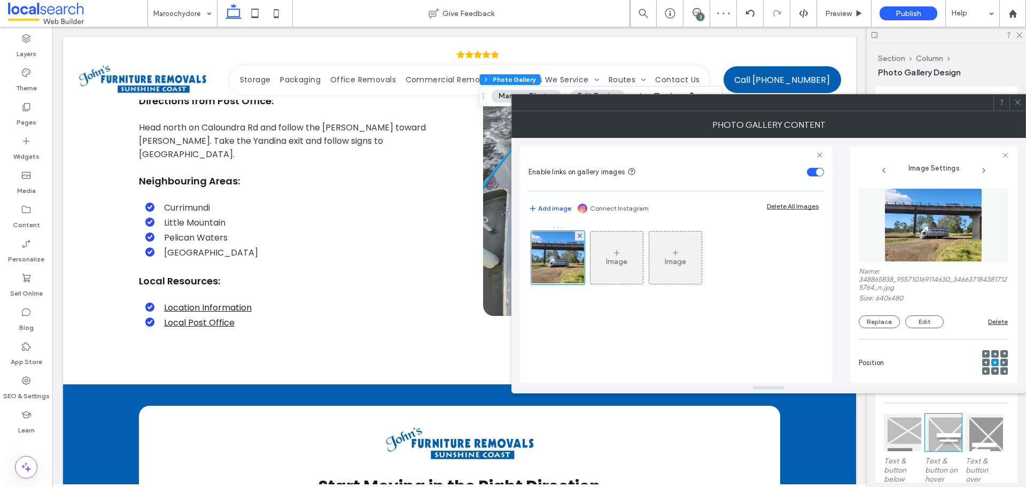
click at [1020, 104] on icon at bounding box center [1018, 102] width 8 height 8
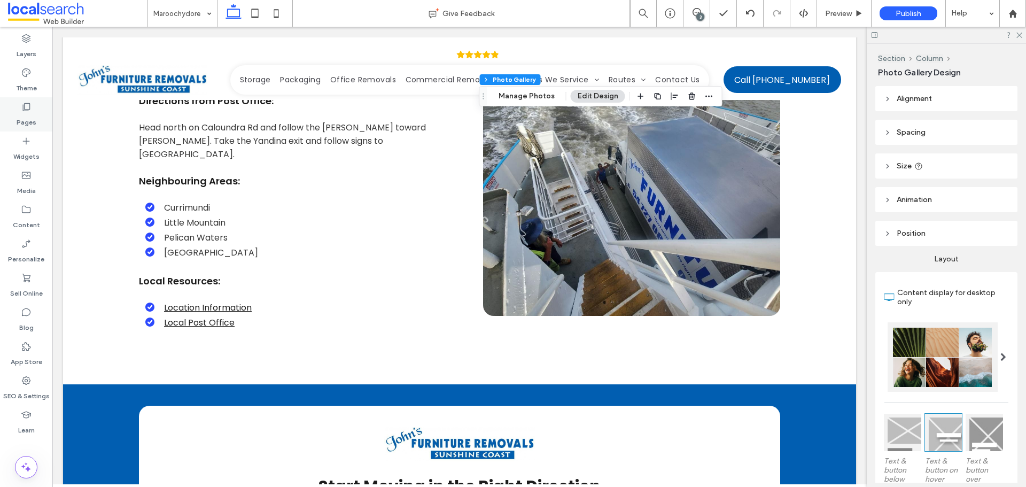
click at [28, 111] on use at bounding box center [26, 107] width 7 height 8
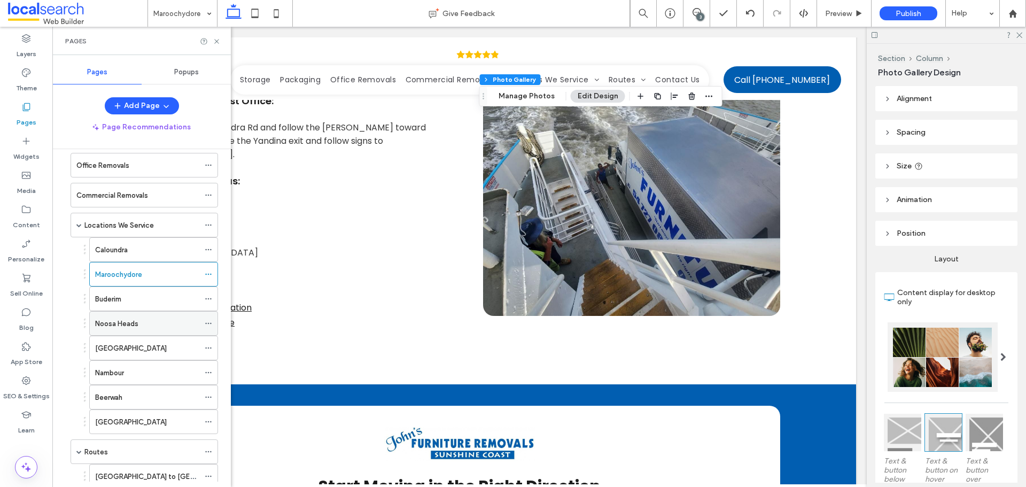
scroll to position [107, 0]
click at [138, 298] on div "Buderim" at bounding box center [147, 296] width 104 height 11
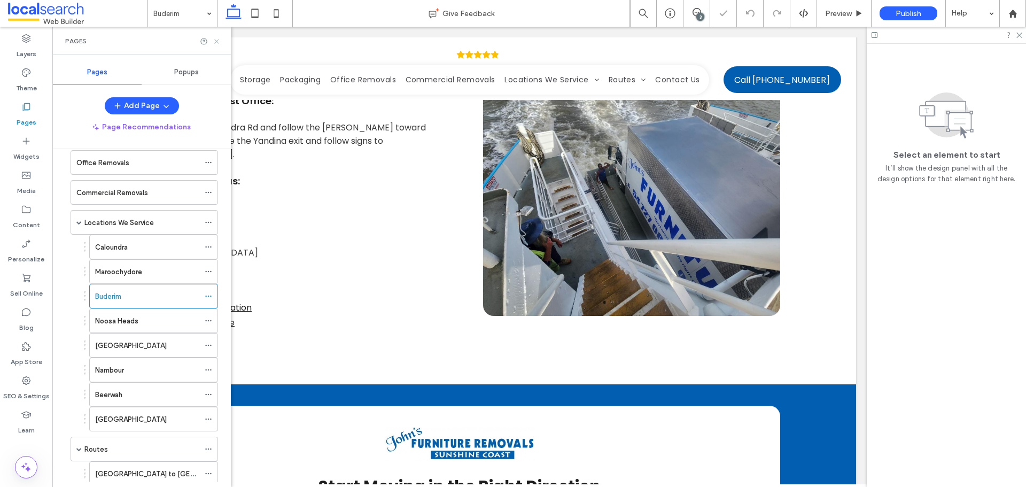
click at [216, 44] on icon at bounding box center [217, 41] width 8 height 8
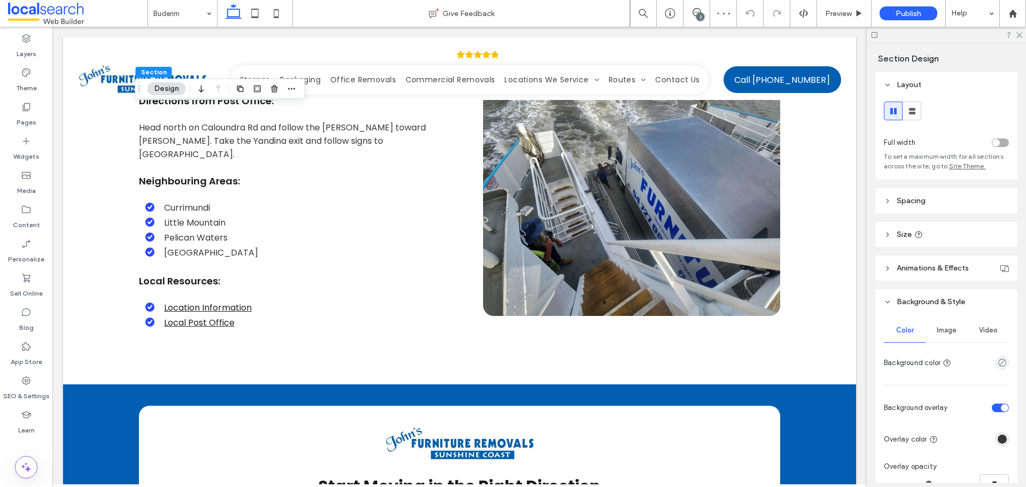
click at [942, 333] on span "Image" at bounding box center [947, 330] width 20 height 9
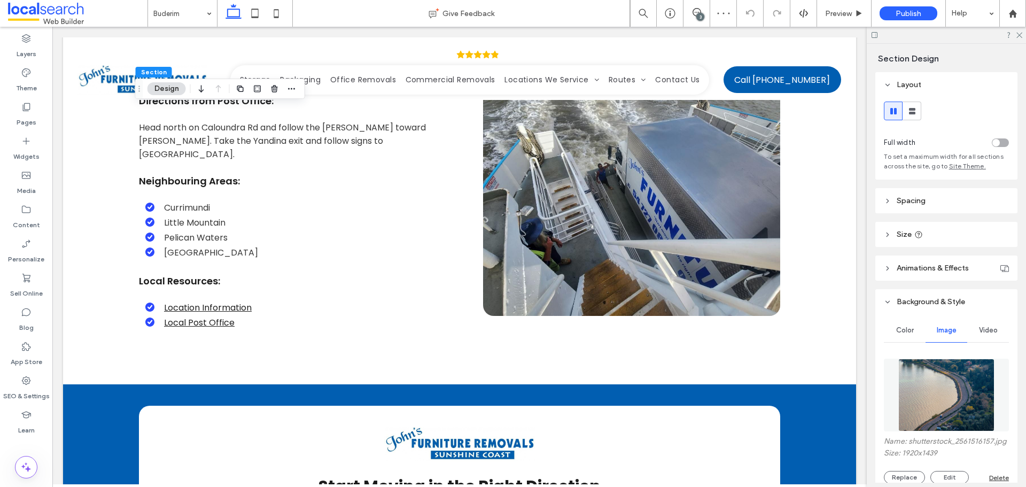
click at [923, 360] on img at bounding box center [946, 395] width 97 height 73
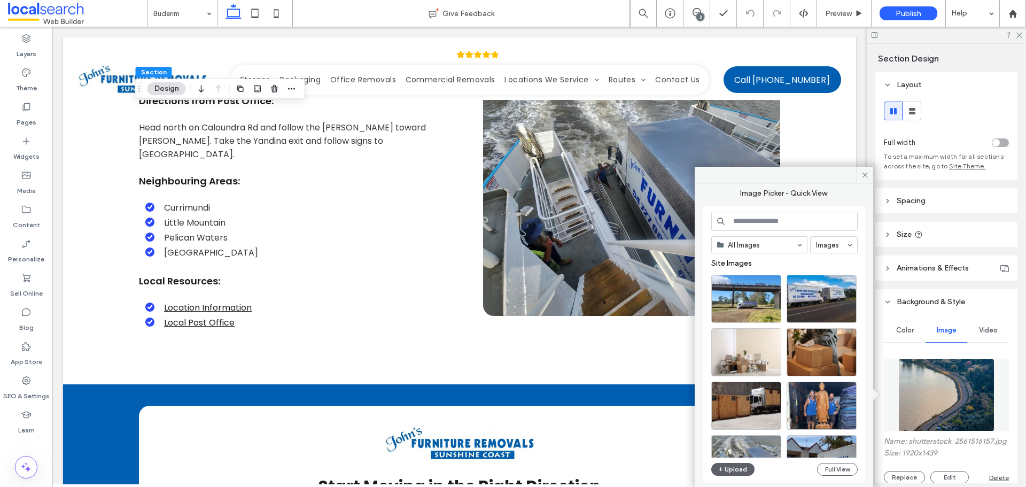
click at [776, 221] on input at bounding box center [784, 221] width 146 height 19
type input "*****"
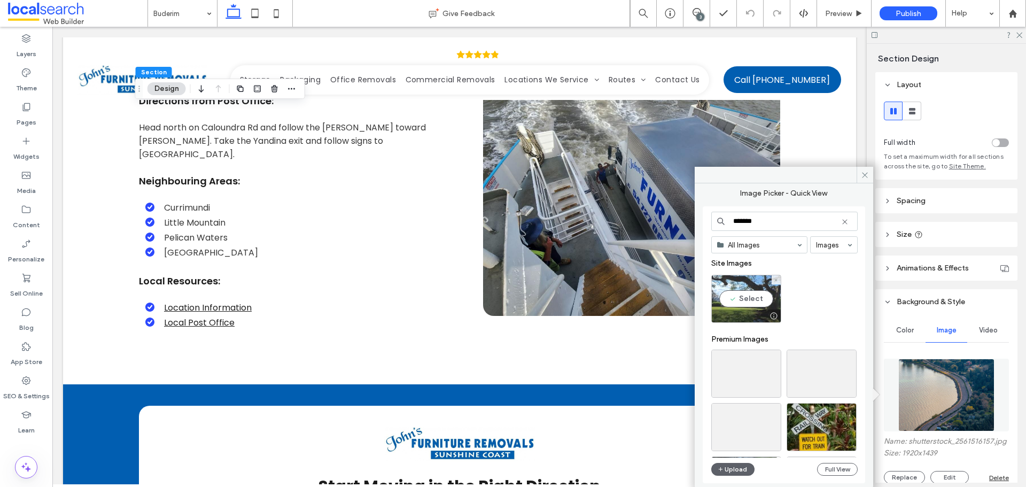
type input "*******"
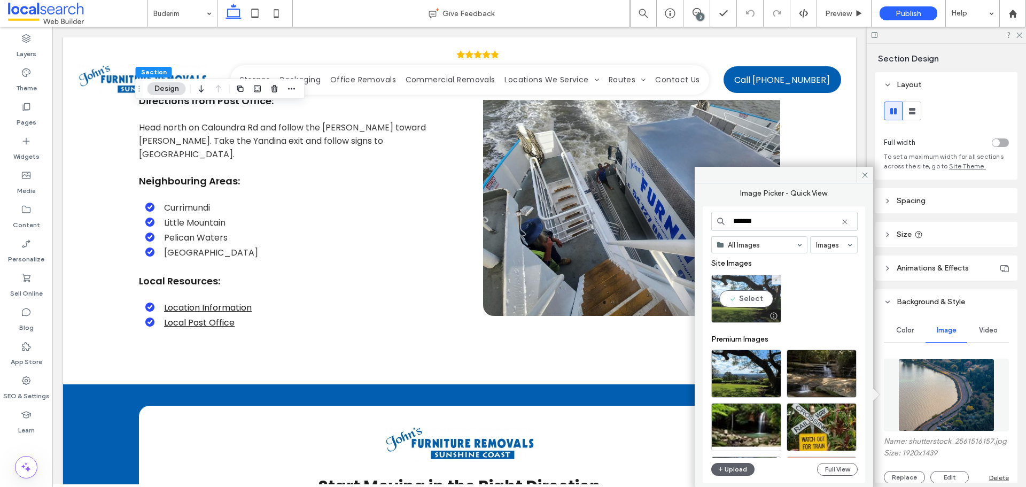
click at [761, 300] on div "Select" at bounding box center [746, 299] width 70 height 48
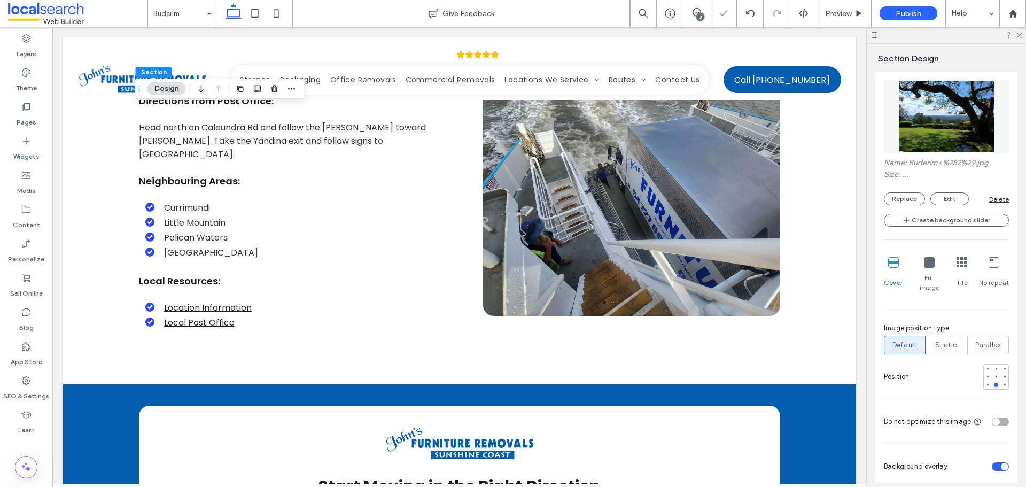
scroll to position [321, 0]
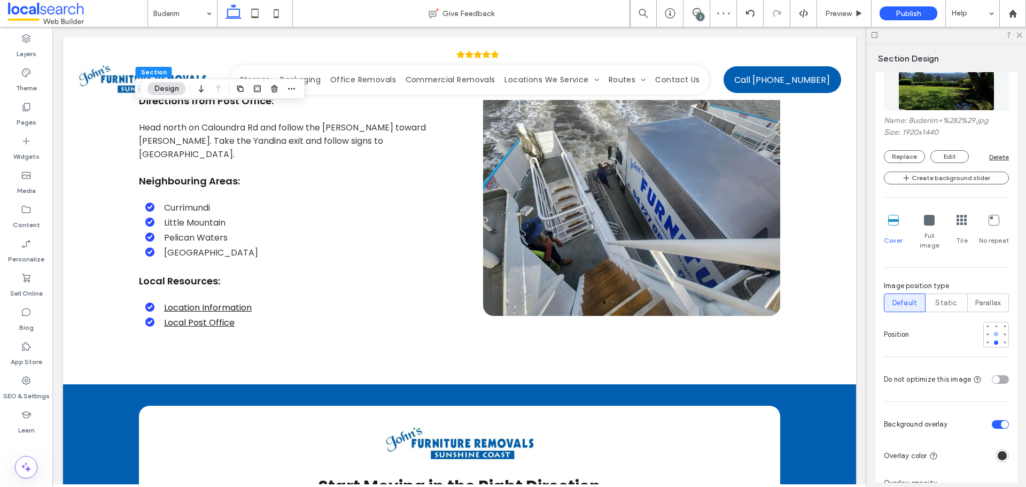
click at [994, 332] on div at bounding box center [996, 334] width 4 height 4
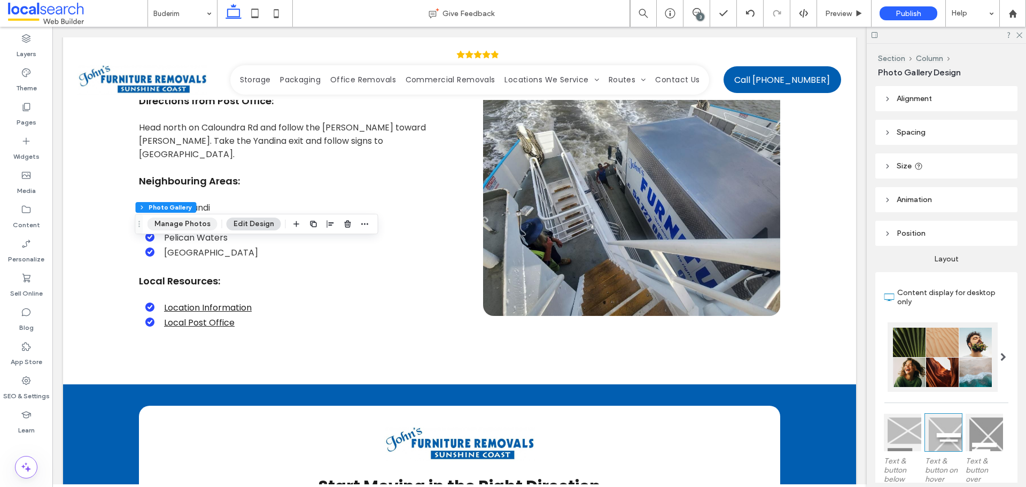
click at [194, 228] on button "Manage Photos" at bounding box center [182, 223] width 70 height 13
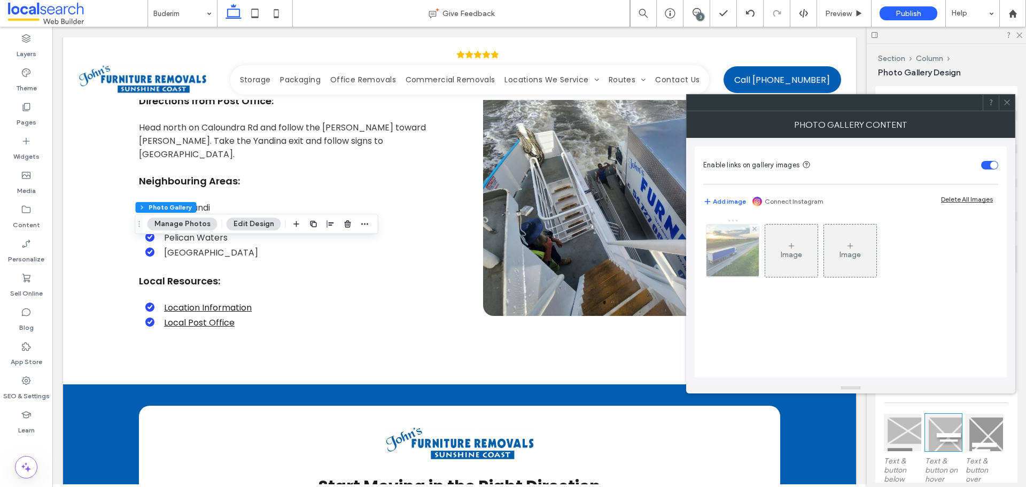
click at [744, 257] on img at bounding box center [733, 250] width 79 height 52
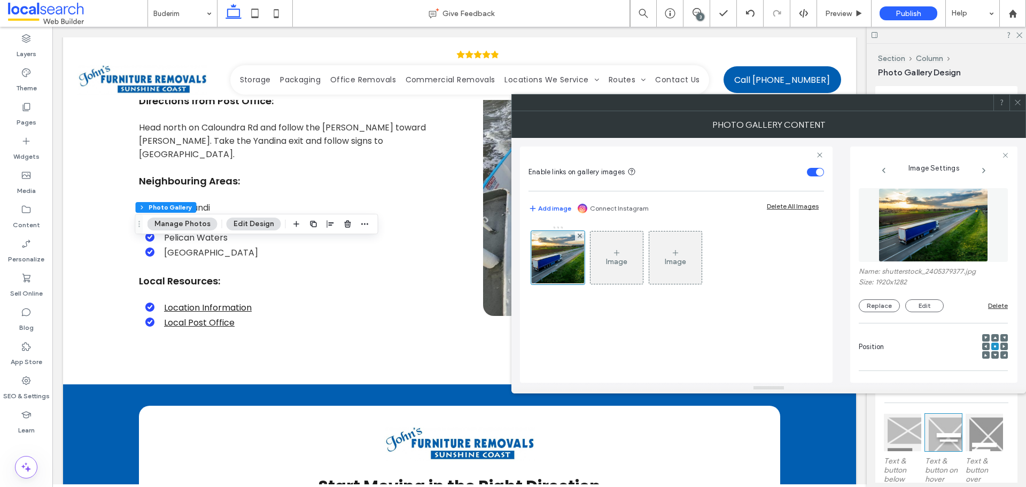
click at [959, 255] on img at bounding box center [934, 225] width 110 height 74
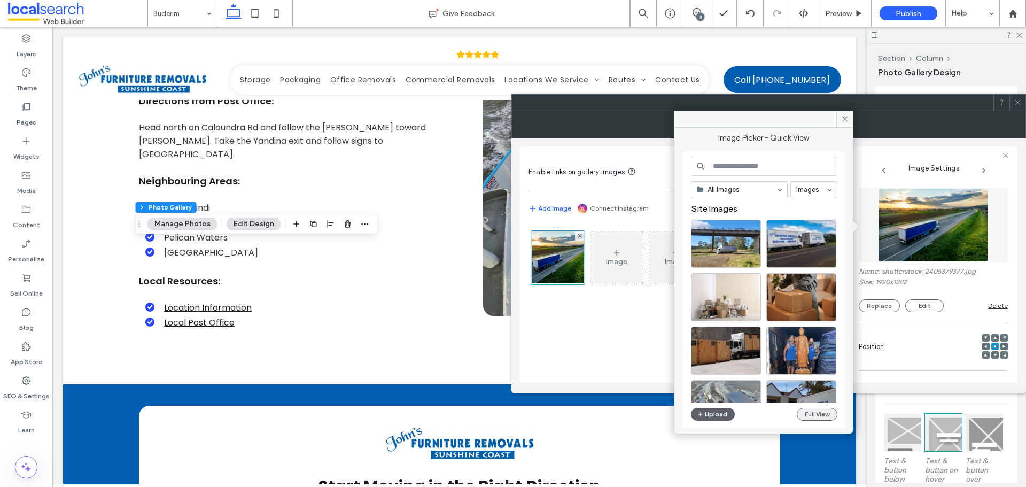
click at [821, 408] on button "Full View" at bounding box center [817, 414] width 41 height 13
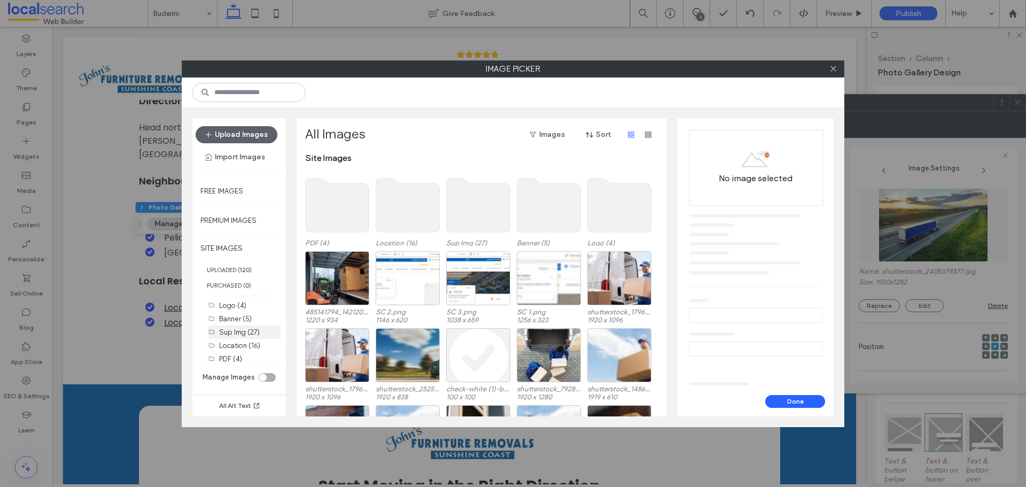
click at [246, 332] on label "Sup Img (27)" at bounding box center [239, 332] width 41 height 8
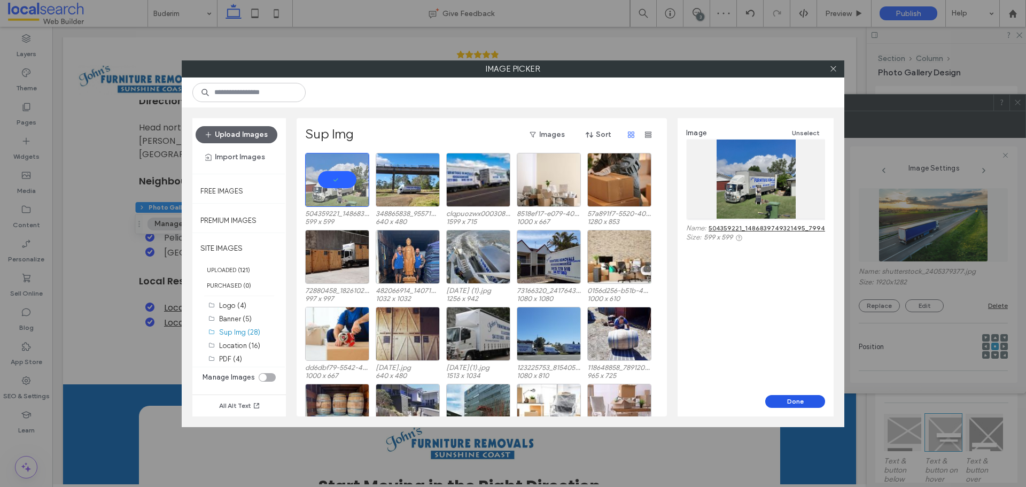
click at [798, 400] on button "Done" at bounding box center [795, 401] width 60 height 13
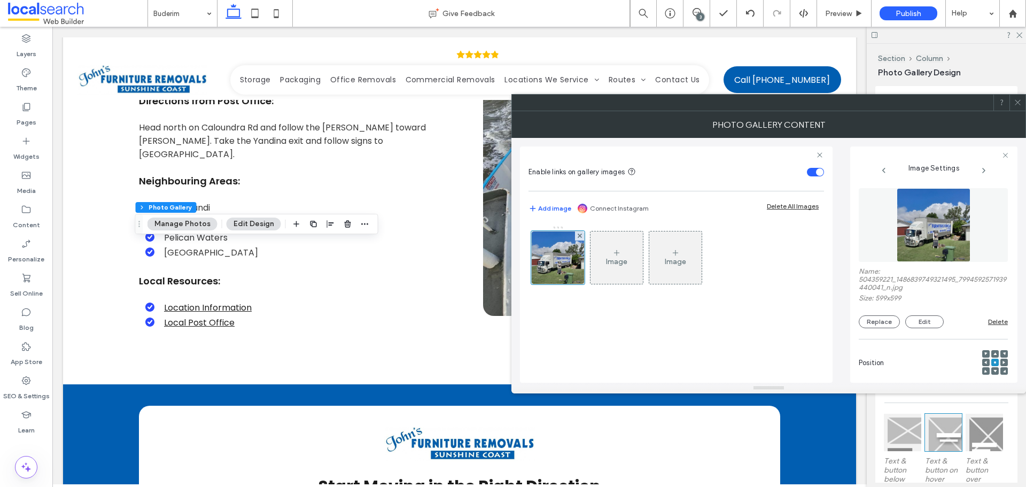
click at [1023, 106] on div at bounding box center [1017, 103] width 16 height 16
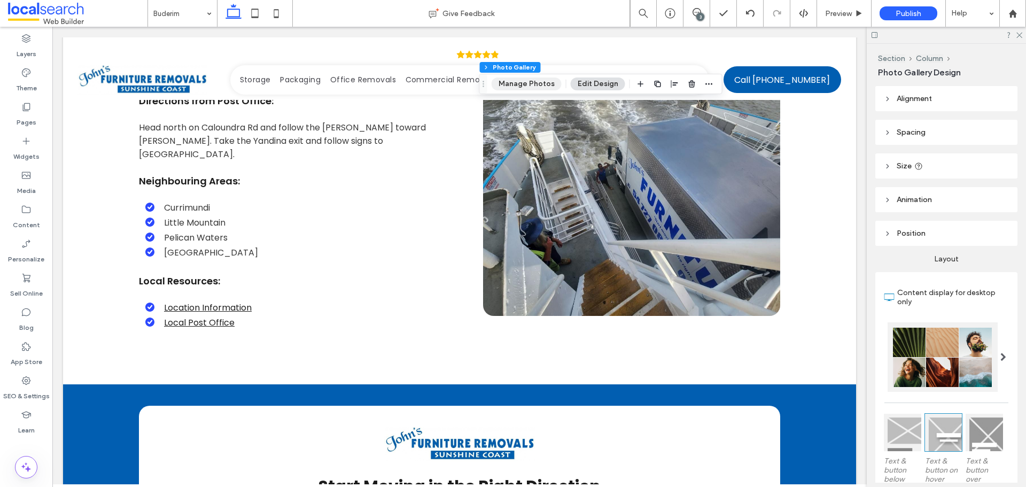
click at [532, 90] on button "Manage Photos" at bounding box center [527, 83] width 70 height 13
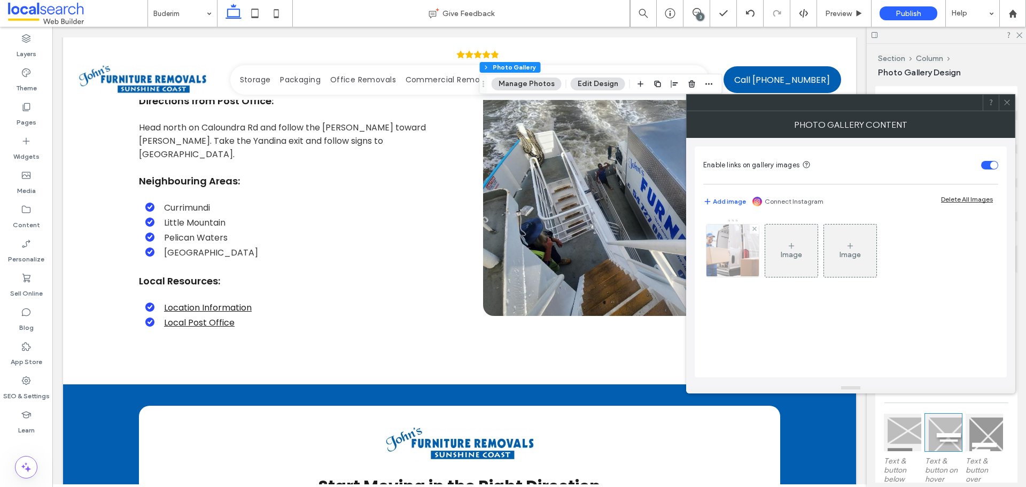
click at [727, 265] on img at bounding box center [733, 250] width 92 height 52
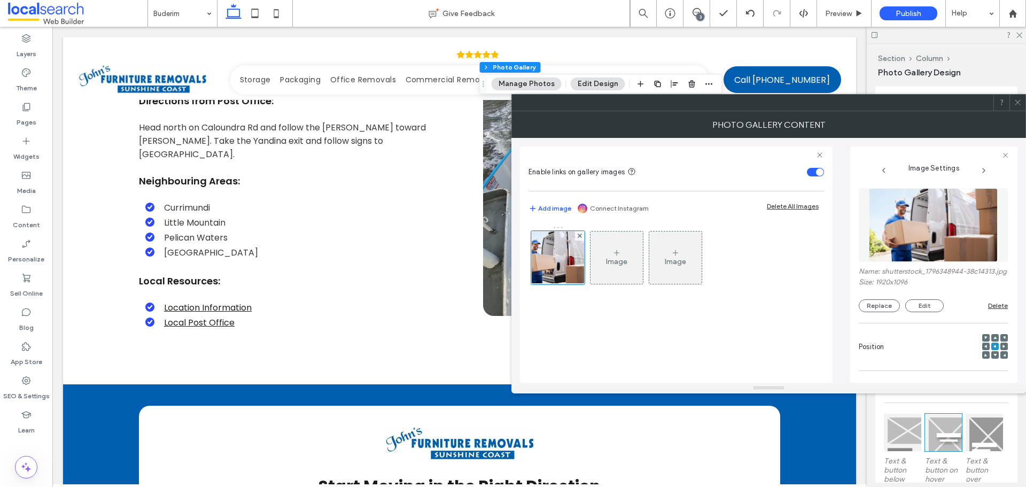
click at [945, 235] on img at bounding box center [933, 225] width 128 height 74
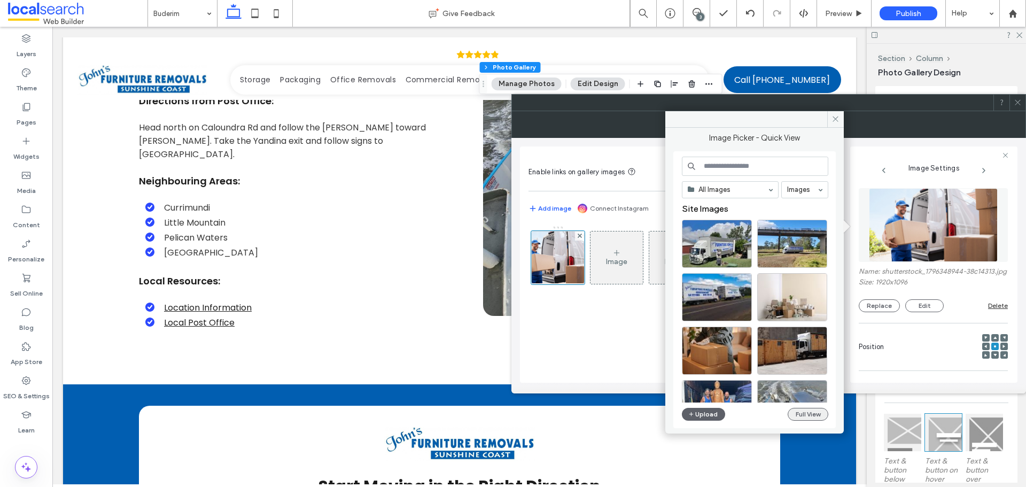
click at [794, 409] on button "Full View" at bounding box center [808, 414] width 41 height 13
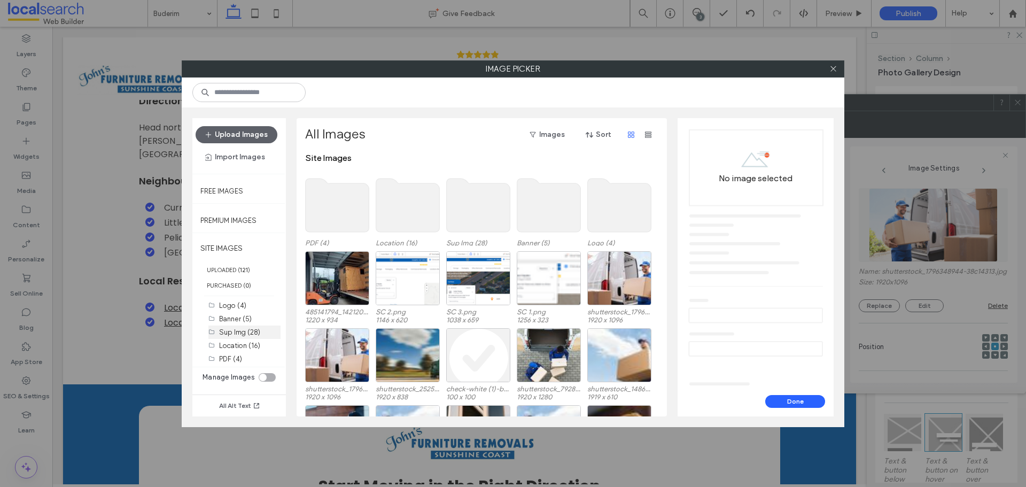
click at [241, 335] on label "Sup Img (28)" at bounding box center [239, 332] width 41 height 8
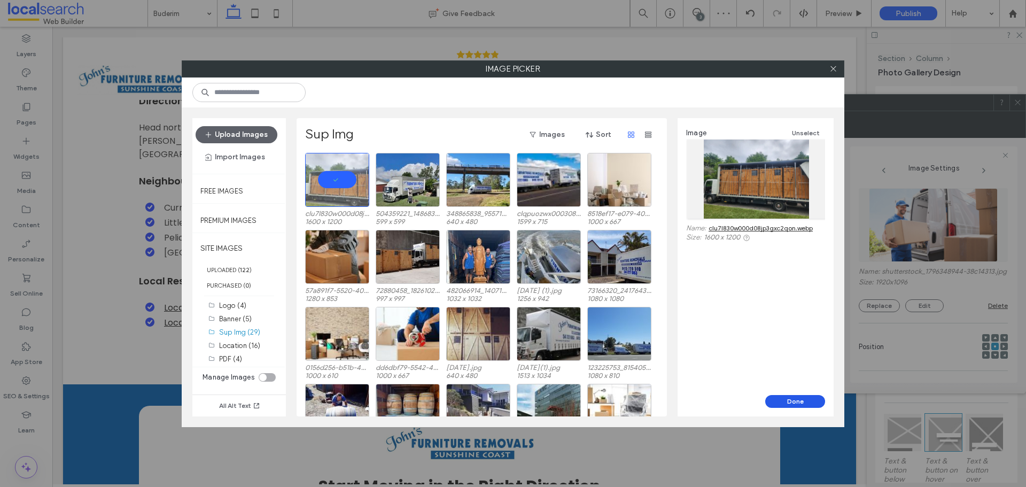
click at [779, 395] on button "Done" at bounding box center [795, 401] width 60 height 13
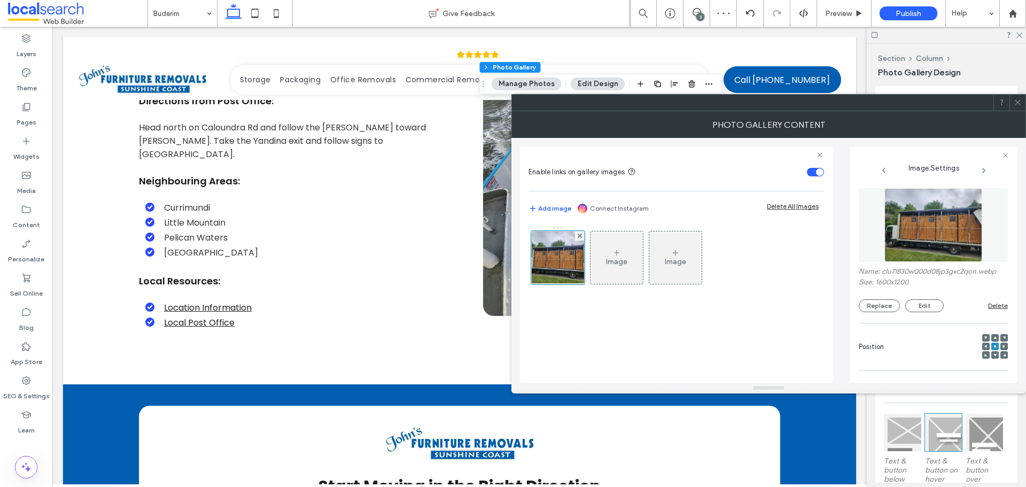
click at [1022, 105] on div at bounding box center [1017, 103] width 16 height 16
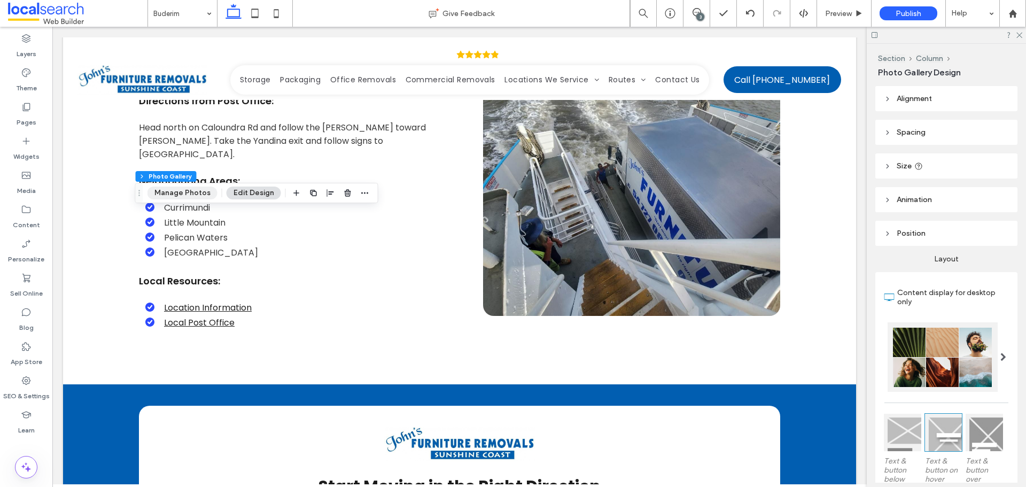
click at [187, 193] on button "Manage Photos" at bounding box center [182, 193] width 70 height 13
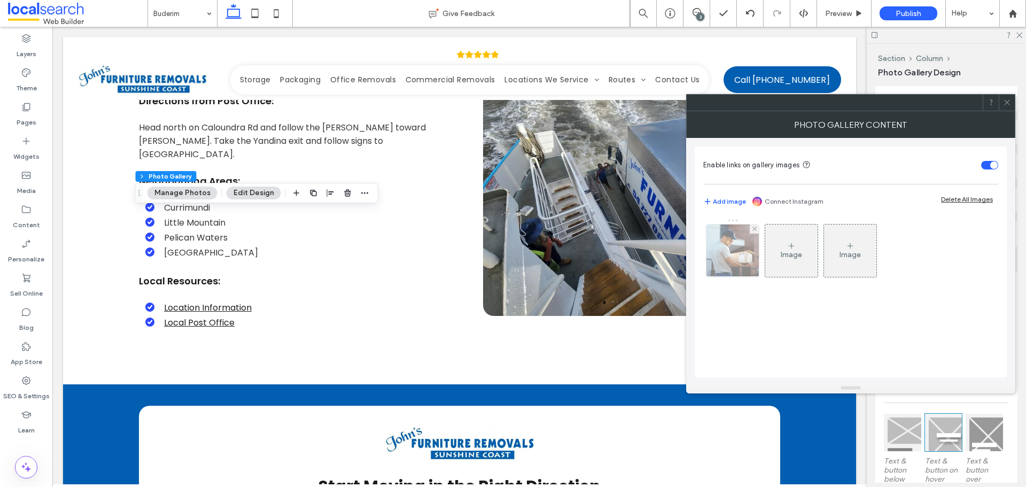
drag, startPoint x: 726, startPoint y: 243, endPoint x: 783, endPoint y: 250, distance: 57.5
click at [726, 244] on img at bounding box center [732, 250] width 57 height 52
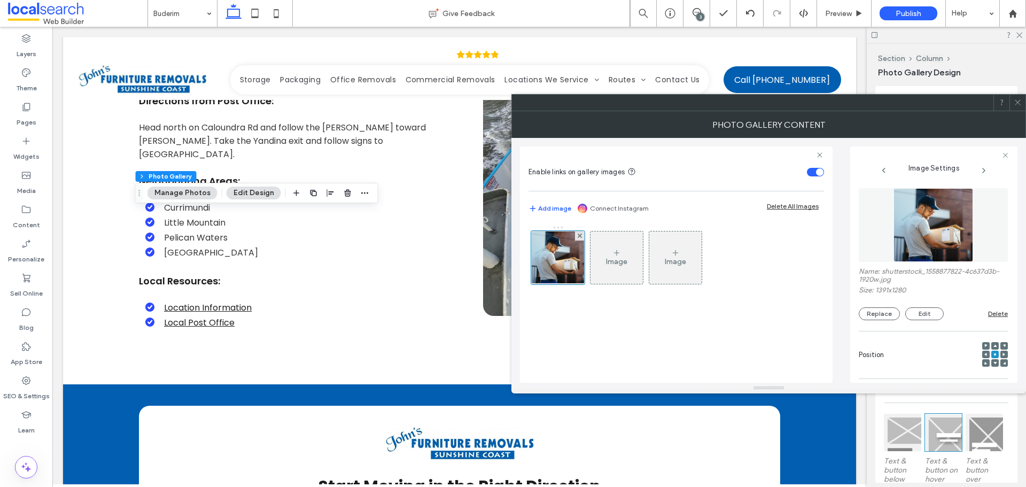
click at [910, 241] on img at bounding box center [933, 225] width 80 height 74
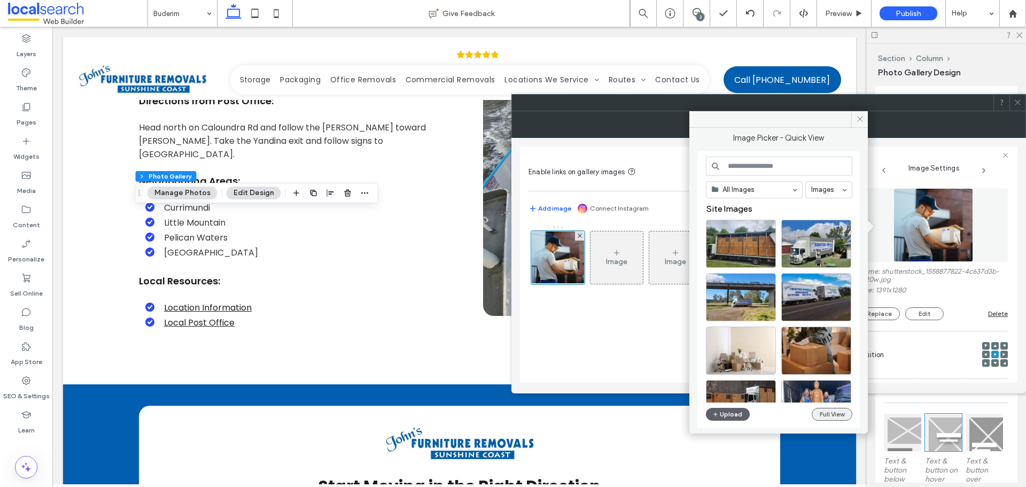
click at [819, 411] on button "Full View" at bounding box center [832, 414] width 41 height 13
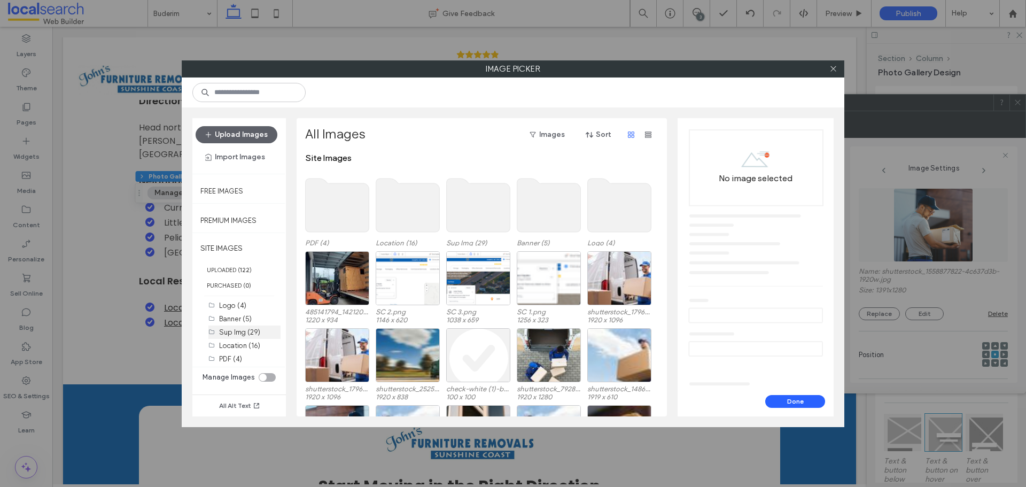
click at [239, 327] on div "Sup Img (29)" at bounding box center [249, 332] width 61 height 11
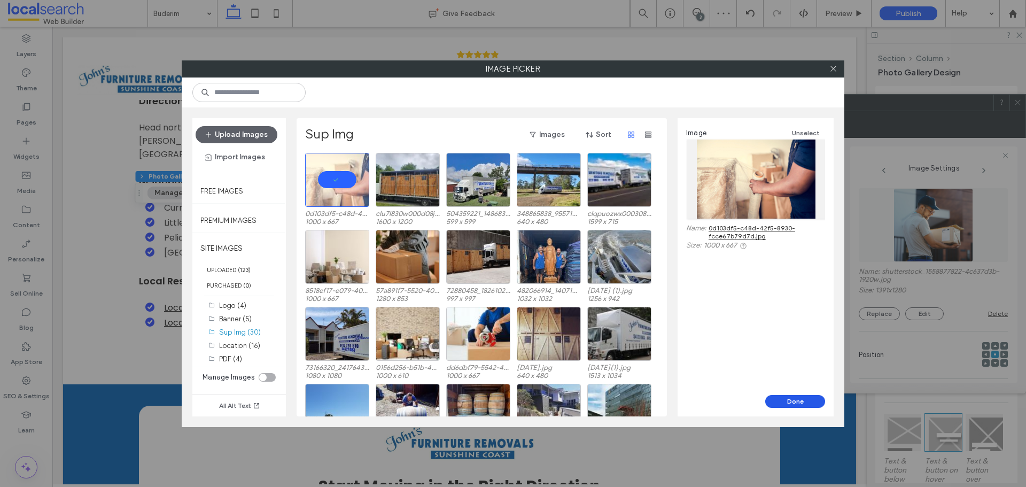
drag, startPoint x: 778, startPoint y: 400, endPoint x: 624, endPoint y: 363, distance: 158.4
click at [778, 400] on button "Done" at bounding box center [795, 401] width 60 height 13
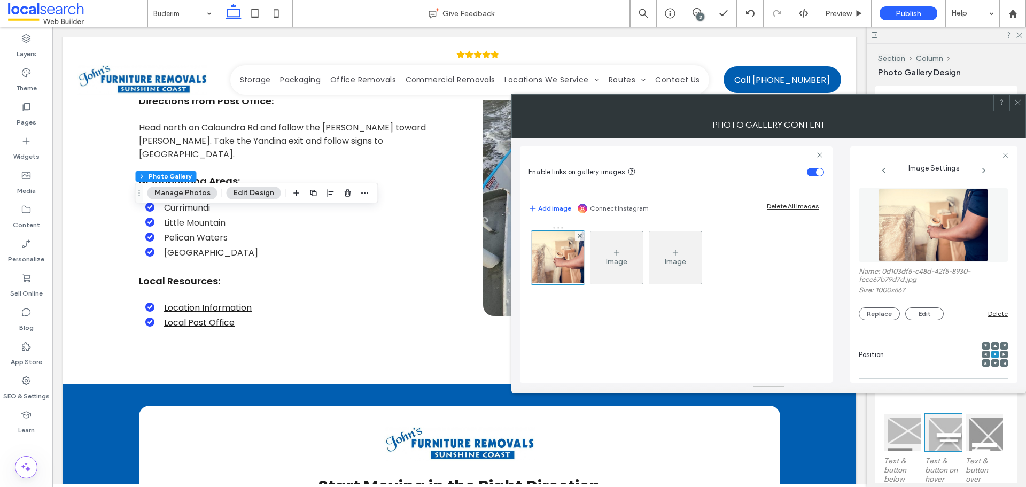
click at [1021, 105] on icon at bounding box center [1018, 102] width 8 height 8
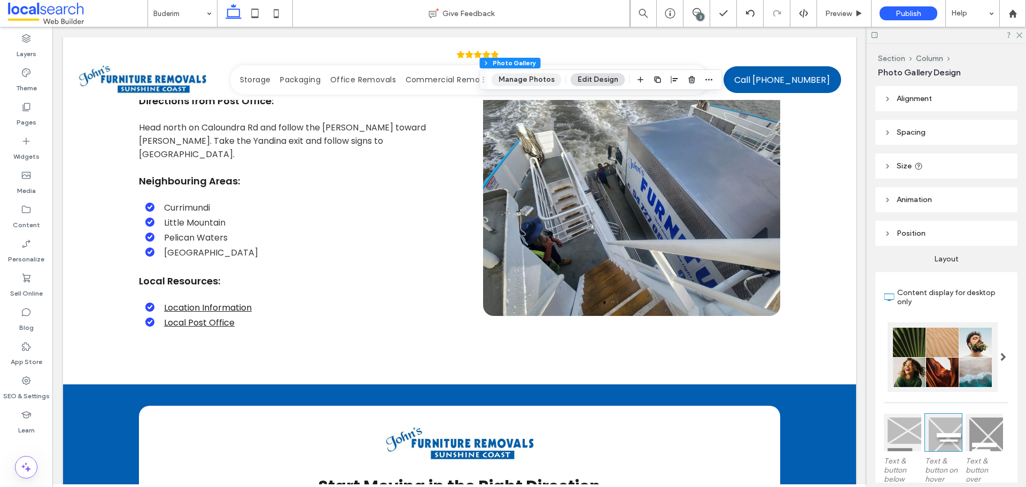
click at [525, 81] on button "Manage Photos" at bounding box center [527, 79] width 70 height 13
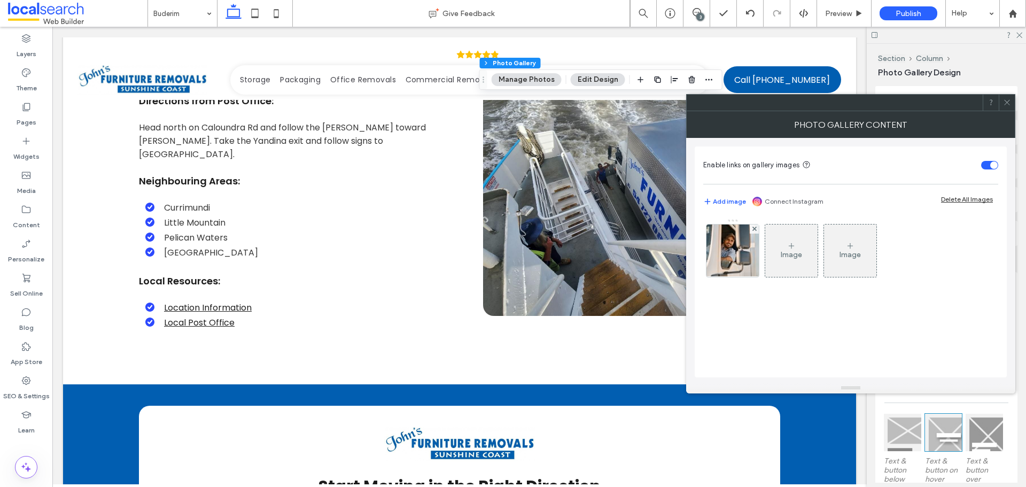
drag, startPoint x: 728, startPoint y: 222, endPoint x: 776, endPoint y: 239, distance: 50.5
click at [728, 224] on div at bounding box center [732, 248] width 53 height 59
click at [722, 246] on div at bounding box center [732, 253] width 53 height 59
click at [740, 255] on div at bounding box center [732, 253] width 53 height 59
drag, startPoint x: 744, startPoint y: 329, endPoint x: 735, endPoint y: 335, distance: 11.0
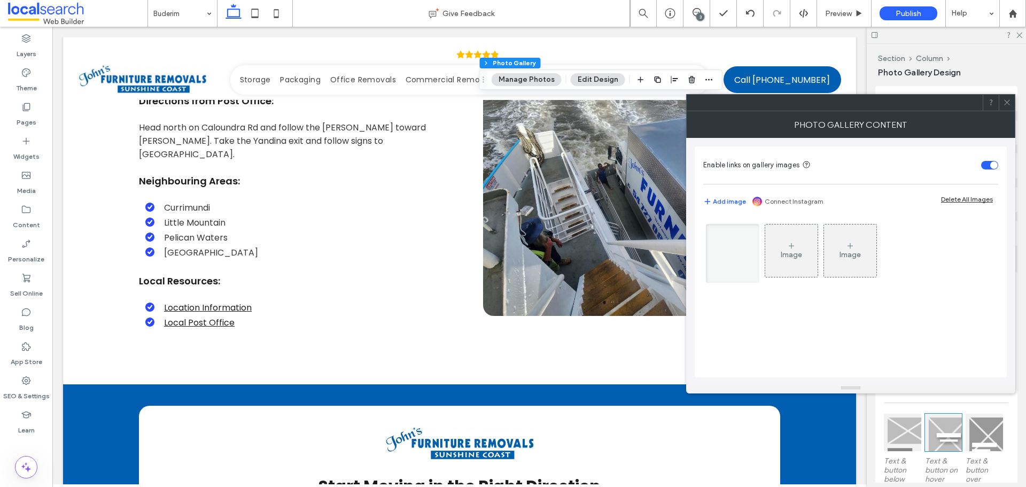
click at [745, 329] on div "Image Image" at bounding box center [850, 292] width 295 height 159
click at [1006, 101] on icon at bounding box center [1007, 102] width 8 height 8
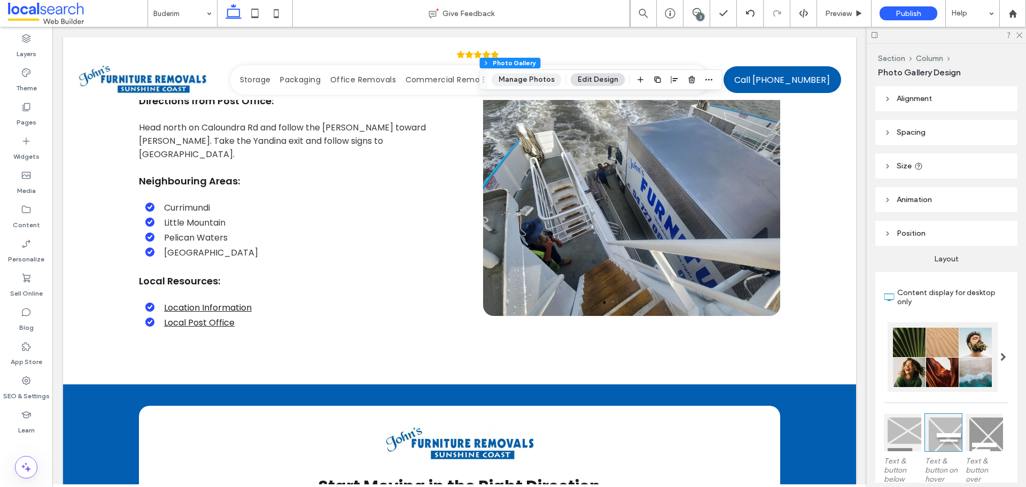
click at [523, 81] on button "Manage Photos" at bounding box center [527, 79] width 70 height 13
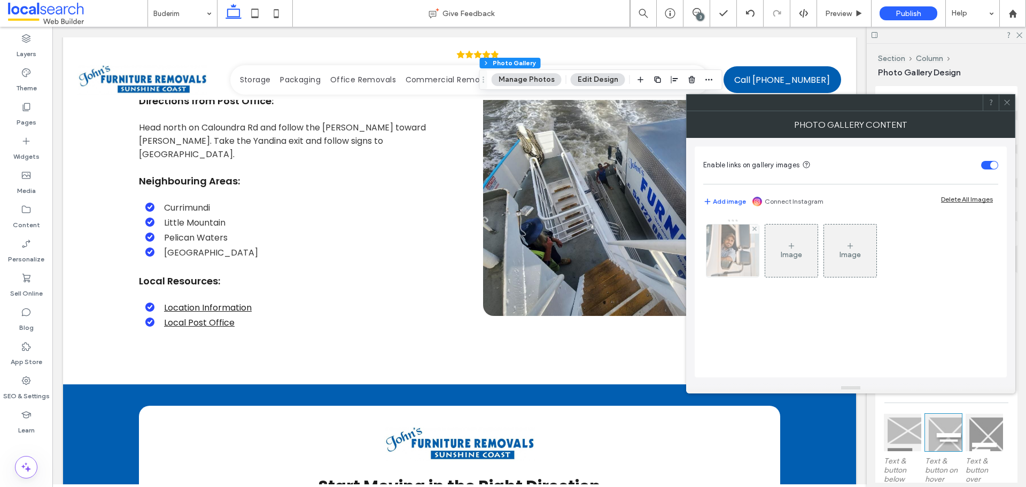
click at [727, 241] on img at bounding box center [733, 250] width 79 height 52
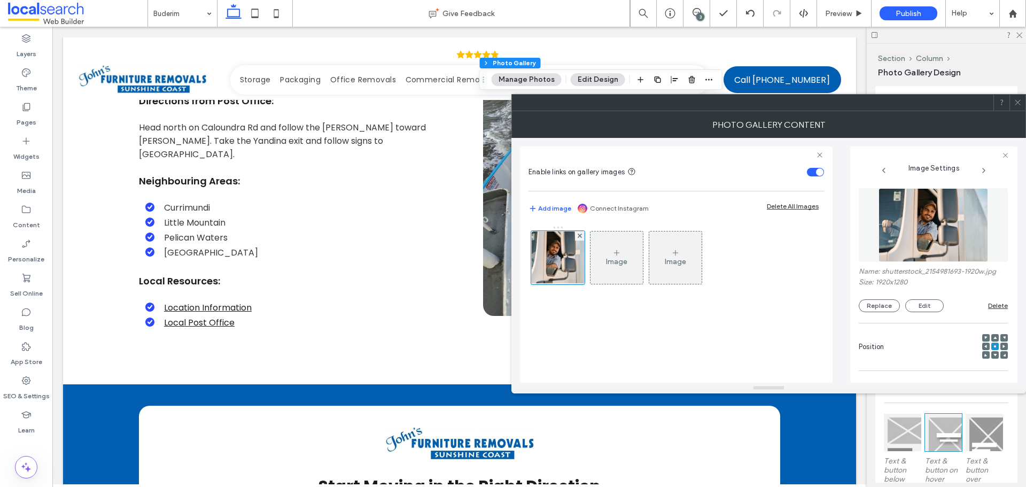
click at [923, 234] on img at bounding box center [934, 225] width 110 height 74
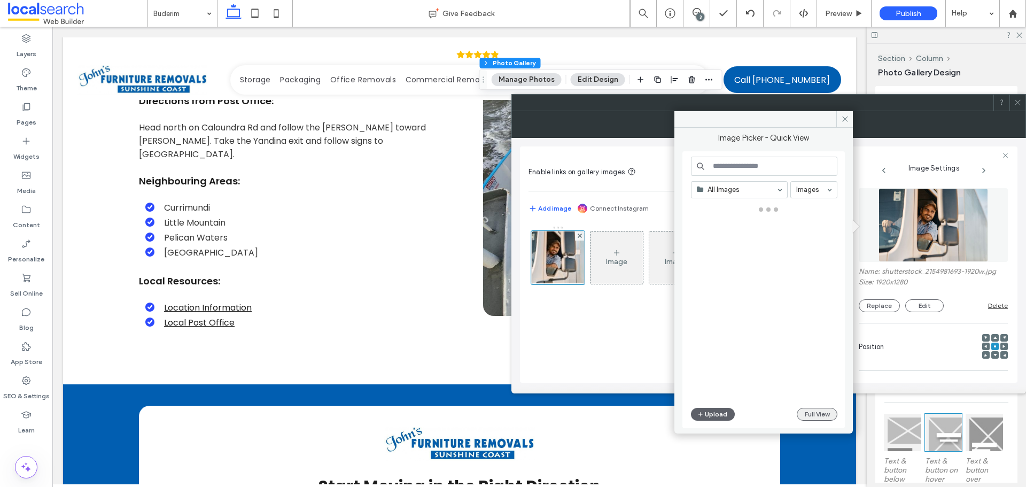
click at [806, 409] on button "Full View" at bounding box center [817, 414] width 41 height 13
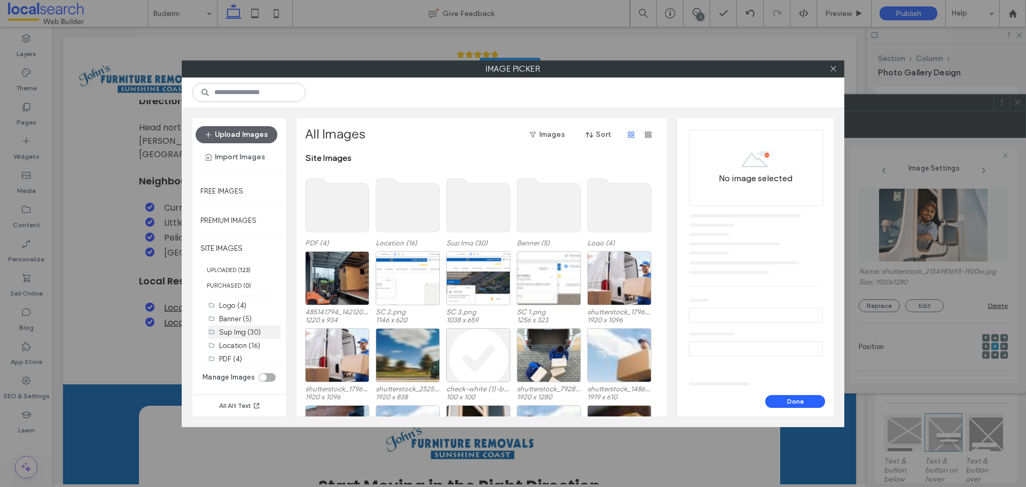
click at [240, 332] on label "Sup Img (30)" at bounding box center [240, 332] width 42 height 8
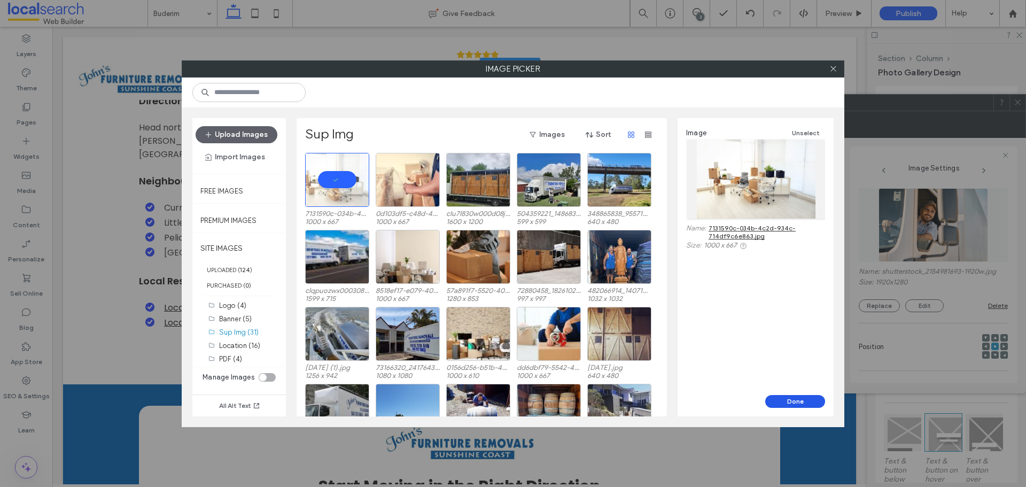
click at [796, 402] on button "Done" at bounding box center [795, 401] width 60 height 13
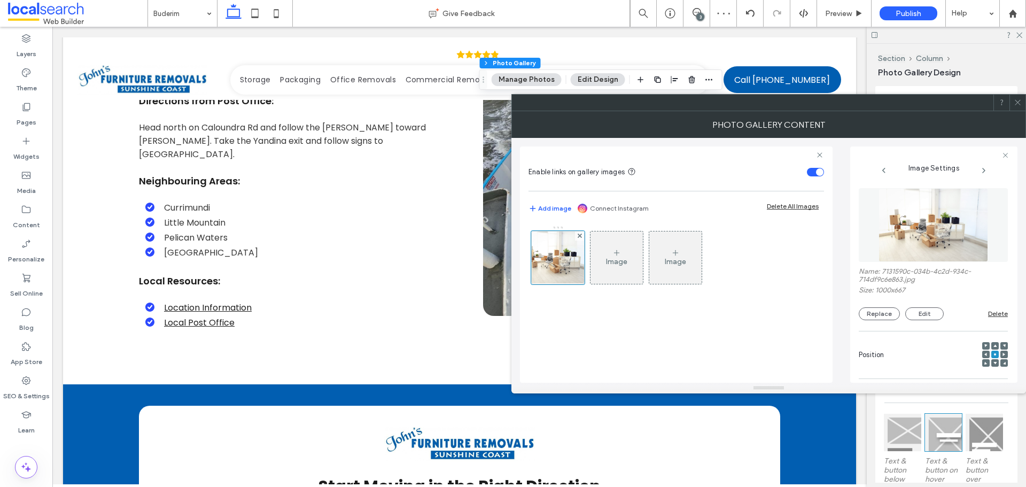
drag, startPoint x: 1020, startPoint y: 99, endPoint x: 981, endPoint y: 114, distance: 41.3
click at [1017, 102] on icon at bounding box center [1018, 102] width 8 height 8
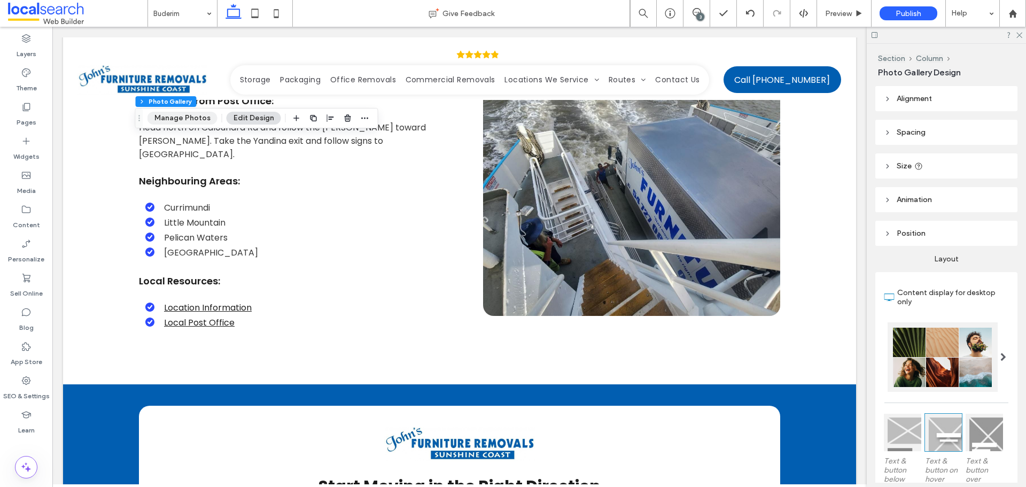
click at [185, 117] on button "Manage Photos" at bounding box center [182, 118] width 70 height 13
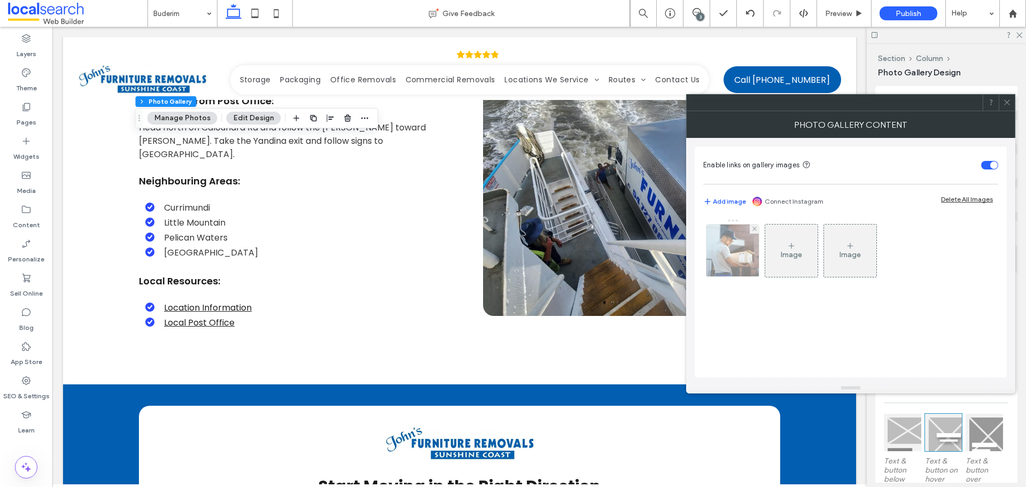
click at [715, 245] on img at bounding box center [732, 250] width 57 height 52
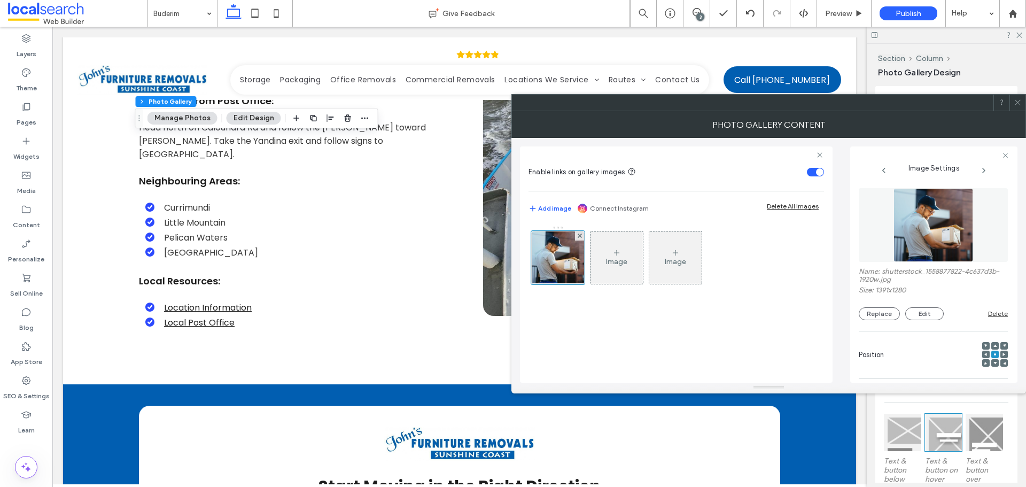
click at [916, 242] on img at bounding box center [933, 225] width 80 height 74
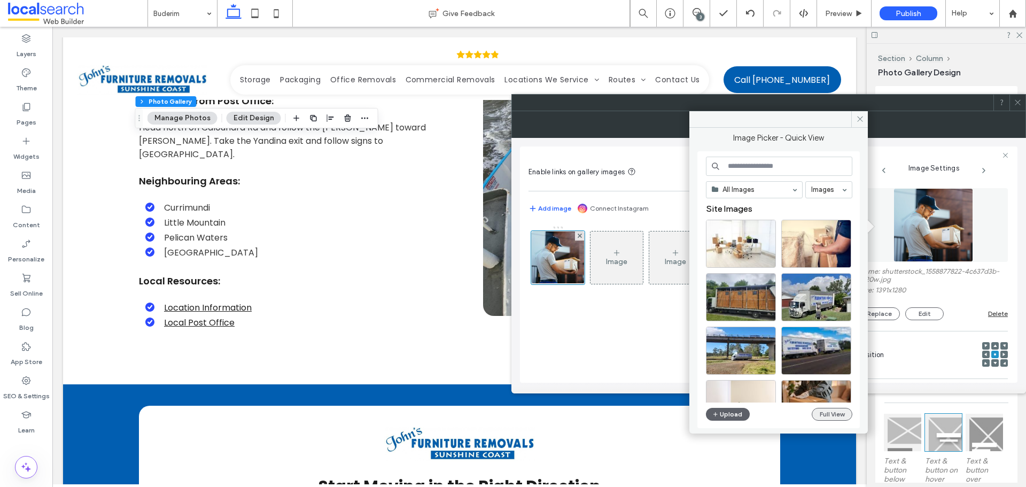
click at [846, 410] on button "Full View" at bounding box center [832, 414] width 41 height 13
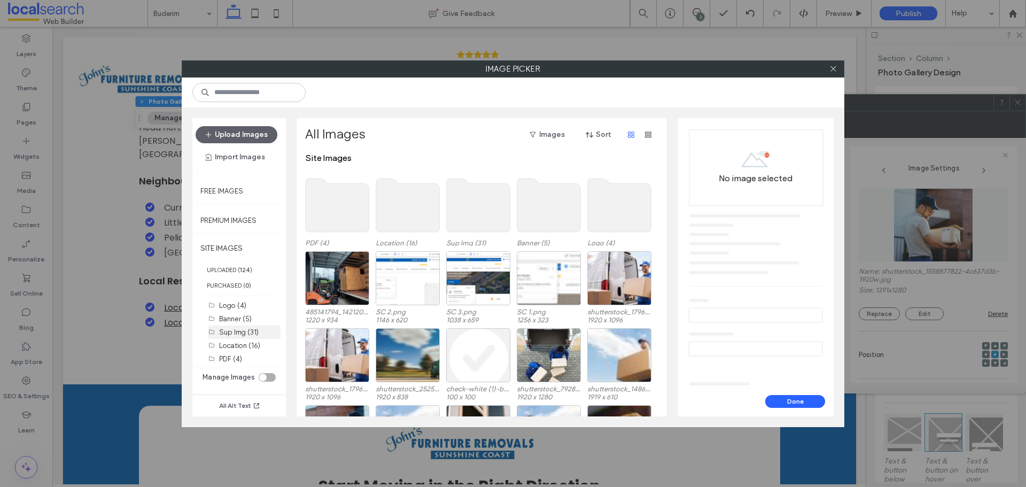
click at [252, 338] on div "Sup Img (31)" at bounding box center [249, 331] width 61 height 13
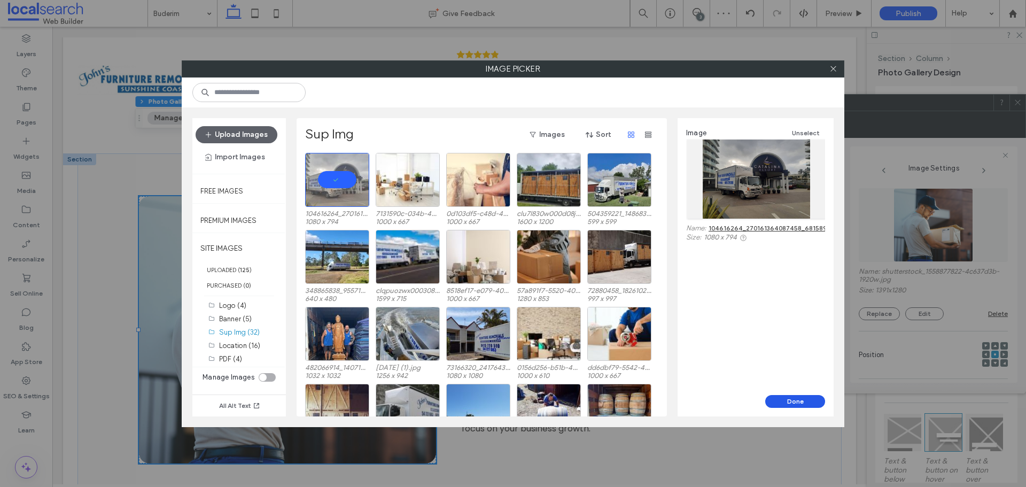
click at [784, 397] on button "Done" at bounding box center [795, 401] width 60 height 13
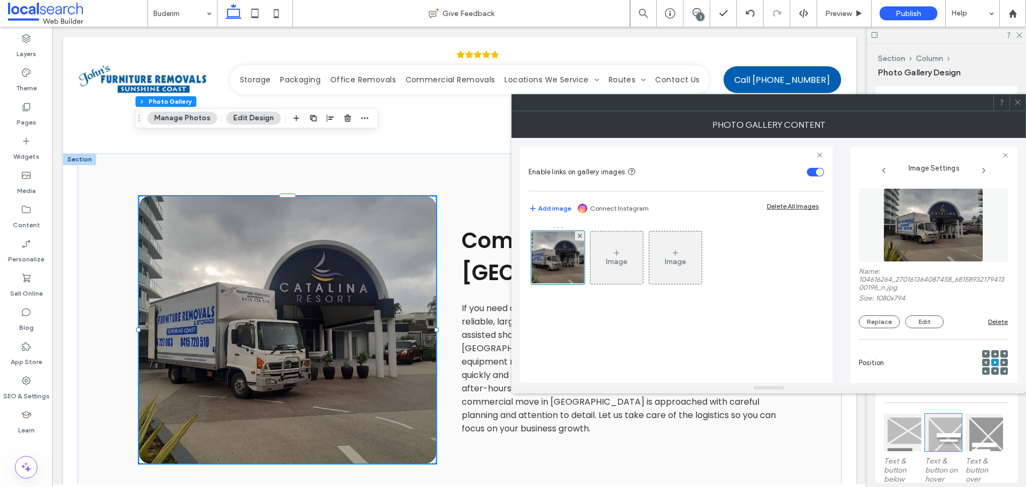
click at [1016, 100] on icon at bounding box center [1018, 102] width 8 height 8
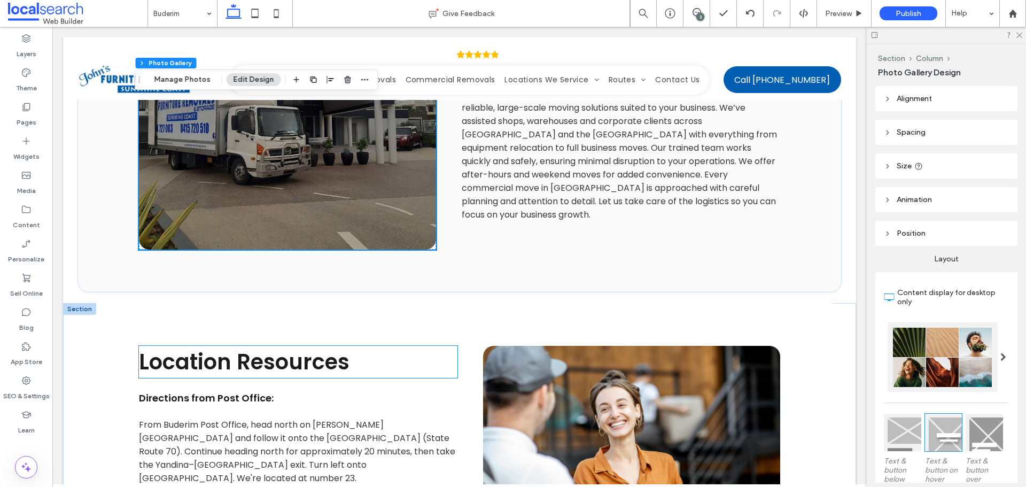
scroll to position [2405, 0]
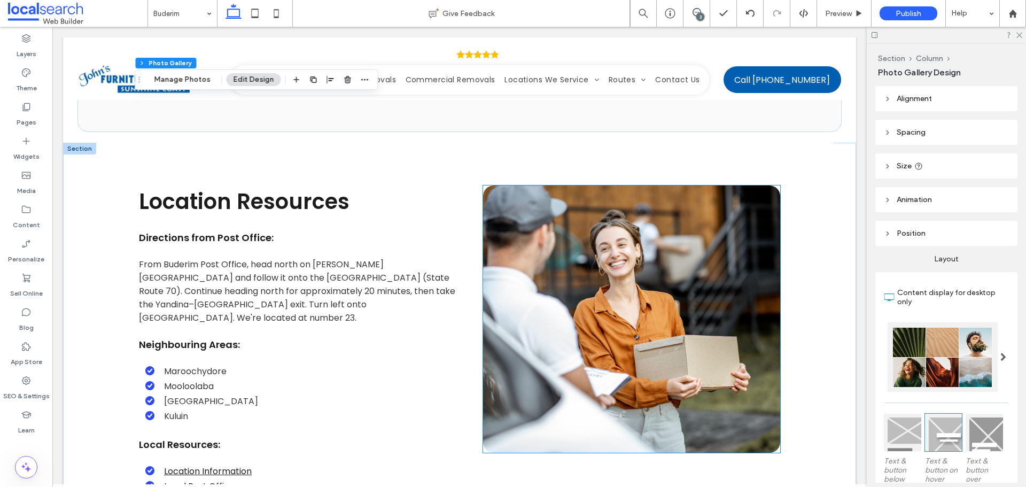
click at [553, 220] on link at bounding box center [631, 318] width 297 height 267
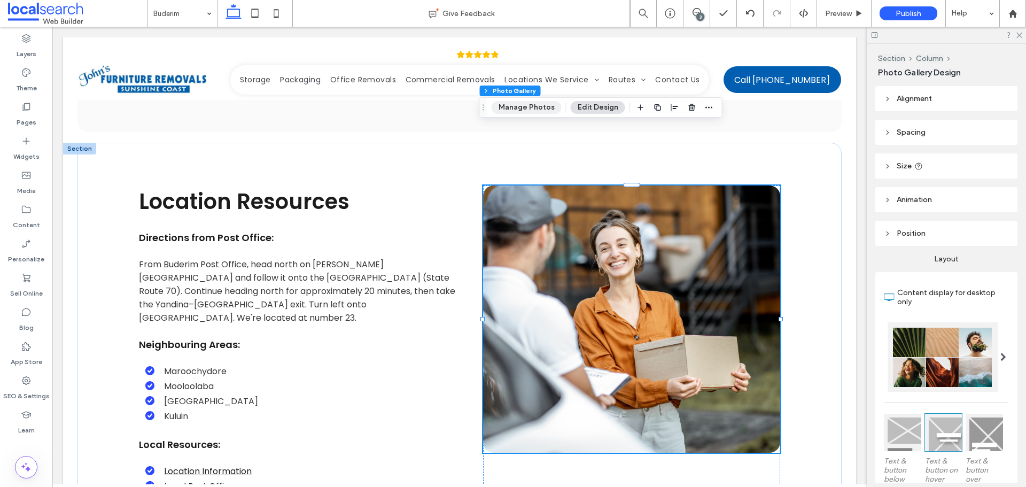
click at [523, 113] on button "Manage Photos" at bounding box center [527, 107] width 70 height 13
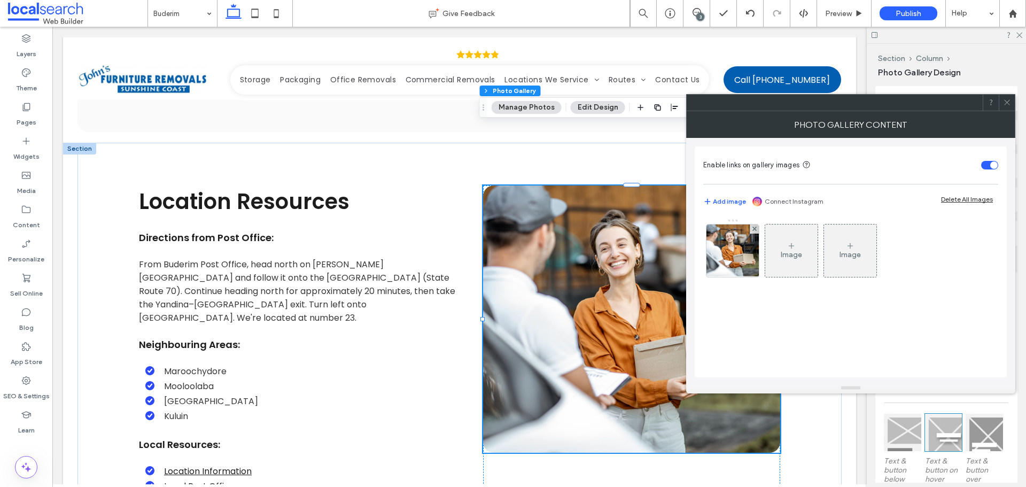
drag, startPoint x: 727, startPoint y: 260, endPoint x: 859, endPoint y: 265, distance: 131.5
click at [728, 260] on img at bounding box center [733, 250] width 79 height 52
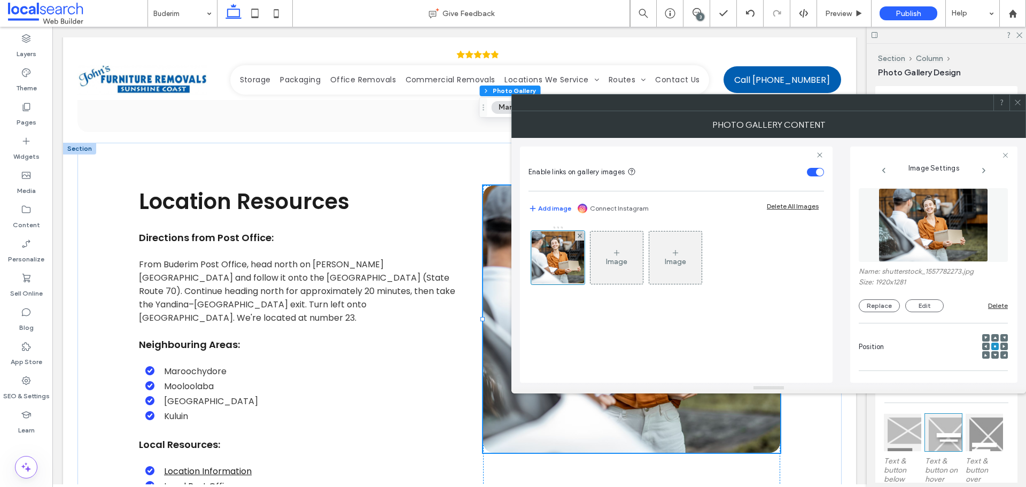
drag, startPoint x: 924, startPoint y: 236, endPoint x: 914, endPoint y: 255, distance: 21.8
click at [924, 236] on img at bounding box center [934, 225] width 110 height 74
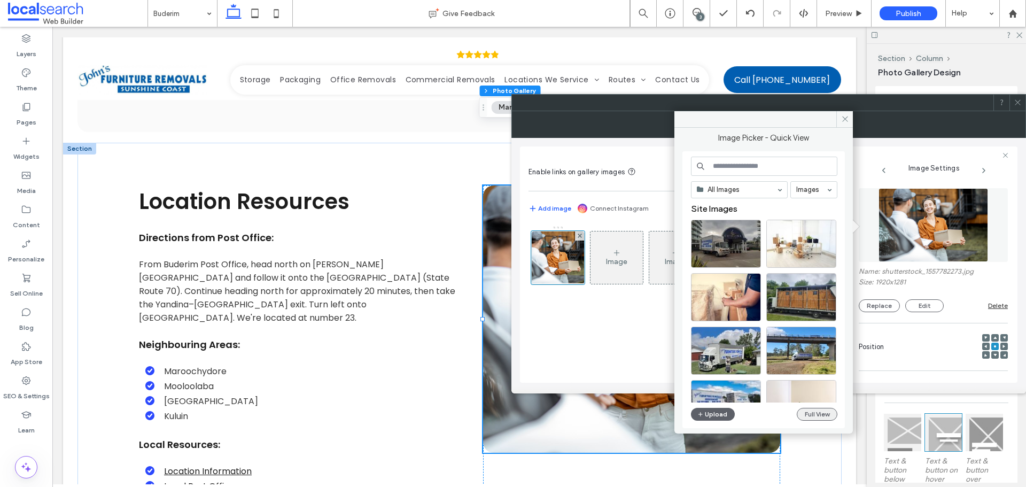
click at [803, 411] on button "Full View" at bounding box center [817, 414] width 41 height 13
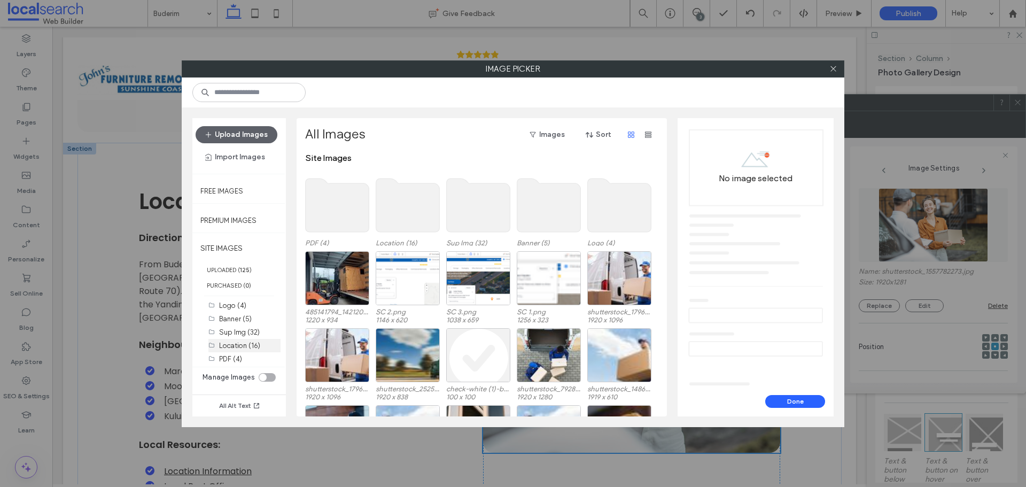
click at [246, 347] on label "Location (16)" at bounding box center [239, 345] width 41 height 8
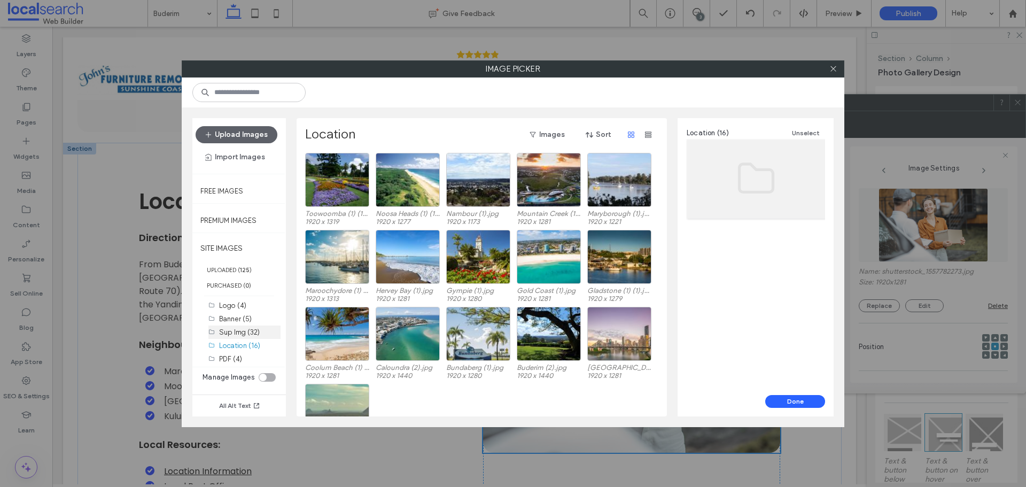
click at [247, 333] on label "Sup Img (32)" at bounding box center [239, 332] width 41 height 8
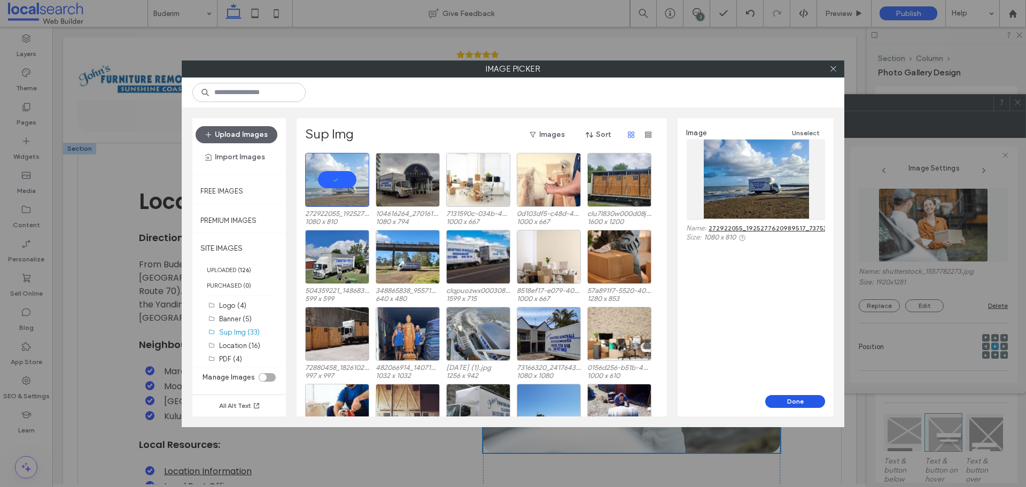
click at [785, 405] on button "Done" at bounding box center [795, 401] width 60 height 13
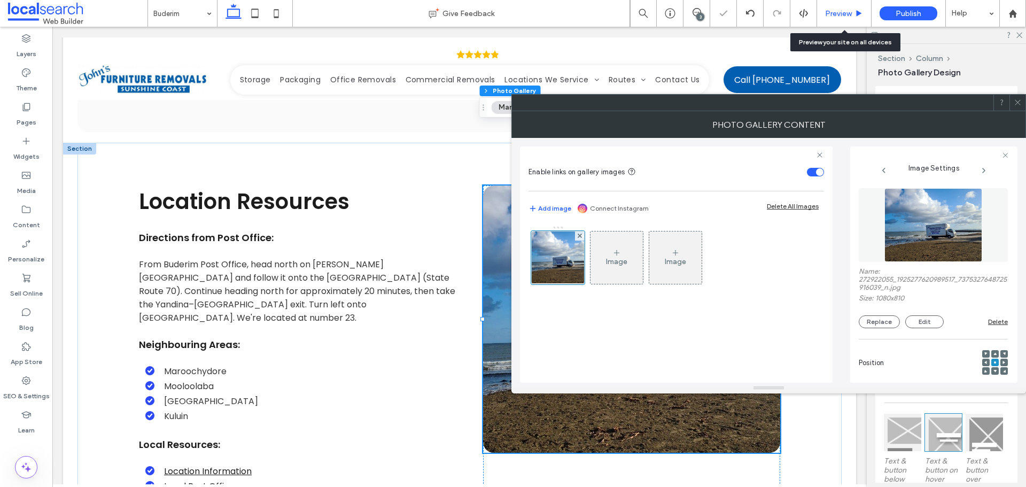
click at [833, 17] on span "Preview" at bounding box center [838, 13] width 27 height 9
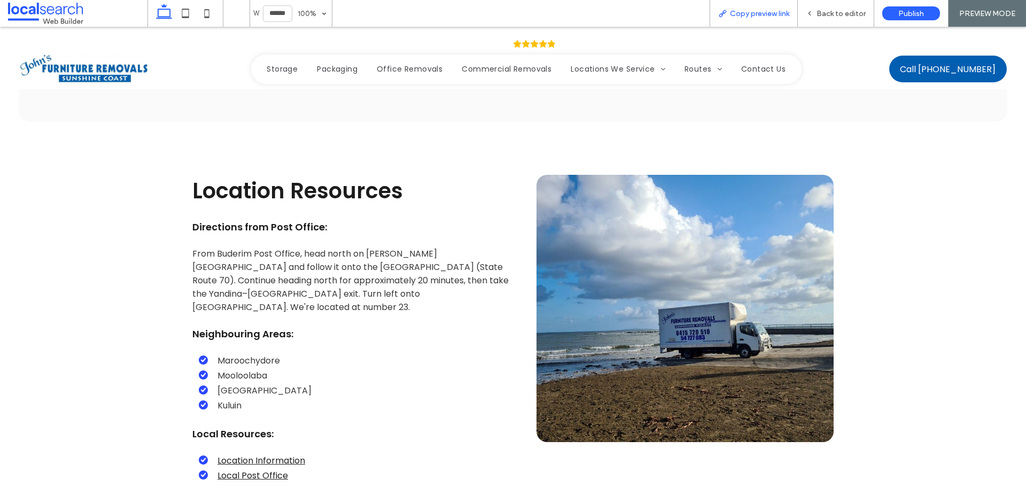
click at [766, 14] on span "Copy preview link" at bounding box center [759, 13] width 59 height 9
click at [823, 12] on span "Back to editor" at bounding box center [841, 13] width 49 height 9
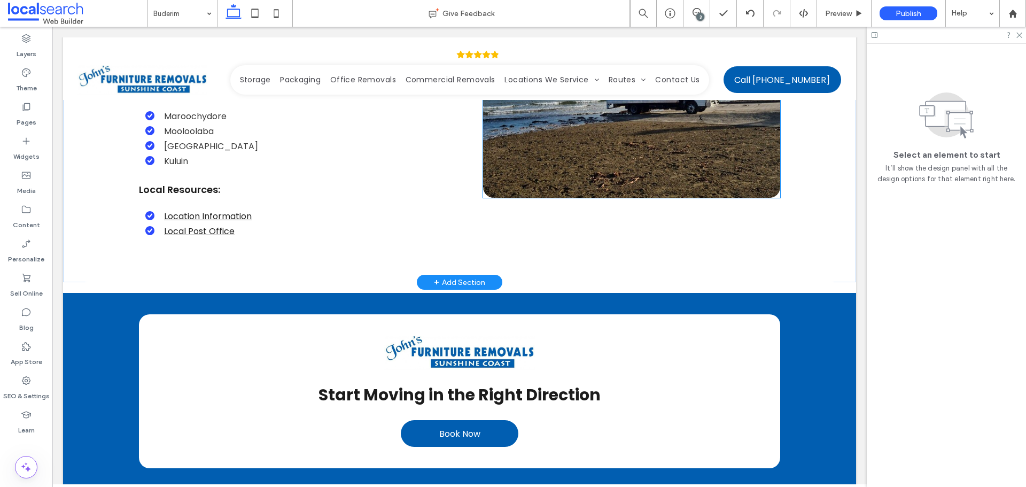
scroll to position [2672, 0]
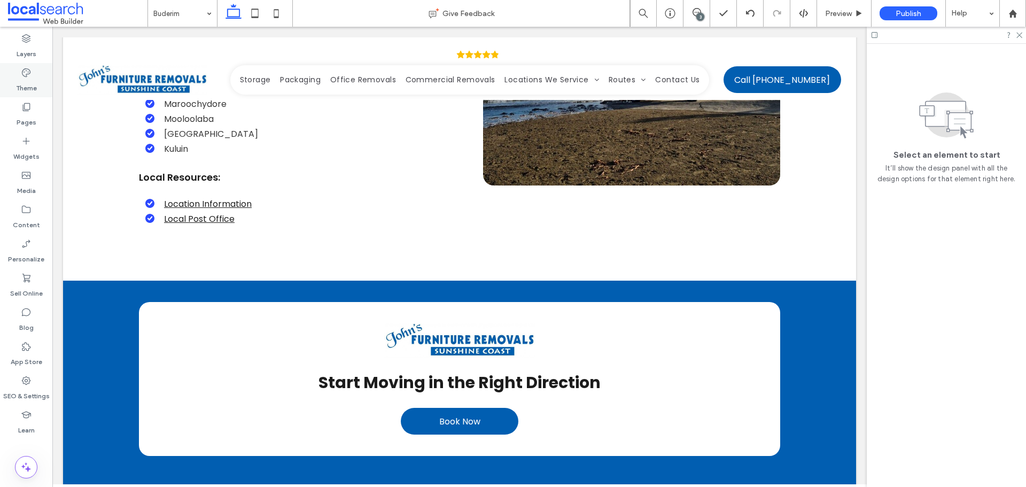
click at [41, 73] on div "Theme" at bounding box center [26, 80] width 52 height 34
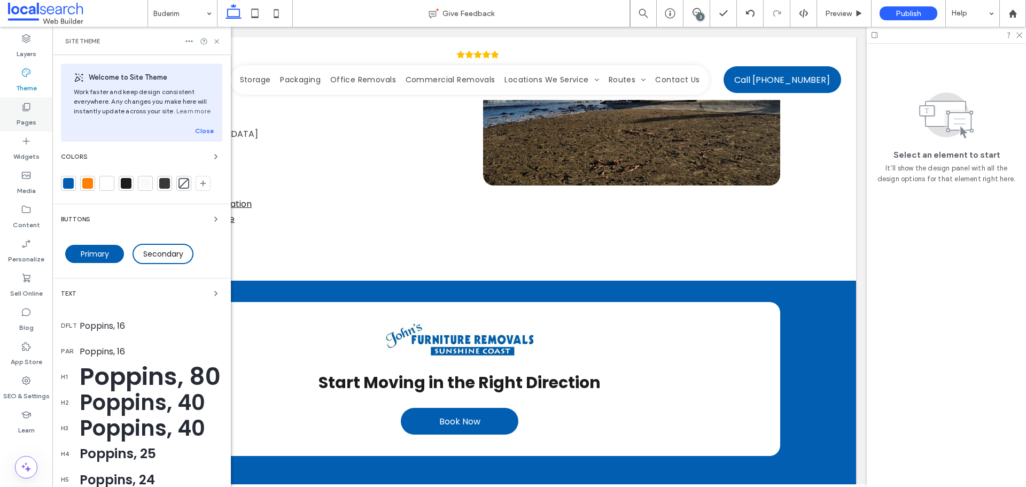
click at [37, 115] on div "Pages" at bounding box center [26, 114] width 52 height 34
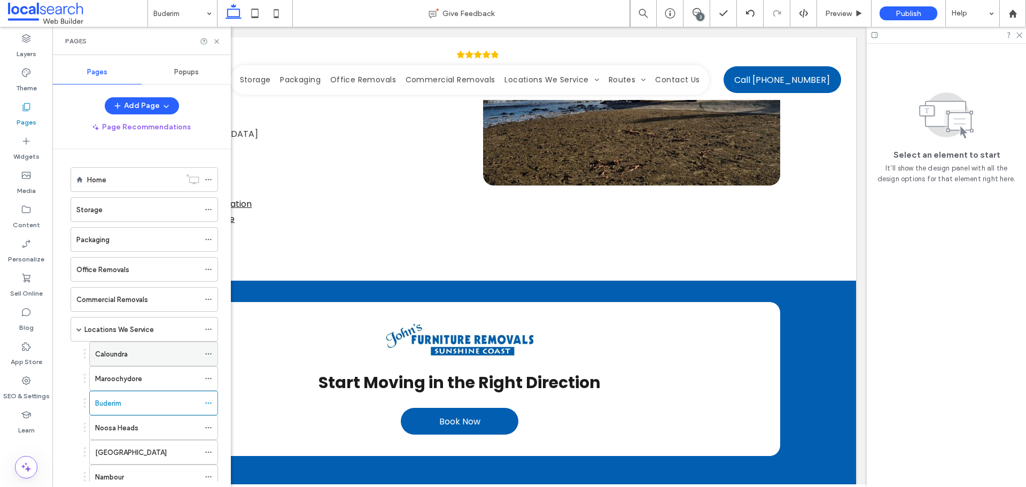
scroll to position [0, 0]
click at [127, 421] on div "Noosa Heads" at bounding box center [147, 428] width 104 height 24
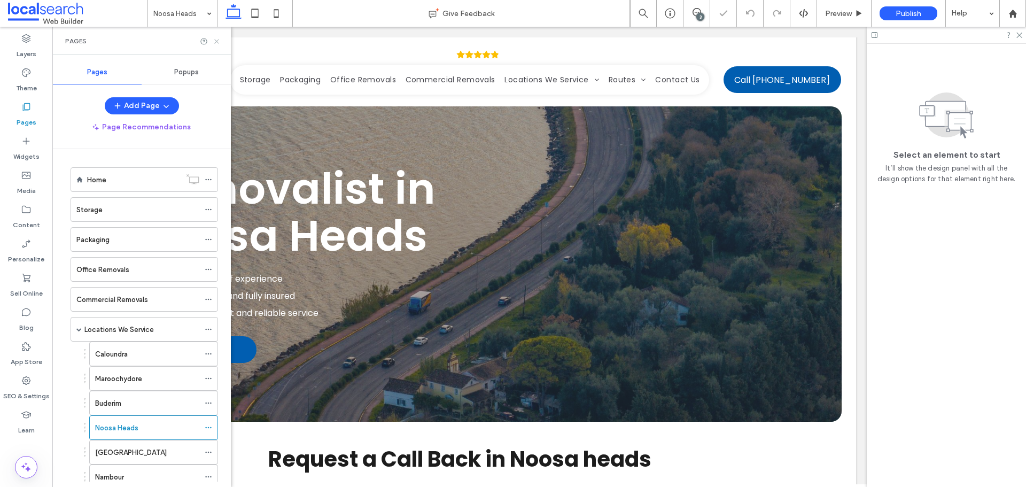
click at [218, 43] on icon at bounding box center [217, 41] width 8 height 8
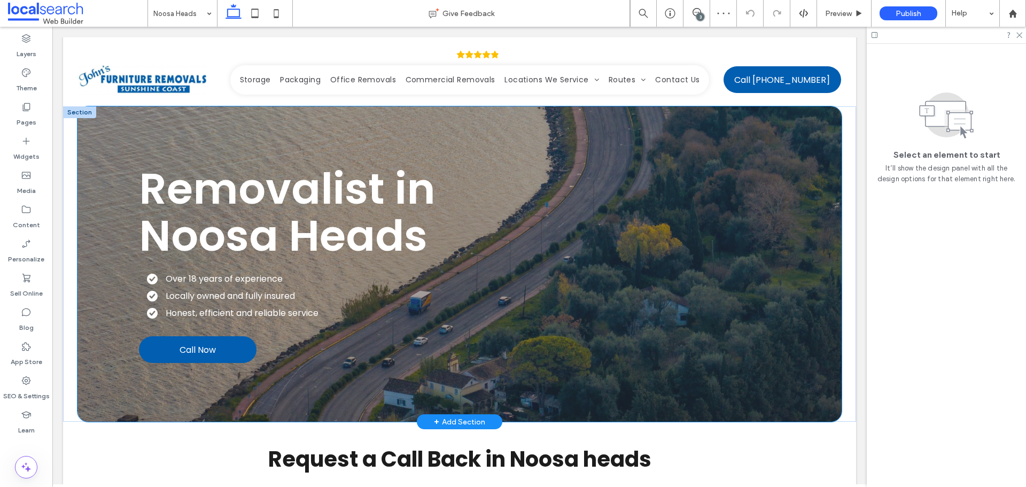
click at [527, 136] on div "Removalist in Noosa Heads Over 18 years of experience Locally owned and fully i…" at bounding box center [459, 263] width 641 height 315
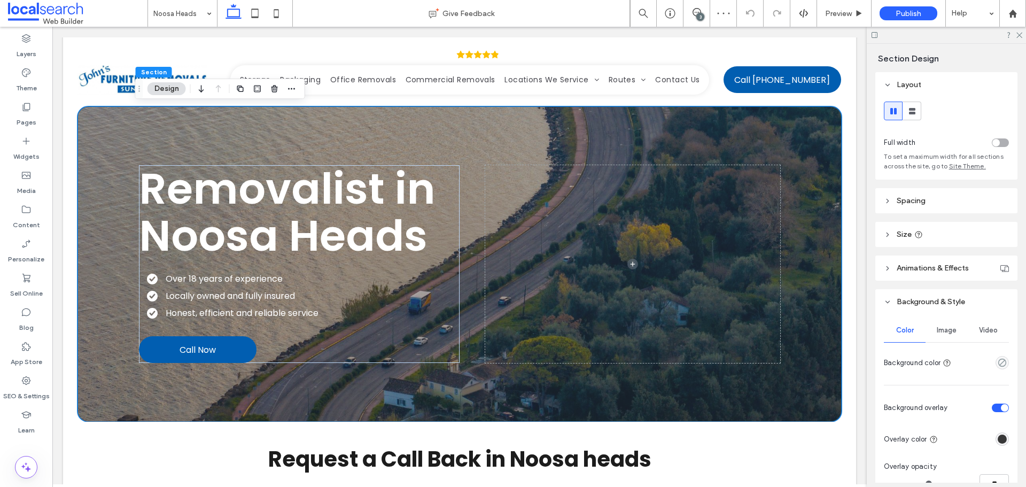
click at [949, 327] on span "Image" at bounding box center [947, 330] width 20 height 9
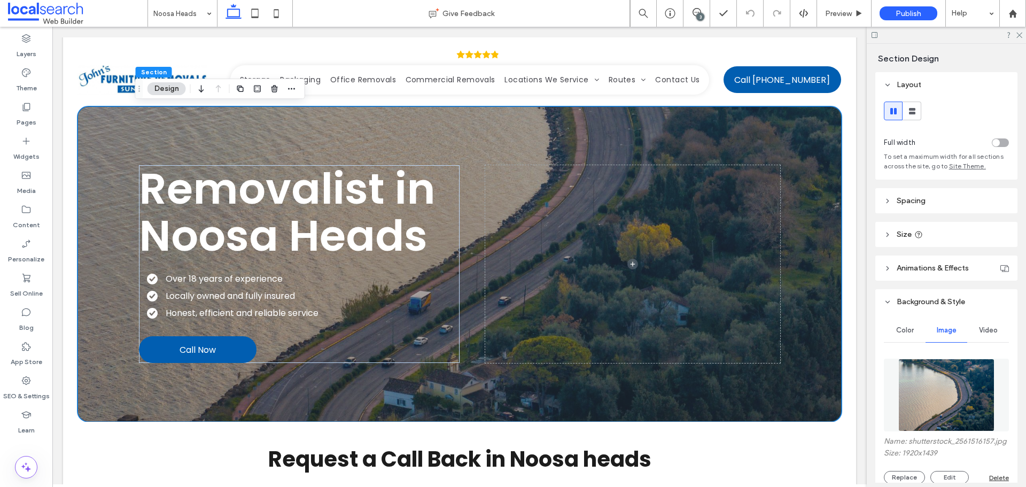
click at [926, 385] on img at bounding box center [946, 395] width 97 height 73
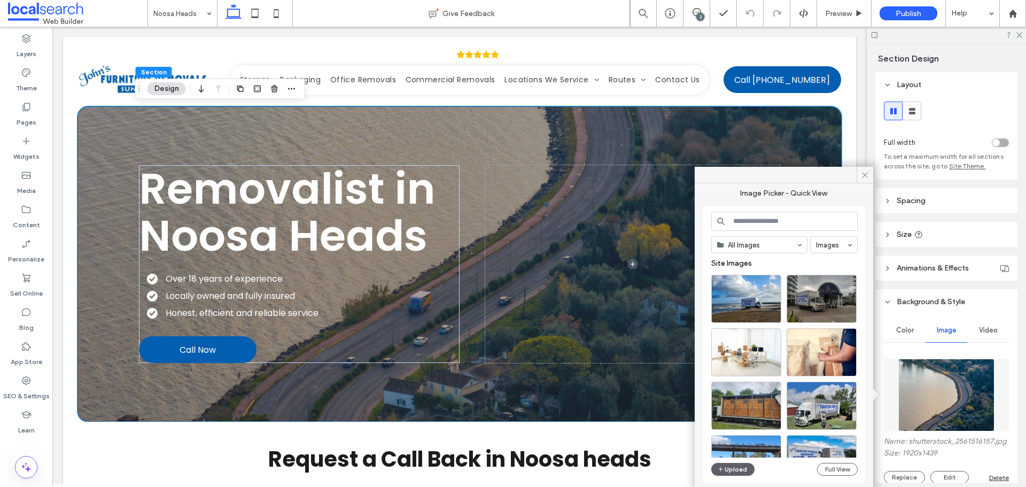
click at [797, 223] on input at bounding box center [784, 221] width 146 height 19
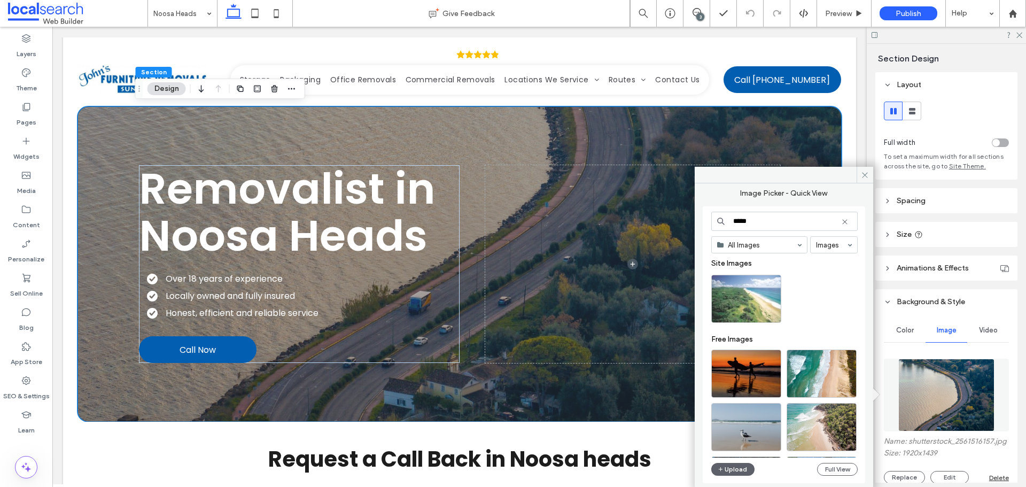
type input "*****"
click at [764, 289] on div "Select" at bounding box center [746, 299] width 70 height 48
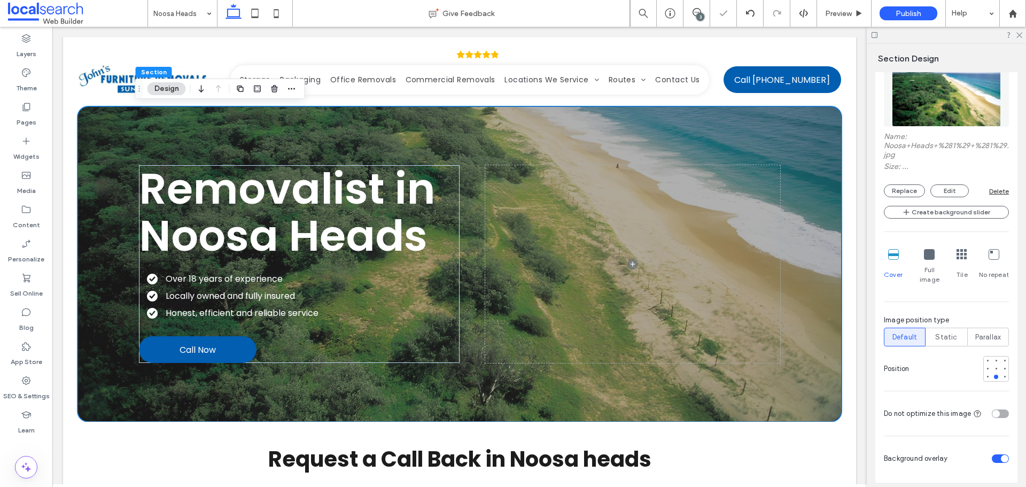
scroll to position [321, 0]
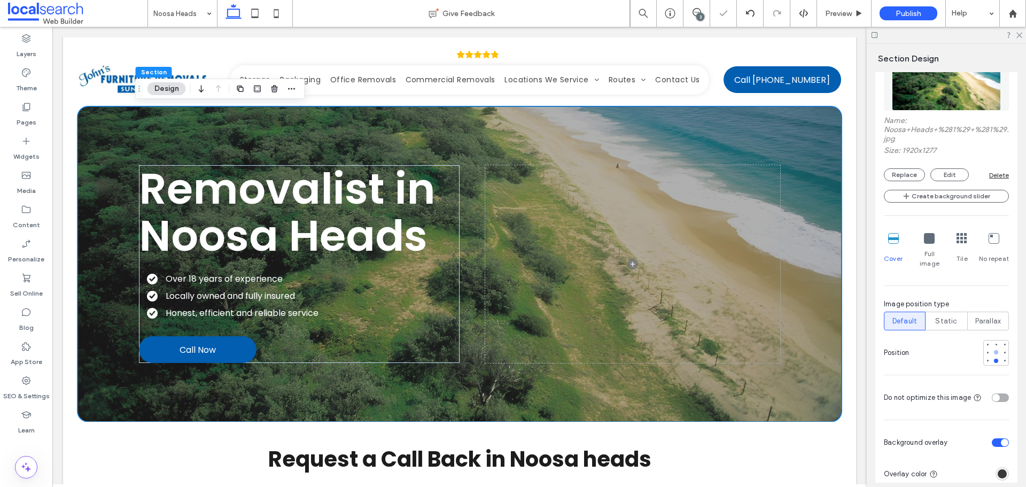
click at [992, 348] on div at bounding box center [995, 351] width 7 height 7
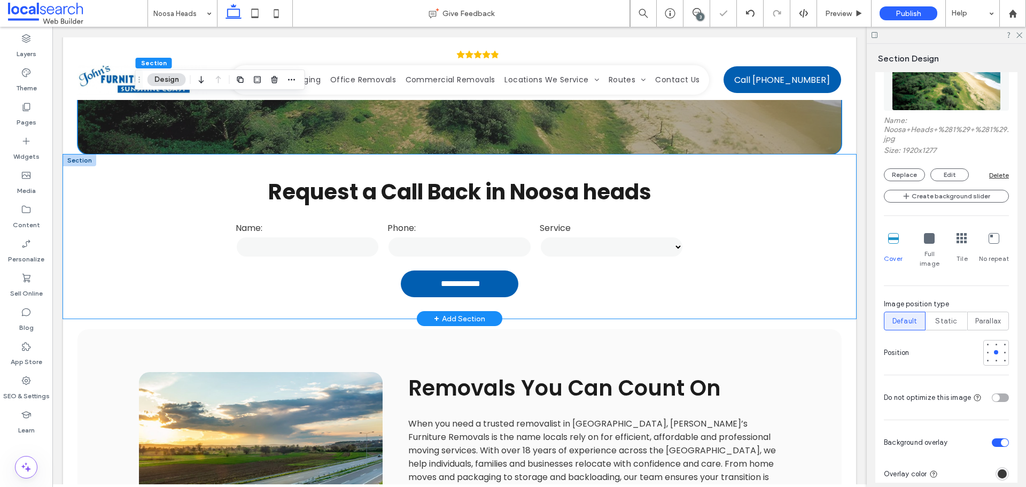
scroll to position [428, 0]
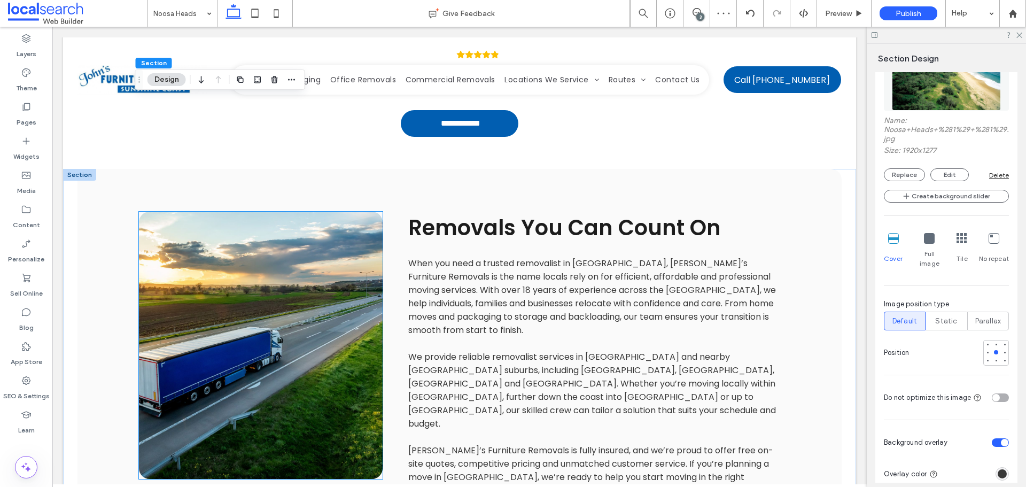
click at [279, 326] on link at bounding box center [261, 345] width 244 height 267
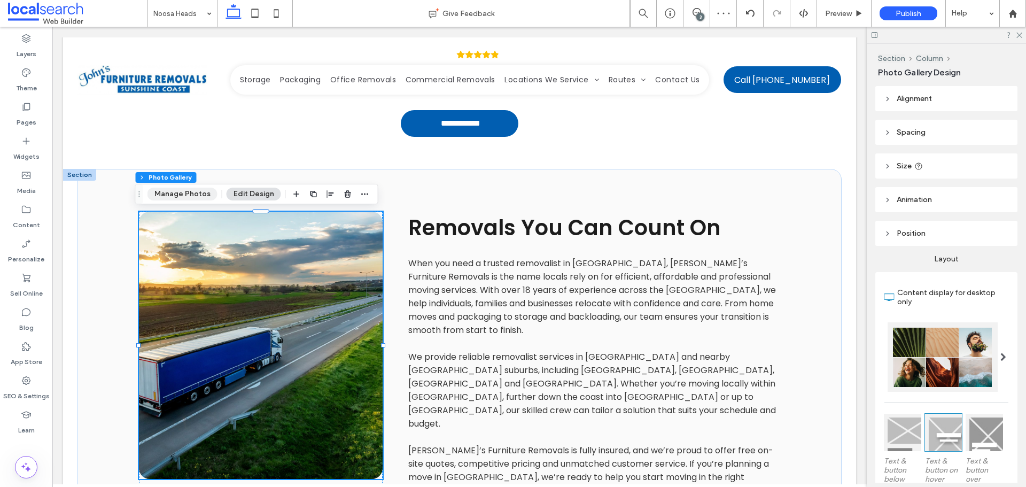
click at [205, 193] on button "Manage Photos" at bounding box center [182, 194] width 70 height 13
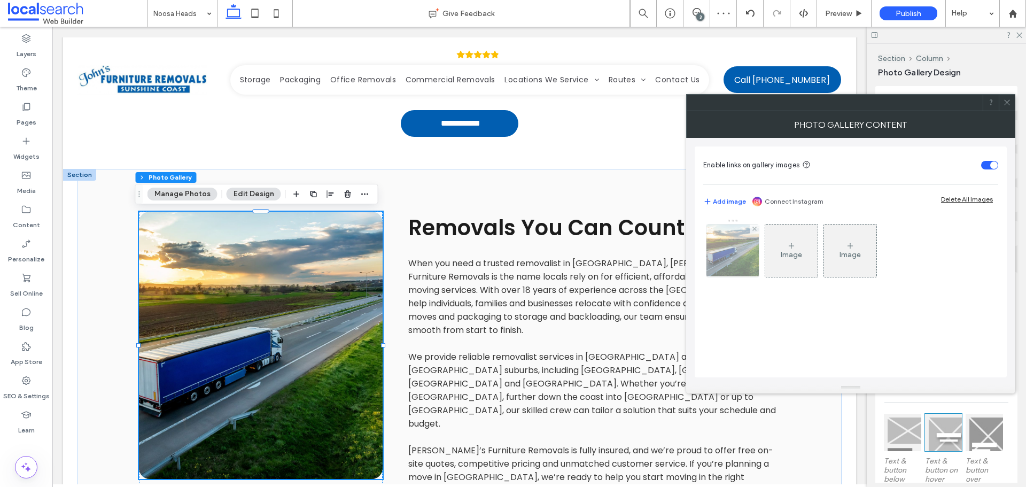
click at [725, 245] on img at bounding box center [733, 250] width 79 height 52
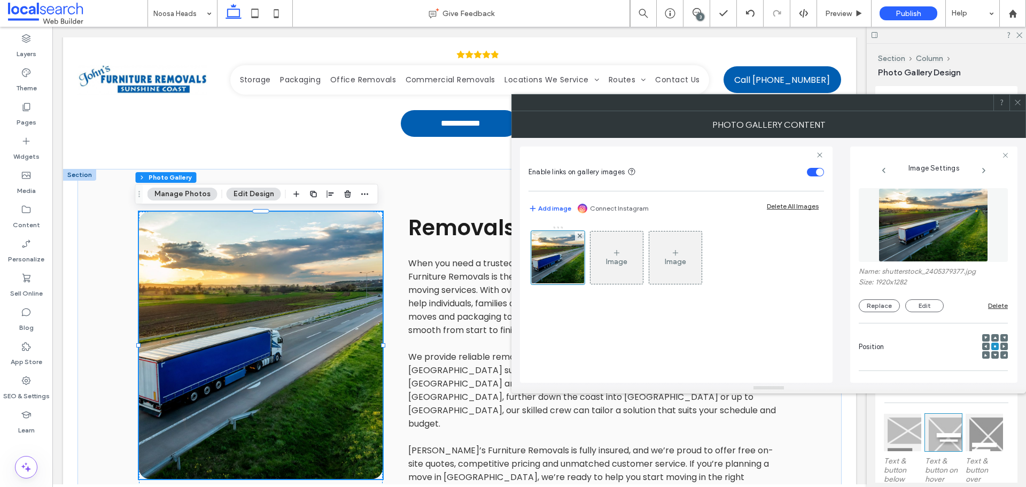
click at [910, 232] on img at bounding box center [934, 225] width 110 height 74
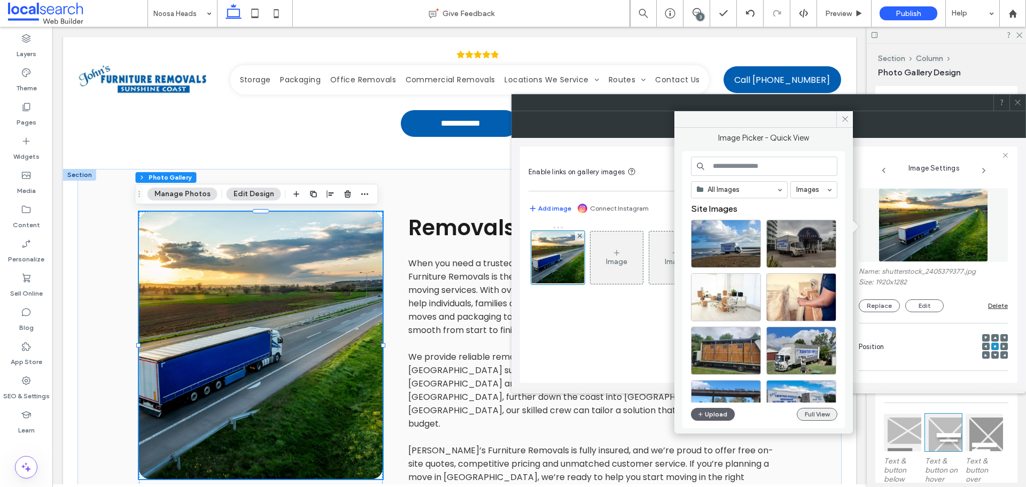
click at [814, 415] on button "Full View" at bounding box center [817, 414] width 41 height 13
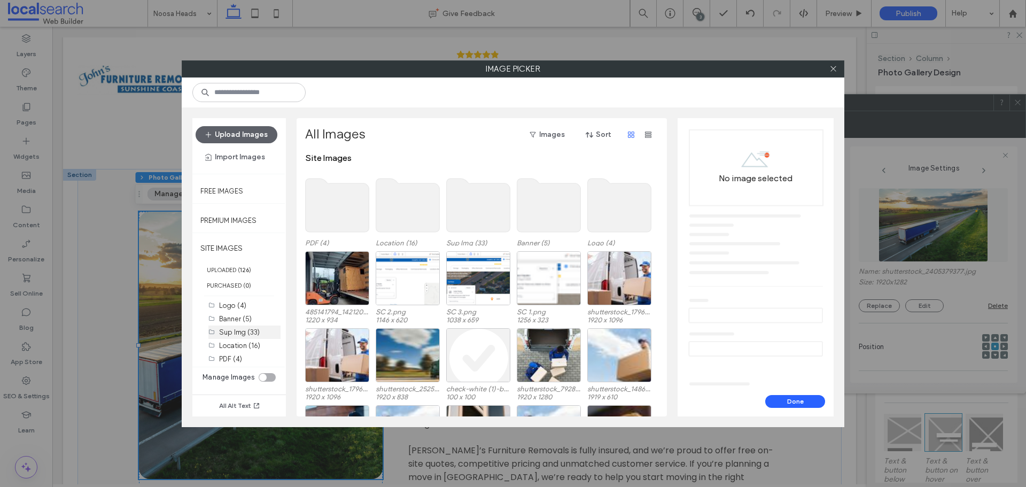
drag, startPoint x: 240, startPoint y: 332, endPoint x: 202, endPoint y: 334, distance: 38.5
click at [240, 332] on label "Sup Img (33)" at bounding box center [239, 332] width 41 height 8
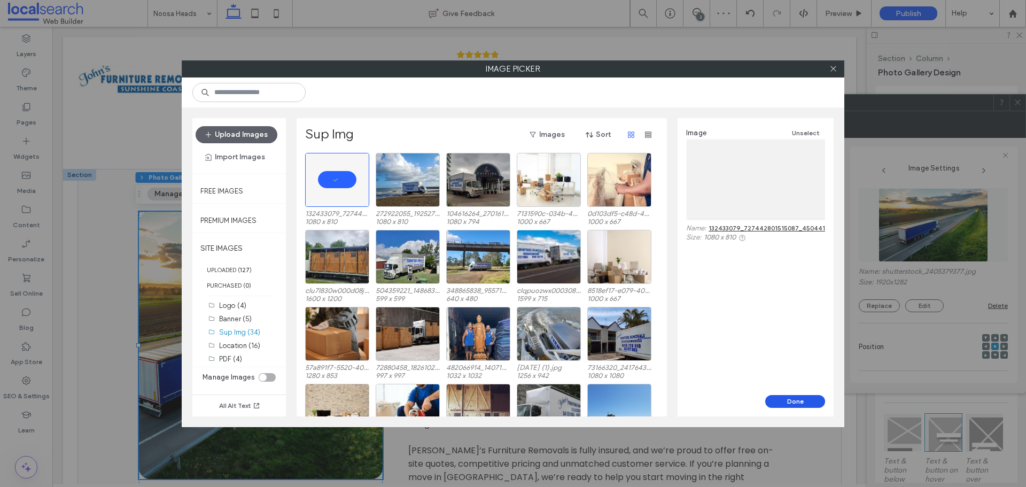
click at [808, 399] on button "Done" at bounding box center [795, 401] width 60 height 13
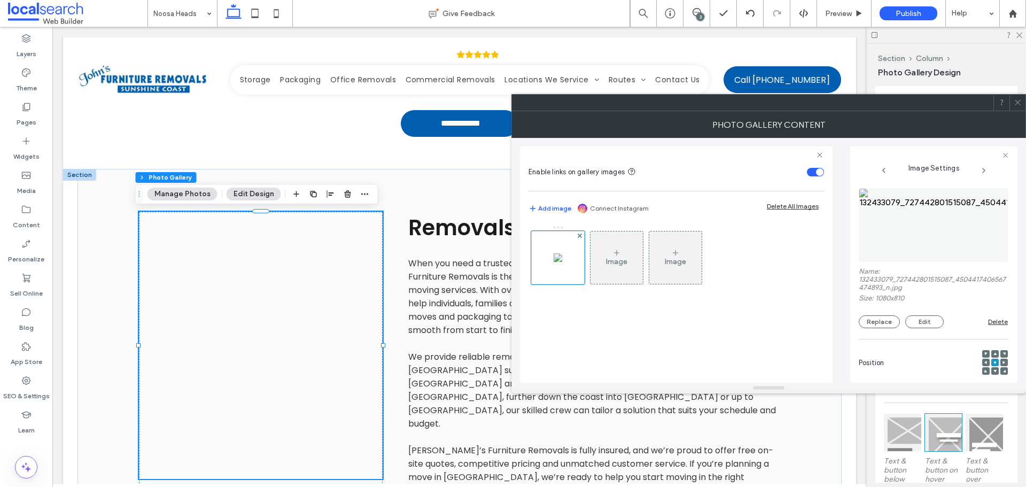
click at [1017, 100] on icon at bounding box center [1018, 102] width 8 height 8
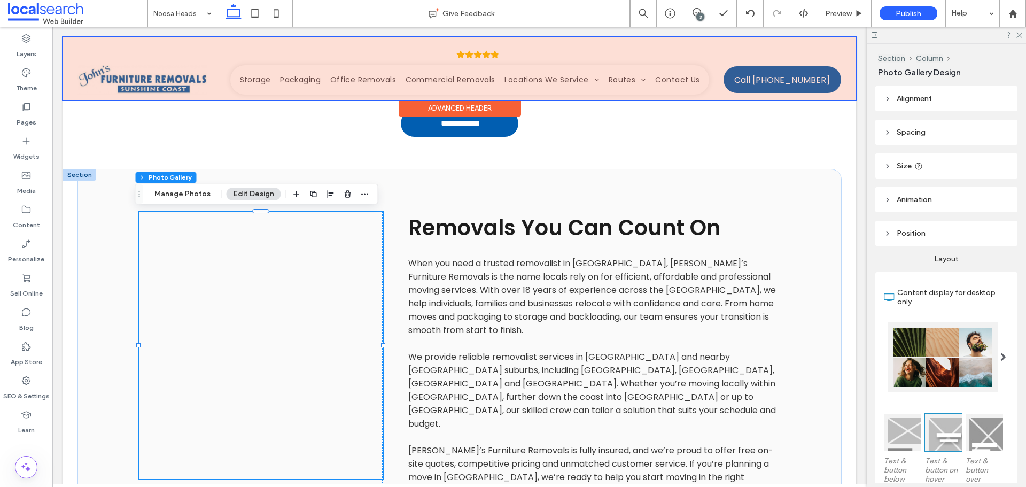
click at [525, 83] on div at bounding box center [459, 68] width 793 height 63
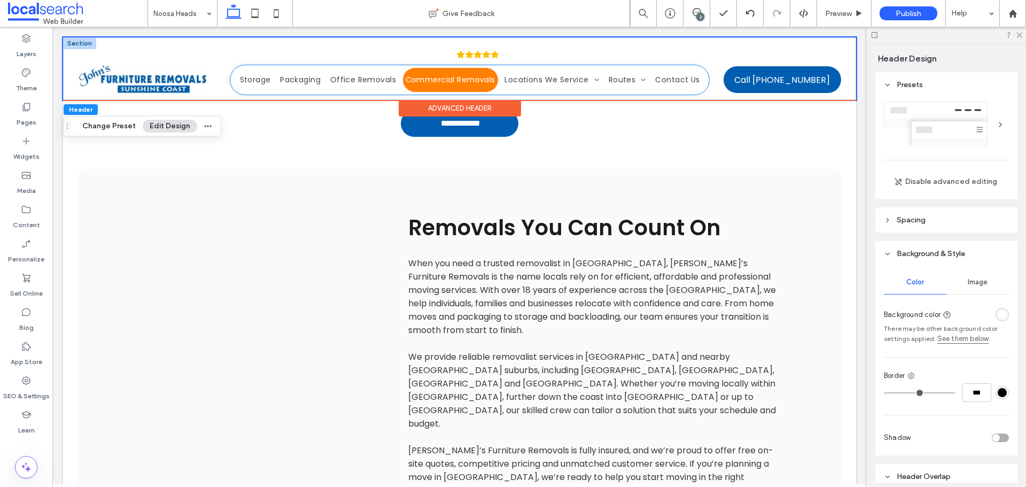
click at [481, 75] on span "Commercial Removals" at bounding box center [451, 79] width 90 height 11
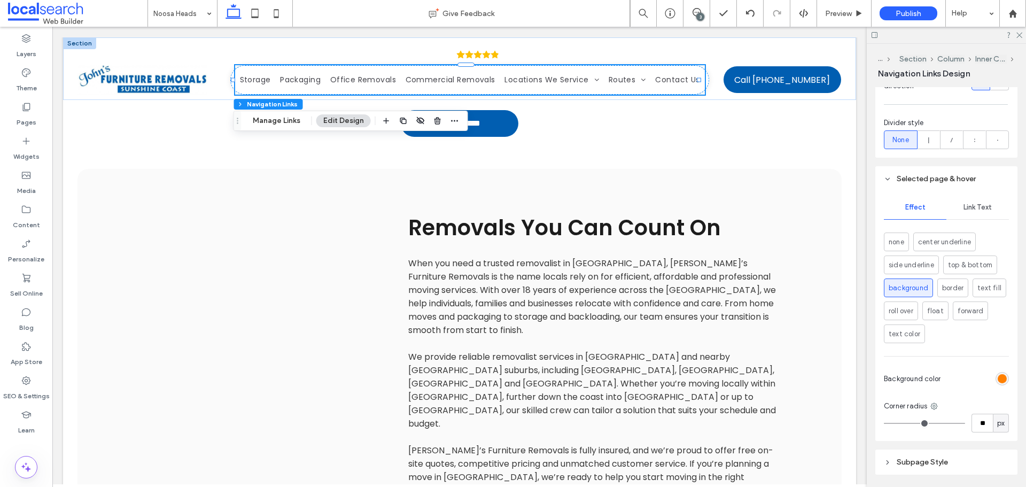
scroll to position [495, 0]
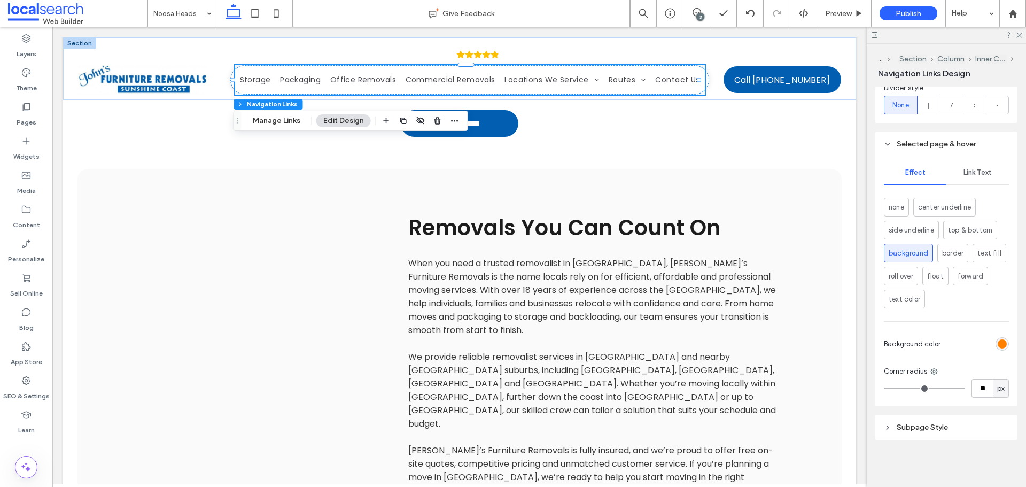
click at [923, 436] on header "Subpage Style" at bounding box center [946, 427] width 142 height 25
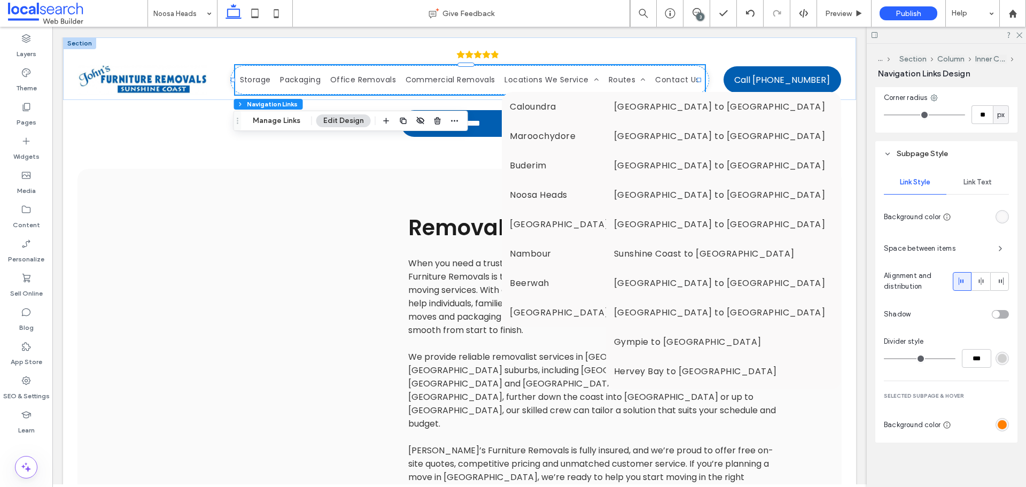
scroll to position [771, 0]
drag, startPoint x: 970, startPoint y: 180, endPoint x: 967, endPoint y: 187, distance: 7.2
click at [969, 183] on span "Link Text" at bounding box center [978, 179] width 28 height 9
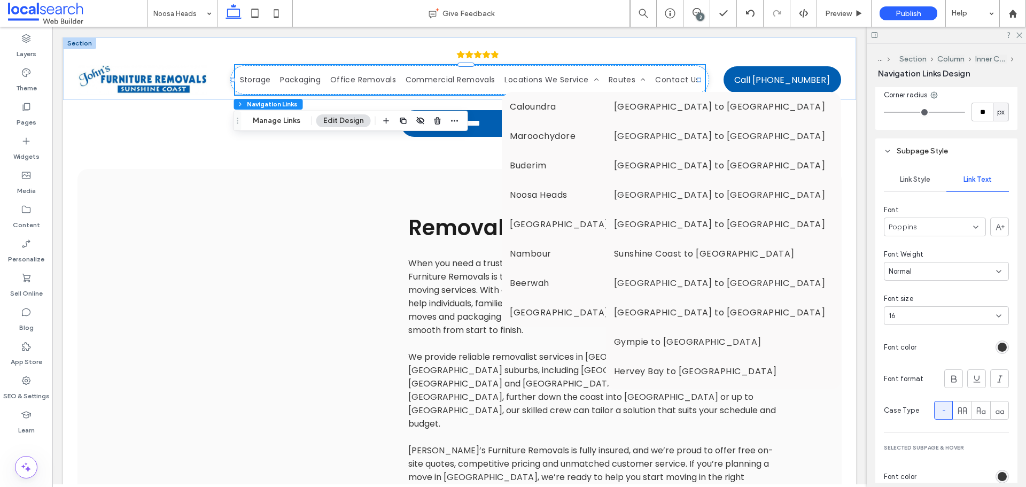
scroll to position [857, 0]
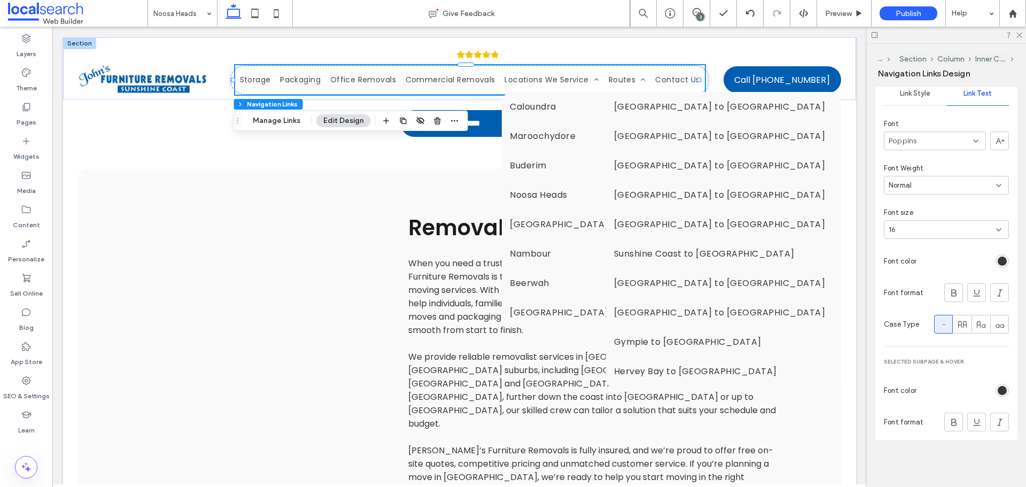
click at [996, 385] on div "rgb(56, 56, 56)" at bounding box center [1002, 390] width 13 height 13
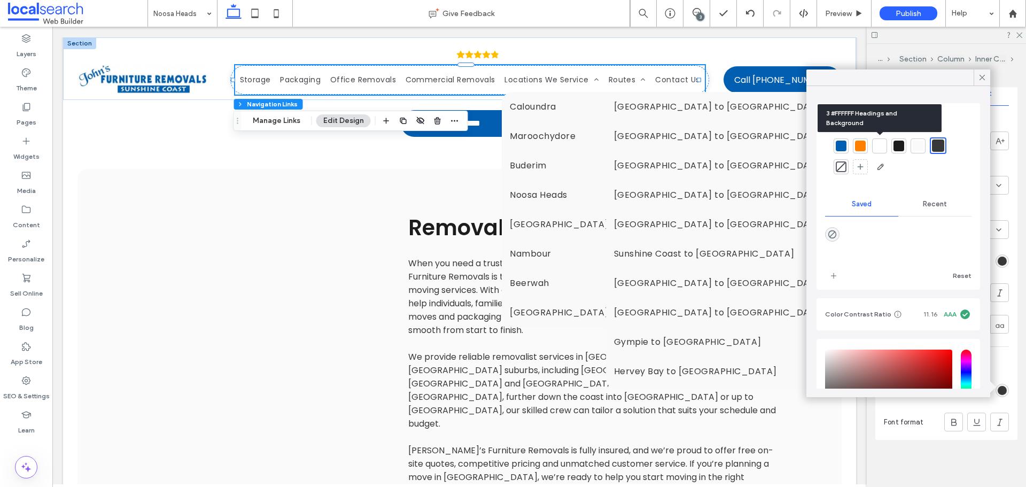
click at [877, 146] on div at bounding box center [879, 146] width 11 height 11
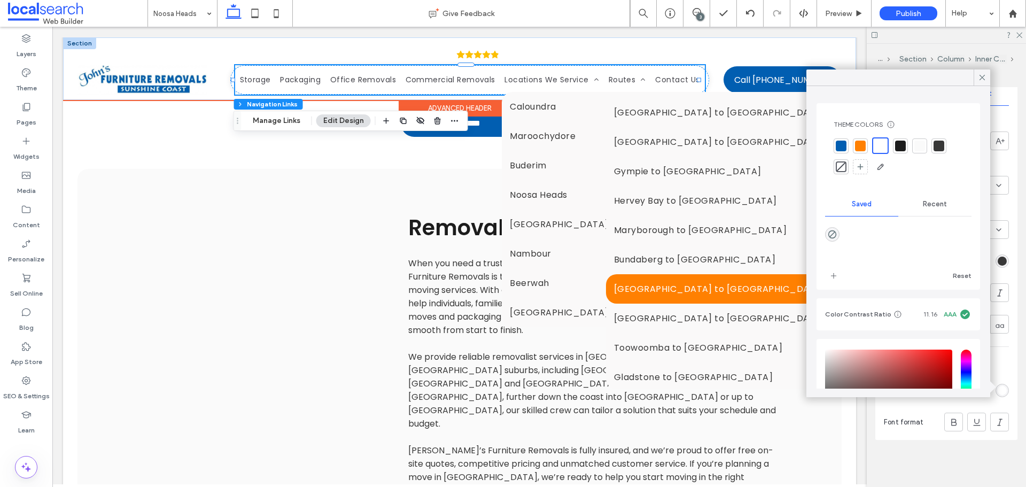
scroll to position [173, 0]
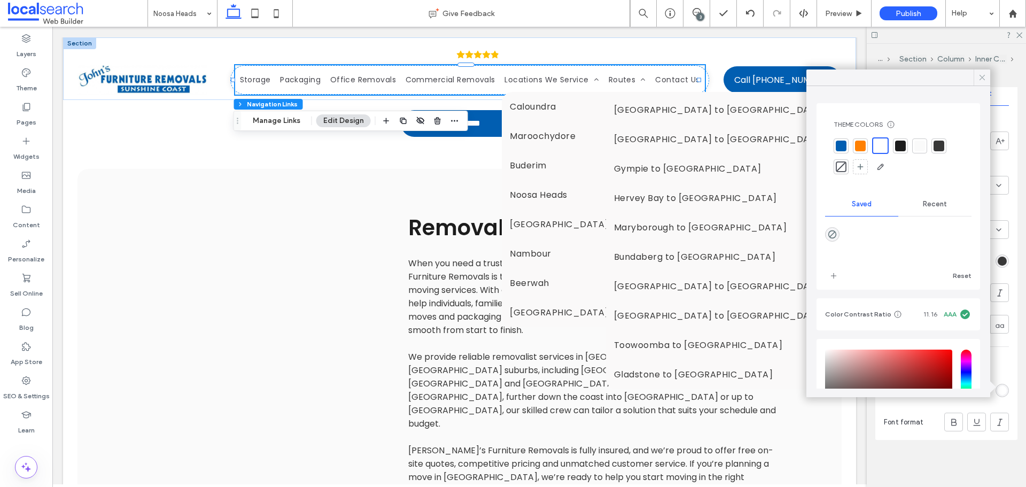
click at [975, 76] on div at bounding box center [982, 77] width 17 height 16
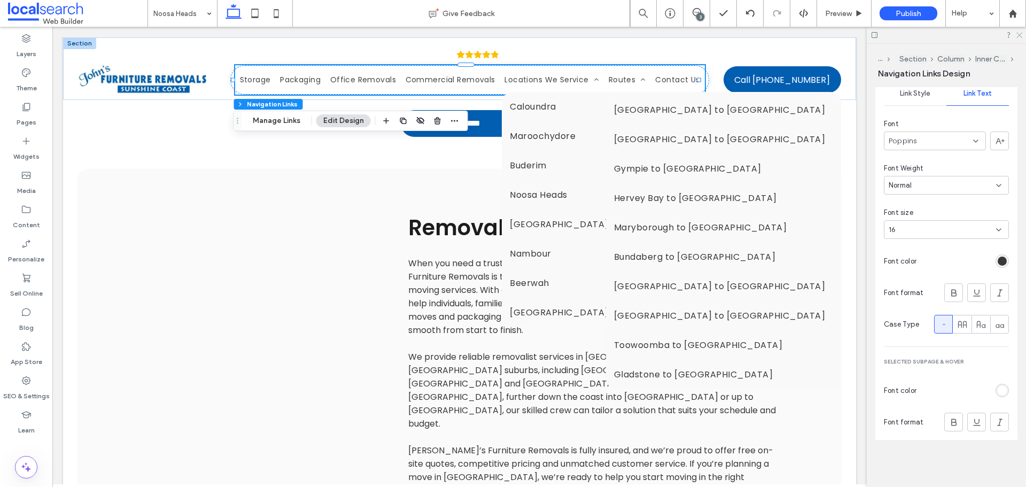
click at [1020, 36] on icon at bounding box center [1018, 34] width 7 height 7
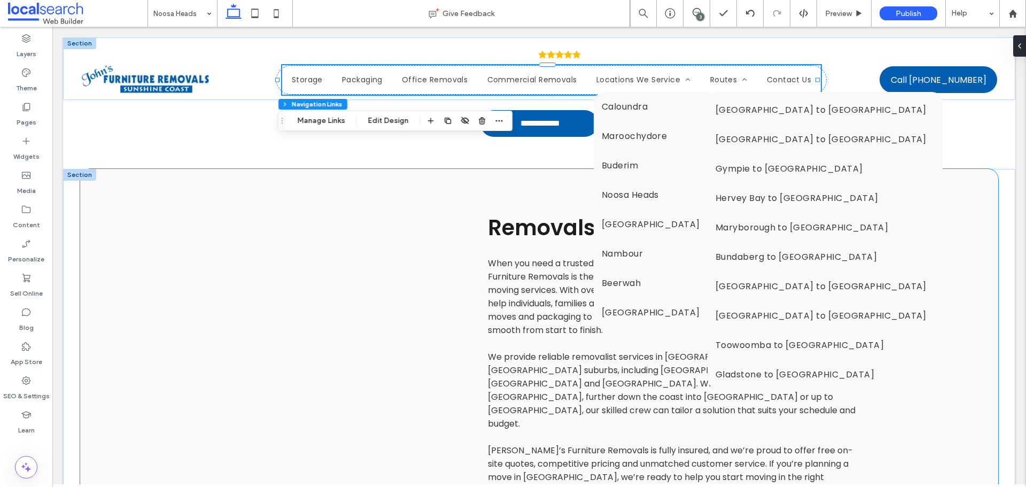
click at [450, 179] on div "Removals You Can Count On When you need a trusted removalist in Noosa Heads, Jo…" at bounding box center [539, 387] width 641 height 437
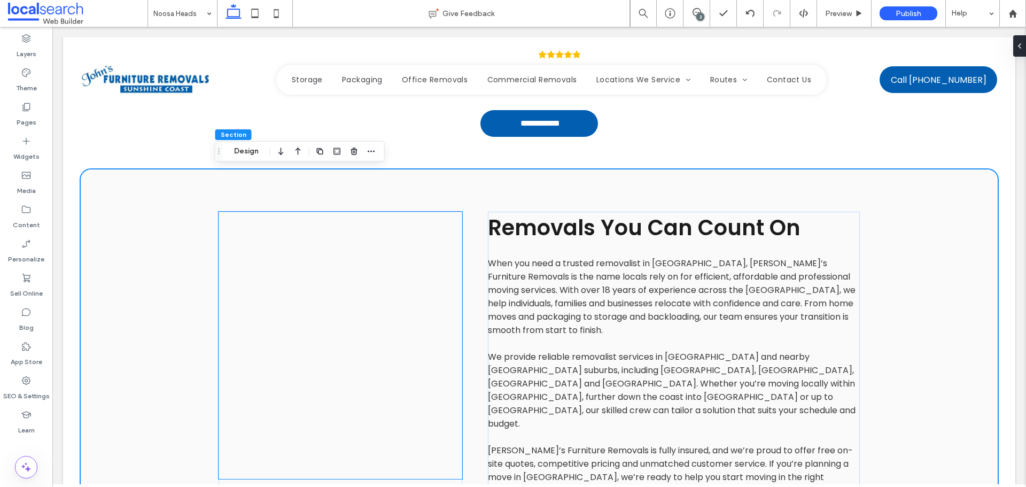
click at [407, 270] on link at bounding box center [341, 345] width 244 height 267
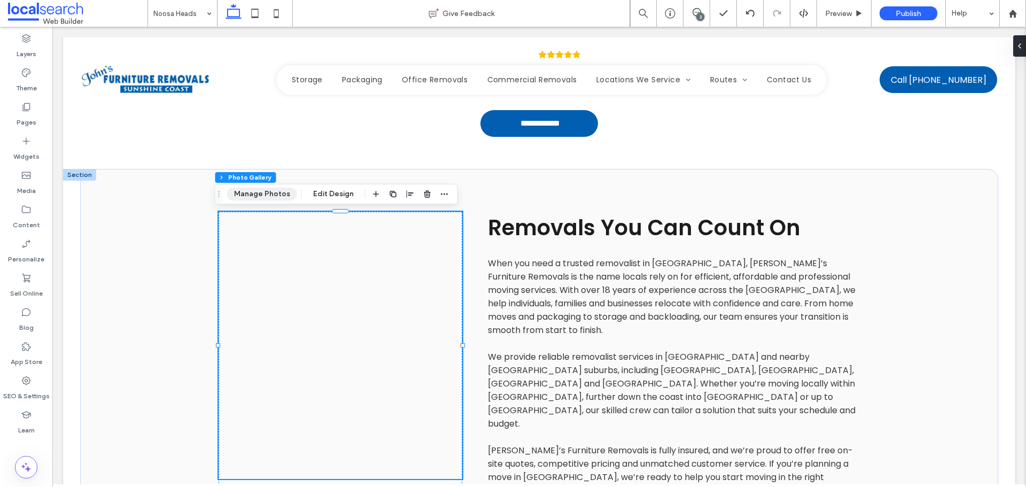
click at [278, 195] on button "Manage Photos" at bounding box center [262, 194] width 70 height 13
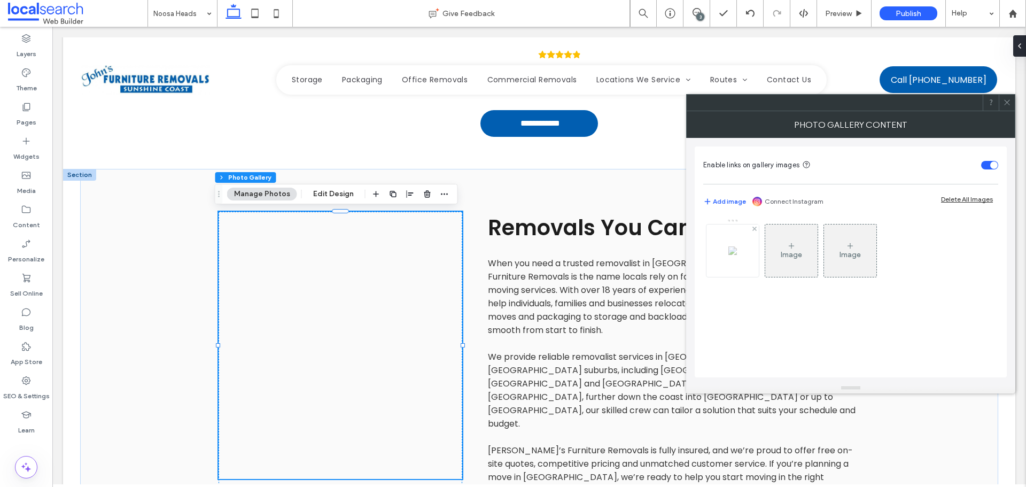
click at [728, 246] on img at bounding box center [732, 250] width 9 height 9
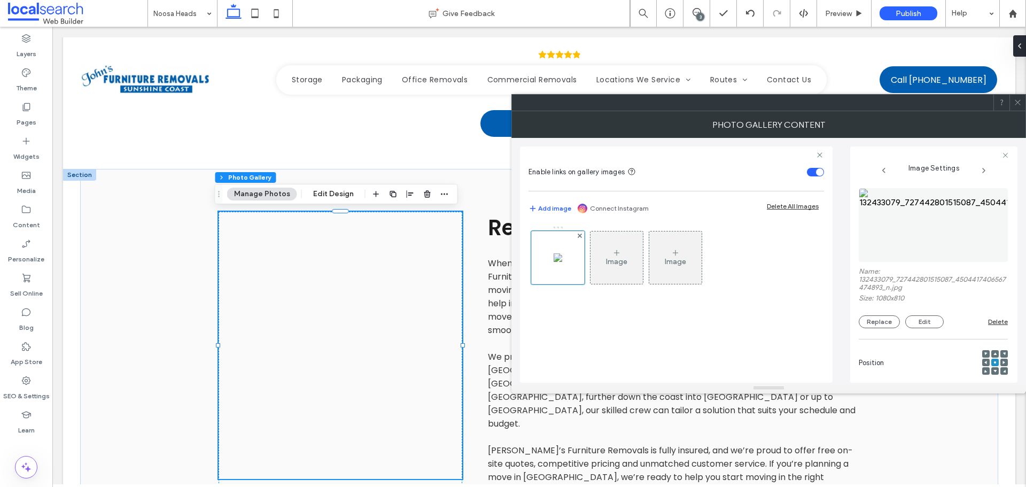
click at [875, 240] on figure at bounding box center [933, 225] width 149 height 74
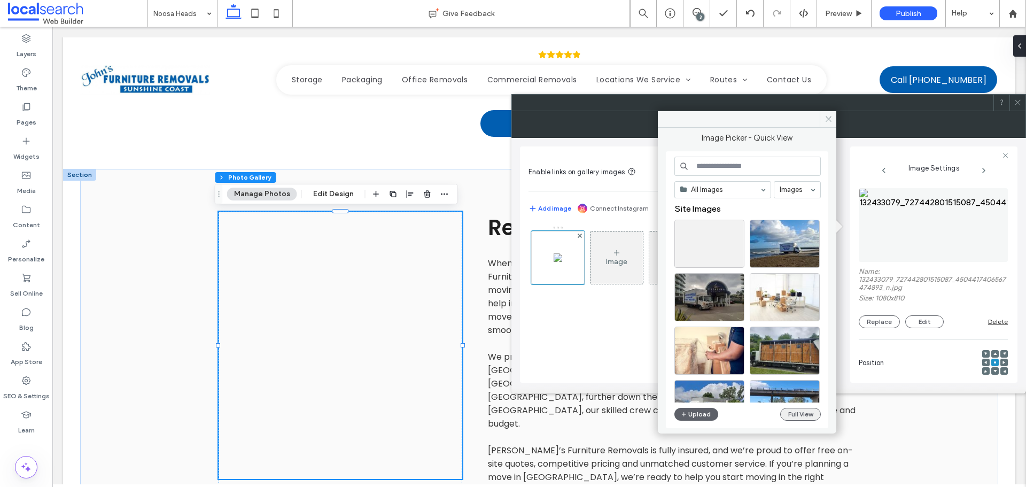
drag, startPoint x: 801, startPoint y: 407, endPoint x: 794, endPoint y: 411, distance: 8.6
click at [798, 409] on div "All Images Images Site Images Upload Full View" at bounding box center [747, 290] width 146 height 267
click at [790, 415] on button "Full View" at bounding box center [800, 414] width 41 height 13
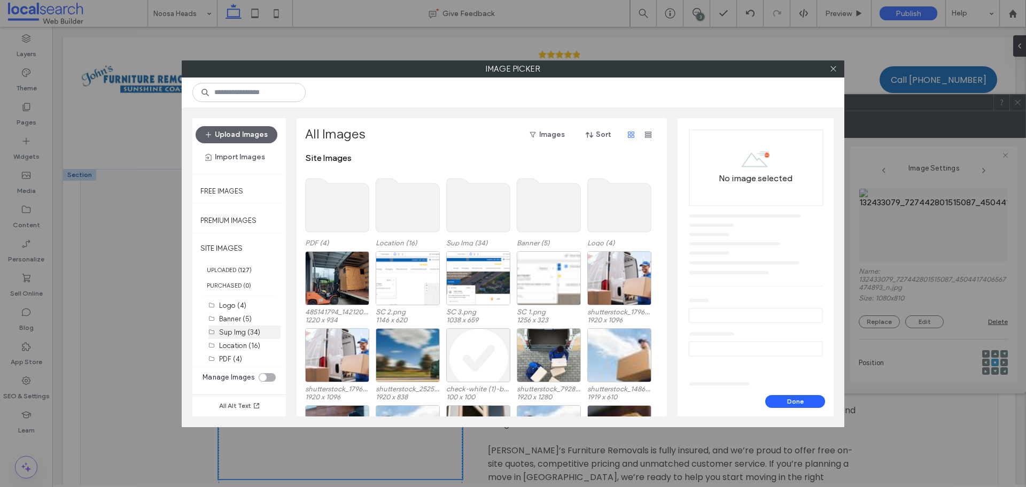
click at [245, 332] on label "Sup Img (34)" at bounding box center [239, 332] width 41 height 8
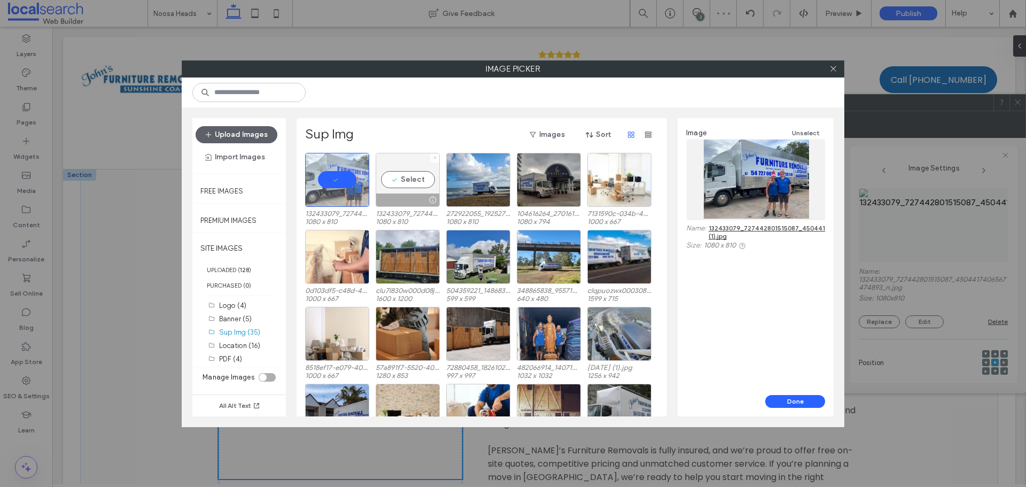
click at [435, 156] on icon at bounding box center [435, 158] width 4 height 4
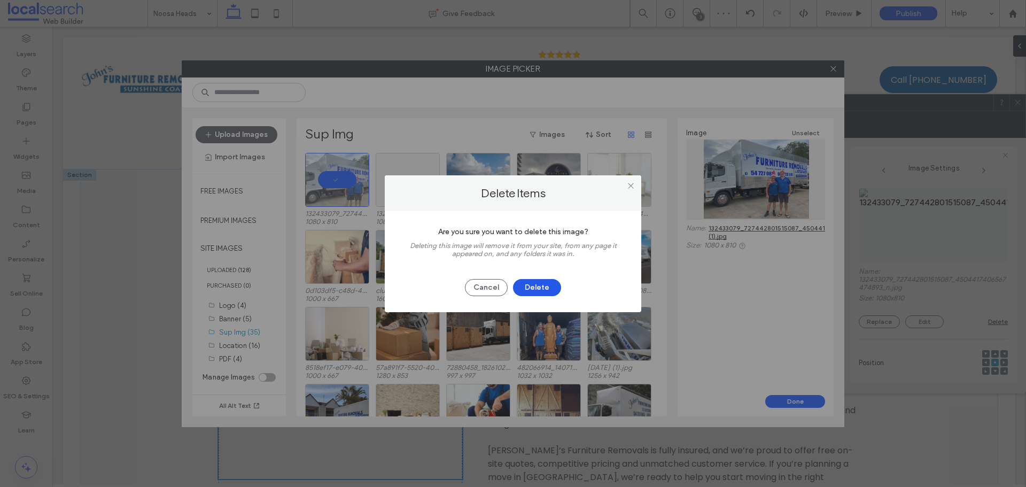
click at [529, 287] on button "Delete" at bounding box center [537, 287] width 48 height 17
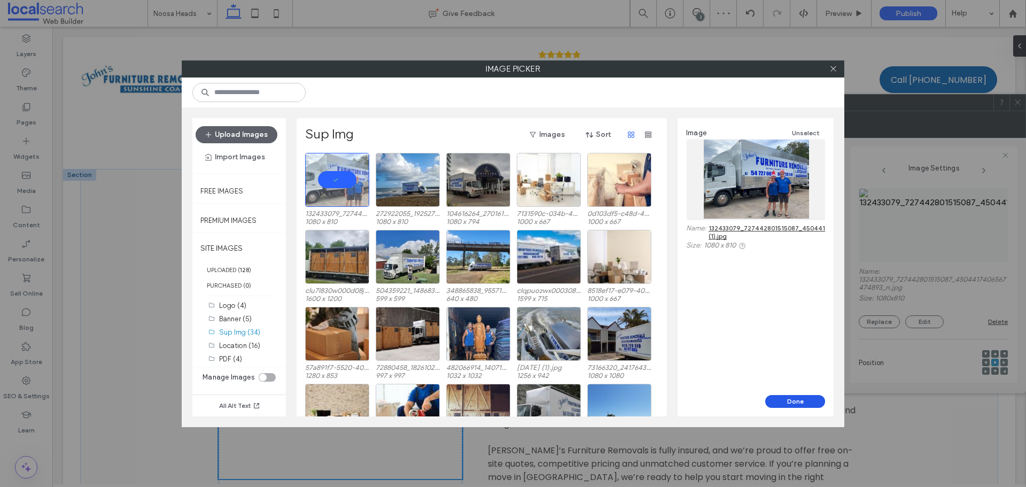
click at [796, 403] on button "Done" at bounding box center [795, 401] width 60 height 13
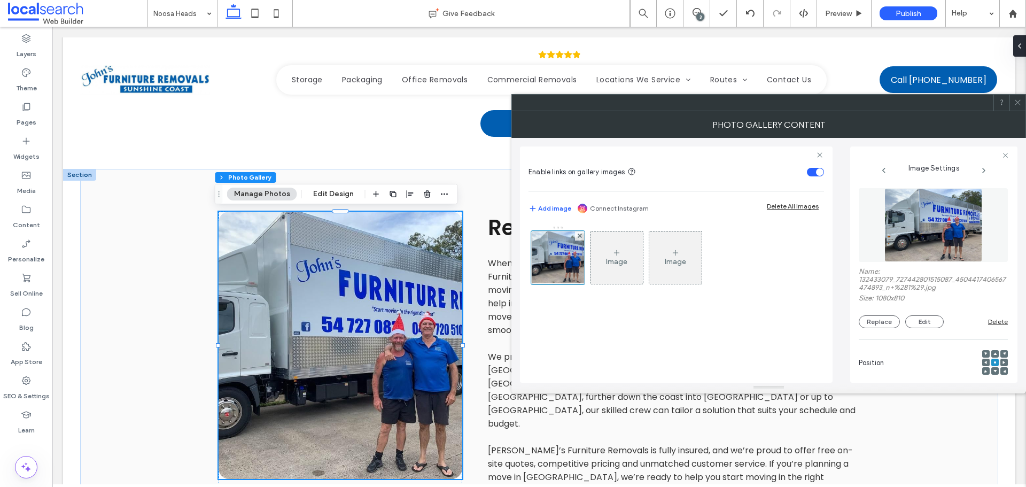
click at [1003, 361] on icon at bounding box center [1004, 362] width 3 height 3
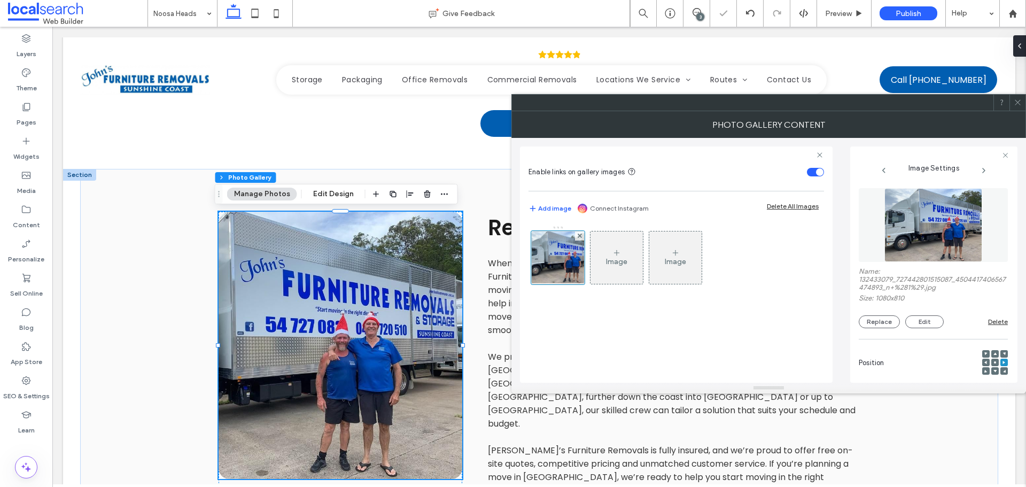
click at [1013, 106] on div at bounding box center [1017, 103] width 16 height 16
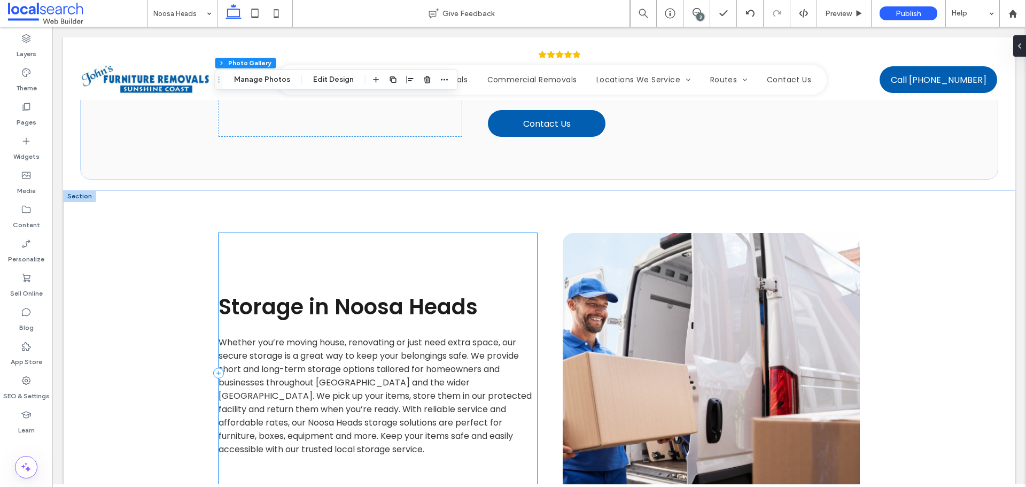
scroll to position [855, 0]
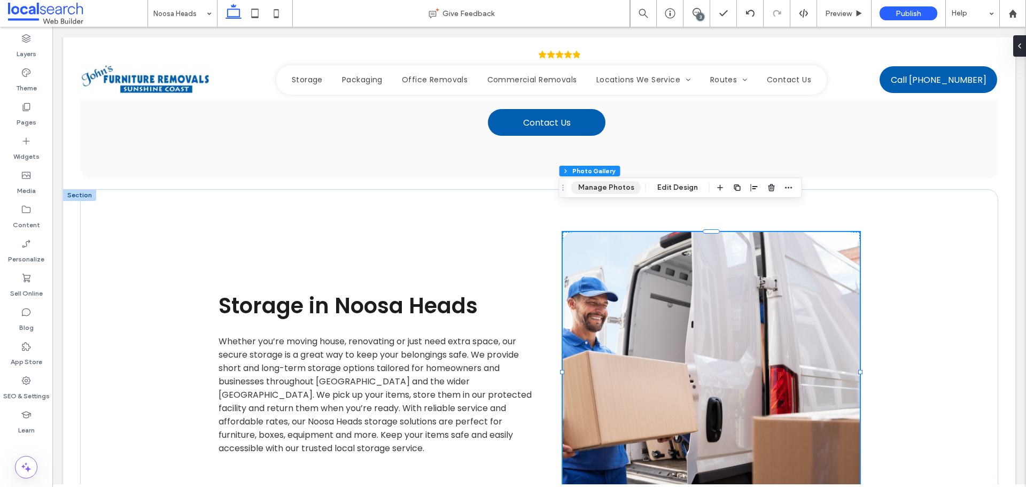
click at [594, 190] on button "Manage Photos" at bounding box center [606, 187] width 70 height 13
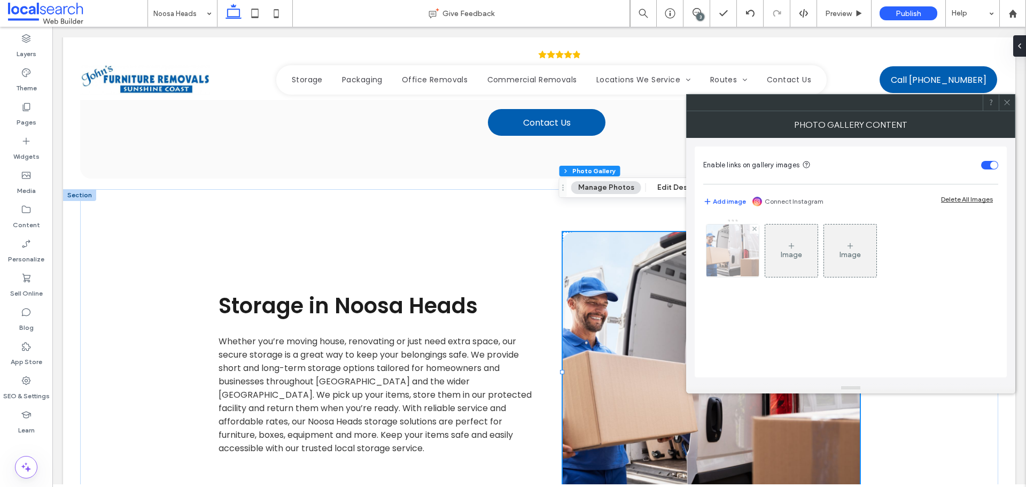
click at [731, 248] on img at bounding box center [733, 250] width 92 height 52
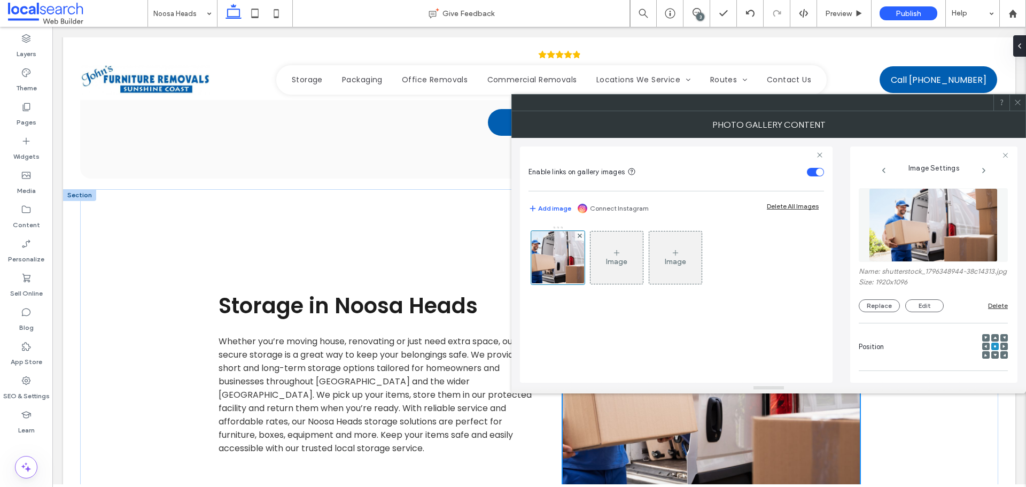
click at [924, 226] on img at bounding box center [933, 225] width 128 height 74
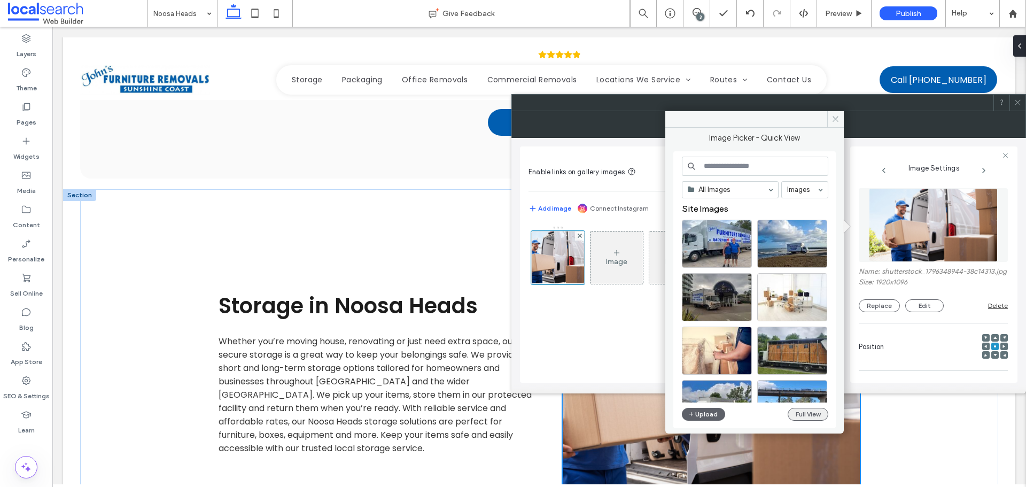
click at [815, 415] on button "Full View" at bounding box center [808, 414] width 41 height 13
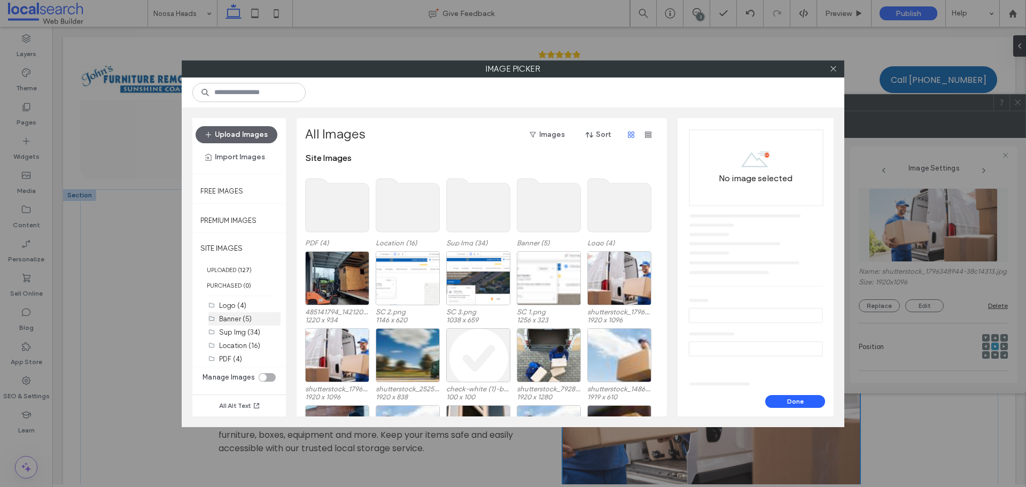
click at [232, 317] on label "Banner (5)" at bounding box center [235, 319] width 33 height 8
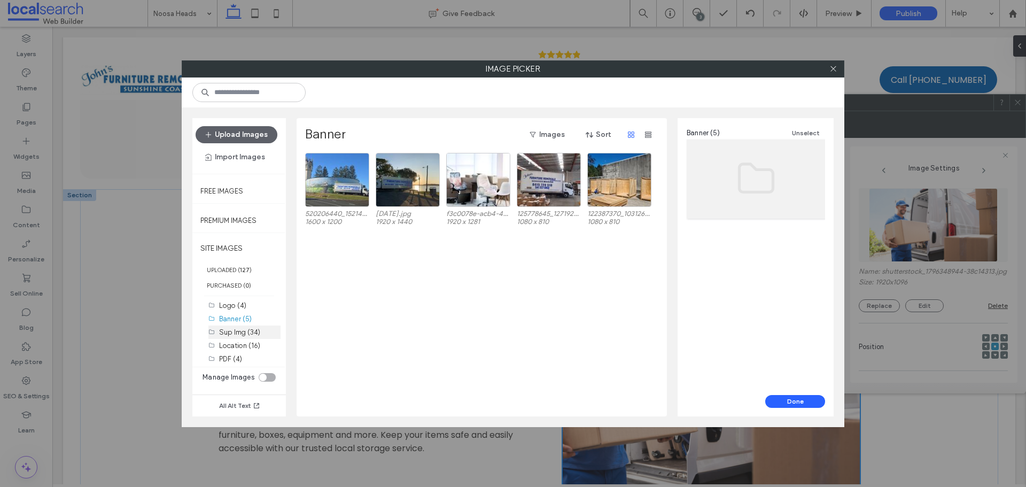
click at [237, 335] on label "Sup Img (34)" at bounding box center [239, 332] width 41 height 8
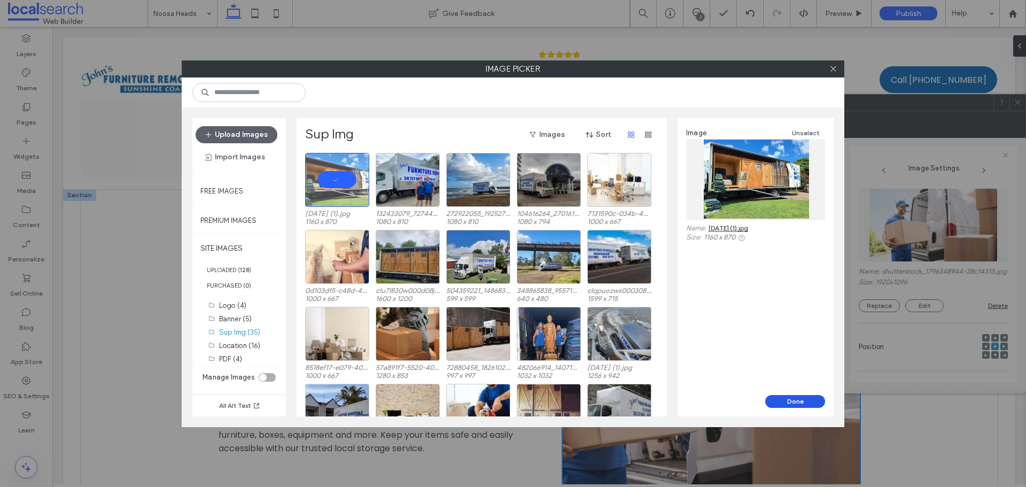
click at [809, 399] on button "Done" at bounding box center [795, 401] width 60 height 13
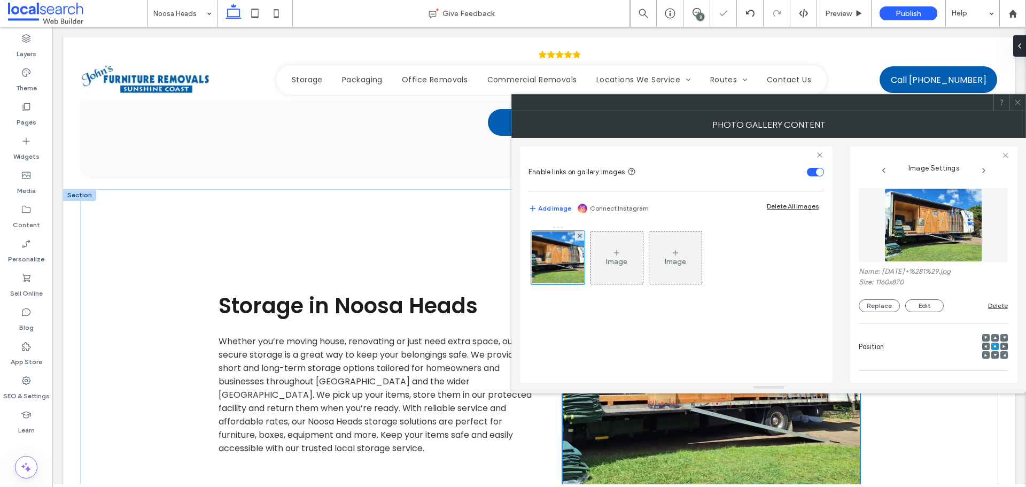
click at [1020, 100] on icon at bounding box center [1018, 102] width 8 height 8
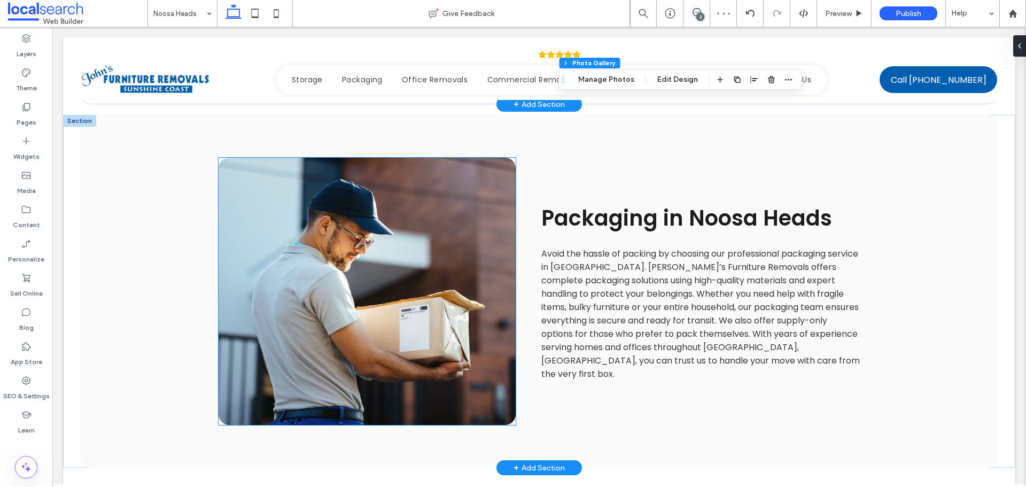
scroll to position [1283, 0]
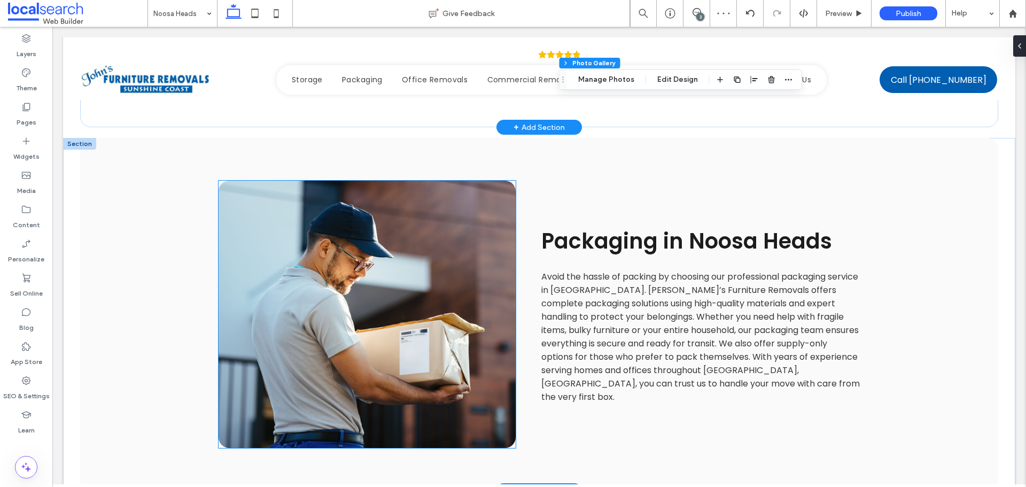
click at [367, 259] on link at bounding box center [367, 314] width 297 height 267
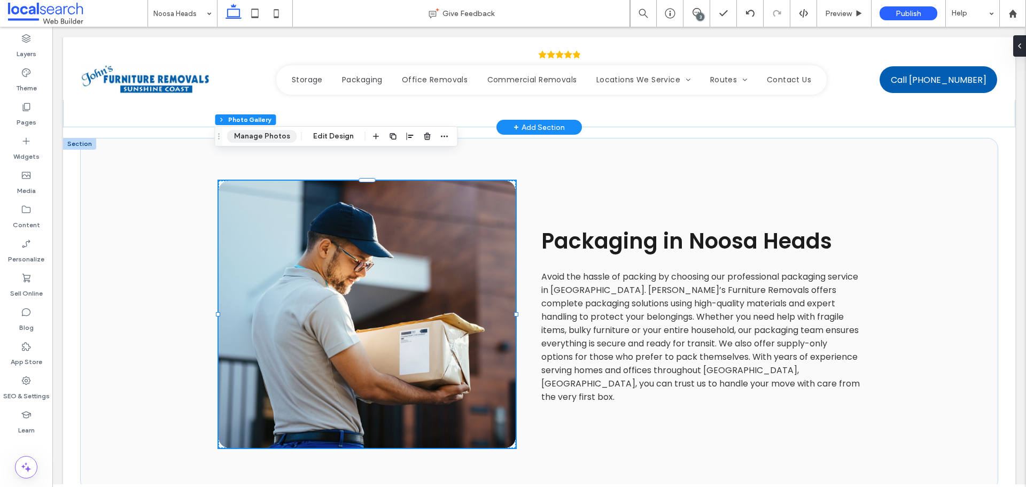
click at [265, 142] on button "Manage Photos" at bounding box center [262, 136] width 70 height 13
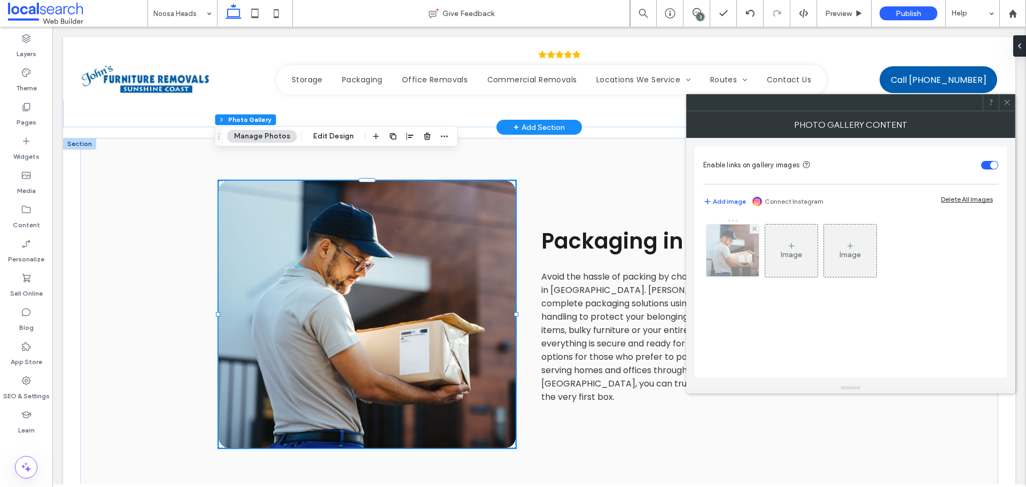
click at [740, 261] on img at bounding box center [732, 250] width 57 height 52
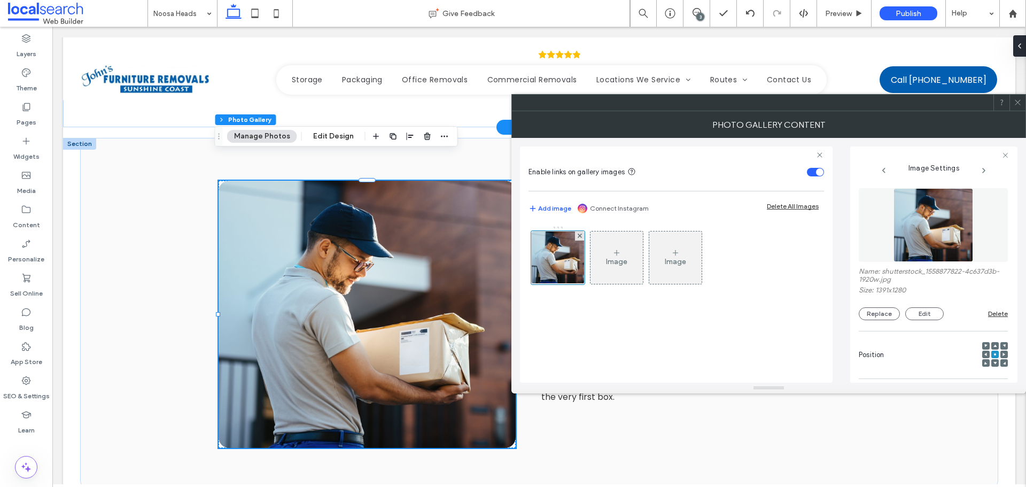
click at [902, 221] on img at bounding box center [933, 225] width 80 height 74
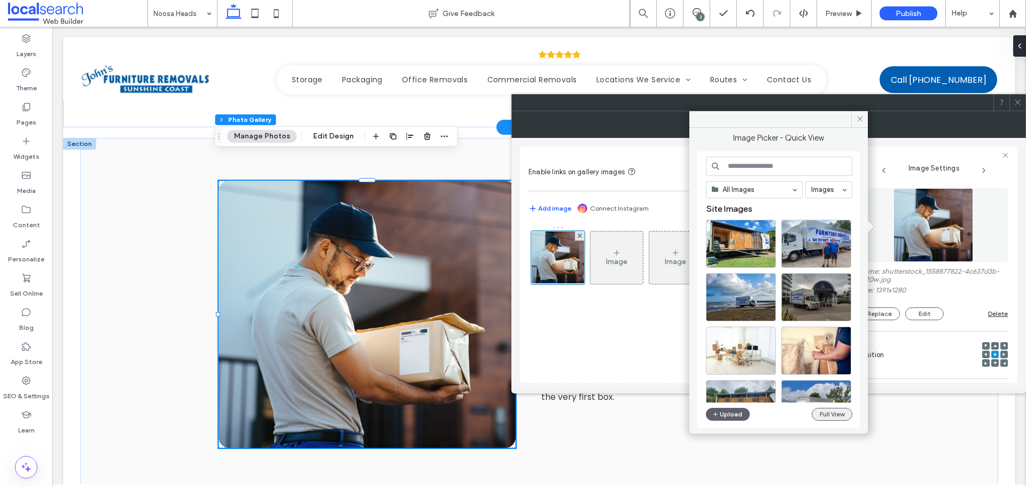
click at [819, 410] on button "Full View" at bounding box center [832, 414] width 41 height 13
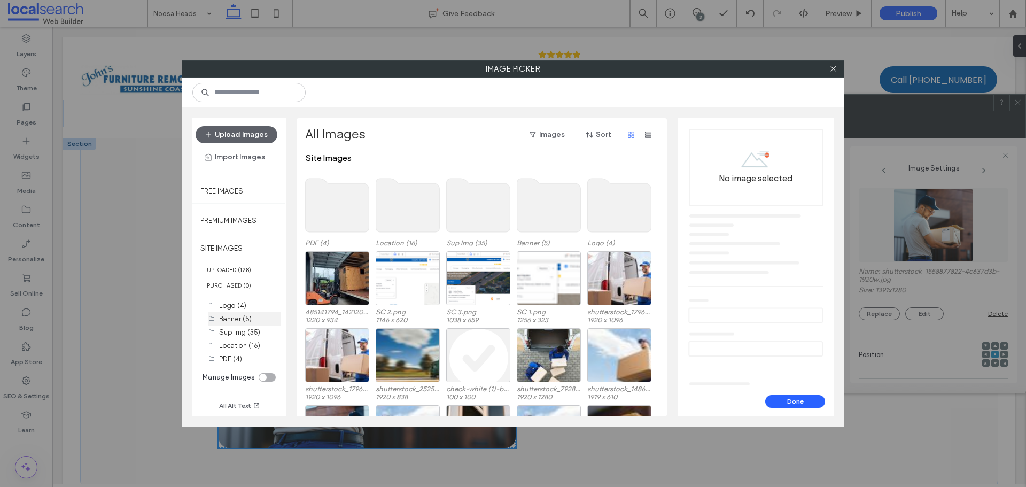
click at [260, 323] on div "Banner (5)" at bounding box center [249, 318] width 61 height 11
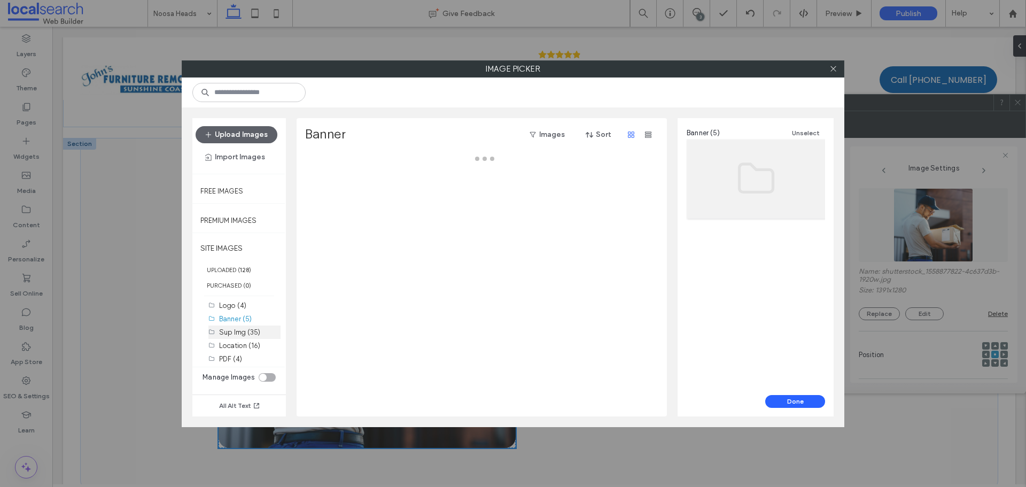
click at [257, 331] on label "Sup Img (35)" at bounding box center [239, 332] width 41 height 8
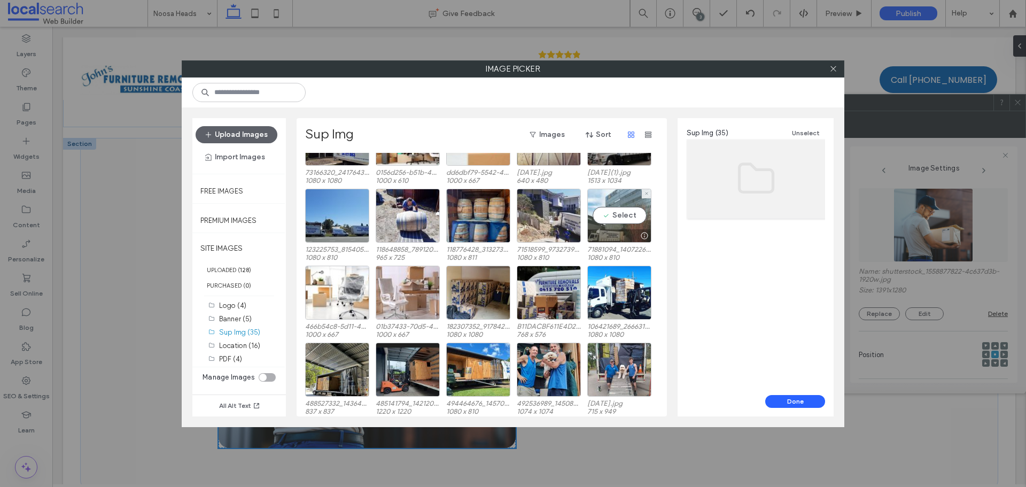
scroll to position [275, 0]
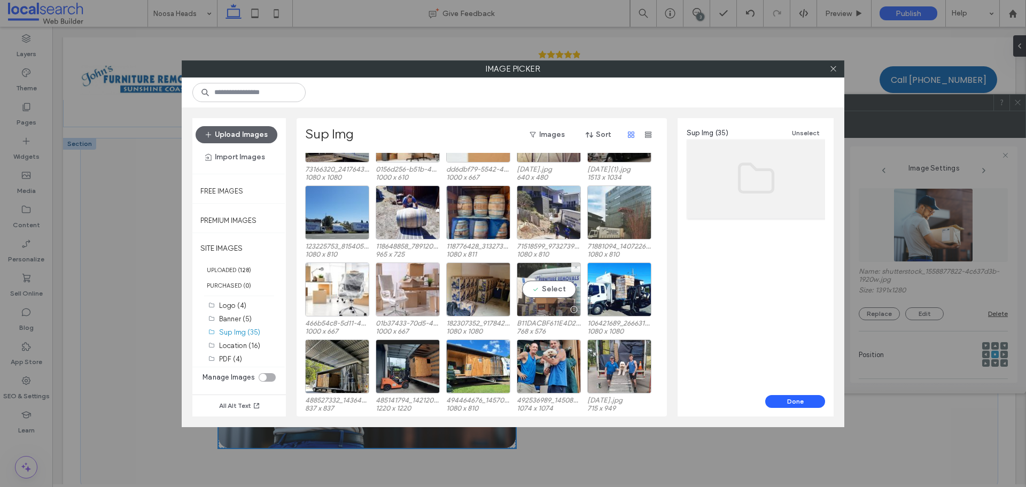
click at [563, 298] on div "Select" at bounding box center [549, 289] width 64 height 54
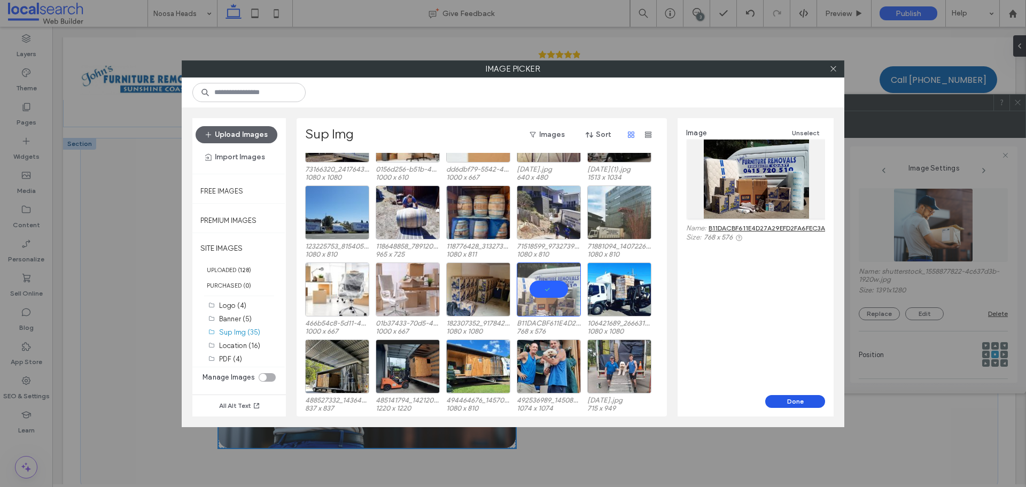
click at [806, 403] on button "Done" at bounding box center [795, 401] width 60 height 13
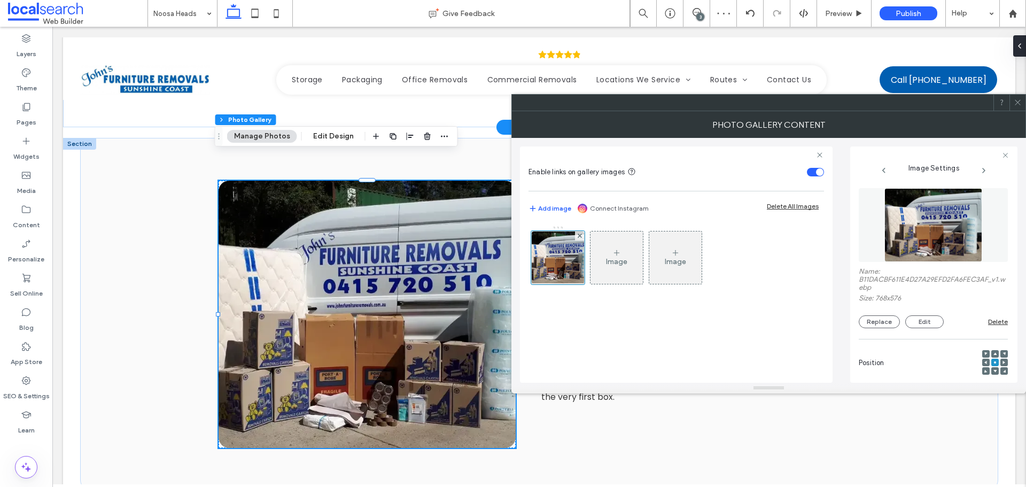
click at [1013, 106] on div at bounding box center [1017, 103] width 16 height 16
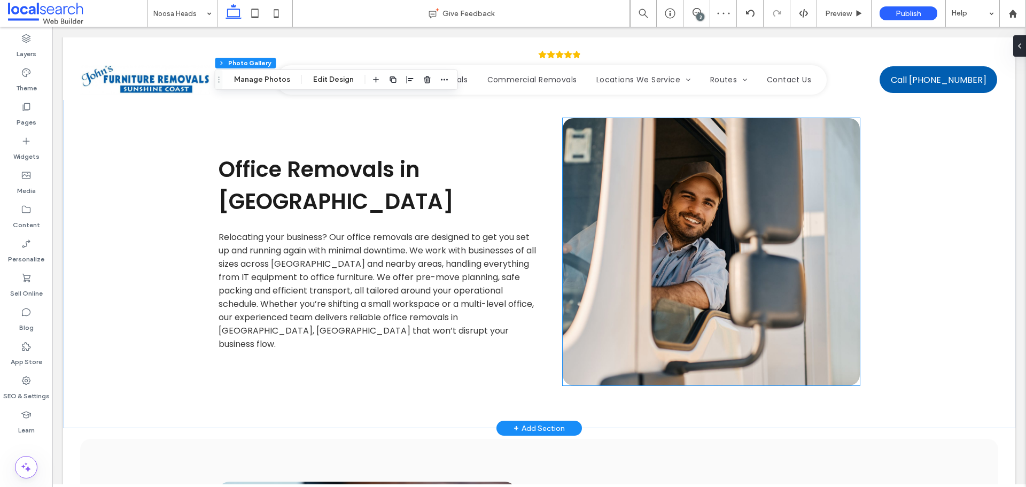
scroll to position [1710, 0]
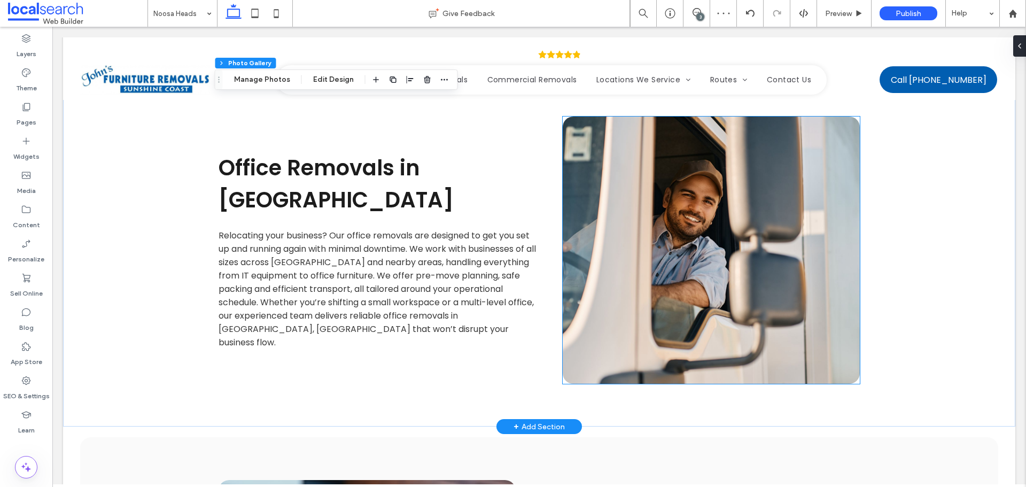
click at [705, 254] on link at bounding box center [711, 249] width 297 height 267
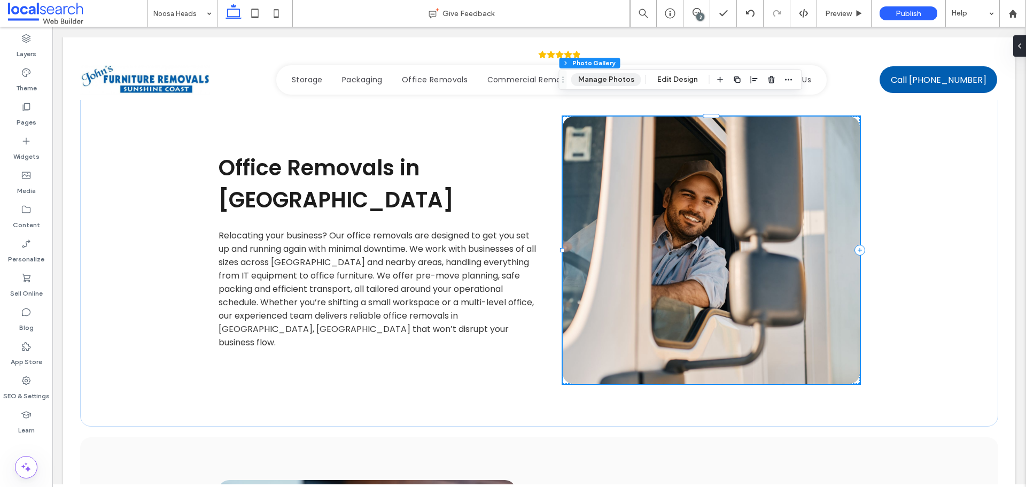
drag, startPoint x: 603, startPoint y: 76, endPoint x: 631, endPoint y: 89, distance: 31.3
click at [603, 76] on button "Manage Photos" at bounding box center [606, 79] width 70 height 13
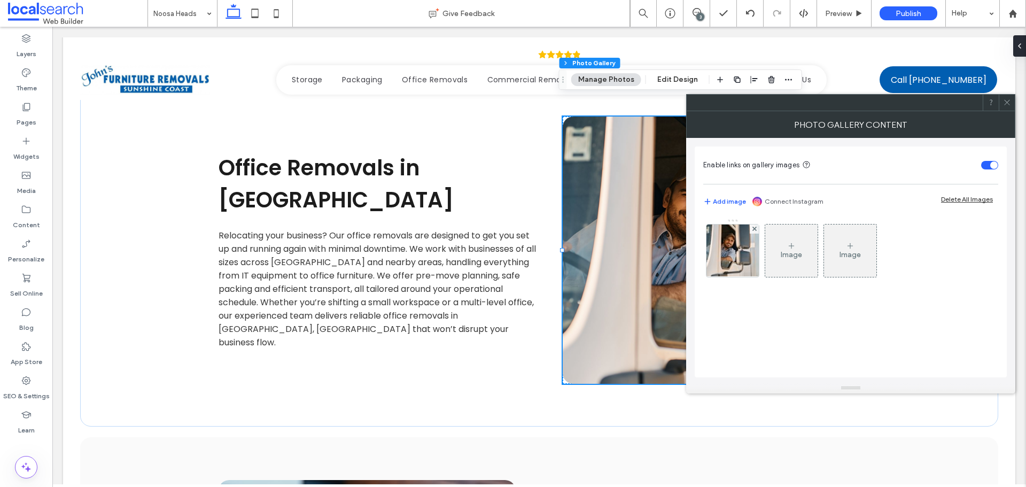
click at [730, 250] on img at bounding box center [733, 250] width 79 height 52
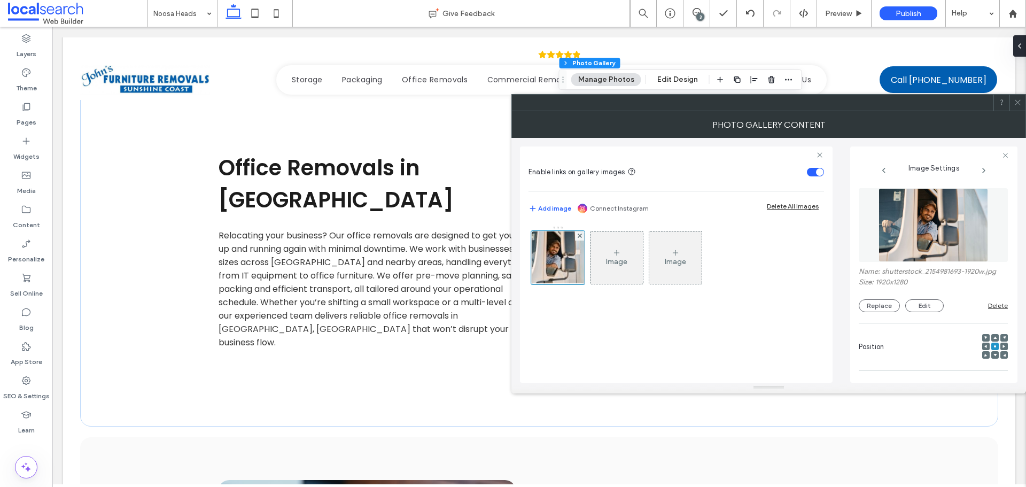
click at [970, 214] on img at bounding box center [934, 225] width 110 height 74
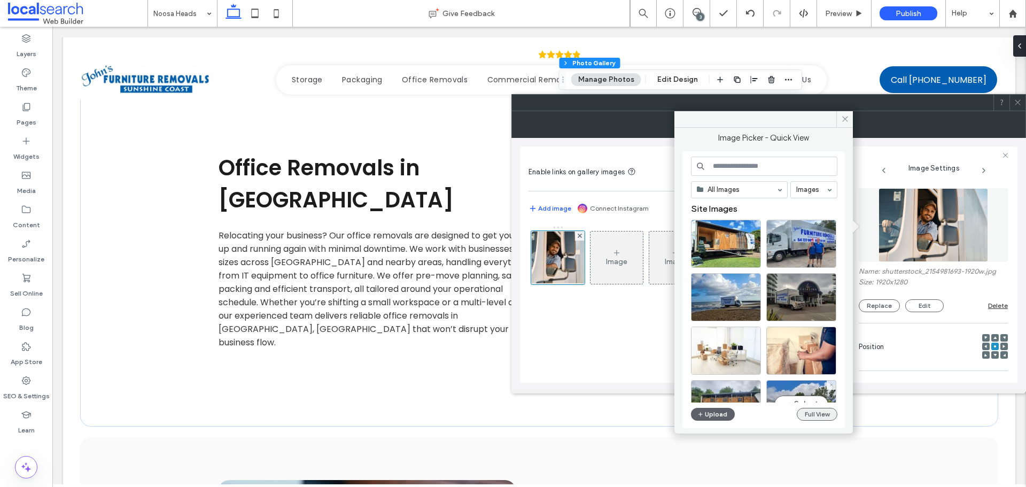
click at [811, 410] on button "Full View" at bounding box center [817, 414] width 41 height 13
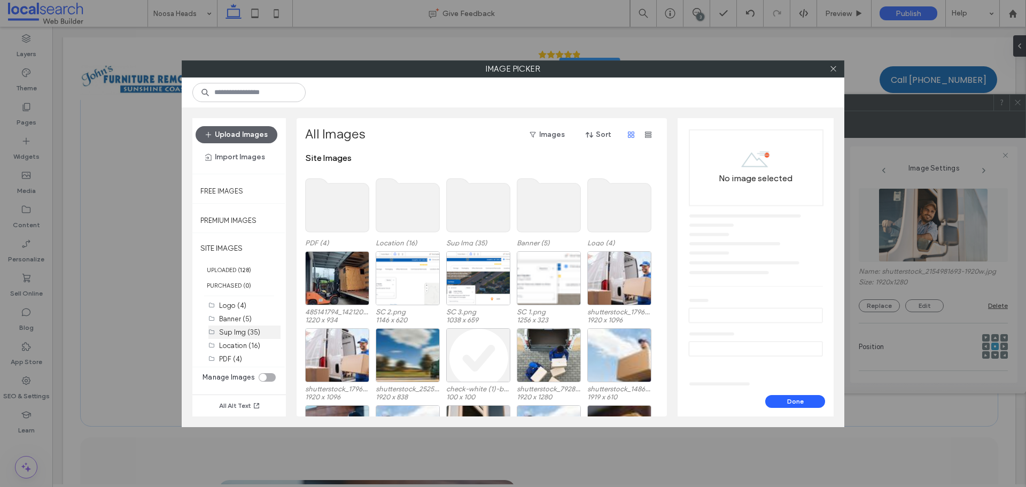
click at [254, 335] on label "Sup Img (35)" at bounding box center [239, 332] width 41 height 8
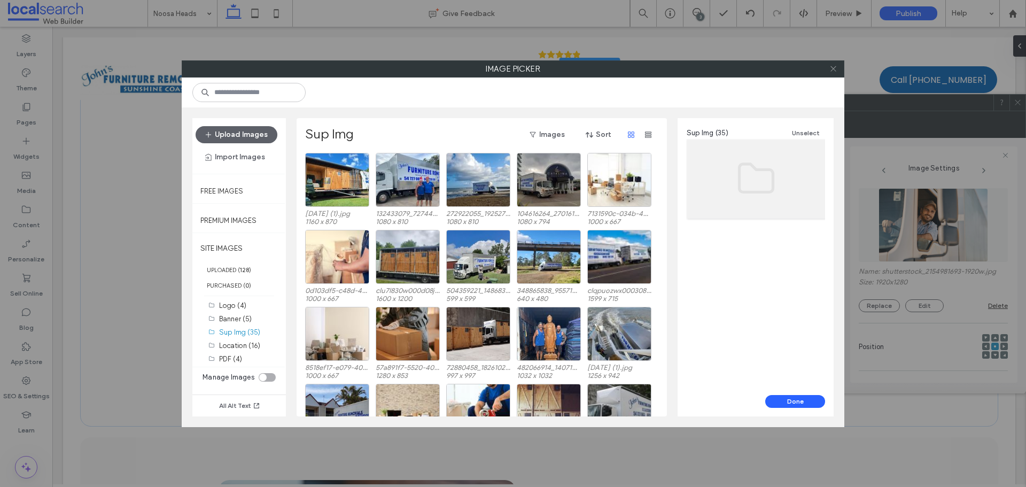
click at [834, 66] on icon at bounding box center [833, 69] width 8 height 8
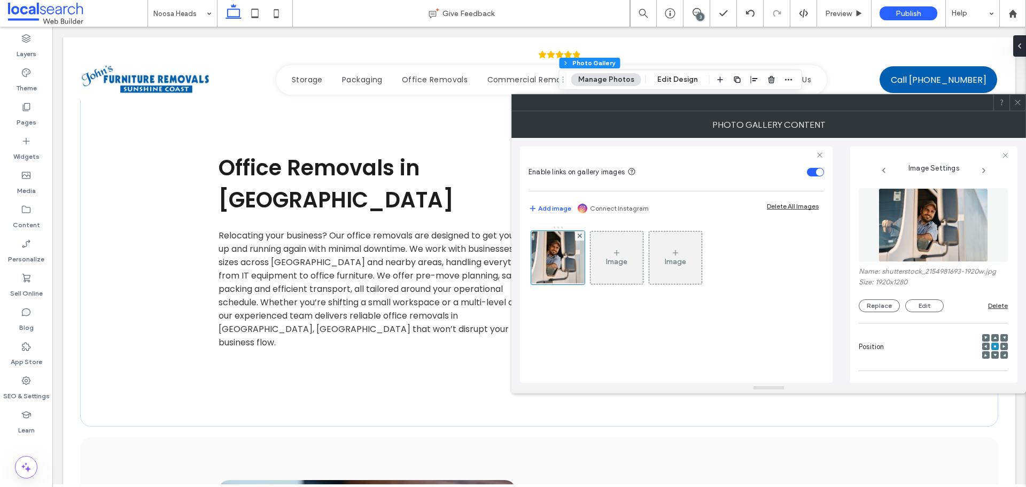
click at [910, 205] on img at bounding box center [934, 225] width 110 height 74
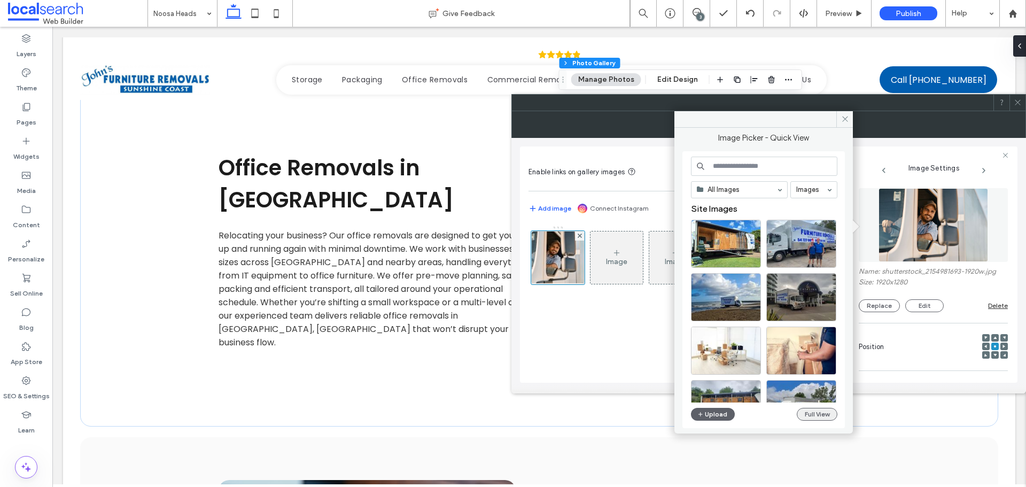
click at [804, 414] on button "Full View" at bounding box center [817, 414] width 41 height 13
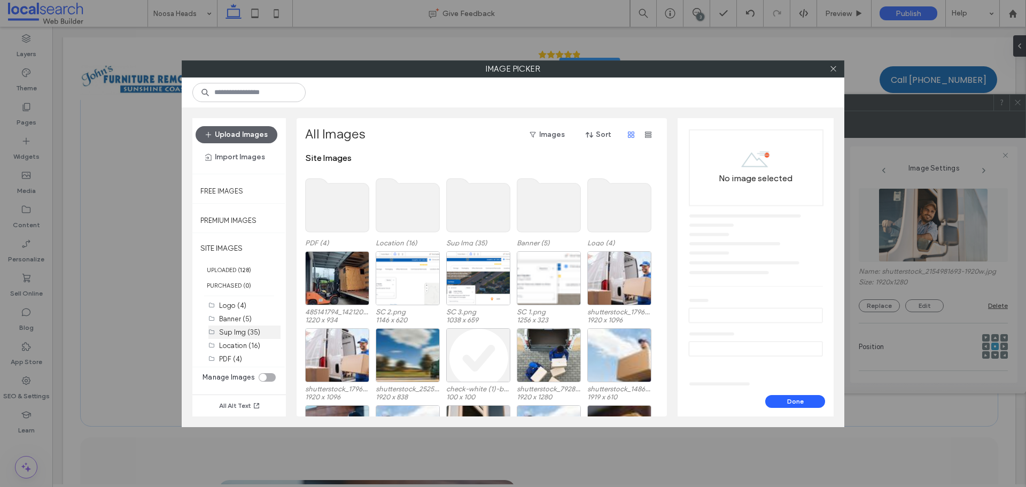
click at [253, 332] on label "Sup Img (35)" at bounding box center [239, 332] width 41 height 8
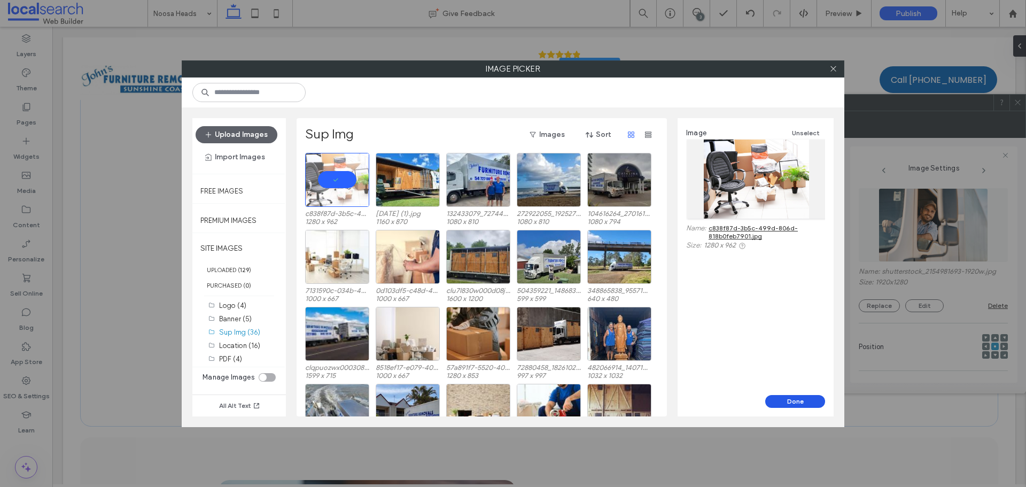
click at [782, 405] on button "Done" at bounding box center [795, 401] width 60 height 13
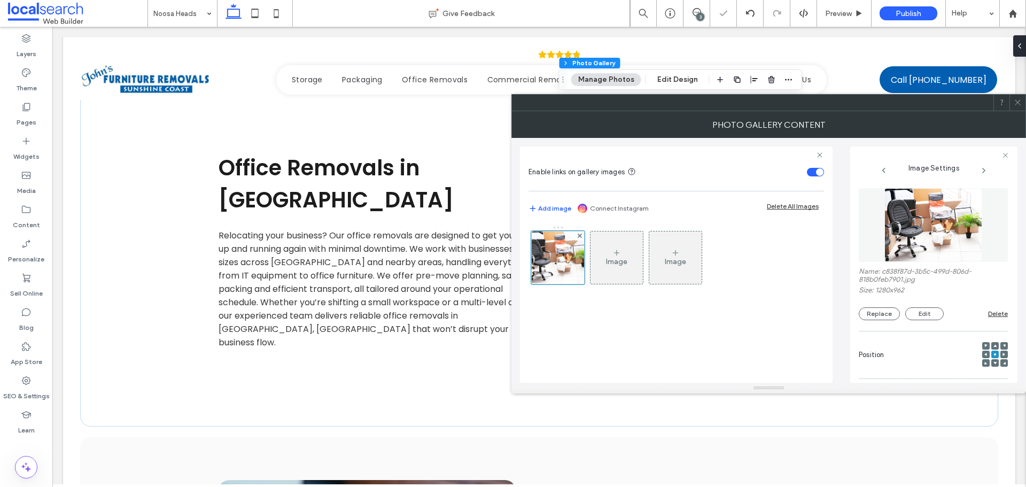
click at [1015, 99] on icon at bounding box center [1018, 102] width 8 height 8
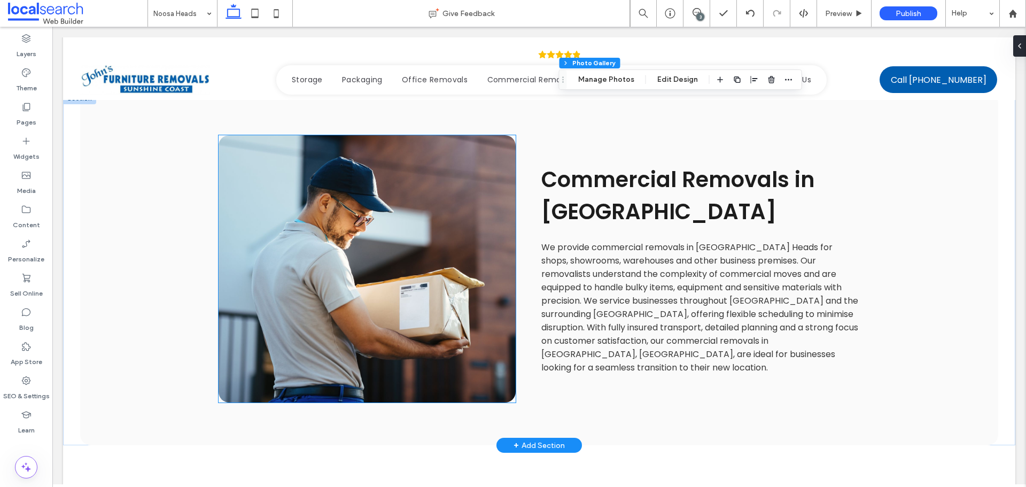
scroll to position [2031, 0]
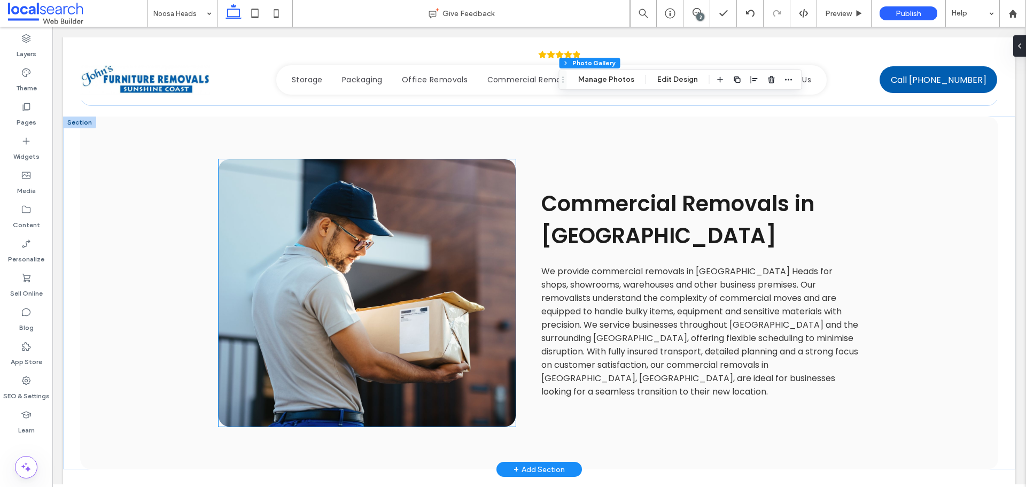
click at [355, 277] on link at bounding box center [367, 292] width 297 height 267
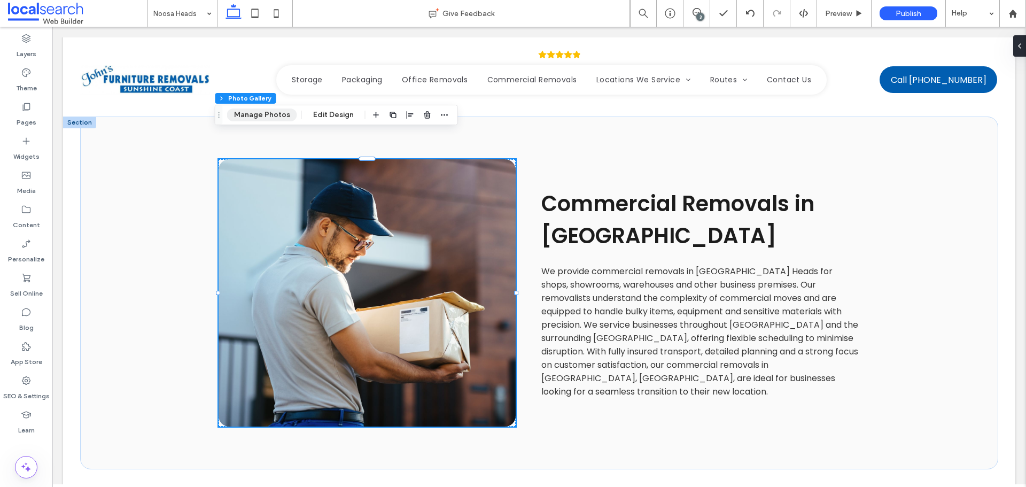
click at [258, 114] on button "Manage Photos" at bounding box center [262, 114] width 70 height 13
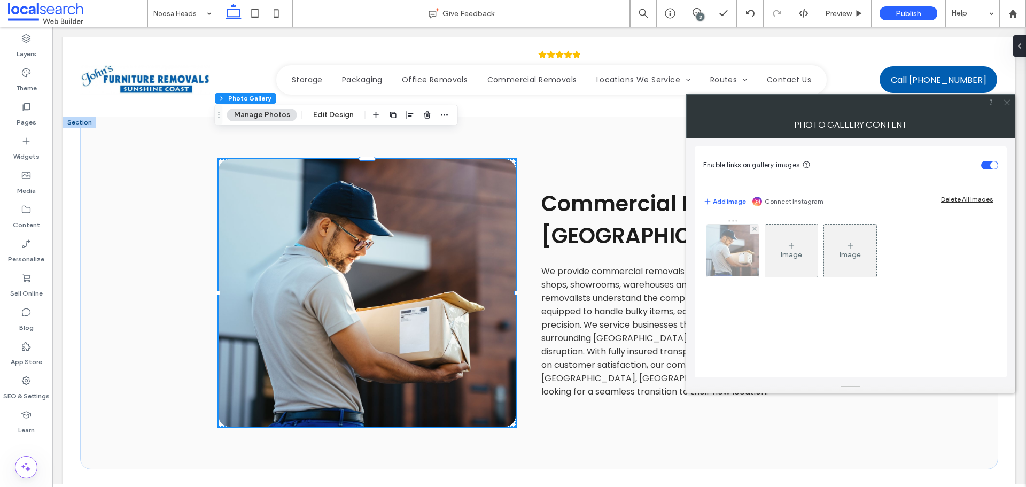
drag, startPoint x: 725, startPoint y: 255, endPoint x: 732, endPoint y: 256, distance: 7.5
click at [725, 256] on img at bounding box center [732, 250] width 57 height 52
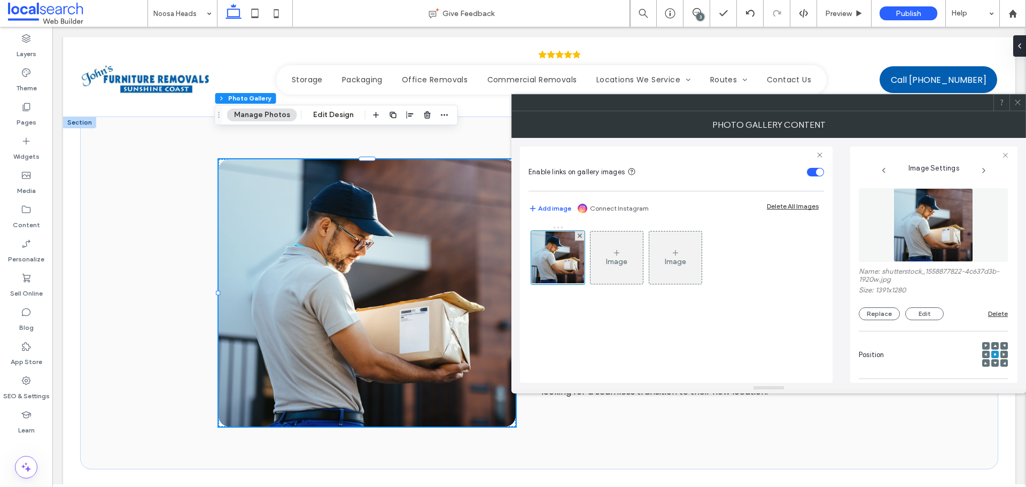
click at [963, 242] on img at bounding box center [933, 225] width 80 height 74
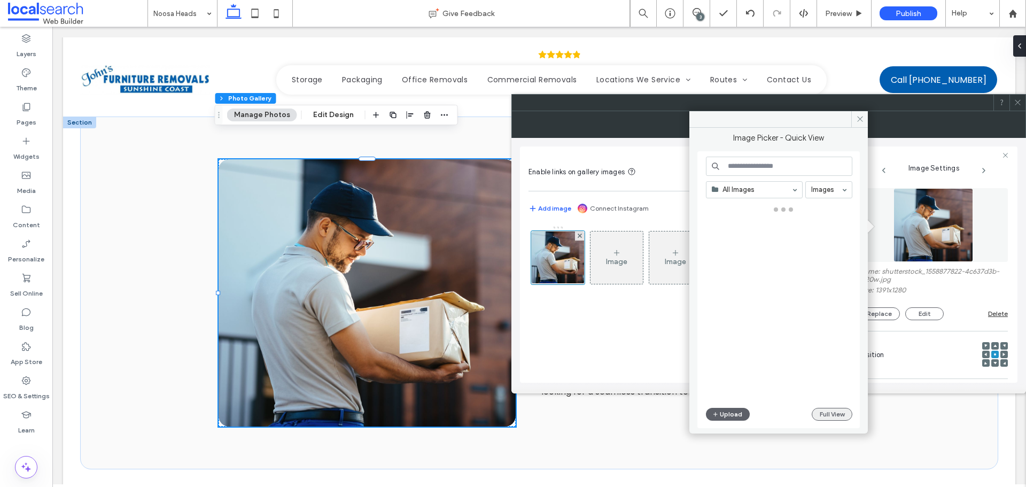
click at [839, 410] on button "Full View" at bounding box center [832, 414] width 41 height 13
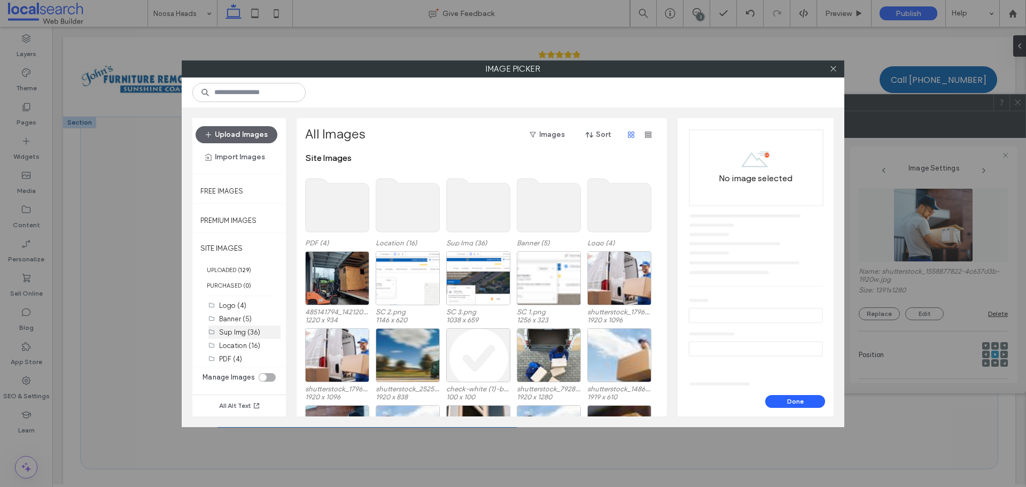
click at [243, 332] on label "Sup Img (36)" at bounding box center [239, 332] width 41 height 8
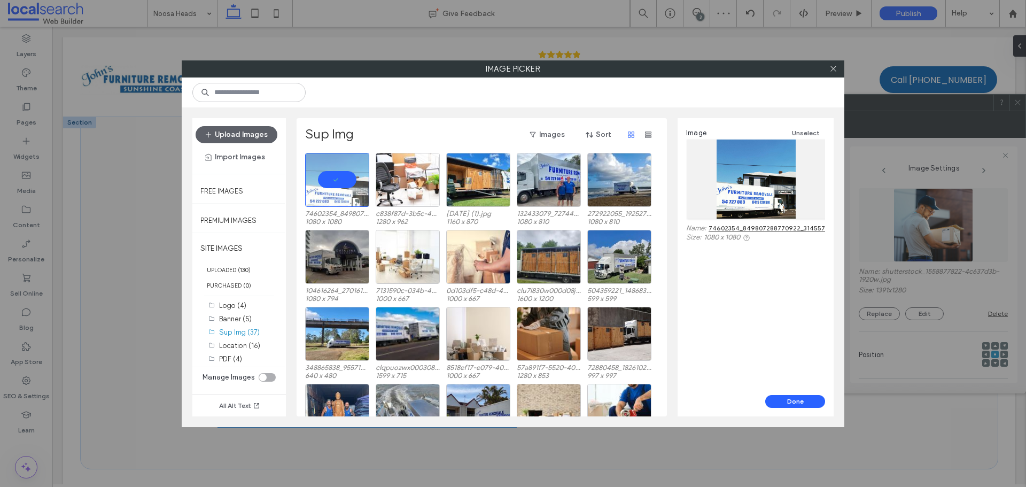
click at [787, 389] on div "Image Unselect Name: 74602354_849807288770922_3145575458964398307_n.jpg Size: 1…" at bounding box center [756, 256] width 156 height 277
click at [782, 397] on button "Done" at bounding box center [795, 401] width 60 height 13
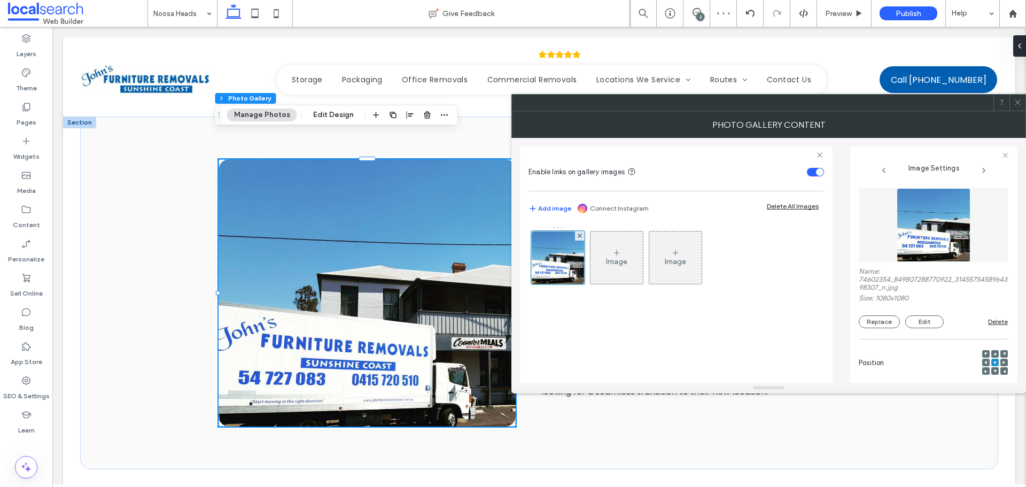
click at [1013, 105] on div at bounding box center [1017, 103] width 16 height 16
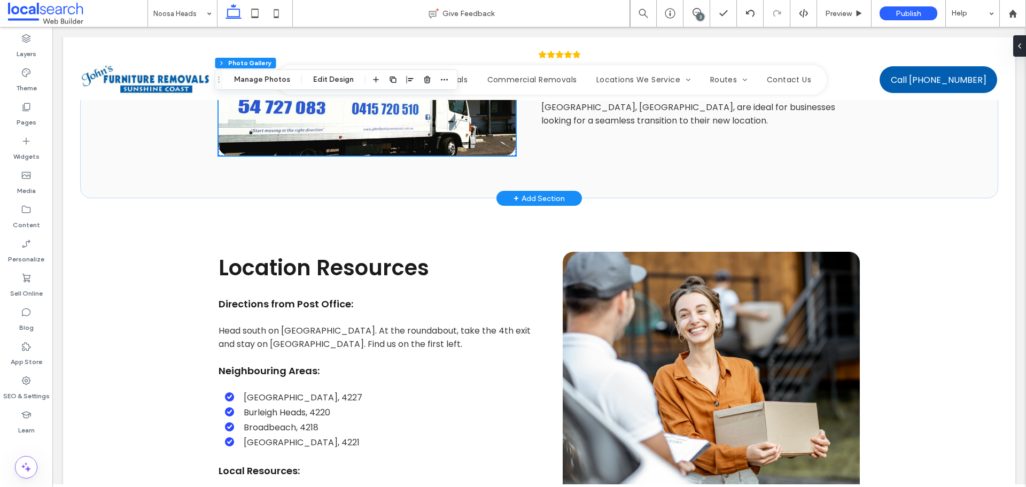
scroll to position [2351, 0]
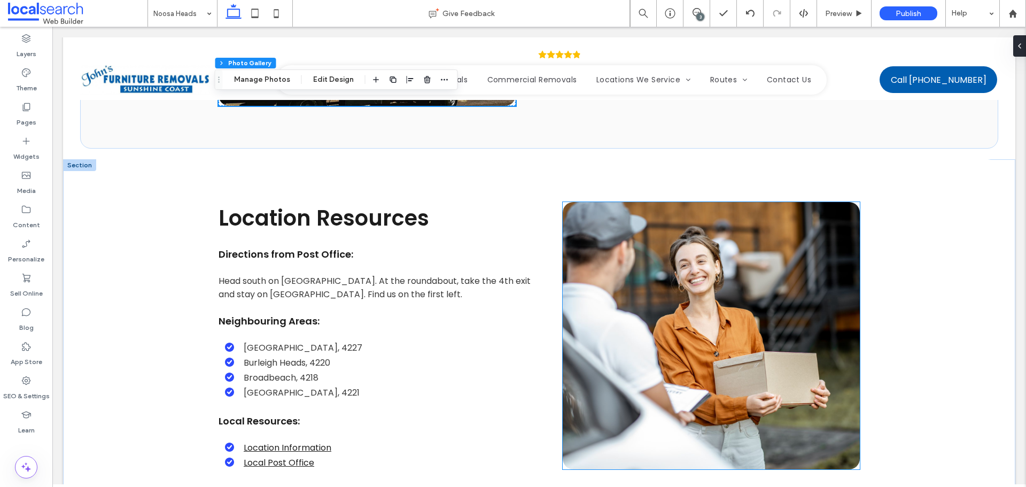
click at [607, 258] on link at bounding box center [711, 335] width 297 height 267
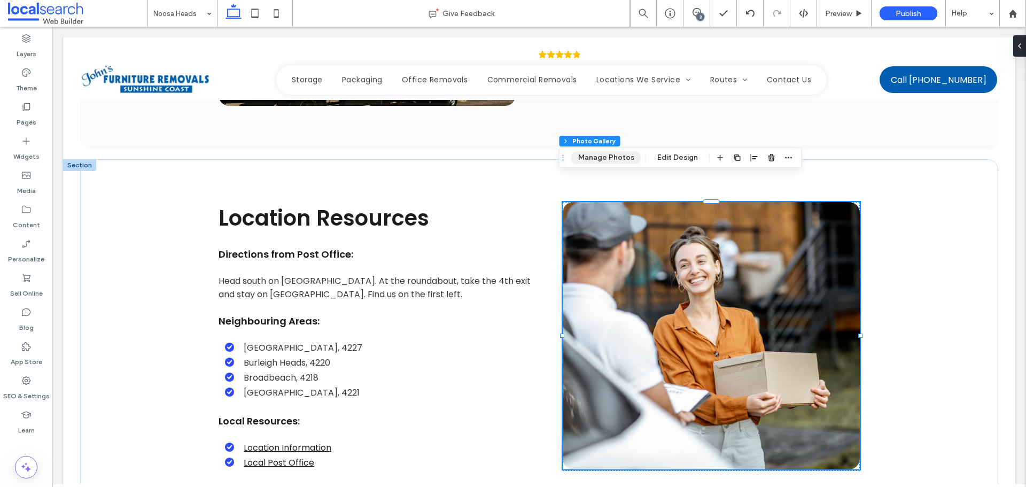
click at [581, 162] on button "Manage Photos" at bounding box center [606, 157] width 70 height 13
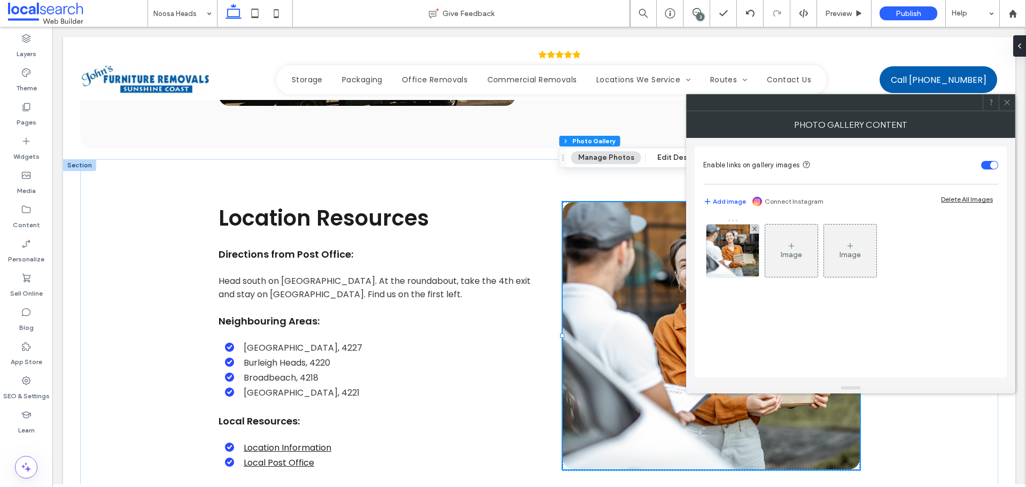
drag, startPoint x: 750, startPoint y: 263, endPoint x: 762, endPoint y: 265, distance: 11.9
click at [750, 263] on img at bounding box center [733, 250] width 79 height 52
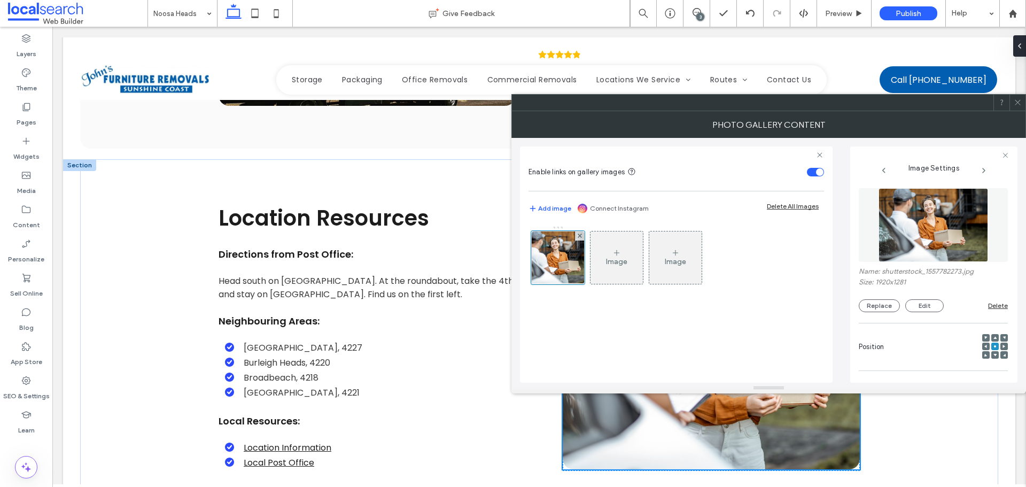
click at [975, 237] on img at bounding box center [934, 225] width 110 height 74
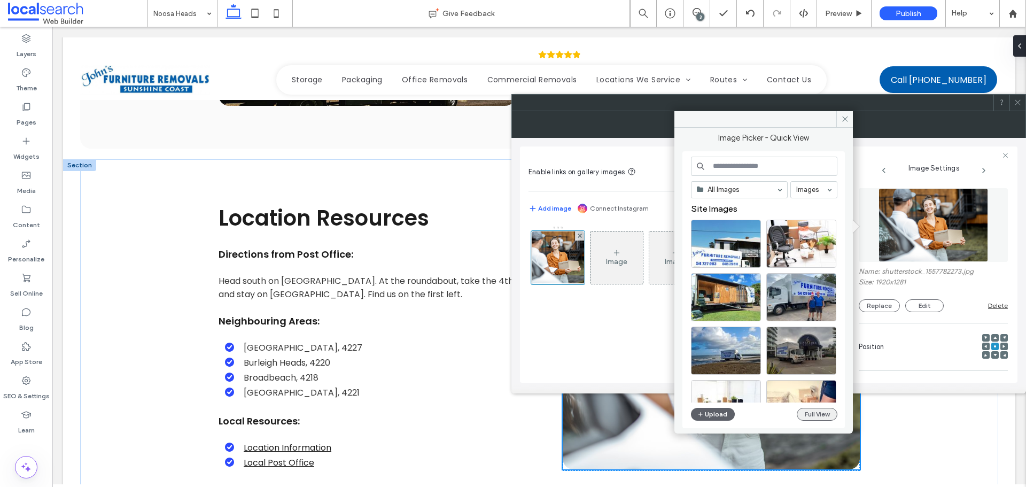
click at [816, 408] on button "Full View" at bounding box center [817, 414] width 41 height 13
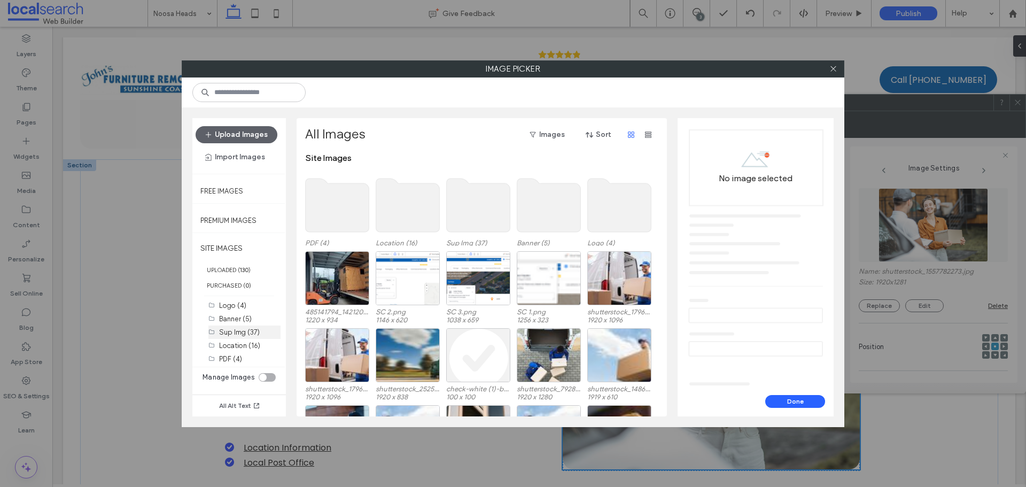
click at [241, 330] on label "Sup Img (37)" at bounding box center [239, 332] width 41 height 8
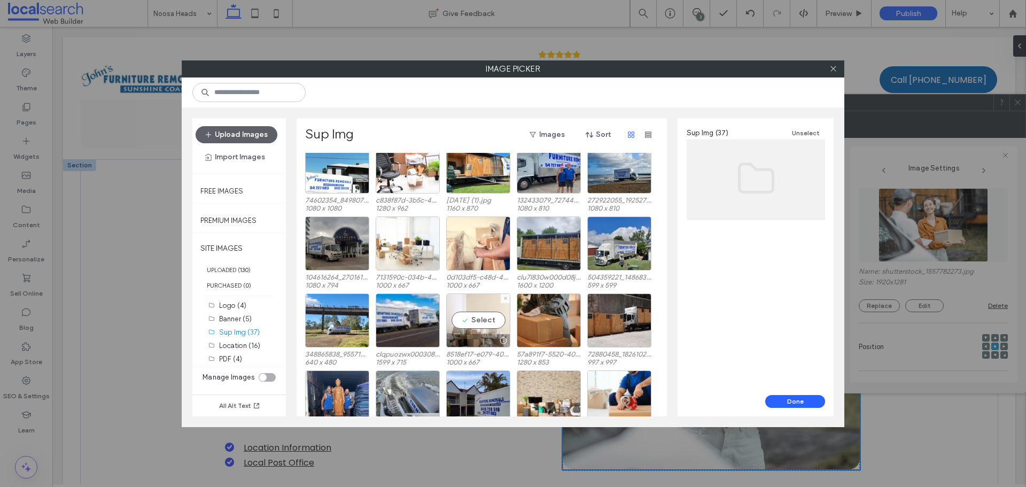
scroll to position [0, 0]
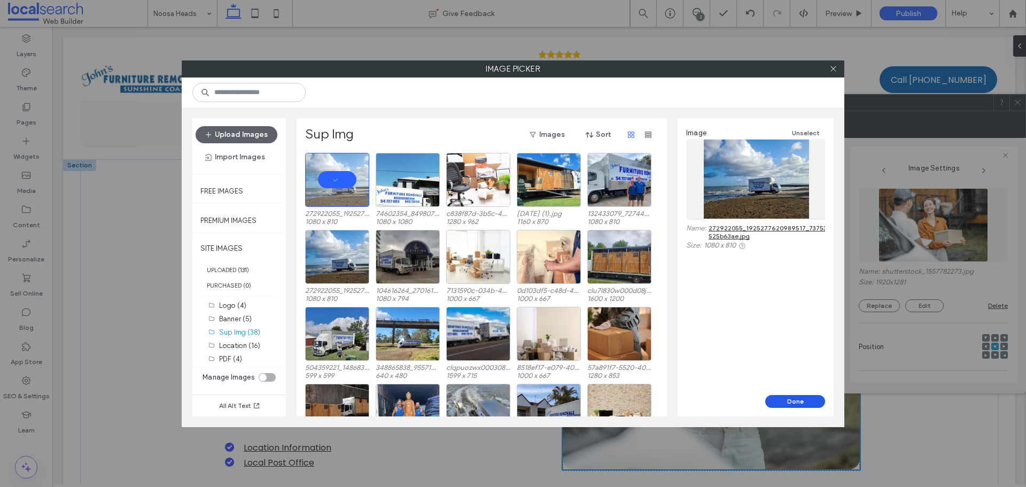
click at [787, 399] on button "Done" at bounding box center [795, 401] width 60 height 13
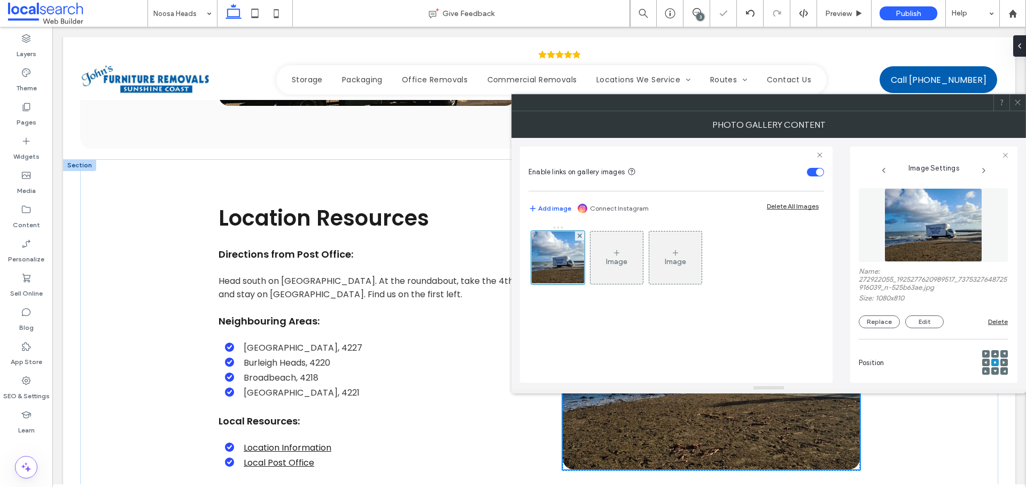
drag, startPoint x: 1025, startPoint y: 102, endPoint x: 967, endPoint y: 129, distance: 64.6
click at [1023, 102] on div at bounding box center [768, 102] width 515 height 17
click at [1024, 106] on div at bounding box center [1017, 103] width 16 height 16
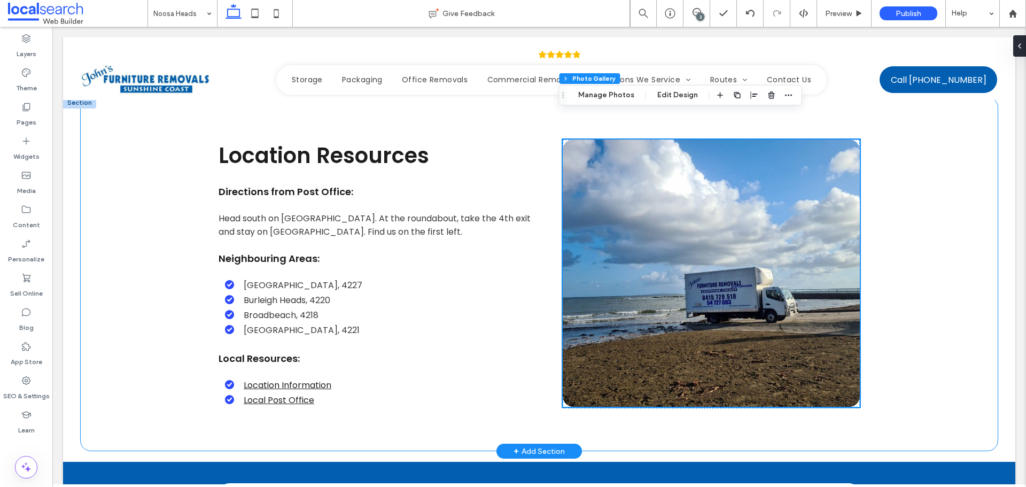
scroll to position [2405, 0]
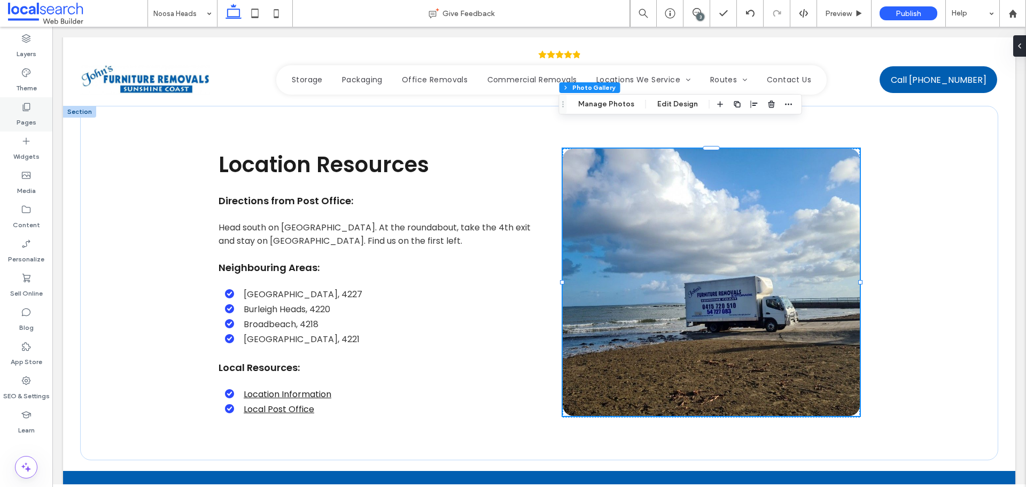
click at [35, 120] on label "Pages" at bounding box center [27, 119] width 20 height 15
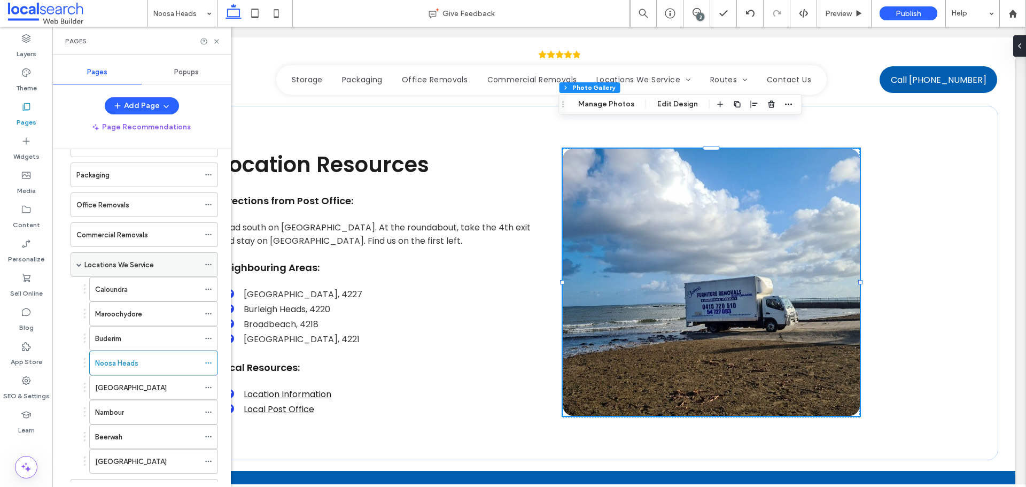
scroll to position [214, 0]
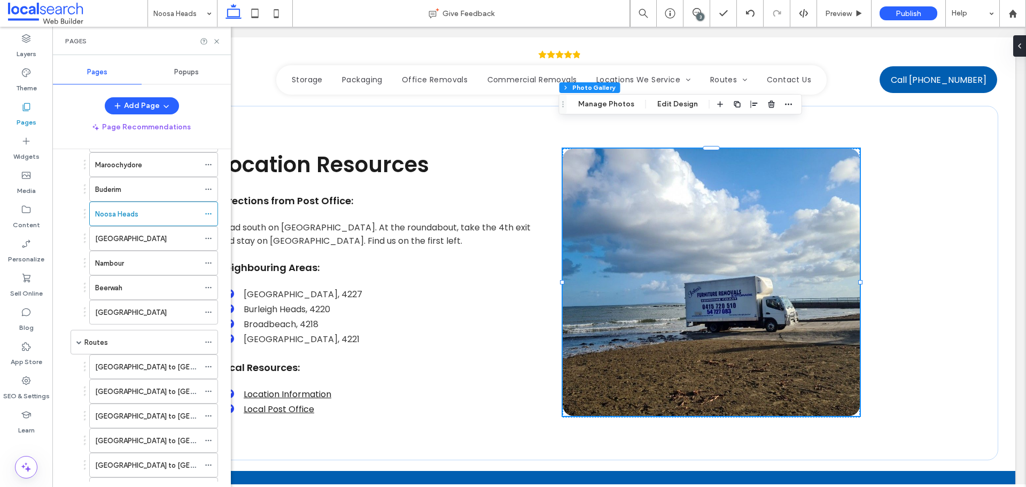
click at [138, 240] on label "[GEOGRAPHIC_DATA]" at bounding box center [131, 238] width 72 height 19
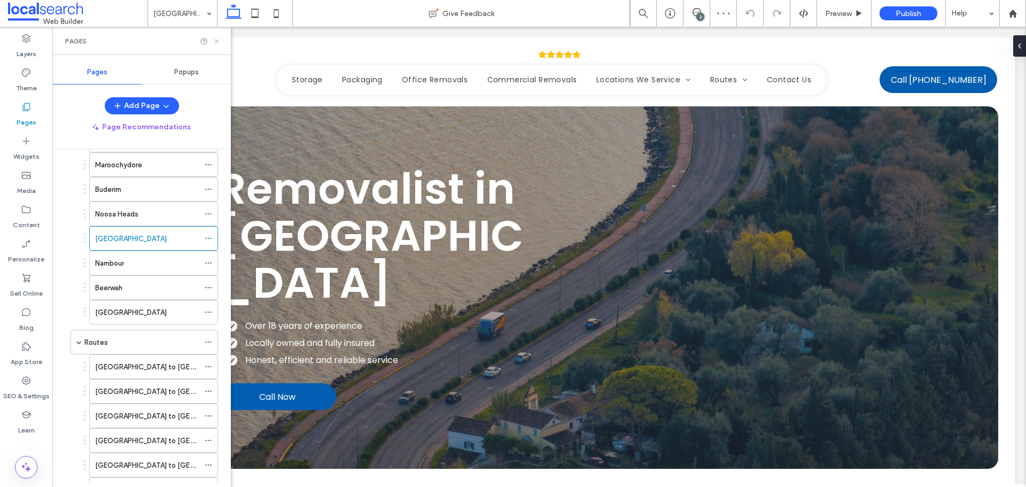
click at [215, 42] on icon at bounding box center [217, 41] width 8 height 8
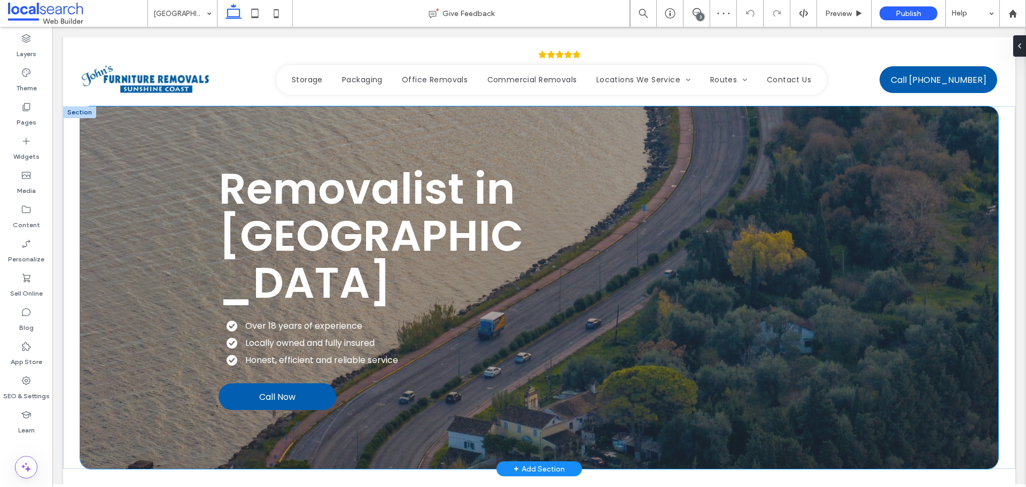
click at [508, 130] on div "Removalist in Mountain Creek Over 18 years of experience Locally owned and full…" at bounding box center [539, 287] width 641 height 362
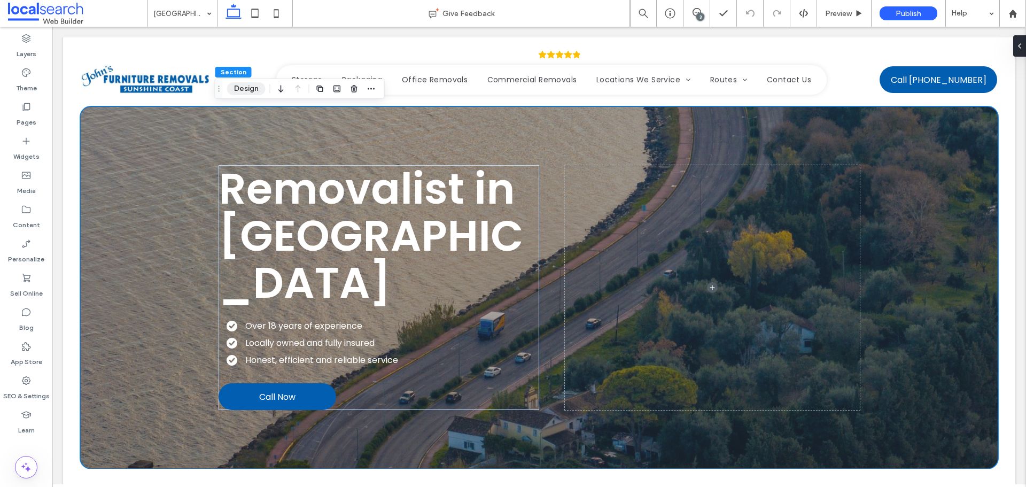
click at [240, 92] on button "Design" at bounding box center [246, 88] width 38 height 13
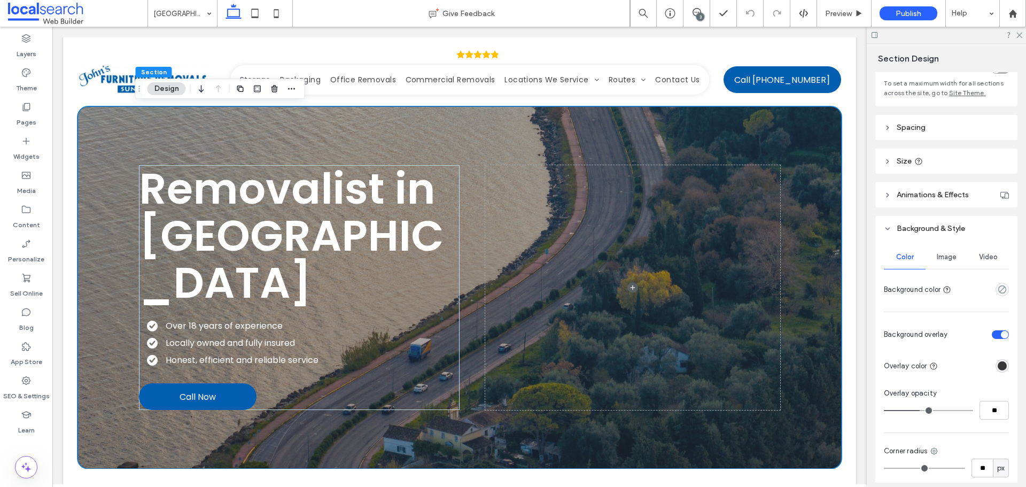
scroll to position [214, 0]
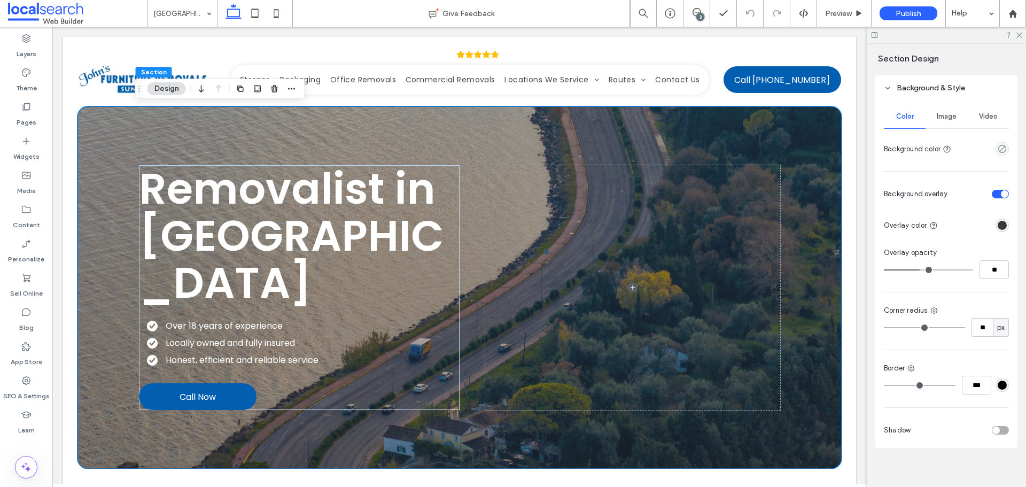
click at [942, 115] on span "Image" at bounding box center [947, 116] width 20 height 9
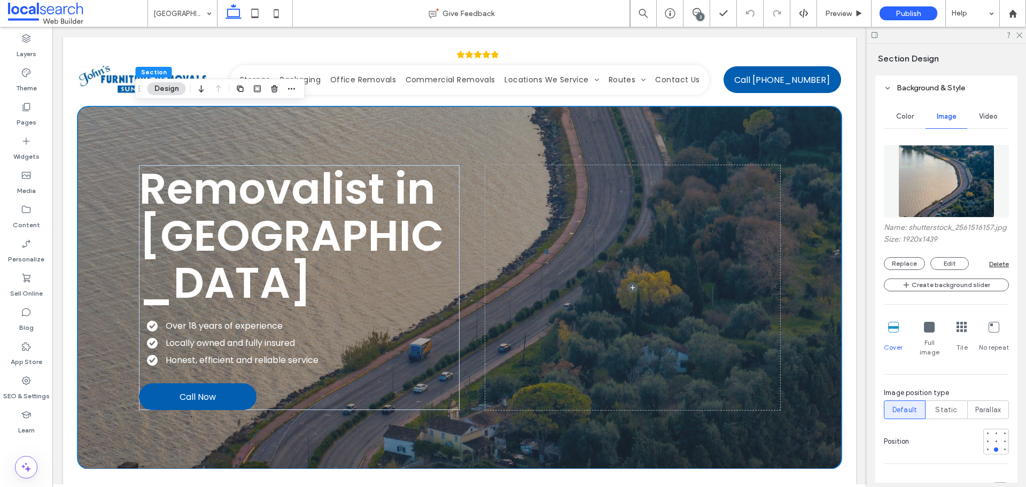
click at [936, 201] on img at bounding box center [946, 181] width 97 height 73
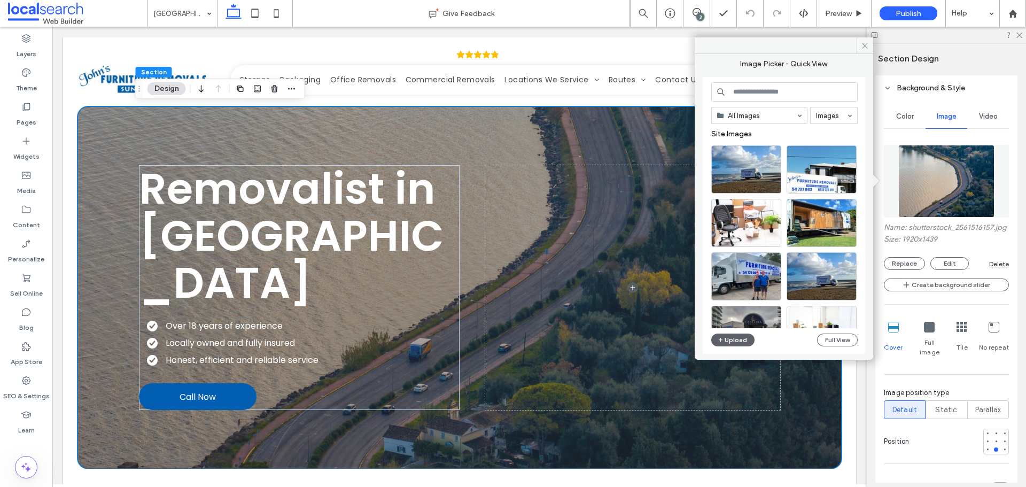
click at [789, 97] on input at bounding box center [784, 91] width 146 height 19
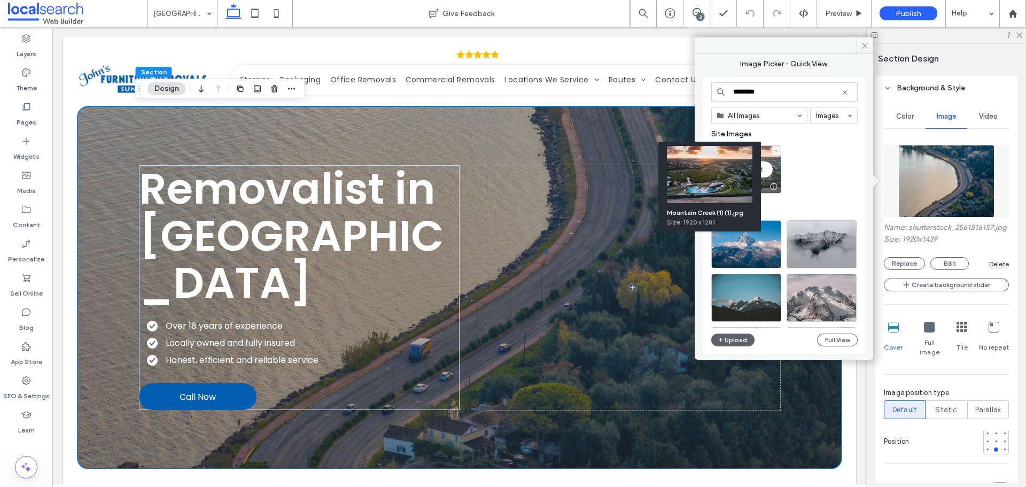
type input "********"
click at [770, 172] on div "Select" at bounding box center [746, 169] width 70 height 48
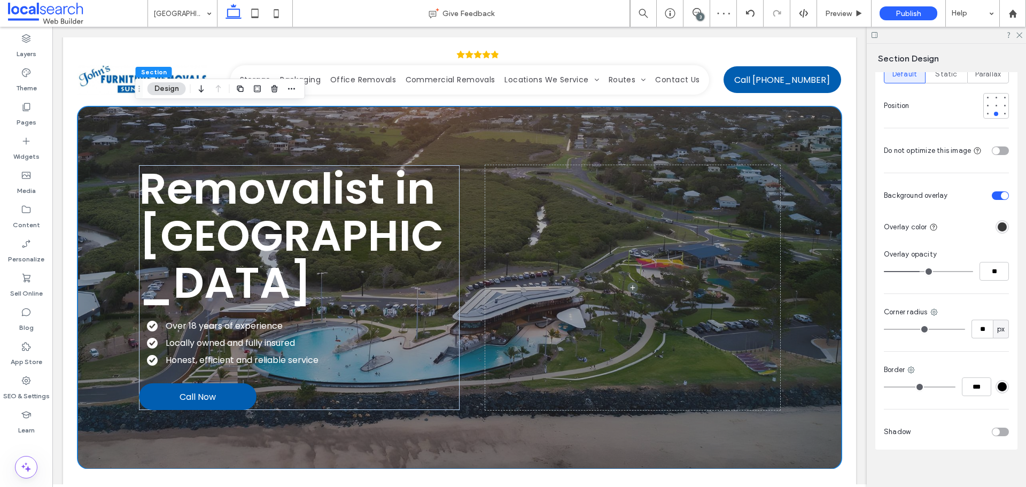
scroll to position [354, 0]
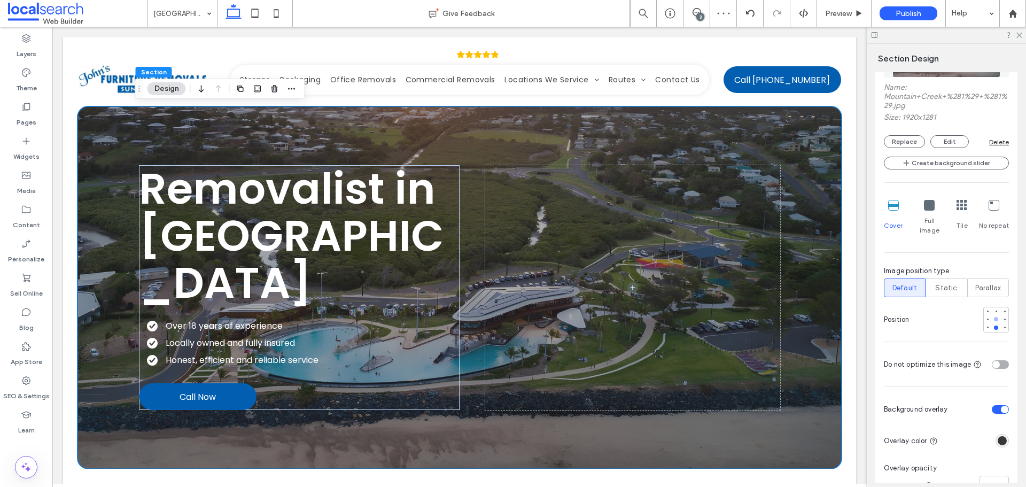
click at [994, 317] on div at bounding box center [996, 319] width 4 height 4
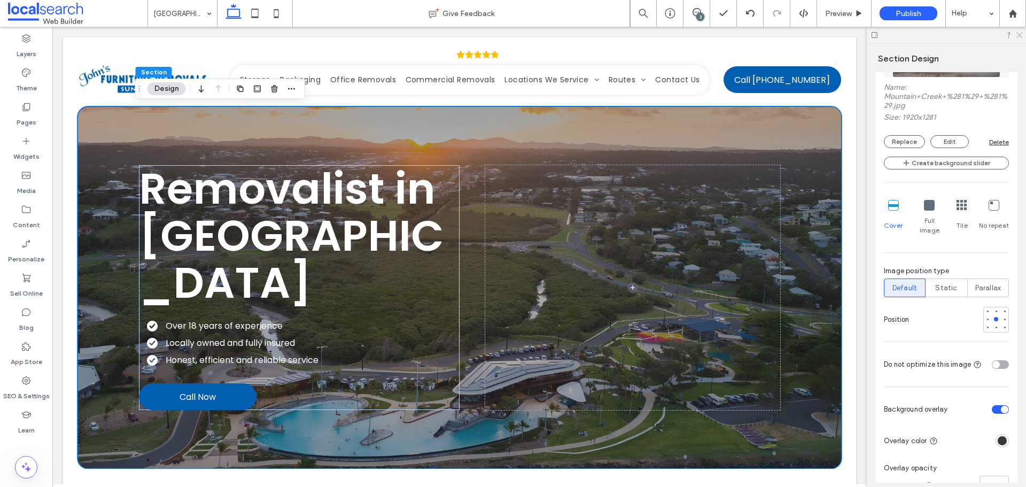
click at [1019, 37] on icon at bounding box center [1018, 34] width 7 height 7
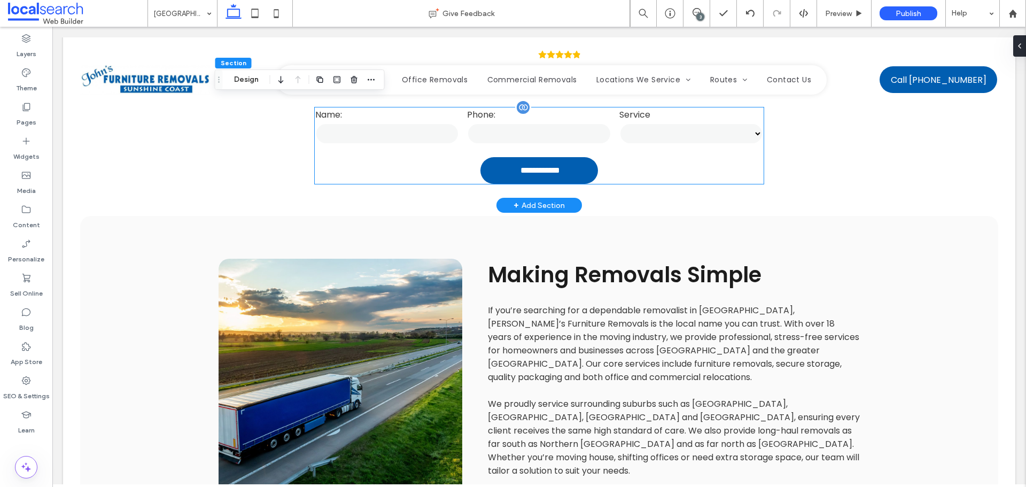
scroll to position [534, 0]
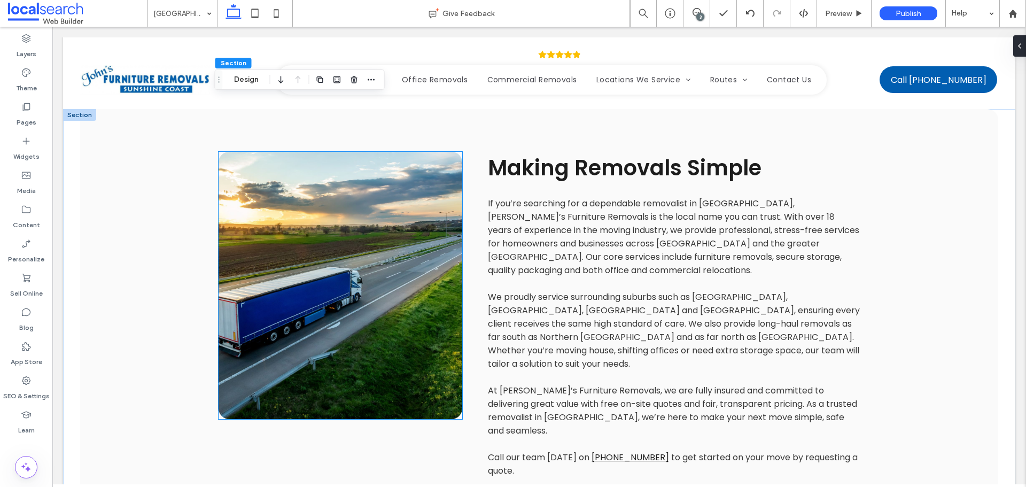
click at [333, 316] on link at bounding box center [341, 285] width 244 height 267
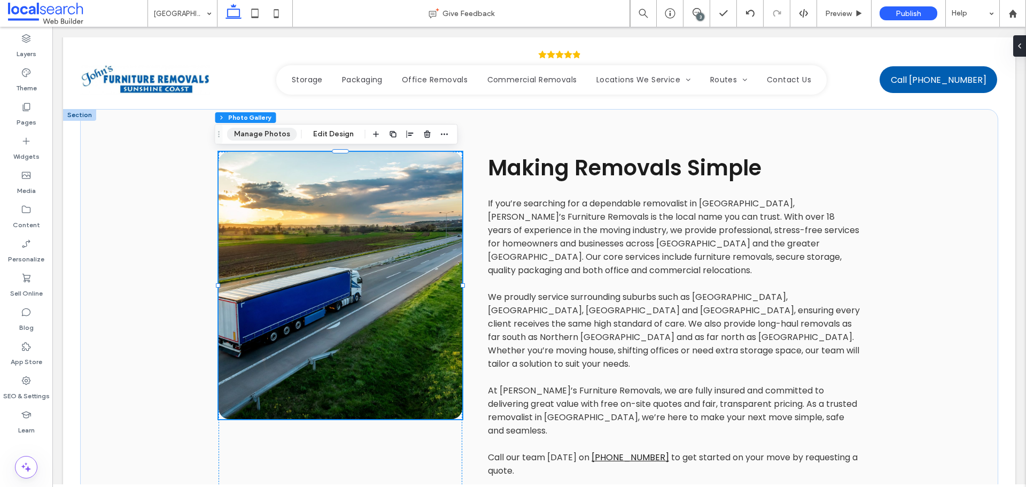
click at [261, 133] on button "Manage Photos" at bounding box center [262, 134] width 70 height 13
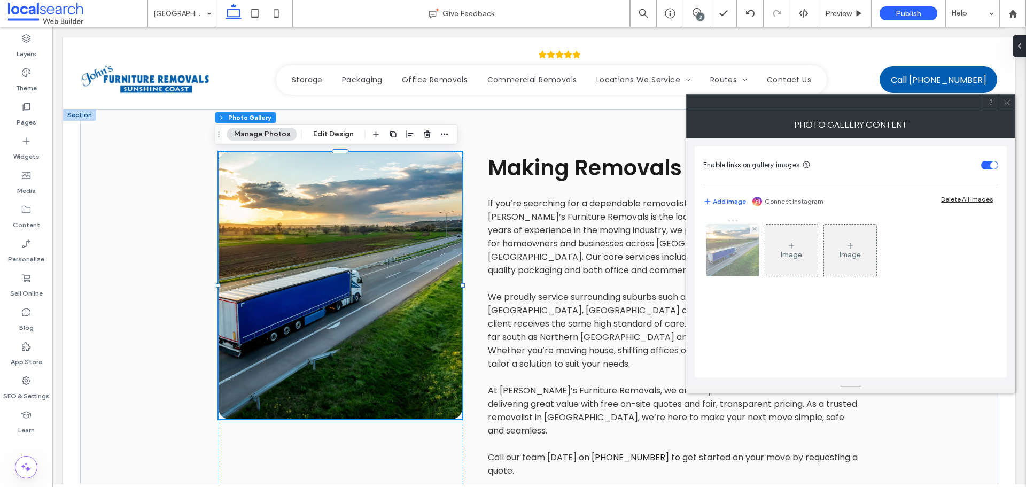
click at [727, 253] on img at bounding box center [733, 250] width 79 height 52
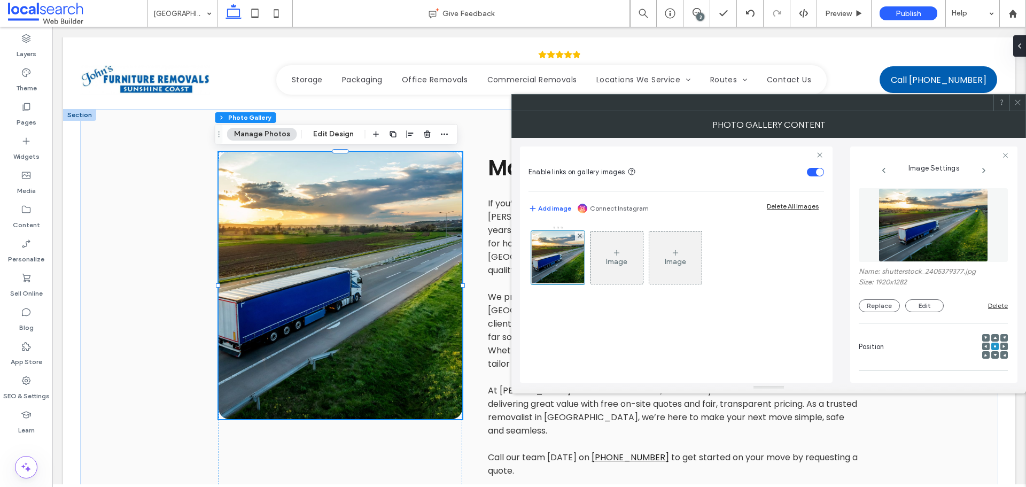
click at [937, 247] on img at bounding box center [934, 225] width 110 height 74
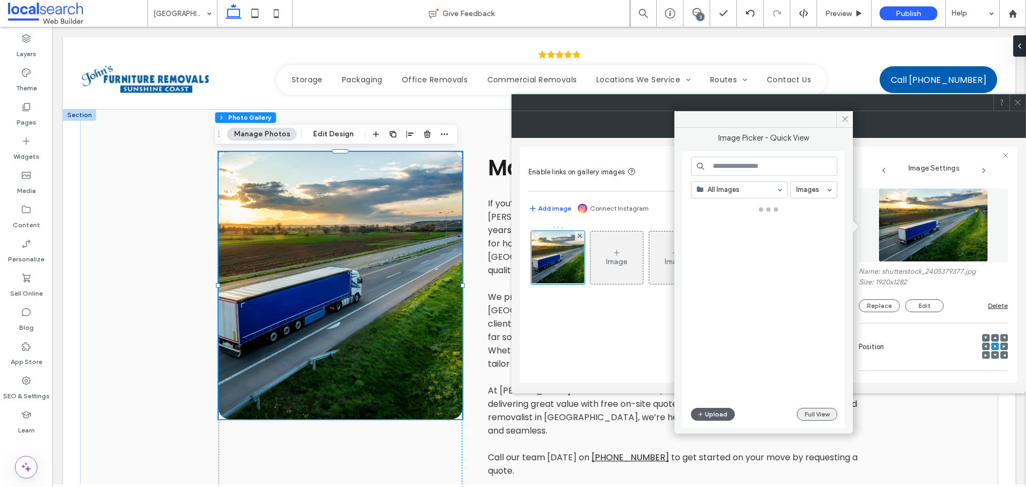
click at [818, 413] on button "Full View" at bounding box center [817, 414] width 41 height 13
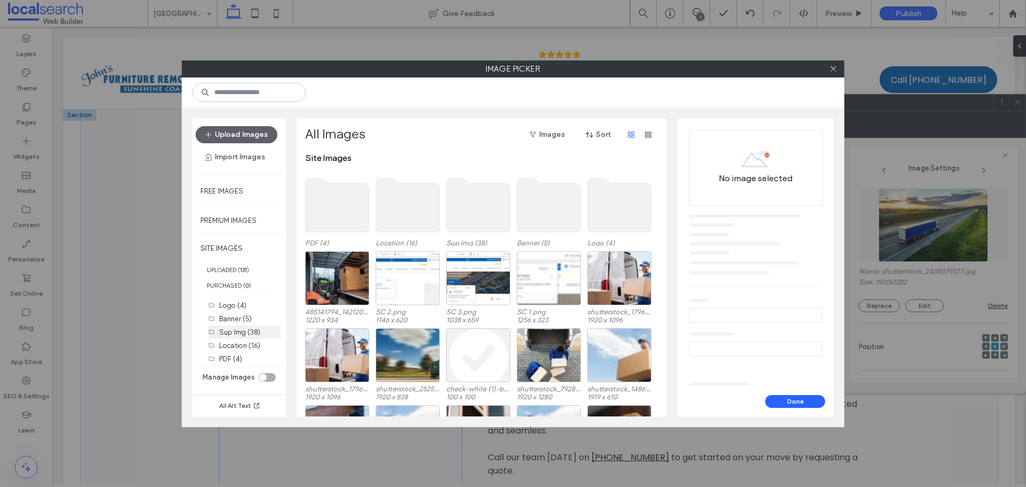
click at [240, 332] on label "Sup Img (38)" at bounding box center [239, 332] width 41 height 8
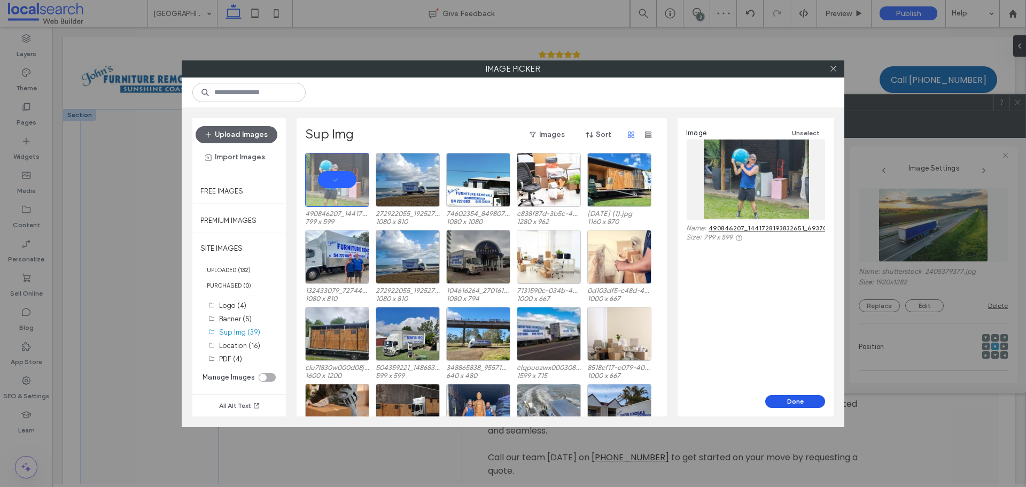
click at [809, 403] on button "Done" at bounding box center [795, 401] width 60 height 13
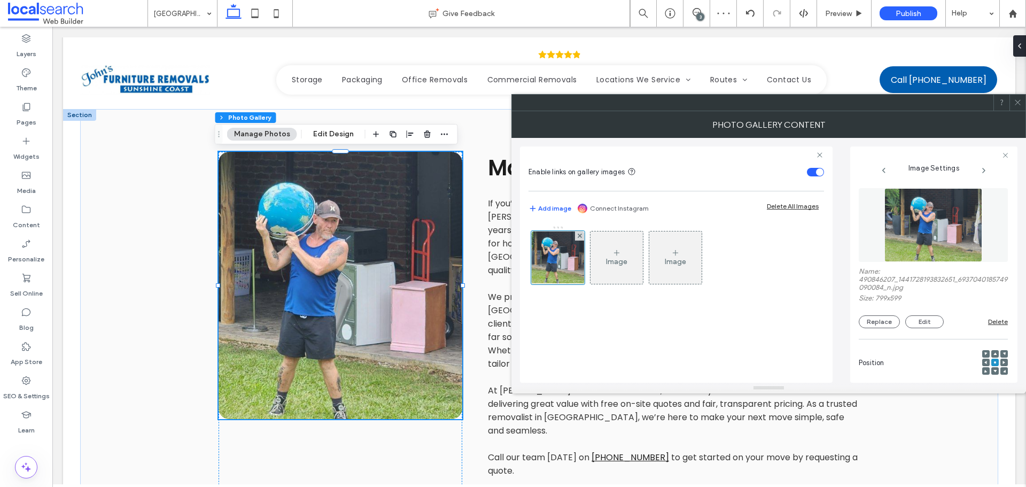
click at [1023, 98] on div at bounding box center [1017, 103] width 16 height 16
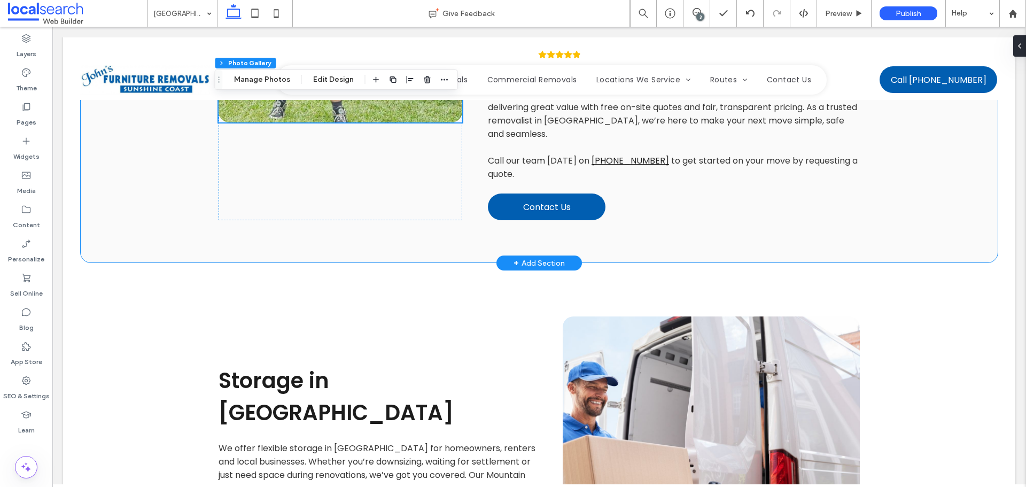
scroll to position [962, 0]
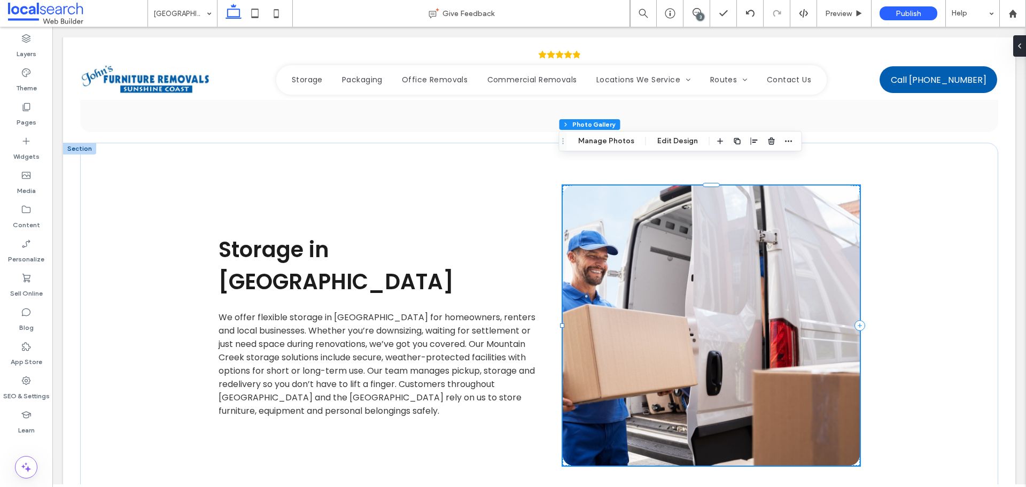
click at [664, 228] on link at bounding box center [711, 325] width 297 height 280
click at [616, 148] on div "Section Column Photo Gallery Manage Photos Edit Design" at bounding box center [680, 141] width 243 height 20
click at [616, 145] on button "Manage Photos" at bounding box center [606, 141] width 70 height 13
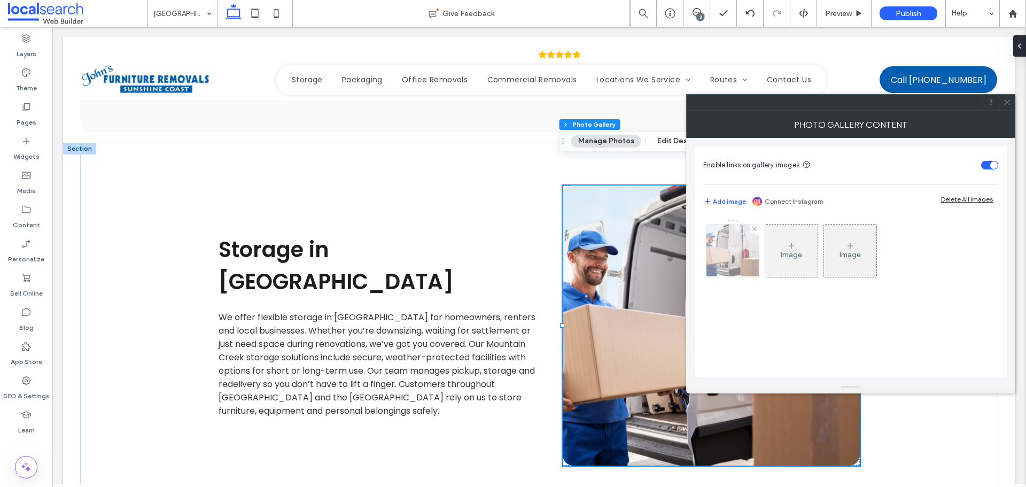
click at [741, 251] on img at bounding box center [733, 250] width 92 height 52
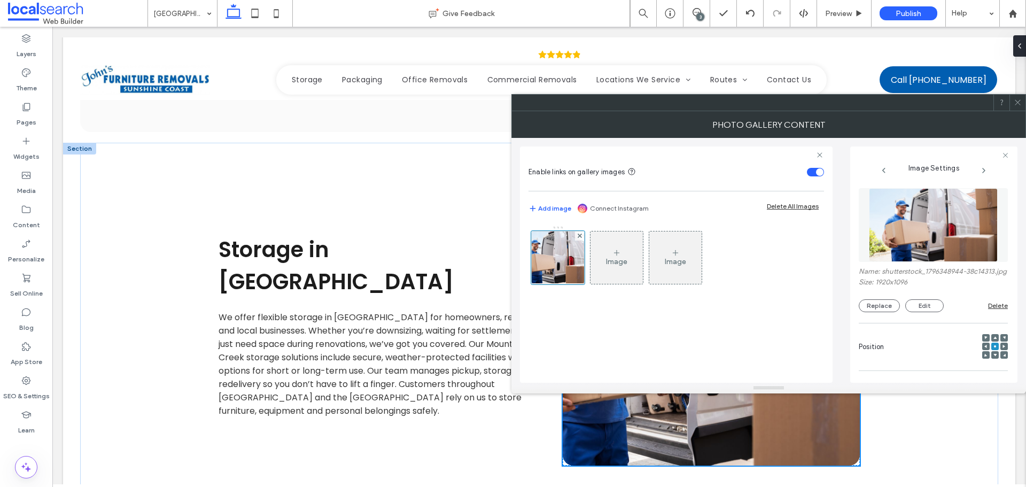
click at [991, 222] on img at bounding box center [933, 225] width 128 height 74
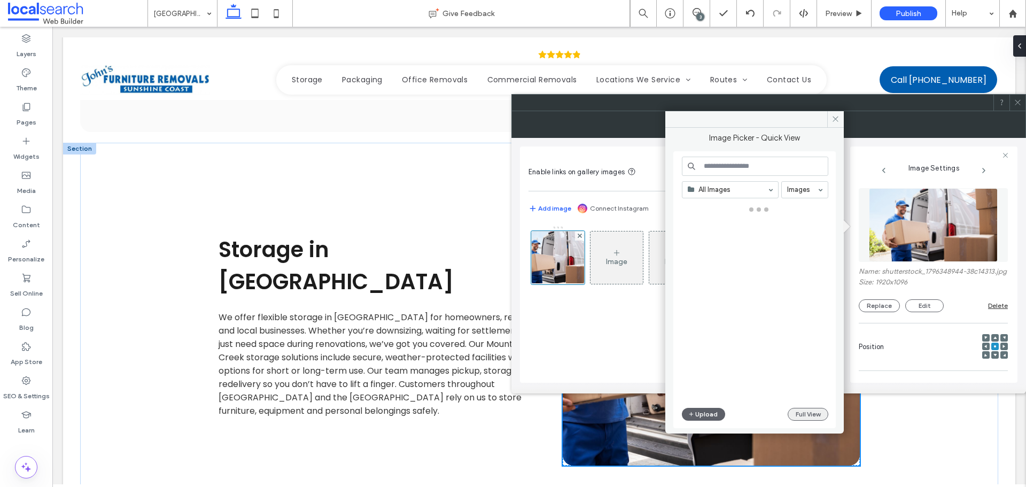
click at [817, 414] on button "Full View" at bounding box center [808, 414] width 41 height 13
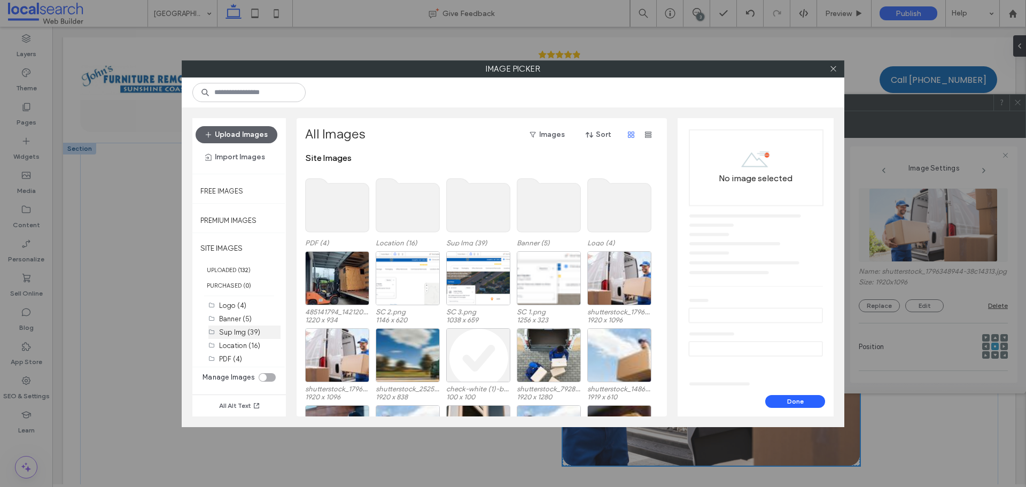
click at [242, 332] on label "Sup Img (39)" at bounding box center [239, 332] width 41 height 8
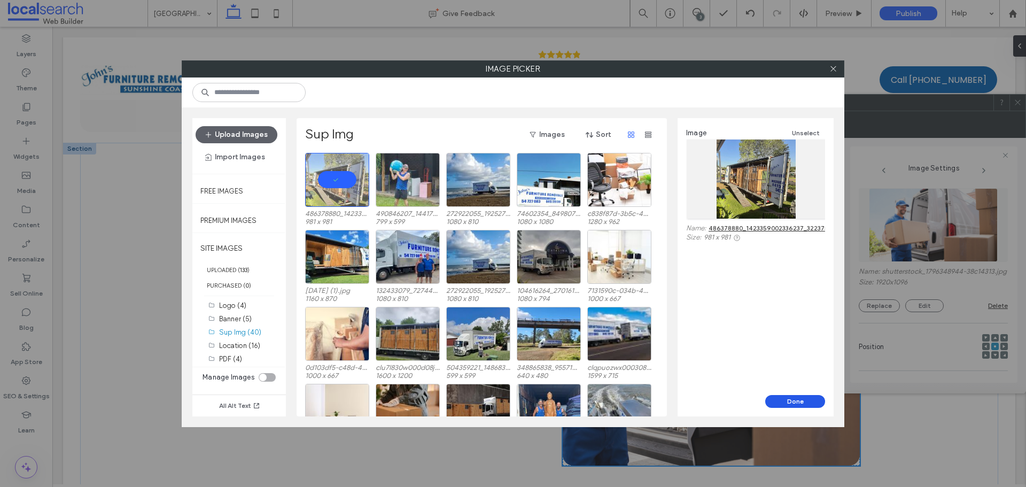
click at [797, 399] on button "Done" at bounding box center [795, 401] width 60 height 13
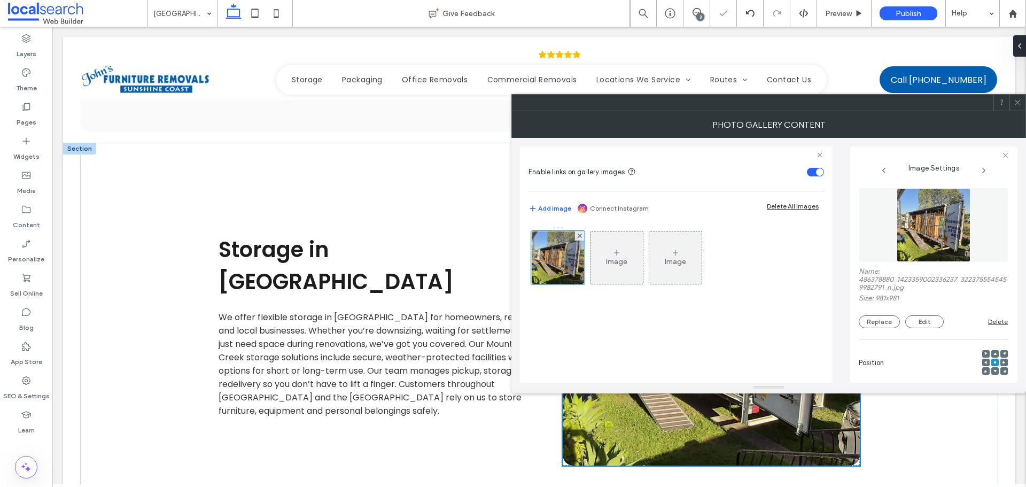
click at [1019, 100] on icon at bounding box center [1018, 102] width 8 height 8
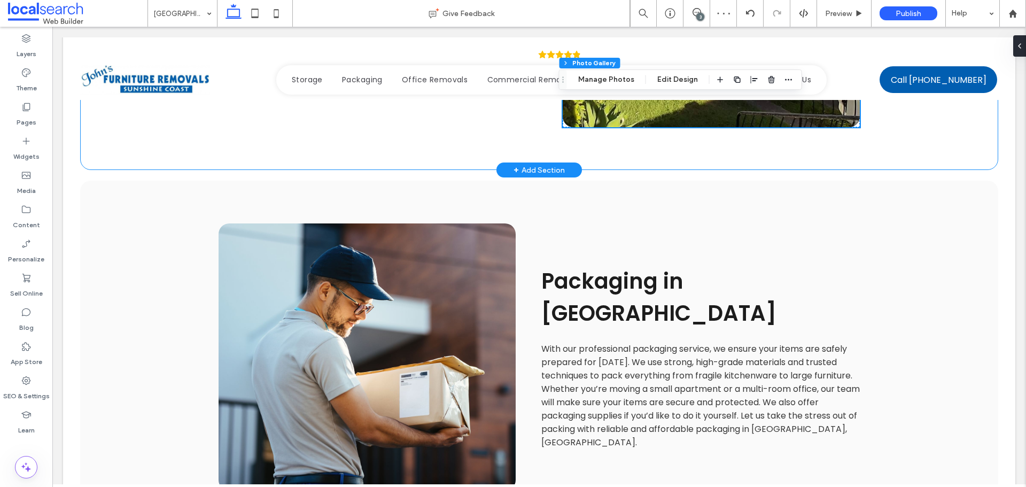
scroll to position [1336, 0]
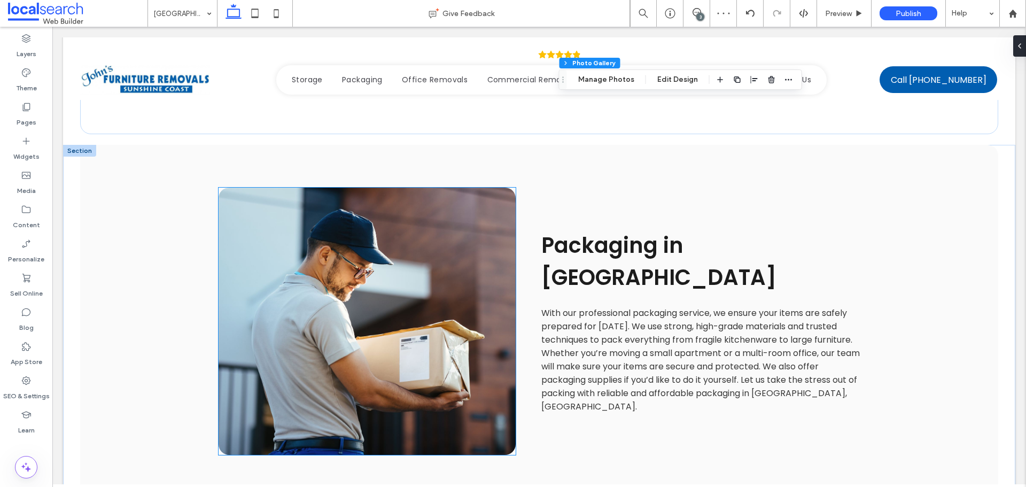
click at [367, 220] on link at bounding box center [367, 321] width 297 height 267
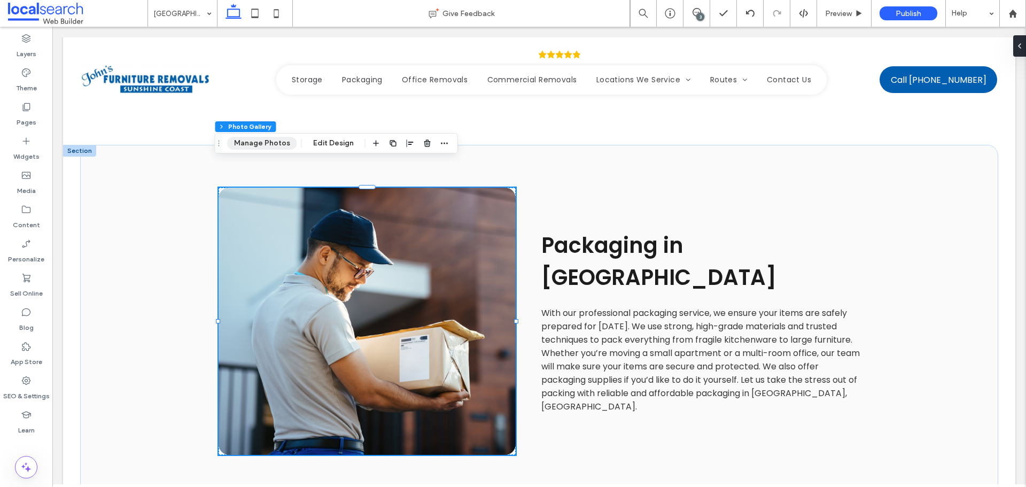
click at [270, 148] on button "Manage Photos" at bounding box center [262, 143] width 70 height 13
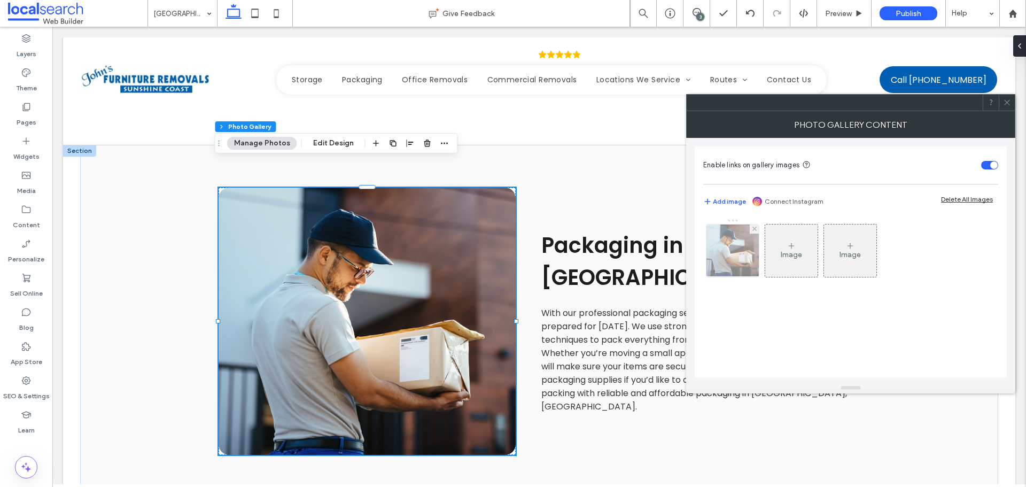
click at [733, 242] on img at bounding box center [732, 250] width 57 height 52
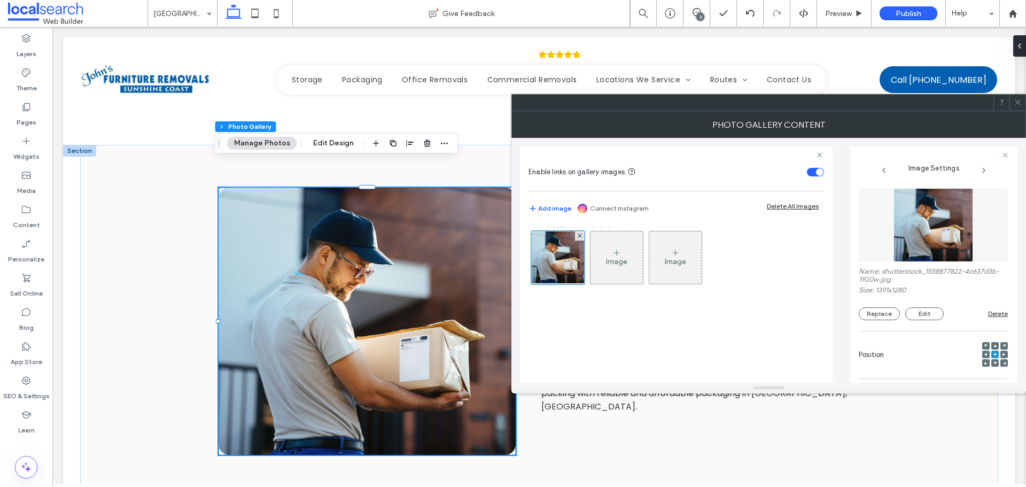
click at [974, 224] on figure at bounding box center [933, 225] width 149 height 74
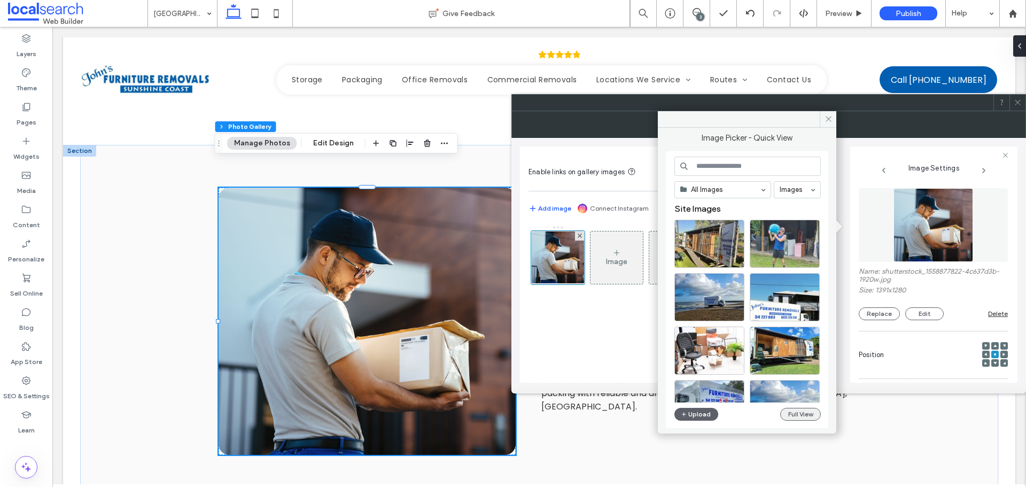
click at [804, 414] on button "Full View" at bounding box center [800, 414] width 41 height 13
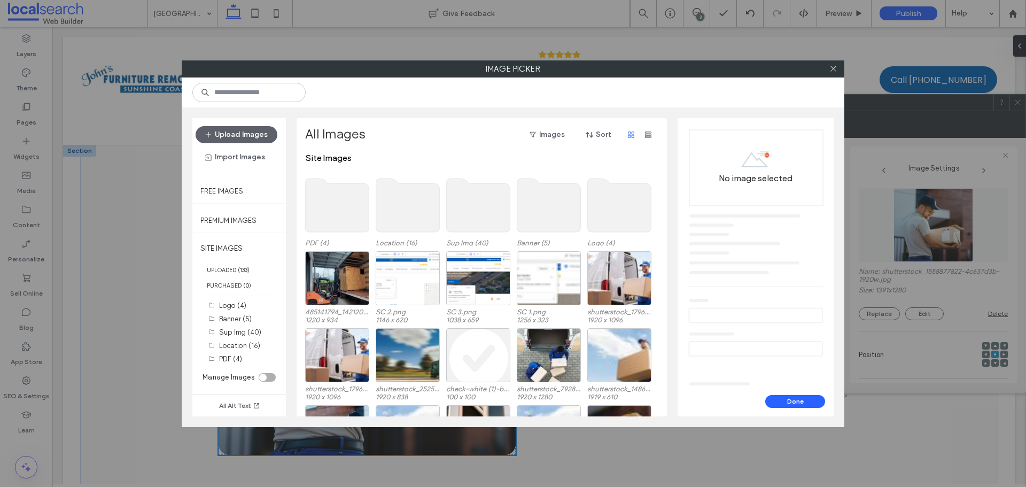
drag, startPoint x: 237, startPoint y: 334, endPoint x: 157, endPoint y: 312, distance: 83.2
click at [236, 334] on label "Sup Img (40)" at bounding box center [240, 332] width 42 height 8
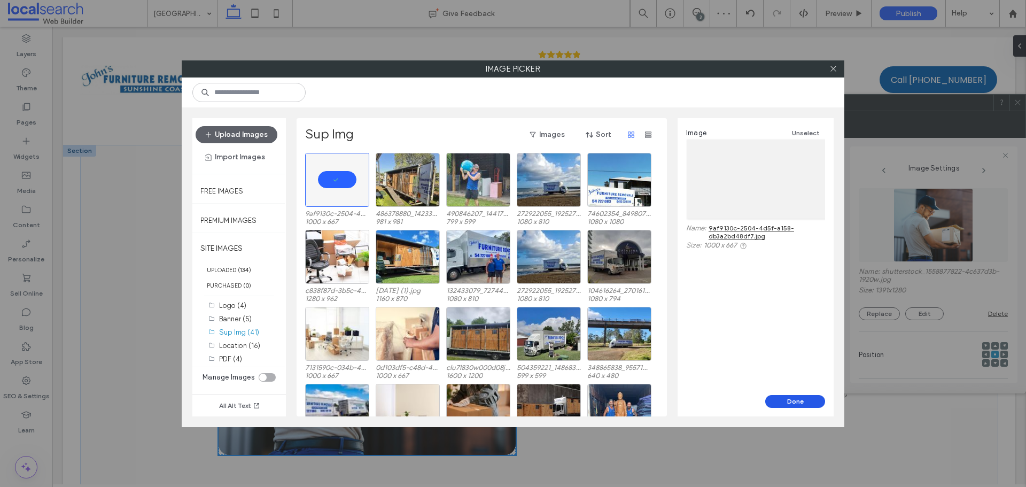
click at [774, 403] on button "Done" at bounding box center [795, 401] width 60 height 13
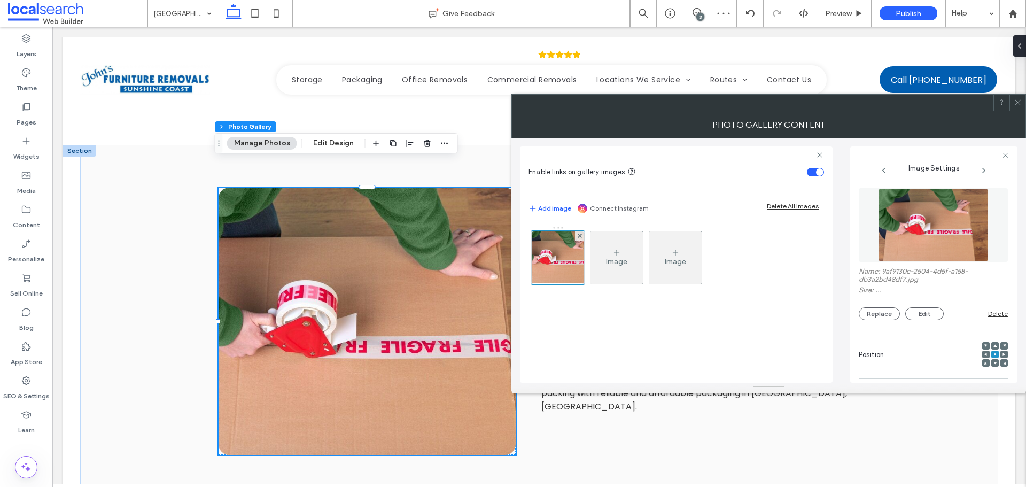
click at [1019, 106] on span at bounding box center [1018, 103] width 8 height 16
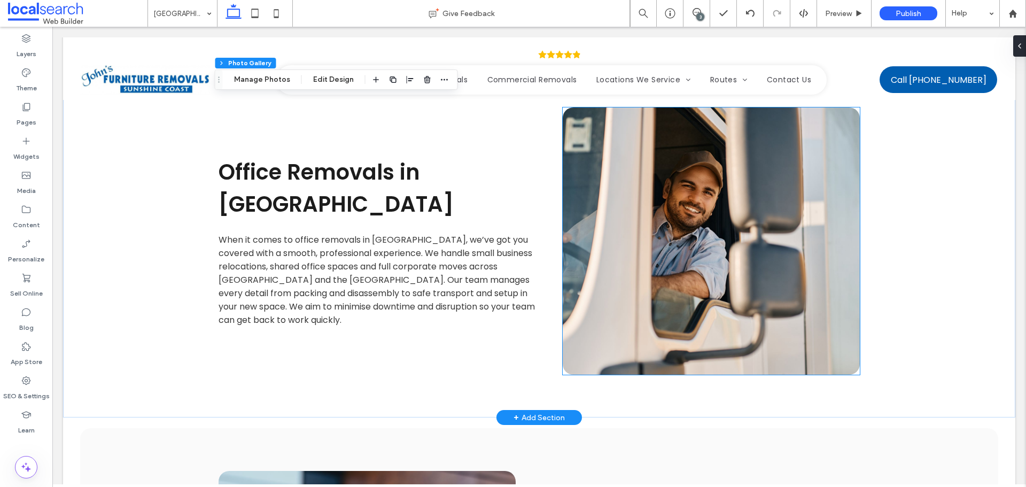
scroll to position [1763, 0]
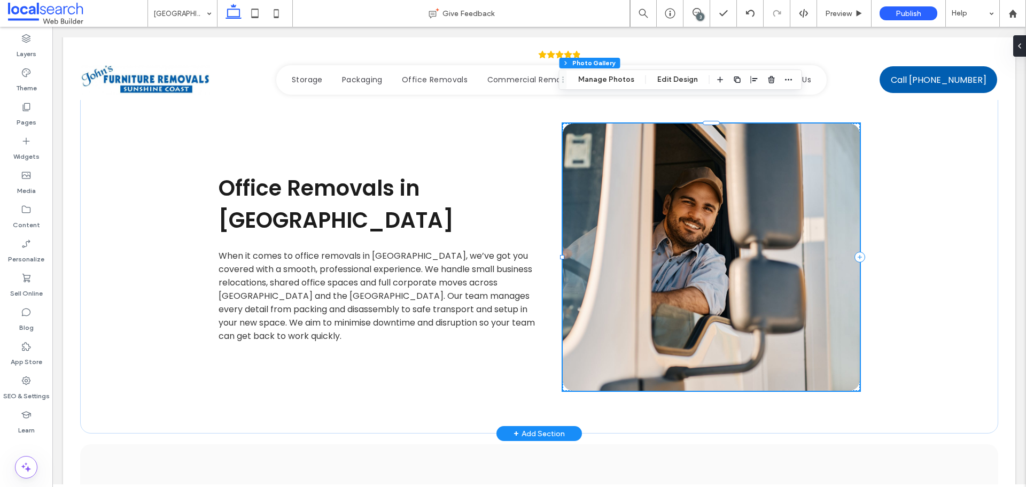
click at [672, 187] on link at bounding box center [711, 256] width 297 height 267
click at [616, 76] on button "Manage Photos" at bounding box center [606, 79] width 70 height 13
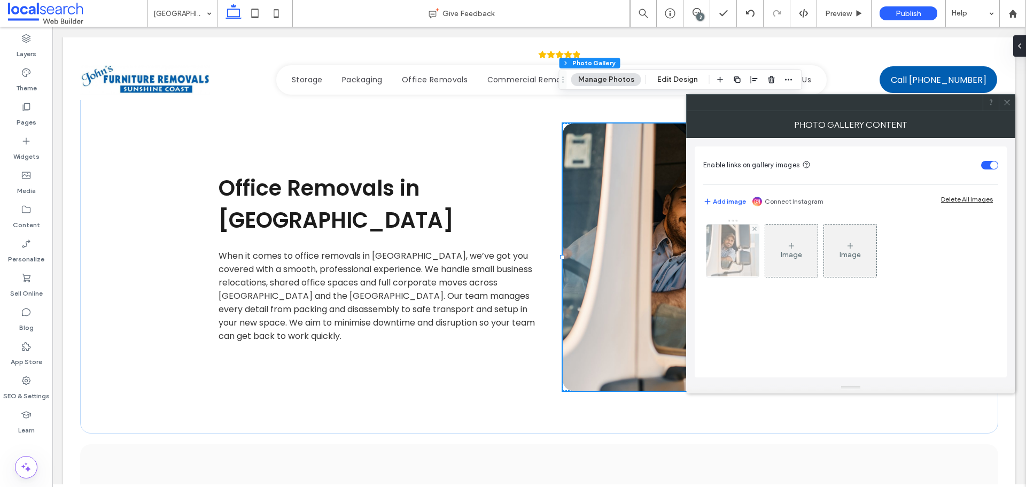
click at [750, 252] on img at bounding box center [733, 250] width 79 height 52
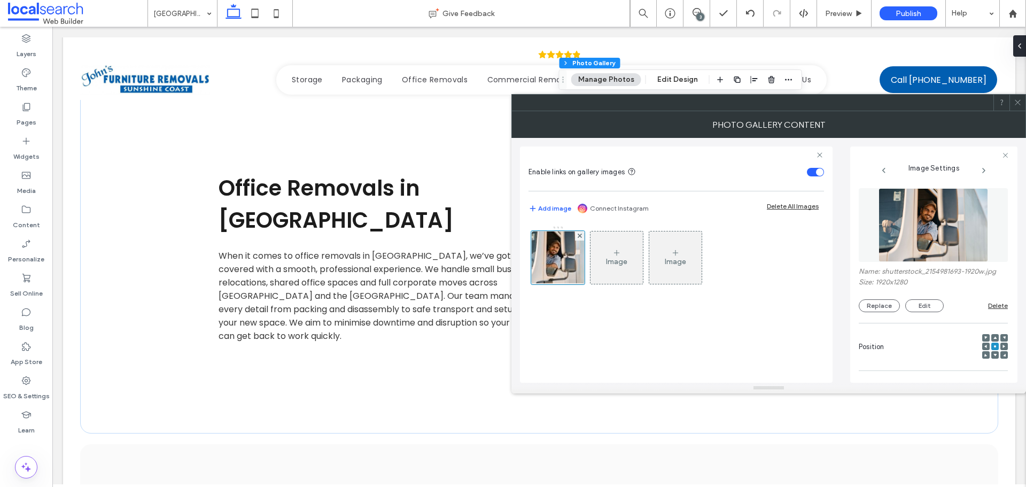
click at [911, 245] on img at bounding box center [934, 225] width 110 height 74
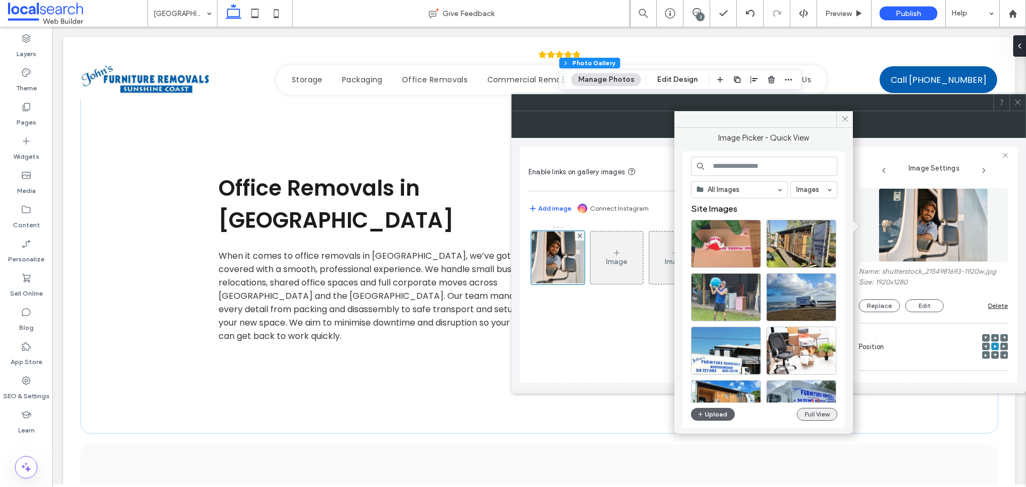
click at [804, 408] on button "Full View" at bounding box center [817, 414] width 41 height 13
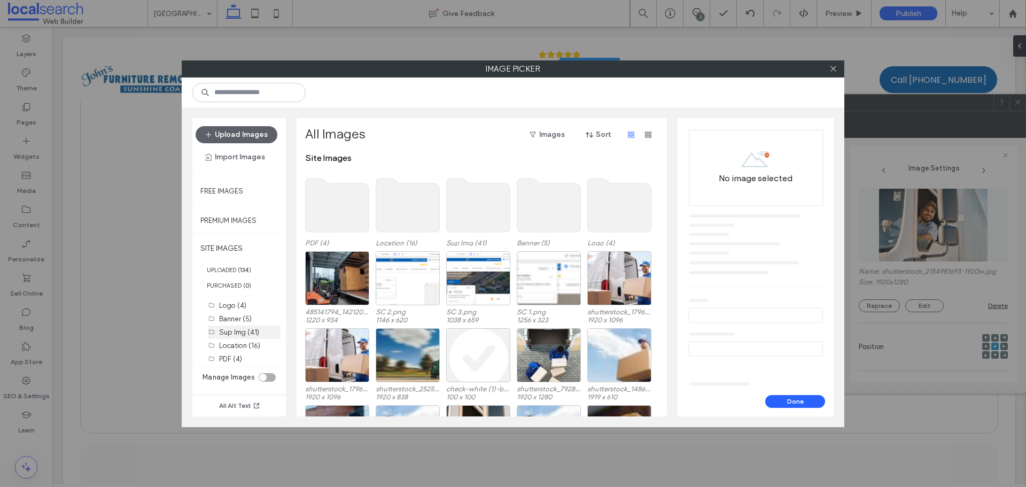
click at [247, 332] on label "Sup Img (41)" at bounding box center [239, 332] width 40 height 8
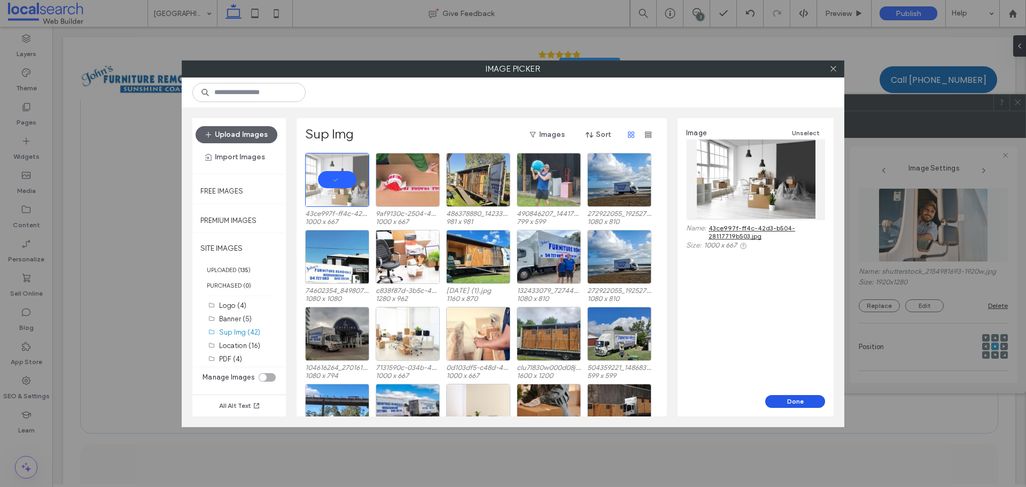
click at [777, 402] on button "Done" at bounding box center [795, 401] width 60 height 13
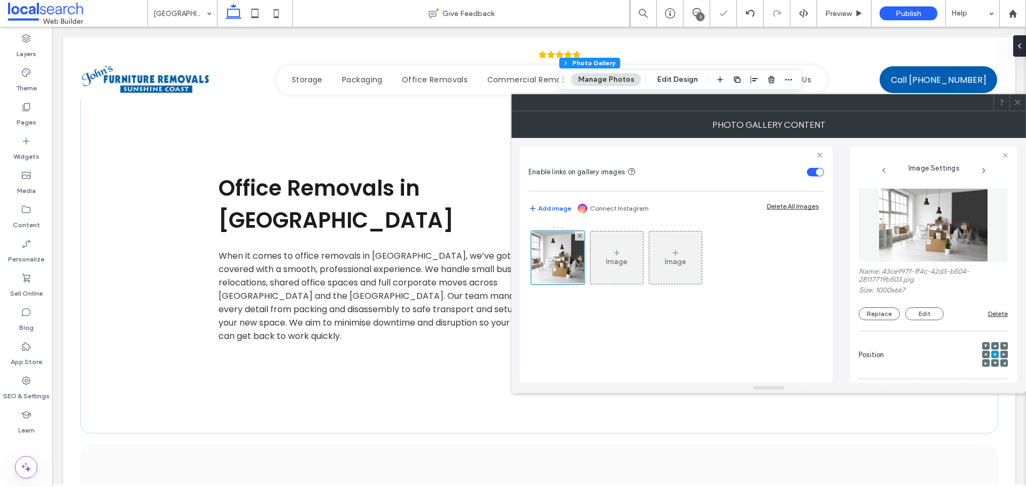
click at [1017, 108] on span at bounding box center [1018, 103] width 8 height 16
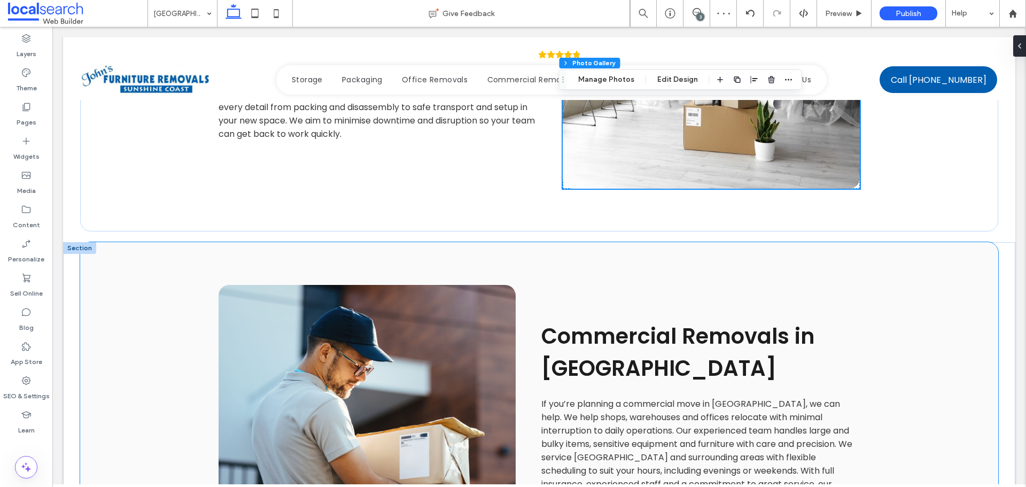
scroll to position [2031, 0]
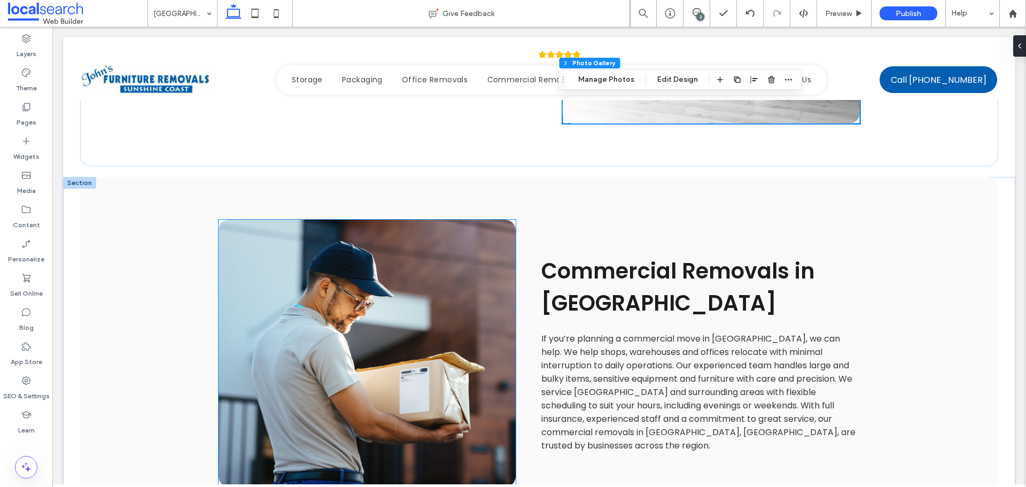
click at [383, 283] on link at bounding box center [367, 353] width 297 height 267
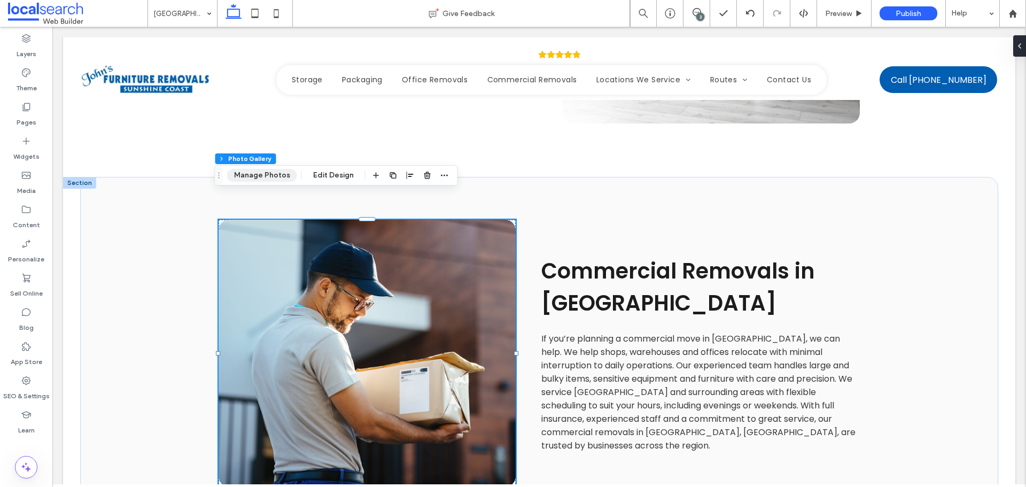
click at [265, 172] on button "Manage Photos" at bounding box center [262, 175] width 70 height 13
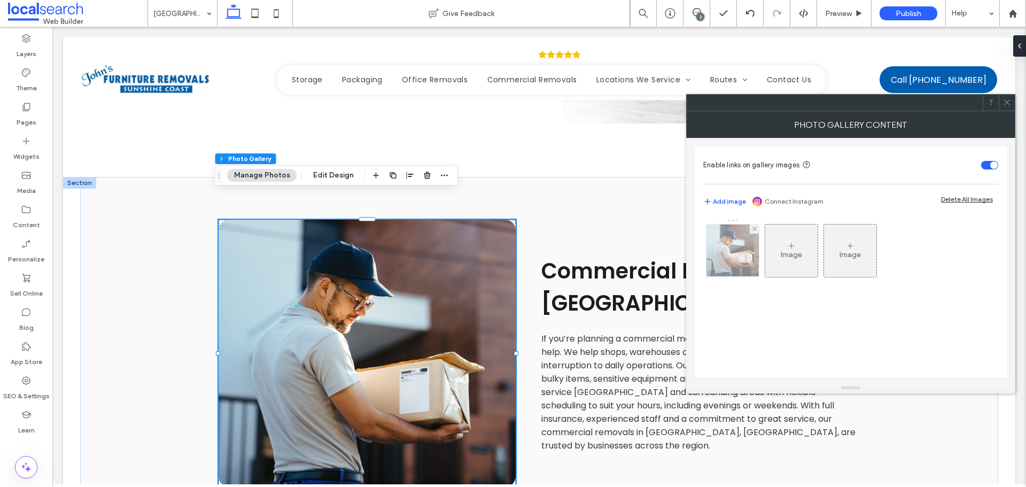
click at [729, 252] on img at bounding box center [732, 250] width 57 height 52
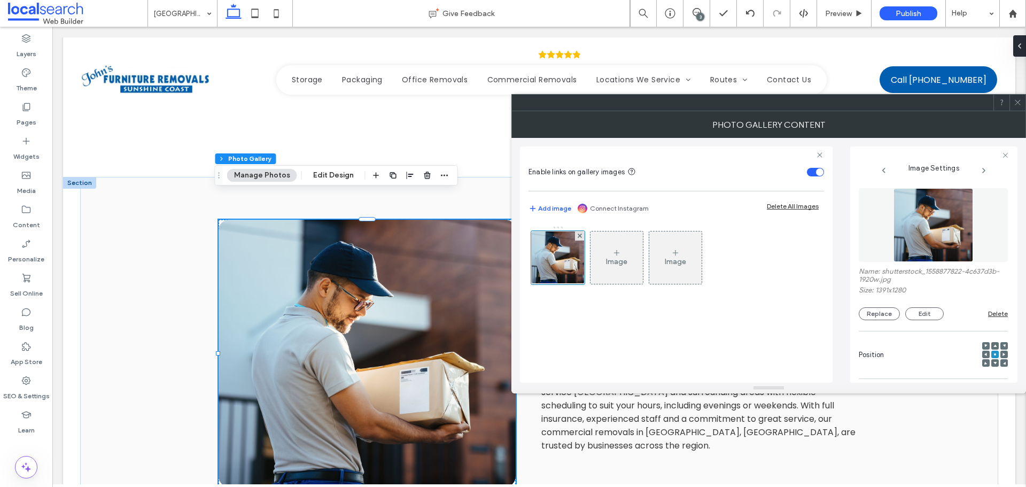
click at [953, 224] on img at bounding box center [933, 225] width 80 height 74
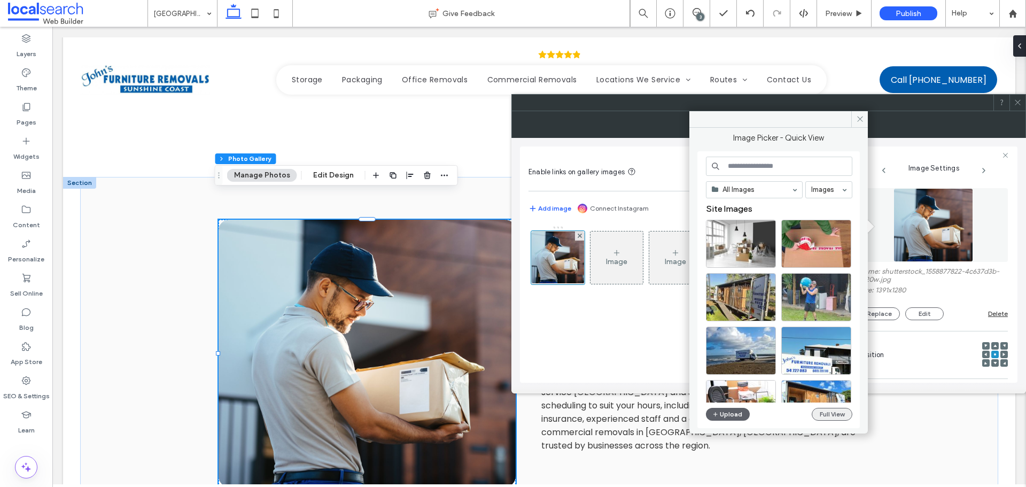
click at [835, 415] on button "Full View" at bounding box center [832, 414] width 41 height 13
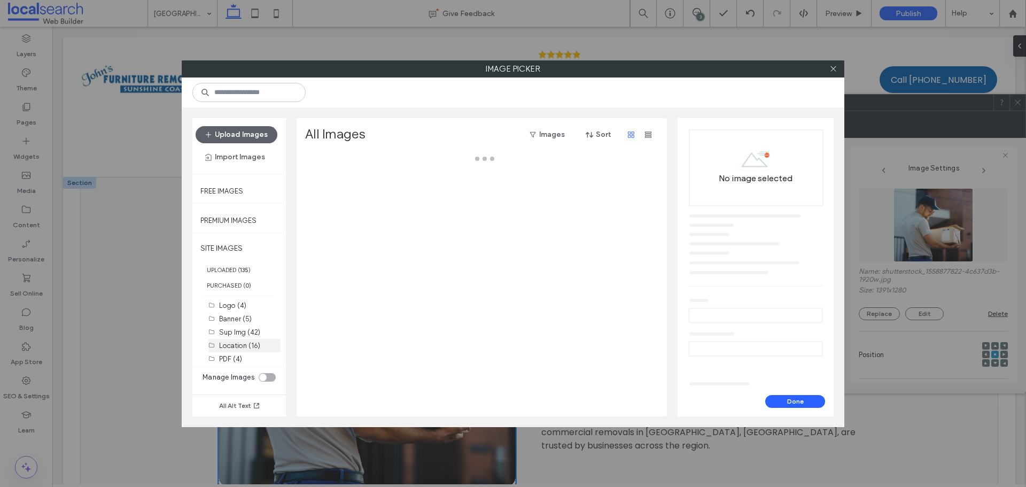
click at [243, 336] on div "Sup Img (42)" at bounding box center [249, 332] width 61 height 11
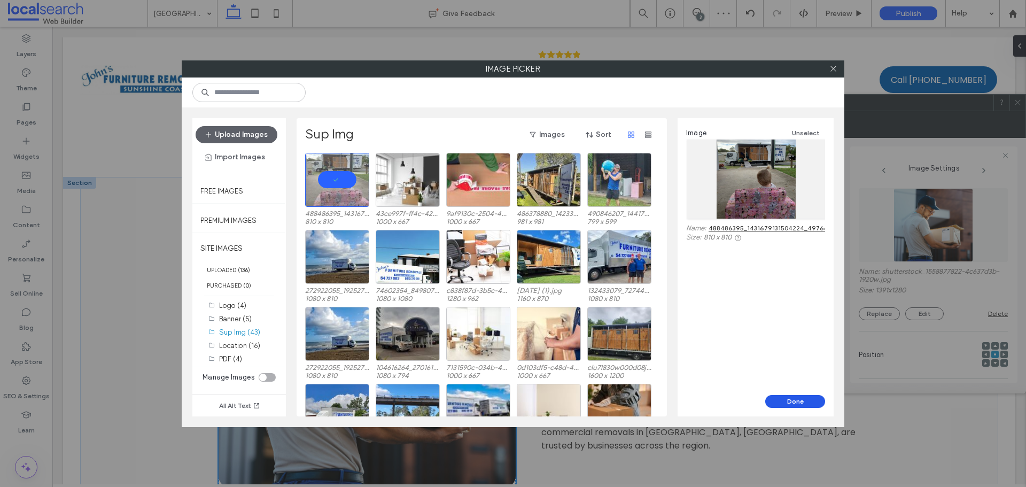
click at [786, 398] on button "Done" at bounding box center [795, 401] width 60 height 13
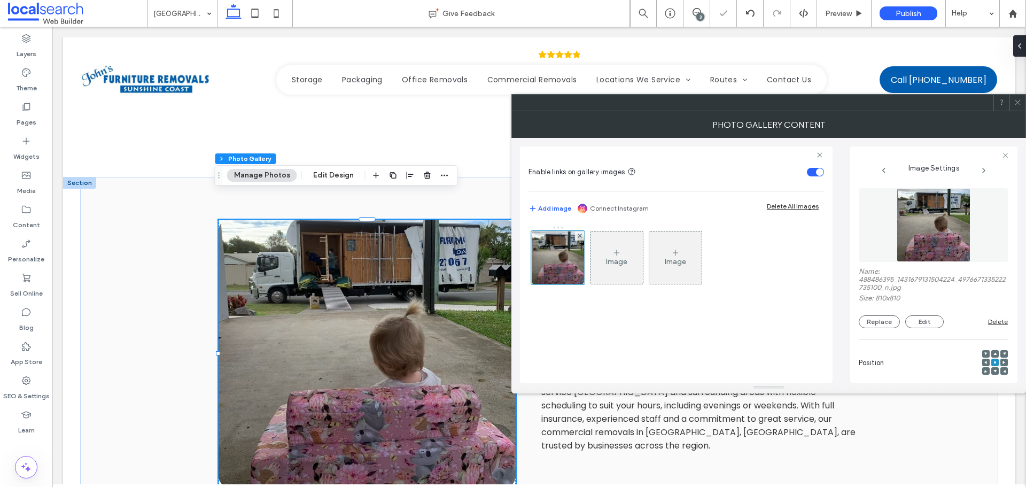
click at [993, 354] on use at bounding box center [994, 353] width 3 height 3
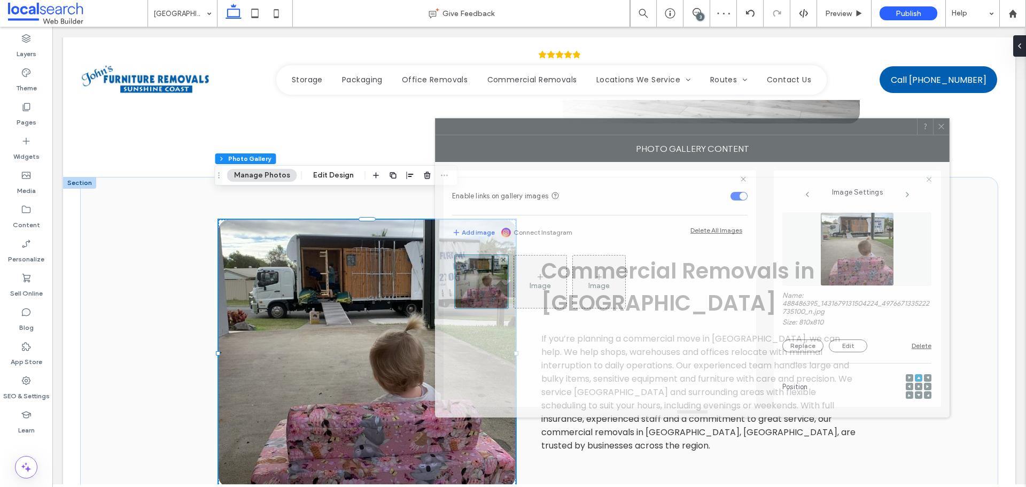
drag, startPoint x: 834, startPoint y: 112, endPoint x: 782, endPoint y: 145, distance: 61.8
click at [758, 136] on div "Photo Gallery Content" at bounding box center [692, 148] width 515 height 27
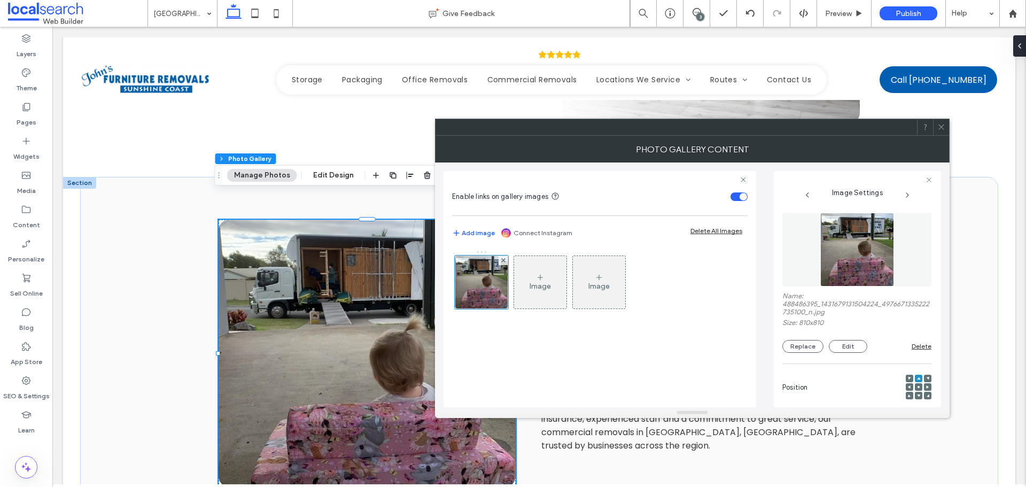
click at [942, 130] on icon at bounding box center [941, 127] width 8 height 8
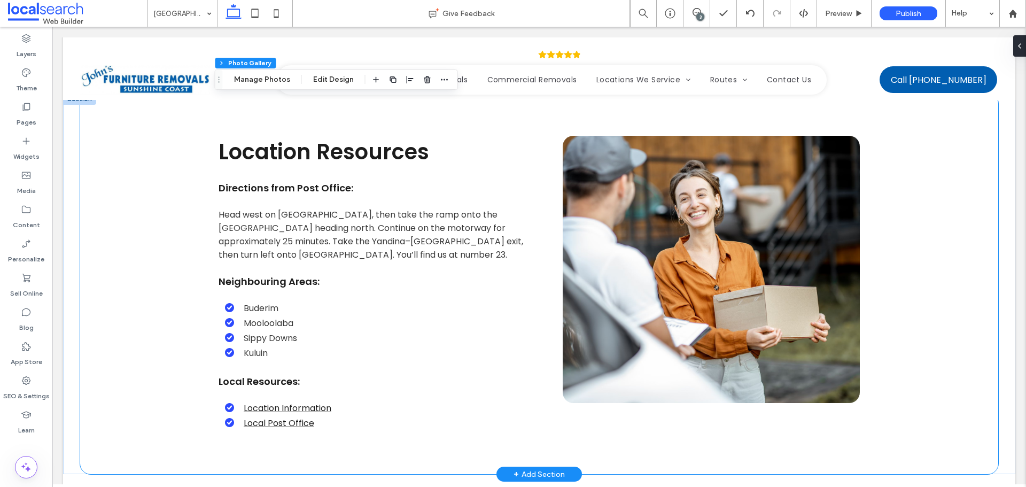
scroll to position [2405, 0]
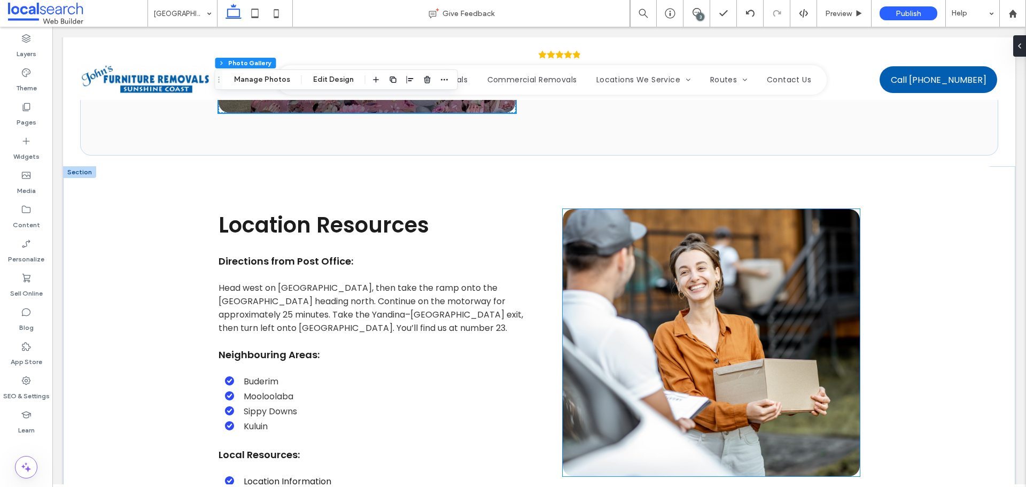
click at [683, 267] on link at bounding box center [711, 342] width 297 height 267
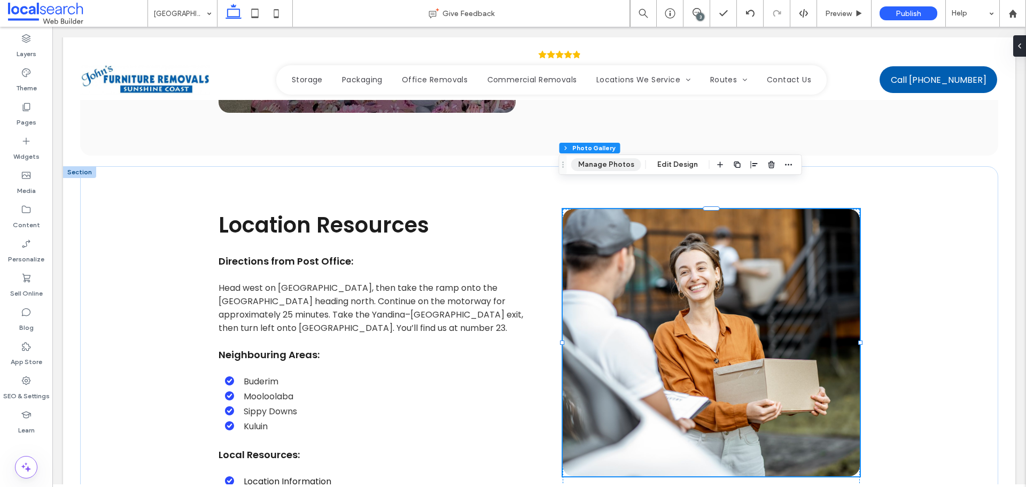
click at [590, 163] on button "Manage Photos" at bounding box center [606, 164] width 70 height 13
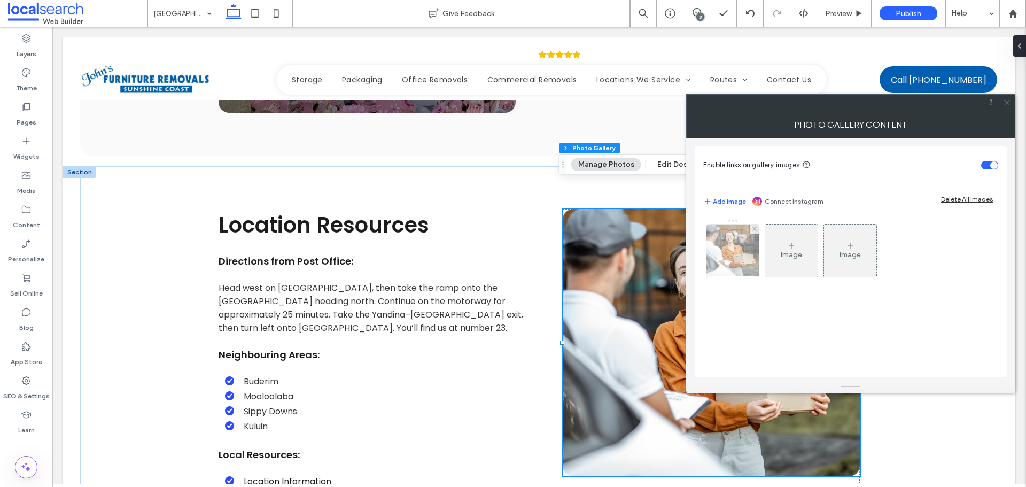
click at [722, 253] on img at bounding box center [733, 250] width 79 height 52
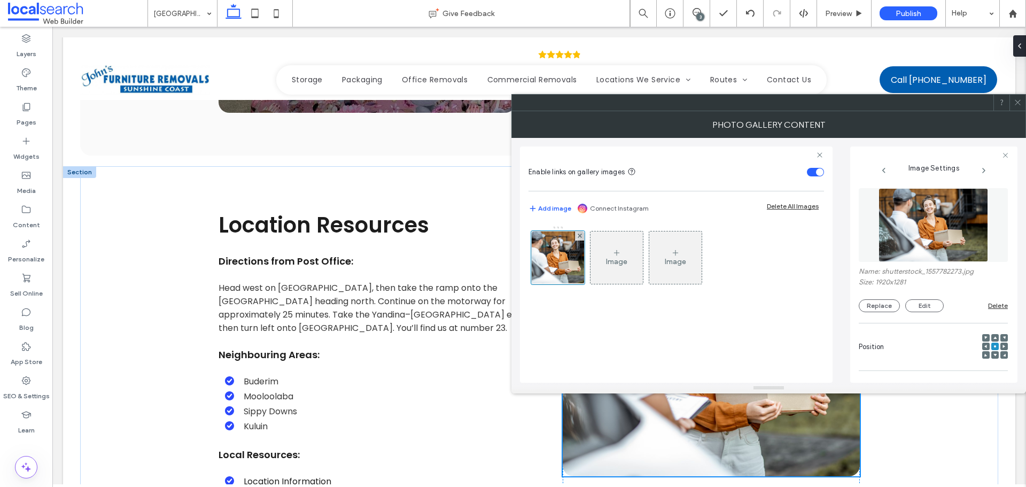
click at [920, 242] on img at bounding box center [934, 225] width 110 height 74
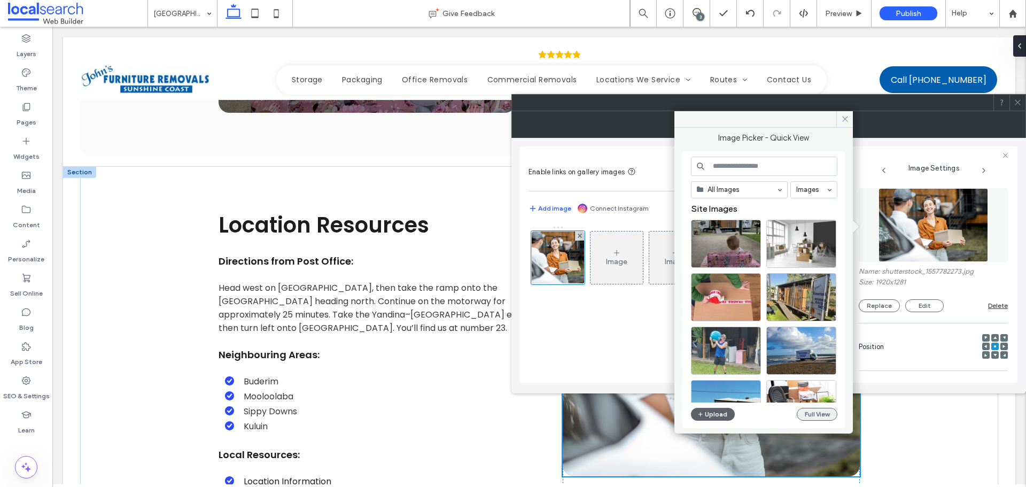
click at [807, 415] on button "Full View" at bounding box center [817, 414] width 41 height 13
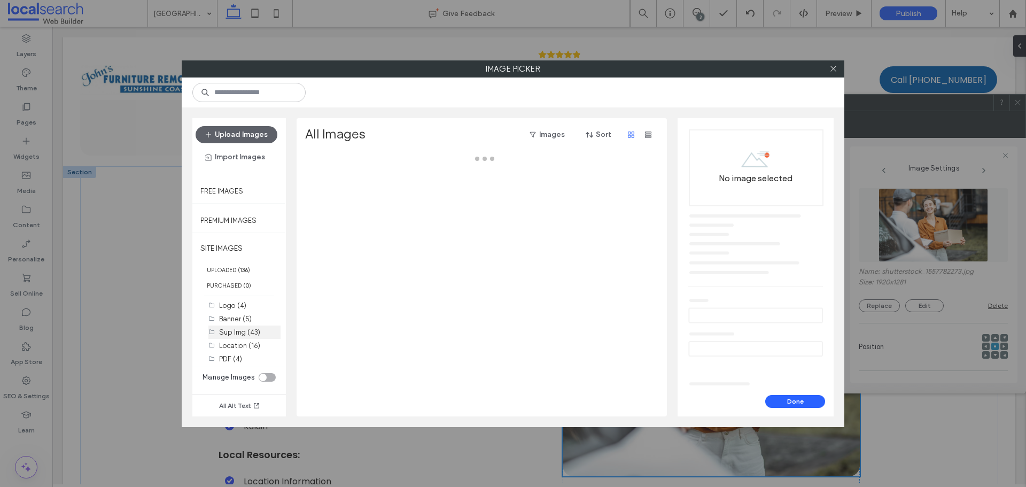
click at [249, 331] on label "Sup Img (43)" at bounding box center [239, 332] width 41 height 8
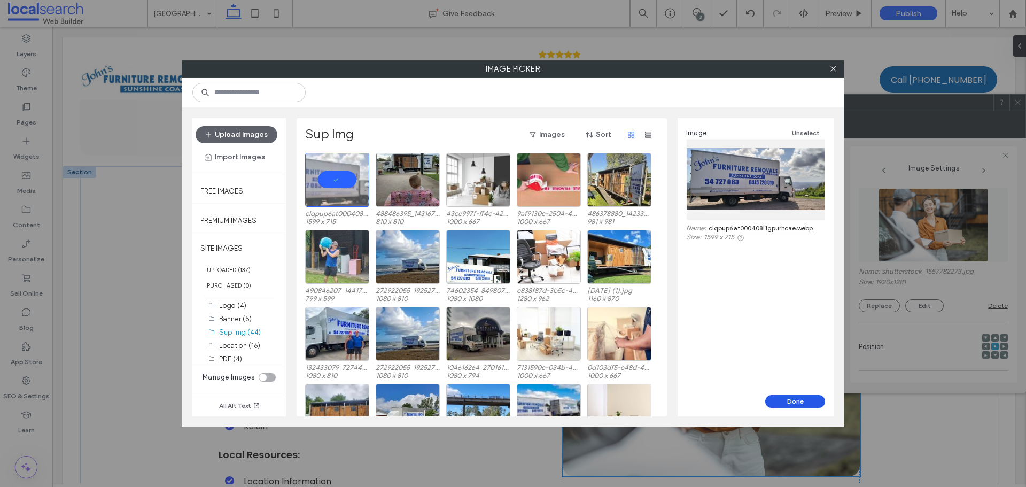
click at [790, 405] on button "Done" at bounding box center [795, 401] width 60 height 13
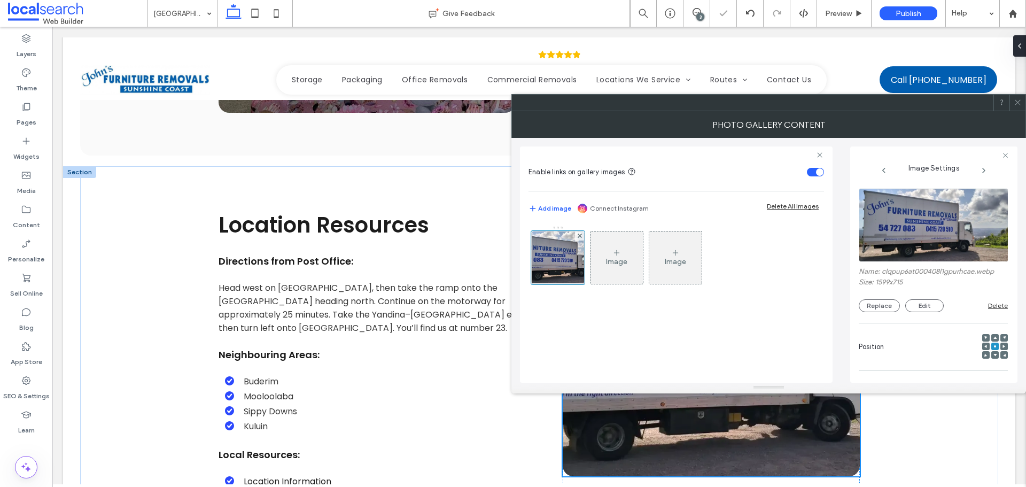
click at [1019, 102] on icon at bounding box center [1018, 102] width 8 height 8
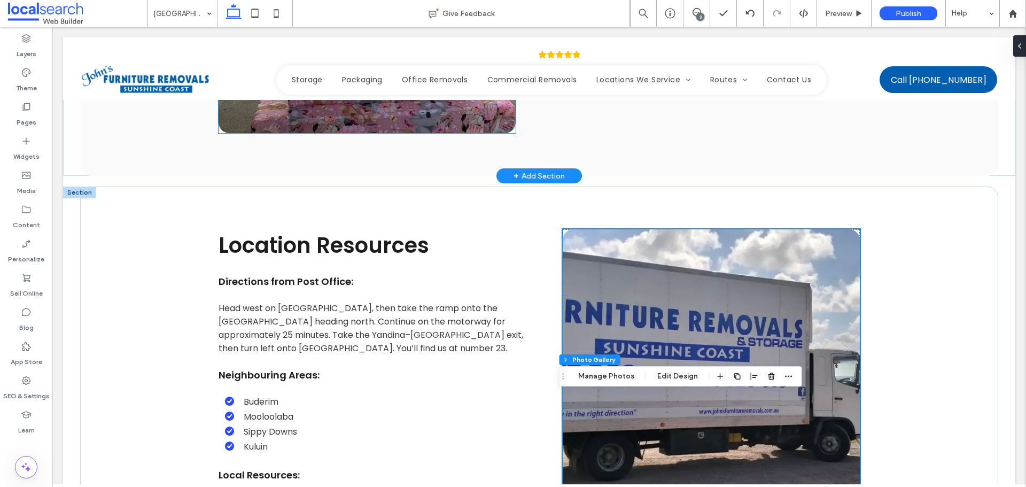
scroll to position [2458, 0]
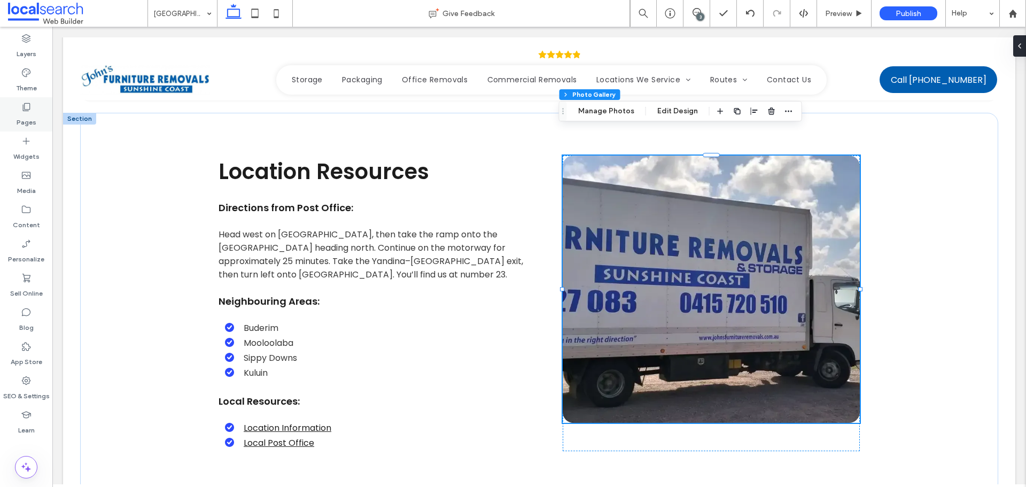
click at [35, 123] on label "Pages" at bounding box center [27, 119] width 20 height 15
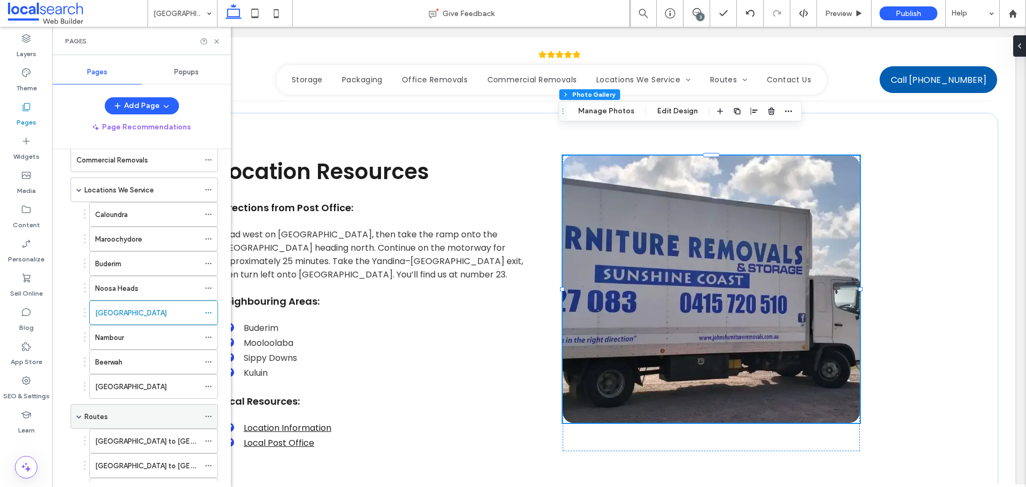
scroll to position [160, 0]
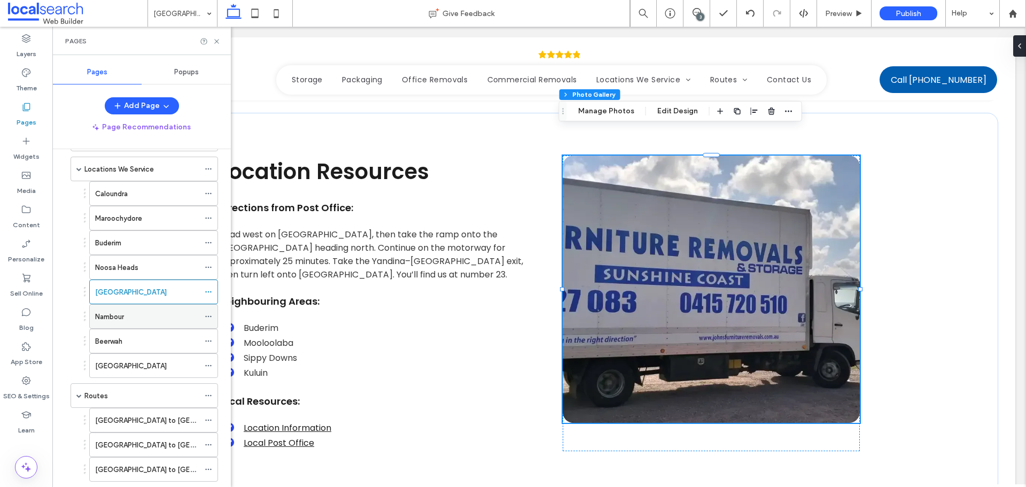
click at [161, 324] on div "Nambour" at bounding box center [147, 317] width 104 height 24
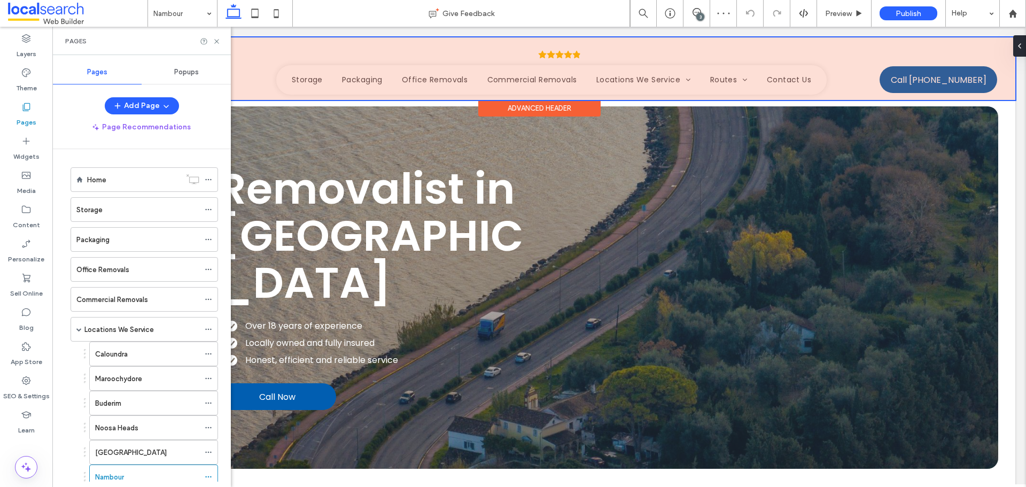
scroll to position [160, 0]
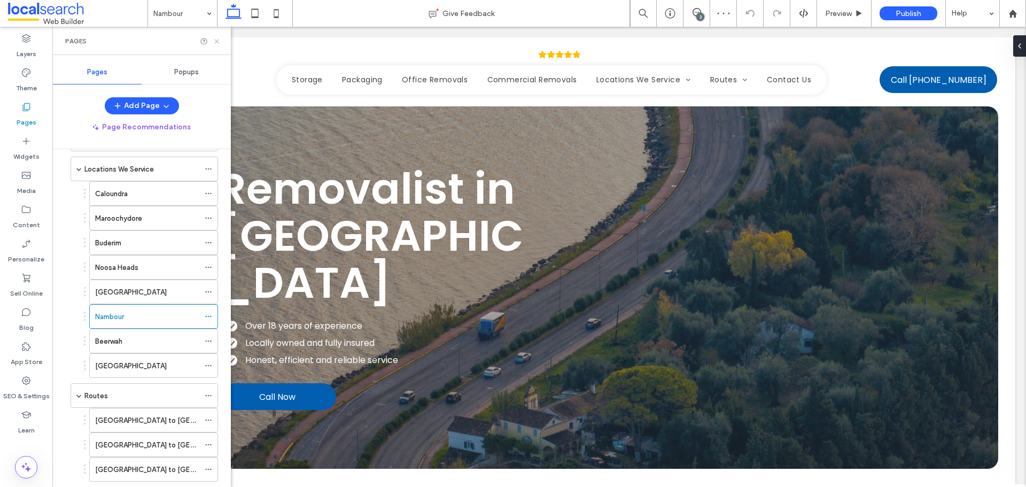
click at [218, 40] on use at bounding box center [216, 41] width 4 height 4
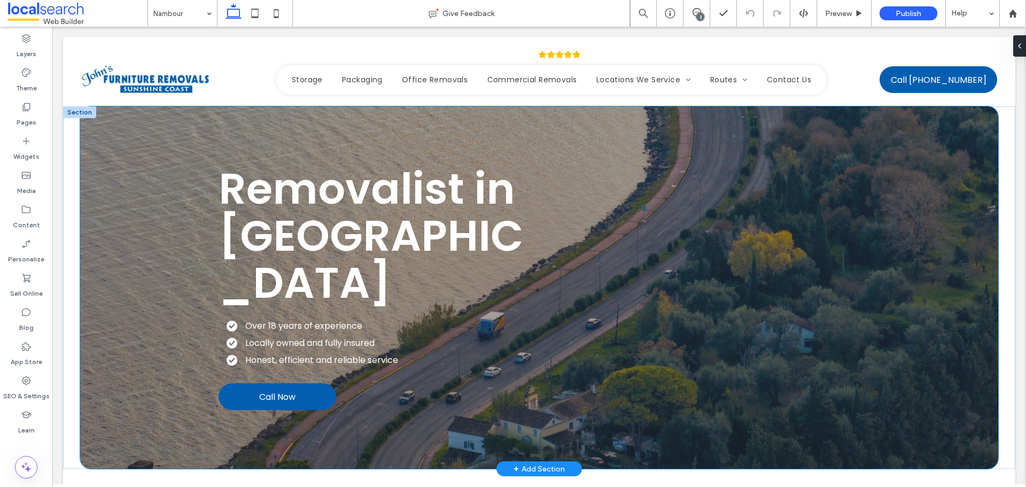
click at [269, 123] on div "Removalist in [GEOGRAPHIC_DATA] Over 18 years of experience Locally owned and f…" at bounding box center [539, 287] width 641 height 362
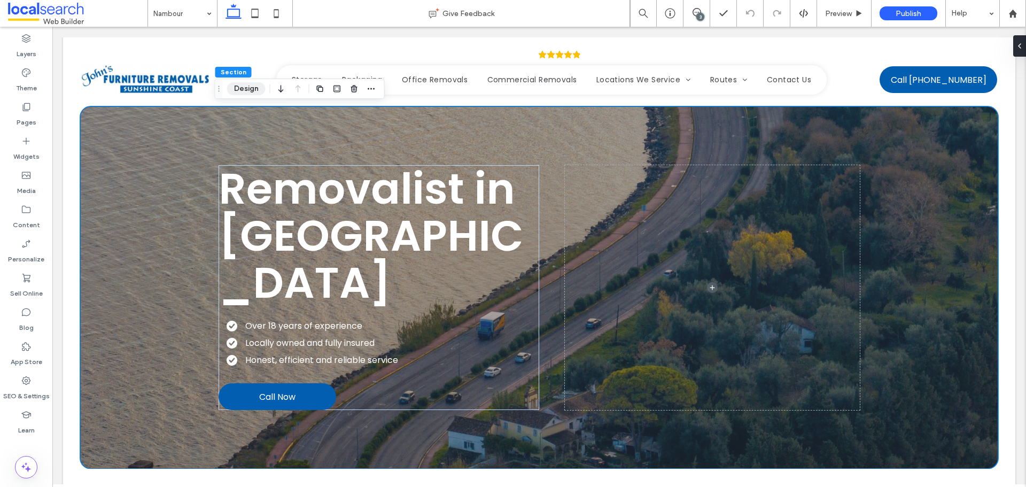
click at [253, 86] on button "Design" at bounding box center [246, 88] width 38 height 13
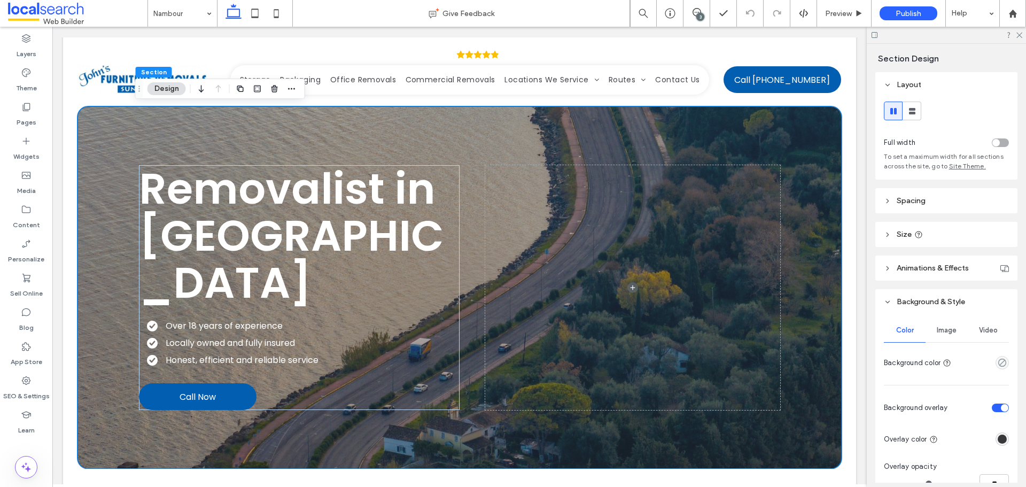
click at [949, 327] on span "Image" at bounding box center [947, 330] width 20 height 9
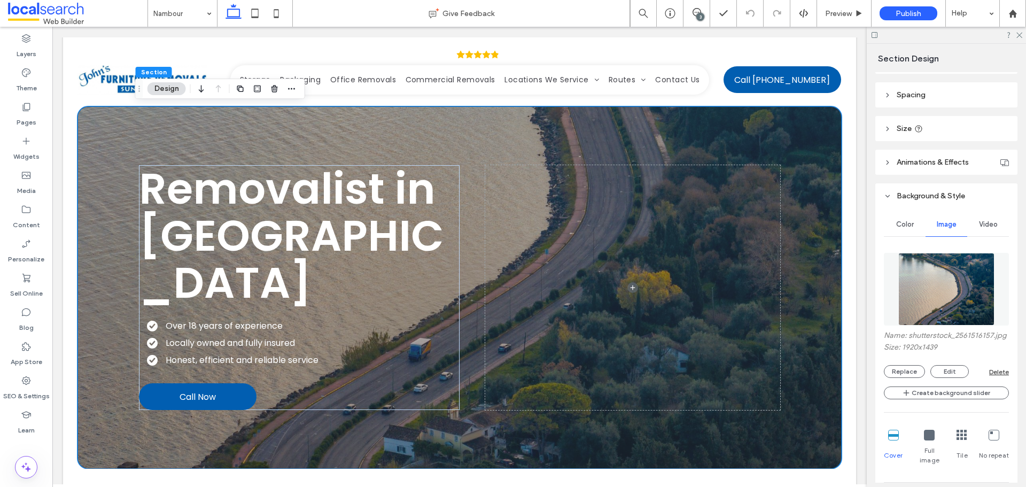
scroll to position [107, 0]
click at [944, 300] on img at bounding box center [946, 288] width 97 height 73
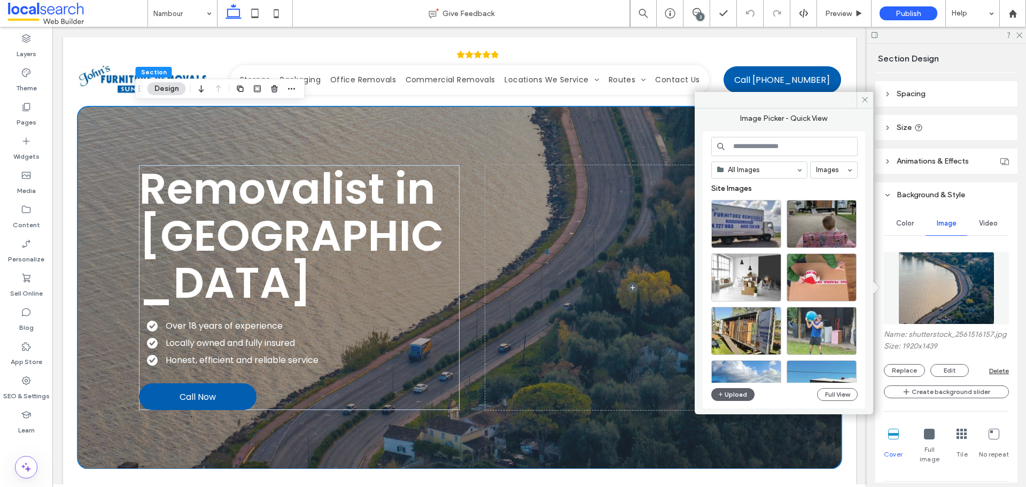
click at [758, 143] on input at bounding box center [784, 146] width 146 height 19
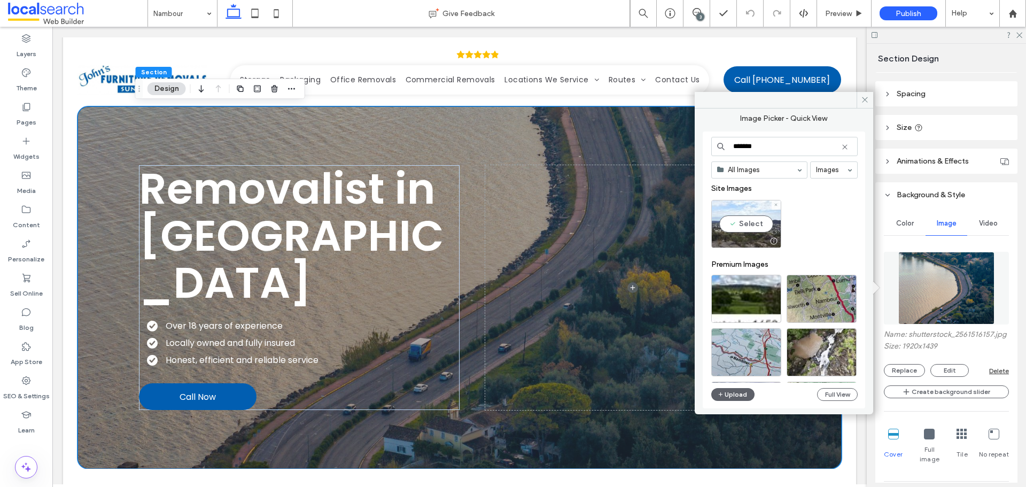
type input "*******"
click at [735, 227] on div "Select" at bounding box center [746, 224] width 70 height 48
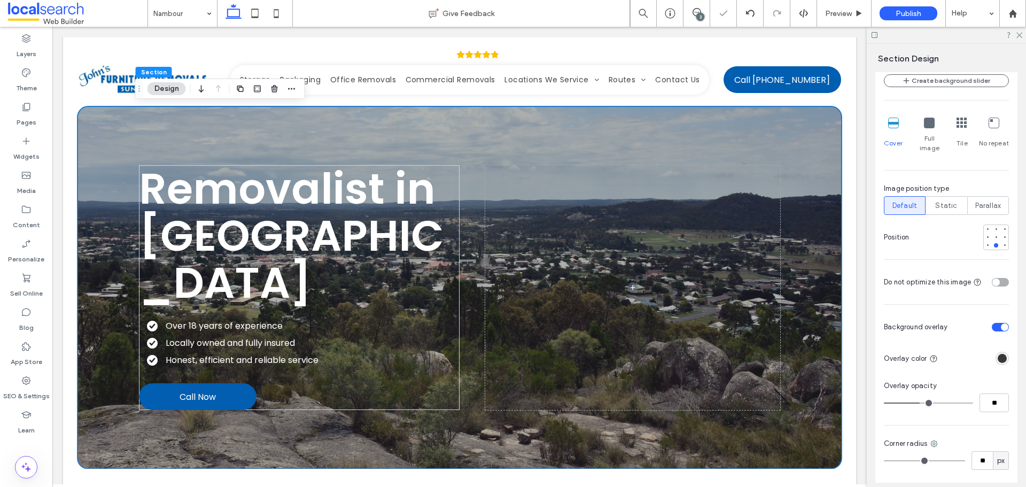
scroll to position [428, 0]
click at [992, 232] on div at bounding box center [995, 235] width 7 height 7
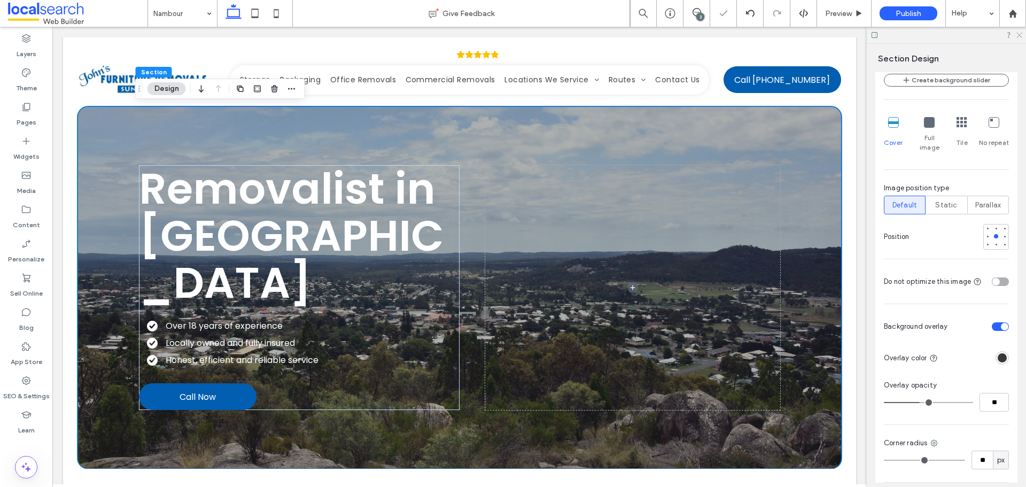
click at [1017, 35] on icon at bounding box center [1018, 34] width 7 height 7
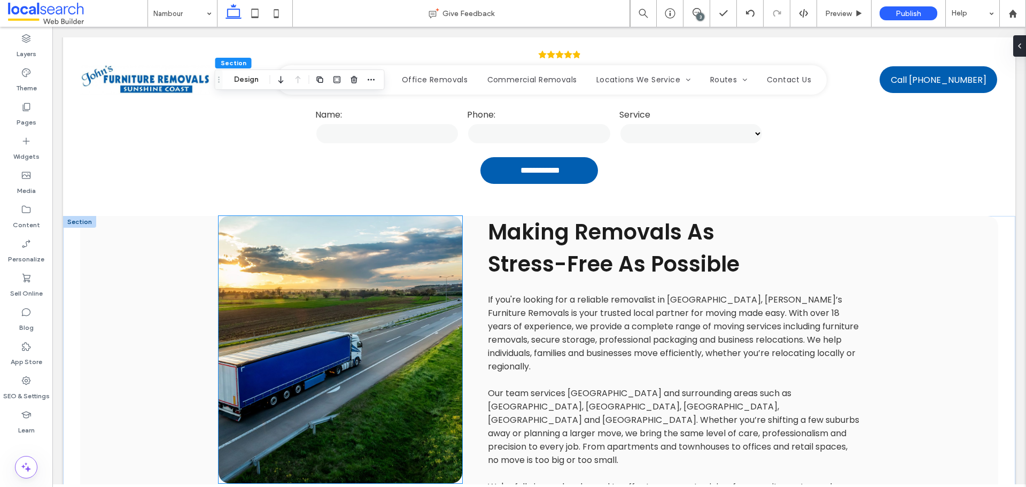
click at [359, 227] on link at bounding box center [341, 349] width 244 height 267
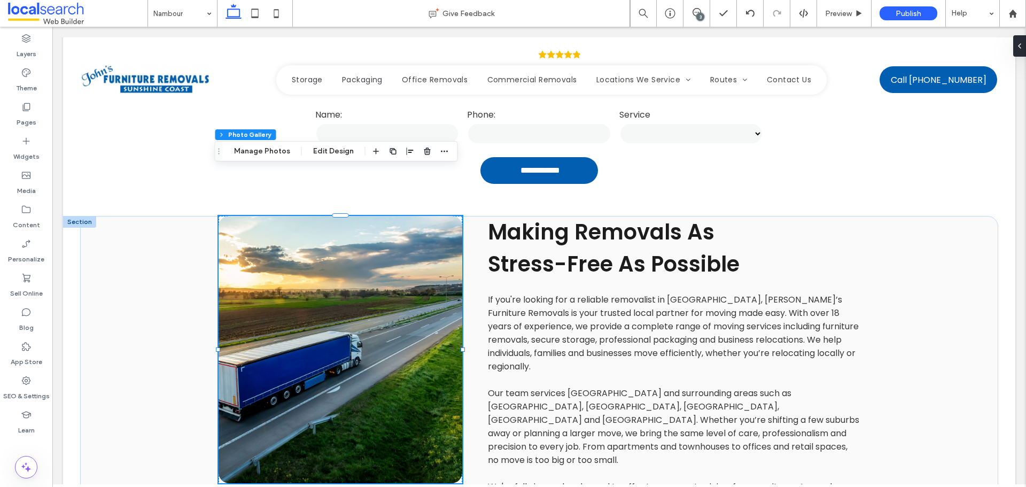
click at [257, 144] on div "Section Column Photo Gallery Manage Photos Edit Design" at bounding box center [336, 151] width 243 height 20
click at [267, 150] on button "Manage Photos" at bounding box center [262, 151] width 70 height 13
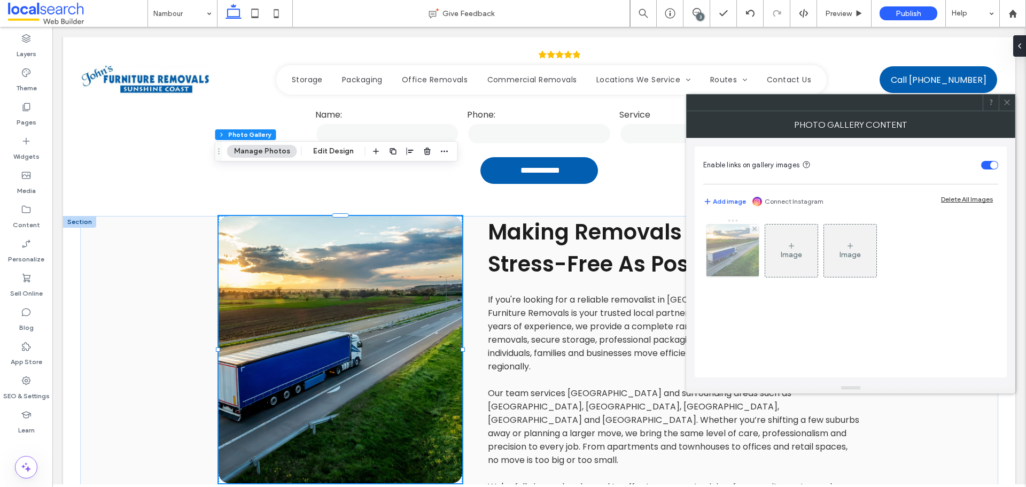
click at [755, 259] on img at bounding box center [733, 250] width 79 height 52
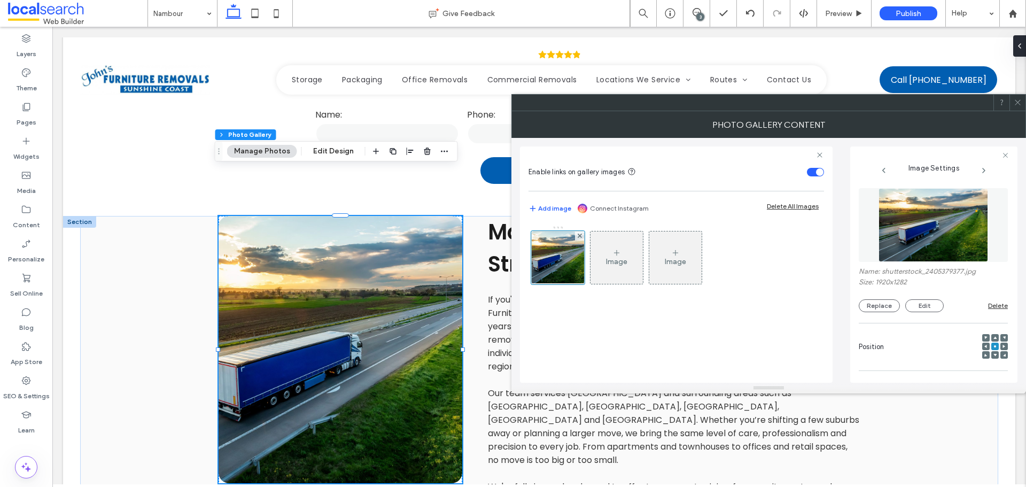
click at [926, 239] on img at bounding box center [934, 225] width 110 height 74
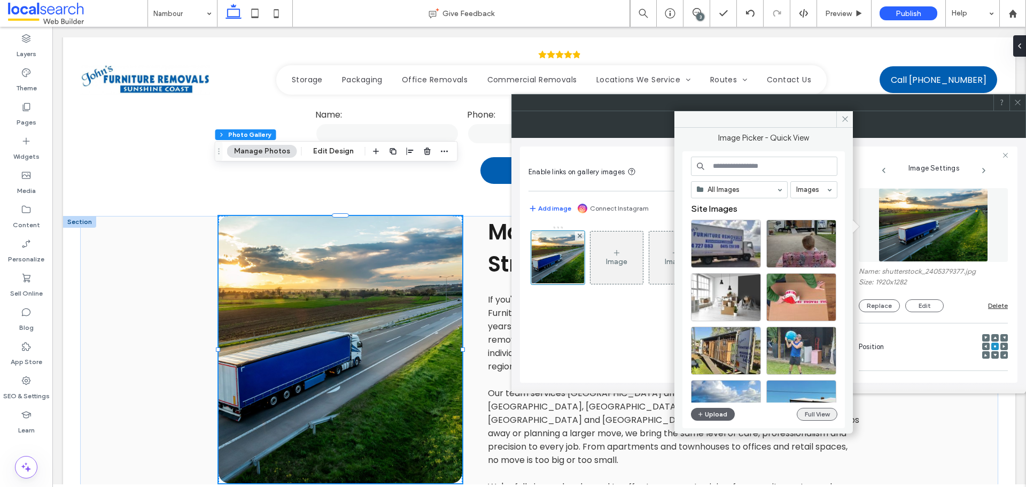
click at [824, 413] on button "Full View" at bounding box center [817, 414] width 41 height 13
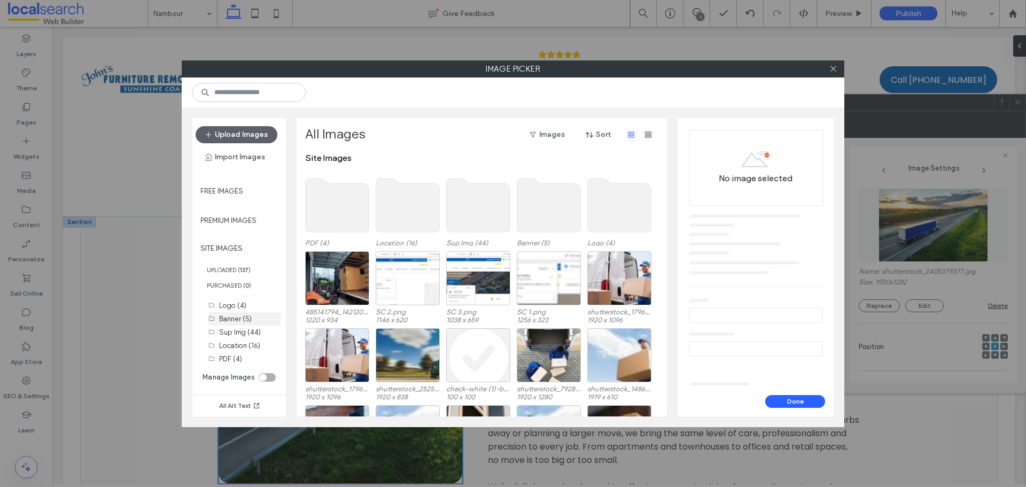
click at [248, 319] on label "Banner (5)" at bounding box center [235, 319] width 33 height 8
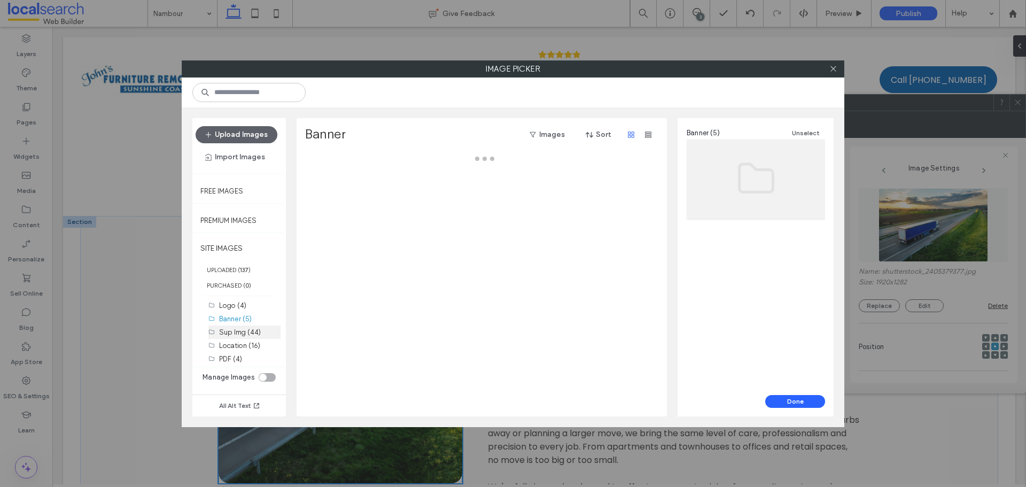
drag, startPoint x: 244, startPoint y: 328, endPoint x: 181, endPoint y: 295, distance: 71.2
click at [244, 329] on label "Sup Img (44)" at bounding box center [240, 332] width 42 height 8
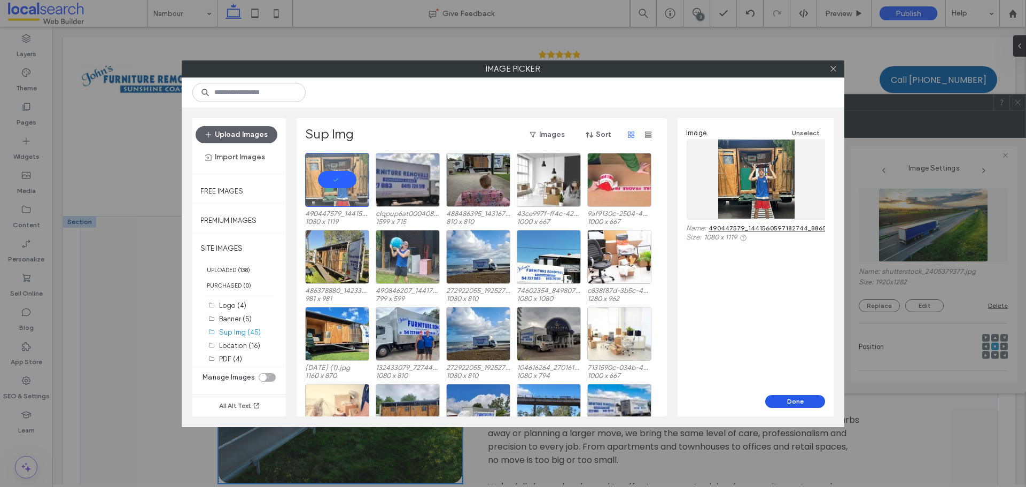
click at [776, 395] on button "Done" at bounding box center [795, 401] width 60 height 13
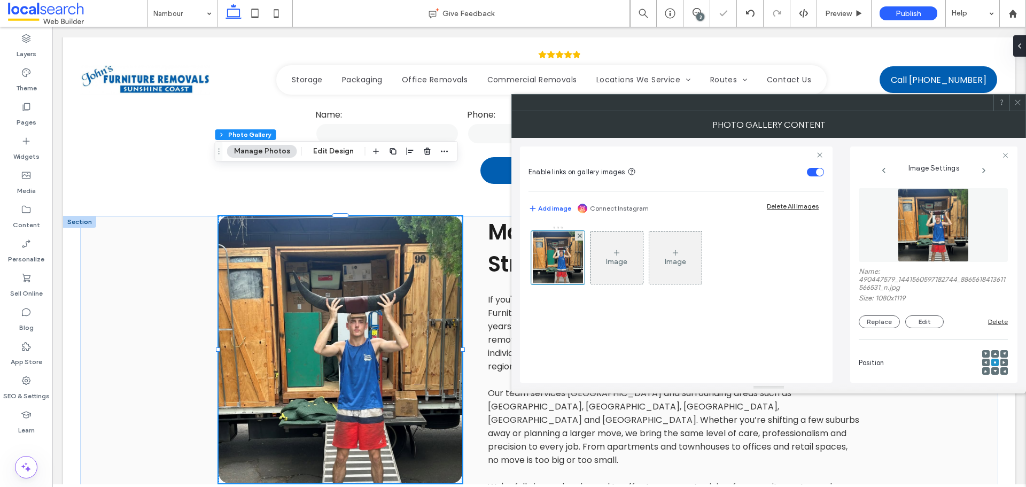
click at [1013, 101] on div at bounding box center [1017, 103] width 16 height 16
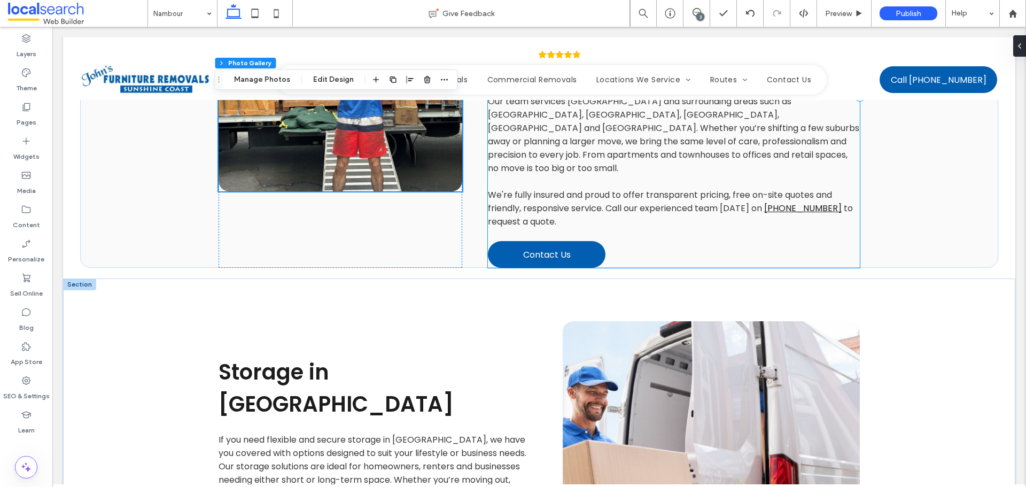
scroll to position [855, 0]
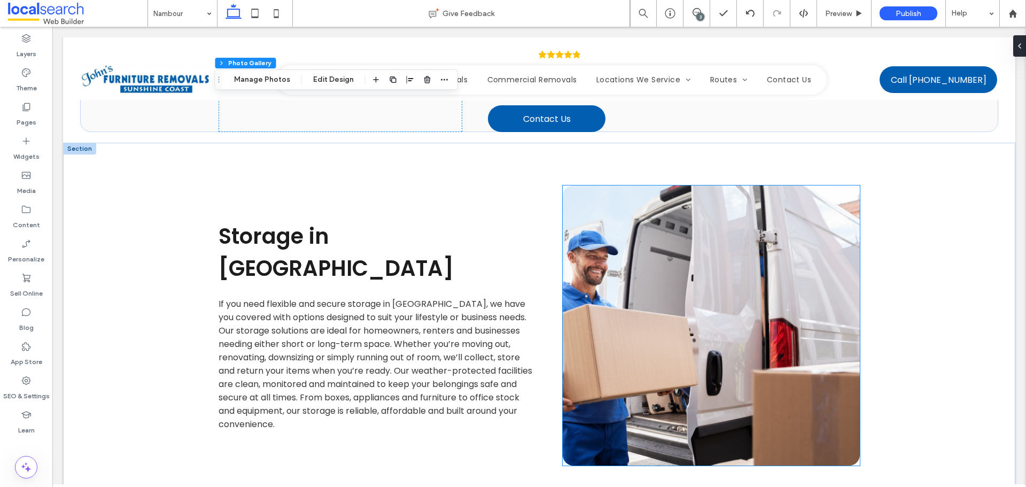
click at [614, 189] on link at bounding box center [711, 325] width 297 height 280
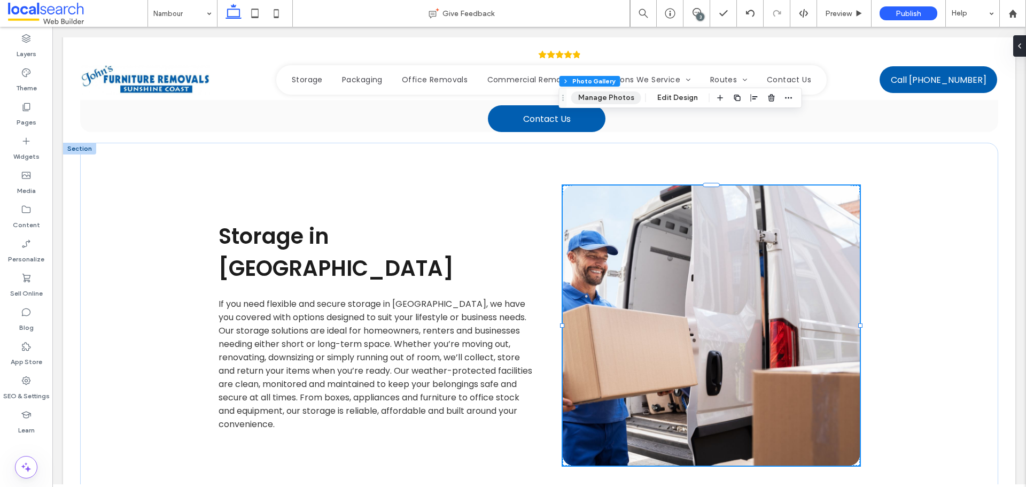
click at [607, 93] on button "Manage Photos" at bounding box center [606, 97] width 70 height 13
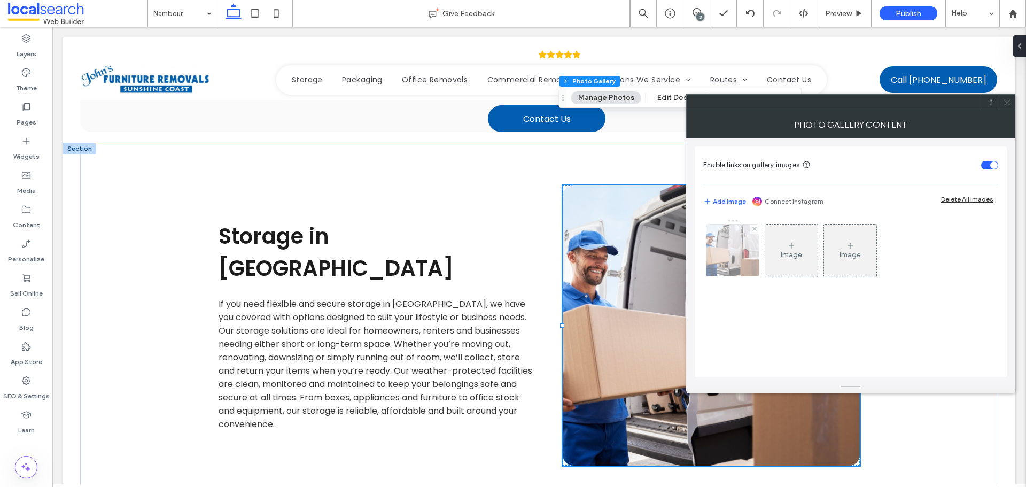
click at [748, 252] on img at bounding box center [733, 250] width 92 height 52
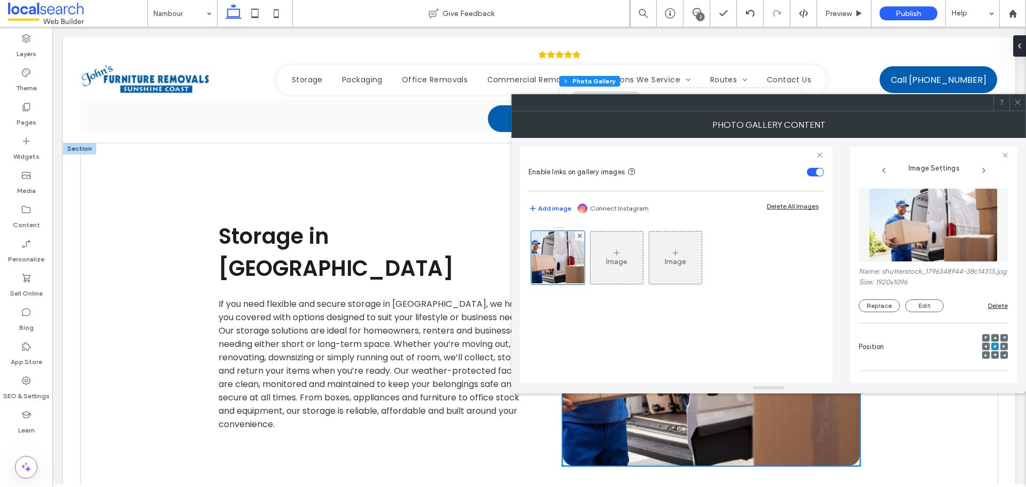
drag, startPoint x: 911, startPoint y: 202, endPoint x: 853, endPoint y: 297, distance: 111.5
click at [911, 203] on img at bounding box center [933, 225] width 128 height 74
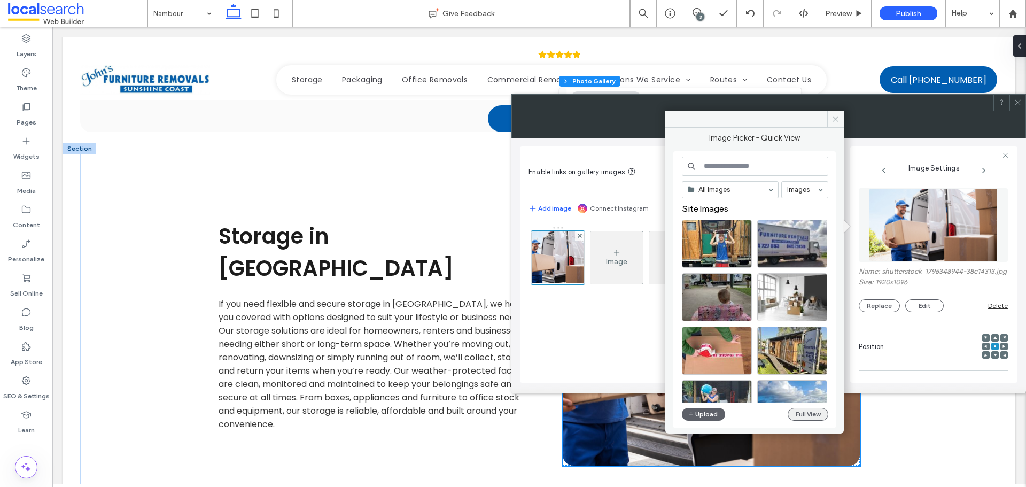
click at [811, 412] on button "Full View" at bounding box center [808, 414] width 41 height 13
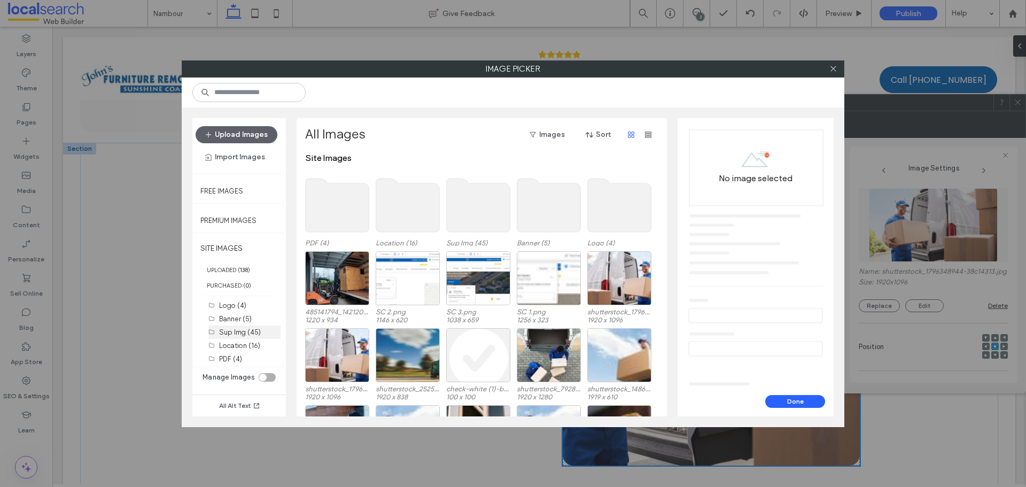
click at [252, 336] on label "Sup Img (45)" at bounding box center [240, 332] width 42 height 8
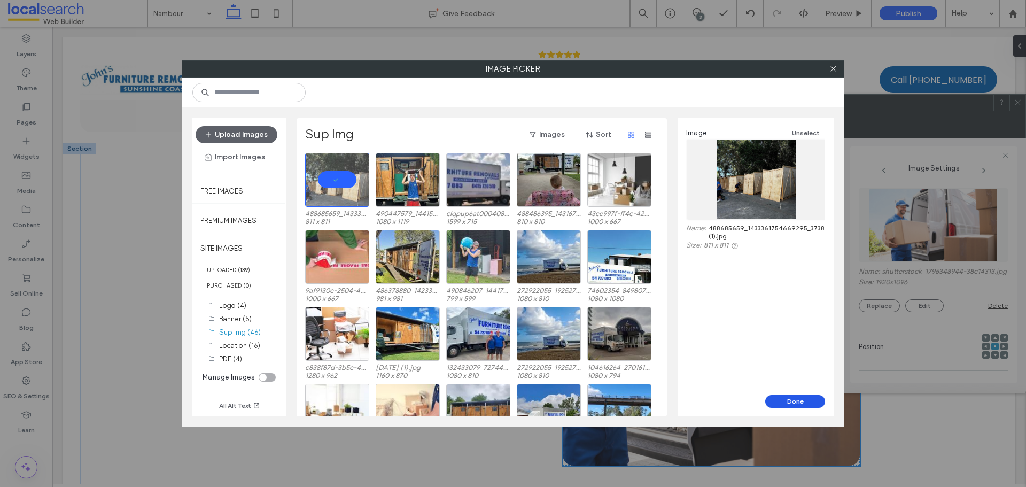
click at [797, 404] on button "Done" at bounding box center [795, 401] width 60 height 13
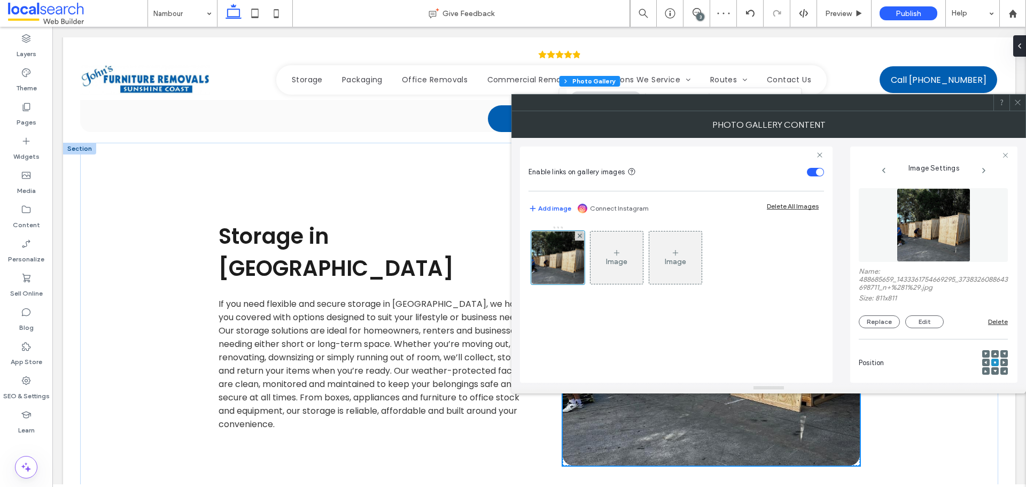
click at [1022, 100] on div at bounding box center [1017, 103] width 16 height 16
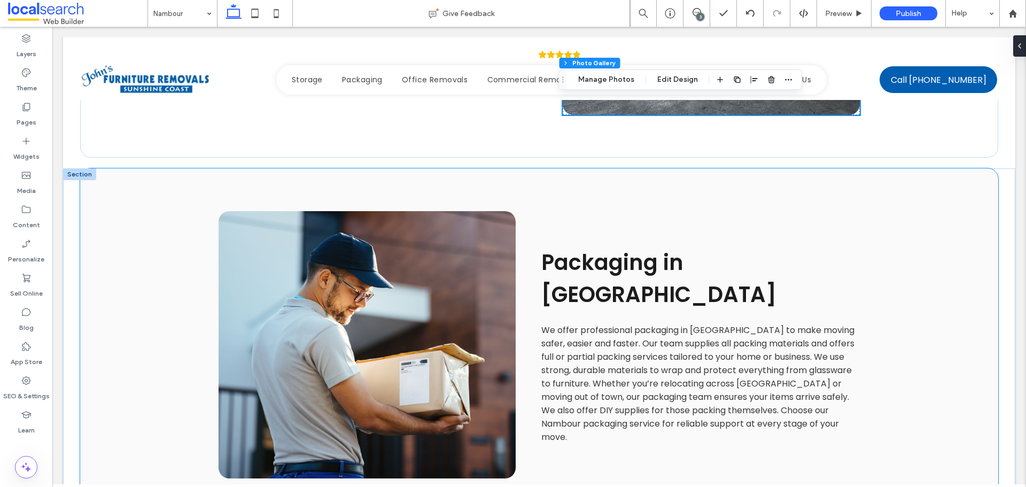
scroll to position [1229, 0]
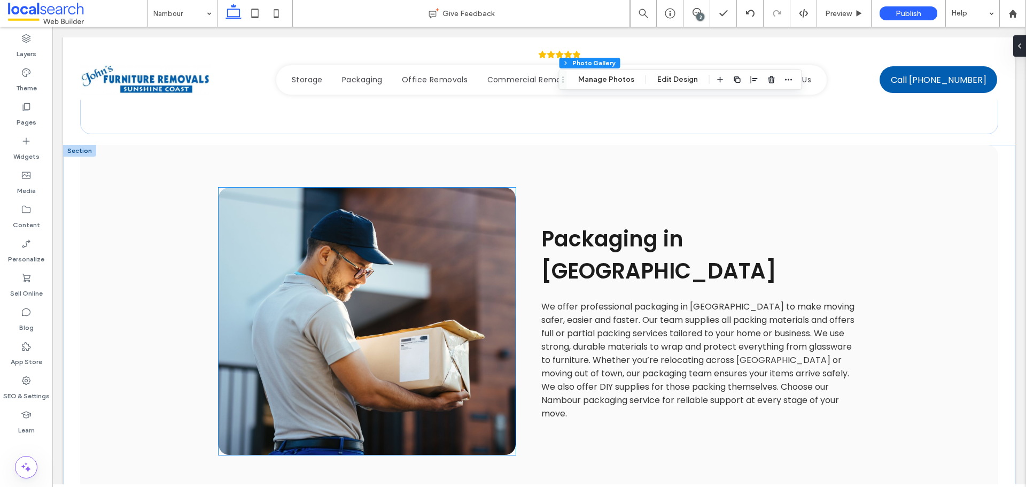
click at [431, 234] on link at bounding box center [367, 321] width 297 height 267
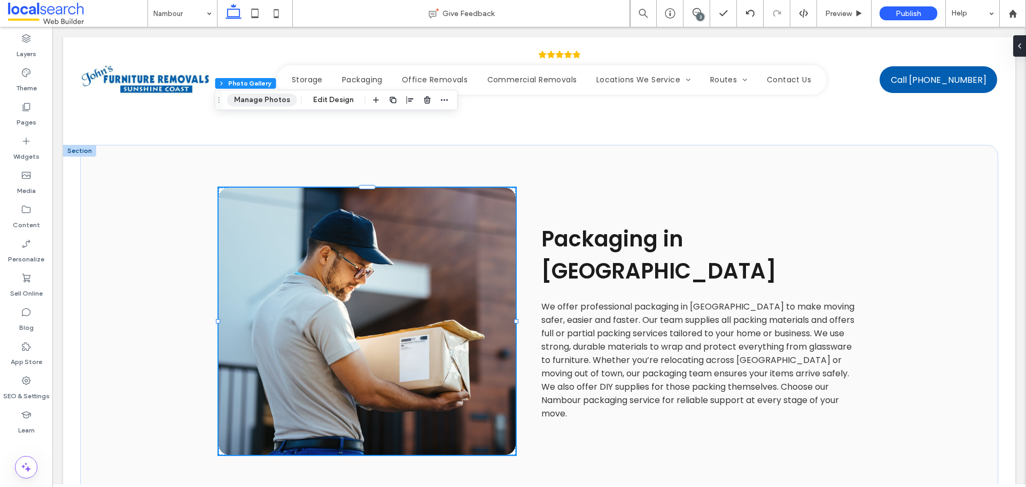
click at [286, 105] on button "Manage Photos" at bounding box center [262, 100] width 70 height 13
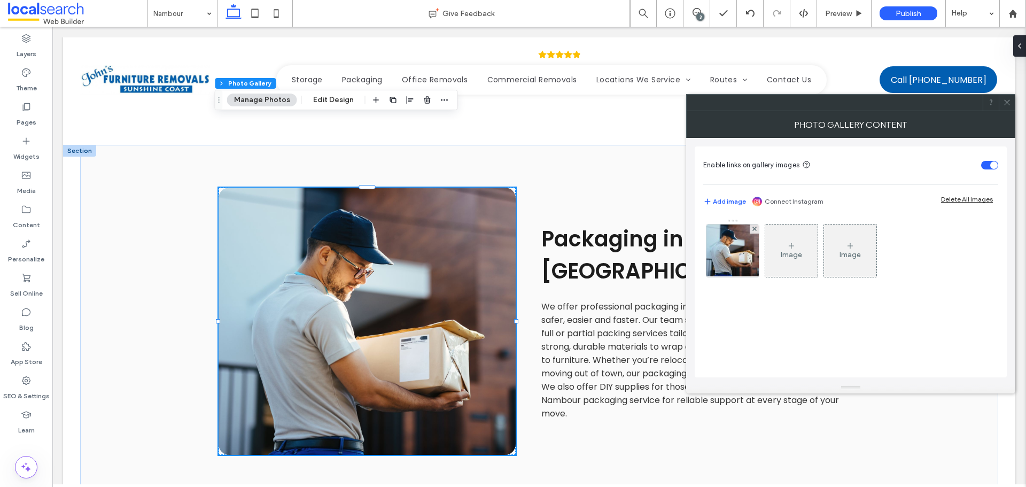
click at [729, 259] on img at bounding box center [732, 250] width 57 height 52
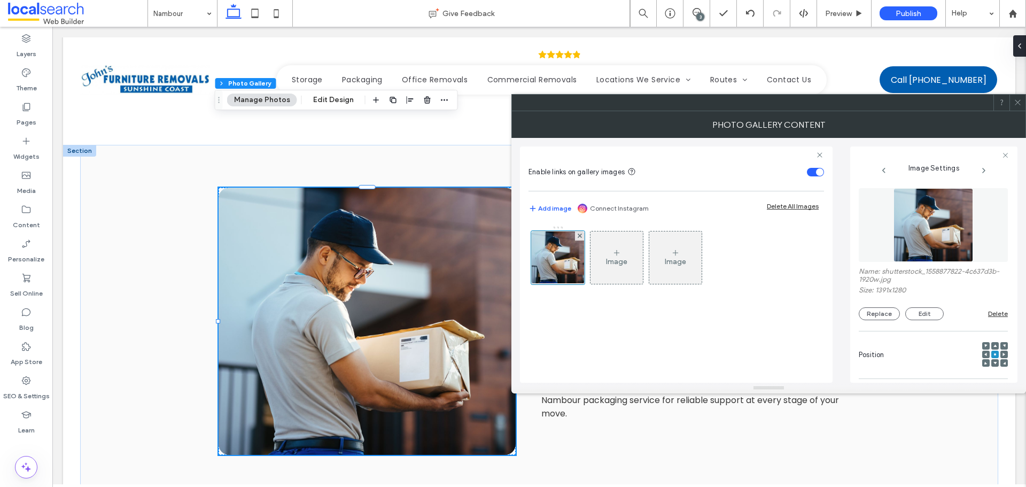
click at [973, 235] on figure at bounding box center [933, 225] width 149 height 74
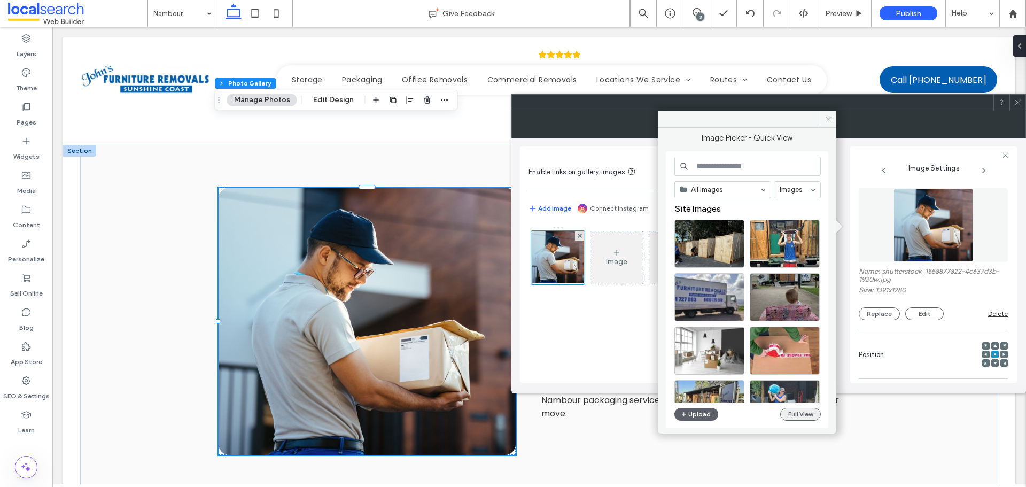
click at [816, 418] on button "Full View" at bounding box center [800, 414] width 41 height 13
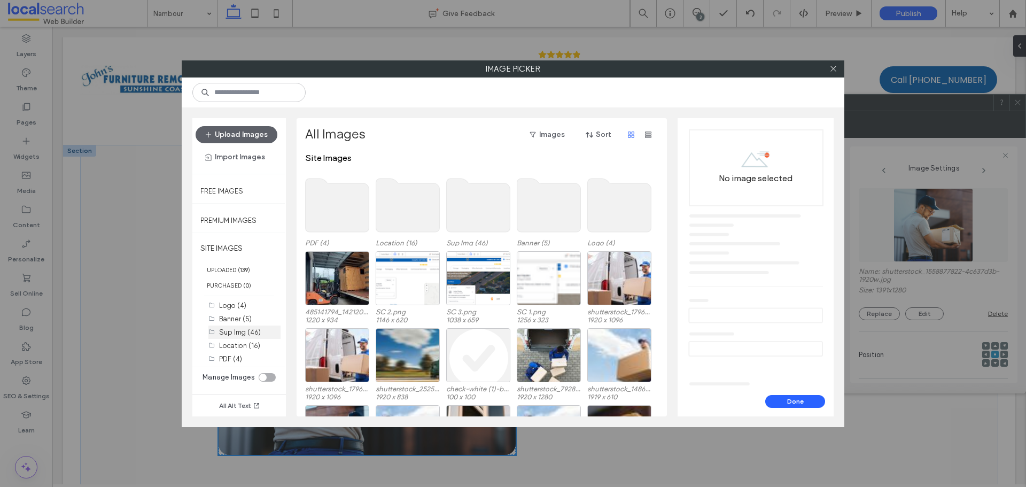
click at [235, 332] on label "Sup Img (46)" at bounding box center [240, 332] width 42 height 8
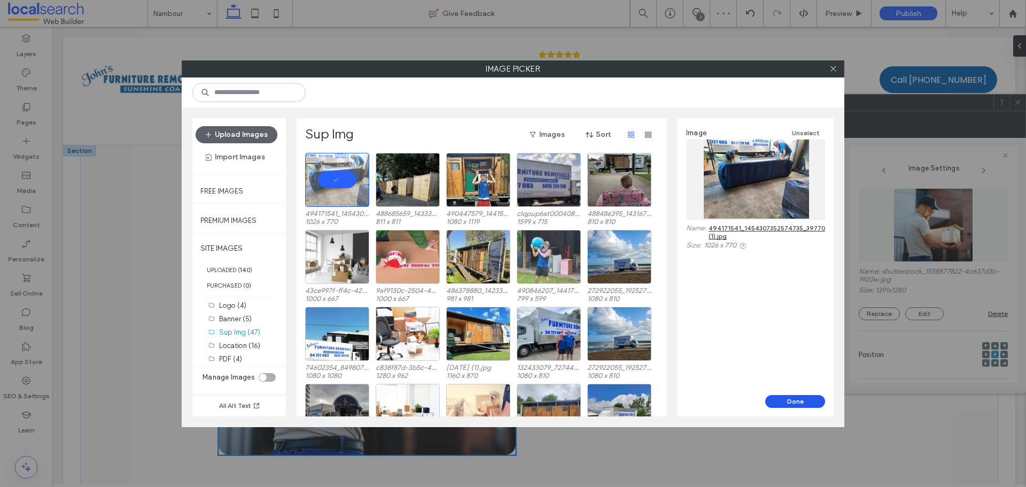
drag, startPoint x: 805, startPoint y: 402, endPoint x: 600, endPoint y: 380, distance: 206.3
click at [804, 402] on button "Done" at bounding box center [795, 401] width 60 height 13
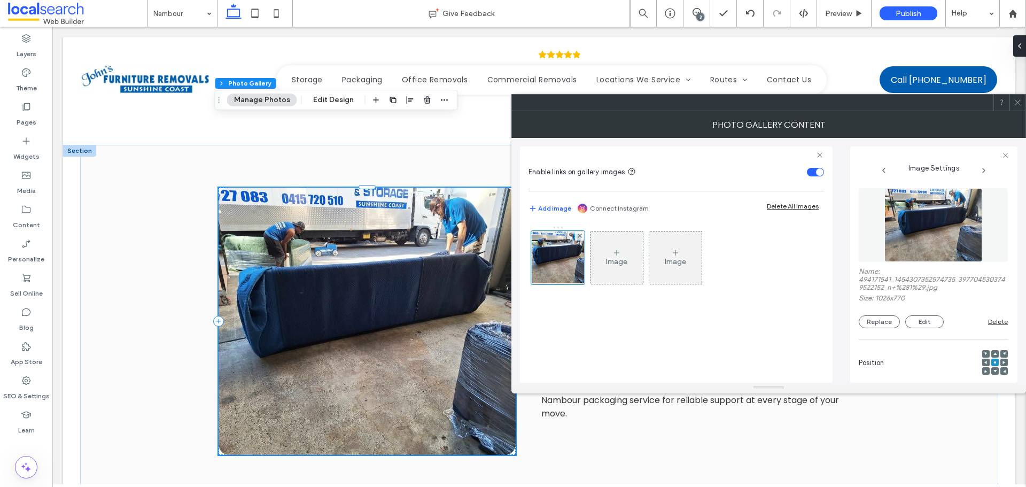
click at [1020, 105] on use at bounding box center [1017, 102] width 5 height 5
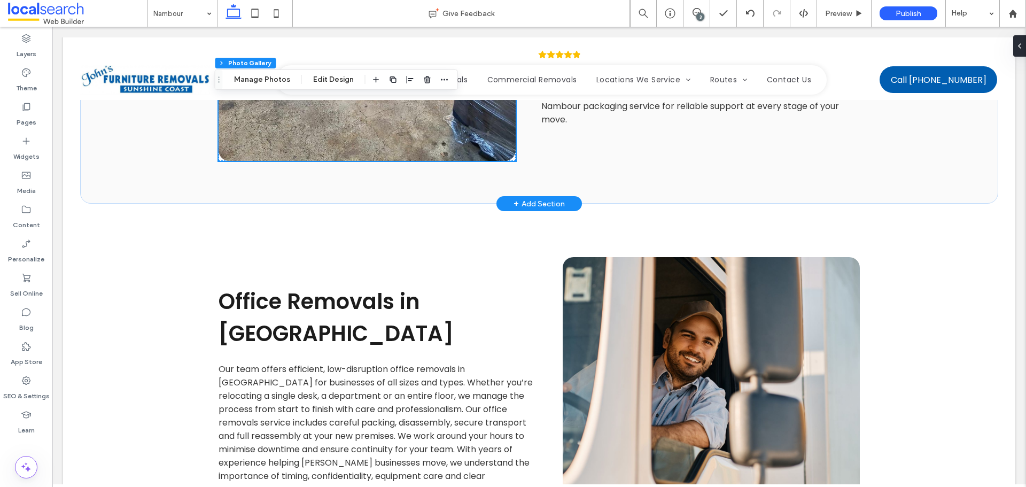
scroll to position [1603, 0]
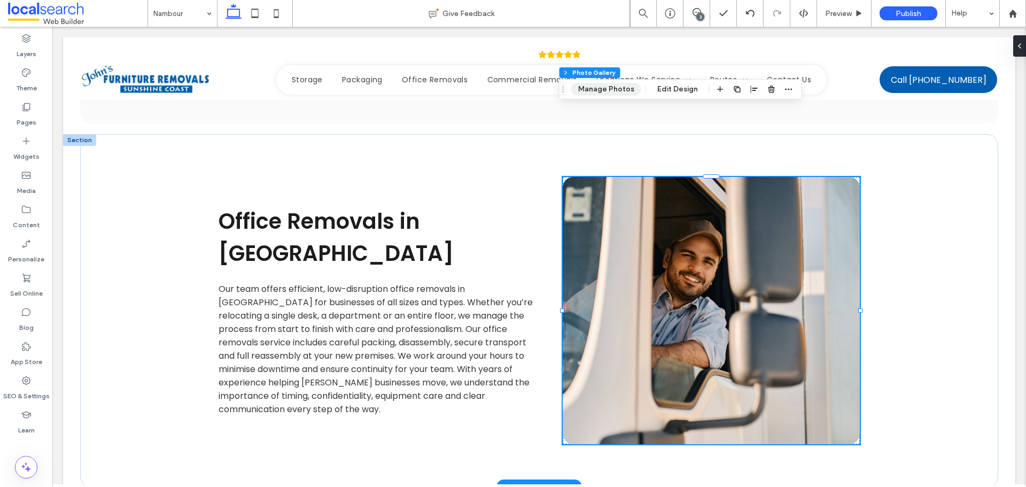
click at [607, 86] on button "Manage Photos" at bounding box center [606, 89] width 70 height 13
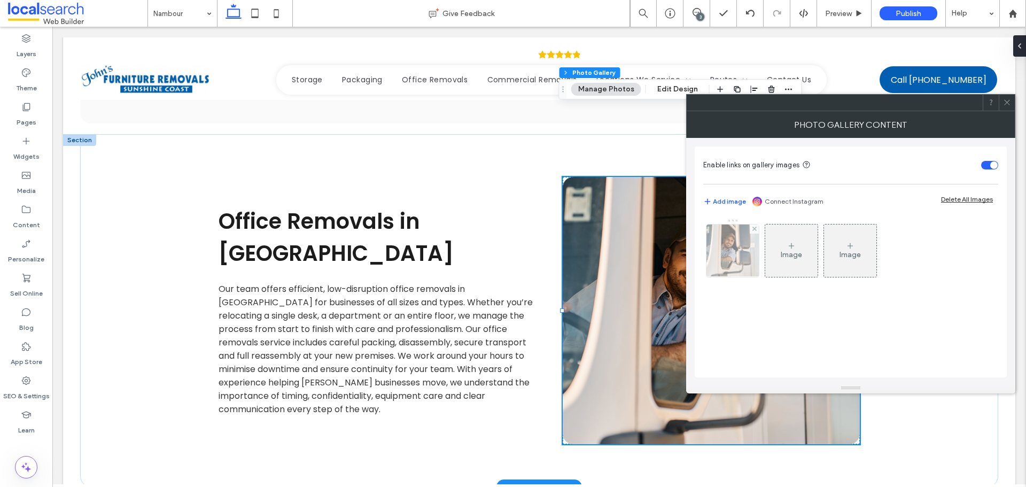
click at [722, 252] on img at bounding box center [733, 250] width 79 height 52
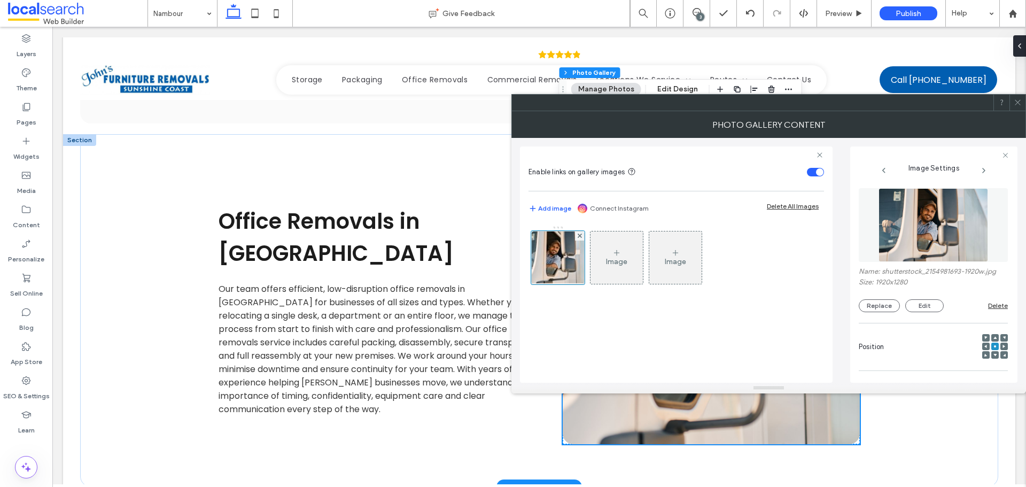
click at [972, 238] on img at bounding box center [934, 225] width 110 height 74
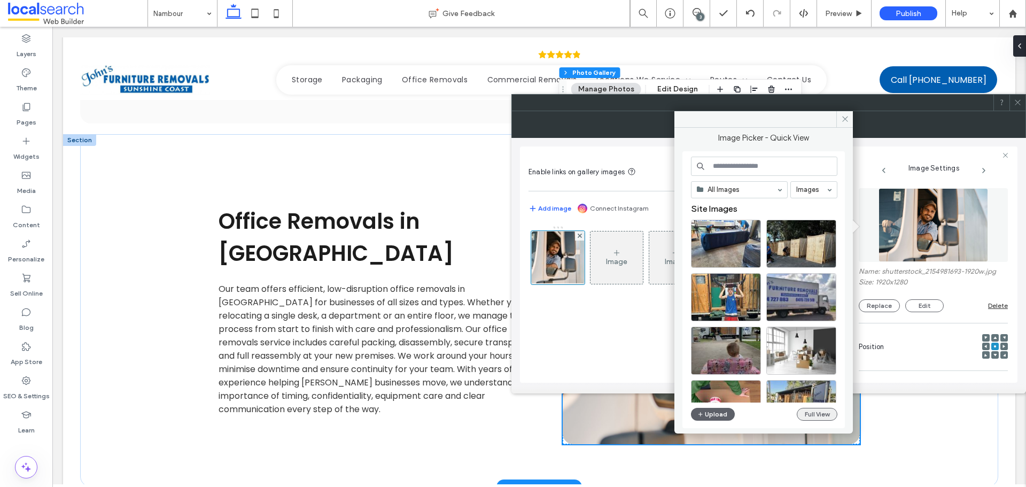
click at [825, 416] on button "Full View" at bounding box center [817, 414] width 41 height 13
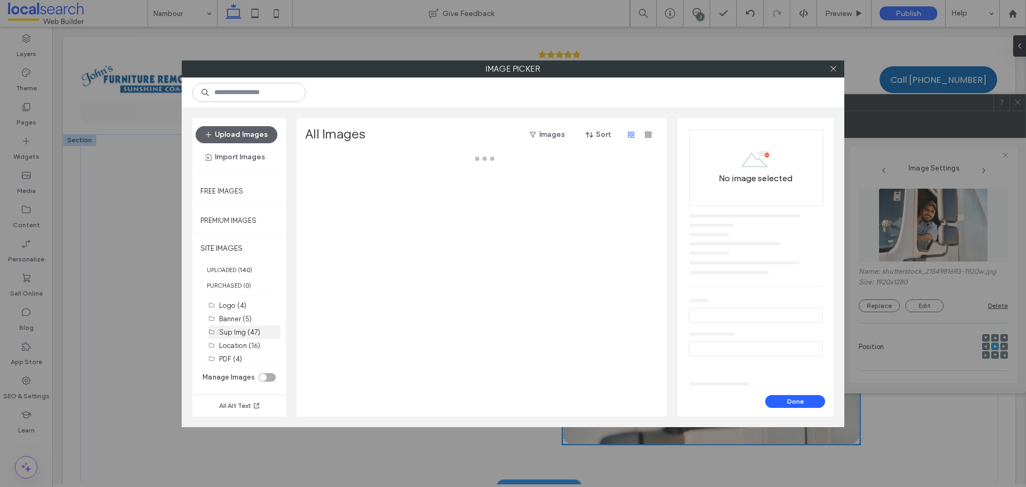
click at [238, 331] on label "Sup Img (47)" at bounding box center [239, 332] width 41 height 8
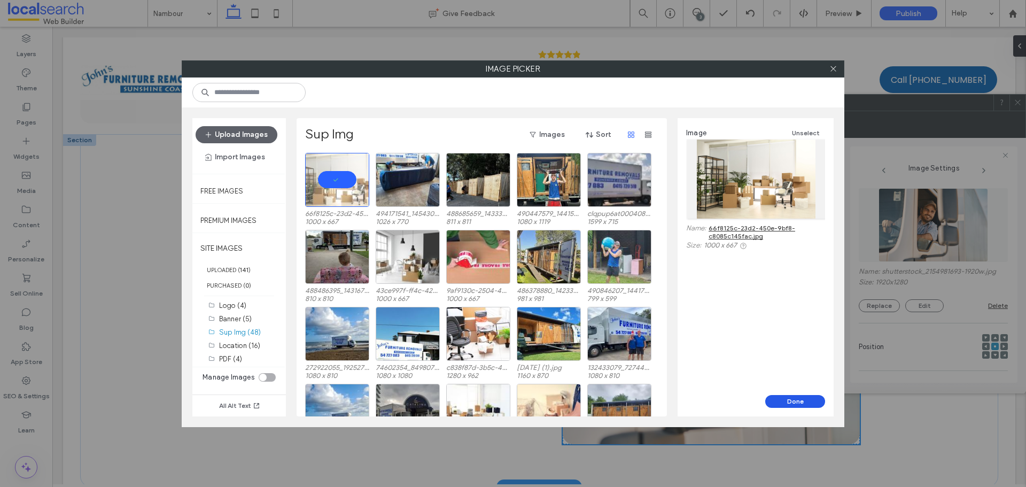
click at [805, 402] on button "Done" at bounding box center [795, 401] width 60 height 13
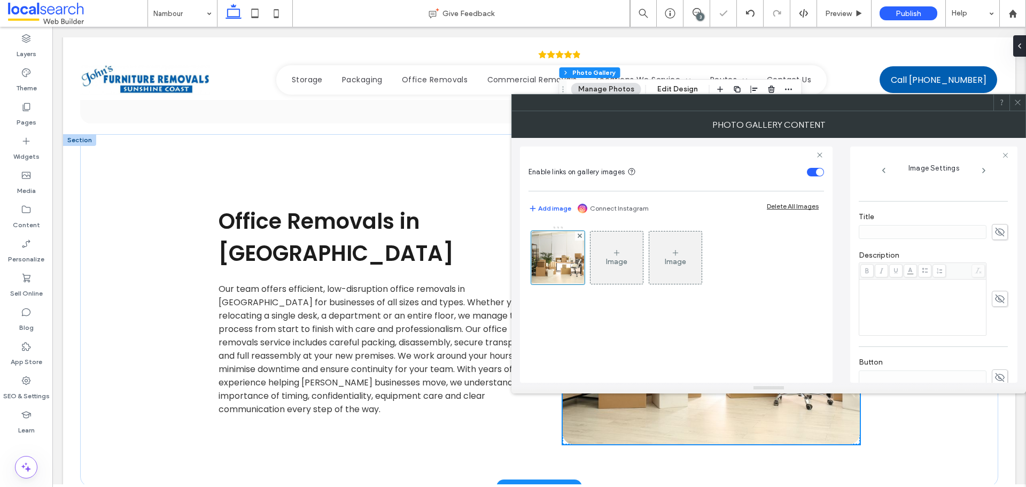
scroll to position [302, 0]
click at [1016, 102] on icon at bounding box center [1018, 102] width 8 height 8
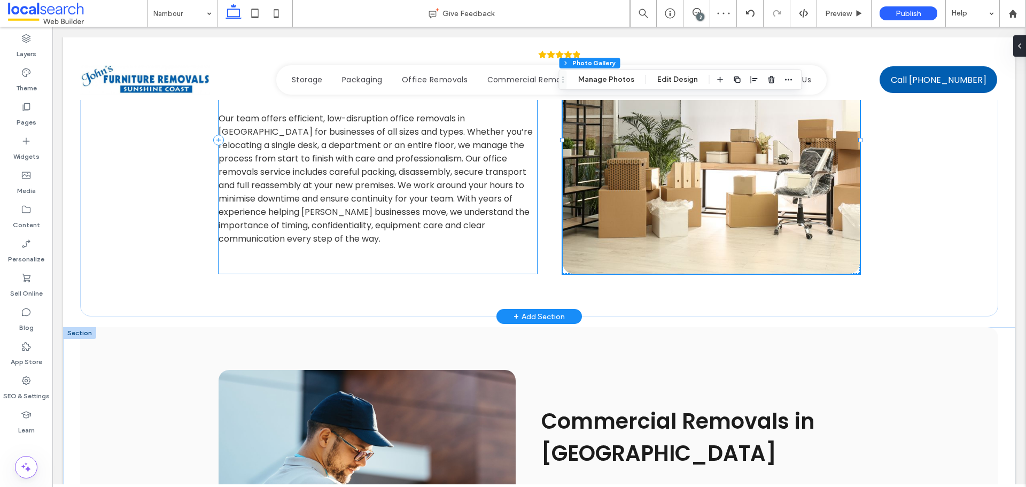
scroll to position [1924, 0]
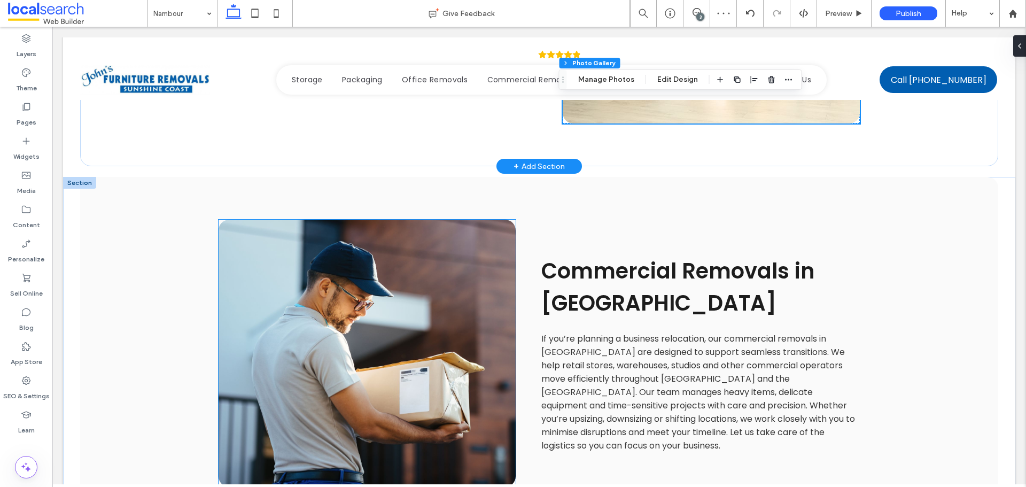
click at [414, 228] on link at bounding box center [367, 353] width 297 height 267
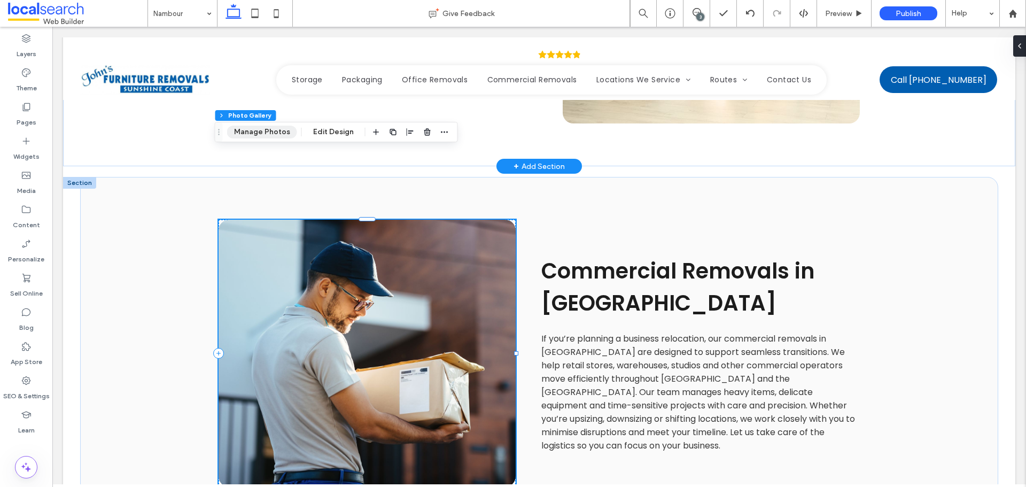
click at [276, 128] on button "Manage Photos" at bounding box center [262, 132] width 70 height 13
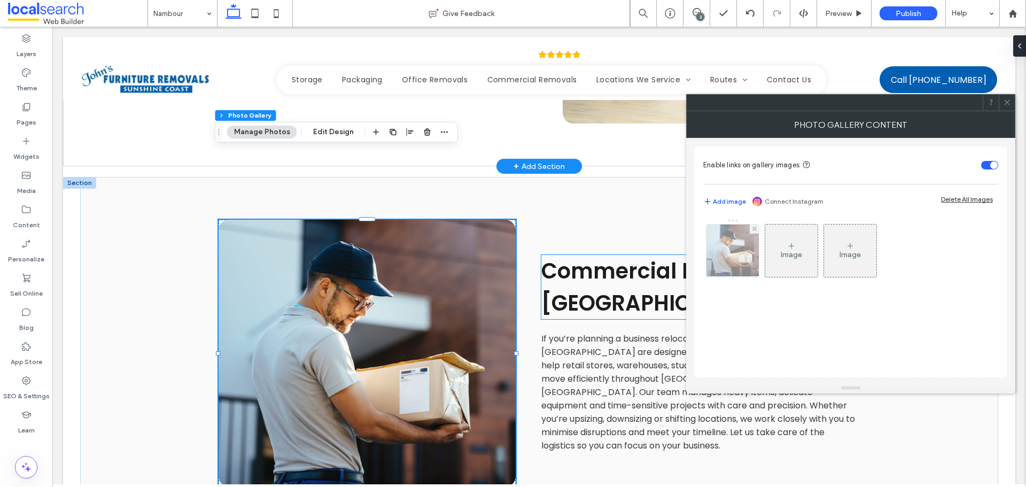
drag, startPoint x: 771, startPoint y: 267, endPoint x: 728, endPoint y: 255, distance: 44.3
click at [770, 267] on div "Image" at bounding box center [791, 251] width 52 height 50
click at [728, 254] on div "Photo Gallery Content Enable links on gallery images Add image Connect Instagra…" at bounding box center [850, 252] width 329 height 282
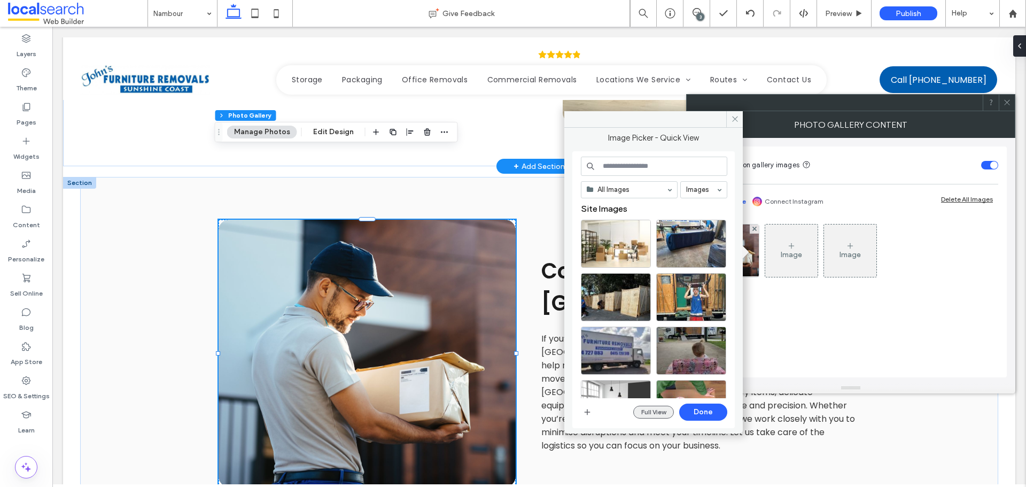
click at [655, 408] on button "Full View" at bounding box center [653, 412] width 41 height 13
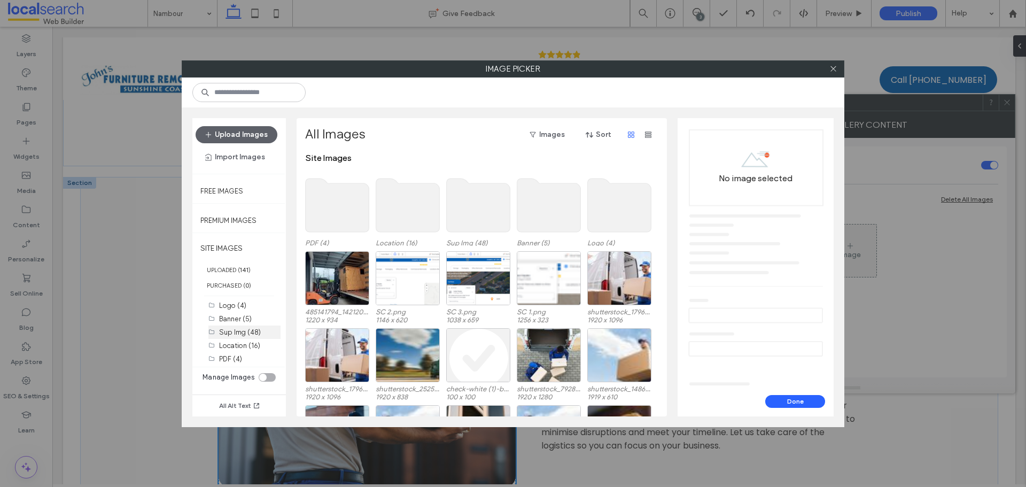
click at [230, 330] on label "Sup Img (48)" at bounding box center [240, 332] width 42 height 8
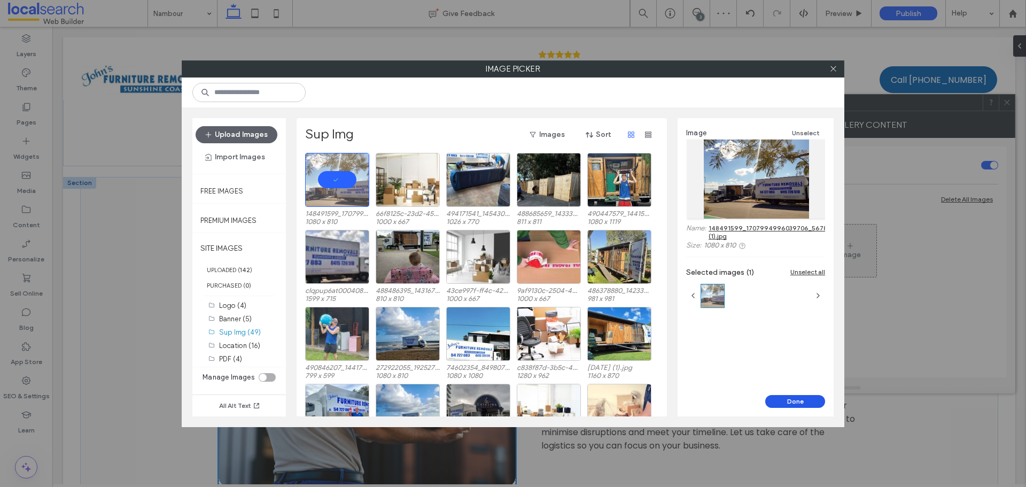
click at [789, 399] on button "Done" at bounding box center [795, 401] width 60 height 13
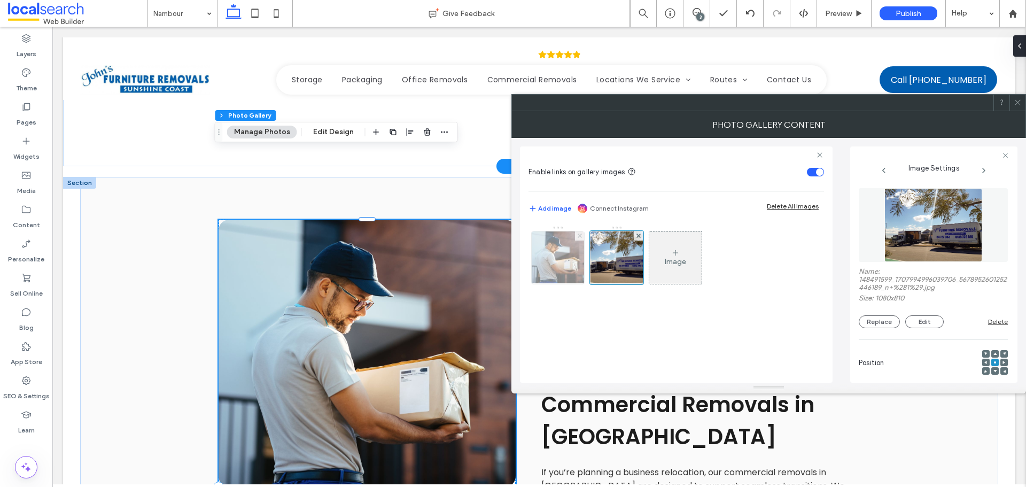
click at [579, 235] on icon at bounding box center [580, 236] width 4 height 4
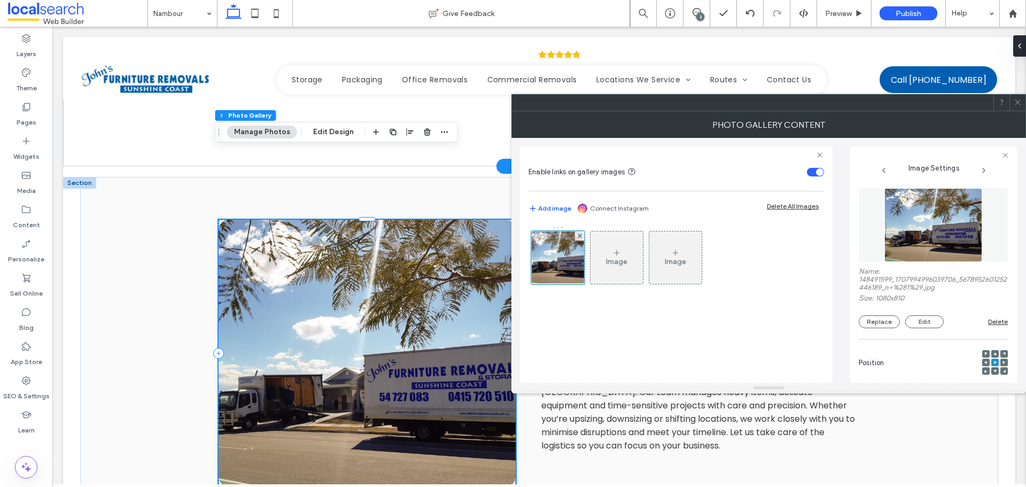
click at [1023, 107] on div at bounding box center [1017, 103] width 16 height 16
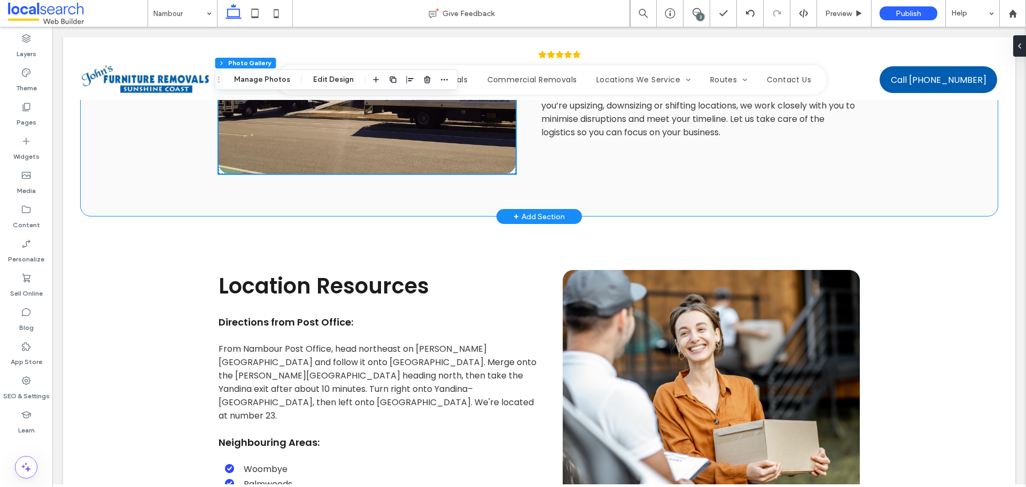
scroll to position [2351, 0]
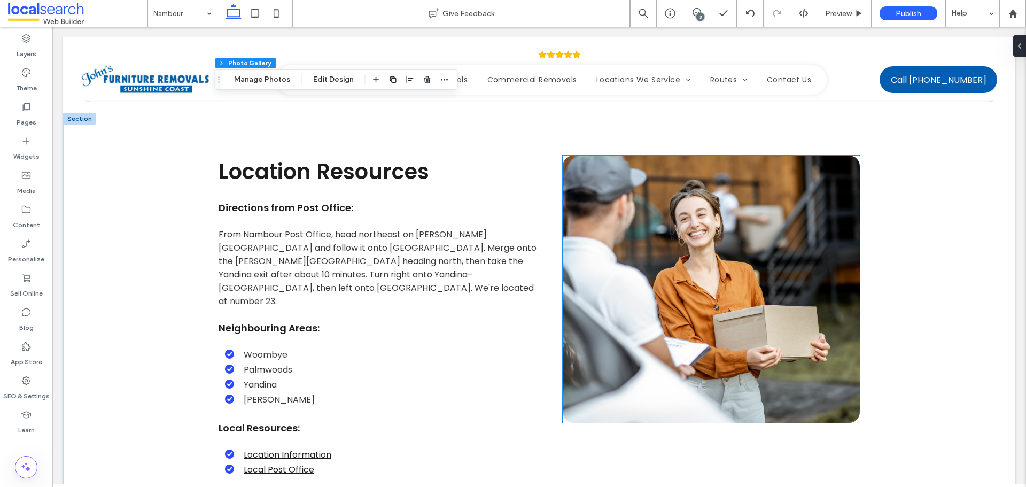
click at [623, 191] on link at bounding box center [711, 289] width 297 height 267
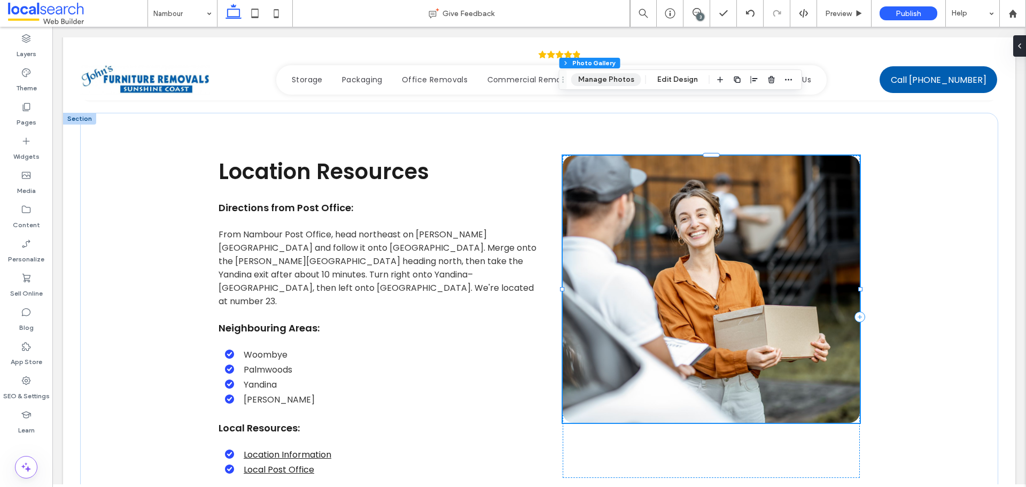
click at [598, 78] on button "Manage Photos" at bounding box center [606, 79] width 70 height 13
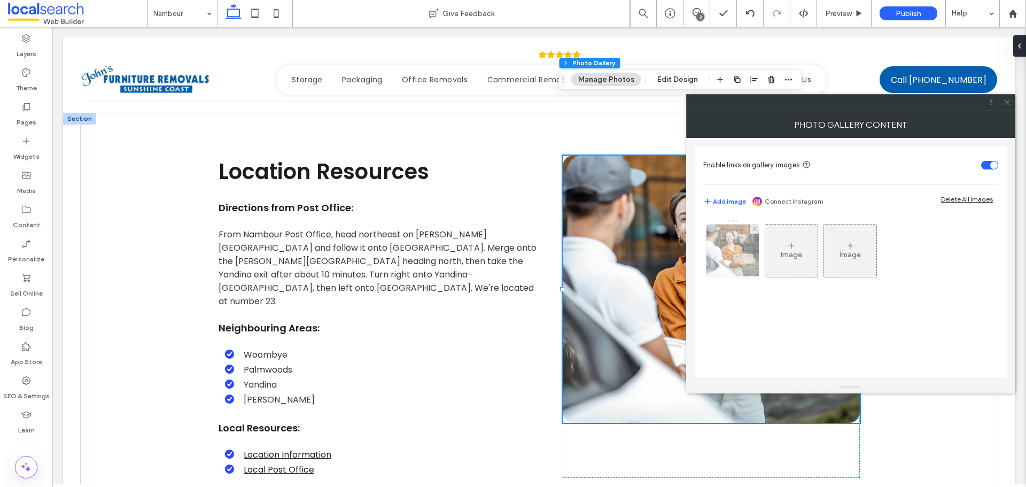
click at [739, 262] on img at bounding box center [733, 250] width 79 height 52
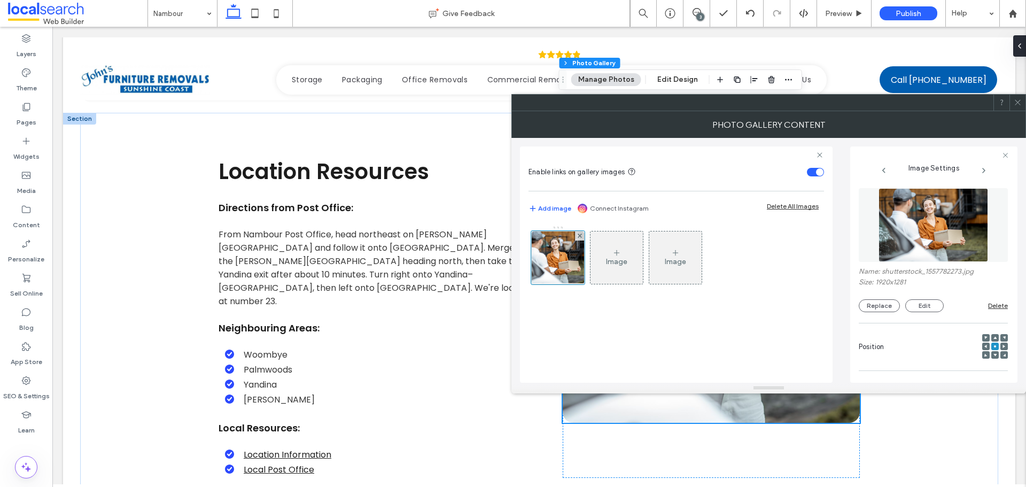
drag, startPoint x: 996, startPoint y: 206, endPoint x: 986, endPoint y: 214, distance: 13.3
click at [997, 206] on figure at bounding box center [933, 225] width 149 height 74
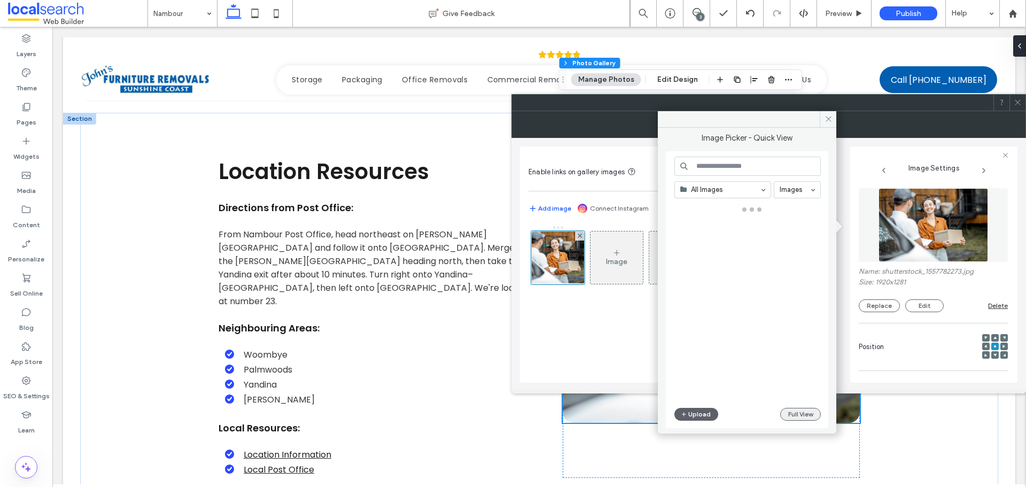
click at [805, 413] on button "Full View" at bounding box center [800, 414] width 41 height 13
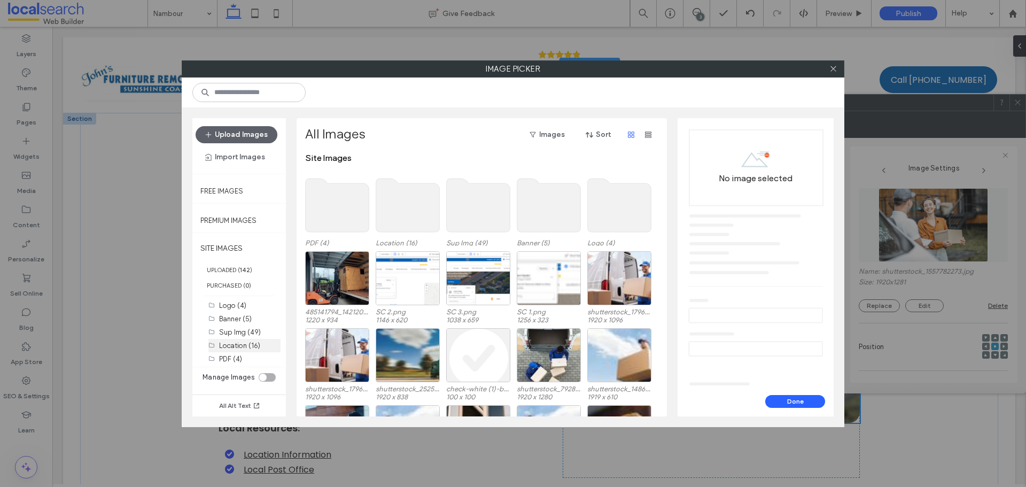
click at [247, 340] on div "Location (16)" at bounding box center [249, 345] width 61 height 11
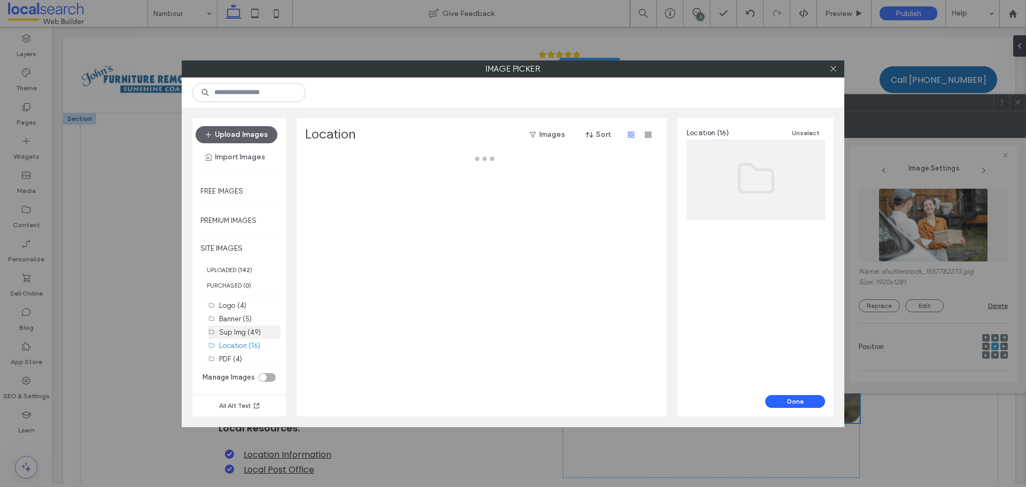
click at [246, 332] on label "Sup Img (49)" at bounding box center [240, 332] width 42 height 8
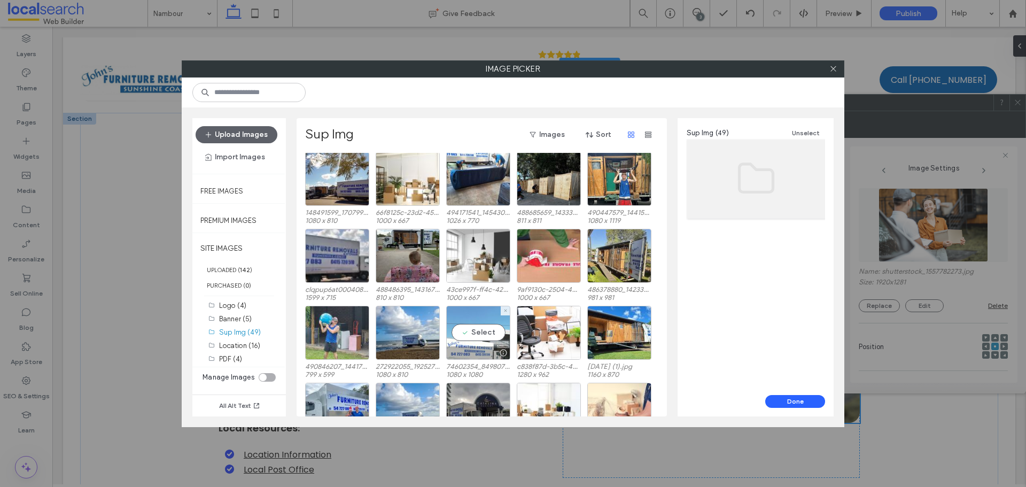
scroll to position [0, 0]
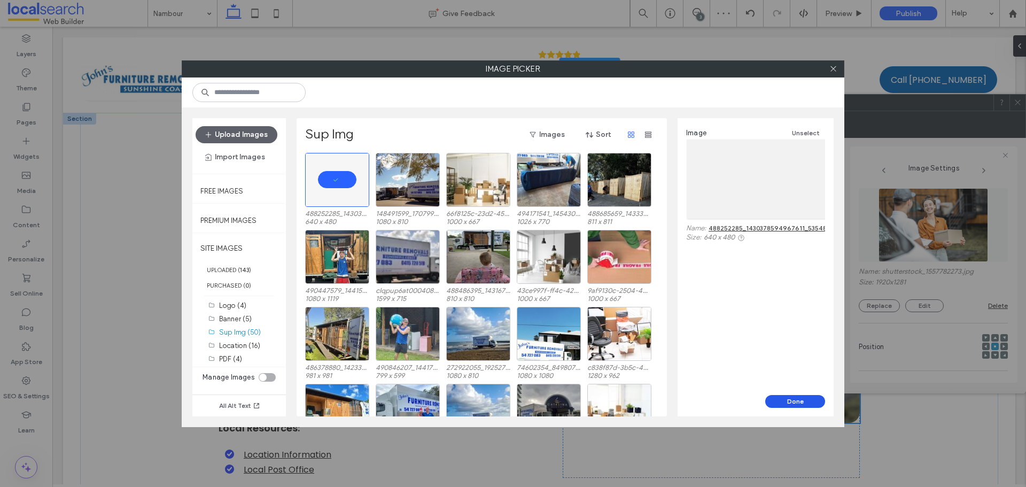
click at [801, 402] on button "Done" at bounding box center [795, 401] width 60 height 13
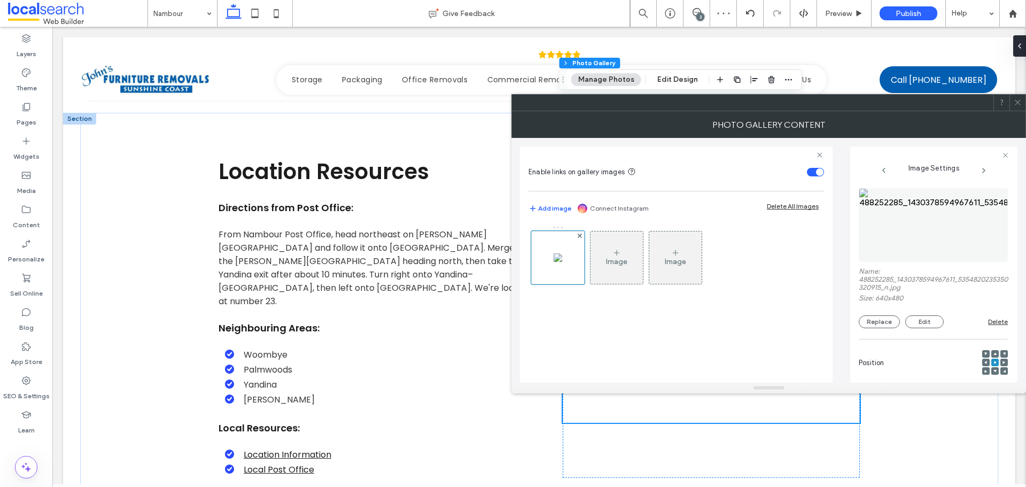
click at [1015, 107] on span at bounding box center [1018, 103] width 8 height 16
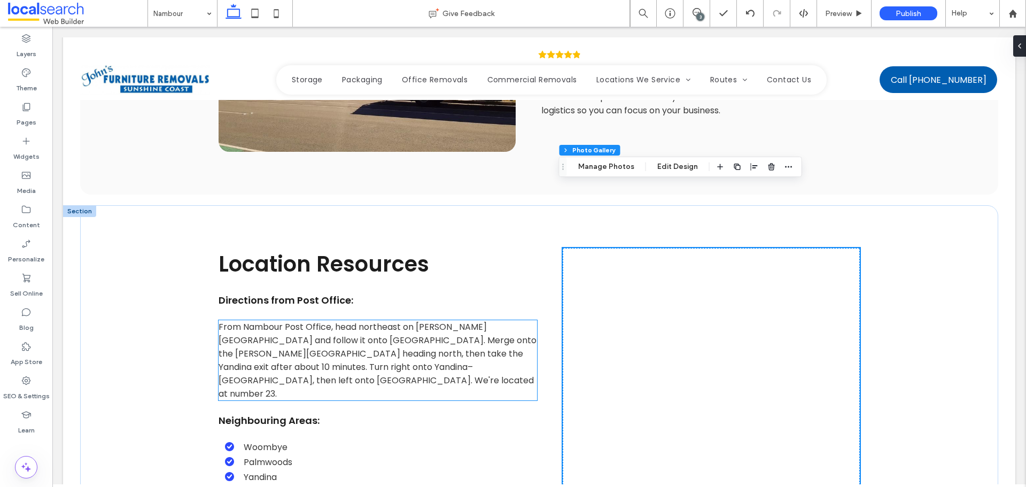
scroll to position [2244, 0]
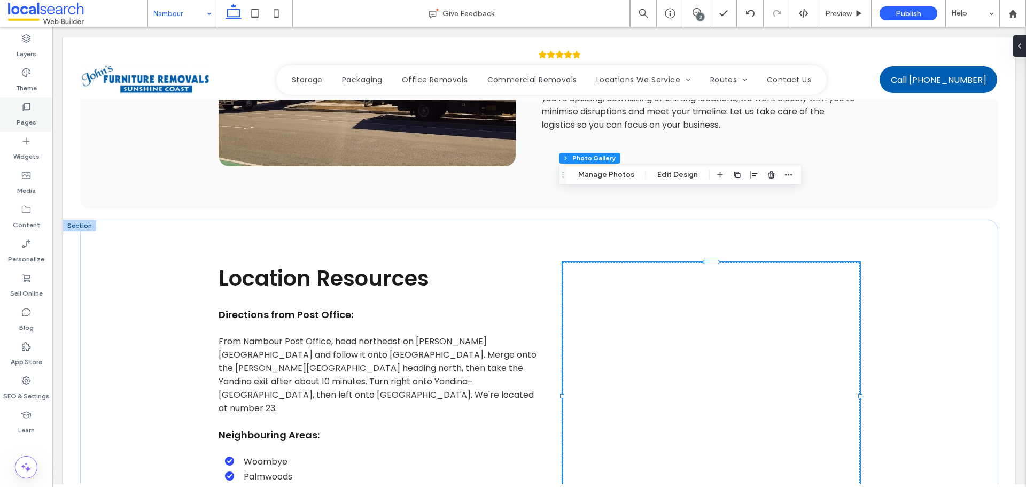
click at [30, 121] on label "Pages" at bounding box center [27, 119] width 20 height 15
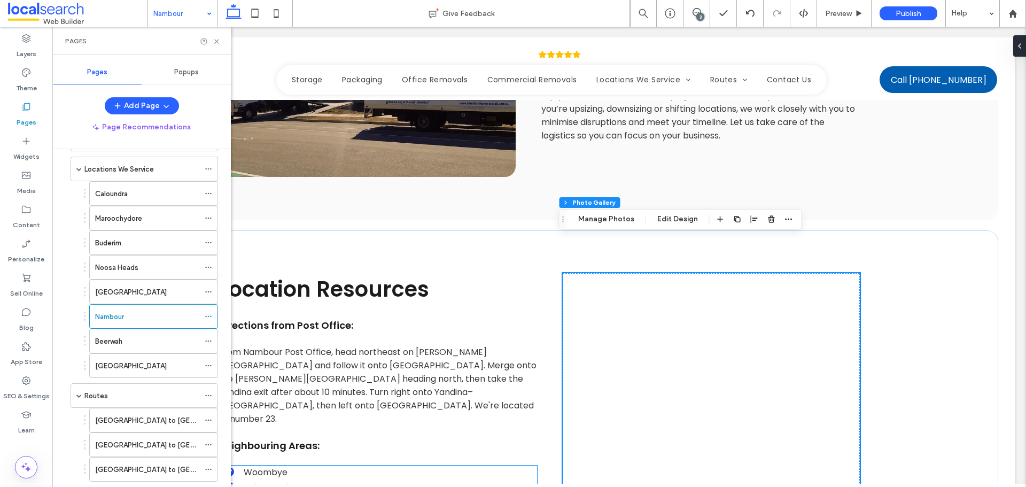
scroll to position [2191, 0]
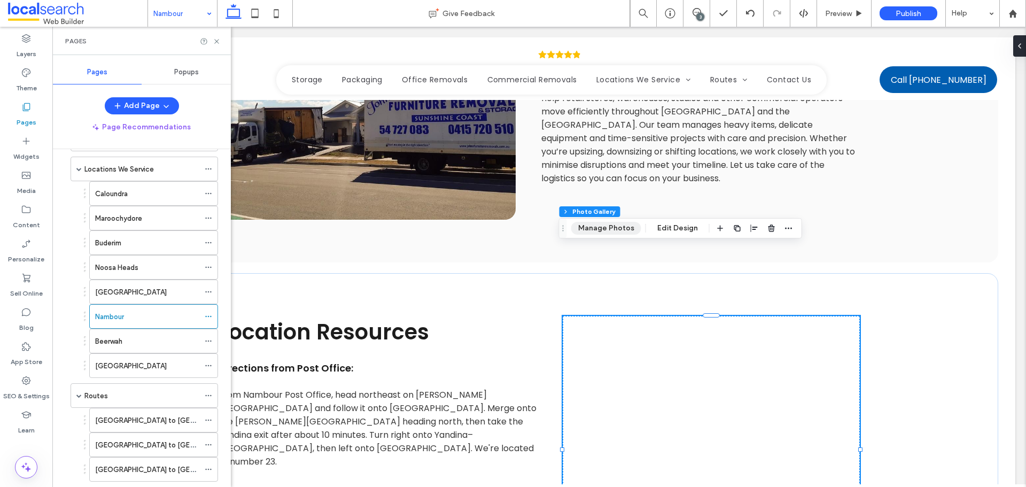
click at [612, 229] on button "Manage Photos" at bounding box center [606, 228] width 70 height 13
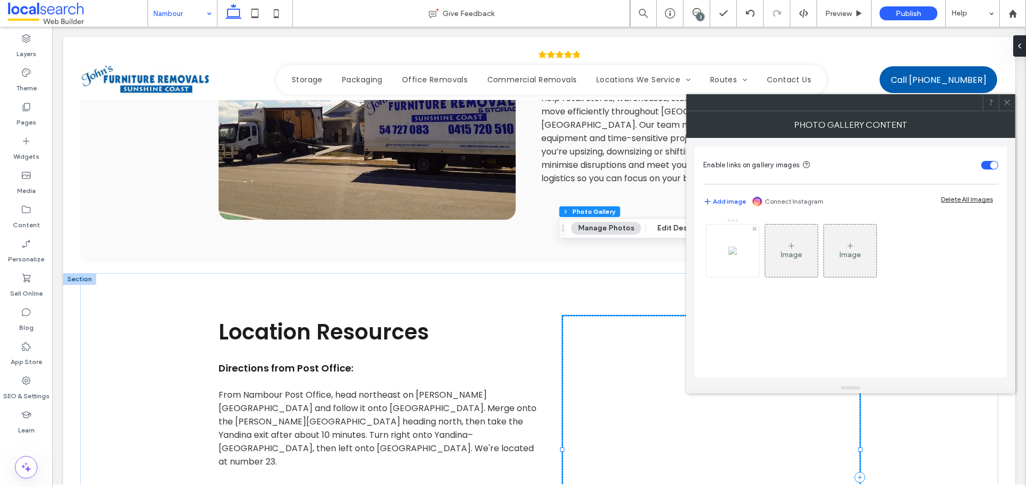
click at [729, 255] on img at bounding box center [732, 250] width 9 height 9
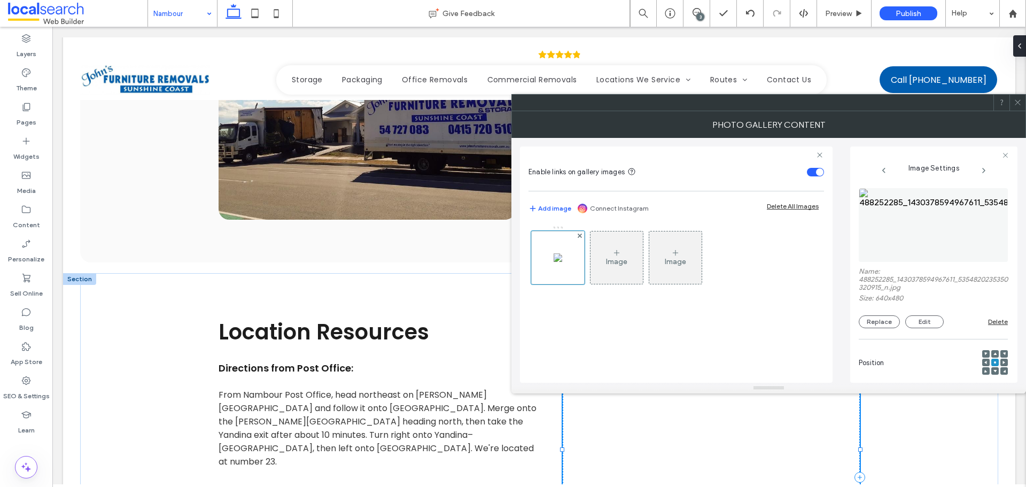
click at [926, 250] on img at bounding box center [933, 225] width 149 height 74
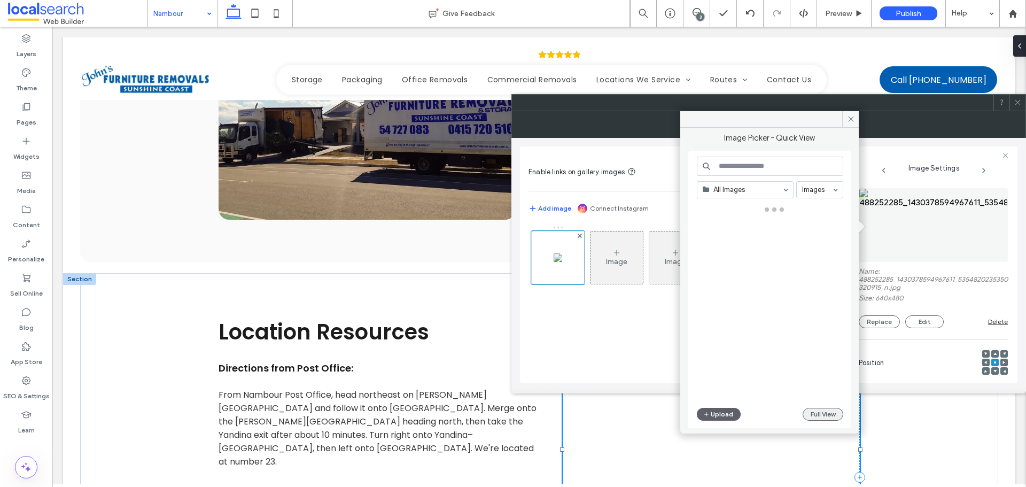
click at [814, 411] on button "Full View" at bounding box center [823, 414] width 41 height 13
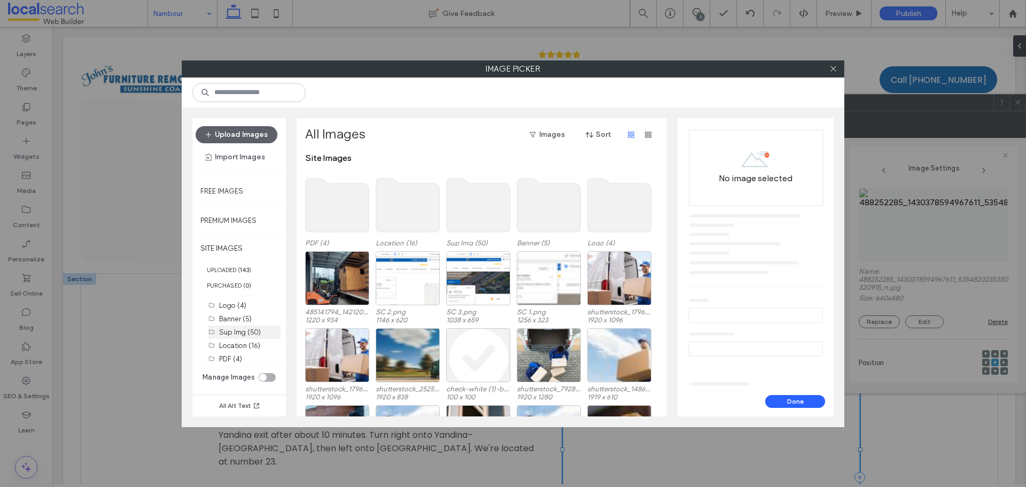
click at [229, 336] on div "Sup Img (50)" at bounding box center [249, 332] width 61 height 11
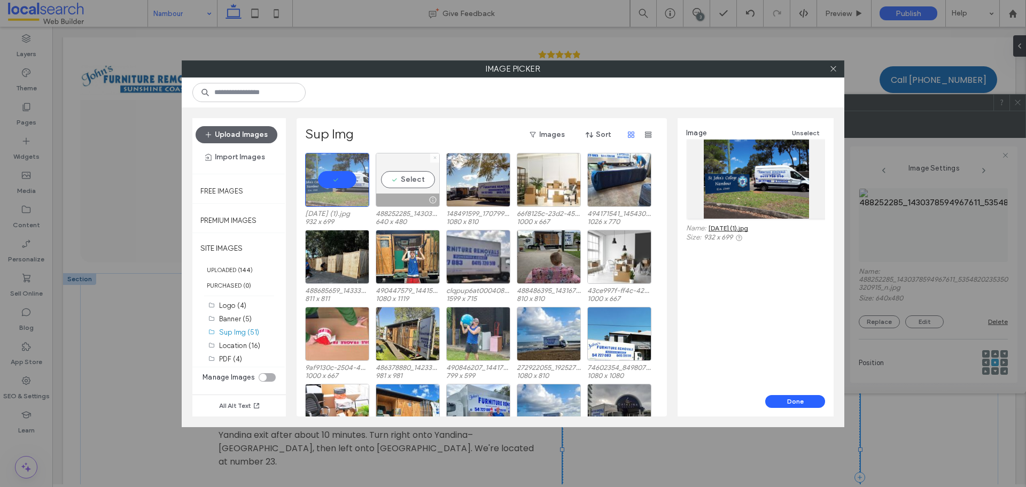
click at [436, 157] on icon at bounding box center [435, 158] width 4 height 4
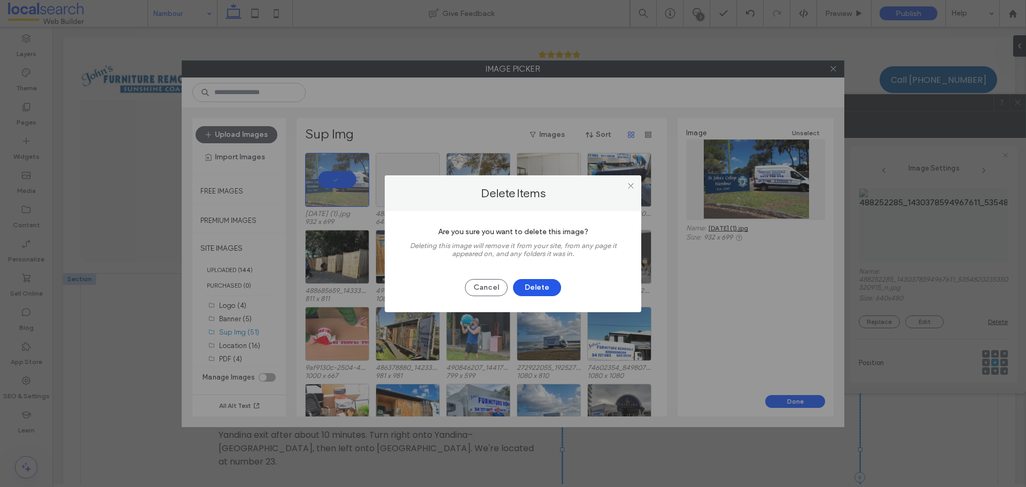
click at [529, 286] on button "Delete" at bounding box center [537, 287] width 48 height 17
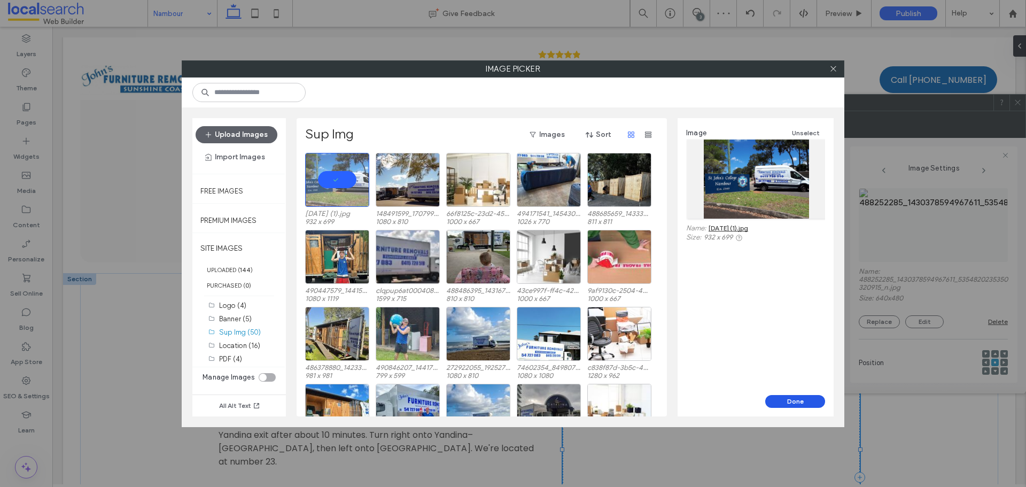
click at [798, 397] on button "Done" at bounding box center [795, 401] width 60 height 13
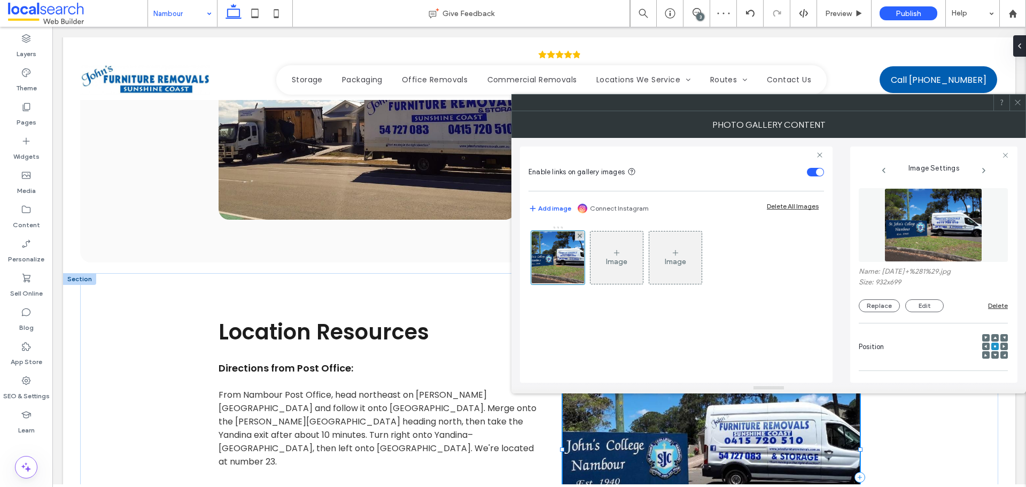
click at [1016, 105] on icon at bounding box center [1018, 102] width 8 height 8
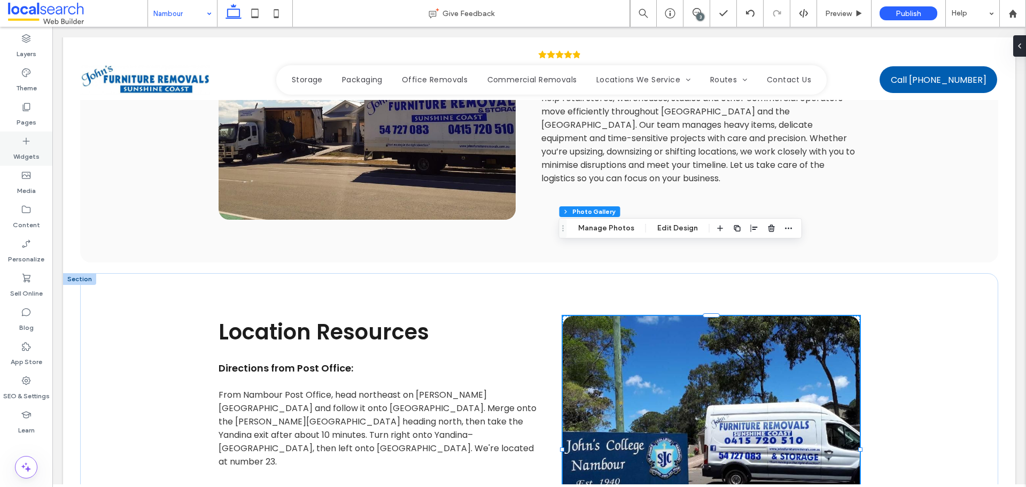
click at [29, 116] on label "Pages" at bounding box center [27, 119] width 20 height 15
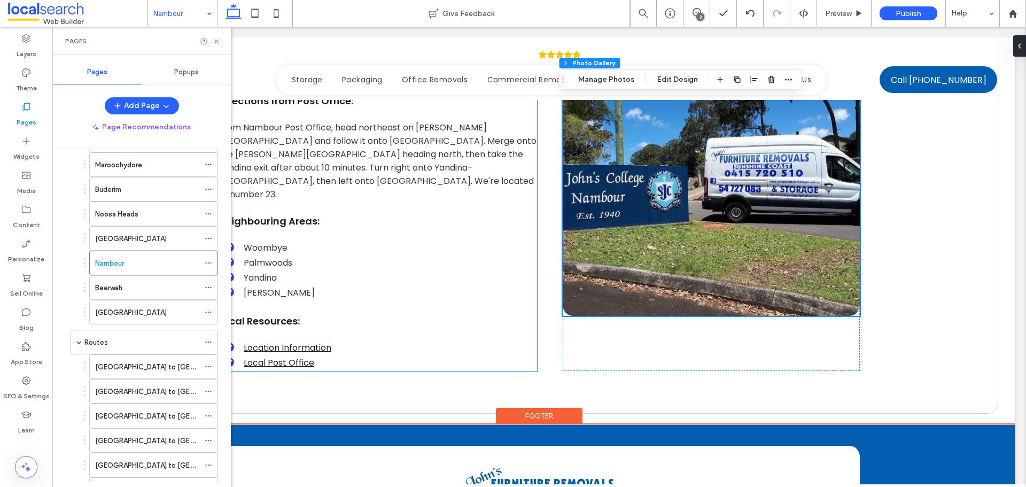
scroll to position [2619, 0]
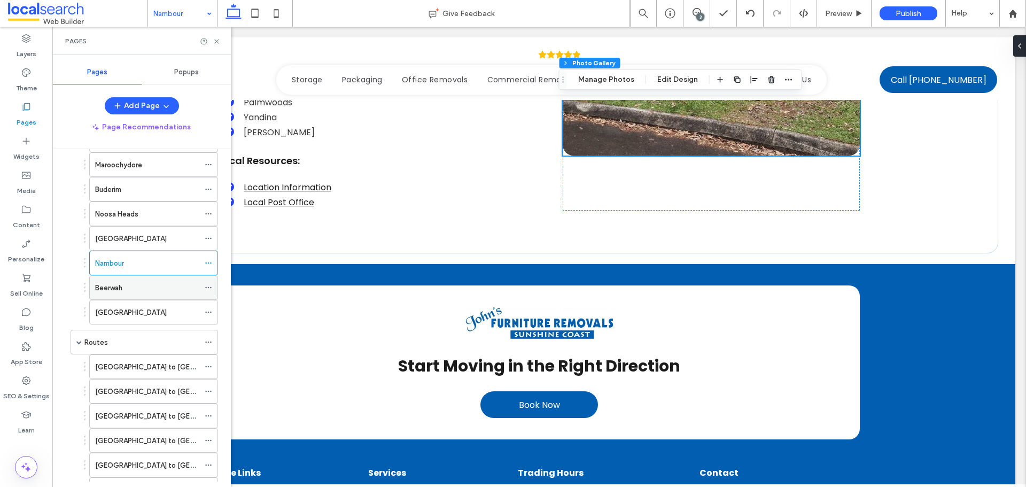
click at [108, 281] on div "Beerwah" at bounding box center [147, 288] width 104 height 24
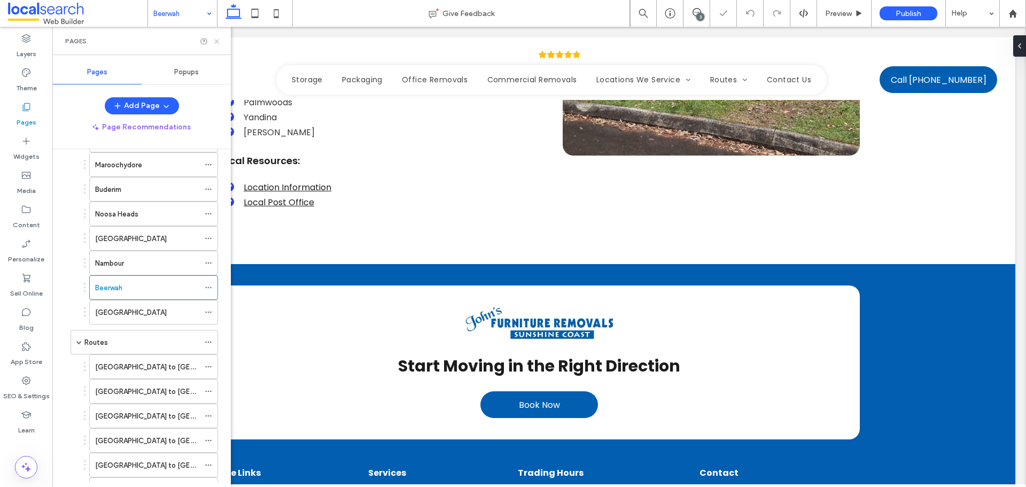
click at [217, 41] on use at bounding box center [216, 41] width 4 height 4
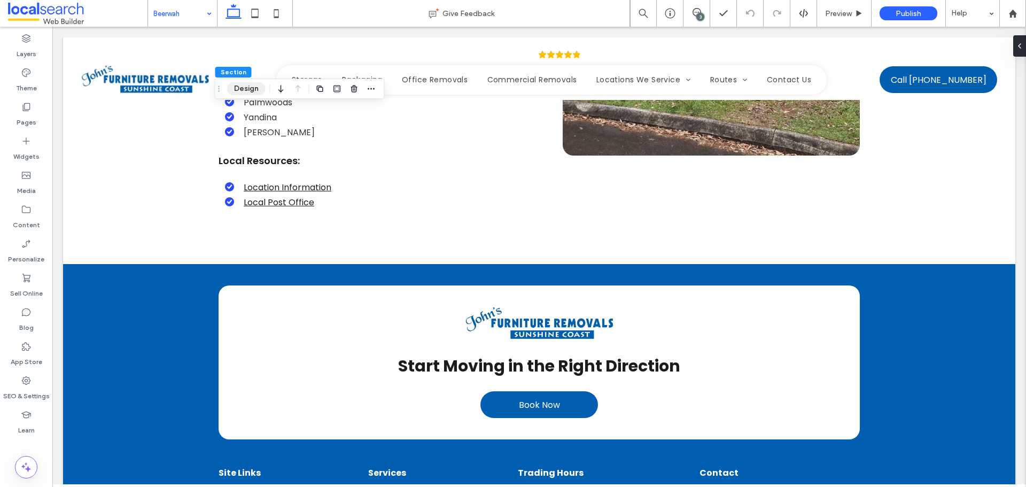
click at [236, 86] on button "Design" at bounding box center [246, 88] width 38 height 13
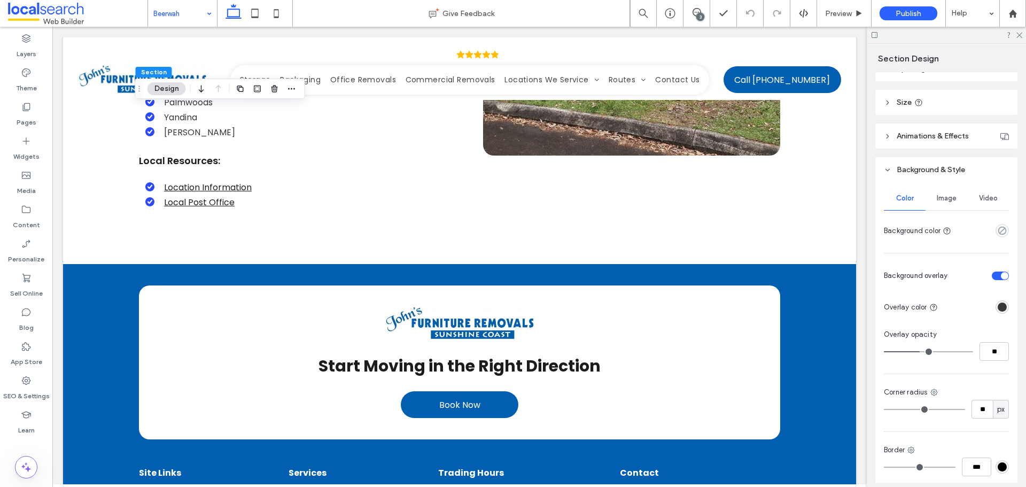
scroll to position [160, 0]
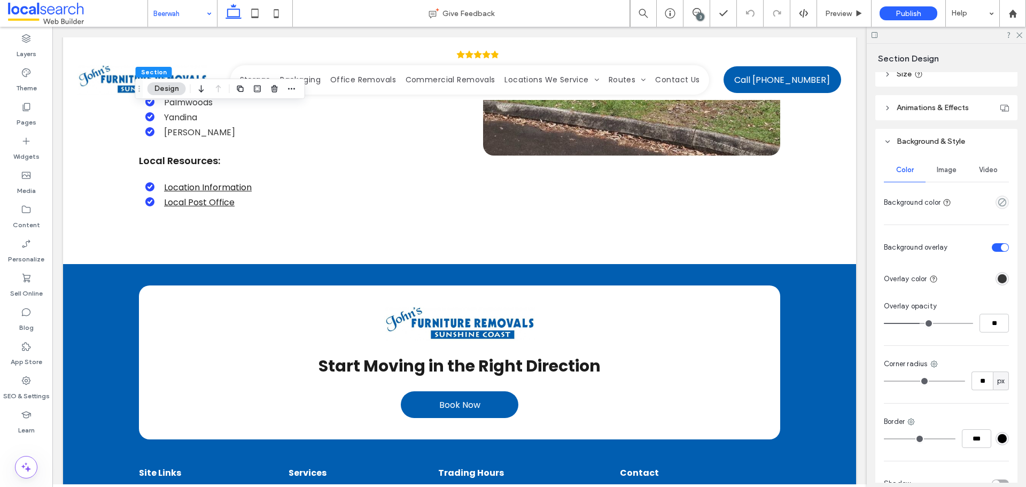
click at [950, 164] on div "Image" at bounding box center [947, 170] width 42 height 24
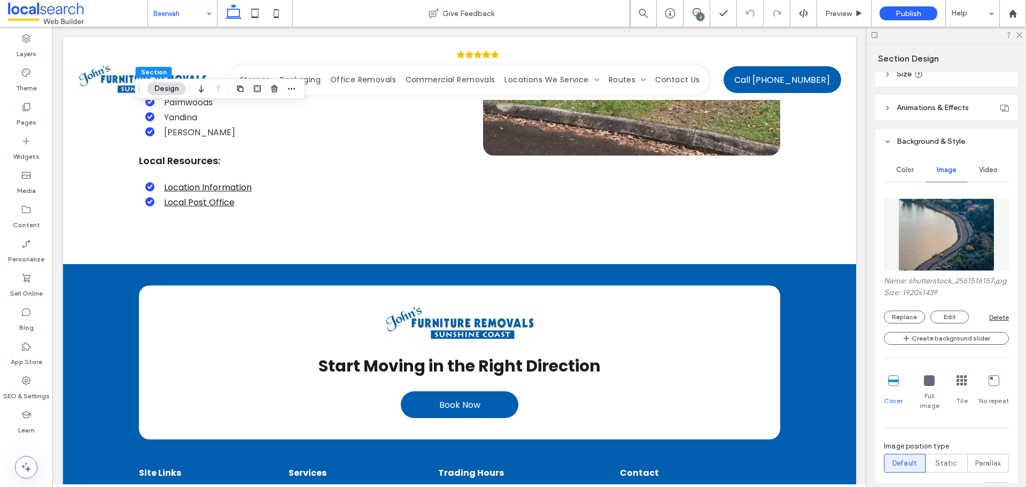
click at [934, 217] on img at bounding box center [946, 234] width 97 height 73
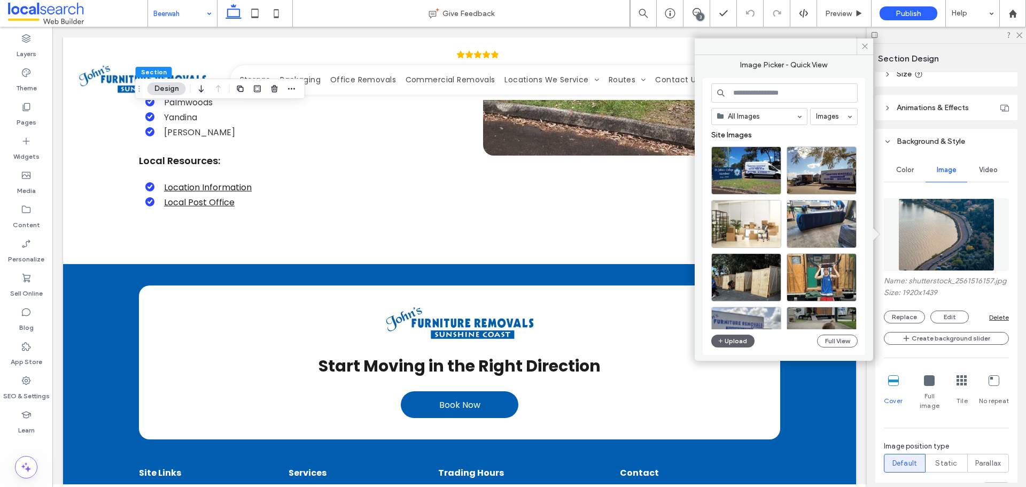
click at [765, 95] on input at bounding box center [784, 92] width 146 height 19
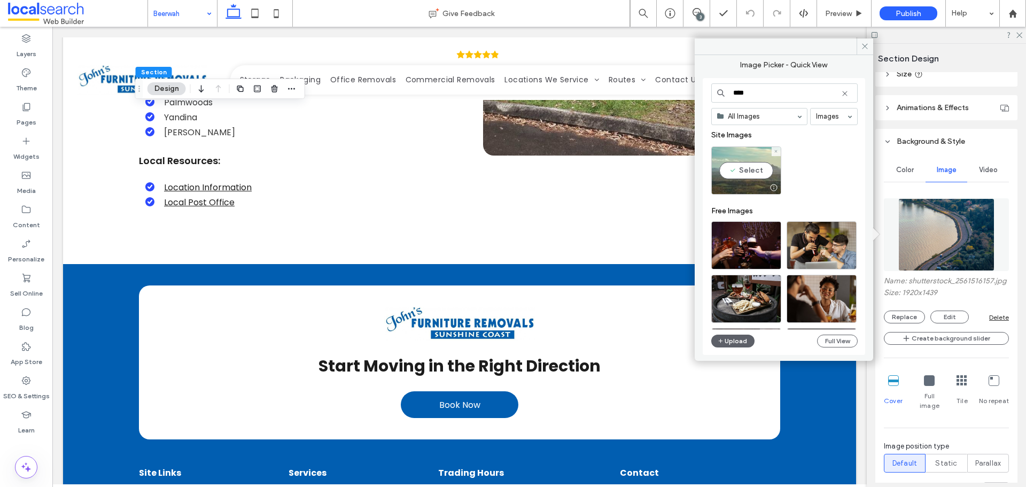
type input "****"
click at [756, 160] on div "Select" at bounding box center [746, 170] width 70 height 48
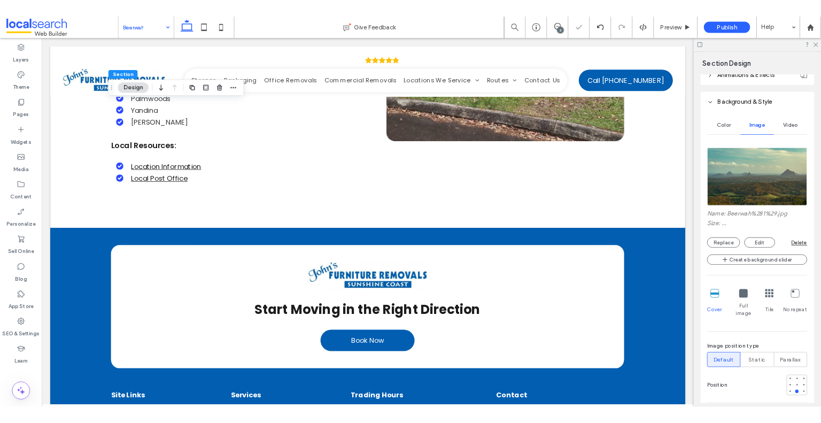
scroll to position [321, 0]
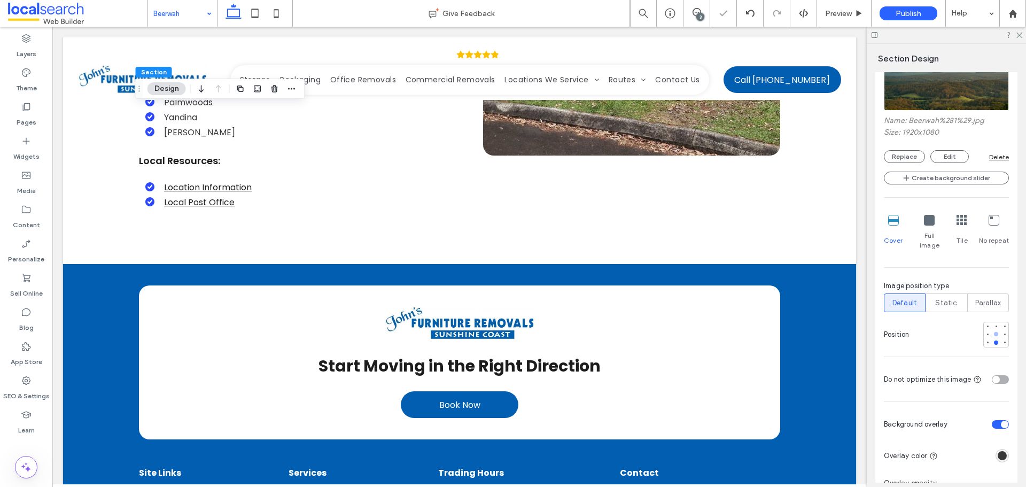
click at [992, 330] on div at bounding box center [995, 333] width 7 height 7
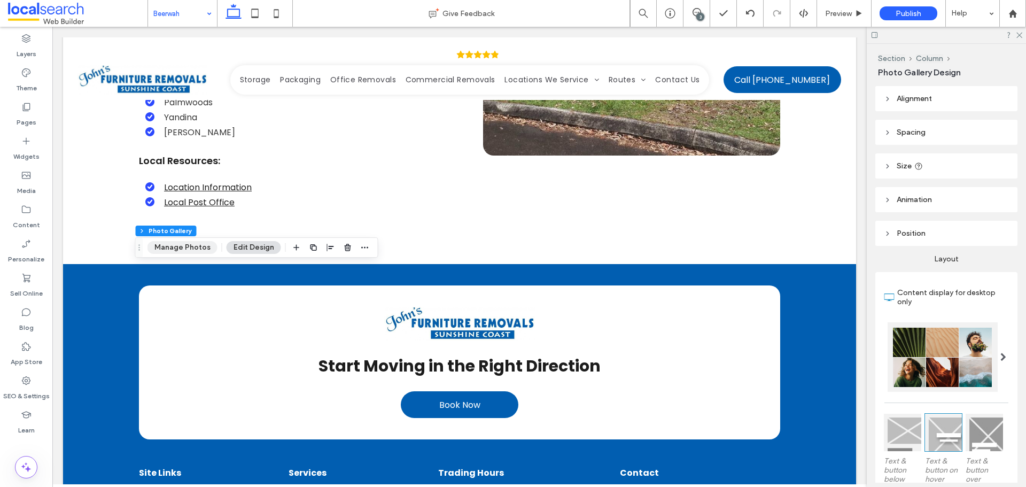
click at [183, 244] on button "Manage Photos" at bounding box center [182, 247] width 70 height 13
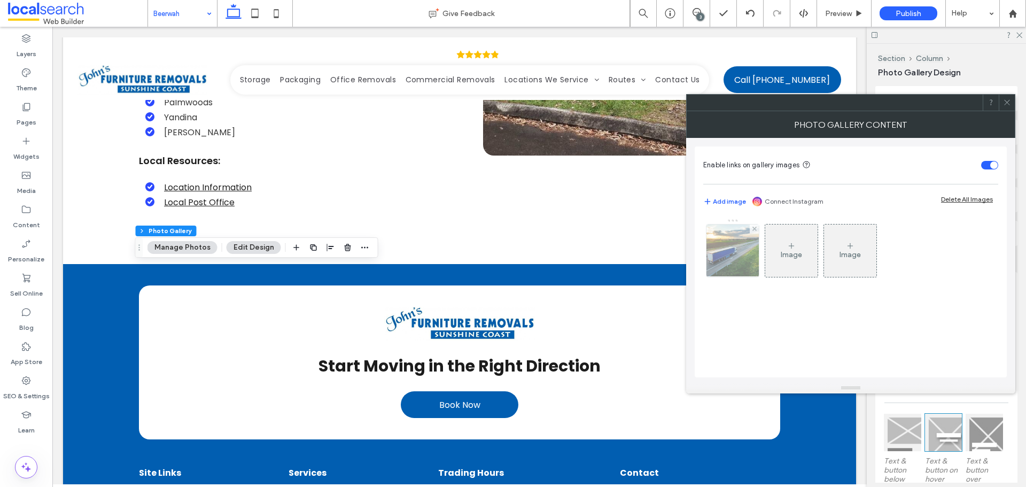
click at [726, 261] on img at bounding box center [733, 250] width 79 height 52
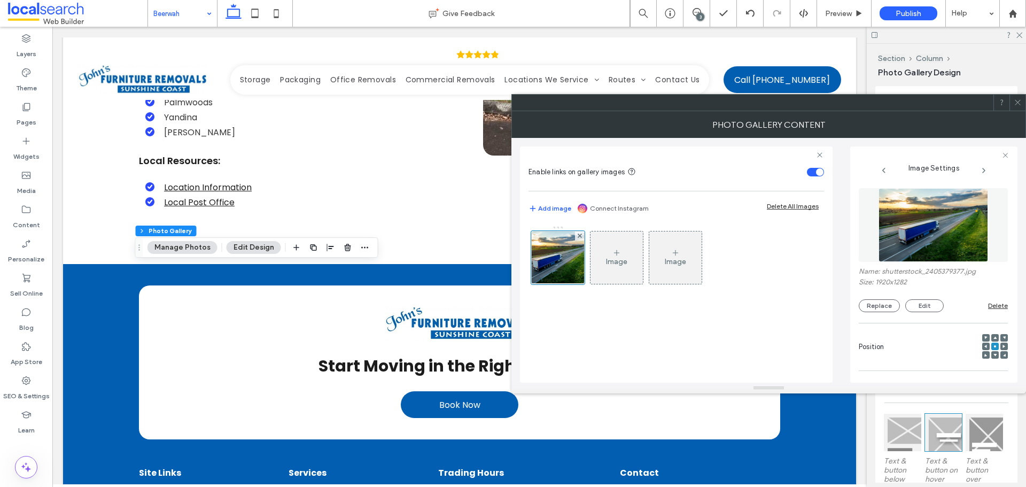
click at [881, 233] on img at bounding box center [934, 225] width 110 height 74
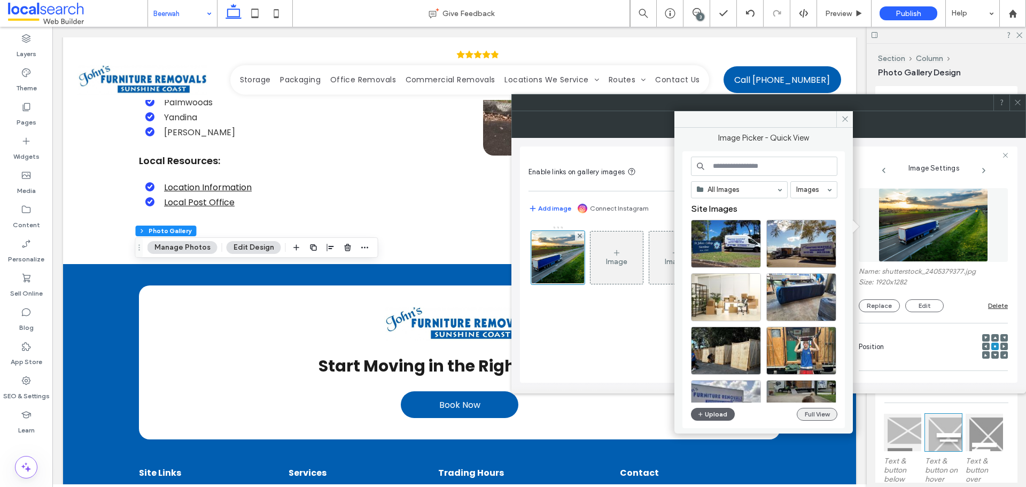
click at [804, 413] on button "Full View" at bounding box center [817, 414] width 41 height 13
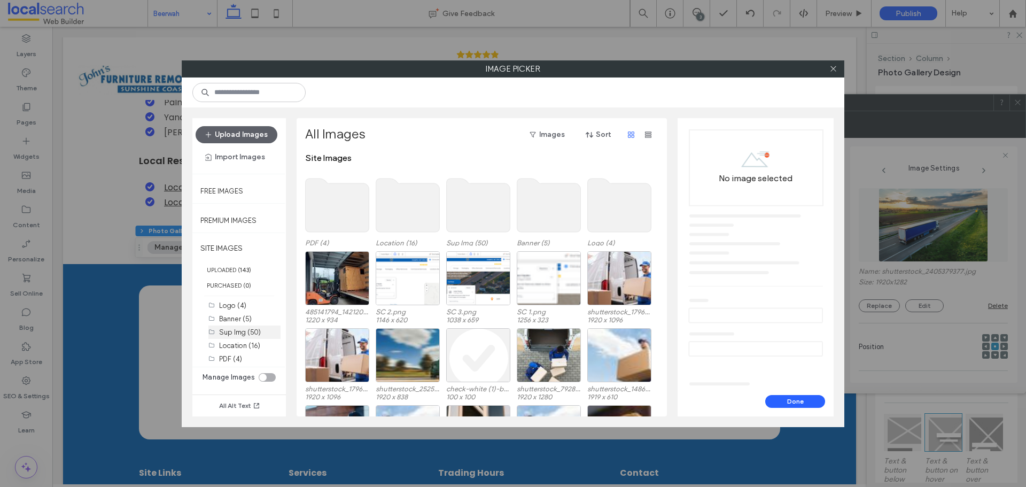
click at [234, 334] on label "Sup Img (50)" at bounding box center [240, 332] width 42 height 8
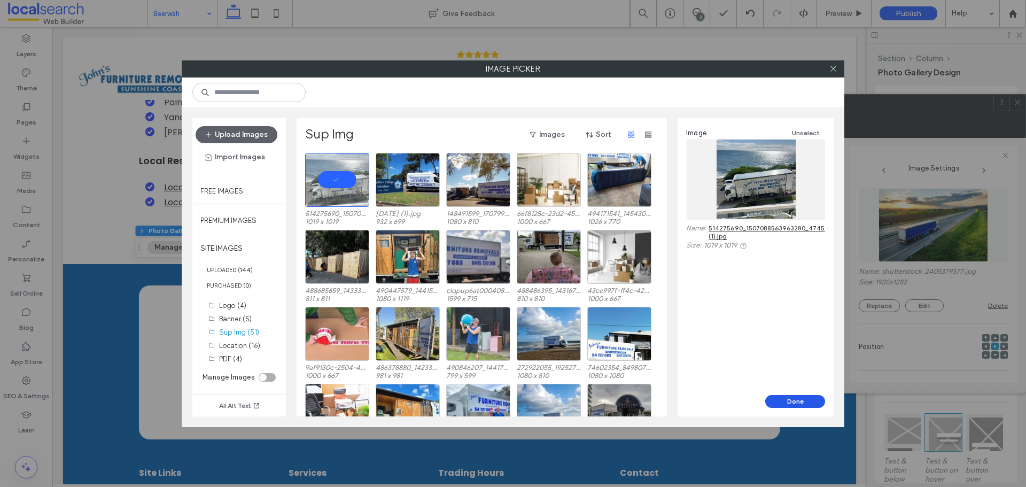
click at [805, 405] on button "Done" at bounding box center [795, 401] width 60 height 13
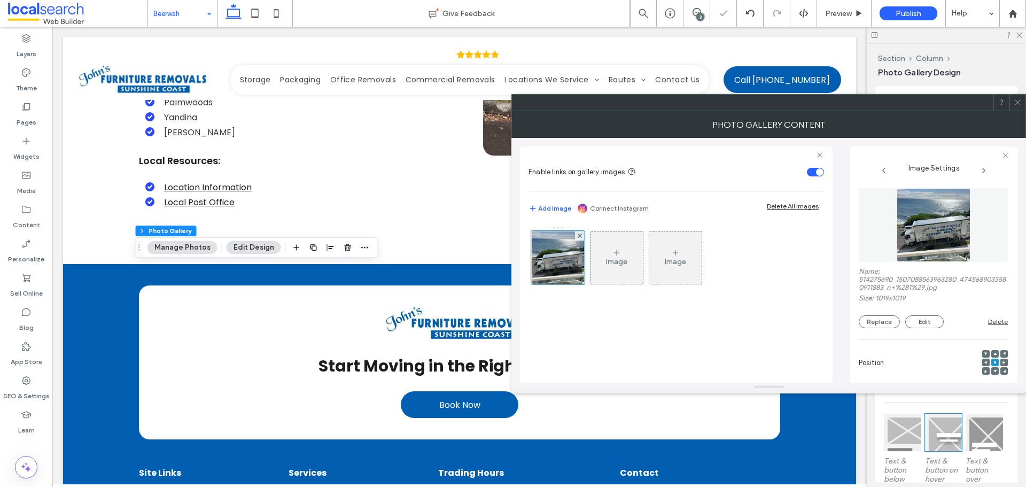
click at [1017, 107] on span at bounding box center [1018, 103] width 8 height 16
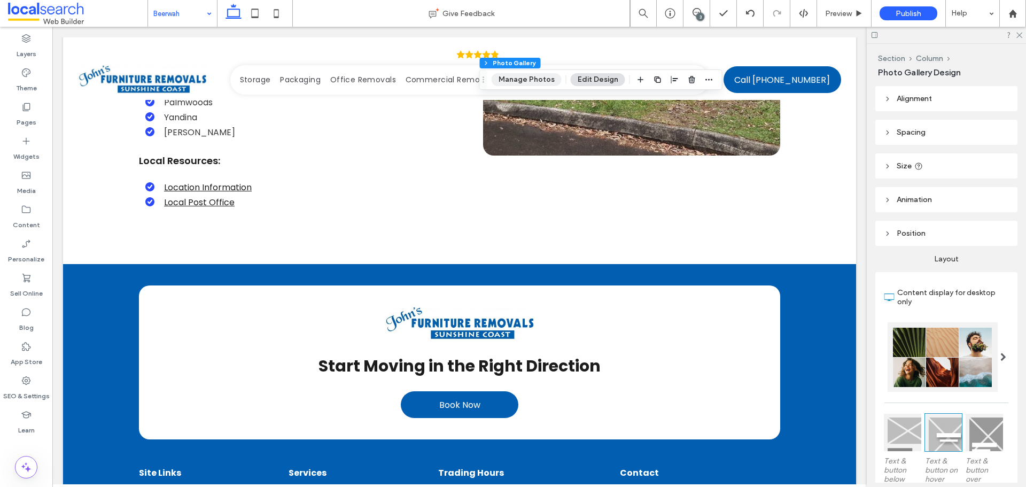
click at [511, 83] on button "Manage Photos" at bounding box center [527, 79] width 70 height 13
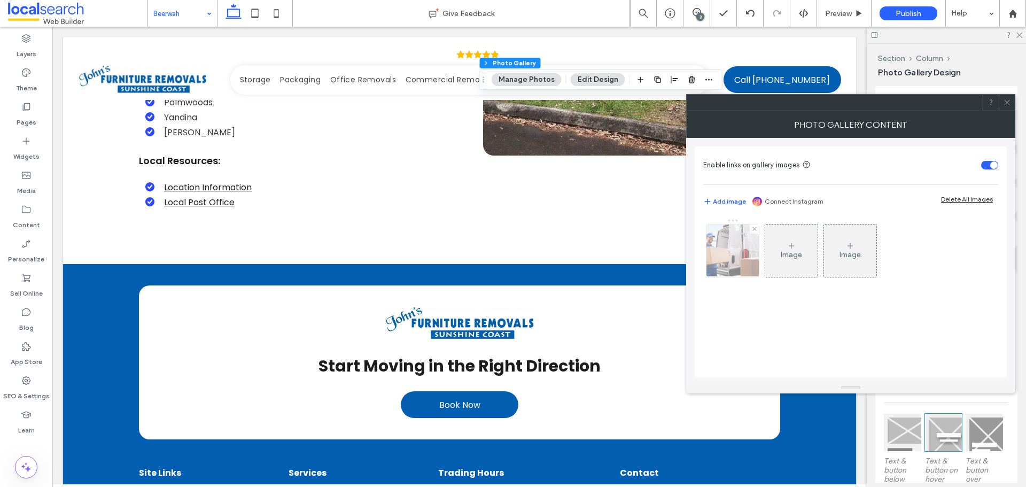
click at [724, 252] on img at bounding box center [733, 250] width 92 height 52
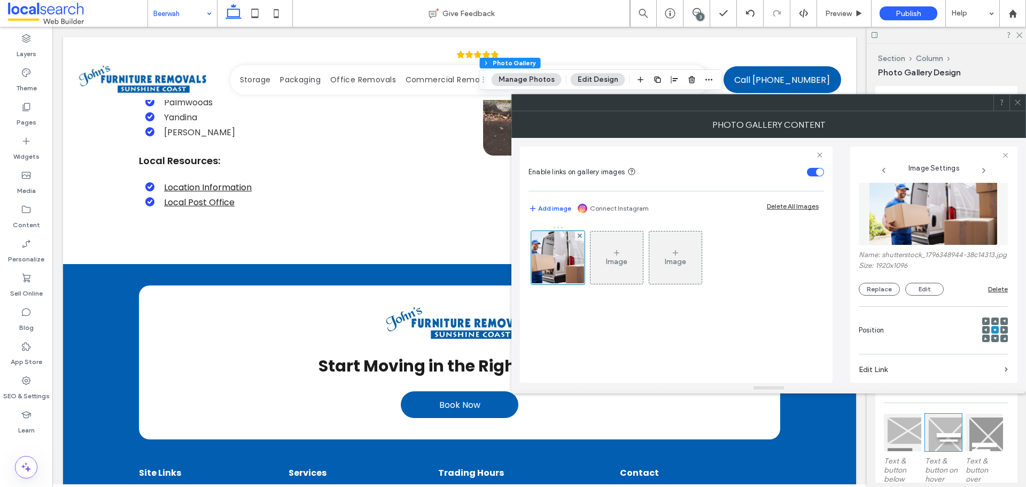
scroll to position [0, 0]
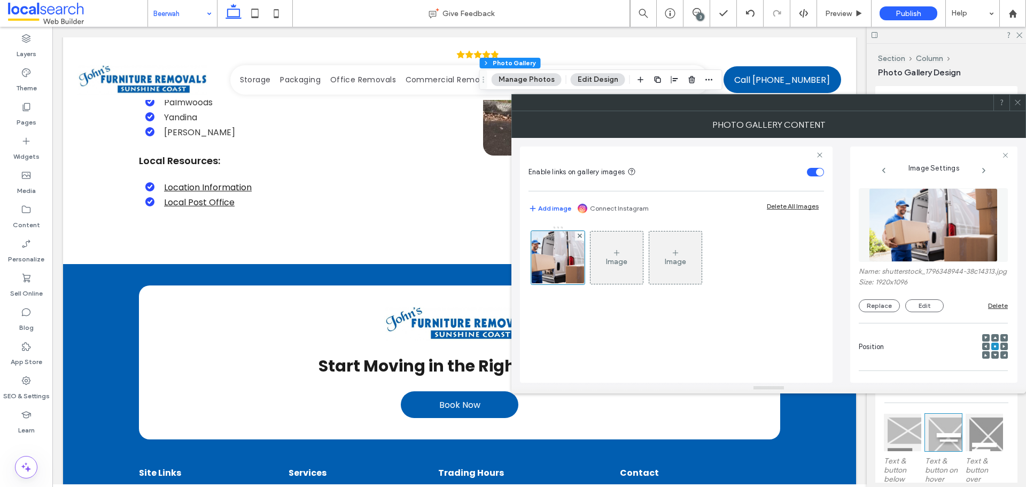
click at [939, 240] on img at bounding box center [933, 225] width 128 height 74
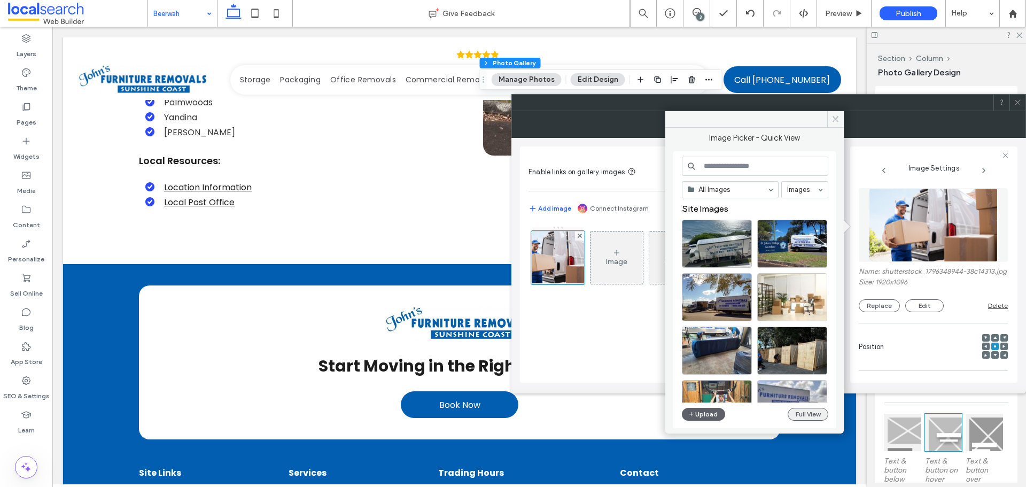
click at [799, 418] on button "Full View" at bounding box center [808, 414] width 41 height 13
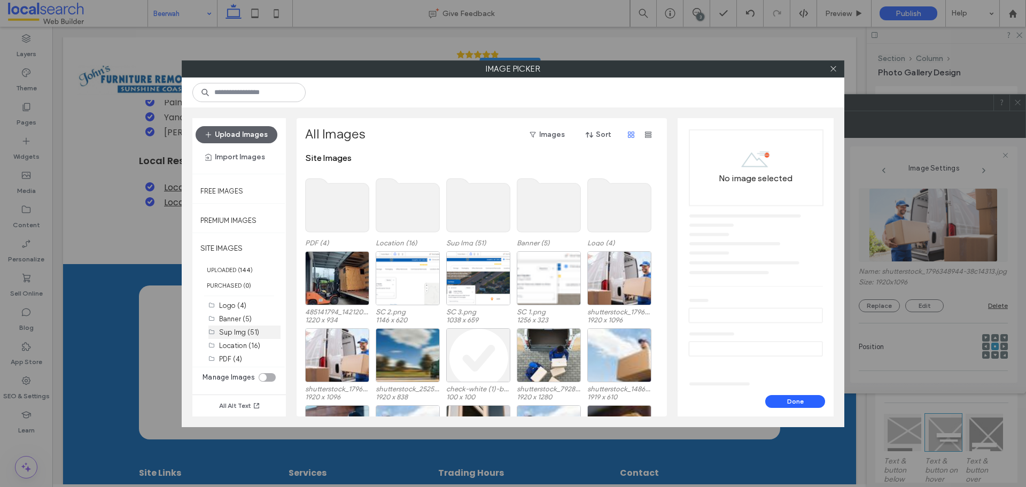
click at [234, 331] on label "Sup Img (51)" at bounding box center [239, 332] width 40 height 8
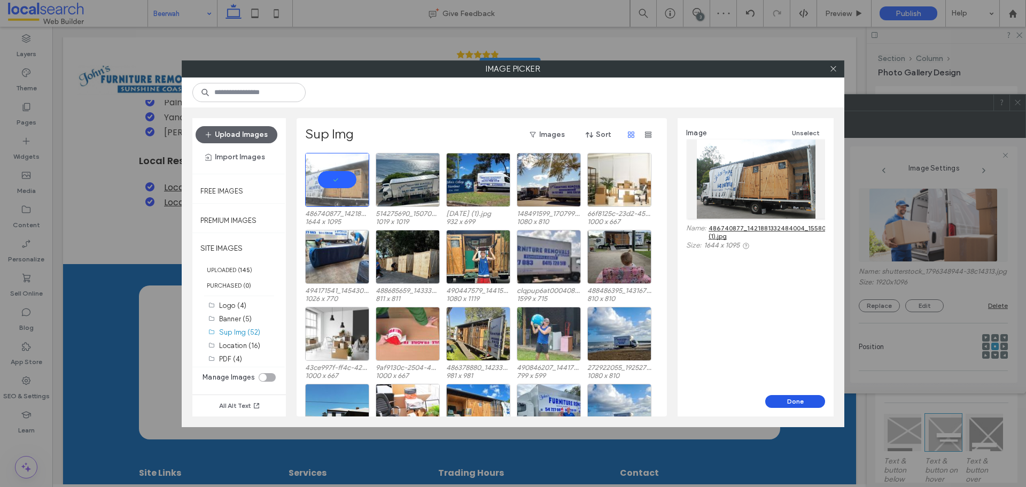
click at [808, 401] on button "Done" at bounding box center [795, 401] width 60 height 13
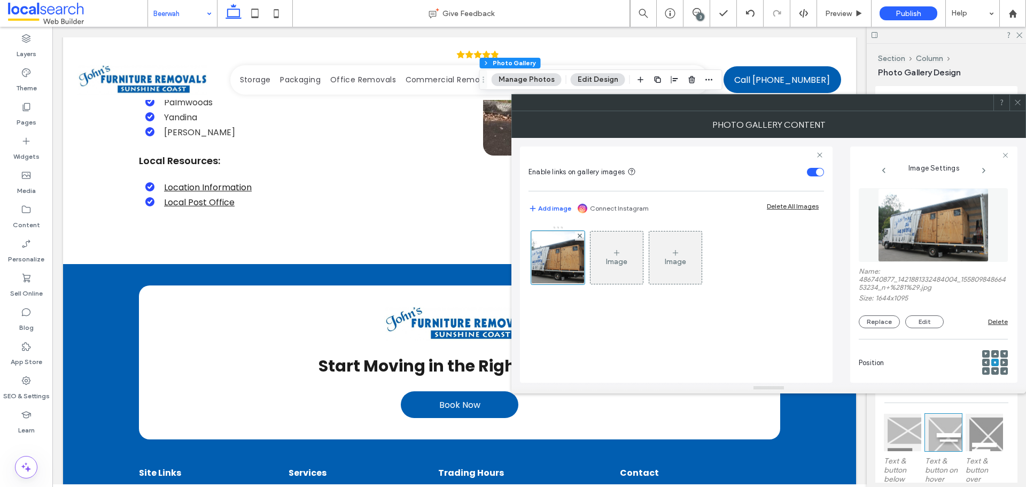
click at [1015, 102] on icon at bounding box center [1018, 102] width 8 height 8
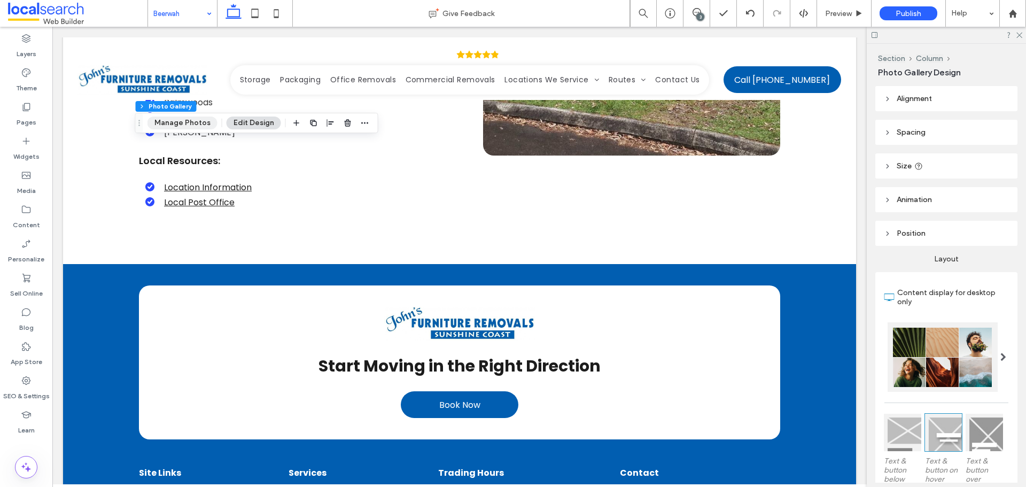
click at [191, 121] on button "Manage Photos" at bounding box center [182, 122] width 70 height 13
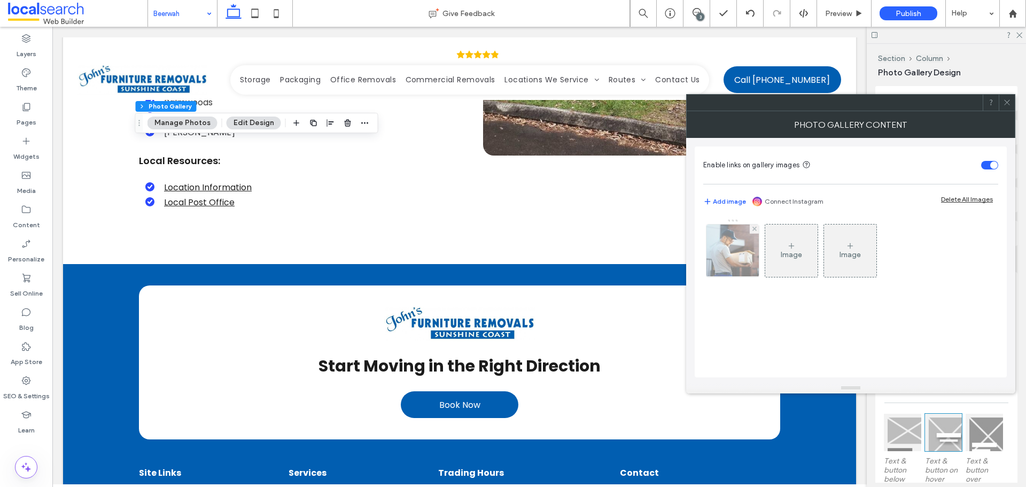
click at [718, 270] on img at bounding box center [732, 250] width 57 height 52
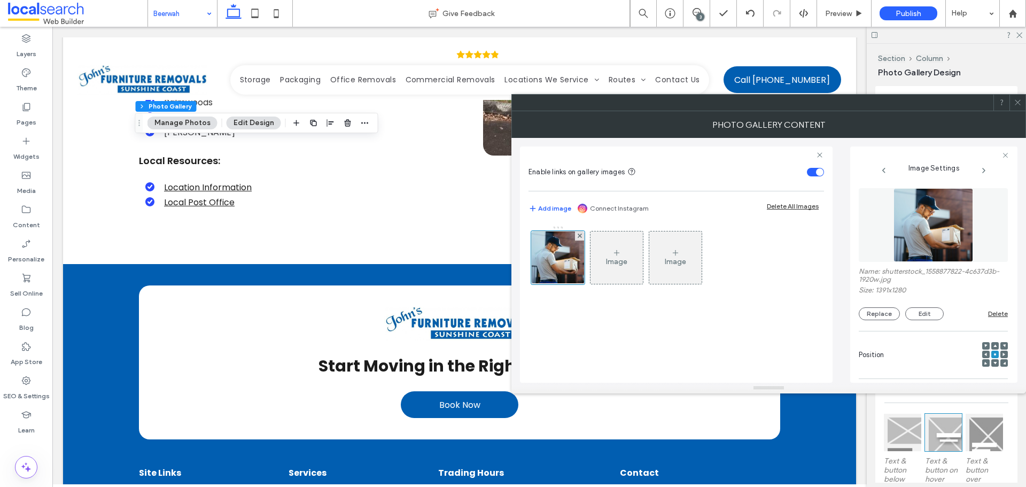
click at [934, 222] on img at bounding box center [933, 225] width 80 height 74
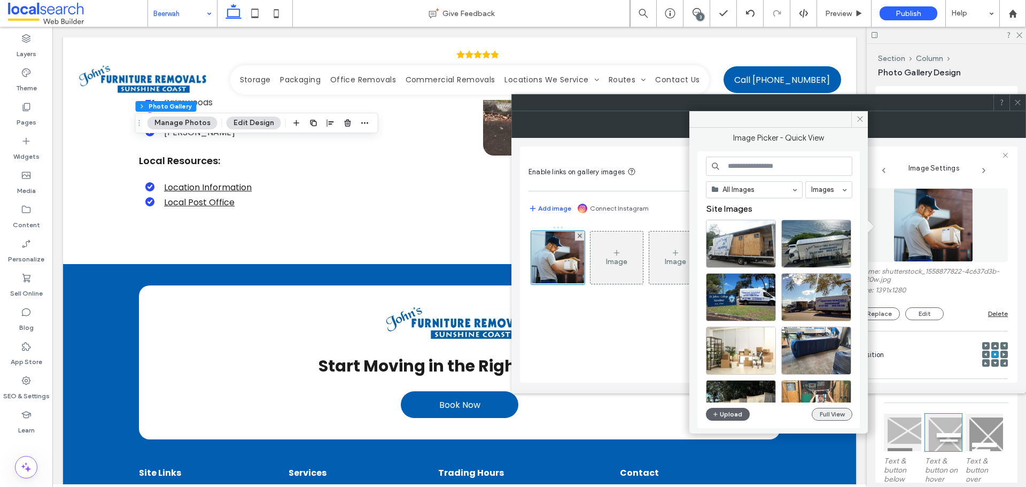
click at [817, 413] on button "Full View" at bounding box center [832, 414] width 41 height 13
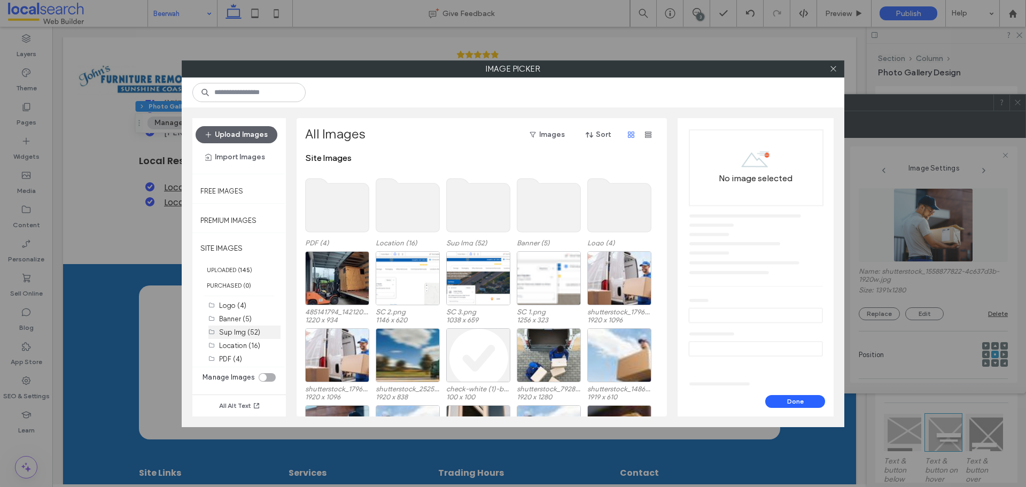
click at [241, 332] on label "Sup Img (52)" at bounding box center [239, 332] width 41 height 8
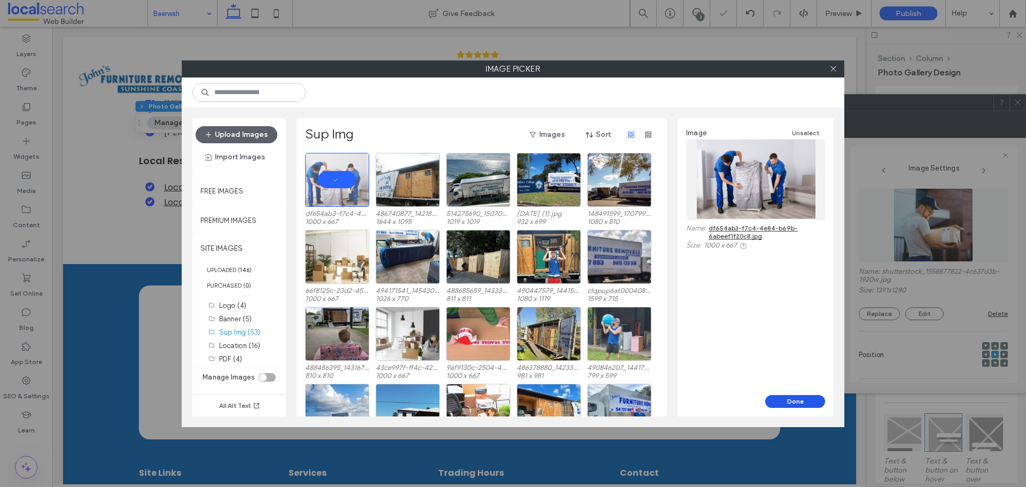
click at [800, 397] on button "Done" at bounding box center [795, 401] width 60 height 13
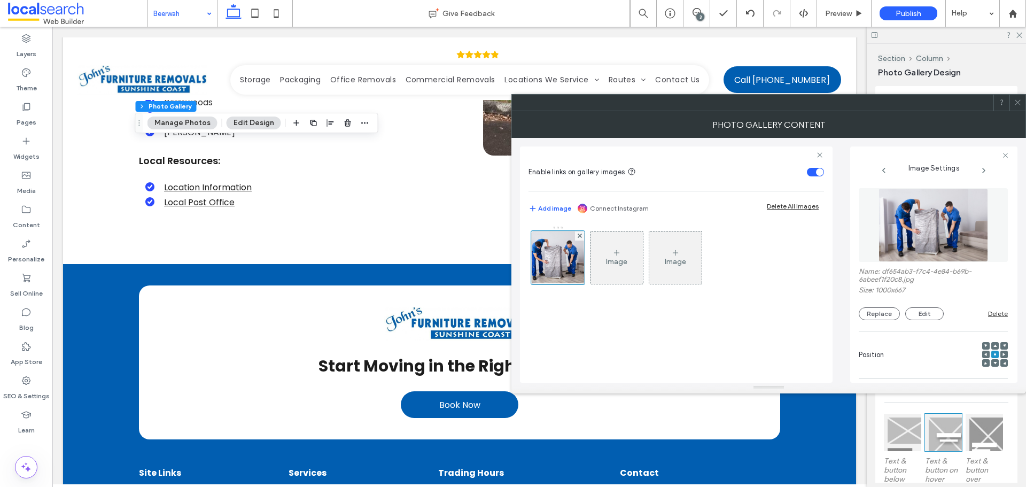
click at [1016, 102] on icon at bounding box center [1018, 102] width 8 height 8
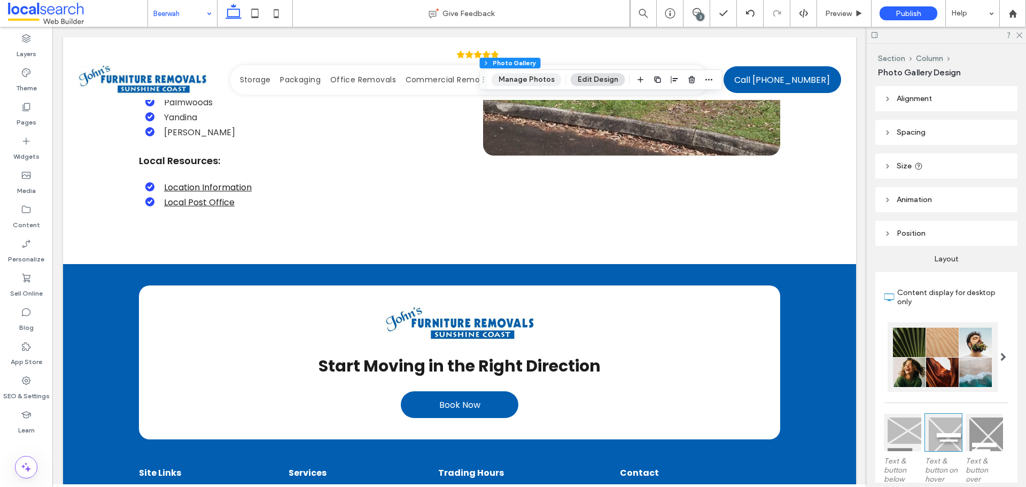
click at [522, 76] on button "Manage Photos" at bounding box center [527, 79] width 70 height 13
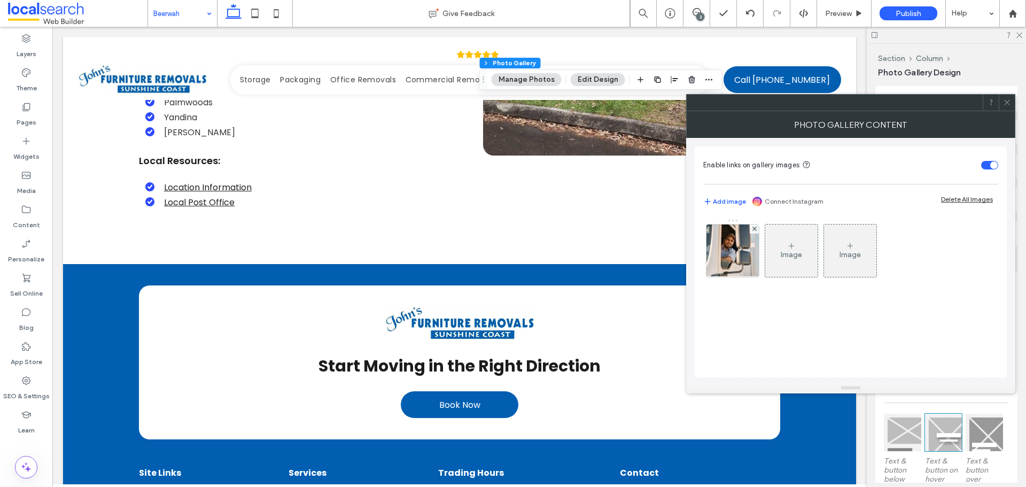
drag, startPoint x: 721, startPoint y: 253, endPoint x: 784, endPoint y: 257, distance: 63.7
click at [722, 255] on img at bounding box center [733, 250] width 79 height 52
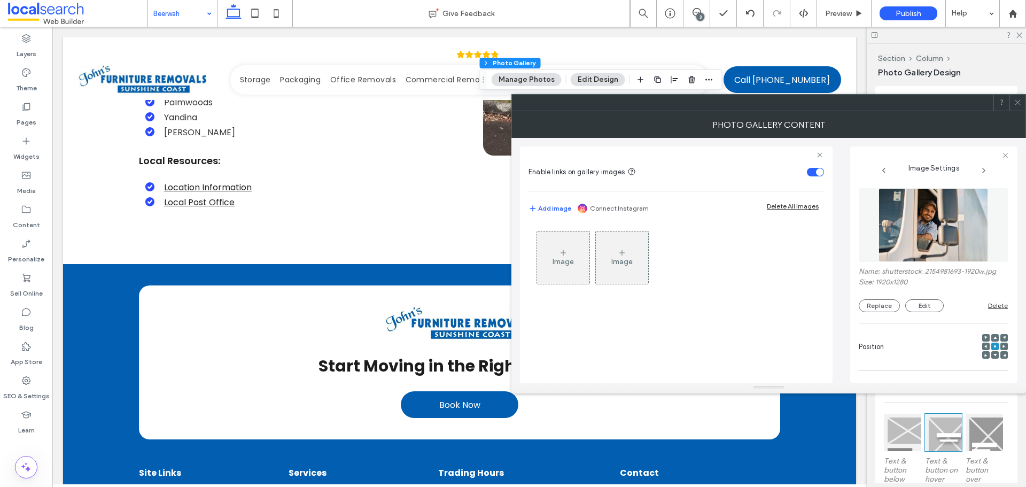
click at [926, 237] on img at bounding box center [934, 225] width 110 height 74
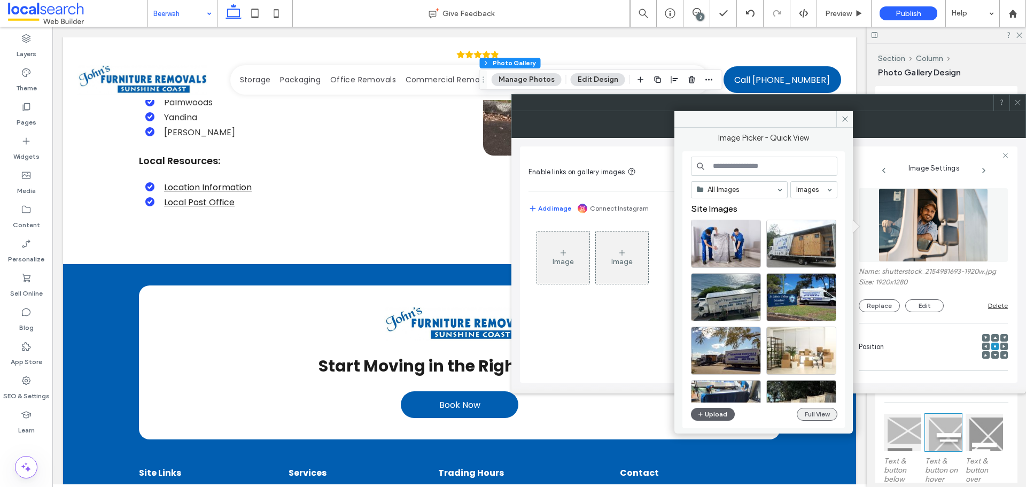
click at [815, 417] on button "Full View" at bounding box center [817, 414] width 41 height 13
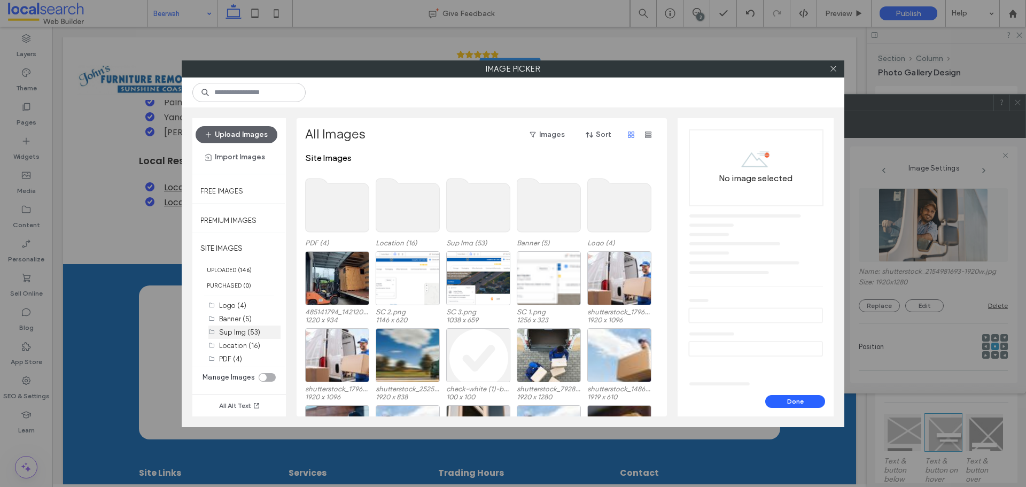
click at [228, 330] on label "Sup Img (53)" at bounding box center [239, 332] width 41 height 8
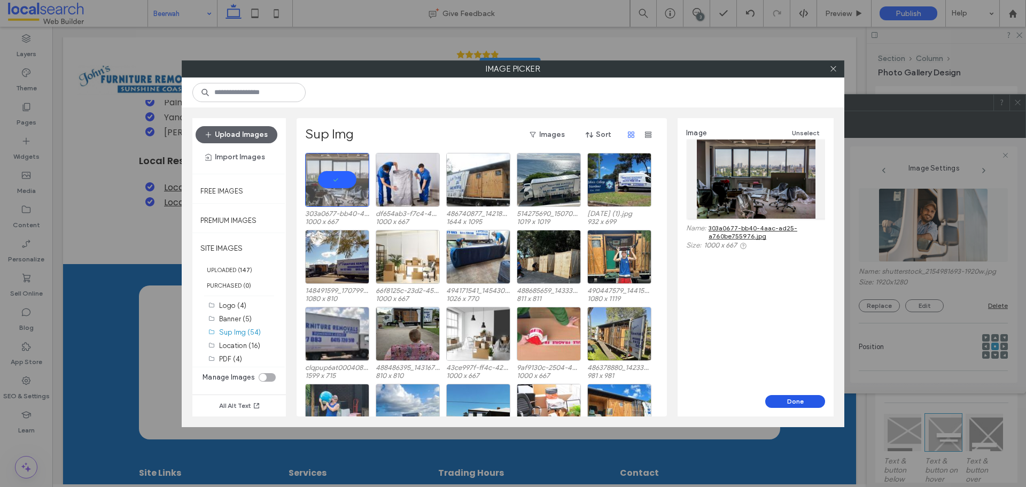
click at [798, 397] on button "Done" at bounding box center [795, 401] width 60 height 13
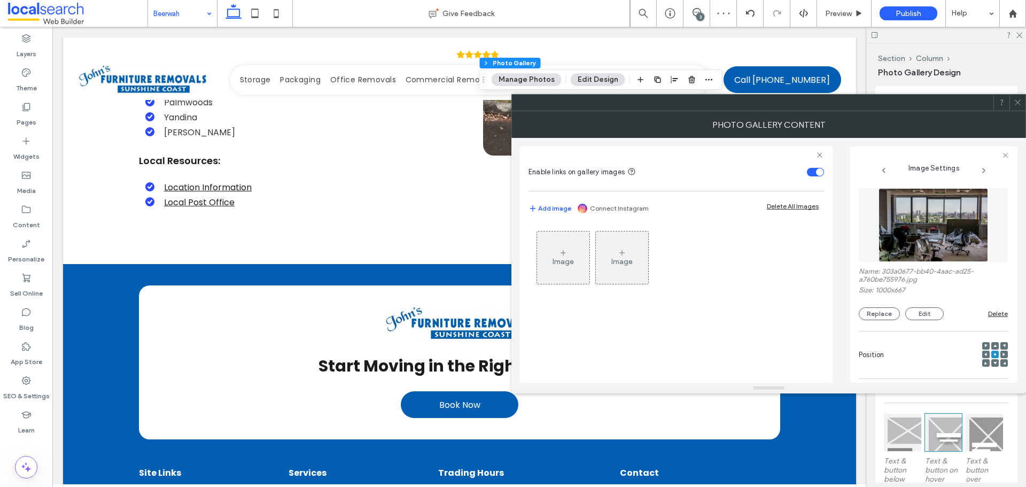
drag, startPoint x: 1016, startPoint y: 102, endPoint x: 946, endPoint y: 124, distance: 72.8
click at [1016, 102] on icon at bounding box center [1018, 102] width 8 height 8
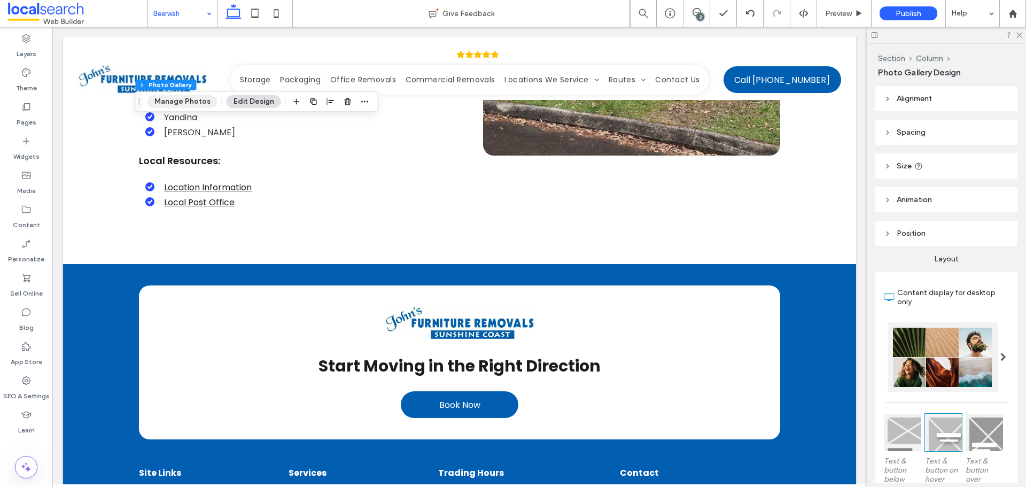
click at [193, 103] on button "Manage Photos" at bounding box center [182, 101] width 70 height 13
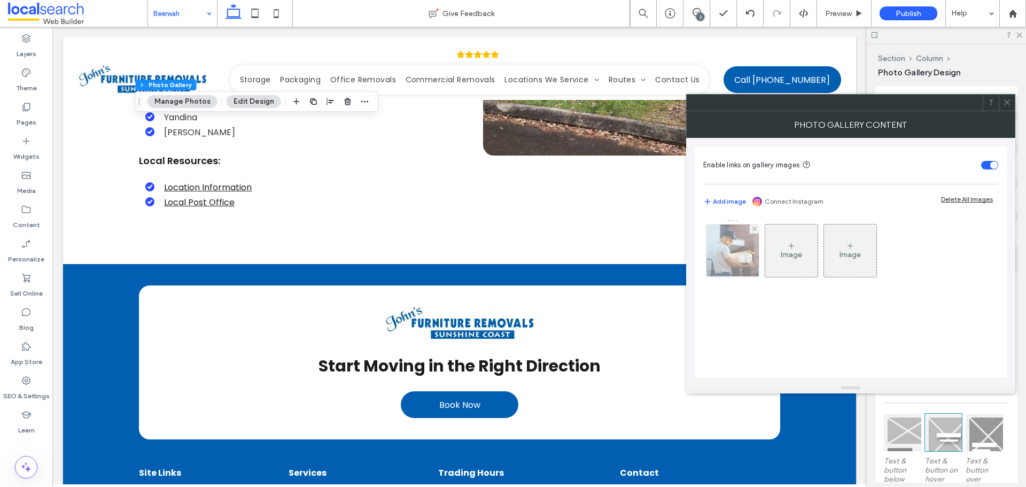
click at [728, 266] on img at bounding box center [732, 250] width 57 height 52
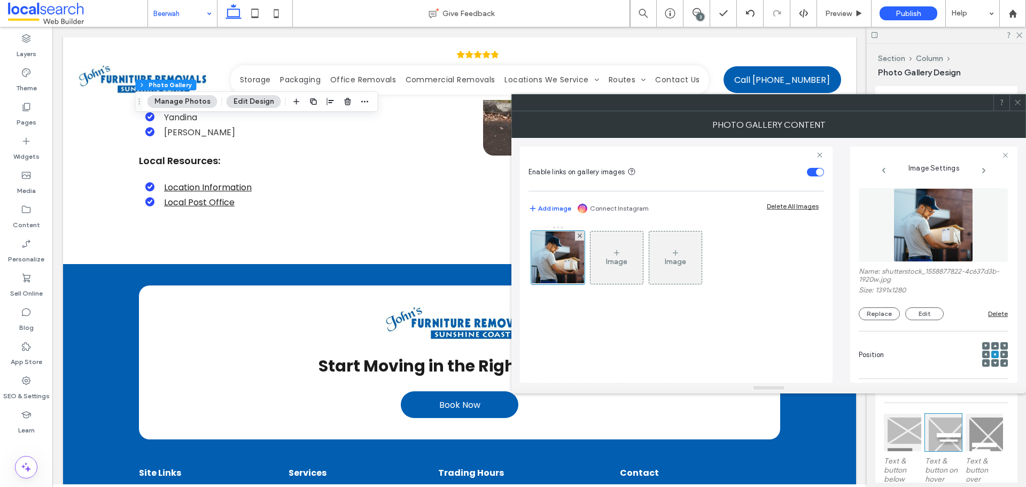
drag, startPoint x: 943, startPoint y: 235, endPoint x: 871, endPoint y: 297, distance: 94.7
click at [943, 235] on img at bounding box center [933, 225] width 80 height 74
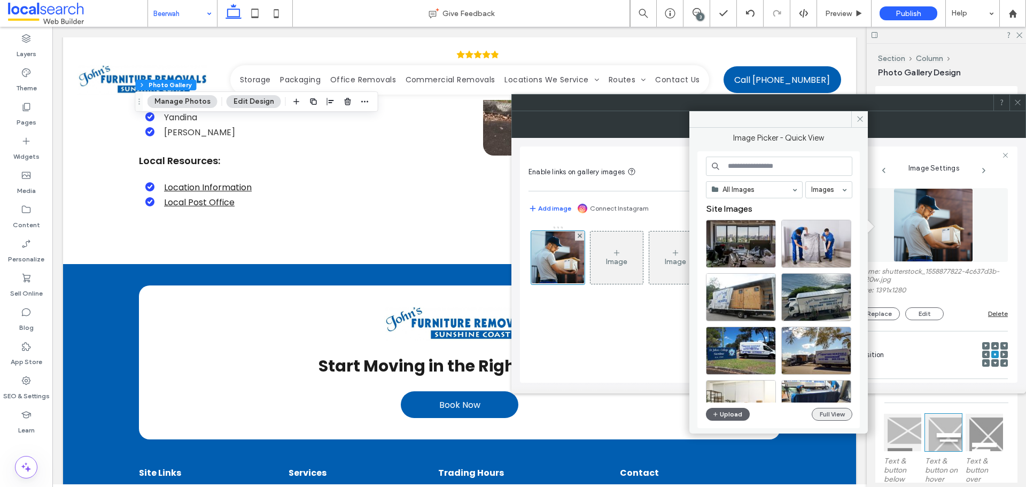
click at [829, 411] on button "Full View" at bounding box center [832, 414] width 41 height 13
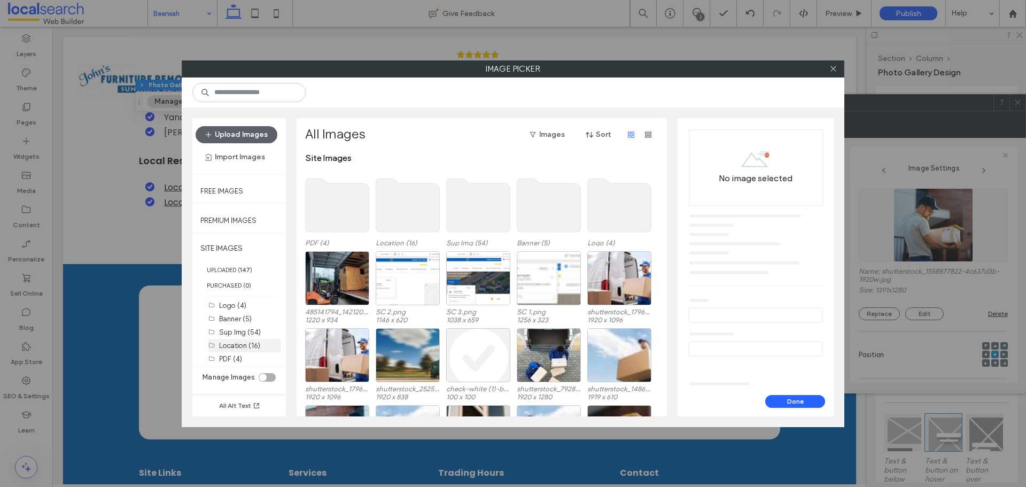
click at [248, 339] on div "Location (16)" at bounding box center [249, 345] width 61 height 13
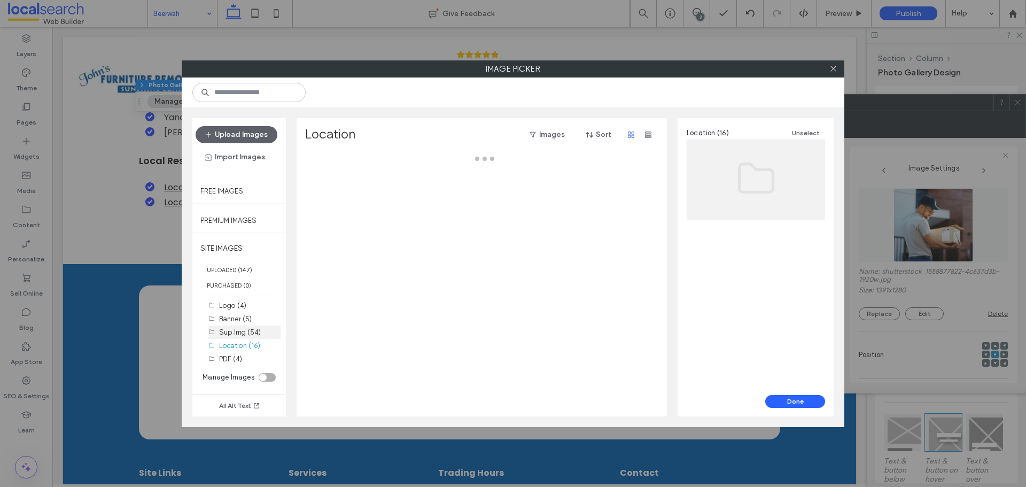
click at [248, 334] on label "Sup Img (54)" at bounding box center [240, 332] width 42 height 8
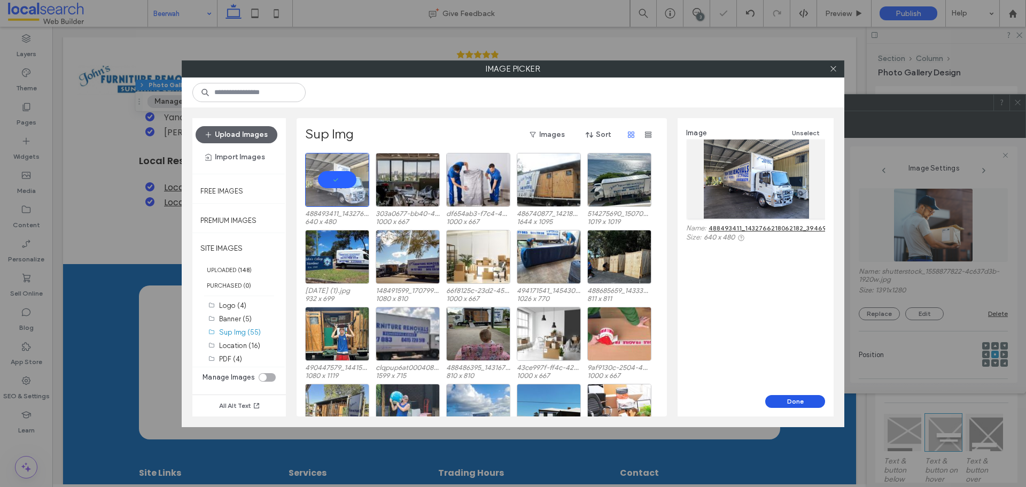
click at [778, 398] on button "Done" at bounding box center [795, 401] width 60 height 13
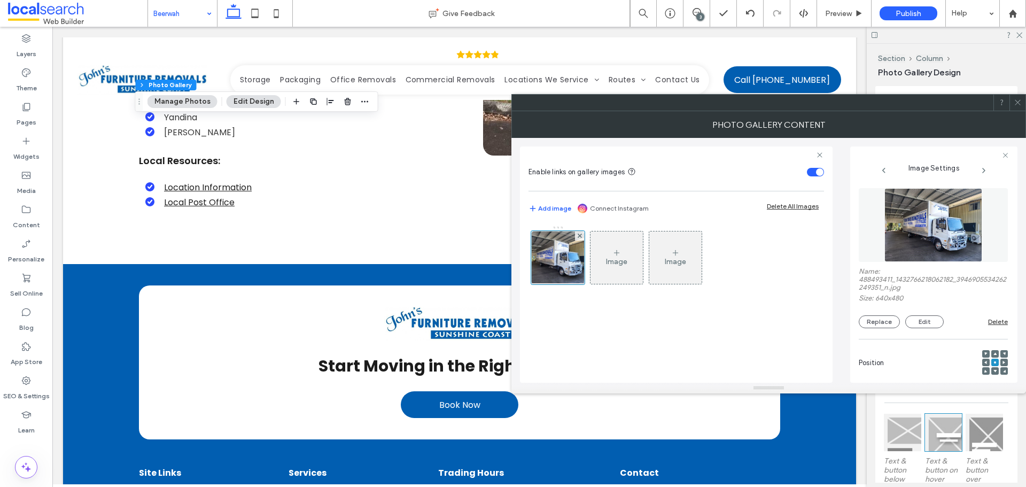
drag, startPoint x: 1015, startPoint y: 104, endPoint x: 999, endPoint y: 105, distance: 16.6
click at [1016, 104] on icon at bounding box center [1018, 102] width 8 height 8
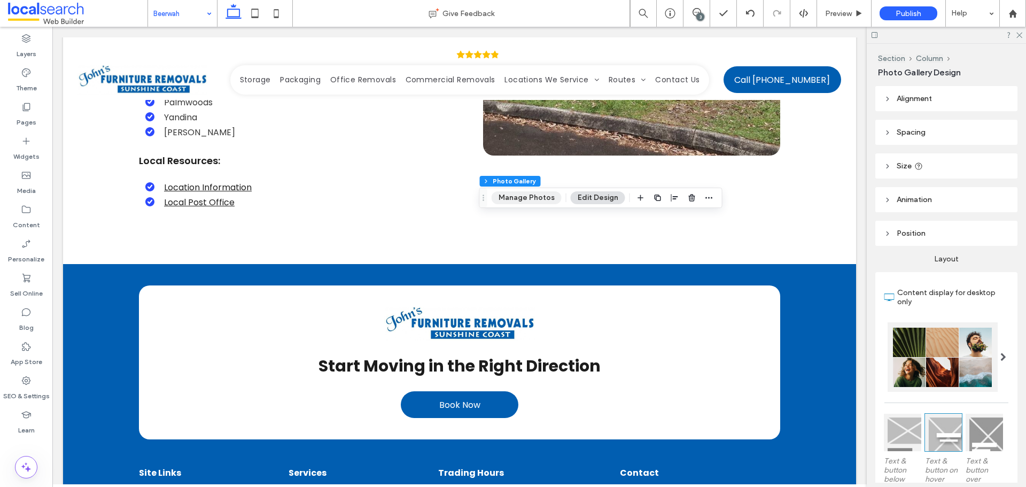
click at [534, 195] on button "Manage Photos" at bounding box center [527, 197] width 70 height 13
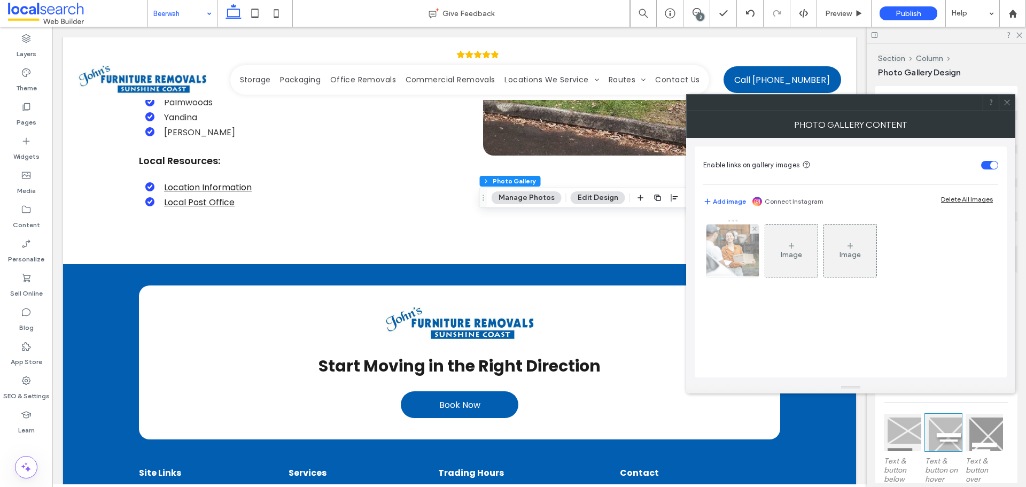
click at [725, 244] on img at bounding box center [733, 250] width 79 height 52
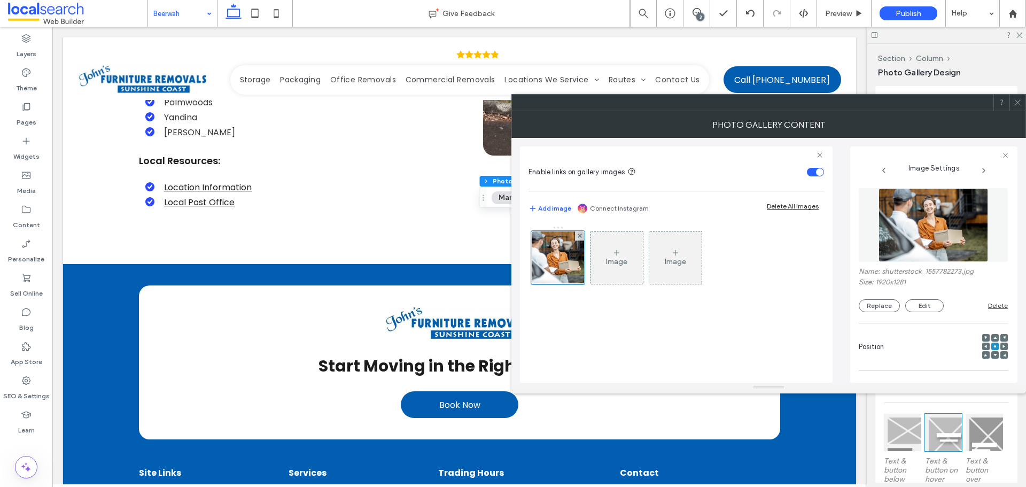
drag, startPoint x: 963, startPoint y: 220, endPoint x: 945, endPoint y: 232, distance: 21.2
click at [962, 220] on img at bounding box center [934, 225] width 110 height 74
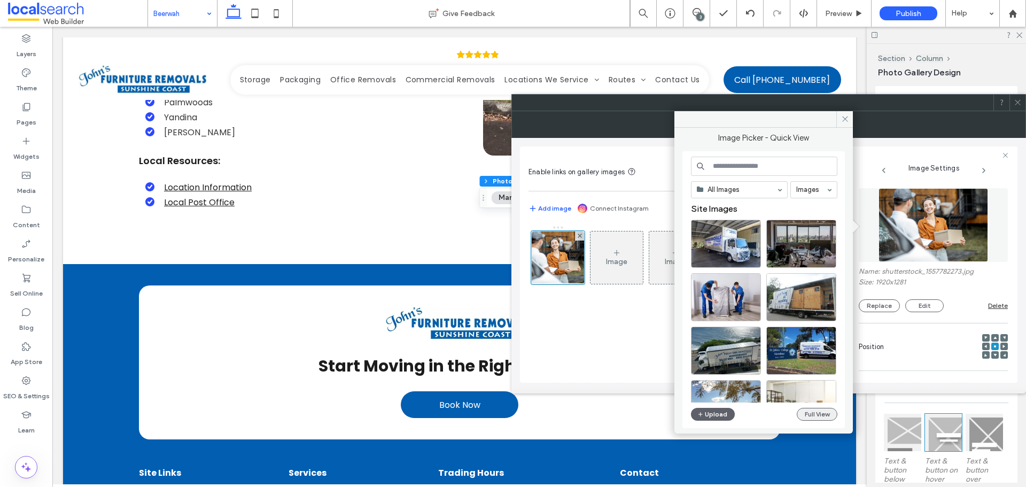
click at [829, 419] on button "Full View" at bounding box center [817, 414] width 41 height 13
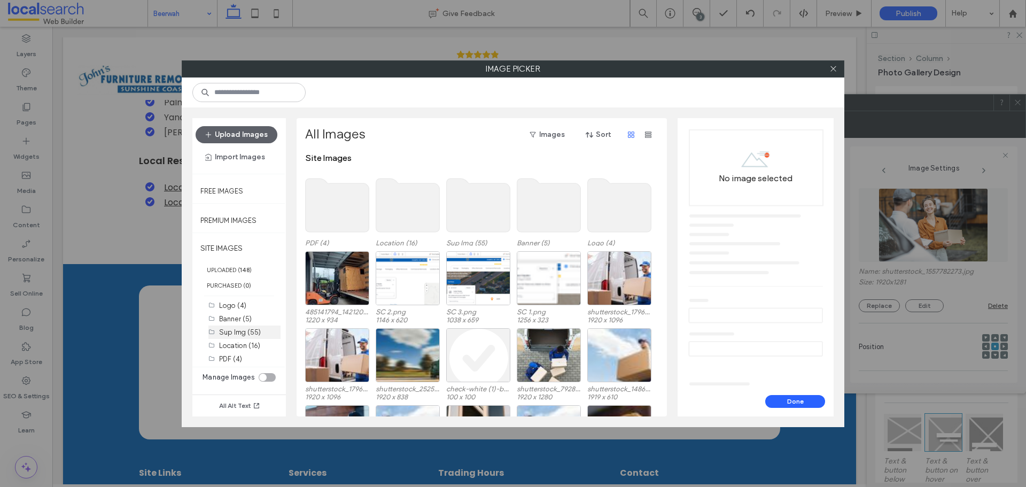
click at [257, 332] on label "Sup Img (55)" at bounding box center [240, 332] width 42 height 8
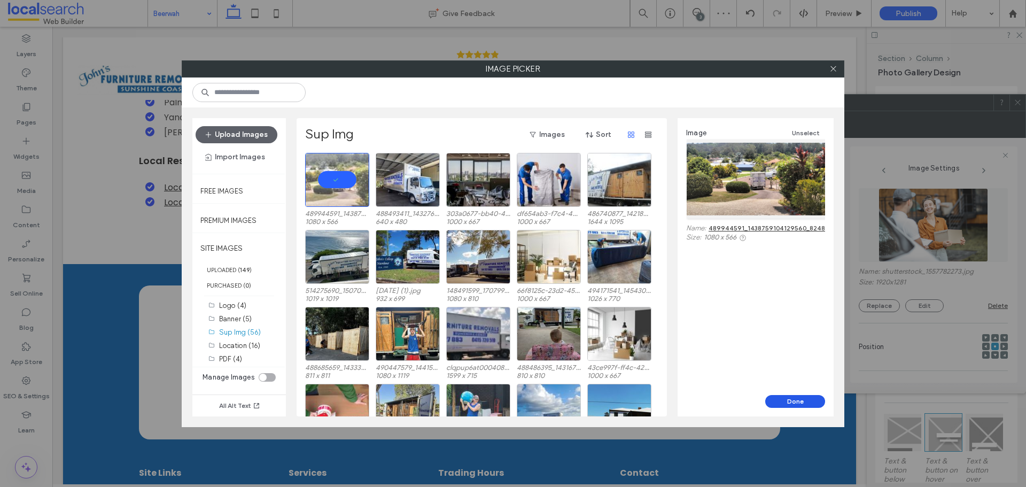
click at [797, 407] on button "Done" at bounding box center [795, 401] width 60 height 13
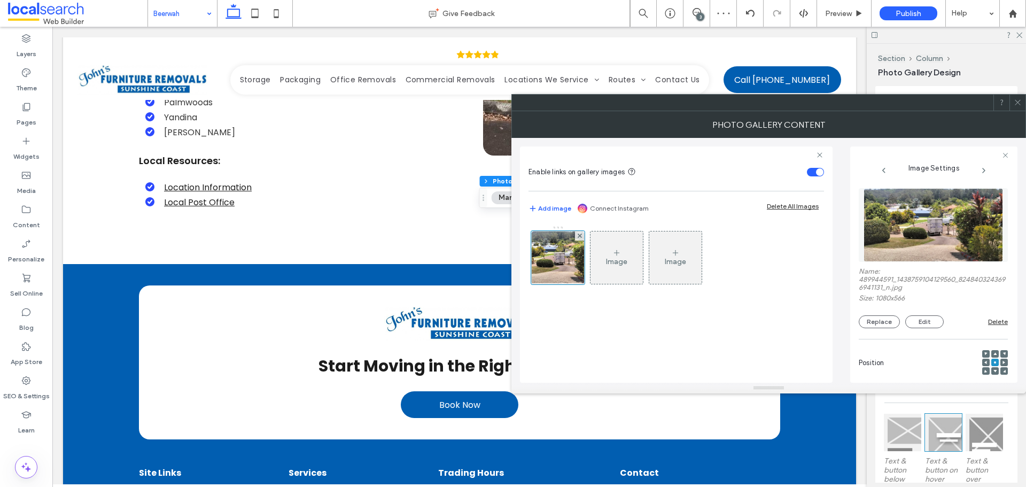
click at [1018, 102] on use at bounding box center [1017, 102] width 5 height 5
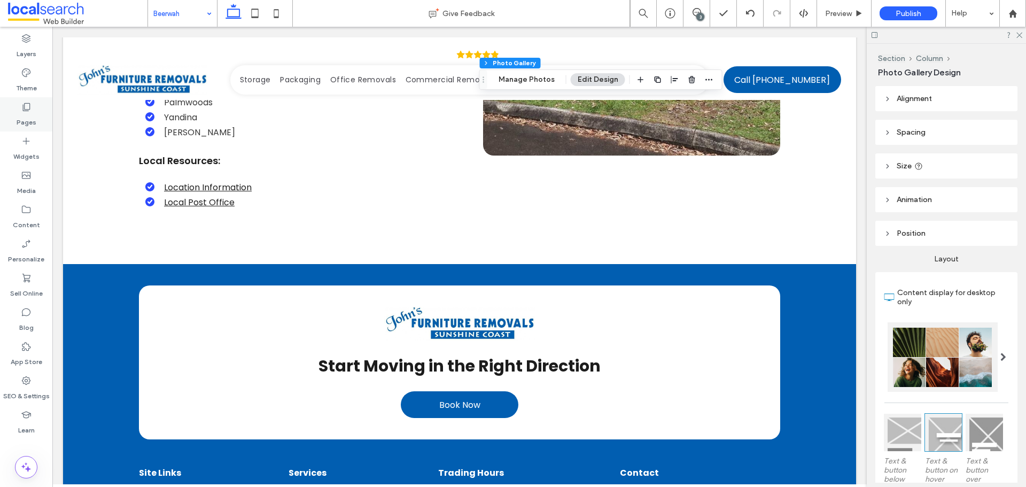
click at [28, 104] on icon at bounding box center [26, 107] width 11 height 11
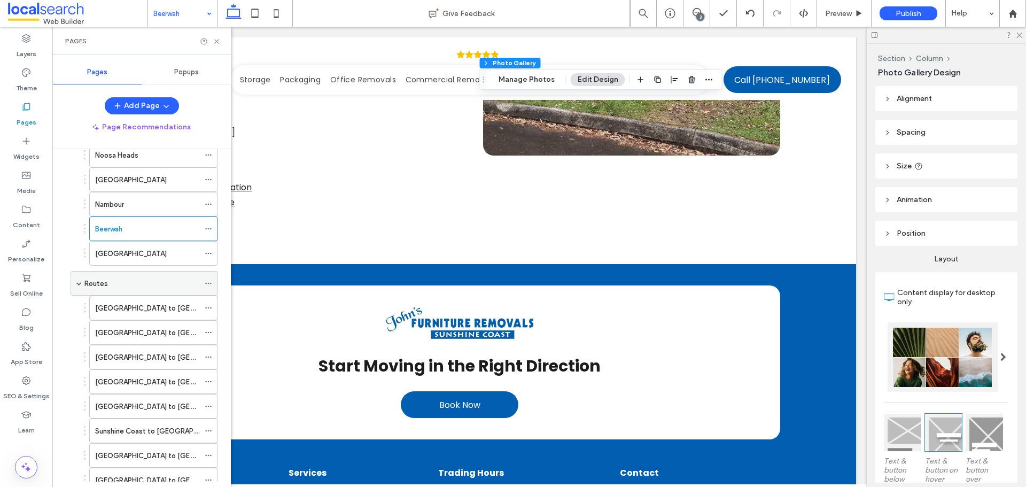
scroll to position [267, 0]
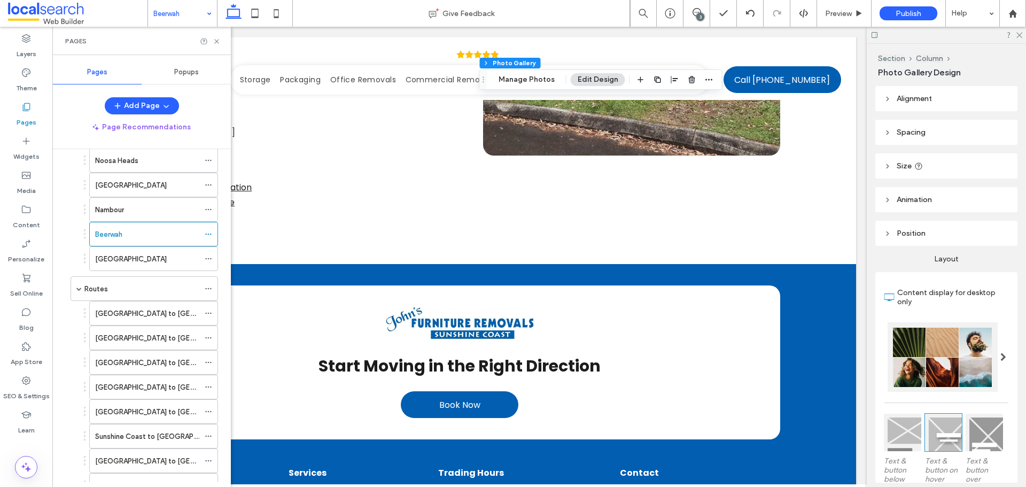
click at [150, 264] on div "[GEOGRAPHIC_DATA]" at bounding box center [147, 258] width 104 height 11
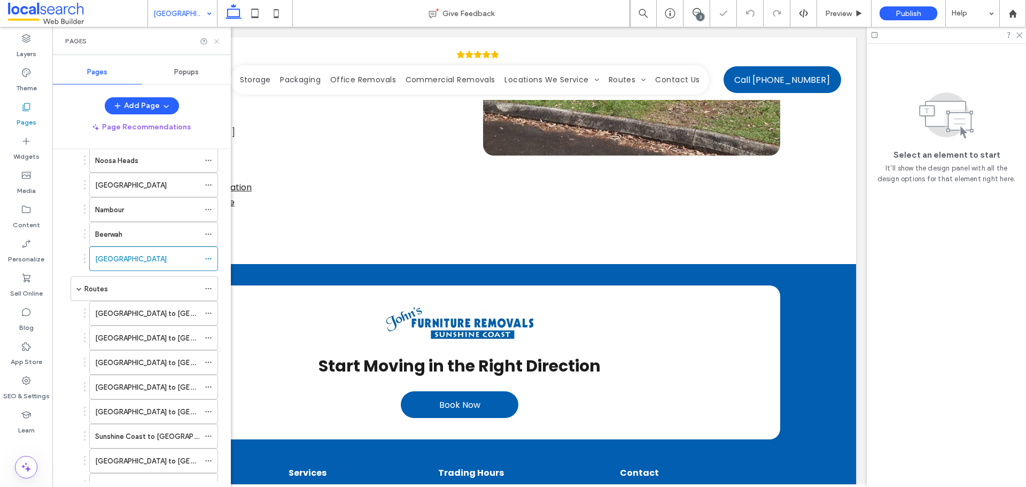
click at [217, 42] on use at bounding box center [216, 41] width 4 height 4
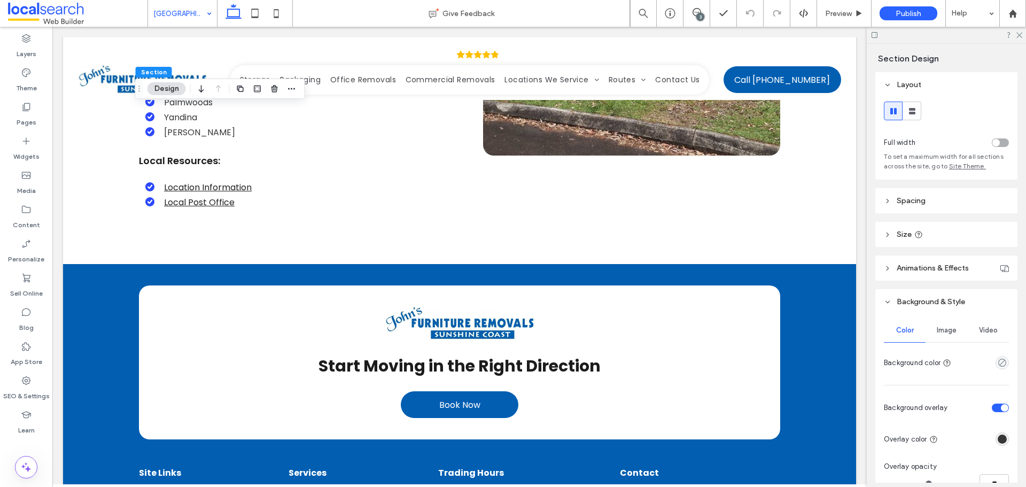
click at [940, 324] on div "Image" at bounding box center [947, 330] width 42 height 24
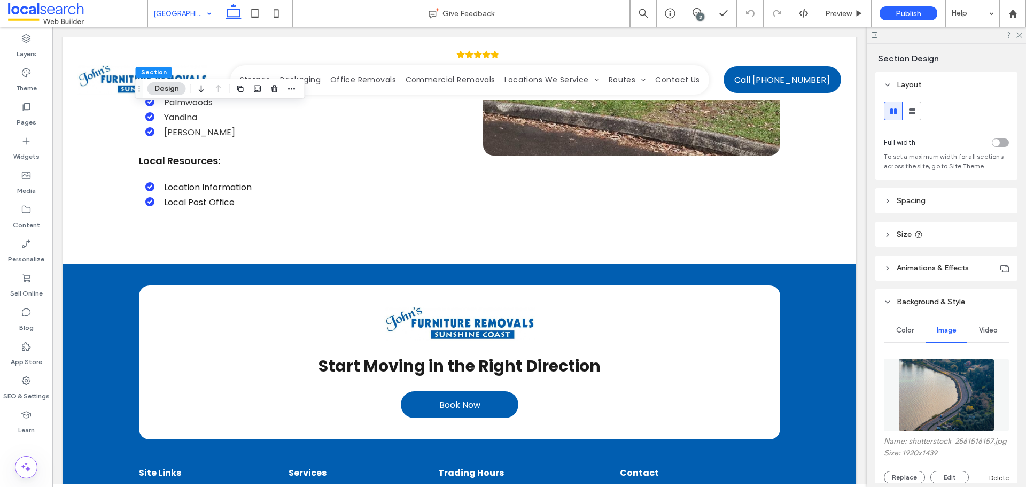
click at [936, 368] on img at bounding box center [946, 395] width 97 height 73
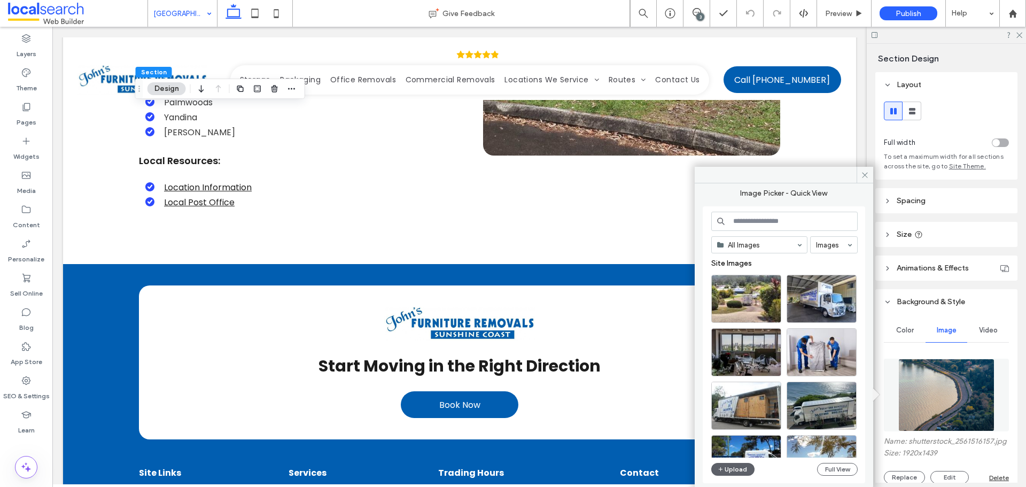
click at [771, 221] on input at bounding box center [784, 221] width 146 height 19
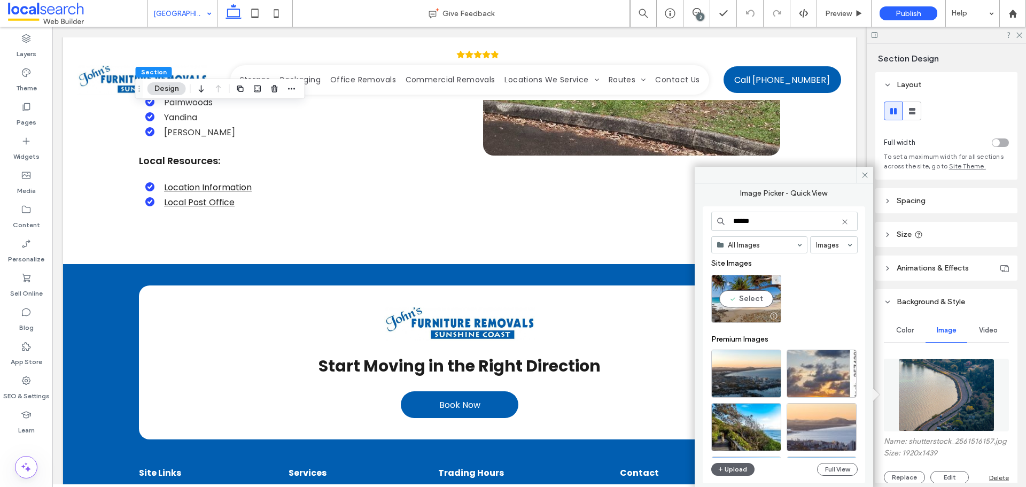
type input "******"
click at [747, 294] on div "Select" at bounding box center [746, 299] width 70 height 48
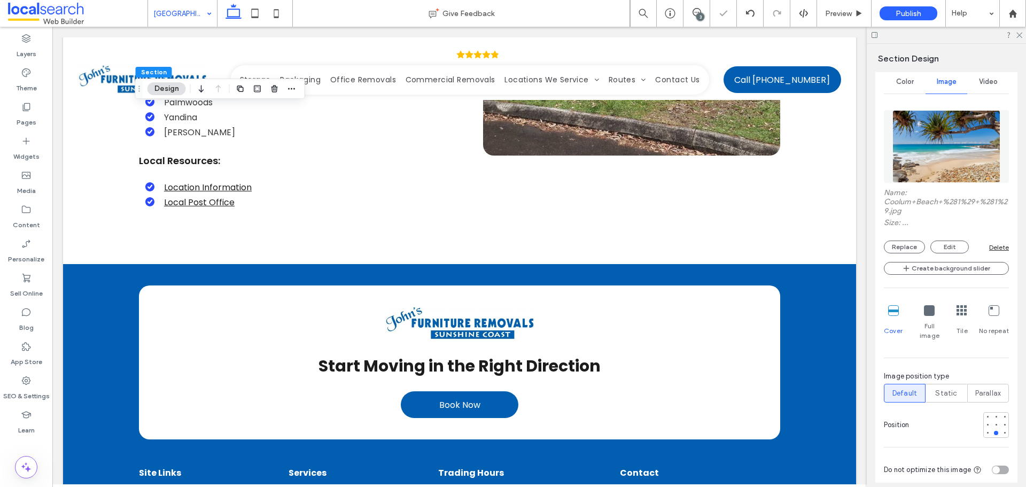
scroll to position [267, 0]
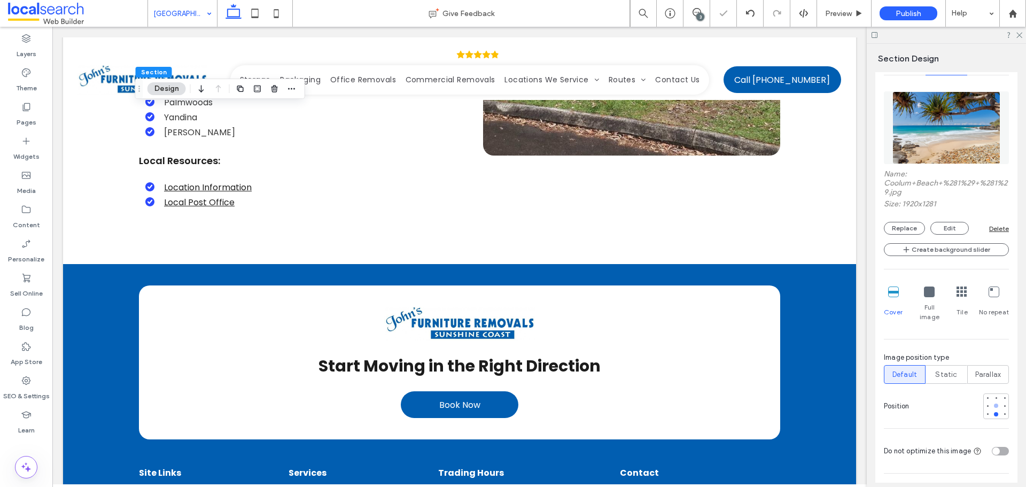
click at [992, 402] on div at bounding box center [995, 405] width 7 height 7
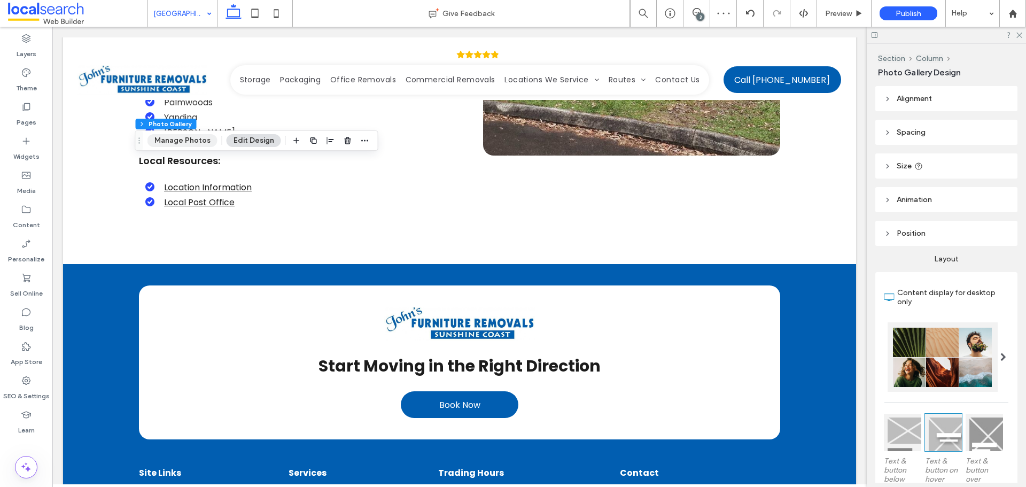
click at [197, 134] on button "Manage Photos" at bounding box center [182, 140] width 70 height 13
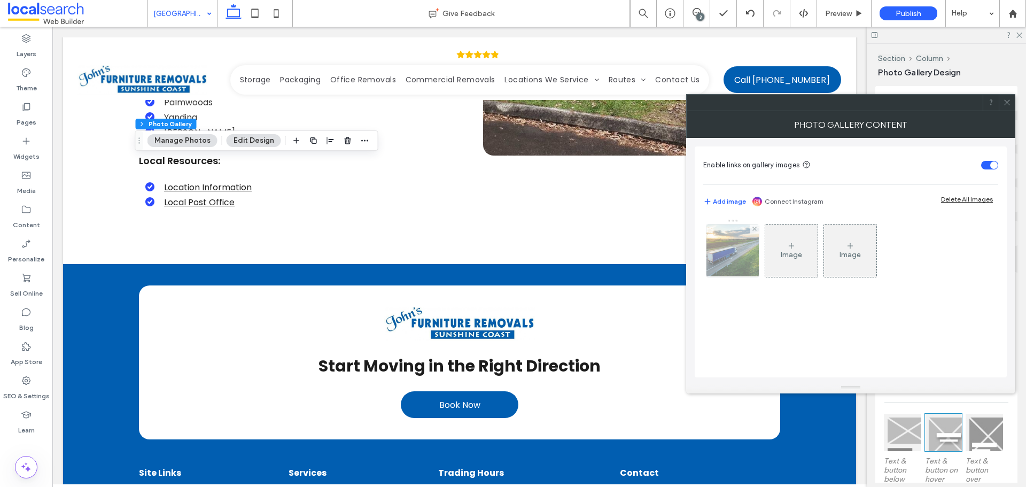
click at [743, 251] on img at bounding box center [733, 250] width 79 height 52
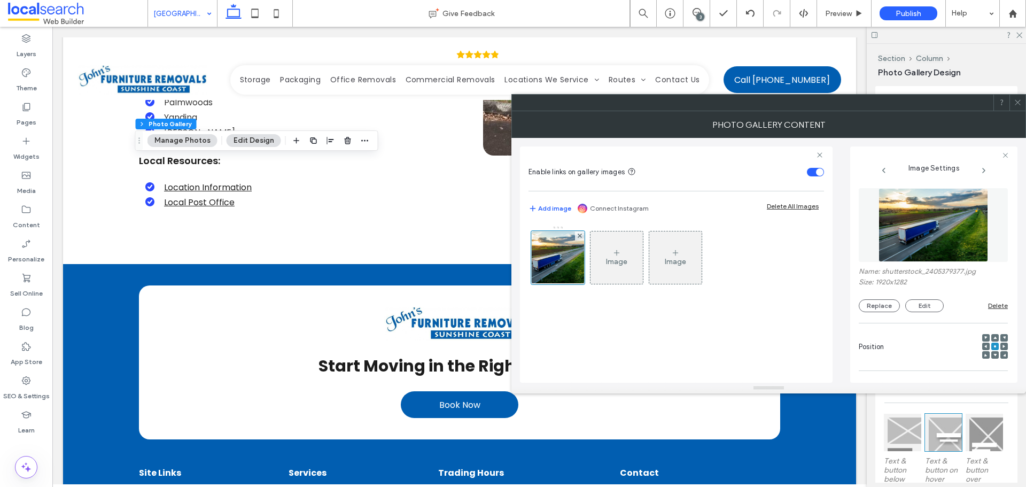
click at [943, 236] on img at bounding box center [934, 225] width 110 height 74
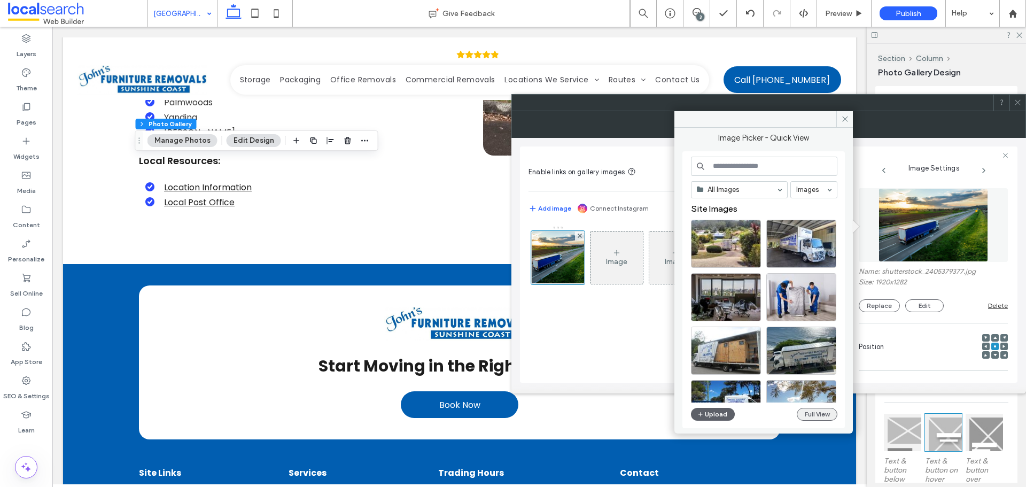
click at [806, 411] on button "Full View" at bounding box center [817, 414] width 41 height 13
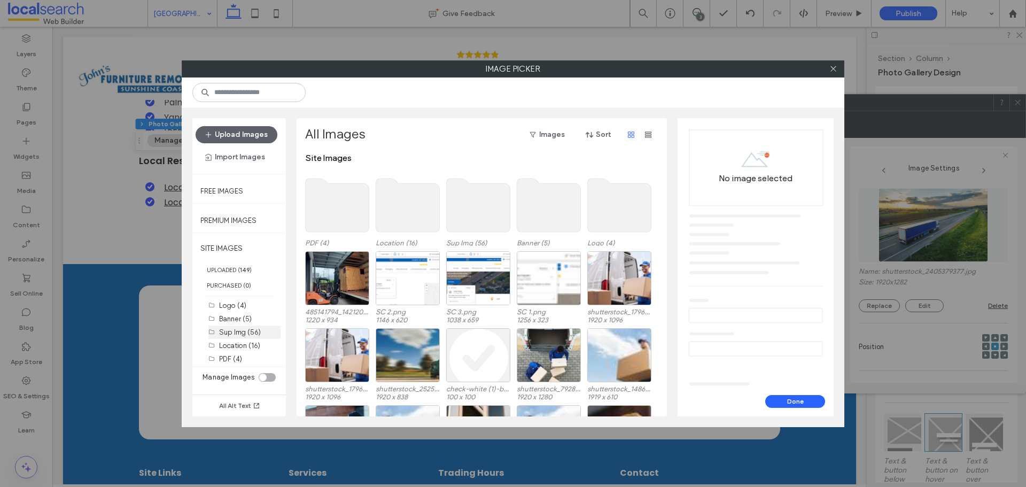
click at [239, 330] on label "Sup Img (56)" at bounding box center [240, 332] width 42 height 8
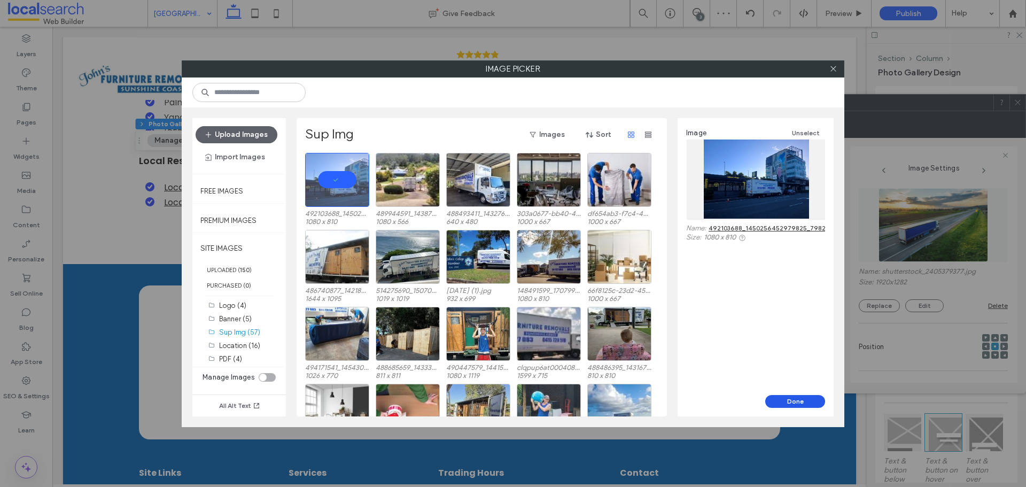
click at [820, 403] on button "Done" at bounding box center [795, 401] width 60 height 13
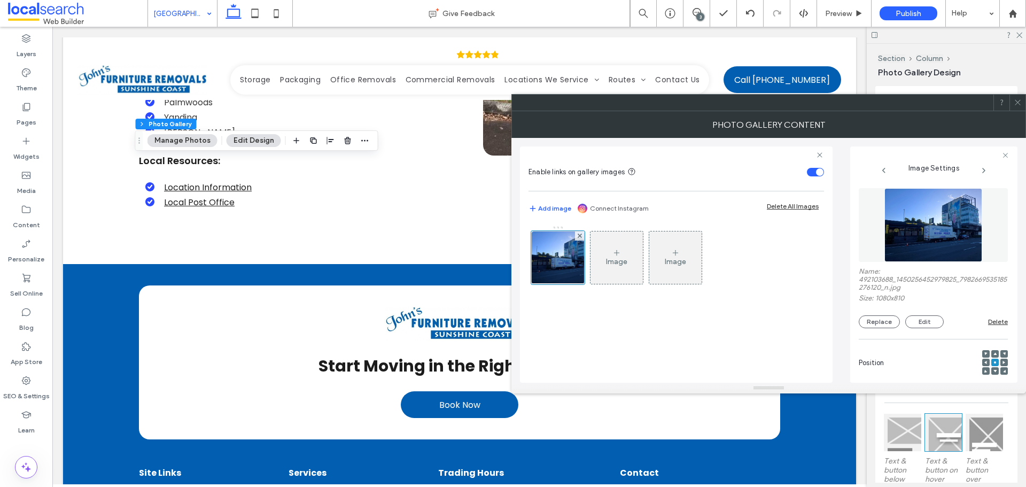
click at [1014, 103] on icon at bounding box center [1018, 102] width 8 height 8
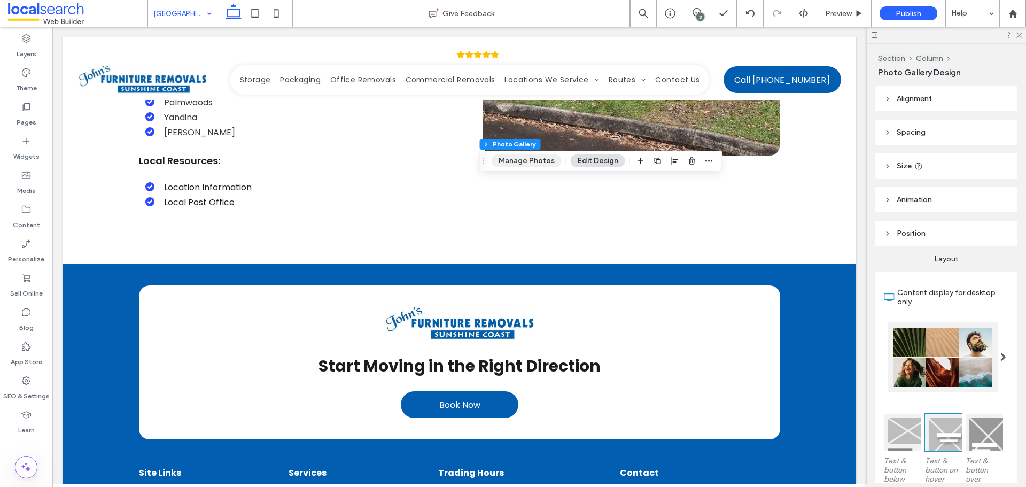
click at [521, 162] on button "Manage Photos" at bounding box center [527, 160] width 70 height 13
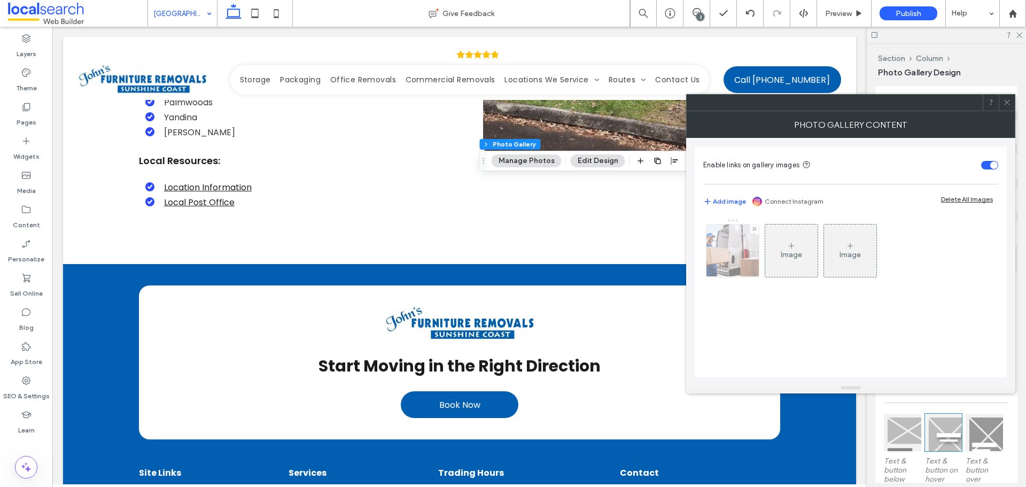
click at [713, 265] on img at bounding box center [733, 250] width 92 height 52
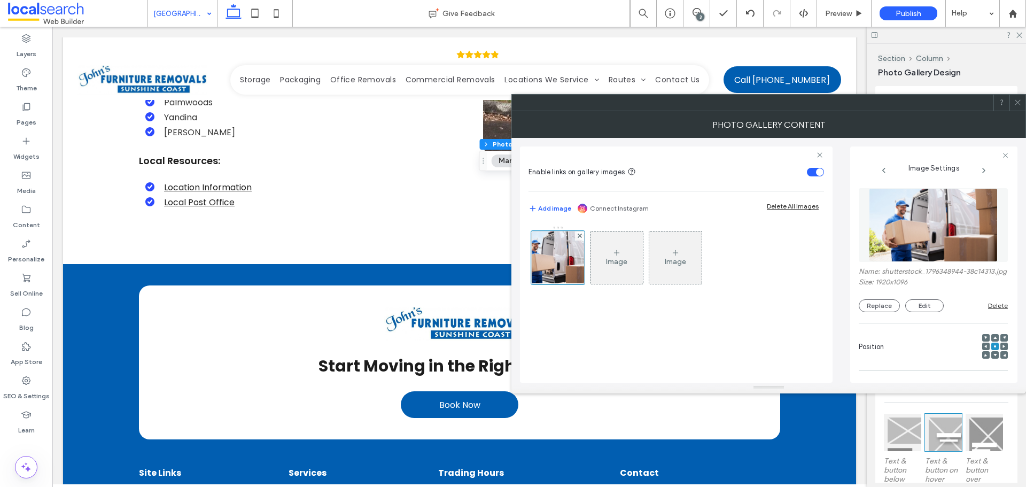
click at [944, 230] on img at bounding box center [933, 225] width 128 height 74
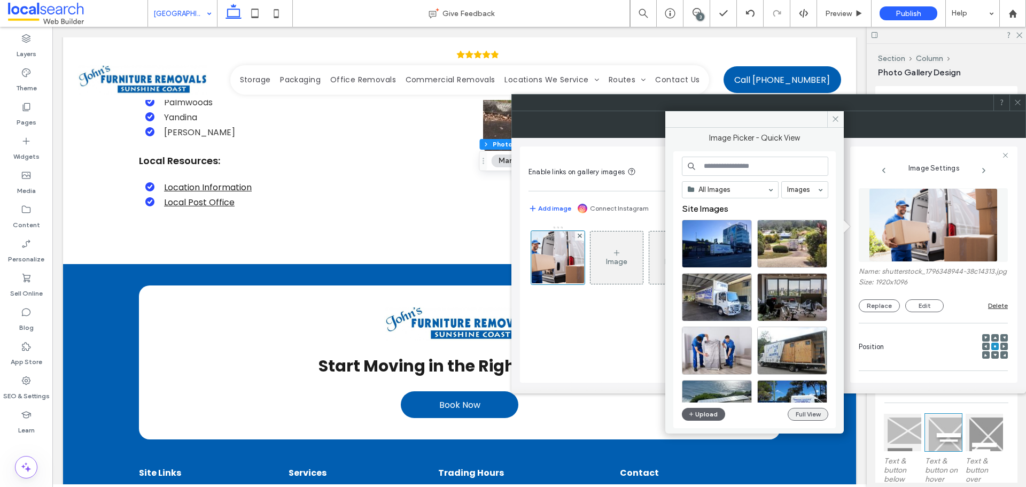
click at [811, 409] on button "Full View" at bounding box center [808, 414] width 41 height 13
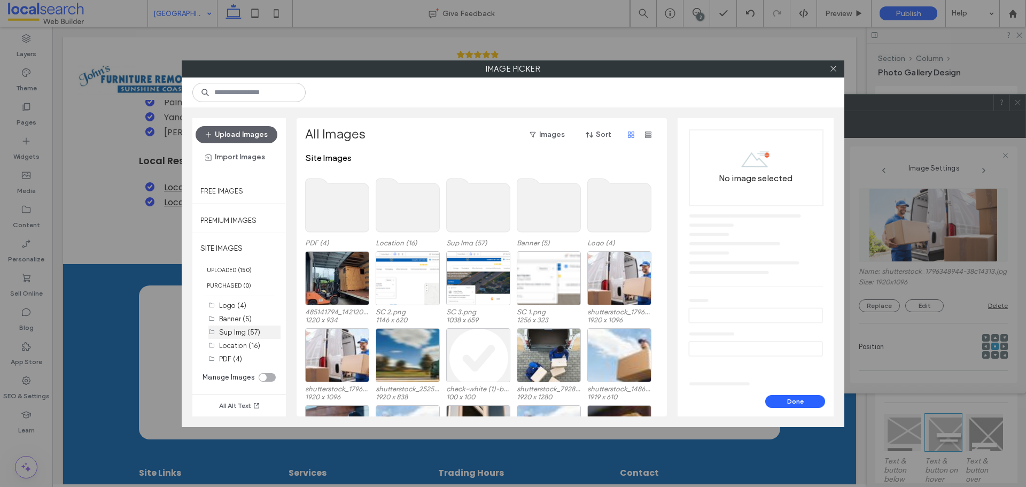
click at [235, 329] on label "Sup Img (57)" at bounding box center [239, 332] width 41 height 8
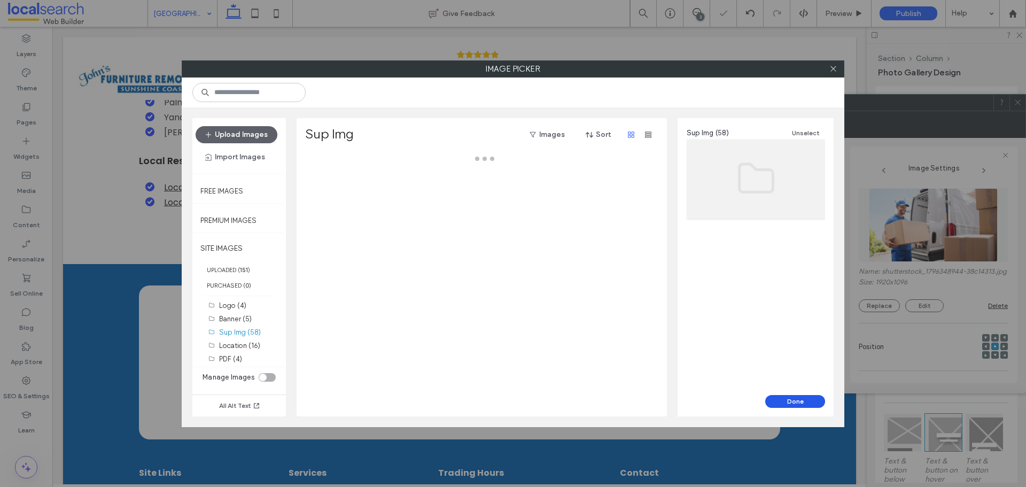
click at [787, 399] on button "Done" at bounding box center [795, 401] width 60 height 13
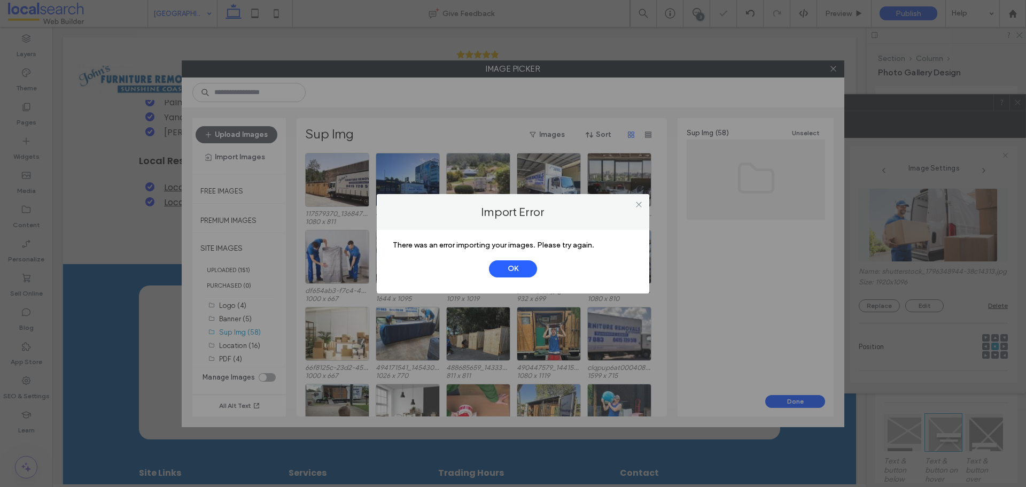
drag, startPoint x: 520, startPoint y: 263, endPoint x: 461, endPoint y: 250, distance: 60.2
click at [519, 264] on button "OK" at bounding box center [513, 268] width 48 height 17
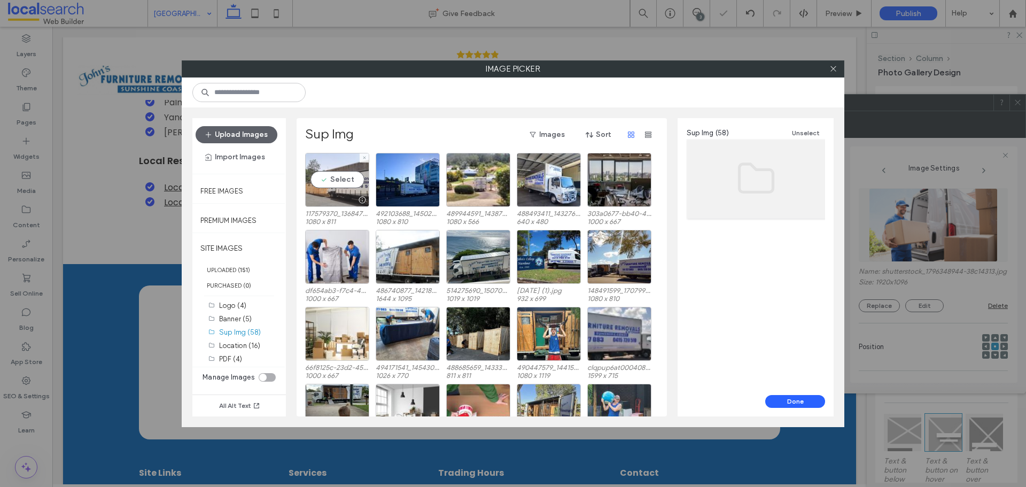
click at [355, 198] on div at bounding box center [361, 200] width 13 height 9
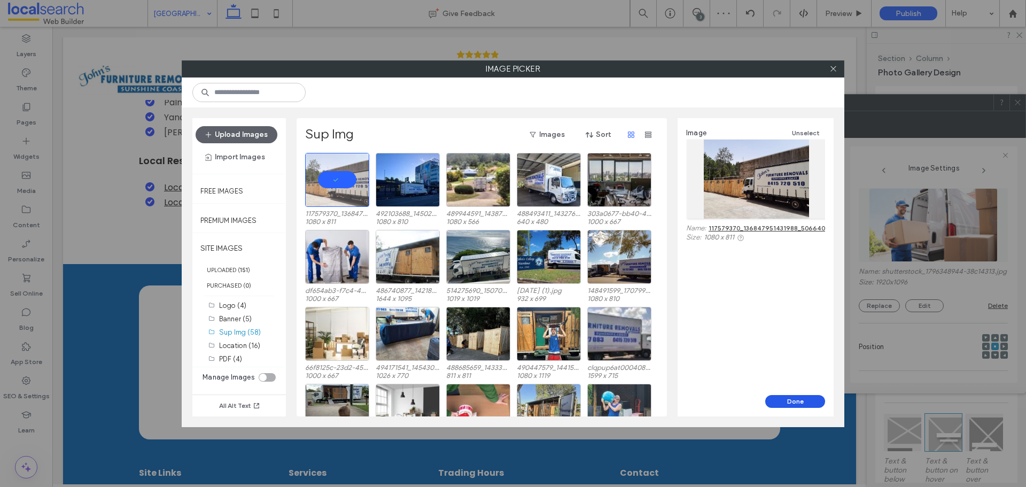
click at [790, 402] on button "Done" at bounding box center [795, 401] width 60 height 13
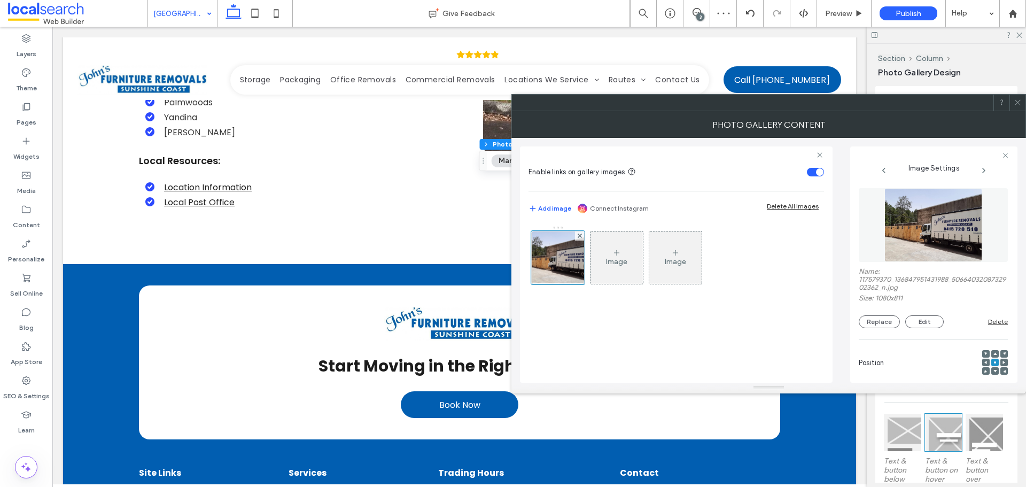
click at [1020, 102] on icon at bounding box center [1018, 102] width 8 height 8
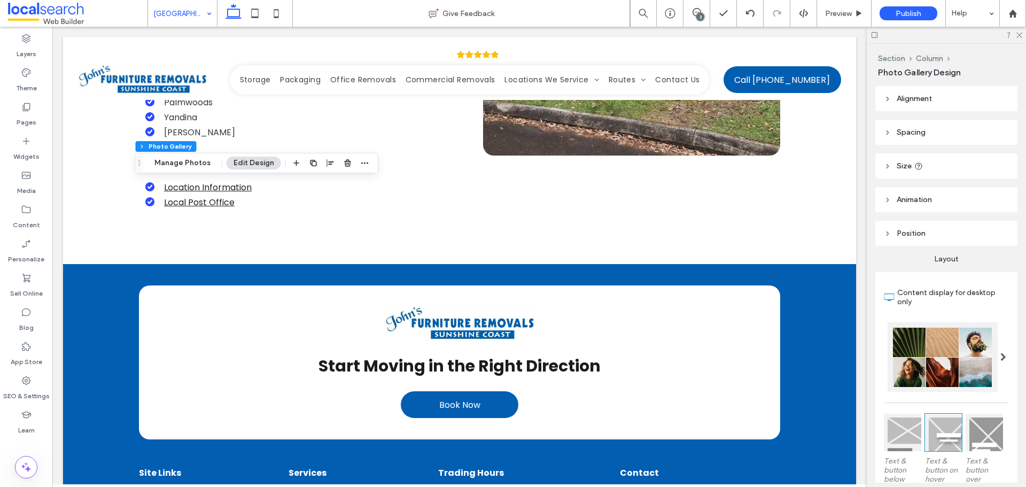
drag, startPoint x: 185, startPoint y: 160, endPoint x: 243, endPoint y: 173, distance: 59.1
click at [185, 160] on button "Manage Photos" at bounding box center [182, 163] width 70 height 13
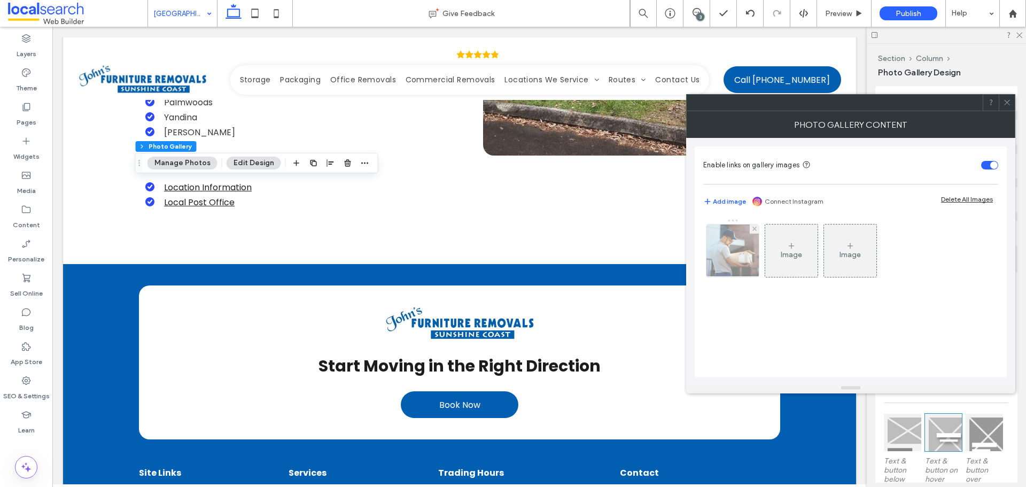
click at [726, 240] on img at bounding box center [732, 250] width 57 height 52
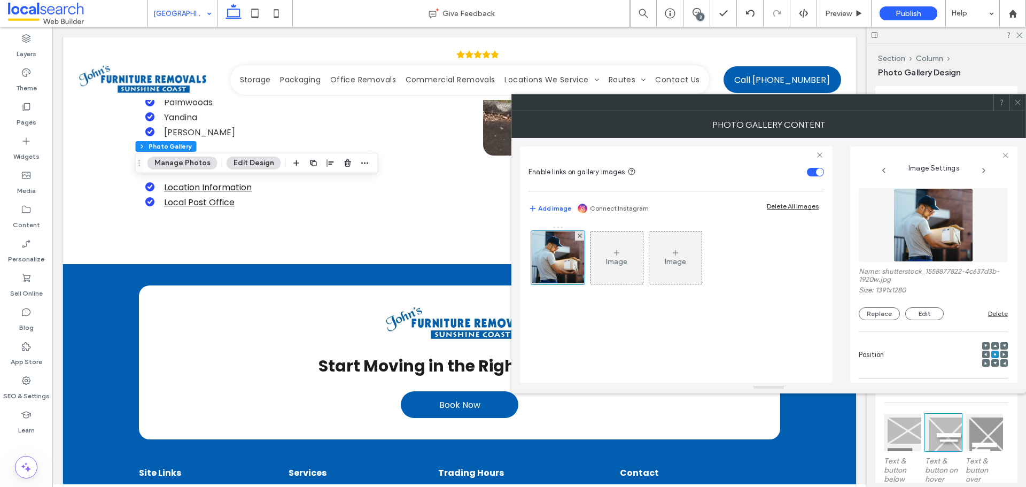
click at [963, 257] on img at bounding box center [933, 225] width 80 height 74
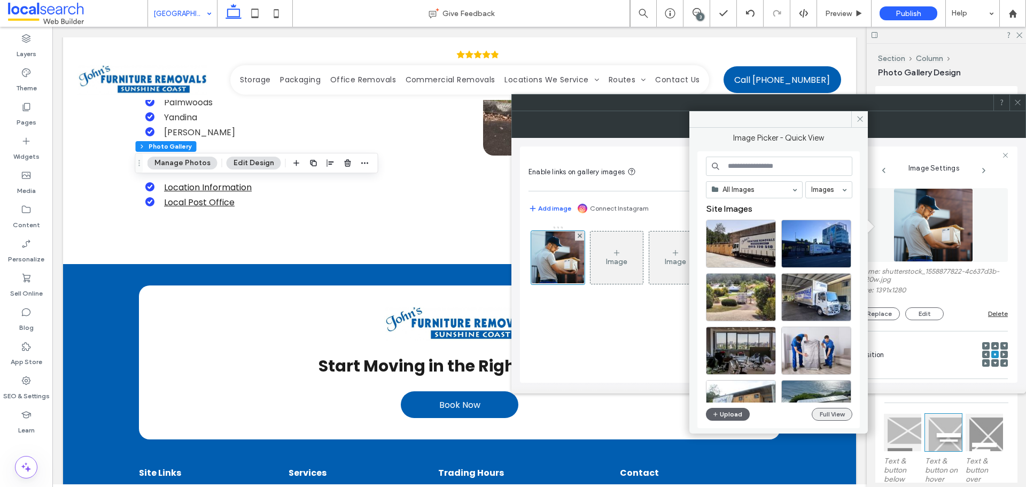
click at [833, 408] on button "Full View" at bounding box center [832, 414] width 41 height 13
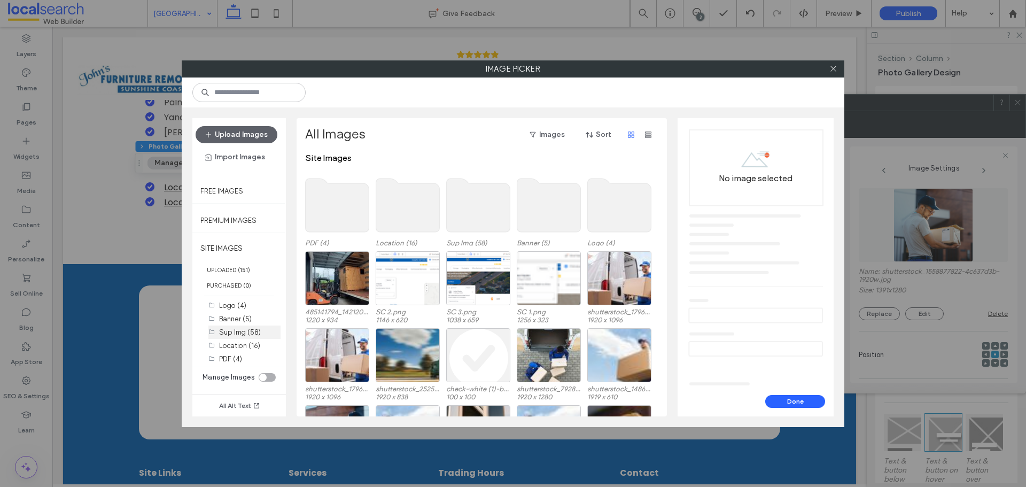
click at [253, 337] on div "Sup Img (58)" at bounding box center [249, 332] width 61 height 11
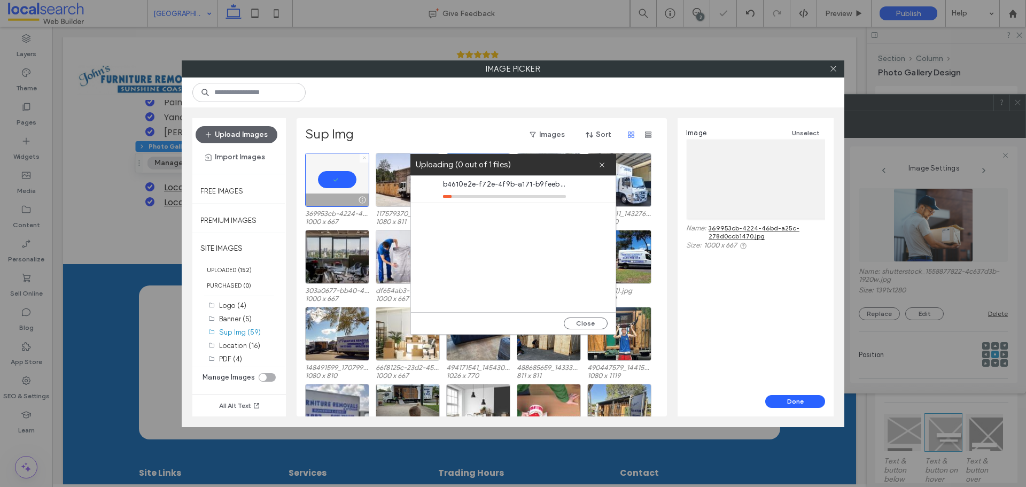
click at [364, 156] on icon at bounding box center [364, 158] width 4 height 4
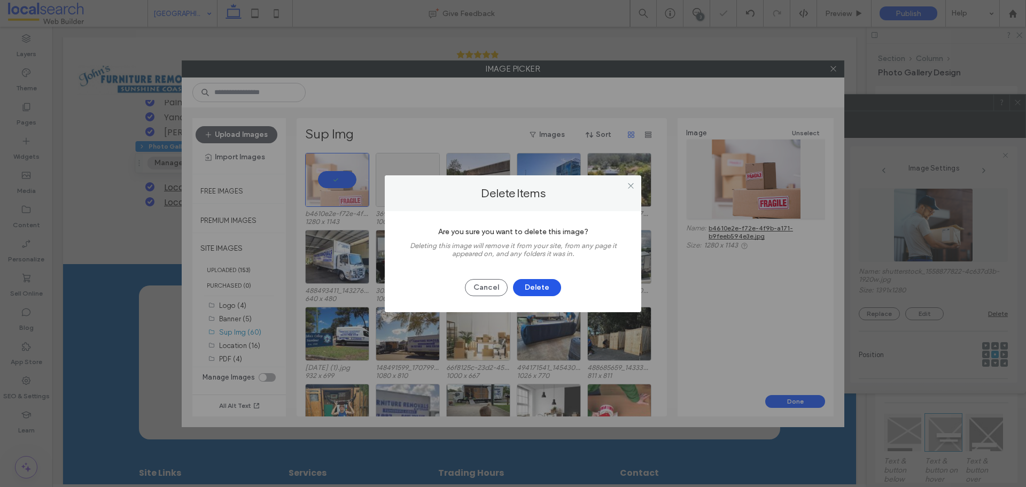
click at [529, 283] on button "Delete" at bounding box center [537, 287] width 48 height 17
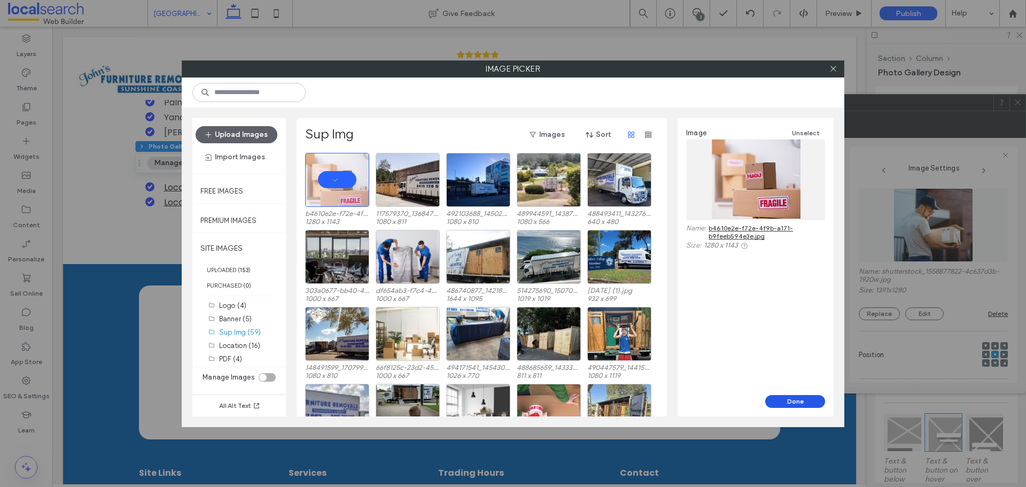
click at [775, 395] on button "Done" at bounding box center [795, 401] width 60 height 13
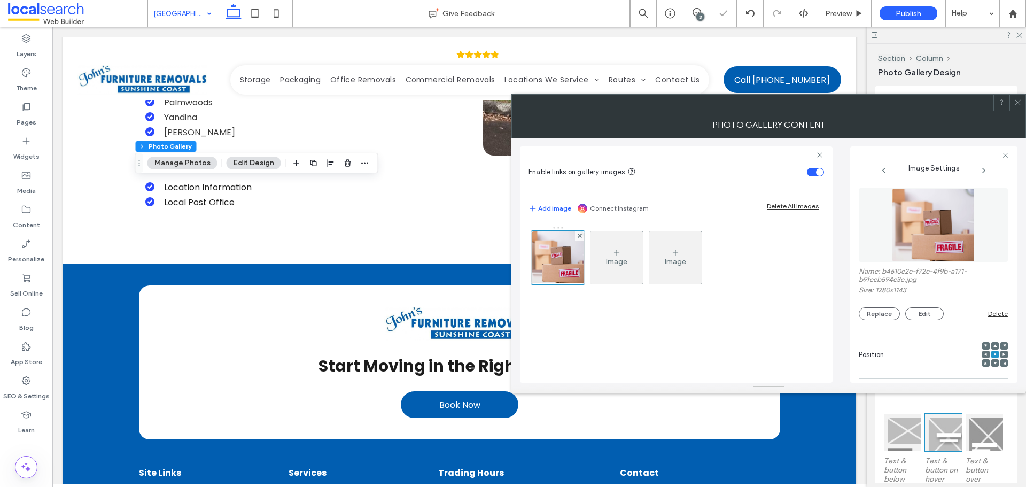
click at [1015, 106] on icon at bounding box center [1018, 102] width 8 height 8
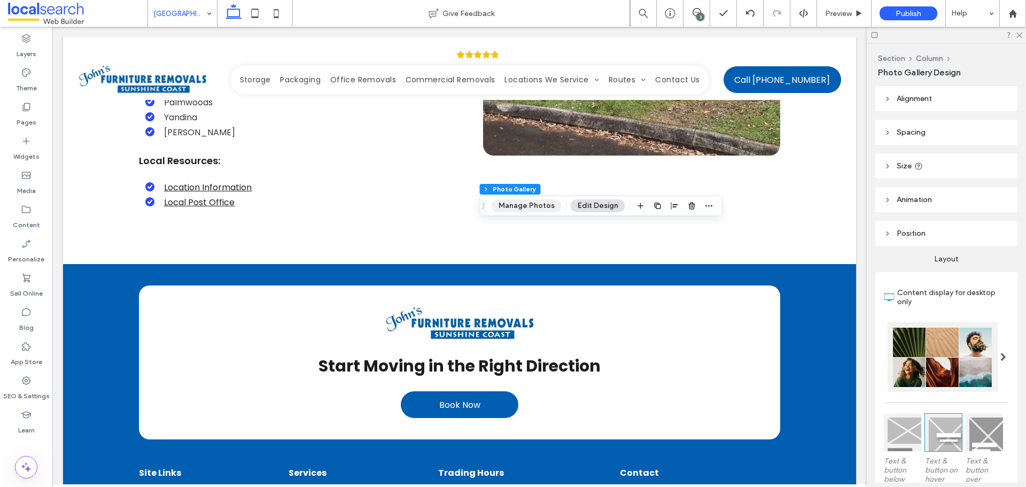
click at [515, 209] on button "Manage Photos" at bounding box center [527, 205] width 70 height 13
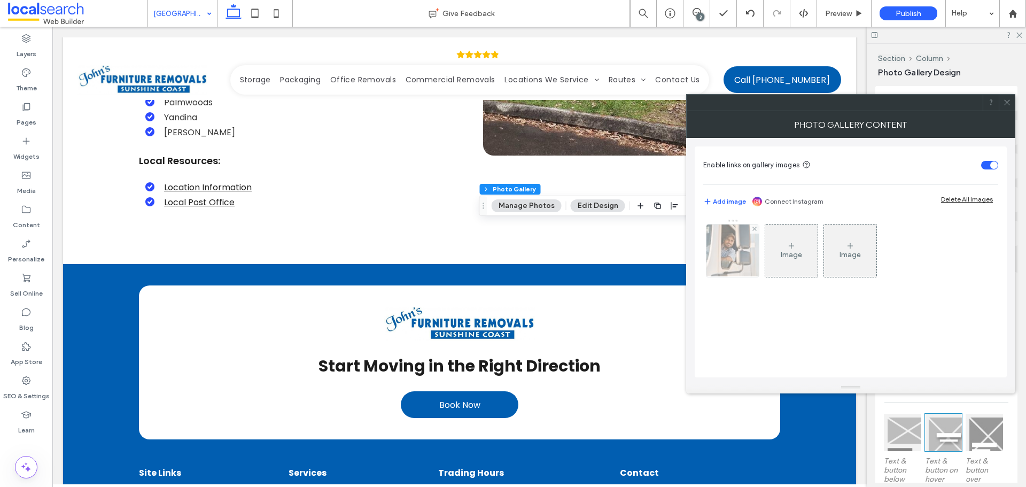
click at [714, 264] on div "Enable links on gallery images Add image Connect Instagram Delete All Images Im…" at bounding box center [851, 261] width 312 height 231
click at [718, 265] on img at bounding box center [733, 250] width 79 height 52
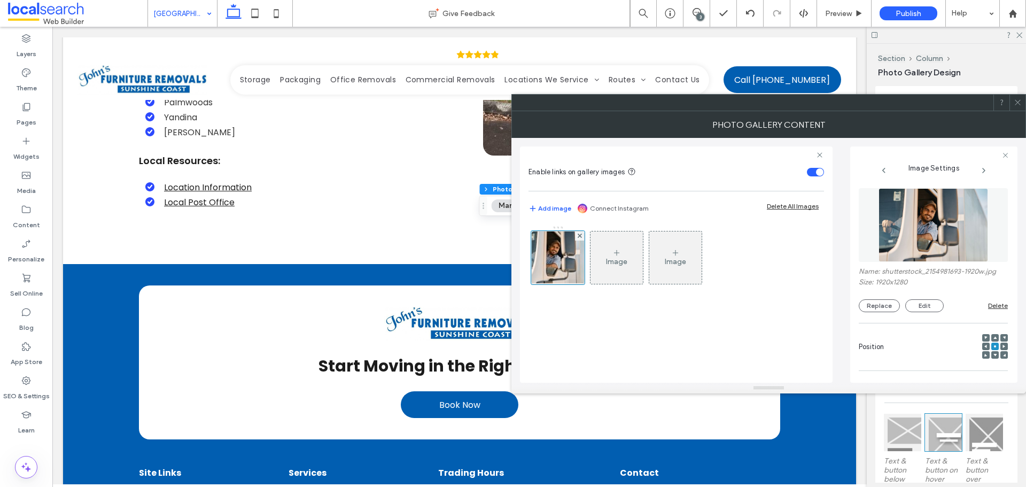
click at [899, 243] on img at bounding box center [934, 225] width 110 height 74
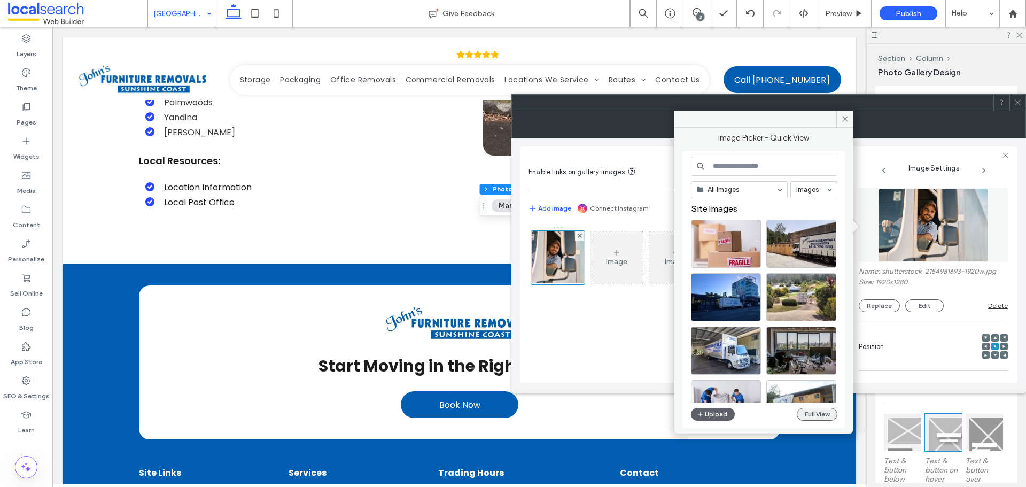
click at [804, 413] on button "Full View" at bounding box center [817, 414] width 41 height 13
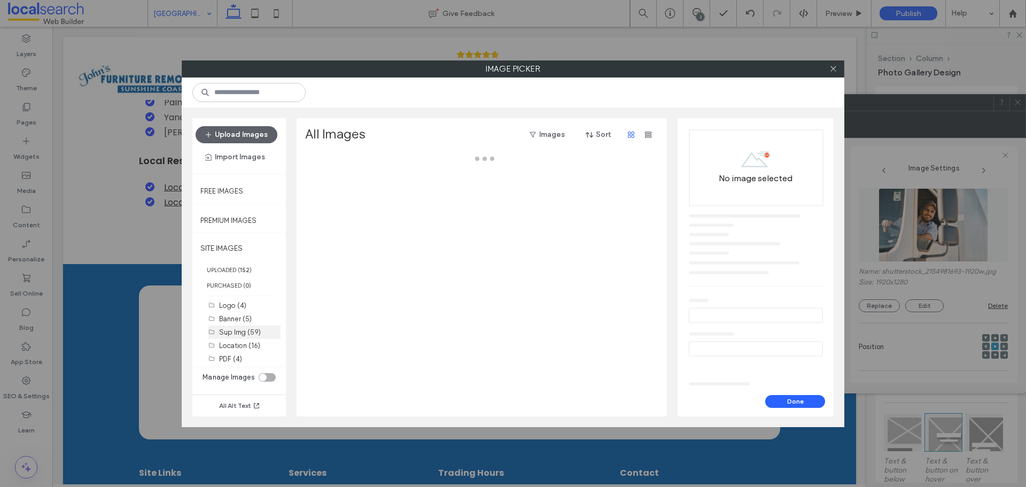
click at [256, 332] on label "Sup Img (59)" at bounding box center [240, 332] width 42 height 8
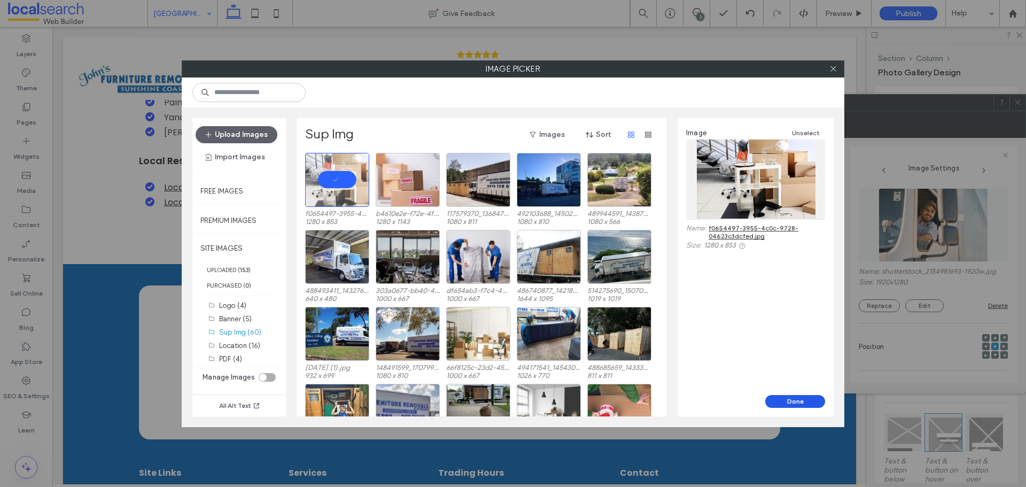
click at [800, 396] on button "Done" at bounding box center [795, 401] width 60 height 13
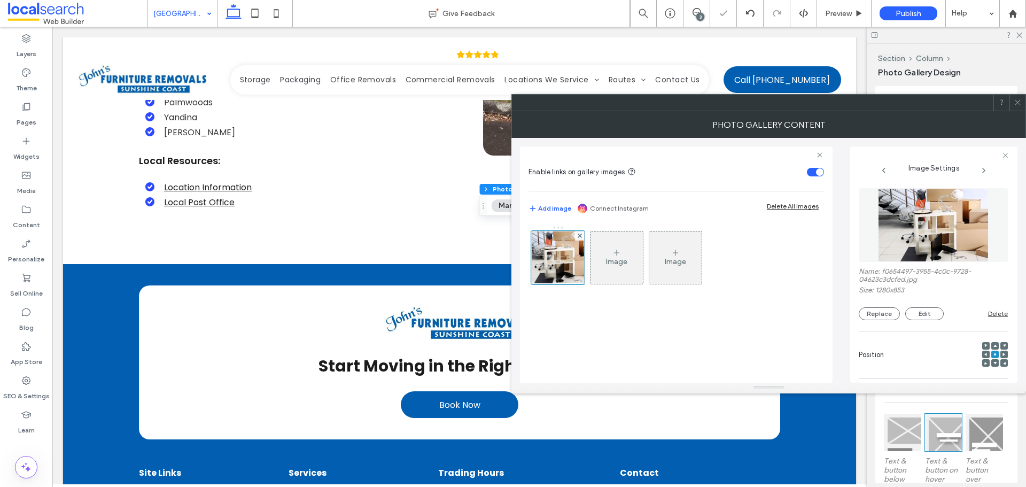
click at [1021, 105] on icon at bounding box center [1018, 102] width 8 height 8
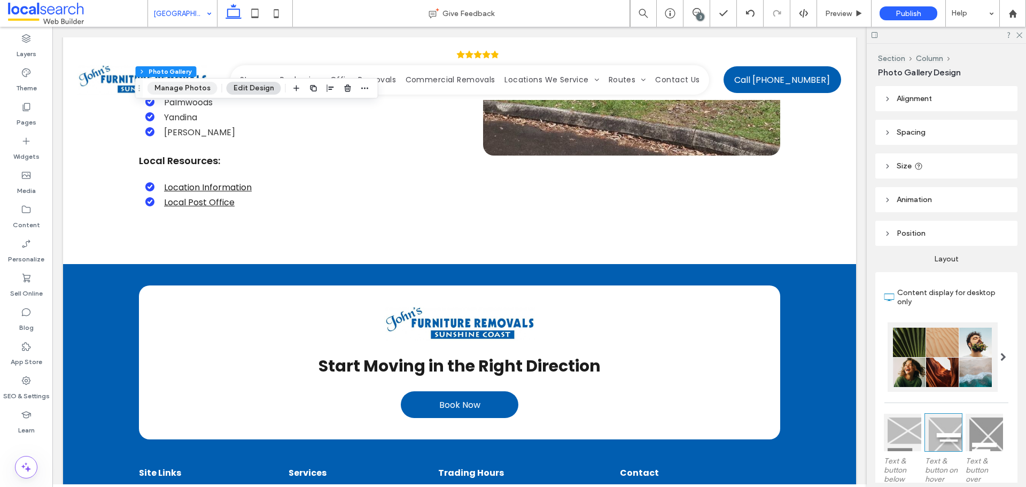
click at [185, 84] on button "Manage Photos" at bounding box center [182, 88] width 70 height 13
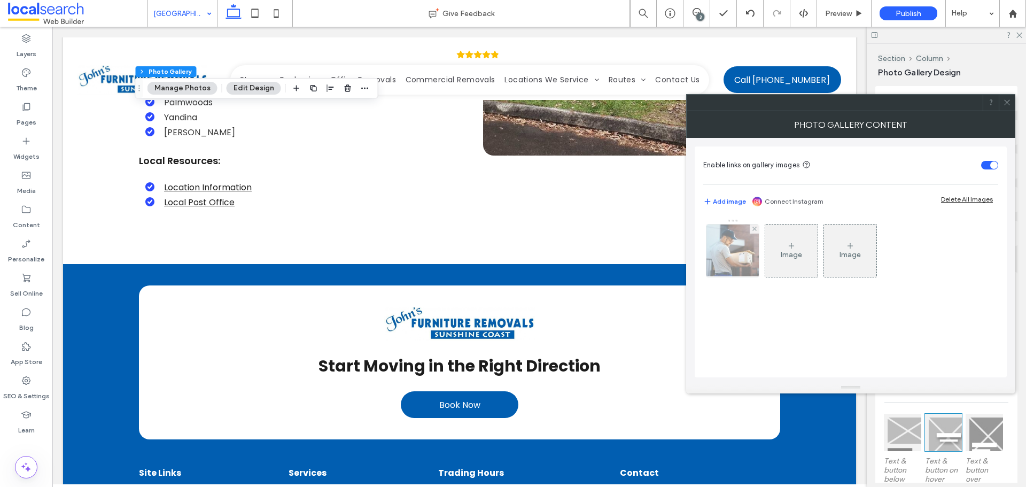
click at [744, 268] on img at bounding box center [732, 250] width 57 height 52
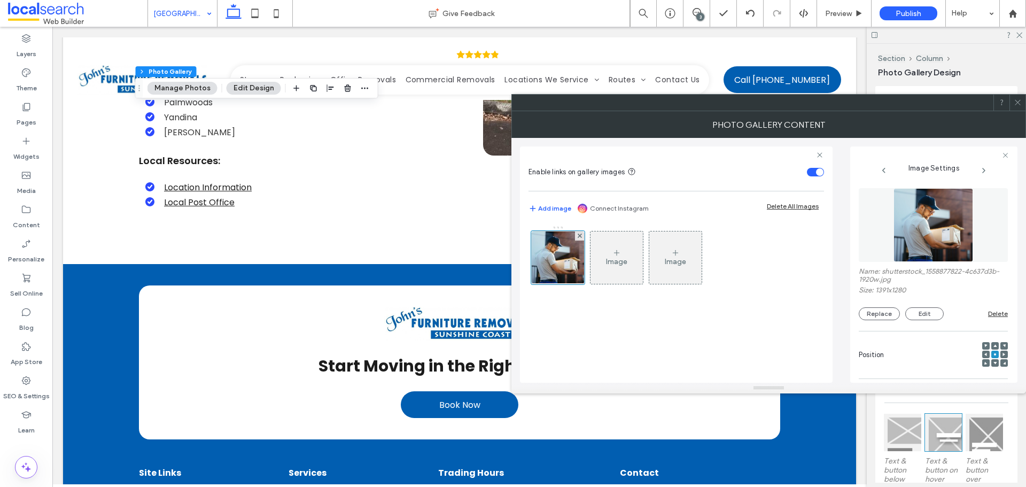
click at [965, 247] on img at bounding box center [933, 225] width 80 height 74
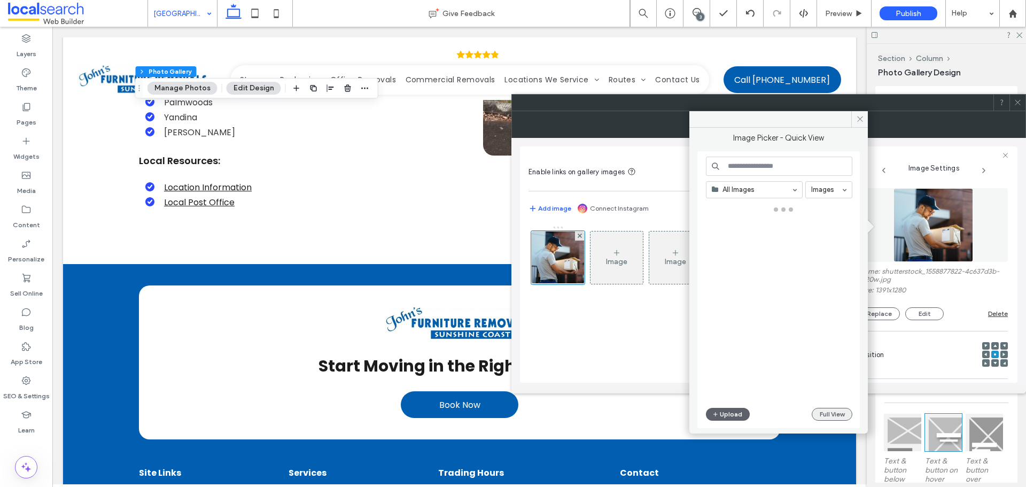
click at [820, 412] on button "Full View" at bounding box center [832, 414] width 41 height 13
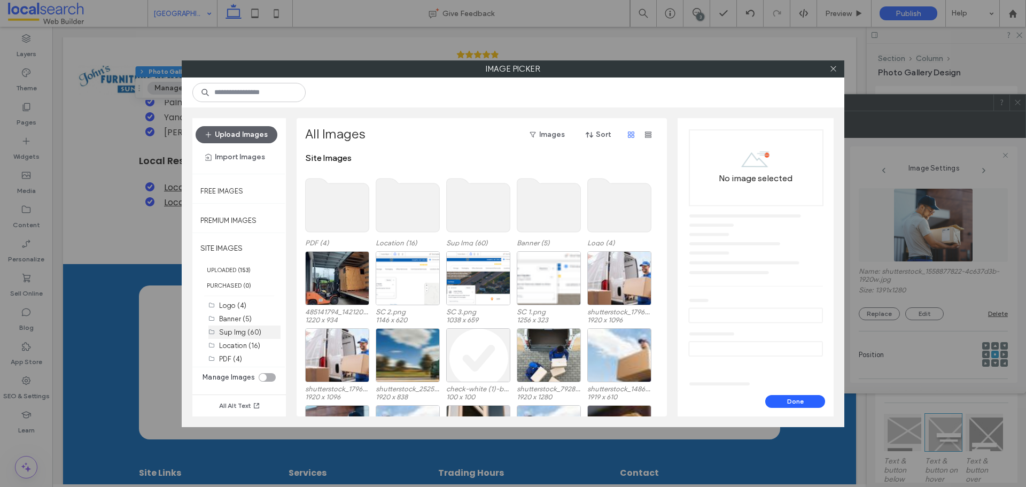
click at [248, 334] on label "Sup Img (60)" at bounding box center [240, 332] width 42 height 8
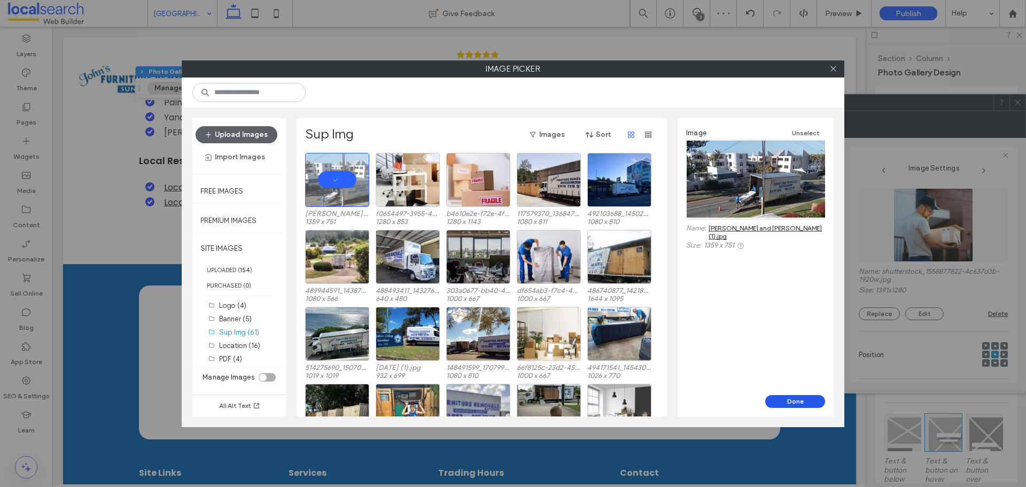
click at [780, 397] on button "Done" at bounding box center [795, 401] width 60 height 13
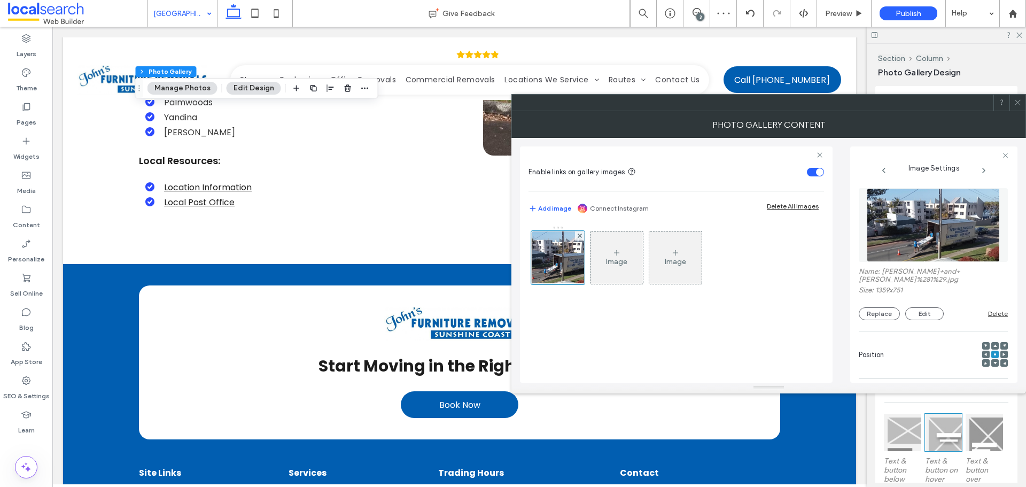
click at [1019, 107] on span at bounding box center [1018, 103] width 8 height 16
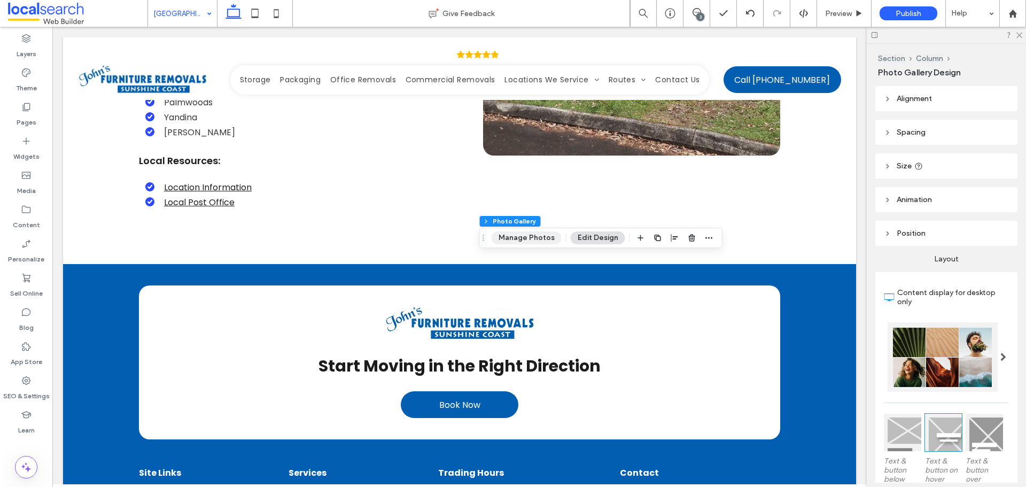
click at [516, 238] on button "Manage Photos" at bounding box center [527, 237] width 70 height 13
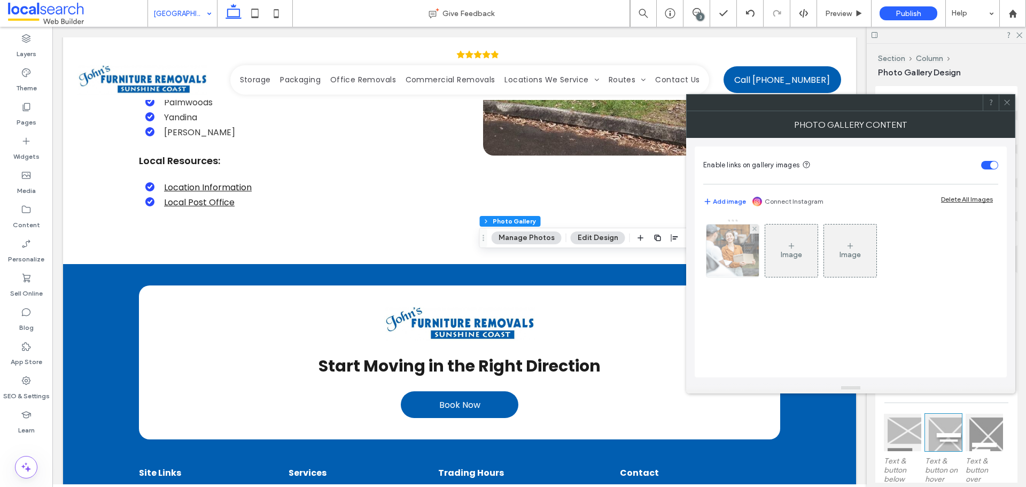
click at [740, 263] on img at bounding box center [733, 250] width 79 height 52
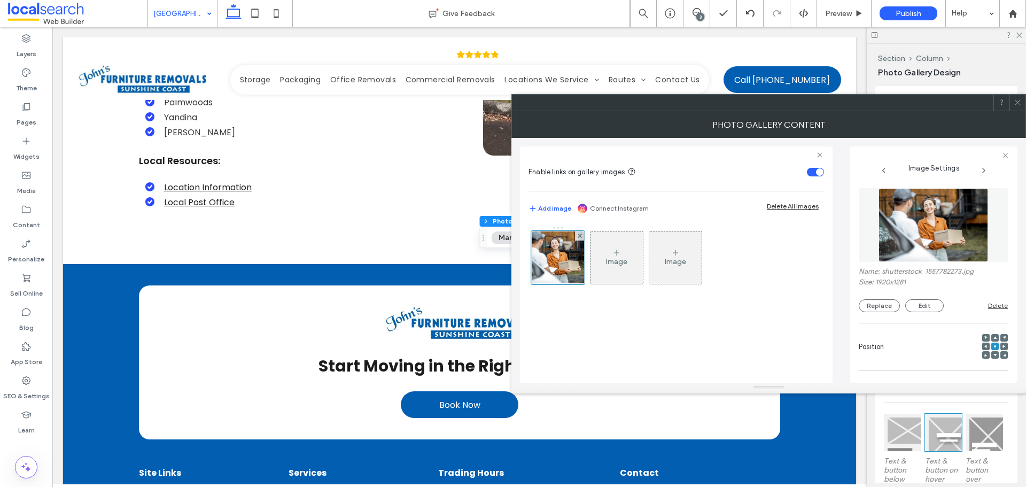
click at [946, 228] on img at bounding box center [934, 225] width 110 height 74
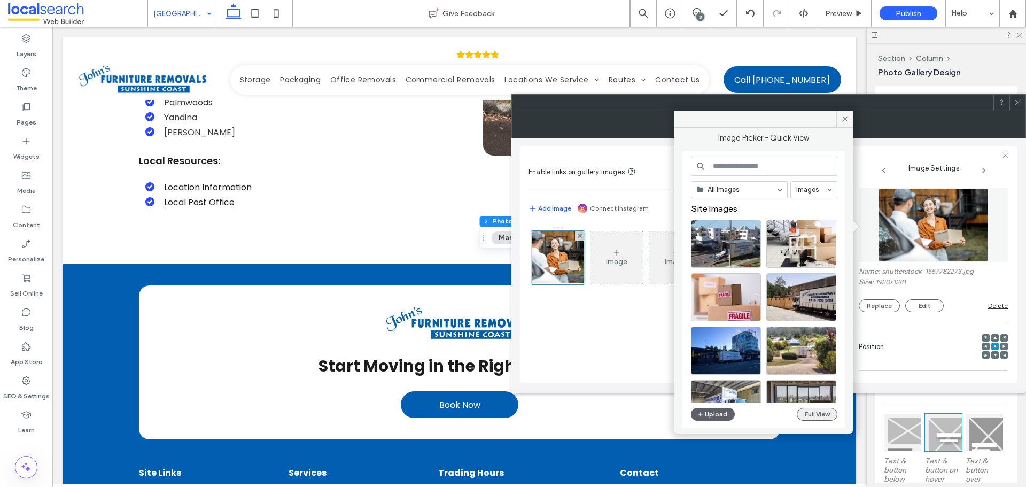
click at [821, 409] on button "Full View" at bounding box center [817, 414] width 41 height 13
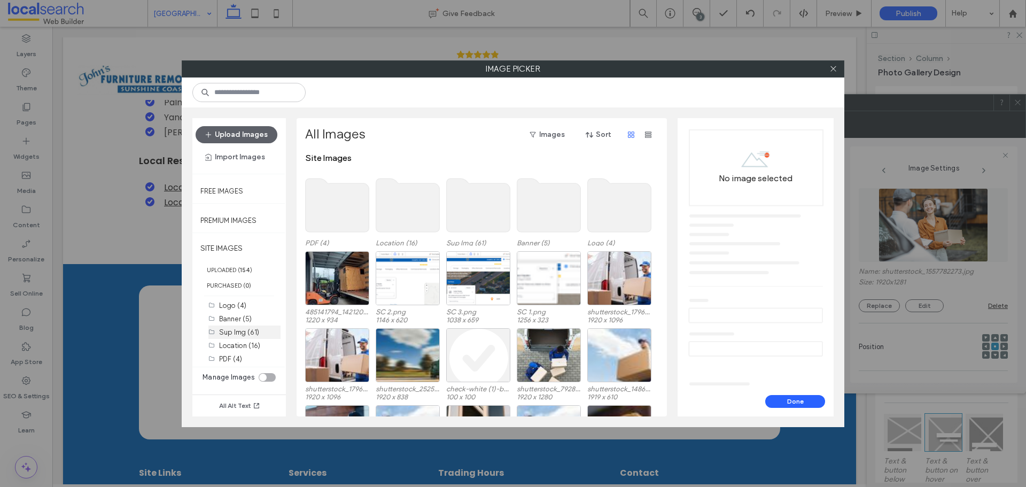
click at [245, 332] on label "Sup Img (61)" at bounding box center [239, 332] width 40 height 8
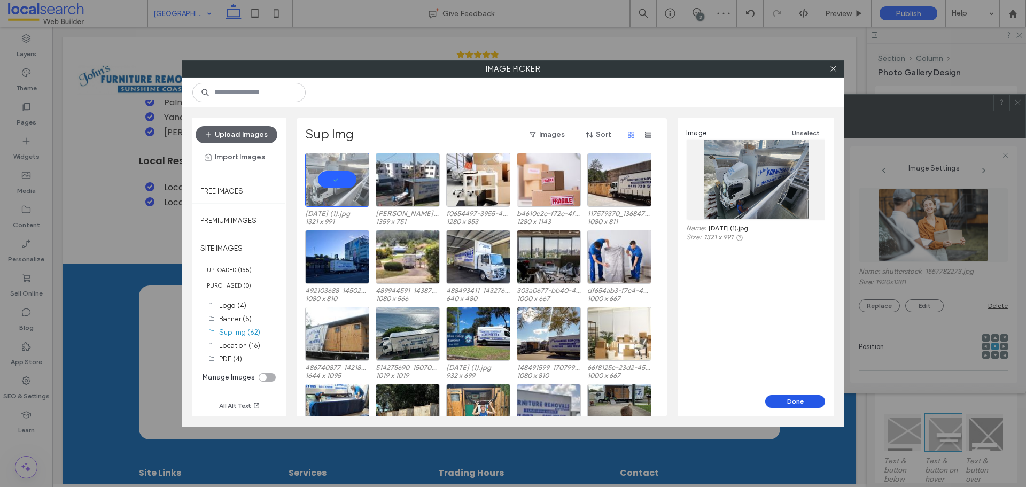
click at [778, 395] on button "Done" at bounding box center [795, 401] width 60 height 13
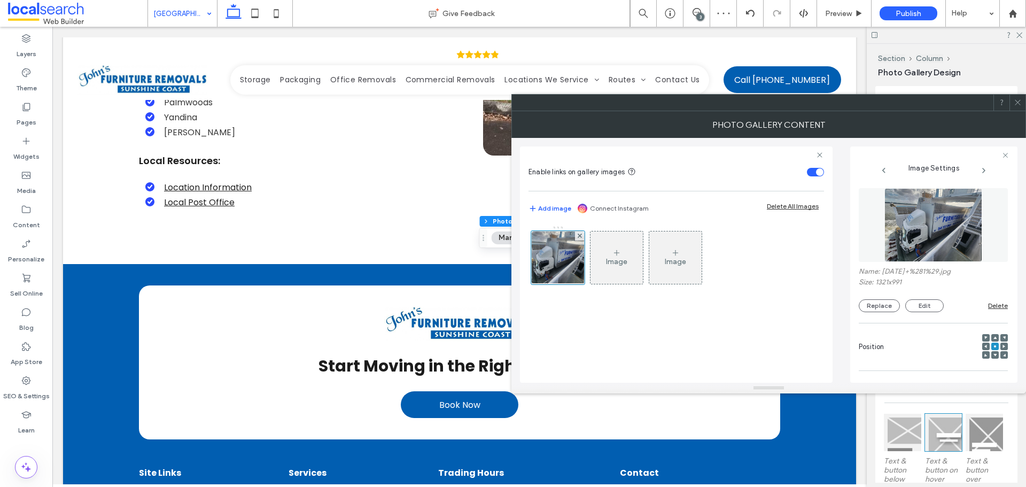
click at [1025, 110] on div at bounding box center [1017, 103] width 16 height 16
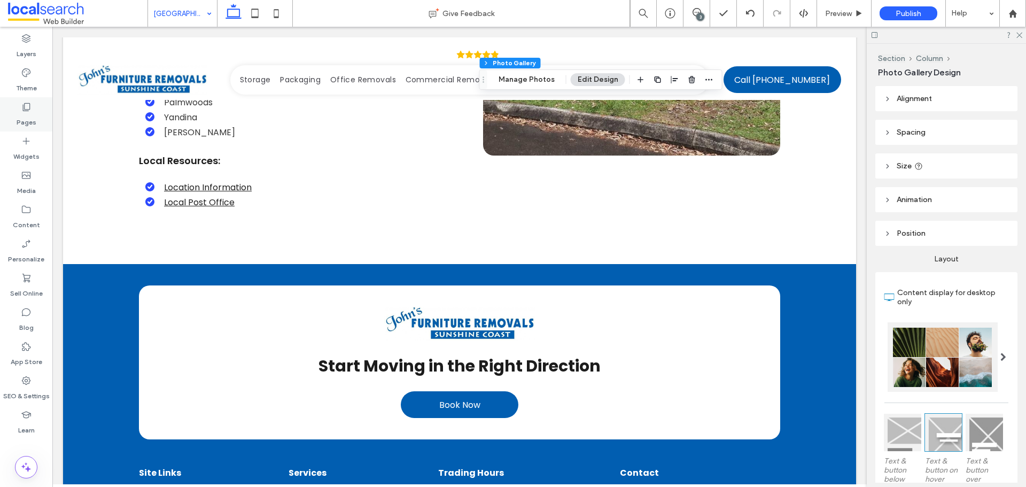
click at [24, 108] on icon at bounding box center [26, 107] width 11 height 11
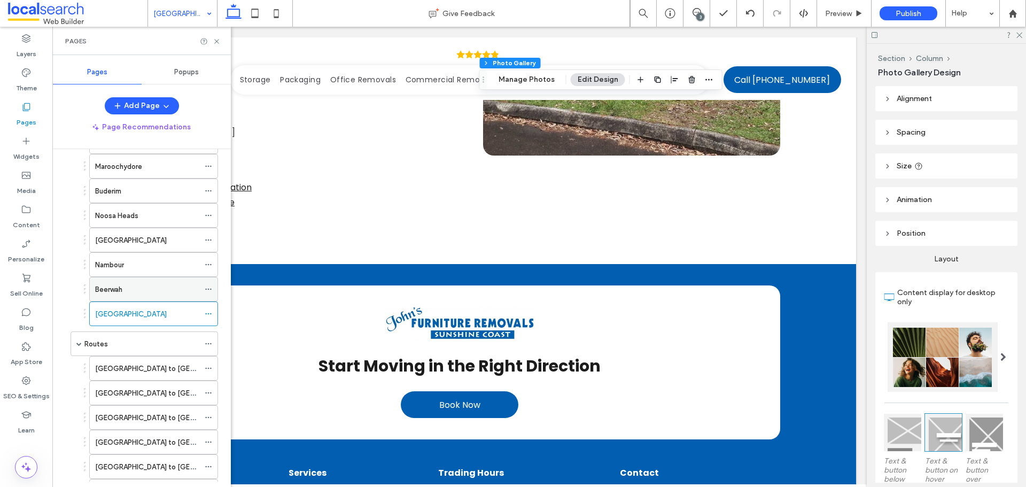
scroll to position [214, 0]
click at [114, 340] on div "Routes" at bounding box center [141, 342] width 115 height 11
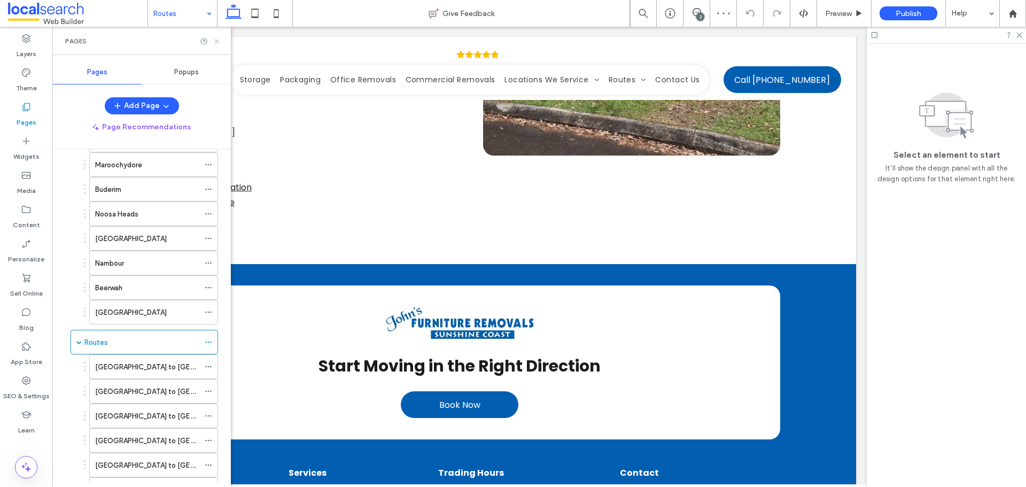
click at [219, 41] on icon at bounding box center [217, 41] width 8 height 8
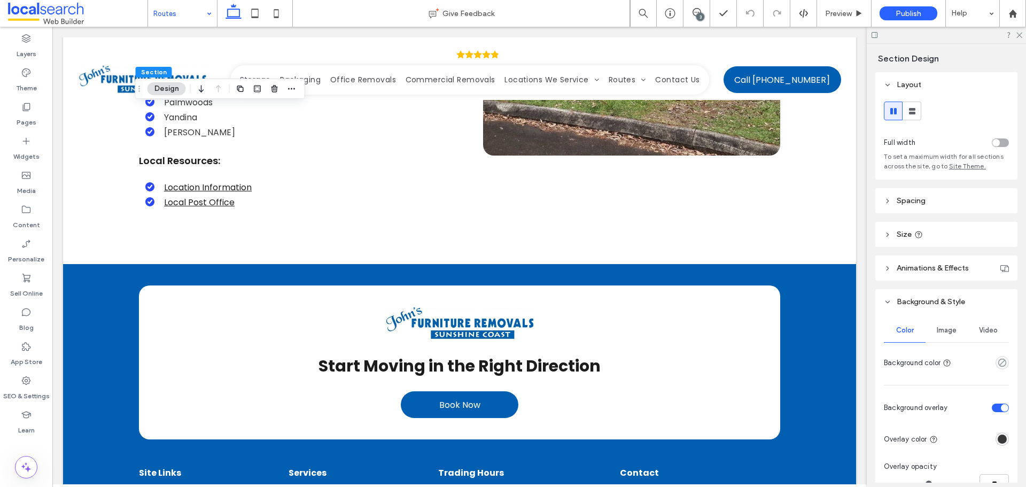
click at [938, 320] on div "Image" at bounding box center [947, 330] width 42 height 24
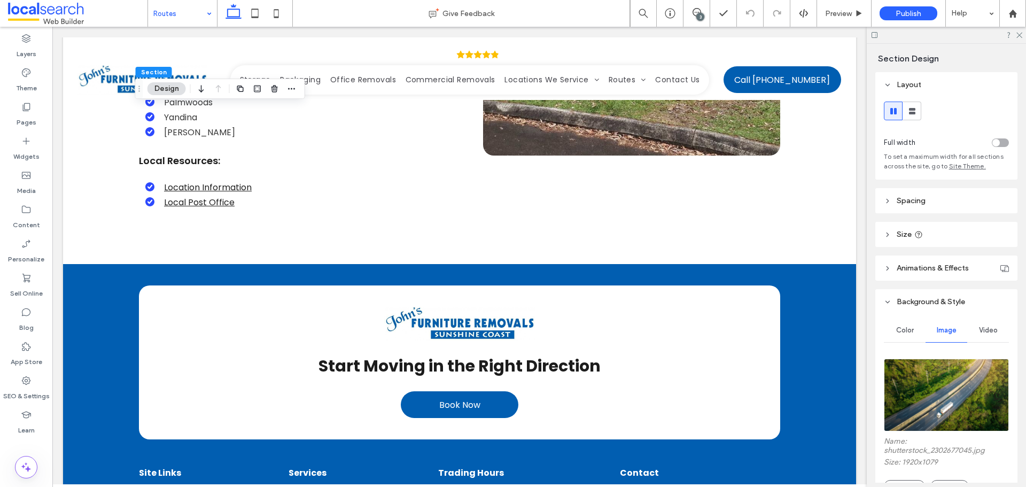
drag, startPoint x: 945, startPoint y: 371, endPoint x: 930, endPoint y: 398, distance: 29.9
click at [945, 372] on img at bounding box center [946, 395] width 125 height 73
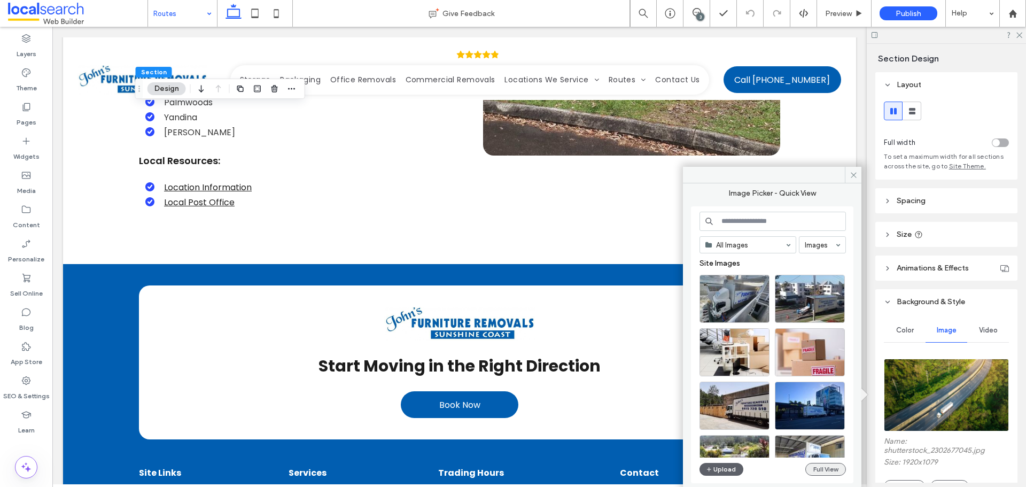
click at [823, 467] on button "Full View" at bounding box center [825, 469] width 41 height 13
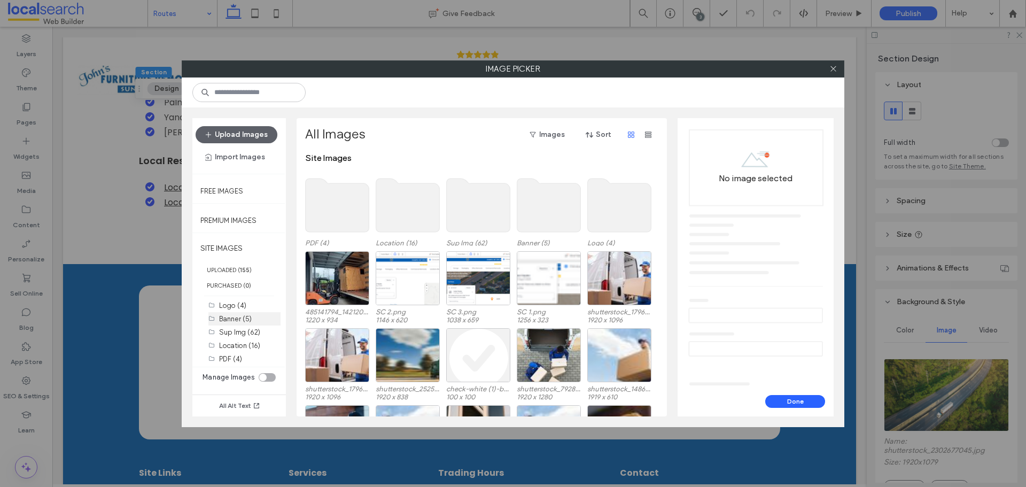
click at [247, 322] on label "Banner (5)" at bounding box center [235, 319] width 33 height 8
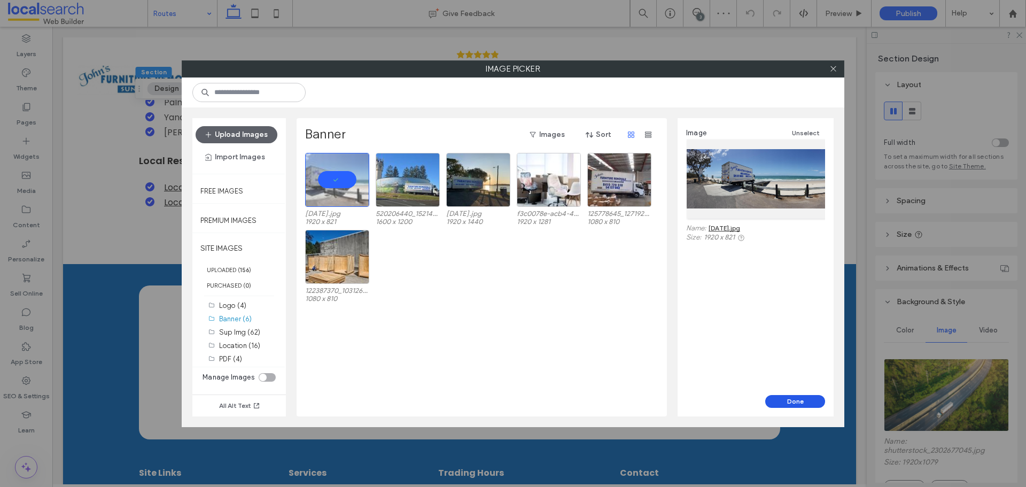
click at [804, 400] on button "Done" at bounding box center [795, 401] width 60 height 13
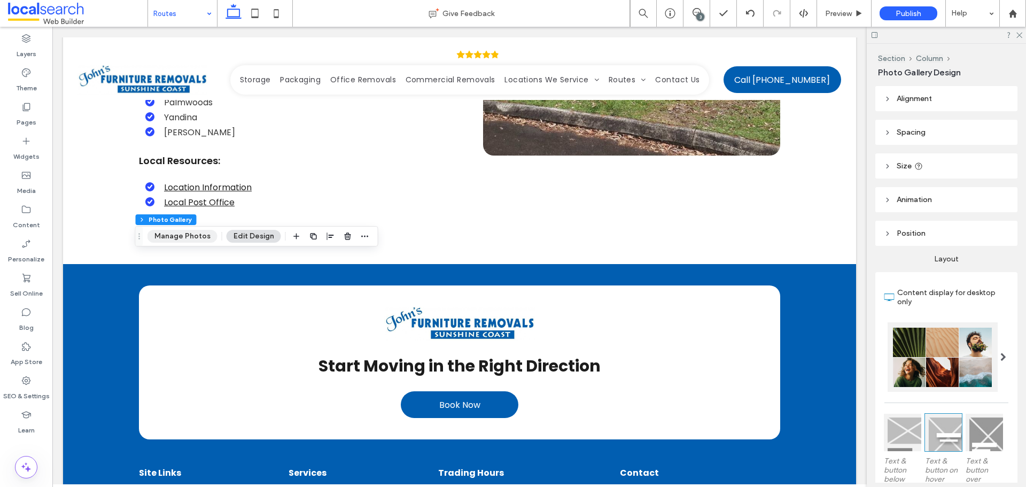
click at [196, 230] on button "Manage Photos" at bounding box center [182, 236] width 70 height 13
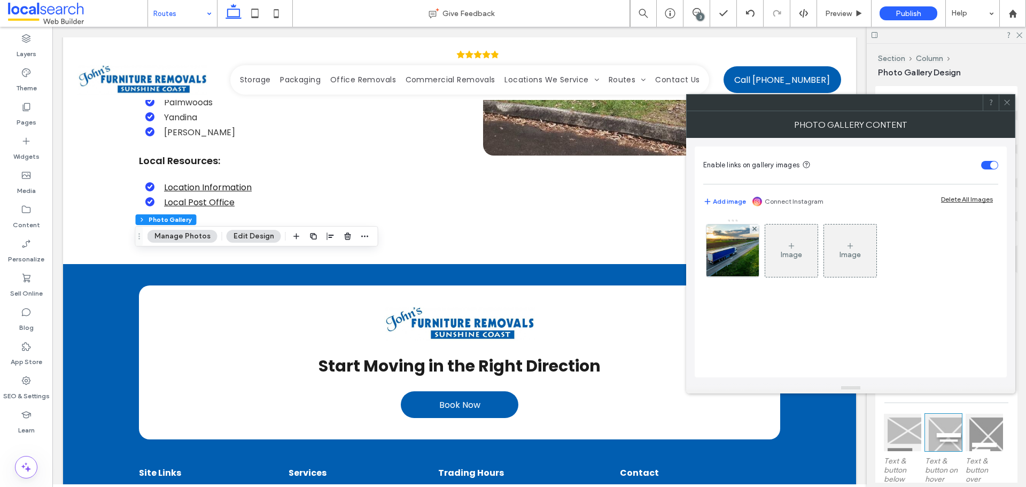
click at [720, 248] on img at bounding box center [733, 250] width 79 height 52
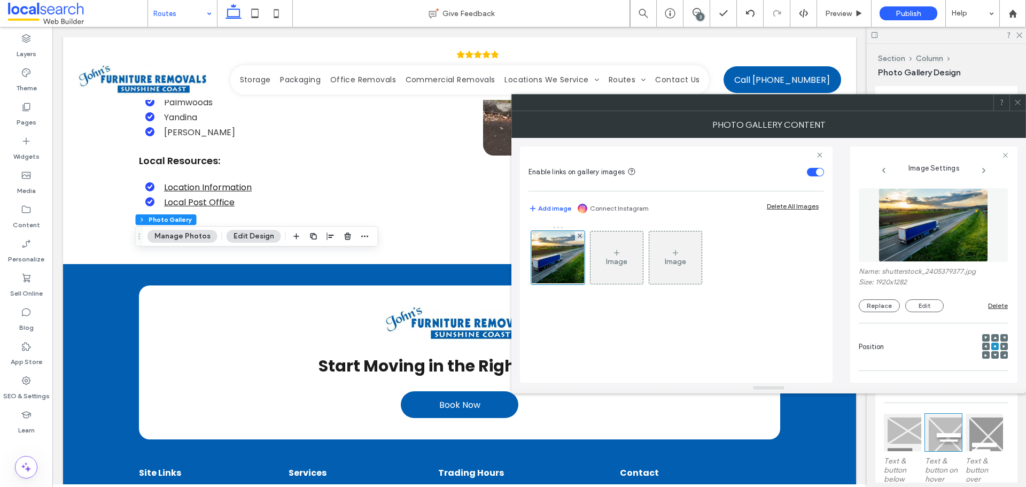
click at [930, 257] on img at bounding box center [934, 225] width 110 height 74
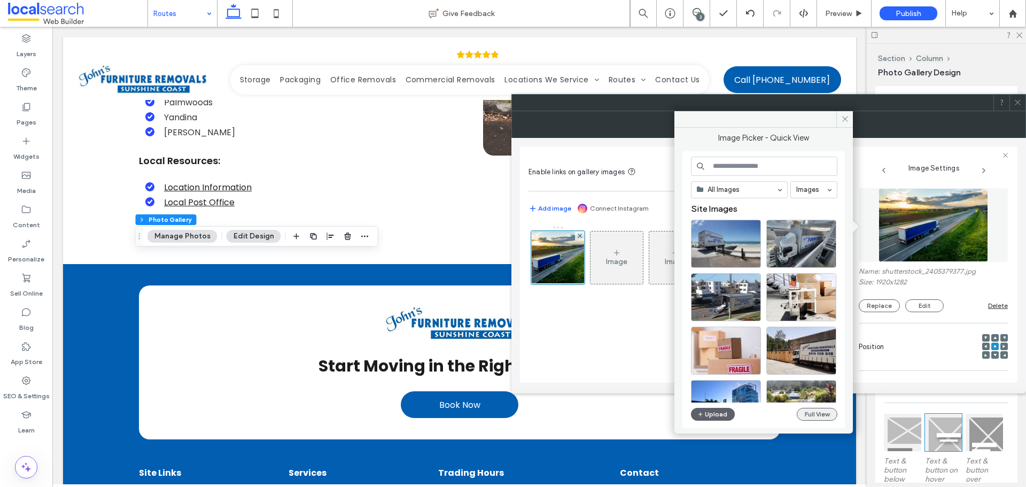
click at [837, 414] on button "Full View" at bounding box center [817, 414] width 41 height 13
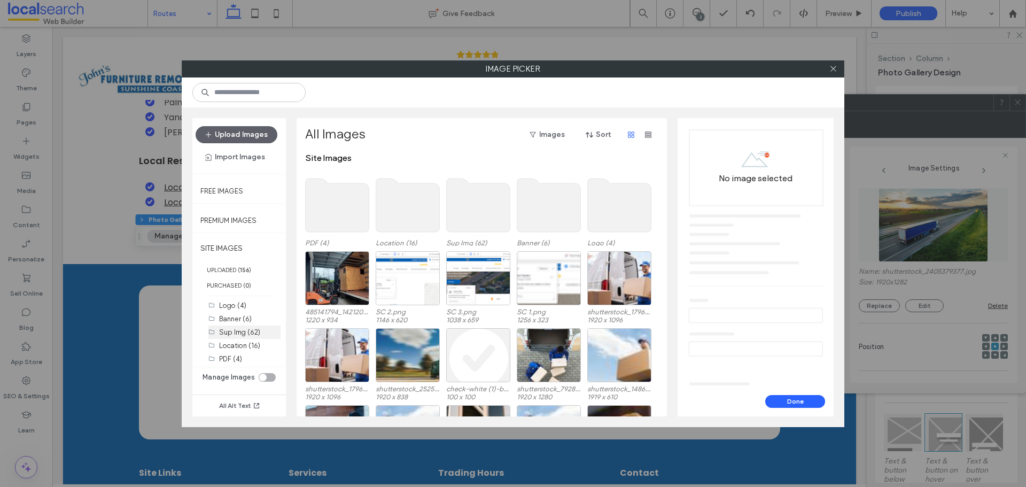
click at [250, 329] on label "Sup Img (62)" at bounding box center [239, 332] width 41 height 8
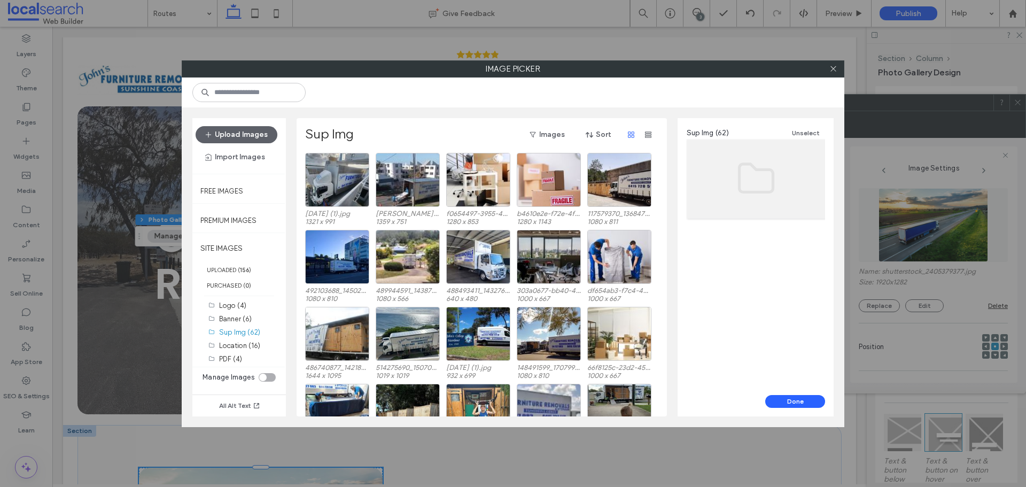
scroll to position [214, 0]
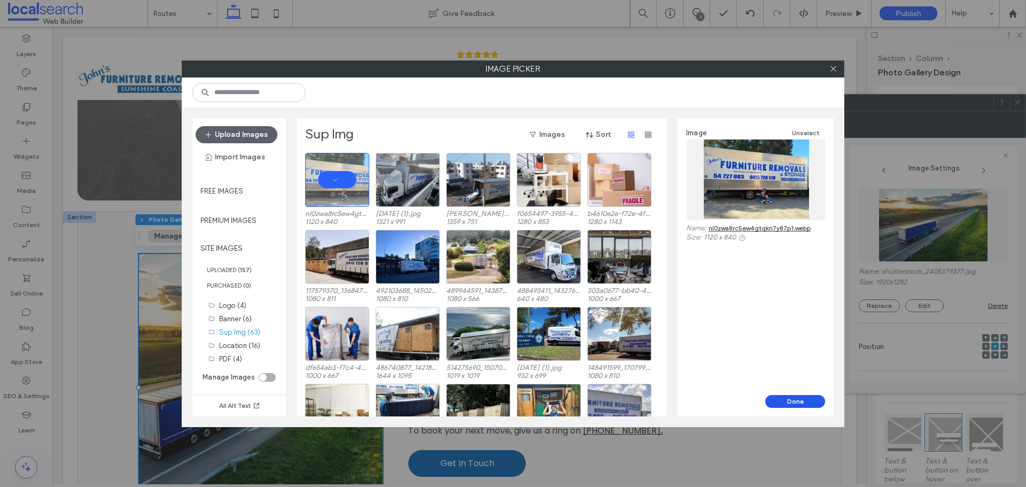
click at [811, 403] on button "Done" at bounding box center [795, 401] width 60 height 13
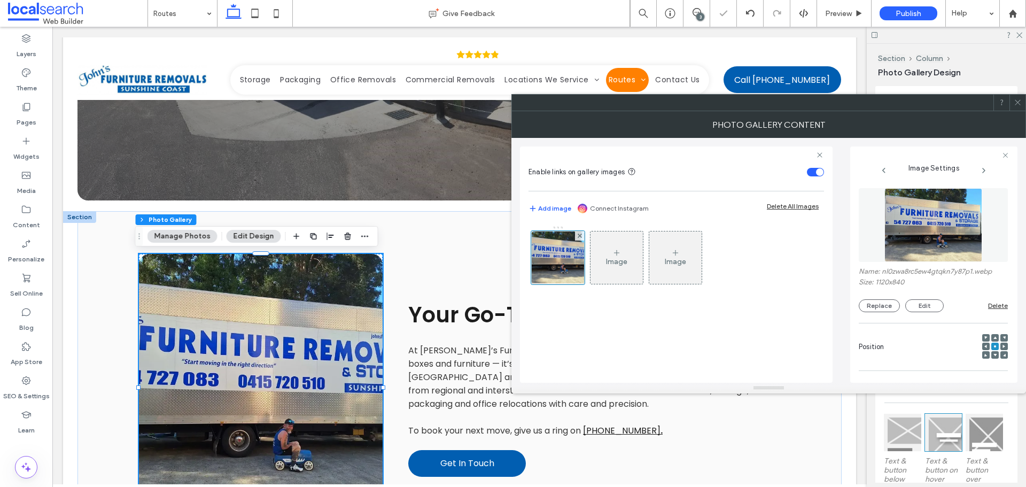
drag, startPoint x: 1019, startPoint y: 100, endPoint x: 965, endPoint y: 108, distance: 55.2
click at [1019, 100] on icon at bounding box center [1018, 102] width 8 height 8
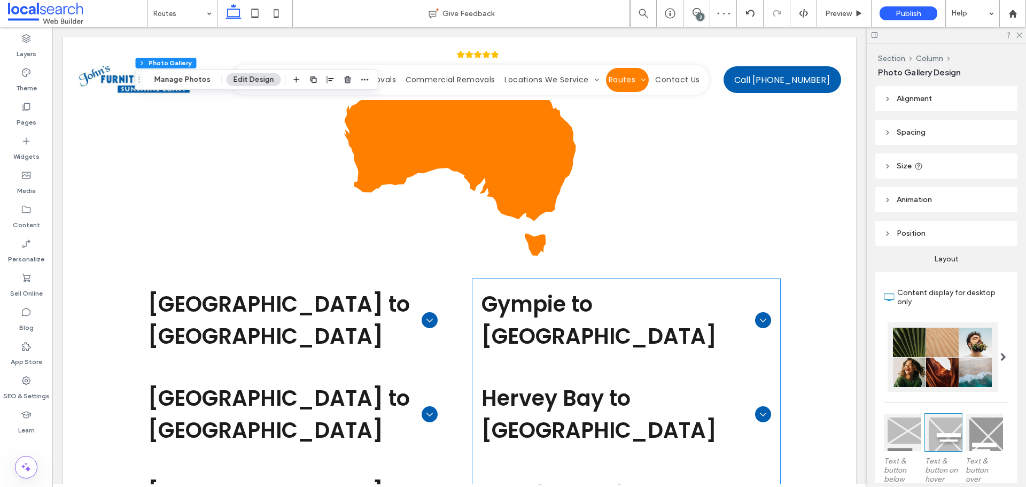
scroll to position [695, 0]
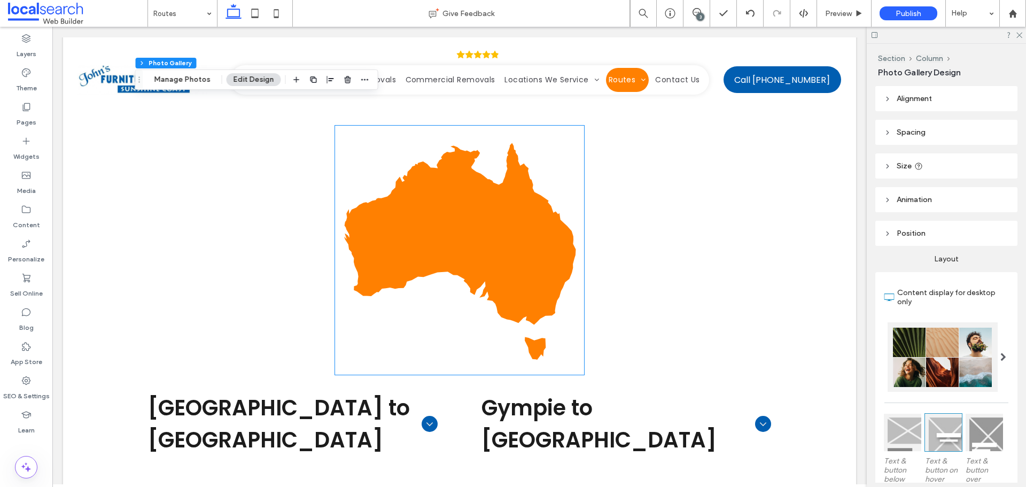
click at [472, 258] on icon at bounding box center [459, 251] width 231 height 217
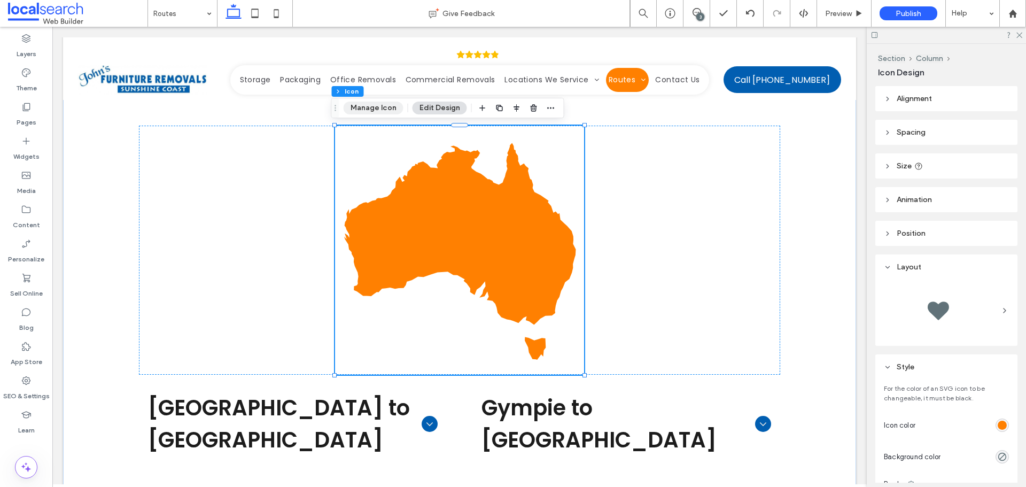
click at [392, 113] on button "Manage Icon" at bounding box center [374, 108] width 60 height 13
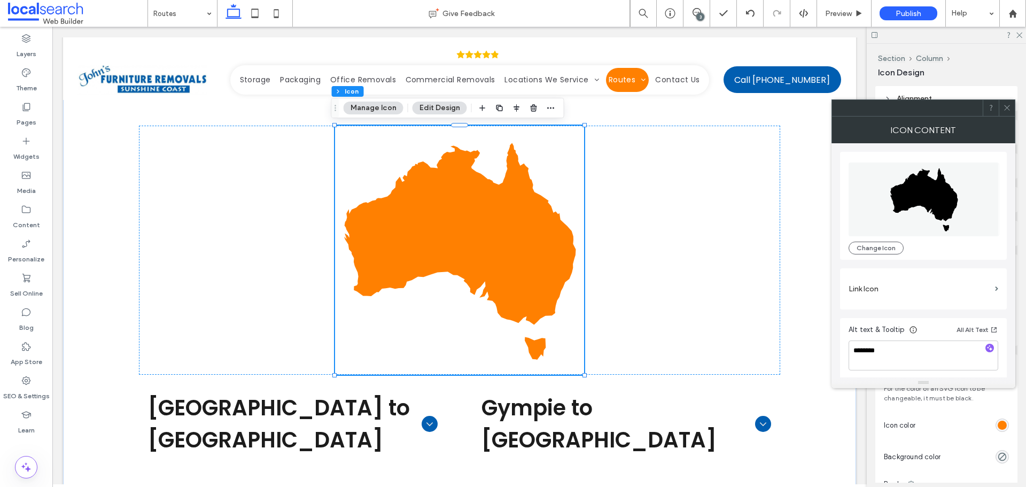
click at [1006, 112] on span at bounding box center [1007, 108] width 8 height 16
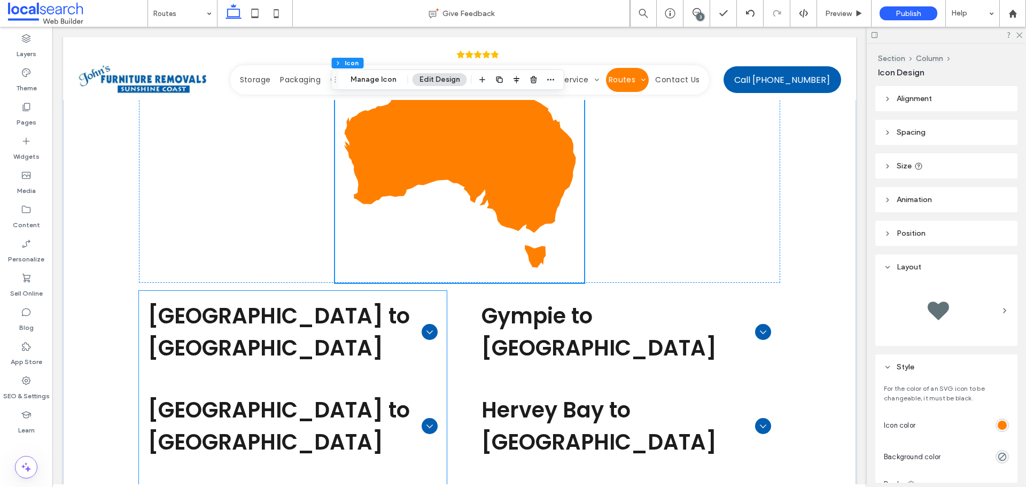
scroll to position [748, 0]
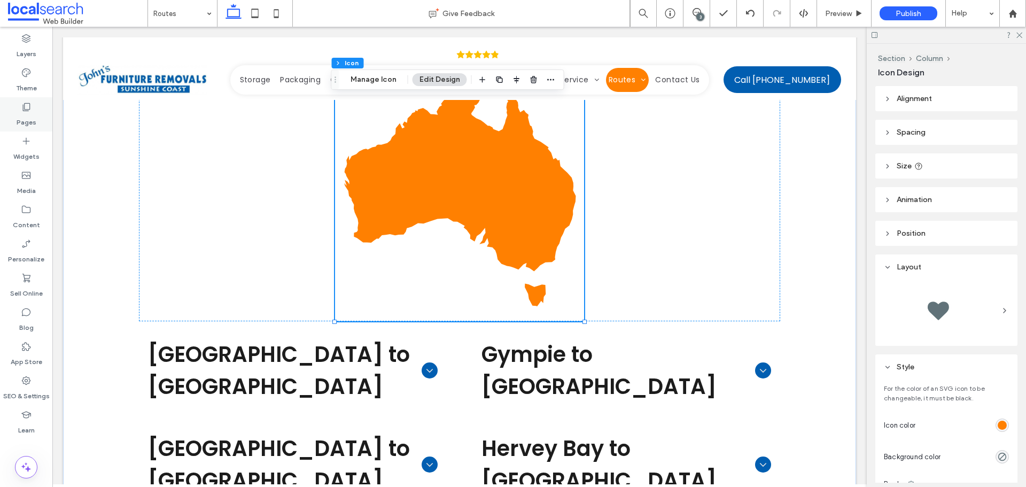
click at [44, 114] on div "Pages" at bounding box center [26, 114] width 52 height 34
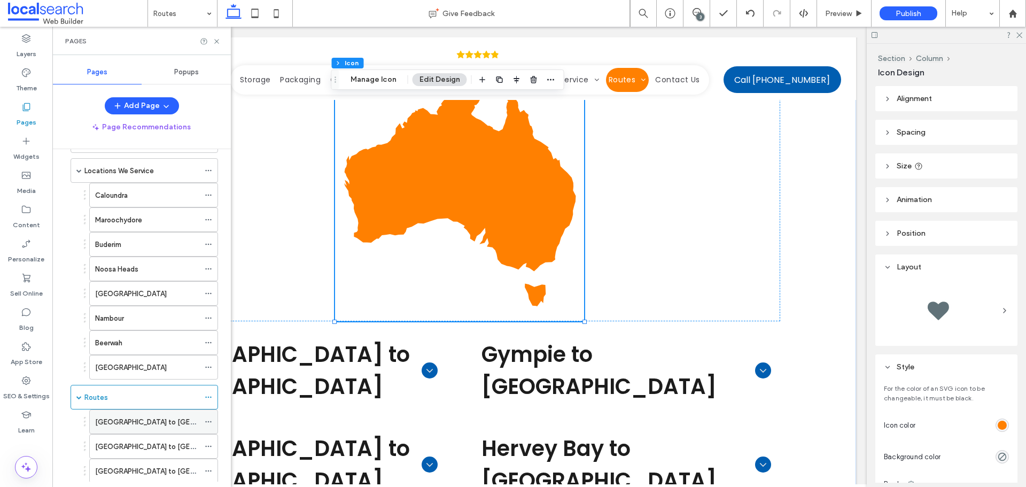
scroll to position [214, 0]
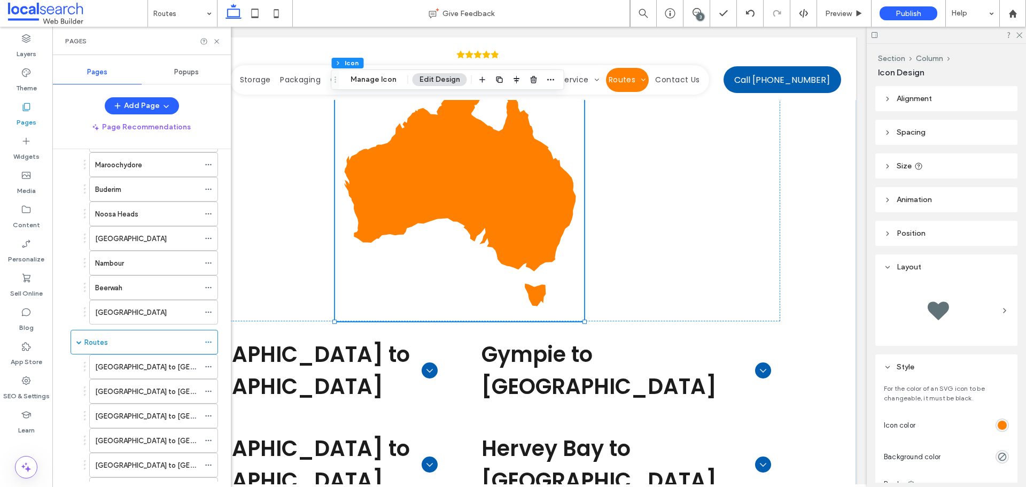
click at [129, 368] on label "[GEOGRAPHIC_DATA] to [GEOGRAPHIC_DATA]" at bounding box center [172, 367] width 154 height 19
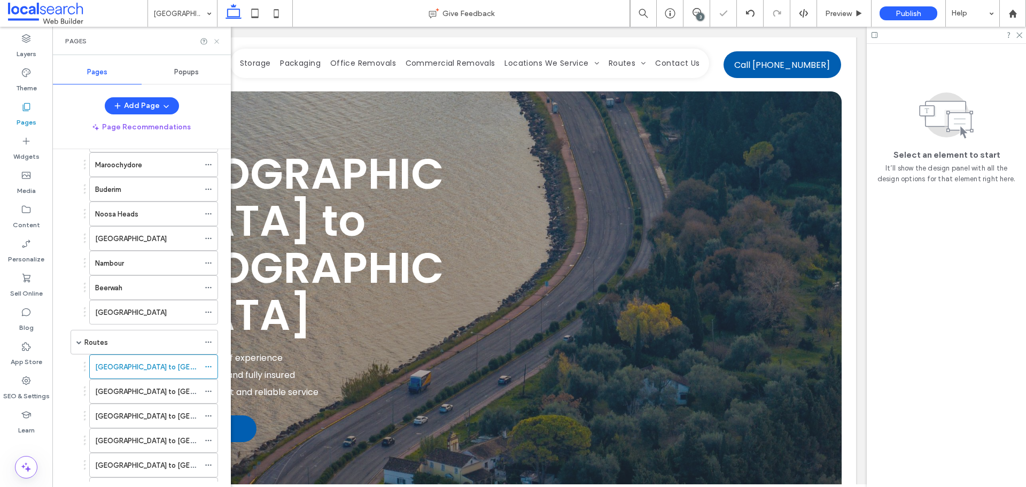
click at [219, 42] on icon at bounding box center [217, 41] width 8 height 8
